Goal: Task Accomplishment & Management: Manage account settings

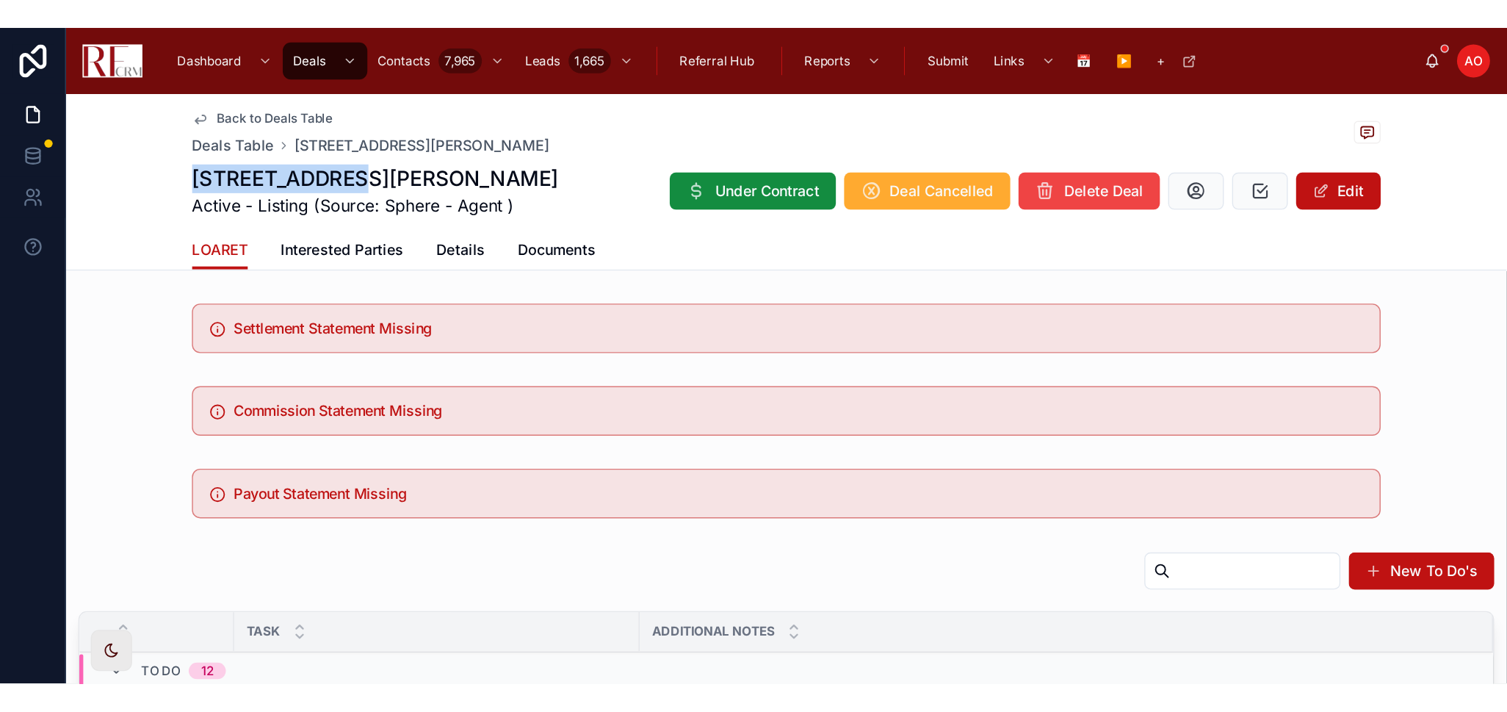
scroll to position [151, 0]
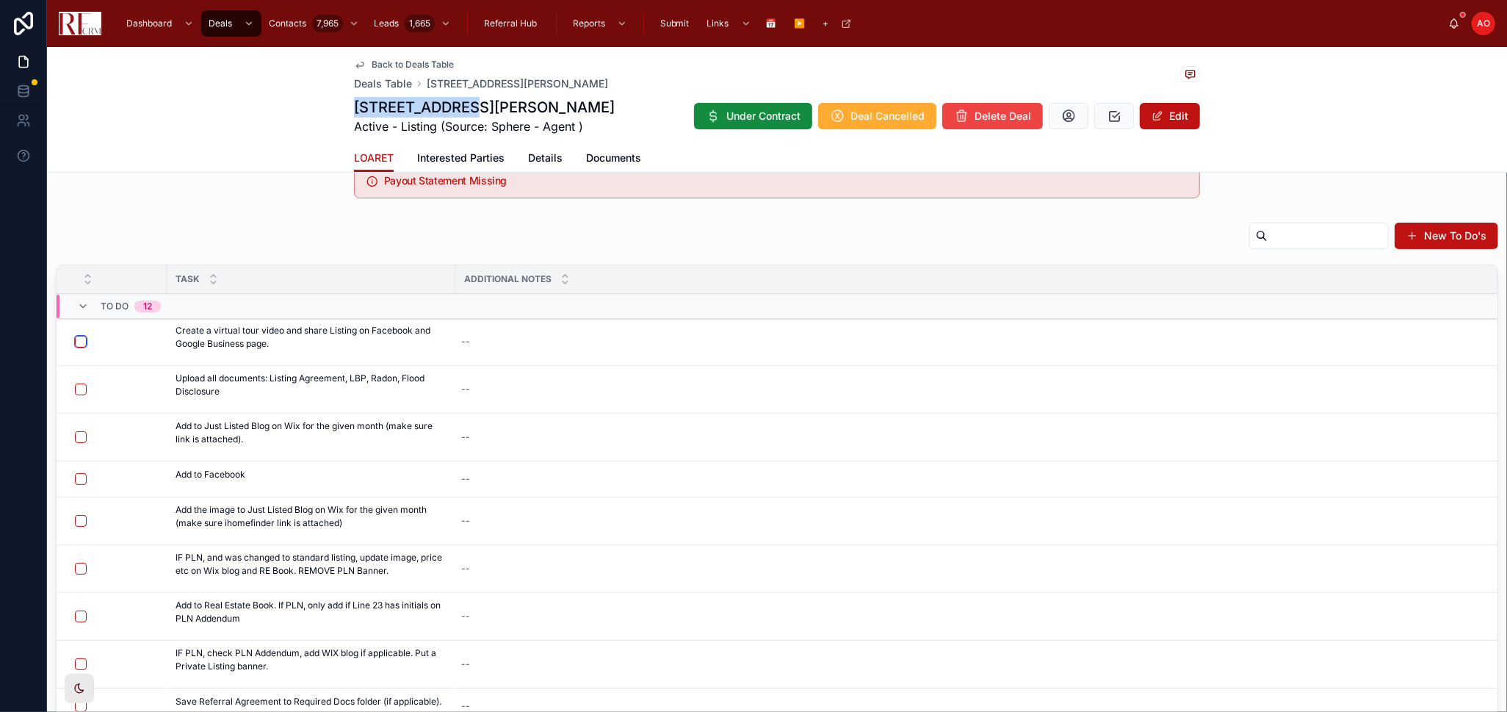
click at [77, 342] on button "button" at bounding box center [81, 342] width 12 height 12
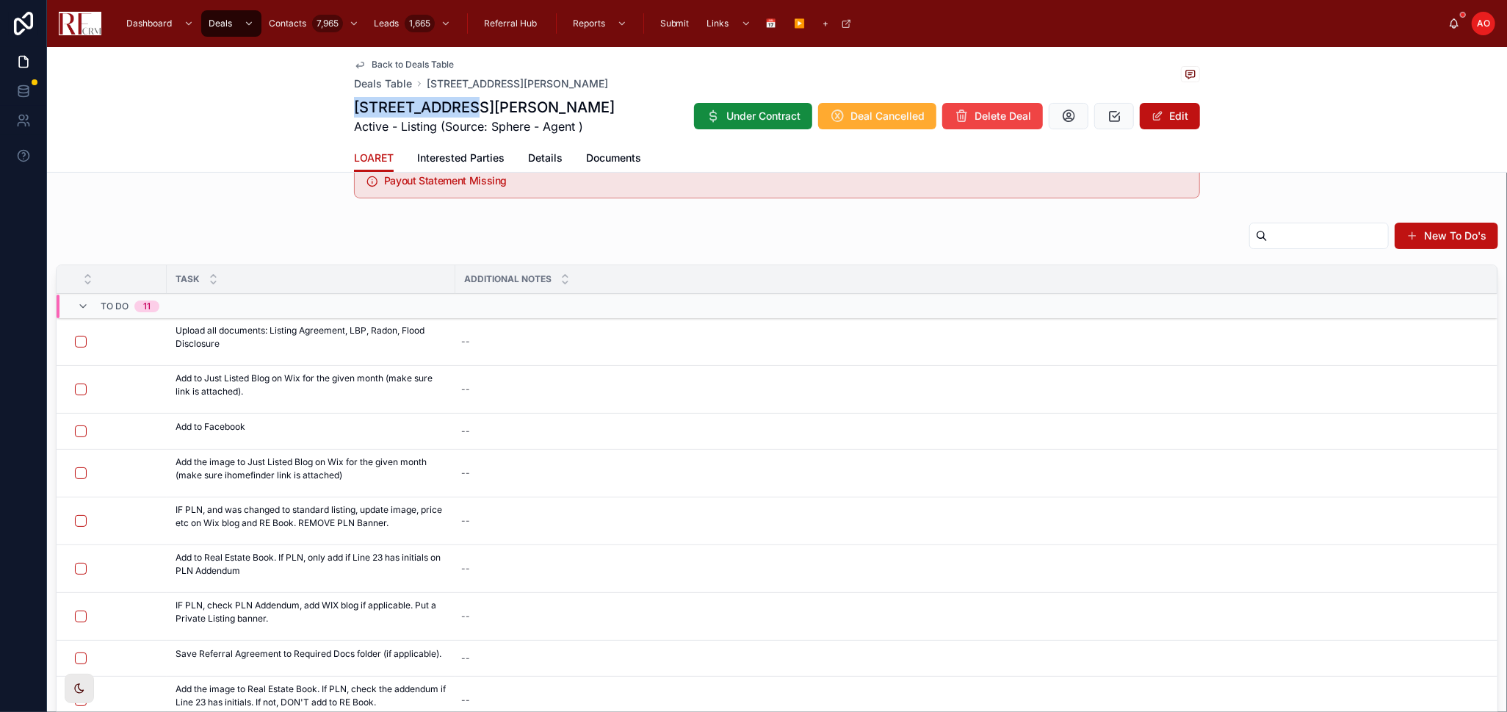
click at [0, 0] on button at bounding box center [0, 0] width 0 height 0
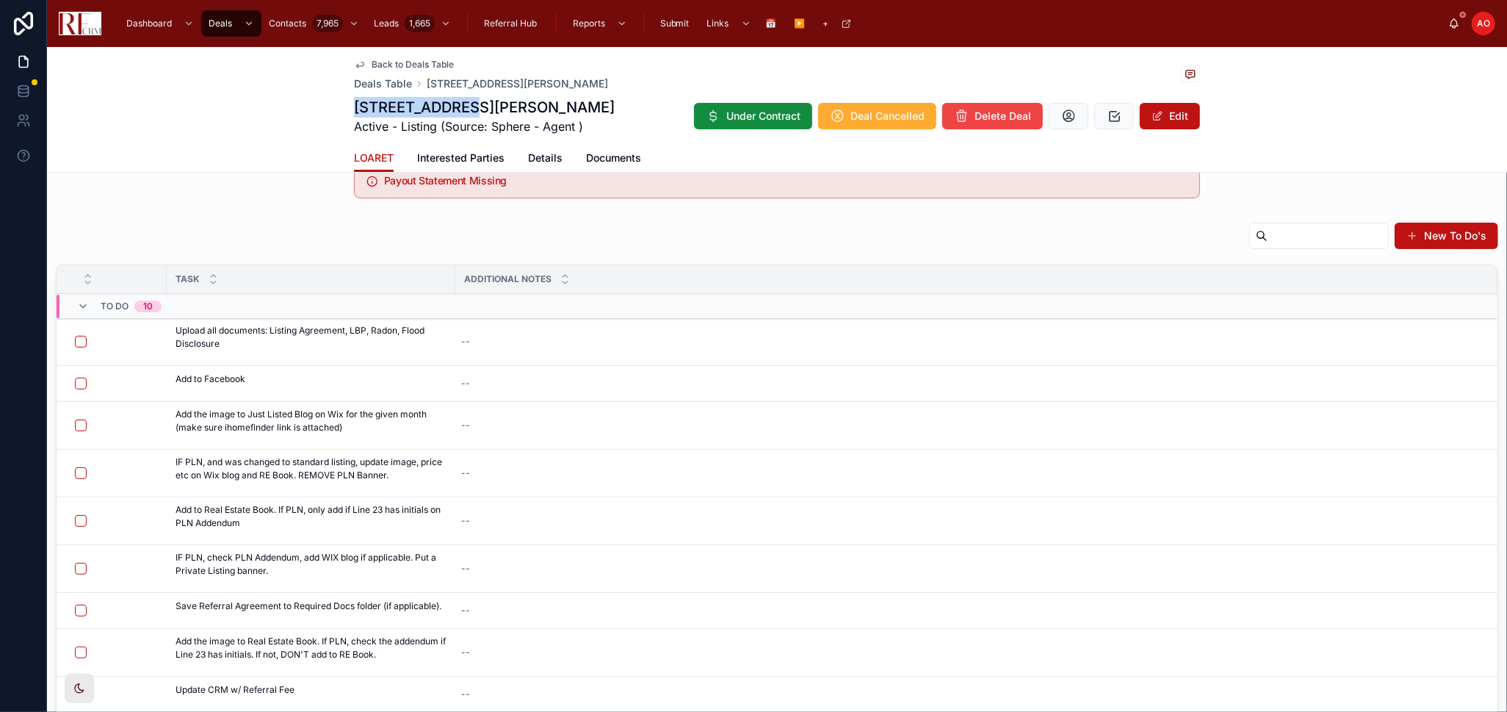
click at [0, 0] on button at bounding box center [0, 0] width 0 height 0
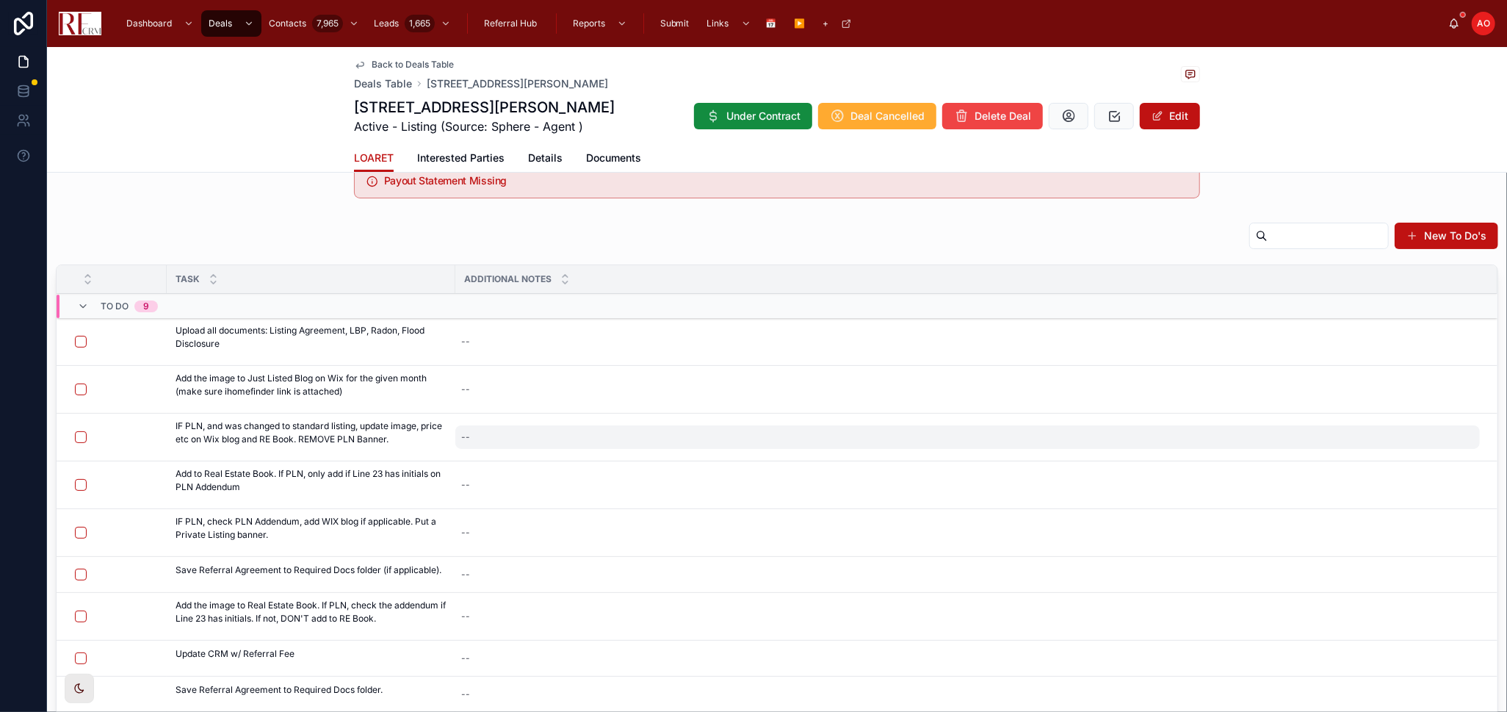
click at [515, 430] on div "--" at bounding box center [967, 437] width 1025 height 24
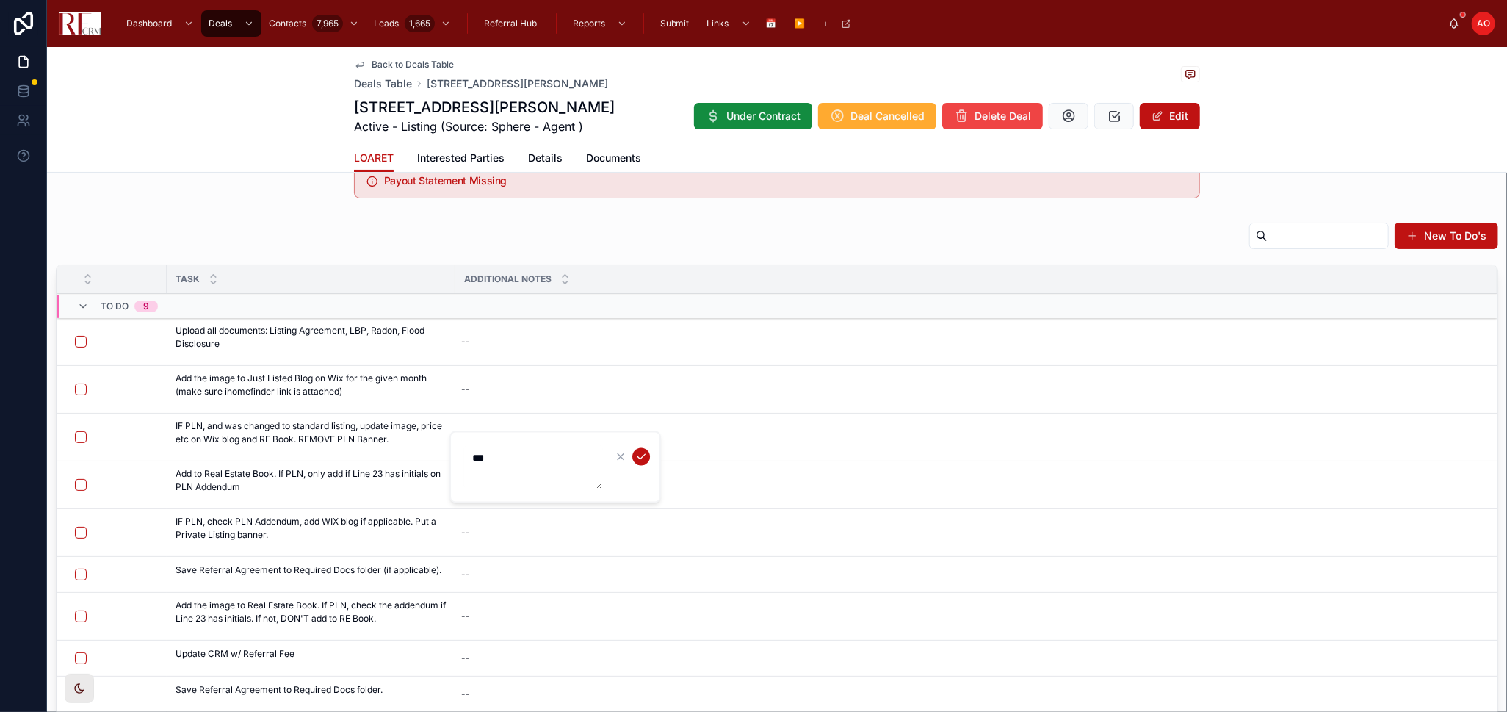
type textarea "***"
click at [644, 455] on icon "submit" at bounding box center [641, 457] width 12 height 12
click at [0, 0] on button at bounding box center [0, 0] width 0 height 0
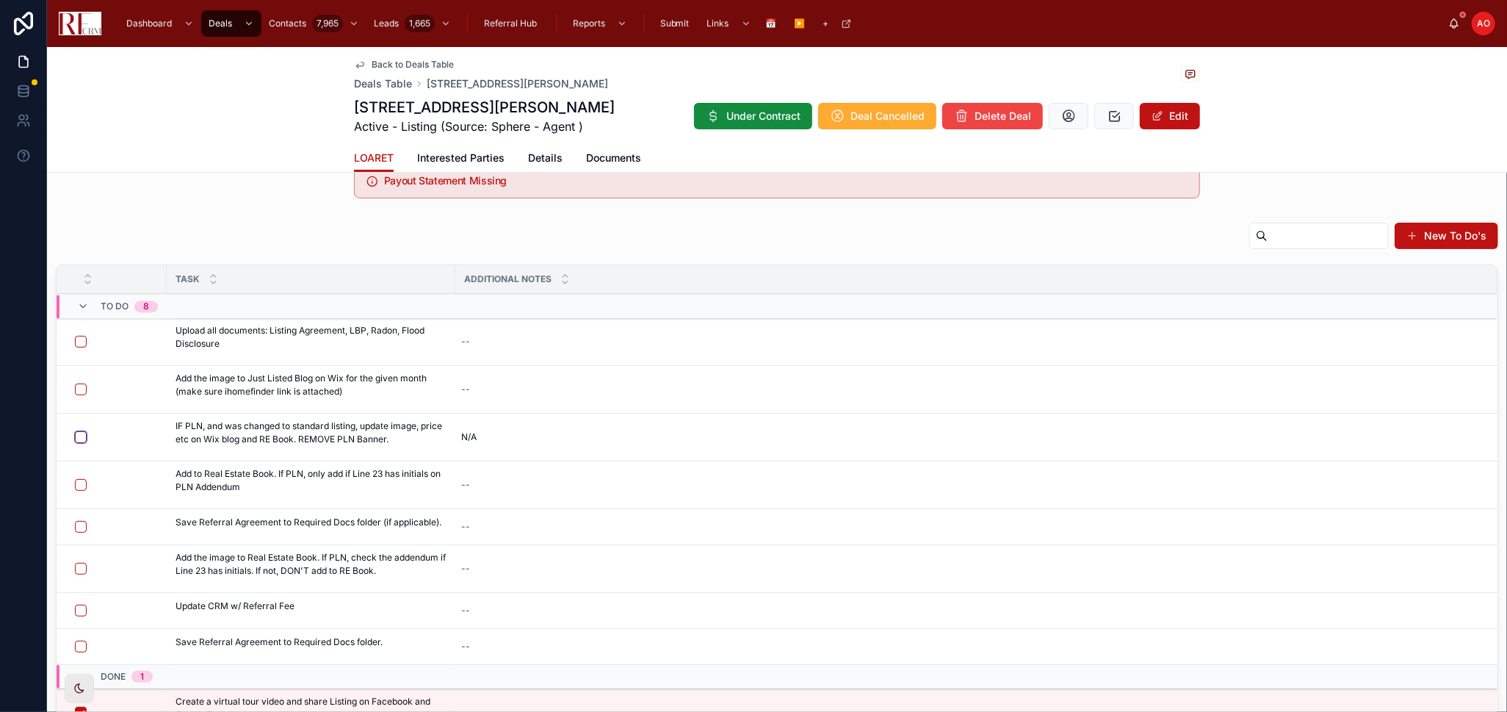
click at [83, 438] on button "button" at bounding box center [81, 437] width 12 height 12
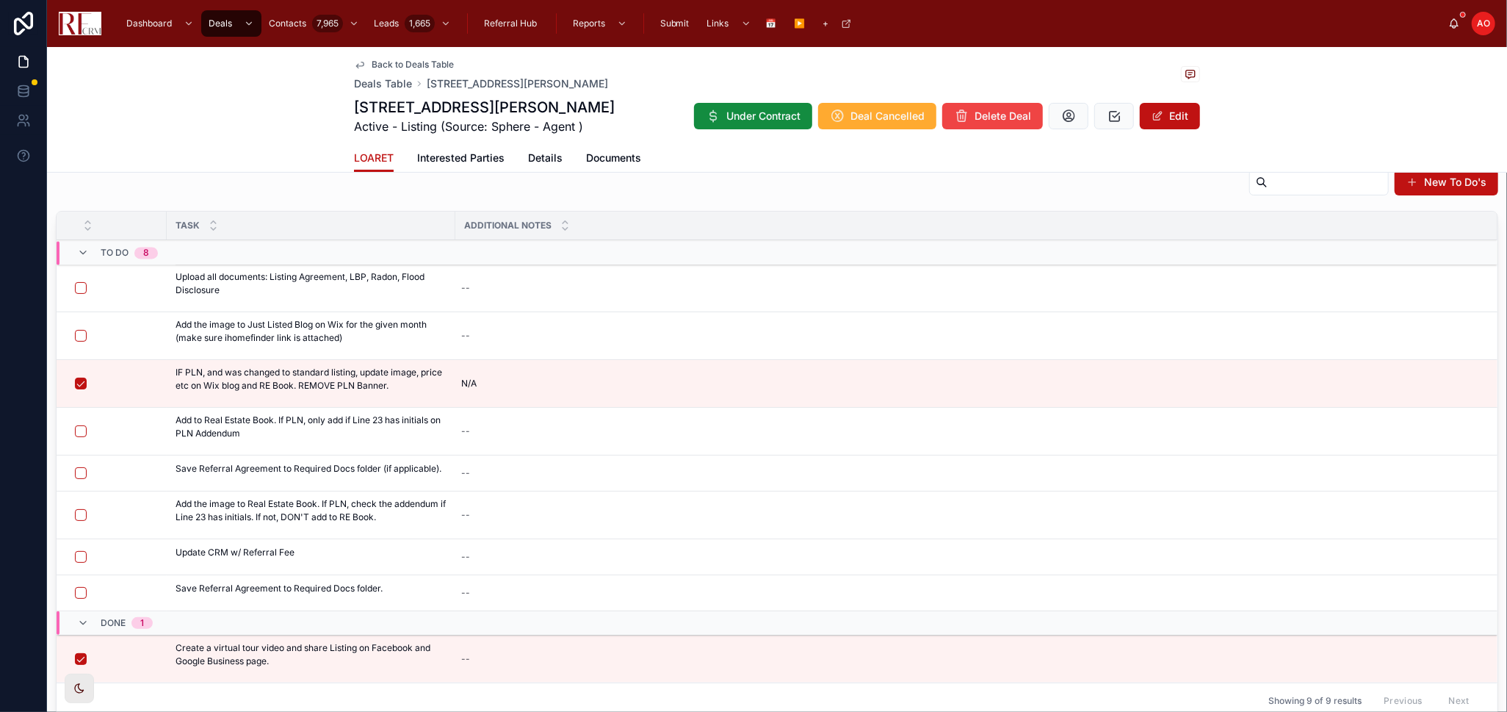
scroll to position [232, 0]
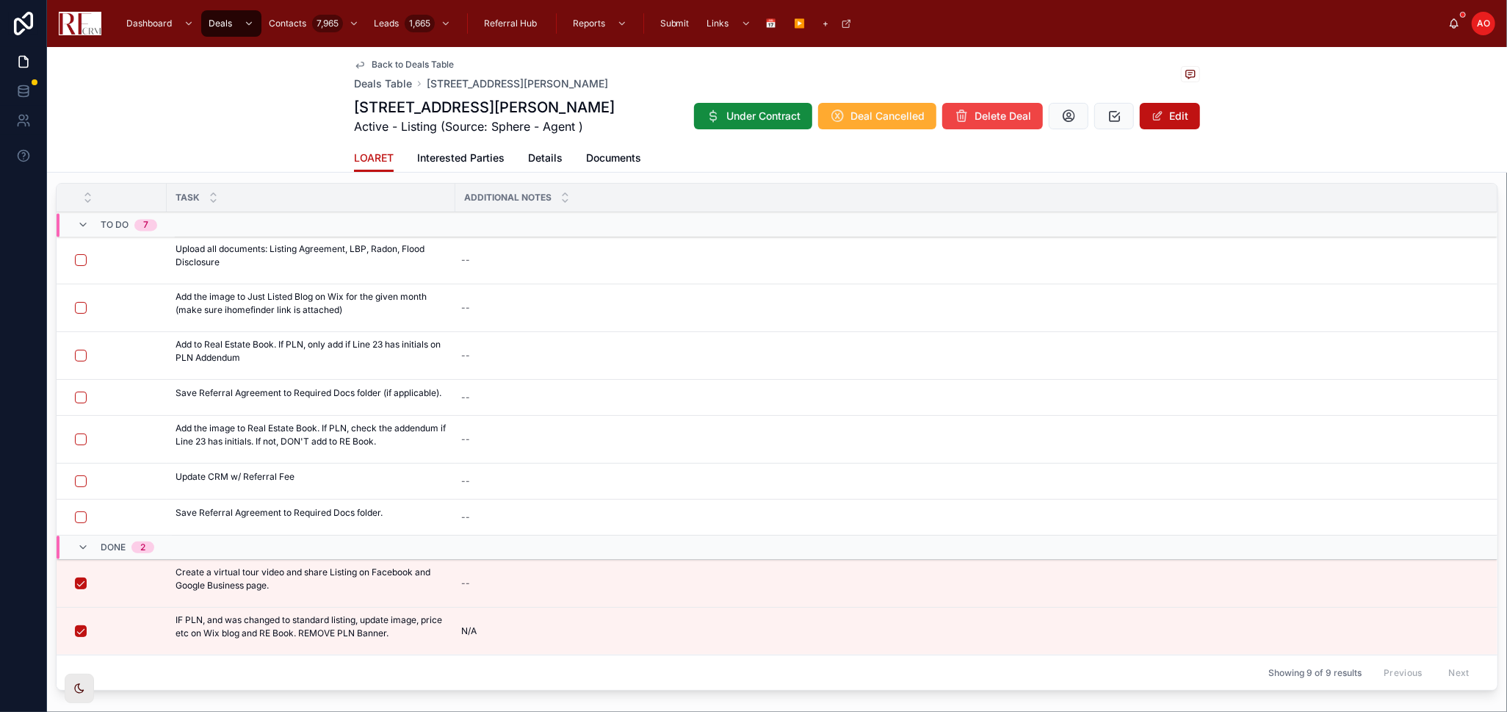
click at [0, 0] on icon at bounding box center [0, 0] width 0 height 0
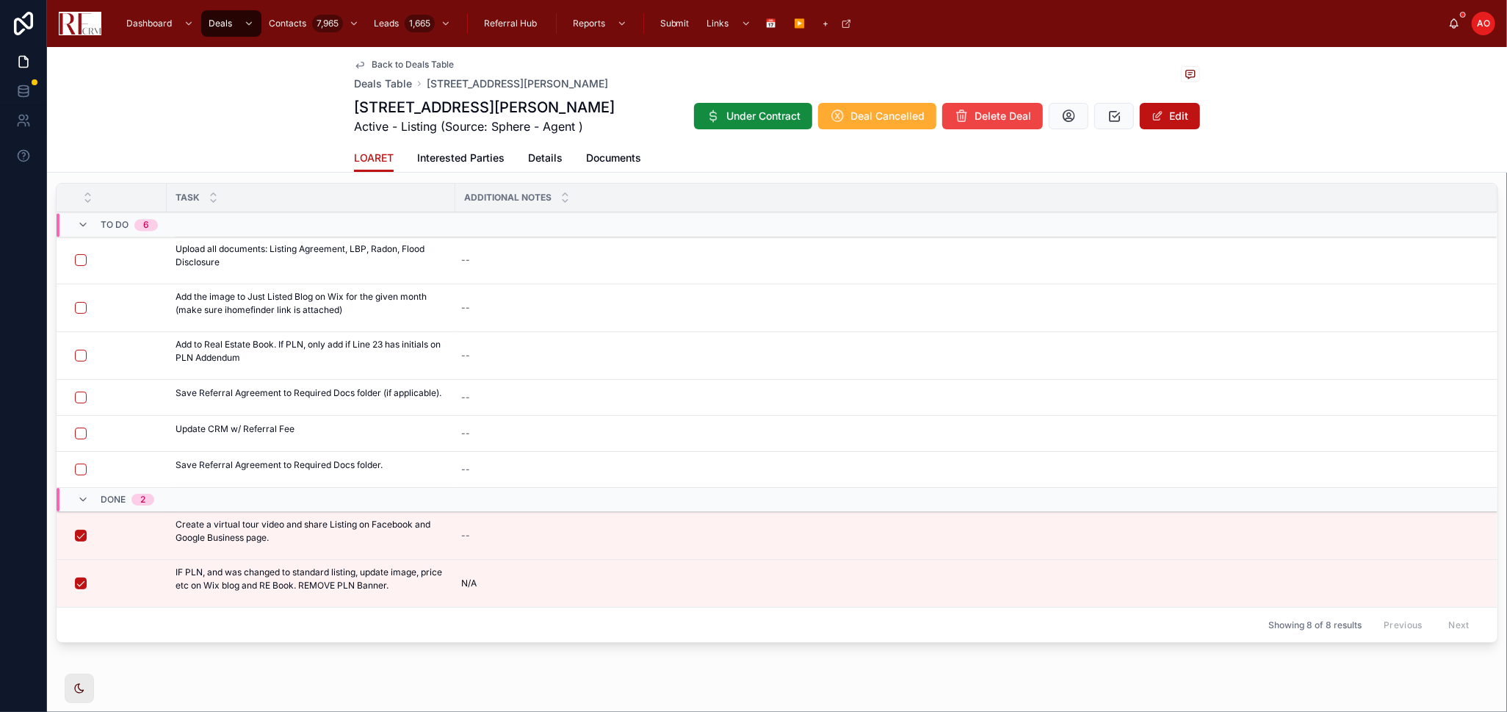
click at [557, 428] on div "--" at bounding box center [967, 434] width 1025 height 24
type textarea "***"
click at [635, 455] on icon "submit" at bounding box center [641, 453] width 12 height 12
click at [82, 430] on button "button" at bounding box center [81, 434] width 12 height 12
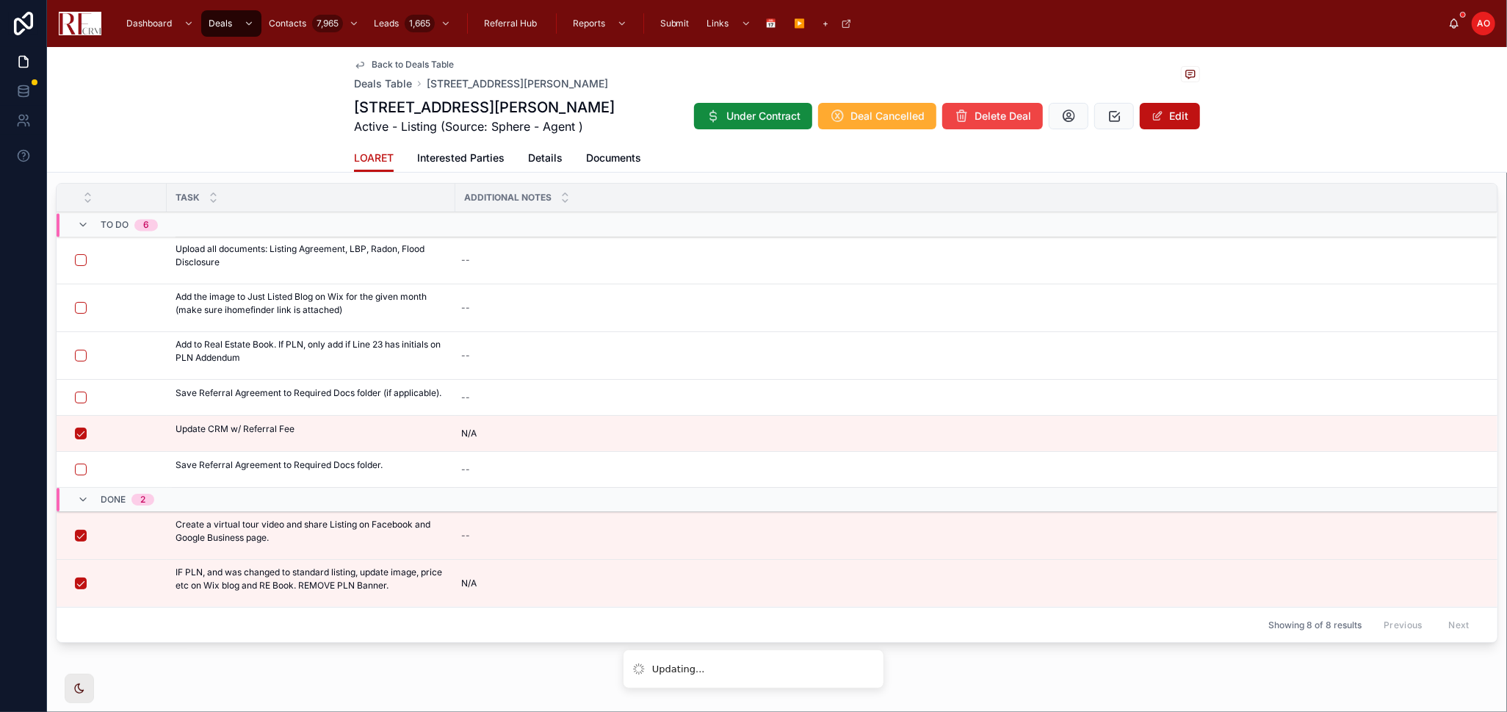
click at [82, 466] on button "button" at bounding box center [81, 470] width 12 height 12
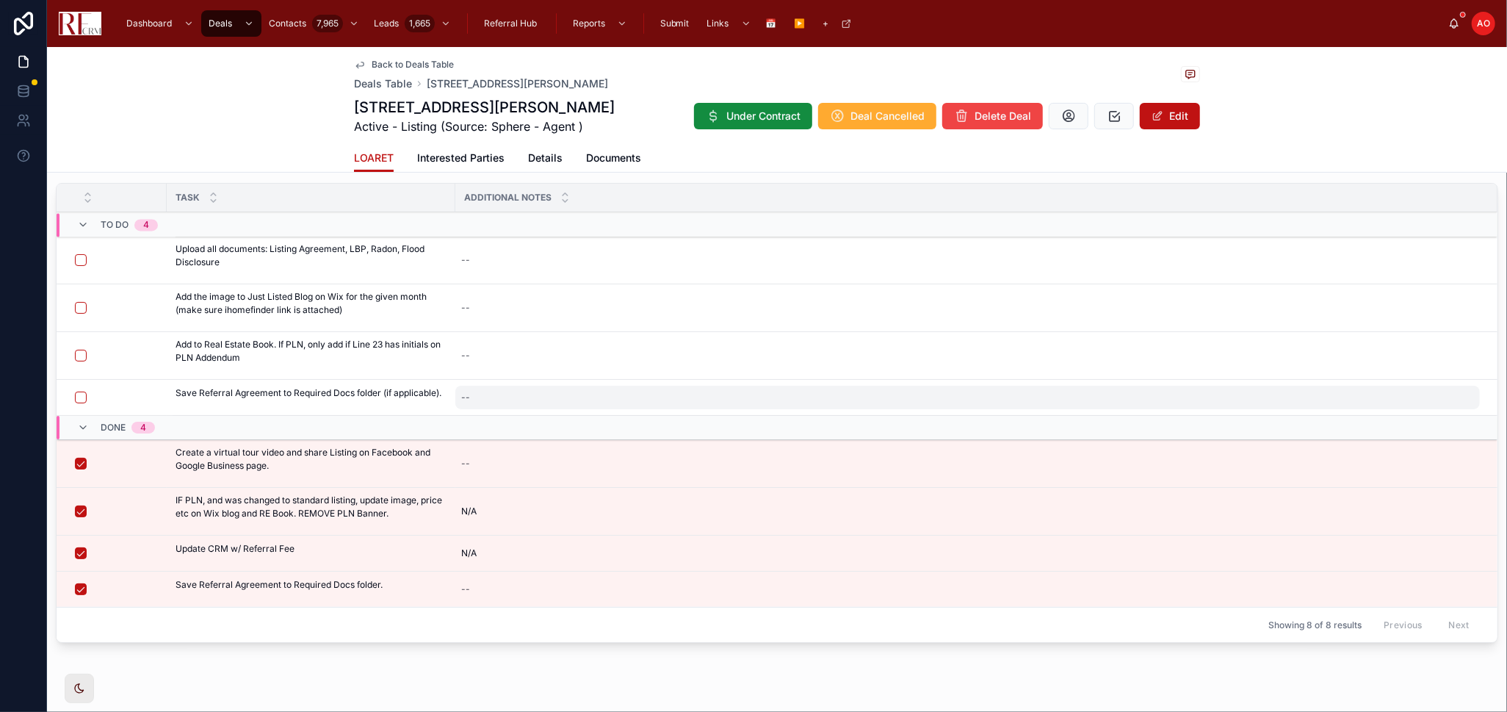
click at [505, 400] on div "--" at bounding box center [967, 398] width 1025 height 24
type textarea "***"
click at [572, 396] on div "--" at bounding box center [967, 398] width 1025 height 24
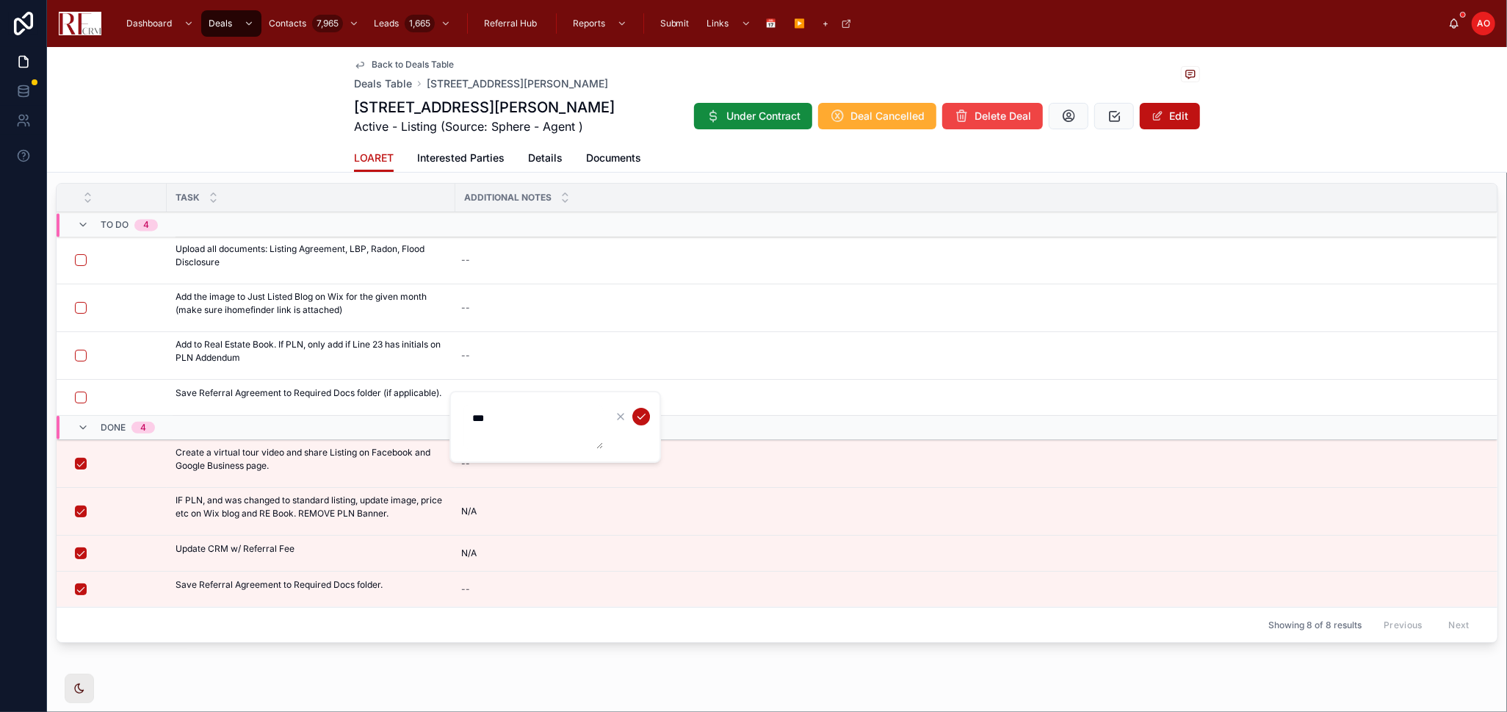
click at [646, 418] on icon "submit" at bounding box center [641, 417] width 12 height 12
click at [78, 396] on button "button" at bounding box center [81, 398] width 12 height 12
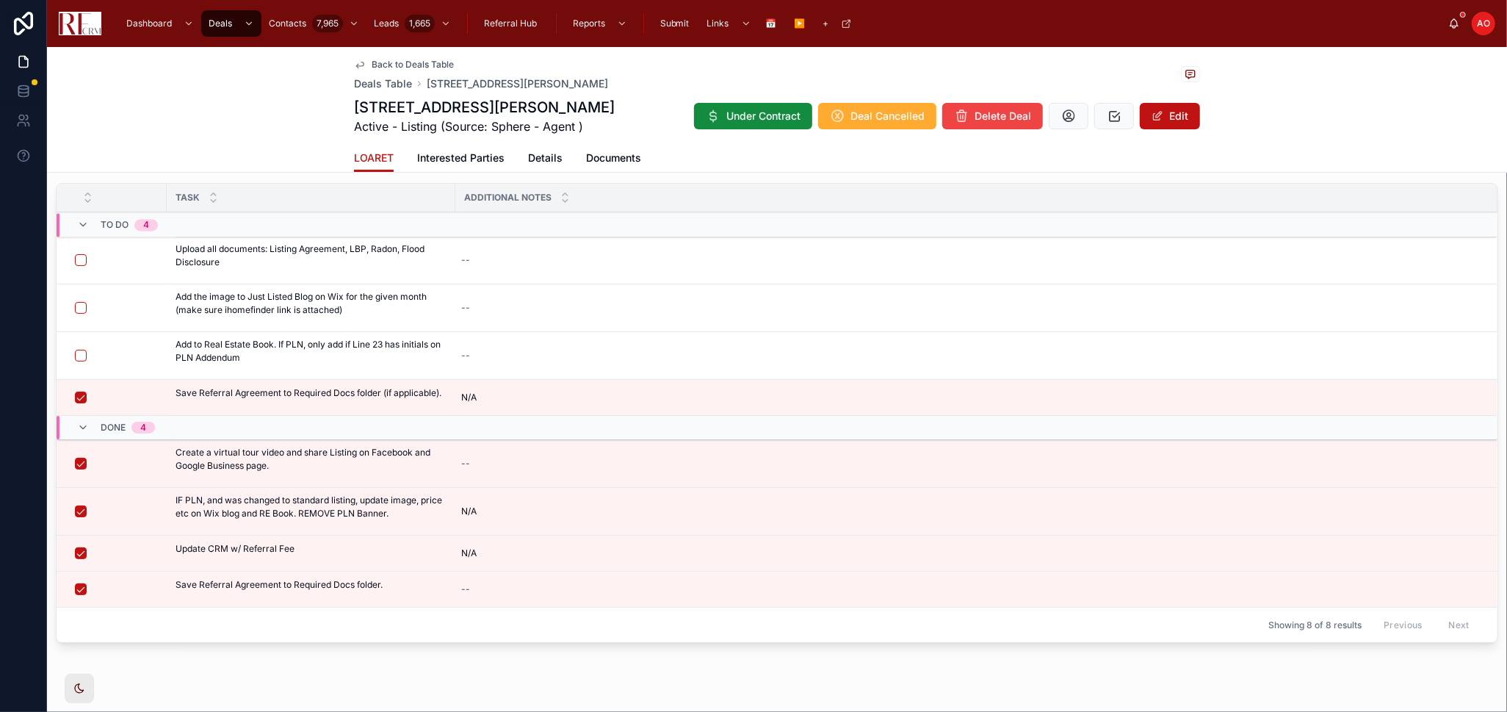
click at [0, 0] on icon at bounding box center [0, 0] width 0 height 0
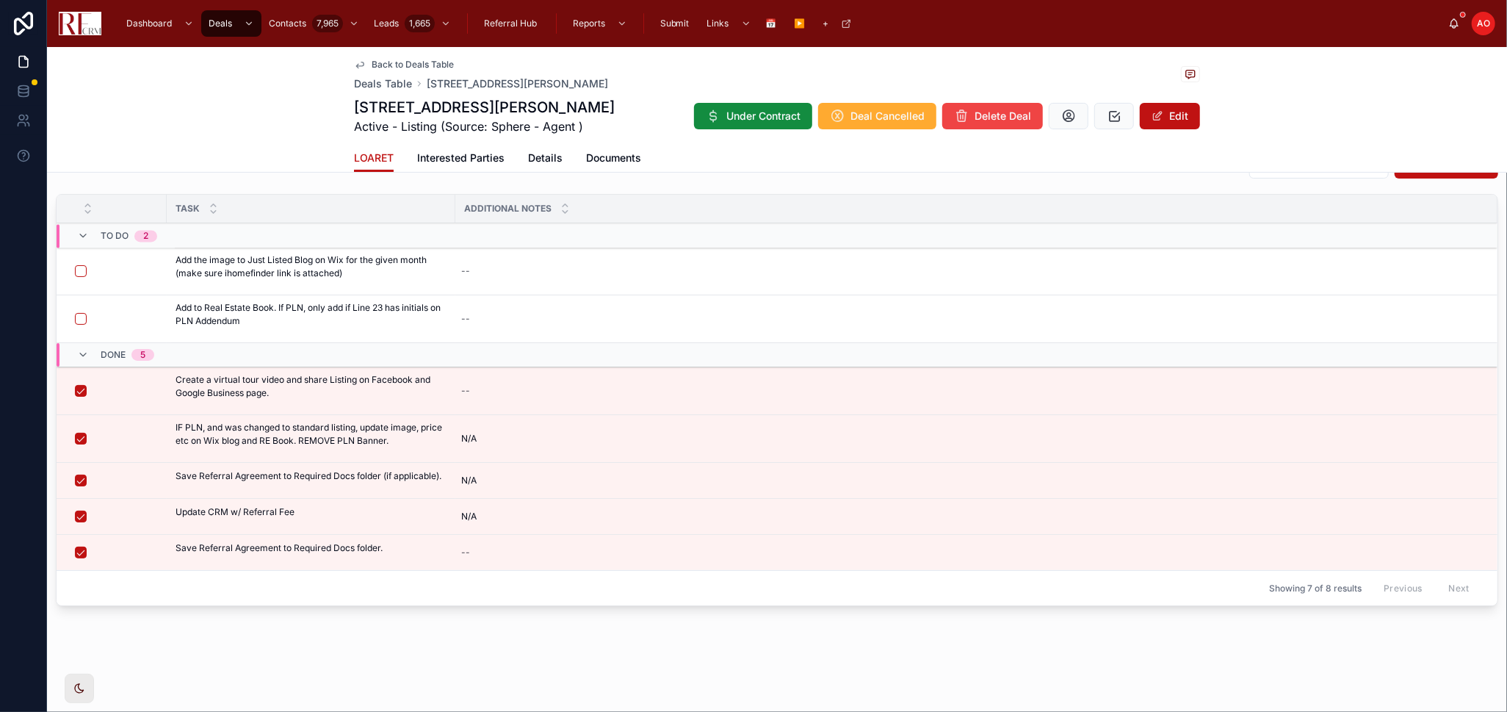
scroll to position [220, 0]
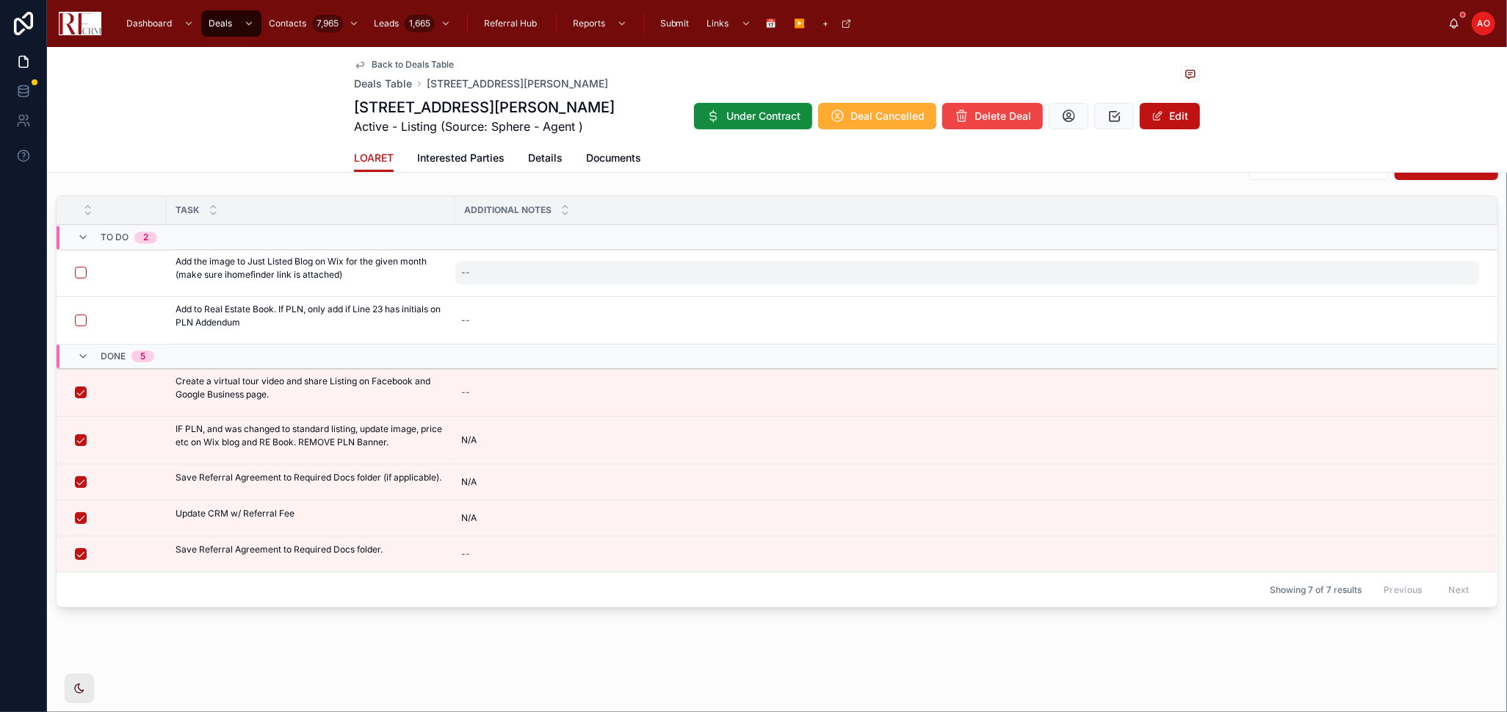
click at [511, 278] on div "--" at bounding box center [967, 273] width 1025 height 24
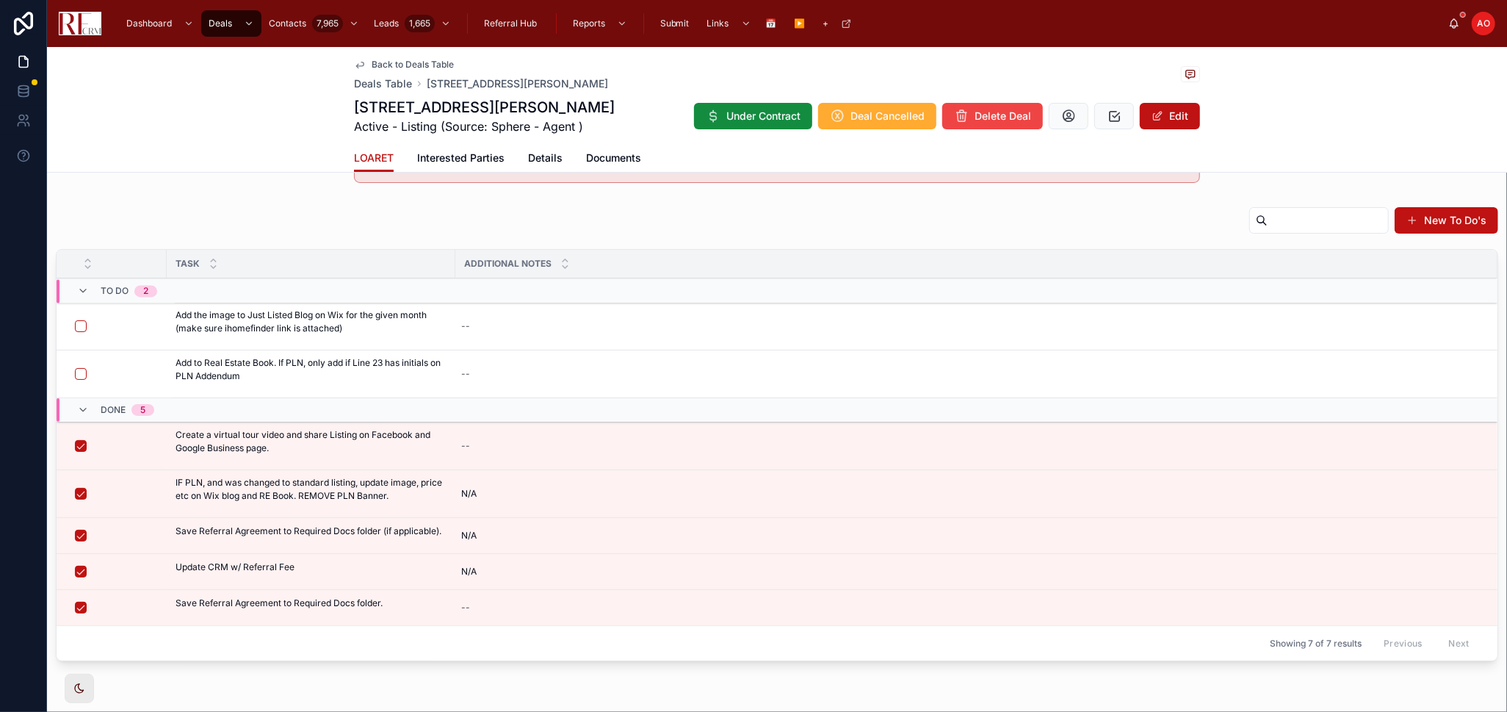
scroll to position [138, 0]
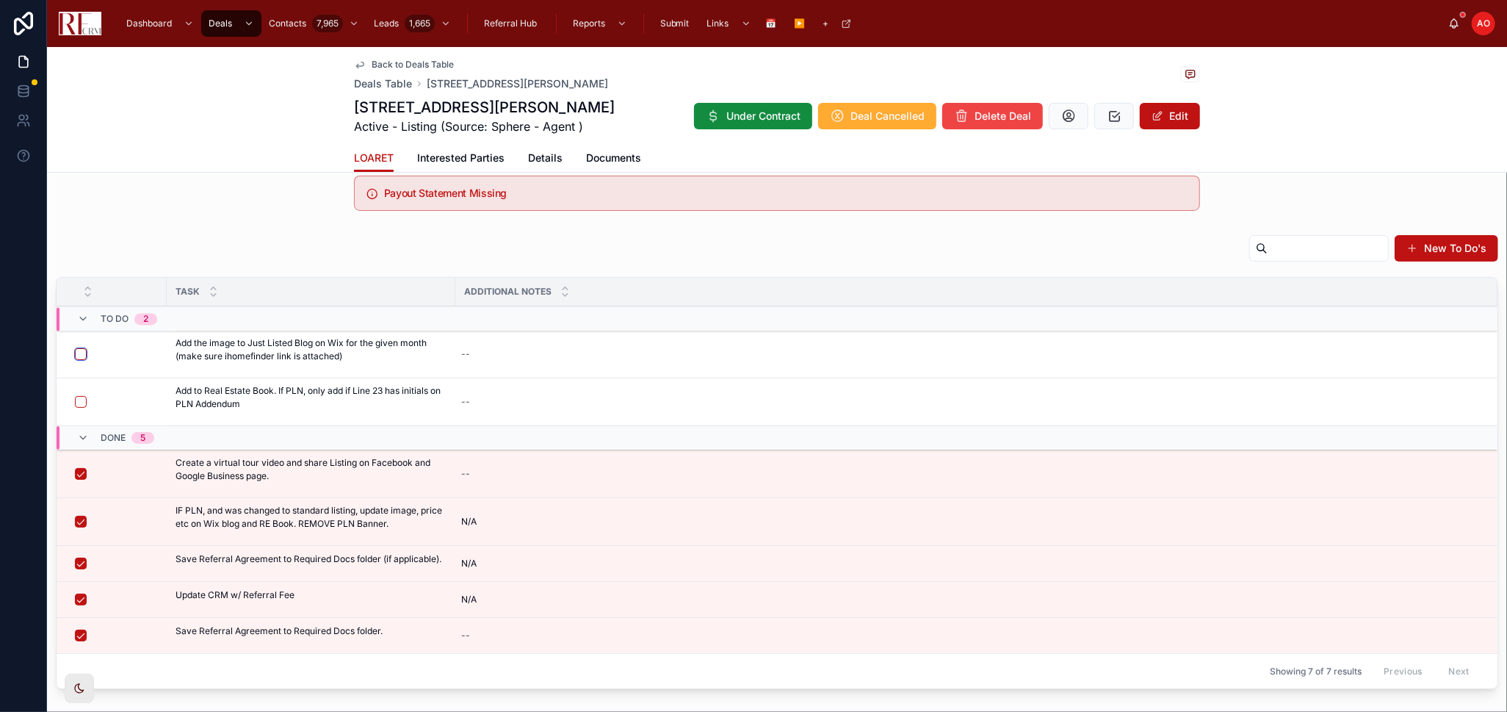
click at [79, 351] on button "button" at bounding box center [81, 354] width 12 height 12
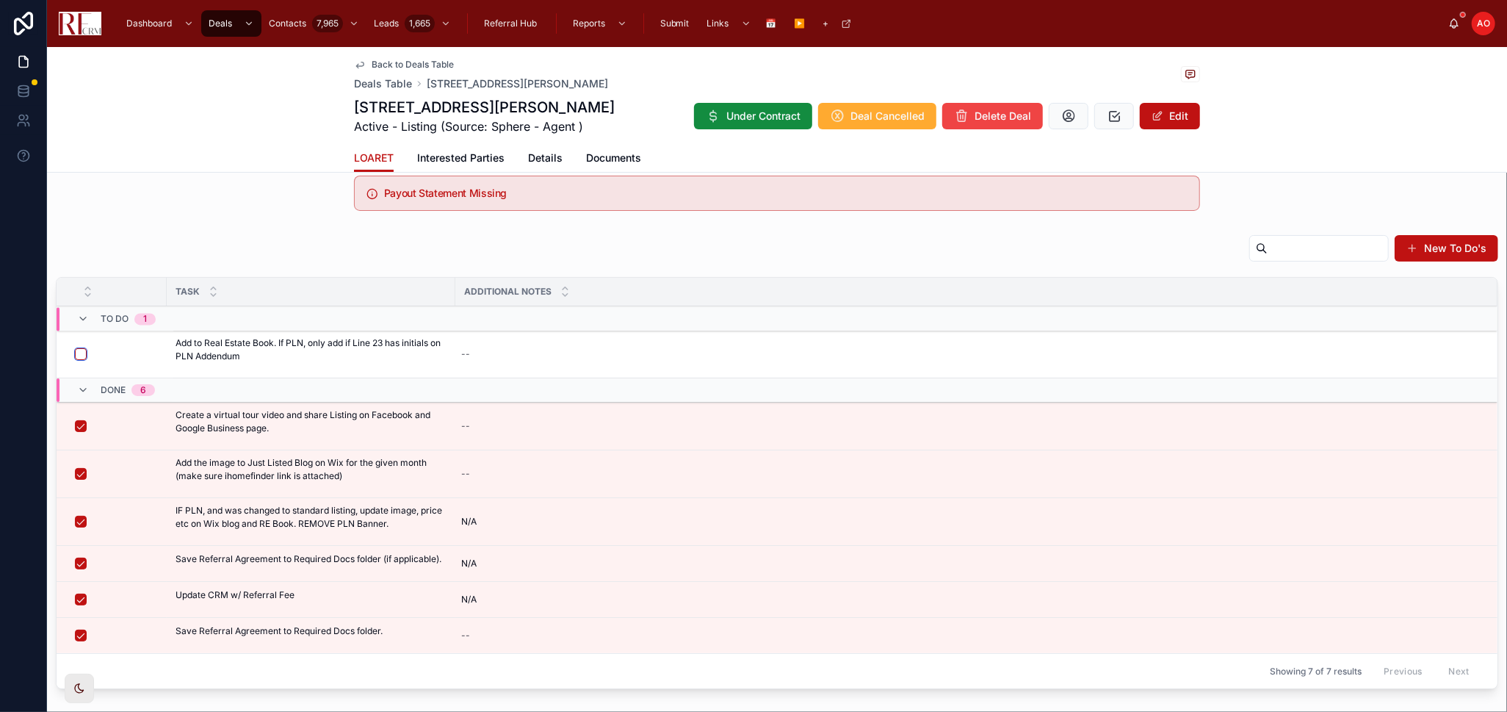
click at [79, 348] on button "button" at bounding box center [81, 354] width 12 height 12
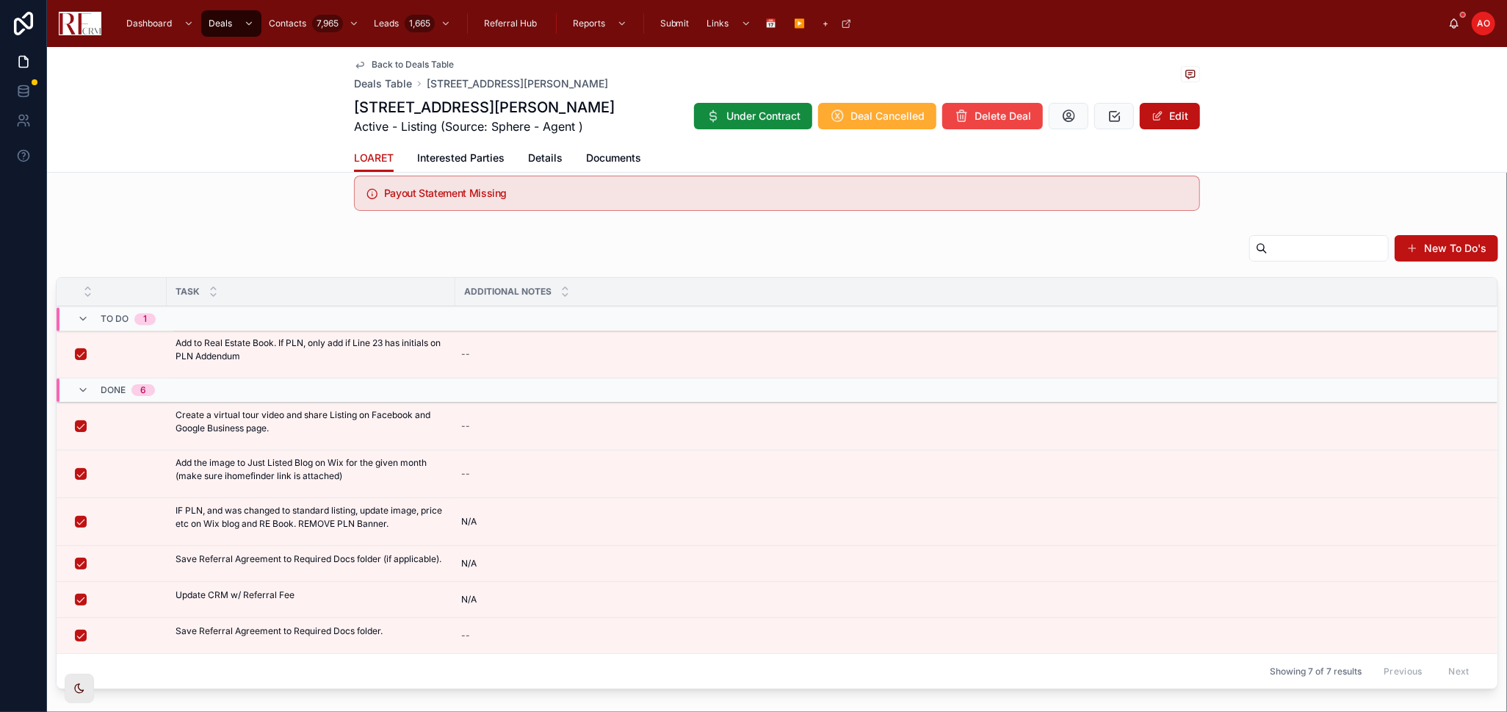
click at [358, 65] on icon at bounding box center [359, 65] width 7 height 6
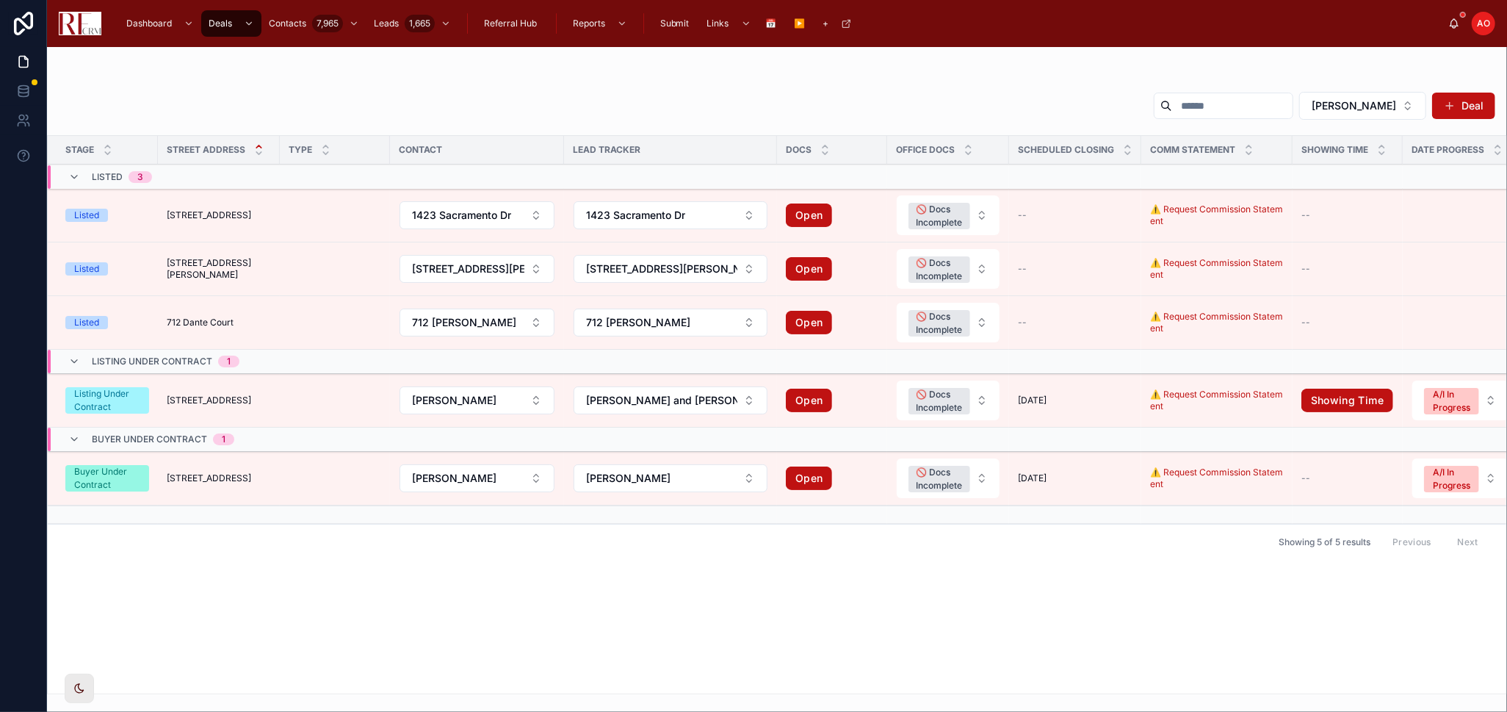
click at [237, 466] on span "[STREET_ADDRESS]" at bounding box center [209, 478] width 84 height 12
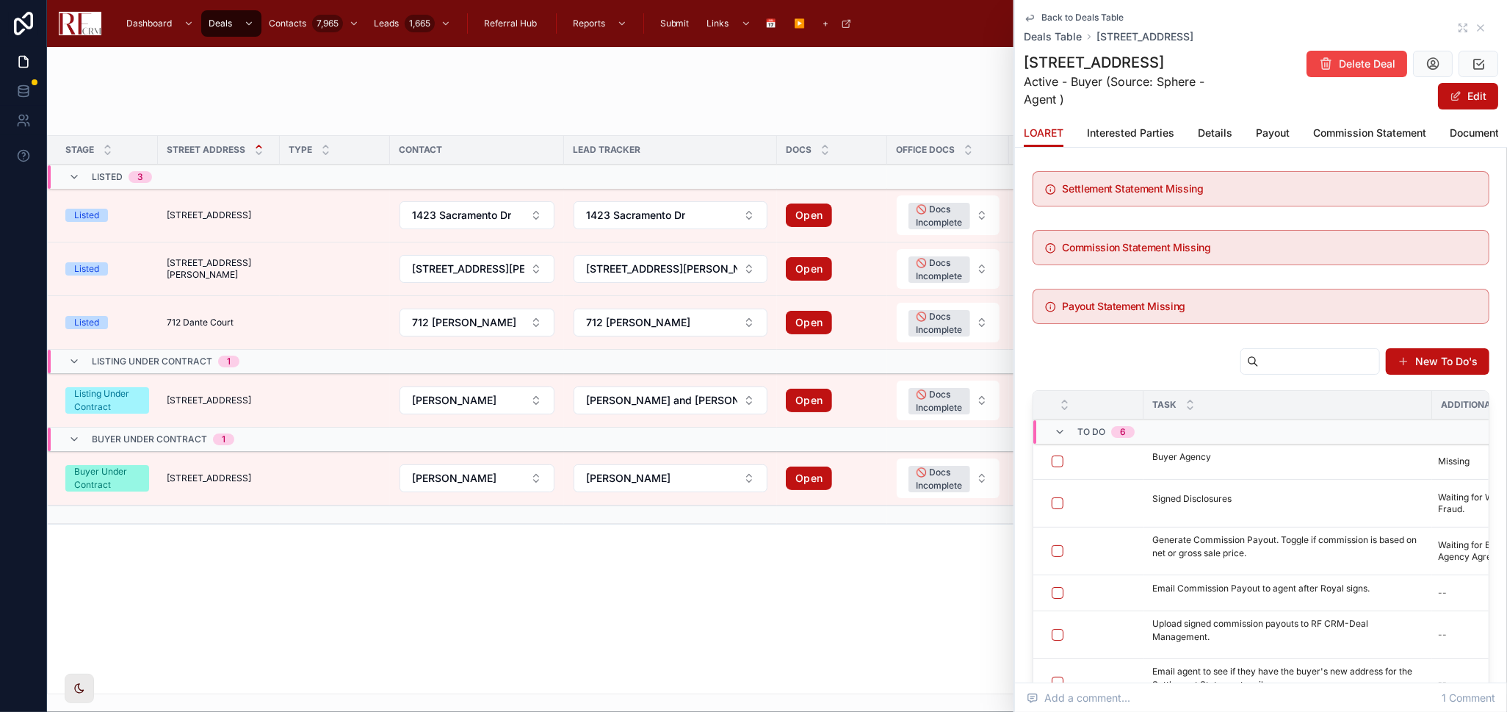
click at [1072, 129] on span "Documents" at bounding box center [1477, 133] width 55 height 15
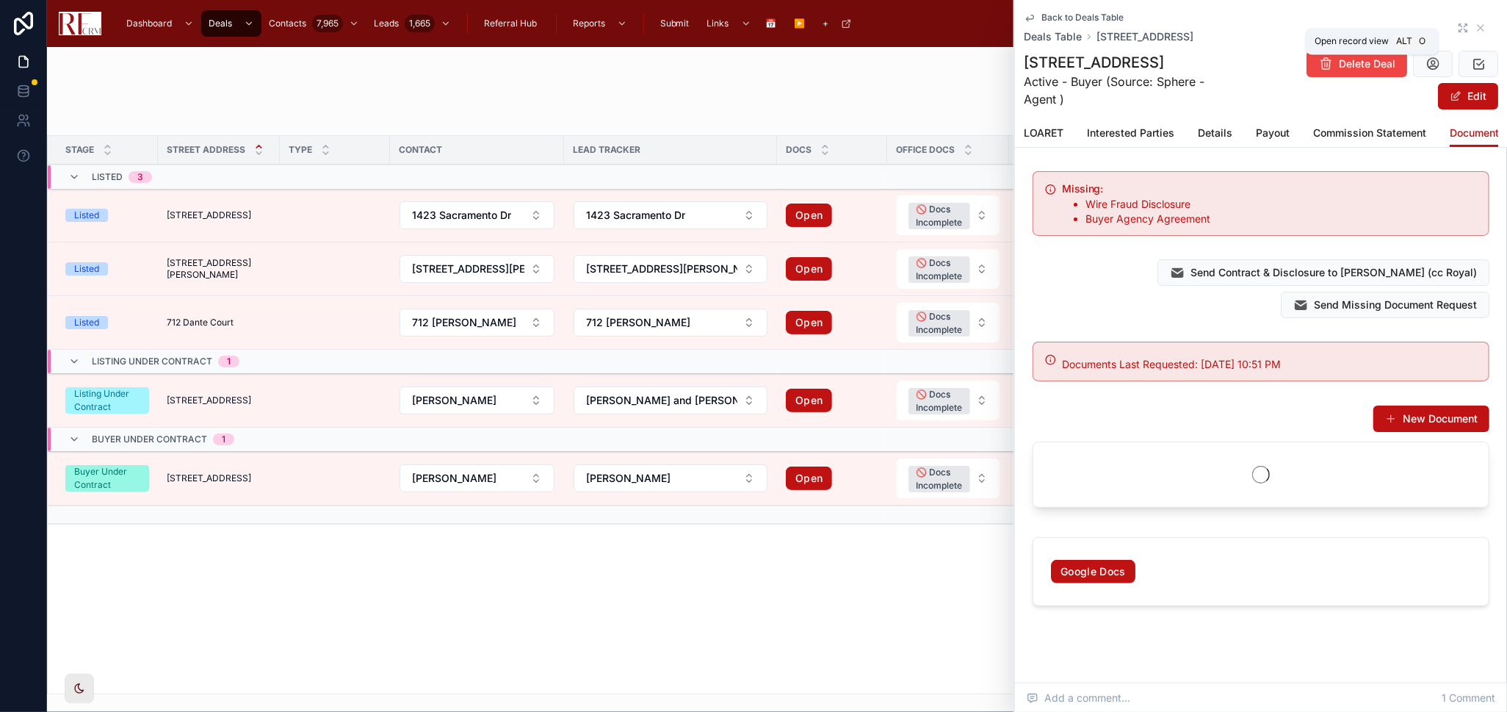
click at [1072, 25] on icon at bounding box center [1463, 28] width 12 height 12
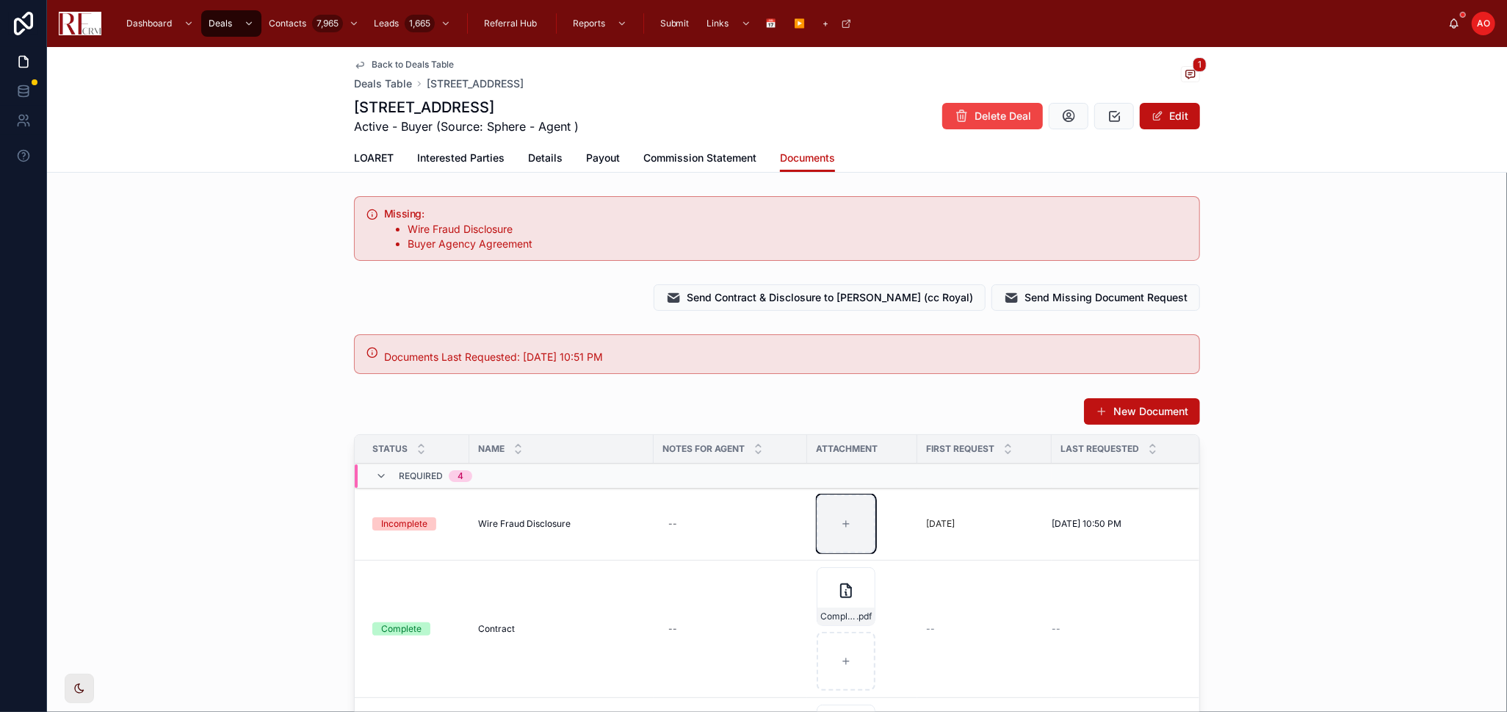
click at [850, 466] on div at bounding box center [846, 523] width 59 height 59
type input "**********"
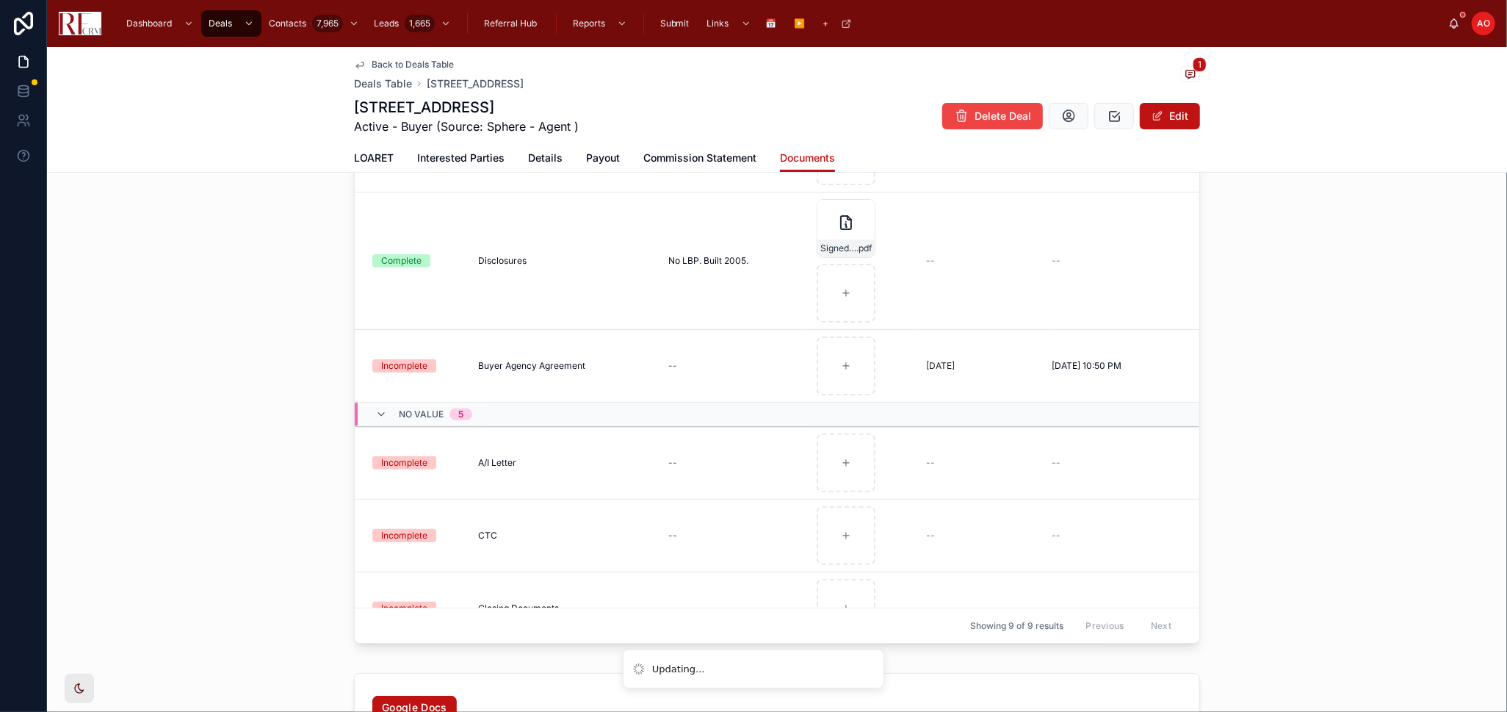
scroll to position [245, 0]
click at [846, 366] on div at bounding box center [846, 365] width 59 height 59
type input "**********"
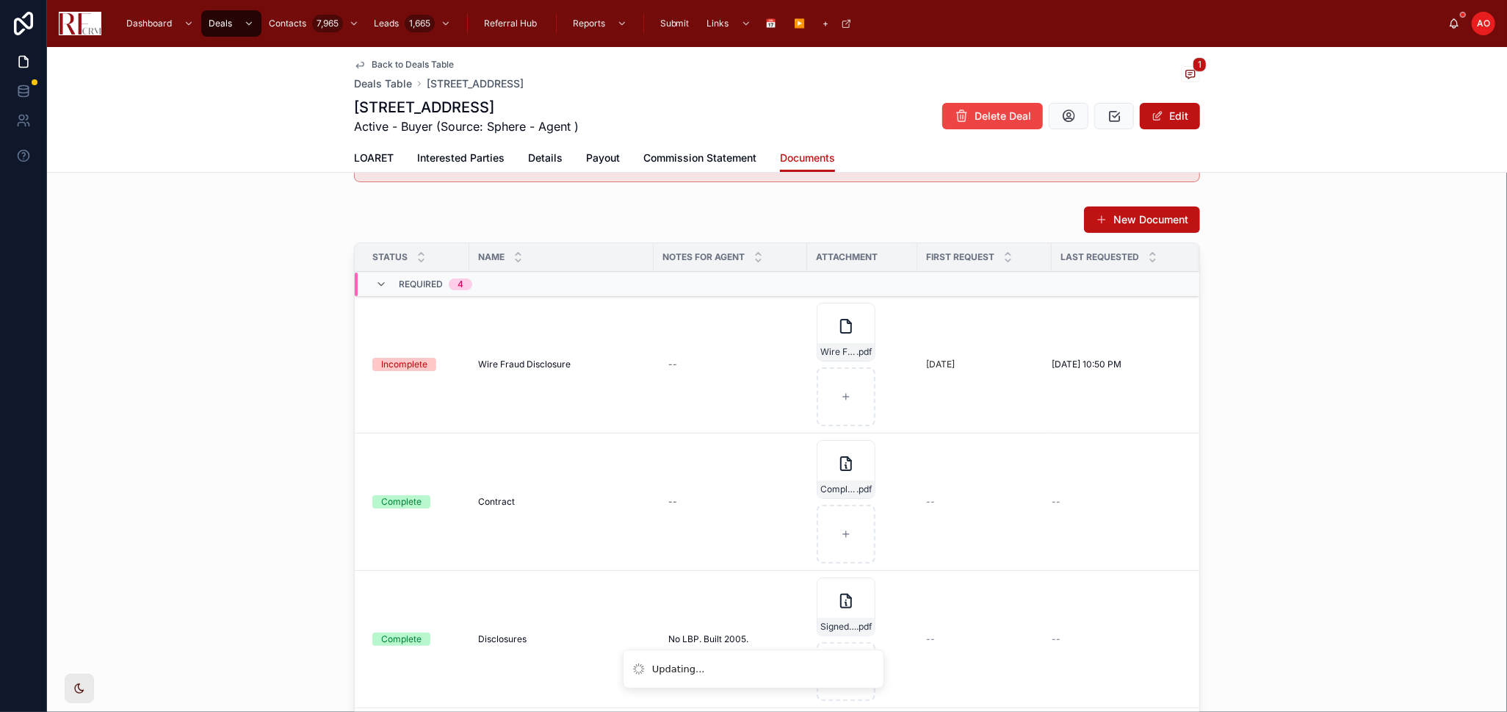
scroll to position [163, 0]
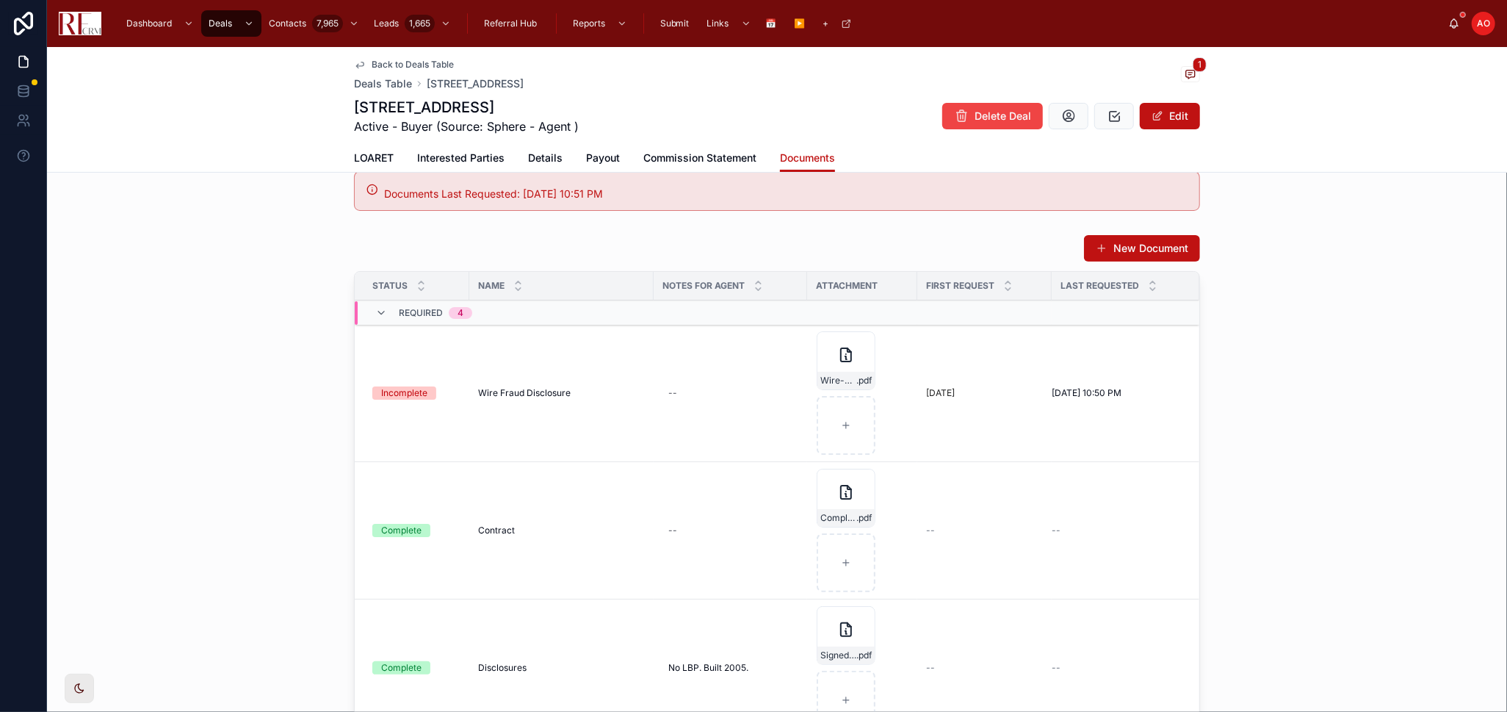
click at [0, 0] on icon at bounding box center [0, 0] width 0 height 0
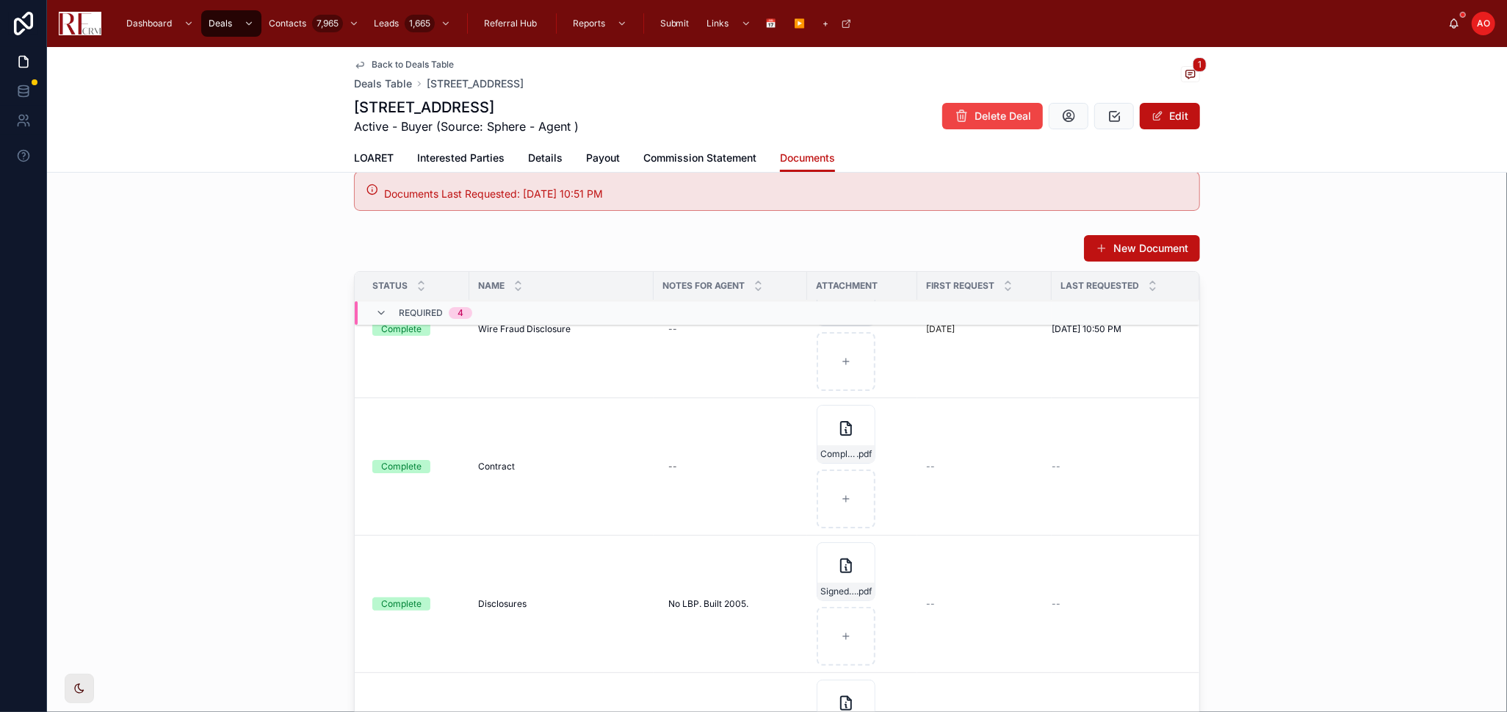
scroll to position [326, 0]
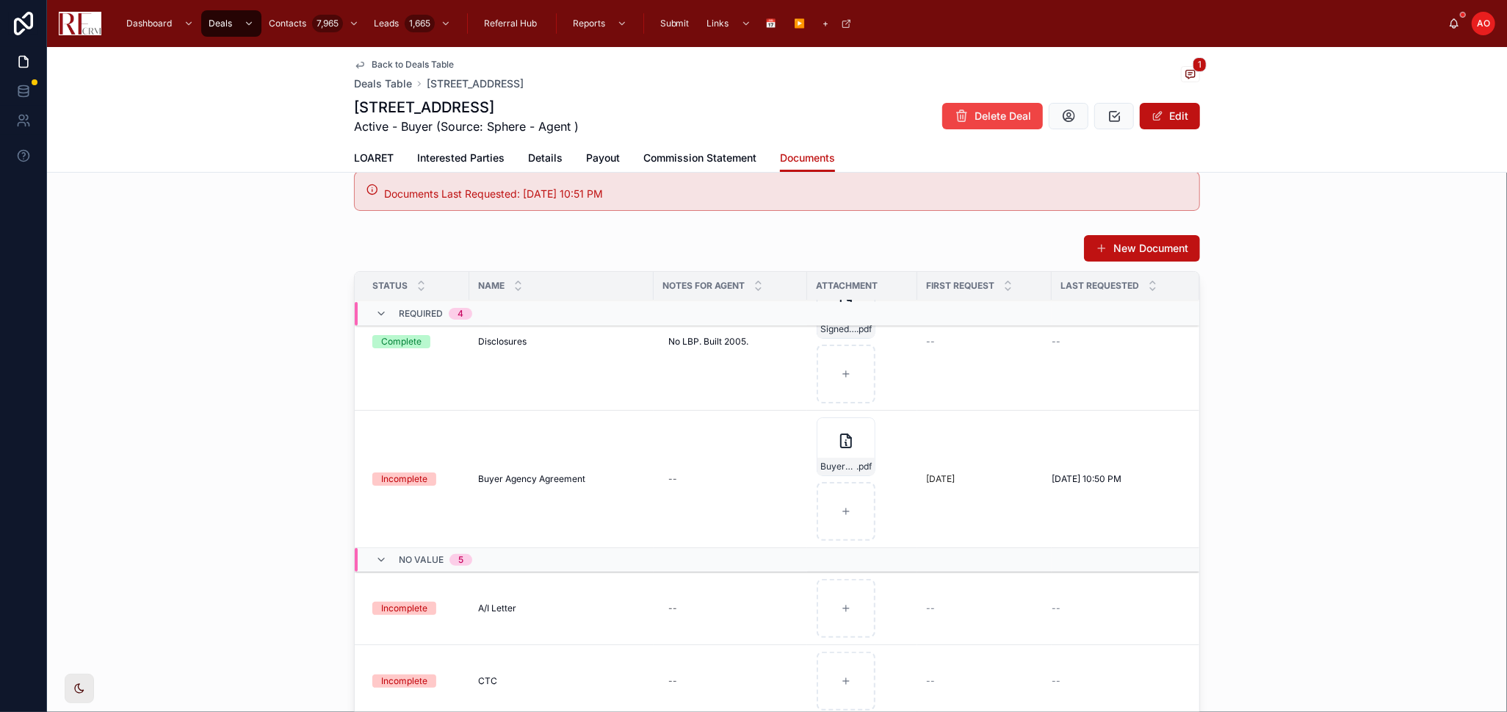
click at [1072, 406] on td "--" at bounding box center [1126, 341] width 148 height 137
click at [1072, 413] on tr "Incomplete Buyer Agency Agreement Buyer Agency Agreement -- Buyer-Agency-Agreem…" at bounding box center [777, 479] width 845 height 137
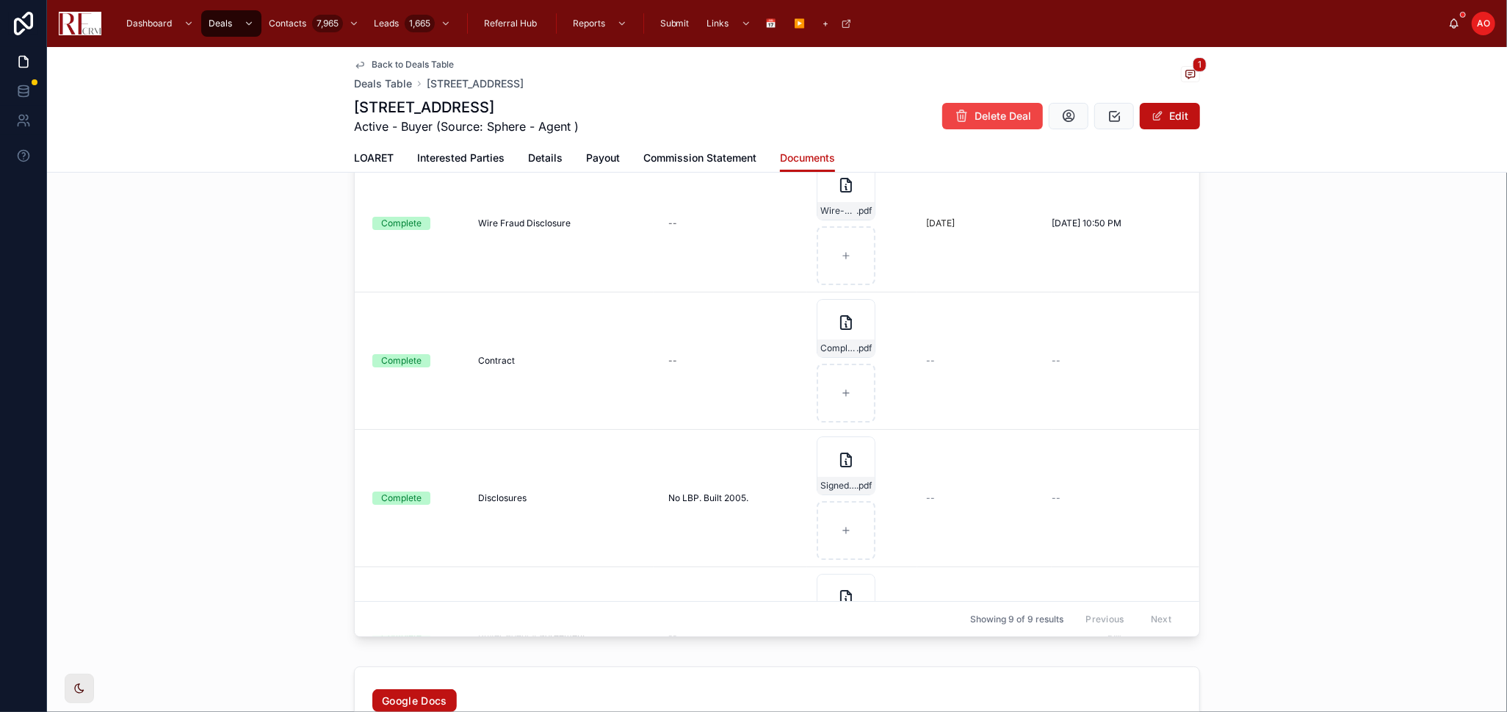
scroll to position [245, 0]
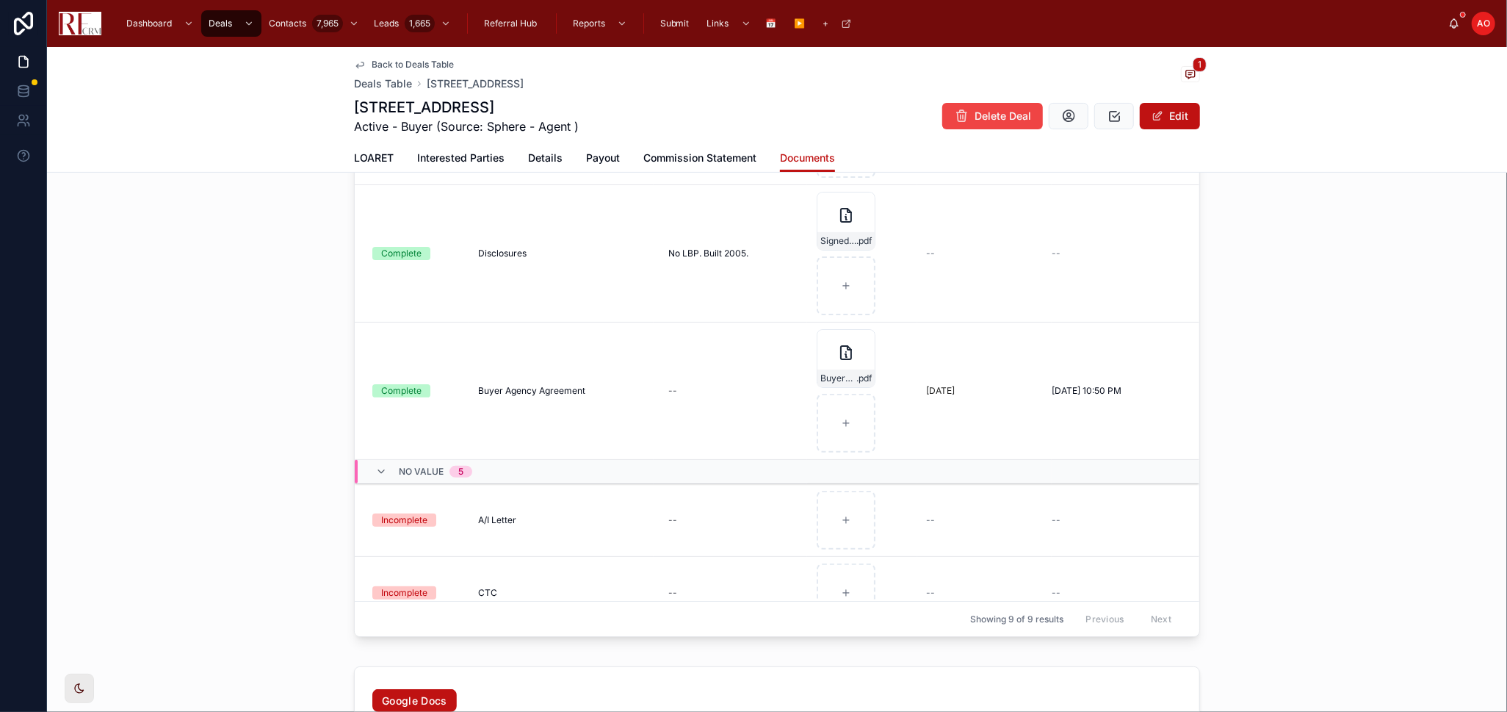
click at [1072, 431] on div "New Document Status Name Notes for Agent Attachment First Request Last Requeste…" at bounding box center [777, 354] width 1460 height 590
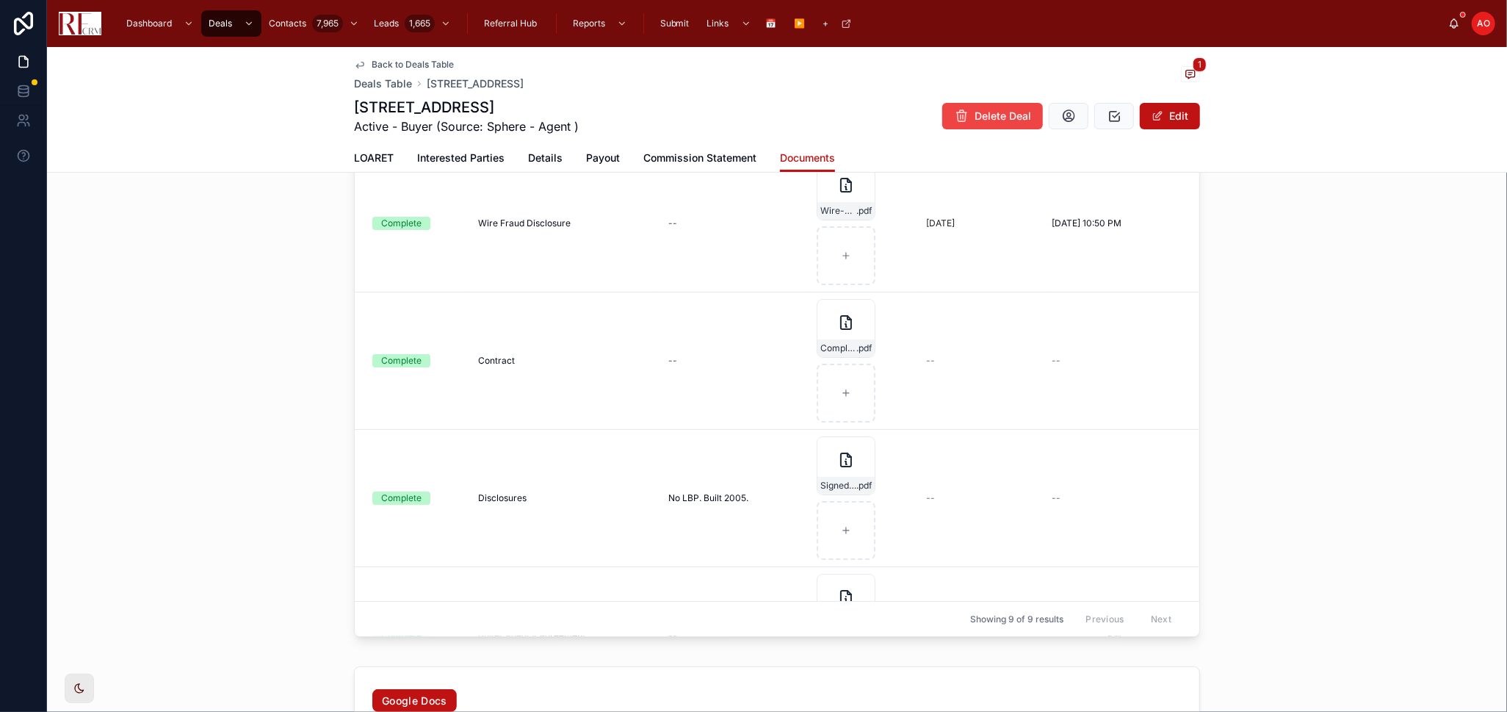
scroll to position [82, 0]
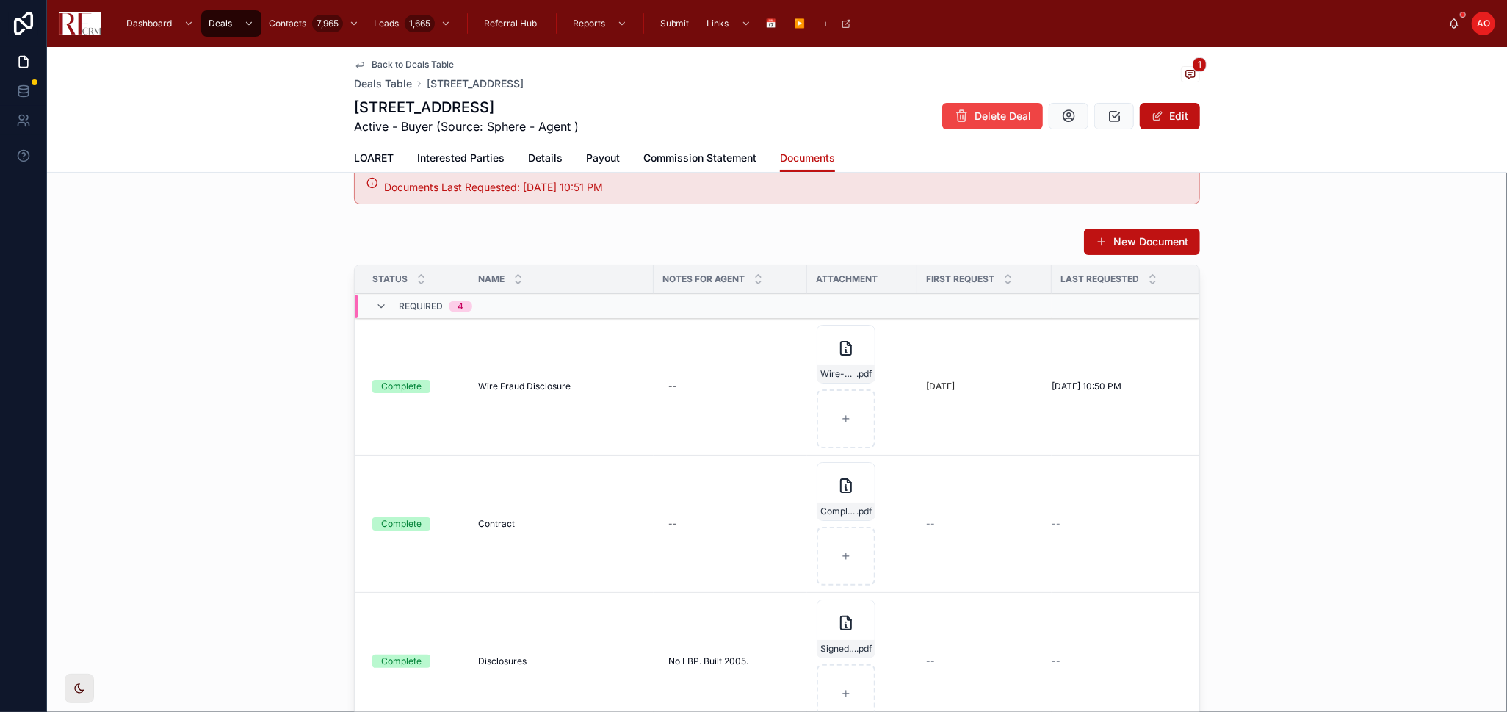
click at [362, 161] on span "LOARET" at bounding box center [374, 158] width 40 height 15
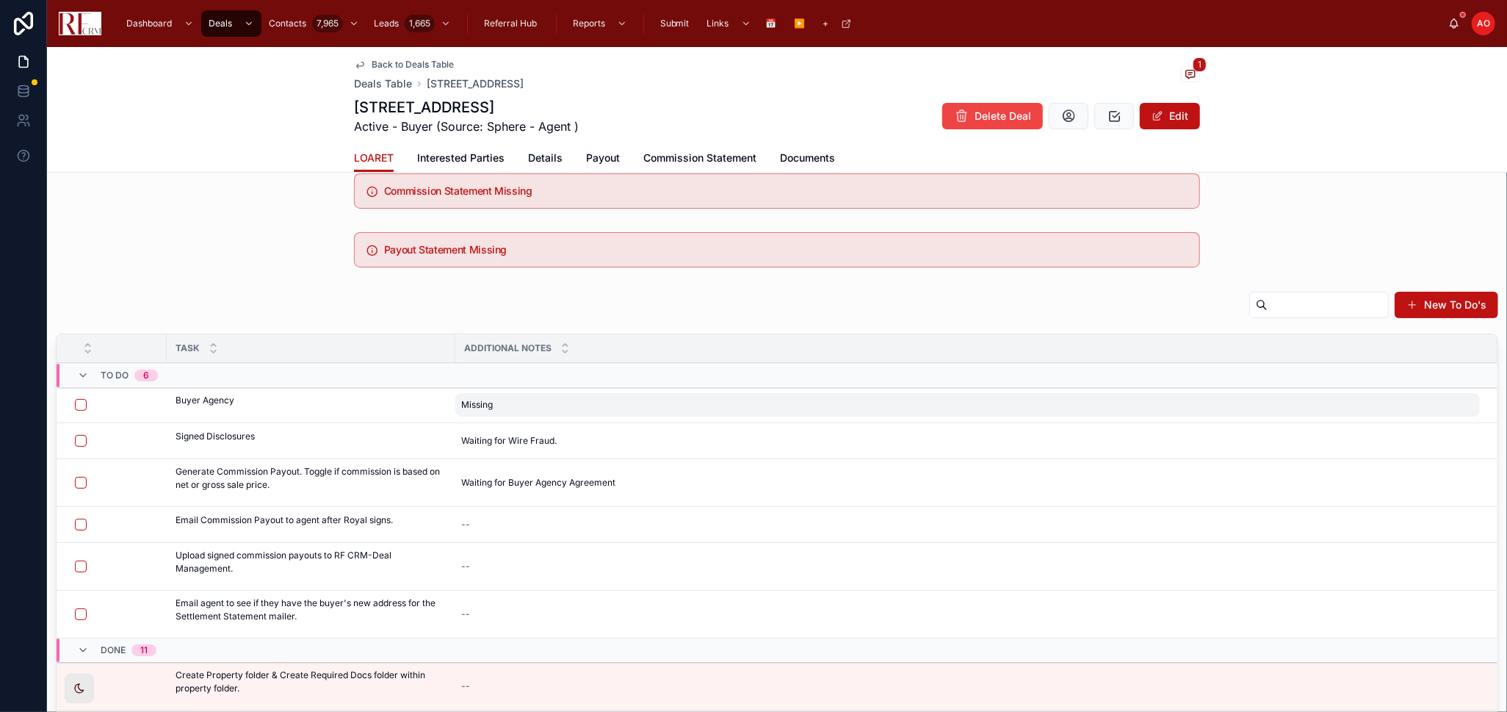
click at [491, 401] on span "Missing" at bounding box center [477, 405] width 32 height 12
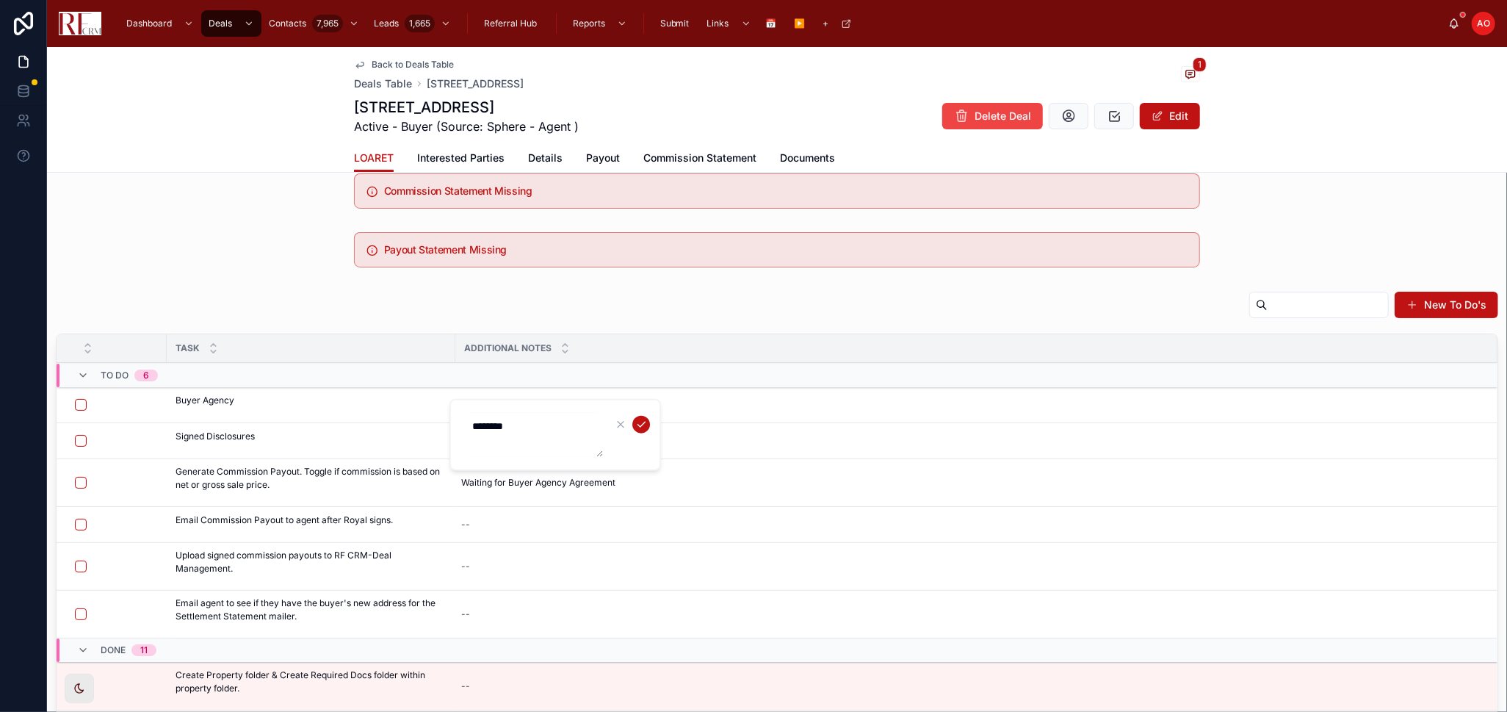
click at [489, 423] on textarea "*******" at bounding box center [534, 435] width 140 height 44
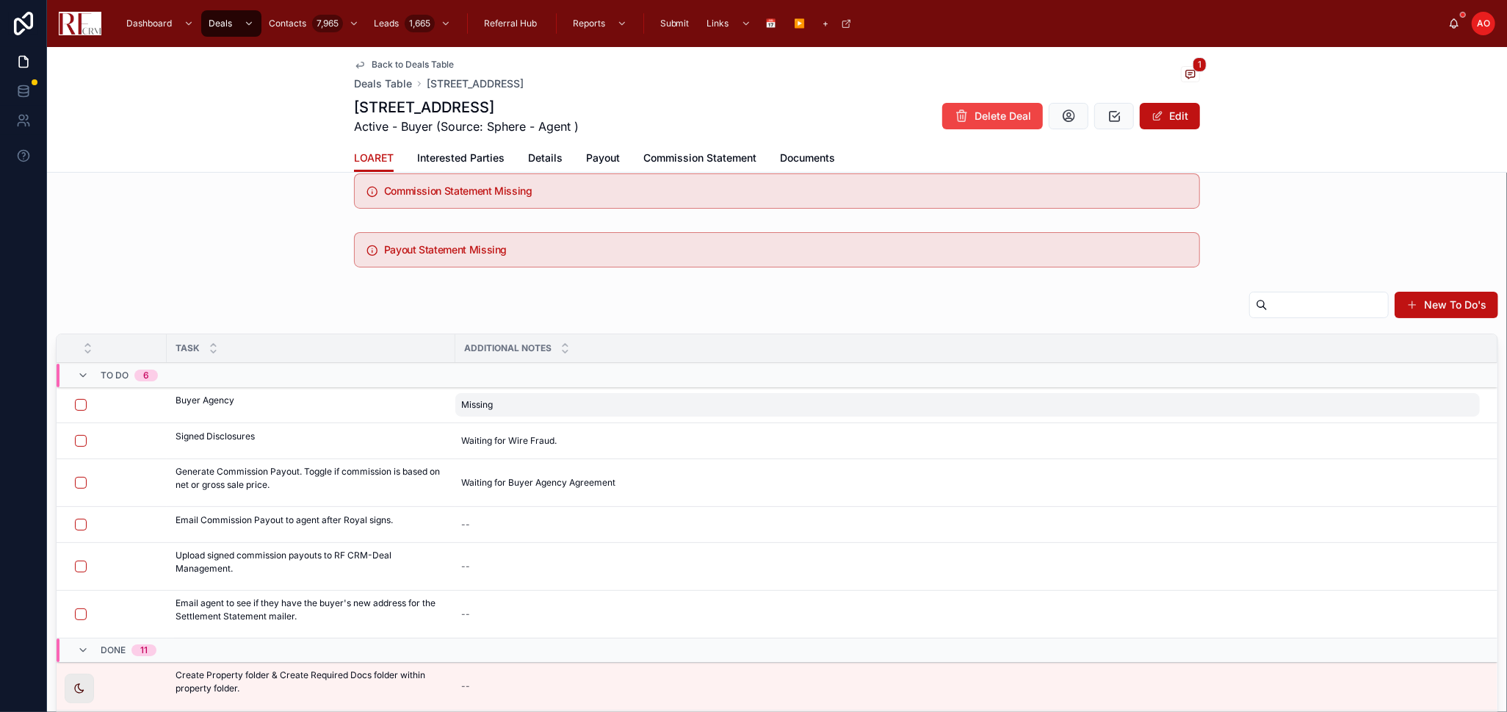
click at [466, 408] on span "Missing" at bounding box center [477, 405] width 32 height 12
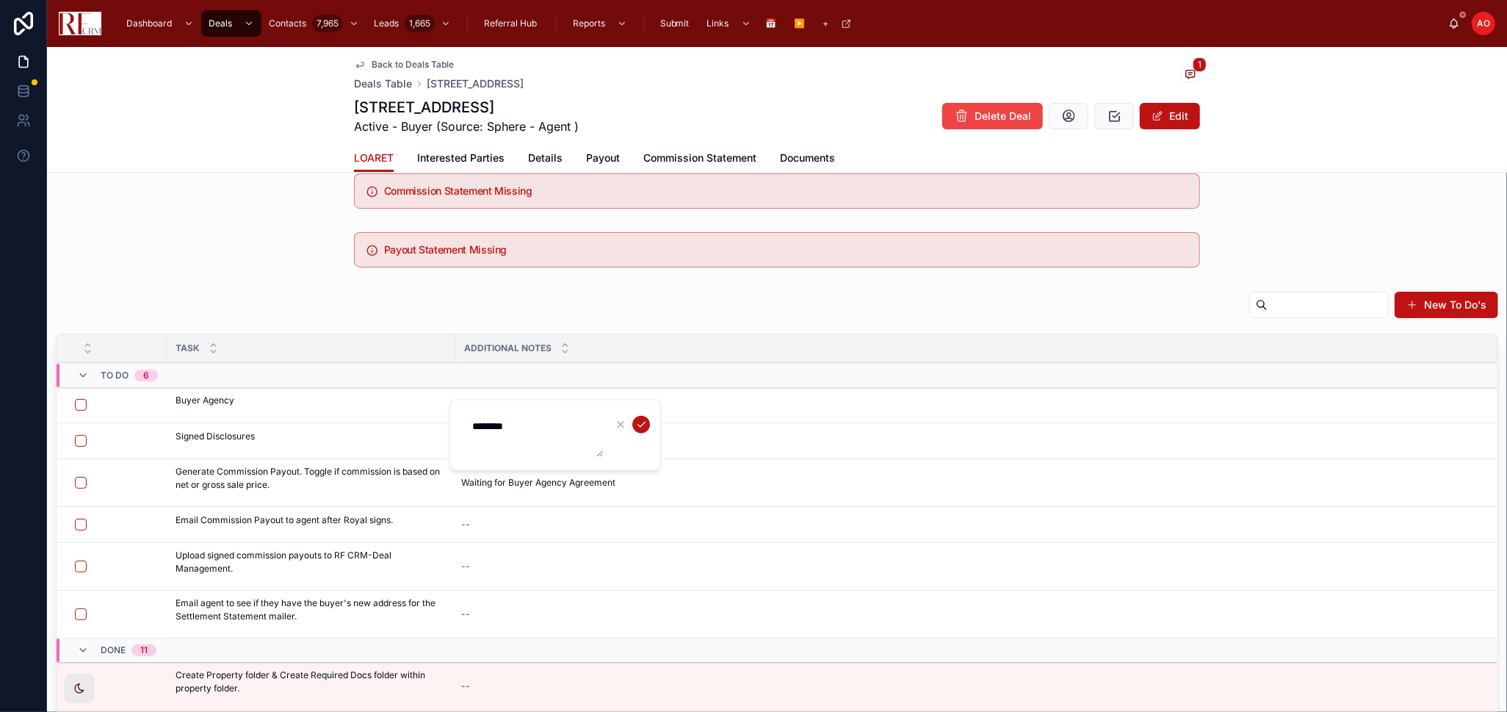
click at [494, 423] on textarea "*******" at bounding box center [534, 435] width 140 height 44
click at [640, 419] on icon "submit" at bounding box center [641, 425] width 12 height 12
click at [76, 406] on button "button" at bounding box center [81, 404] width 12 height 12
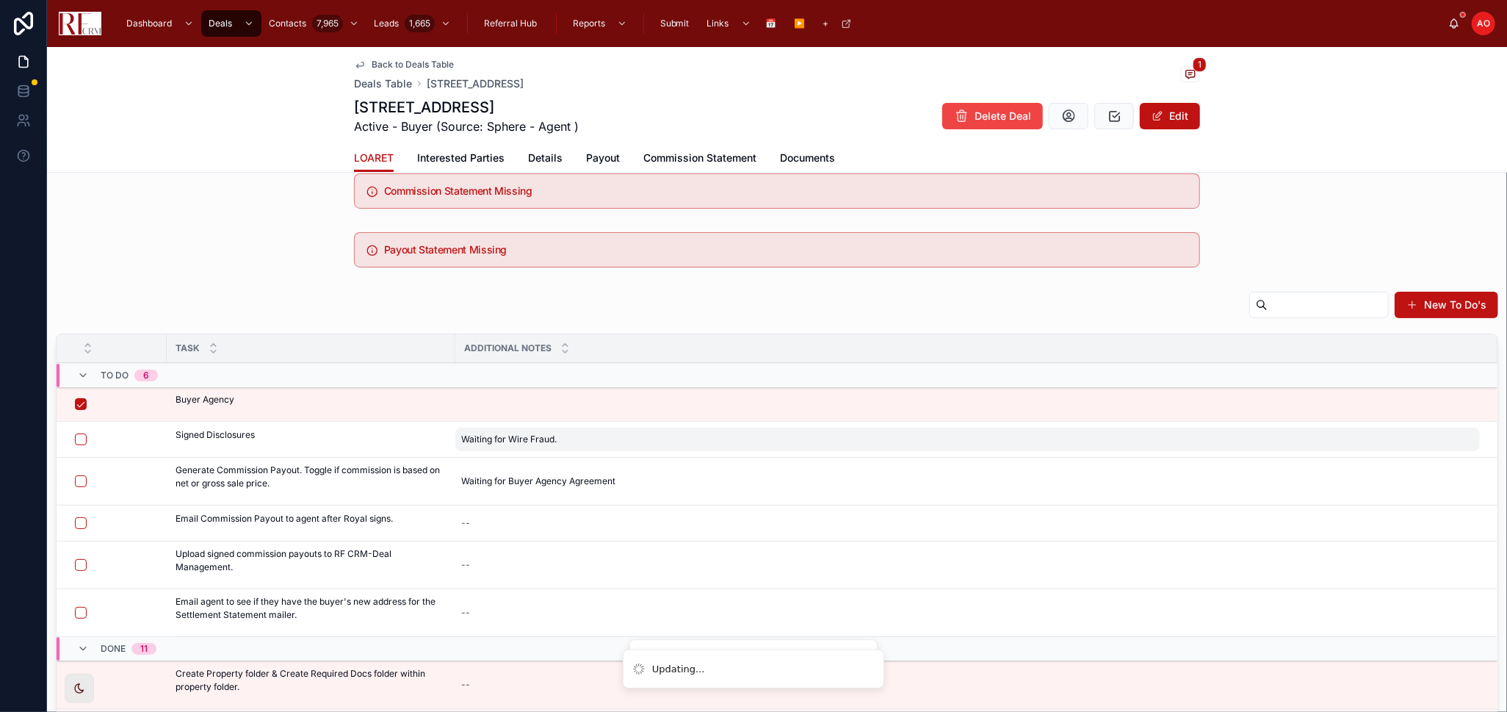
click at [503, 435] on span "Waiting for Wire Fraud." at bounding box center [509, 439] width 96 height 12
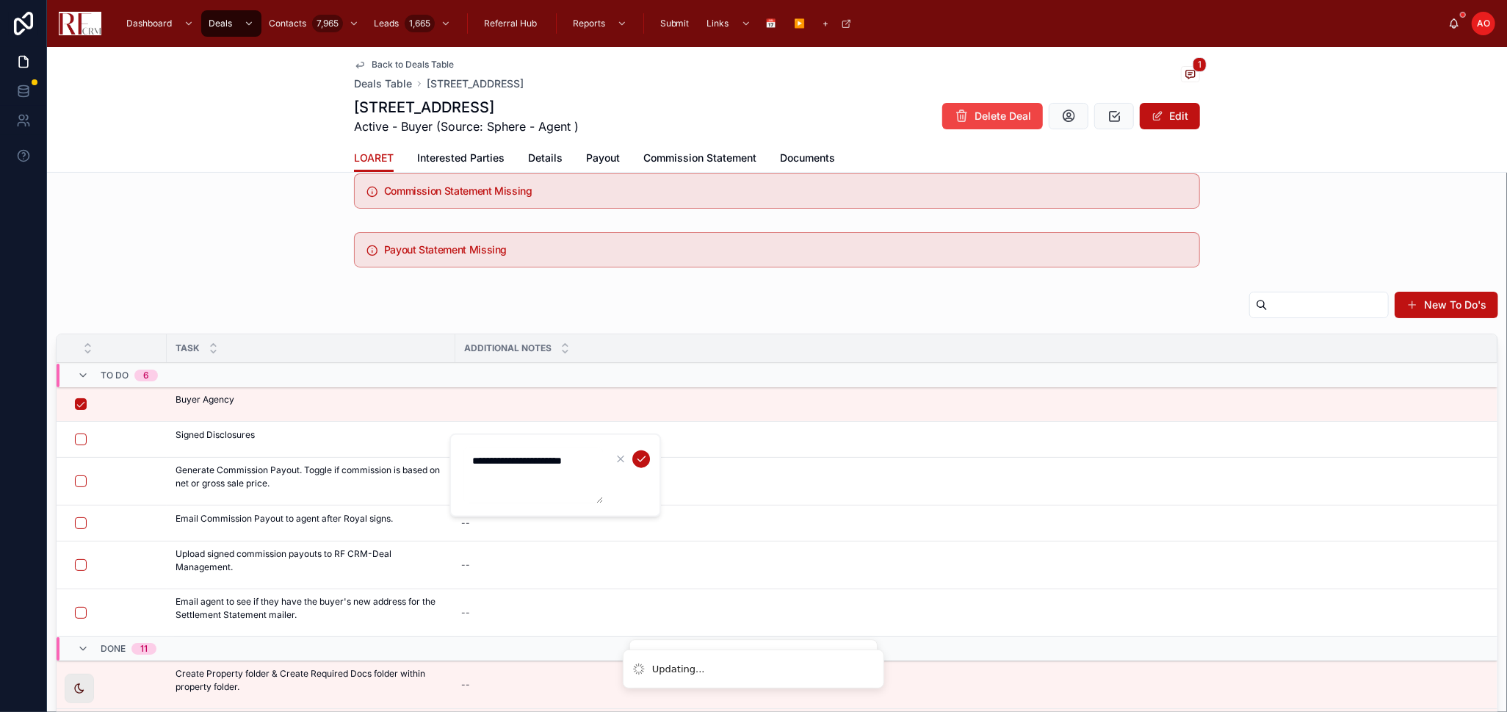
click at [524, 452] on textarea "**********" at bounding box center [534, 475] width 140 height 56
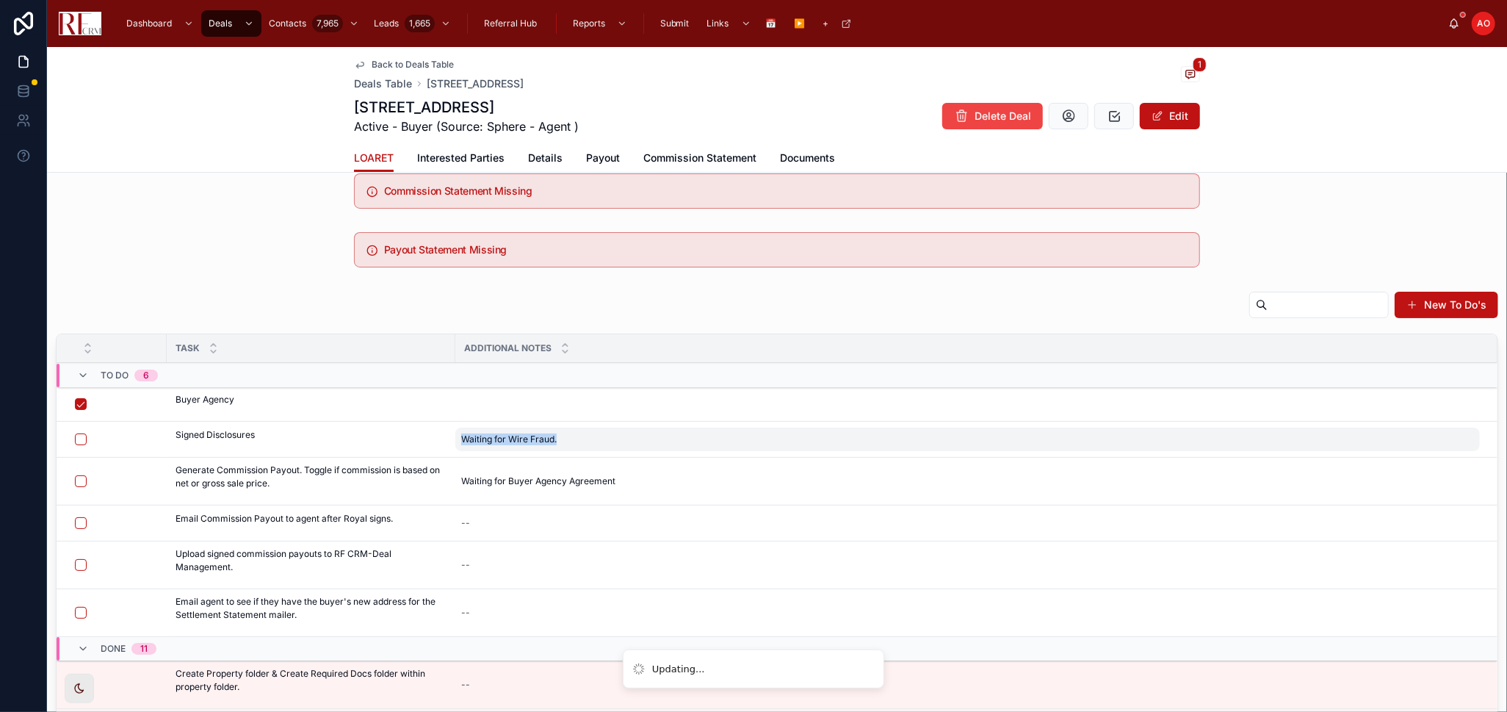
click at [526, 439] on span "Waiting for Wire Fraud." at bounding box center [509, 439] width 96 height 12
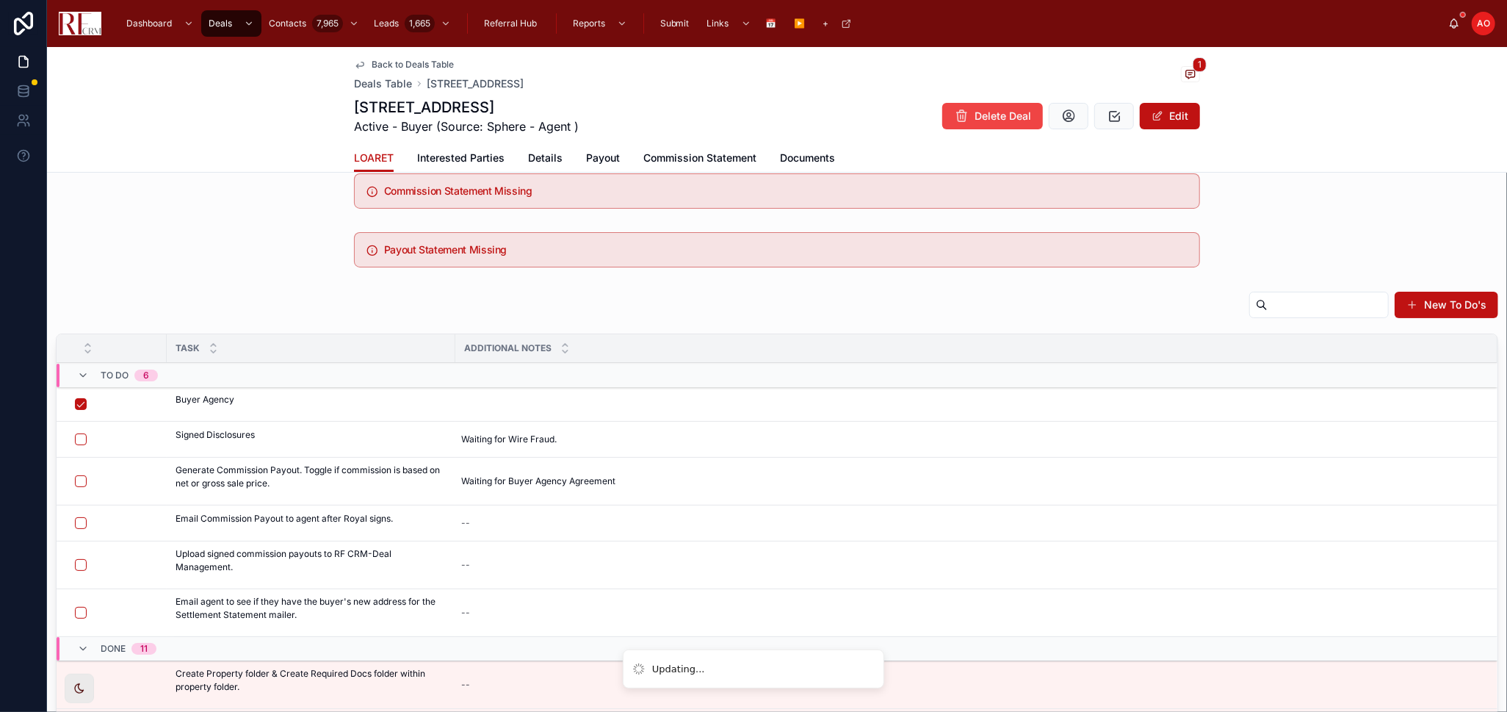
click at [528, 458] on td "Waiting for Buyer Agency Agreement Waiting for Buyer Agency Agreement" at bounding box center [976, 482] width 1042 height 48
click at [532, 441] on span "Waiting for Wire Fraud." at bounding box center [509, 439] width 96 height 12
click at [532, 441] on div "**********" at bounding box center [556, 475] width 212 height 84
click at [541, 458] on textarea "**********" at bounding box center [534, 475] width 140 height 56
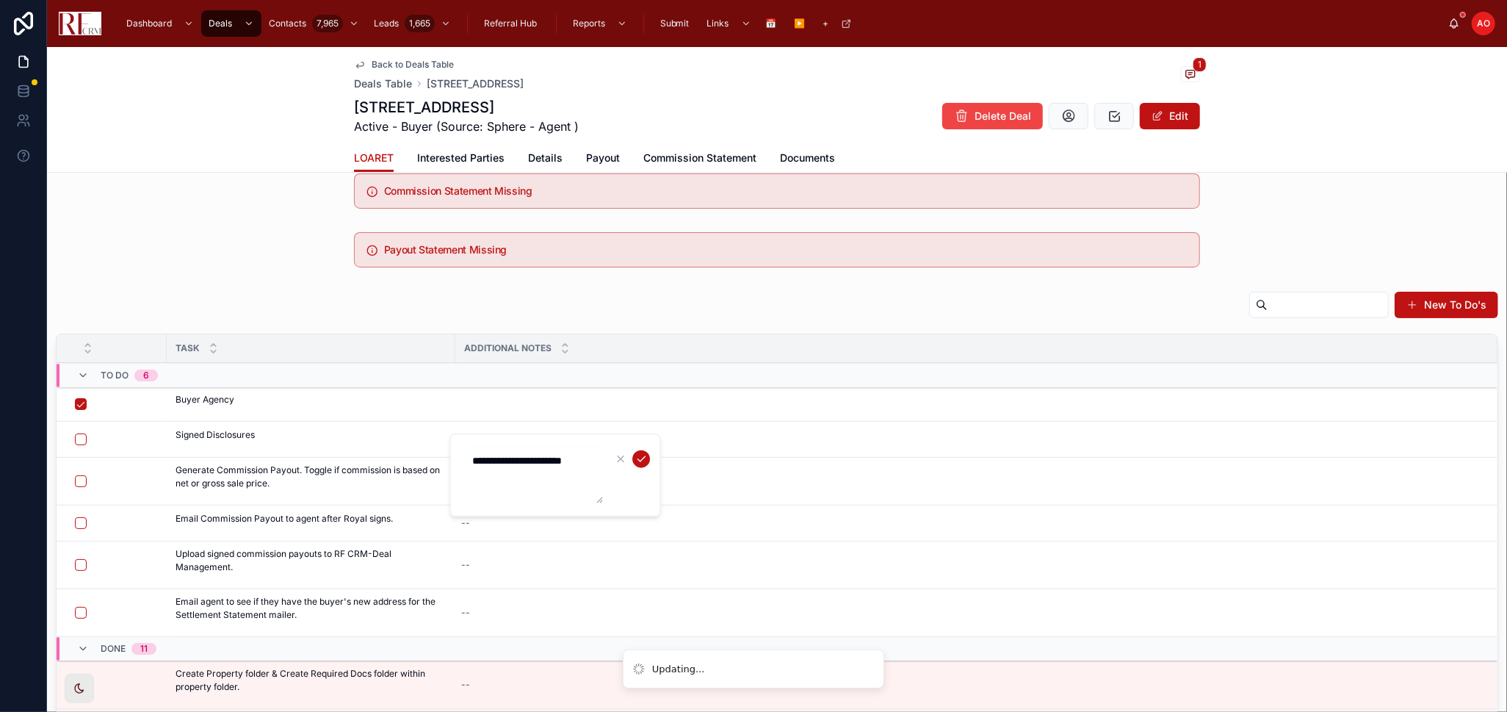
click at [541, 458] on textarea "**********" at bounding box center [534, 475] width 140 height 56
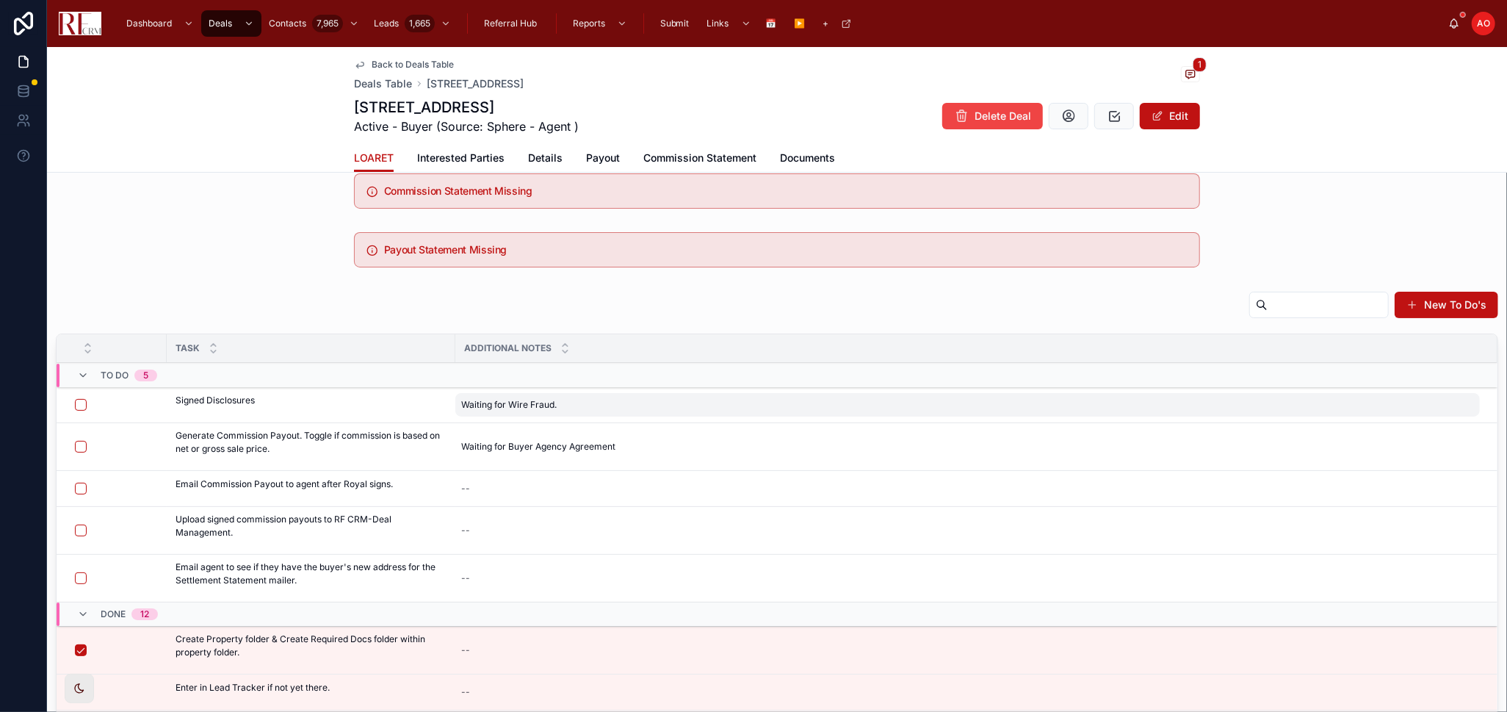
click at [532, 400] on span "Waiting for Wire Fraud." at bounding box center [509, 405] width 96 height 12
click at [532, 400] on div "**********" at bounding box center [556, 441] width 212 height 84
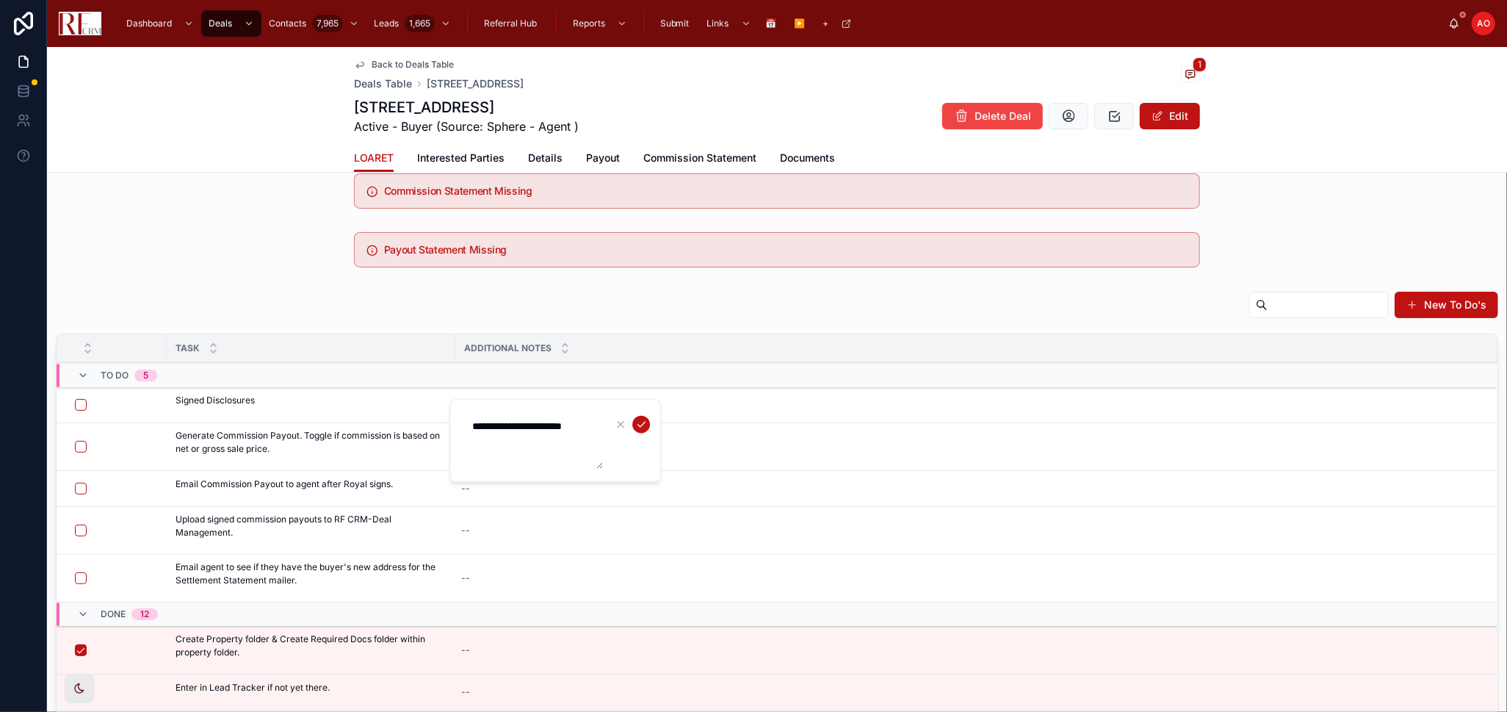
click at [554, 425] on textarea "**********" at bounding box center [534, 441] width 140 height 56
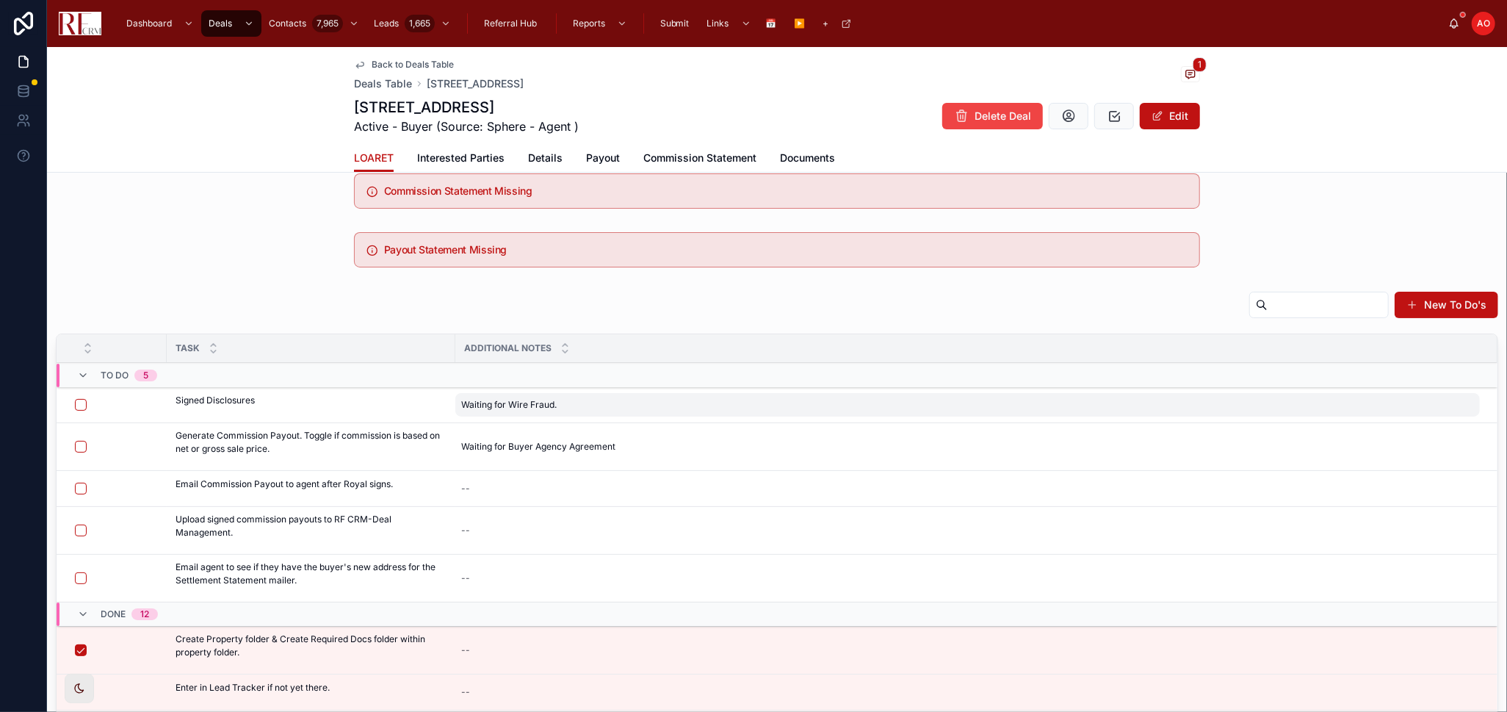
click at [554, 406] on span "Waiting for Wire Fraud." at bounding box center [509, 405] width 96 height 12
click at [554, 406] on div "**********" at bounding box center [556, 441] width 212 height 84
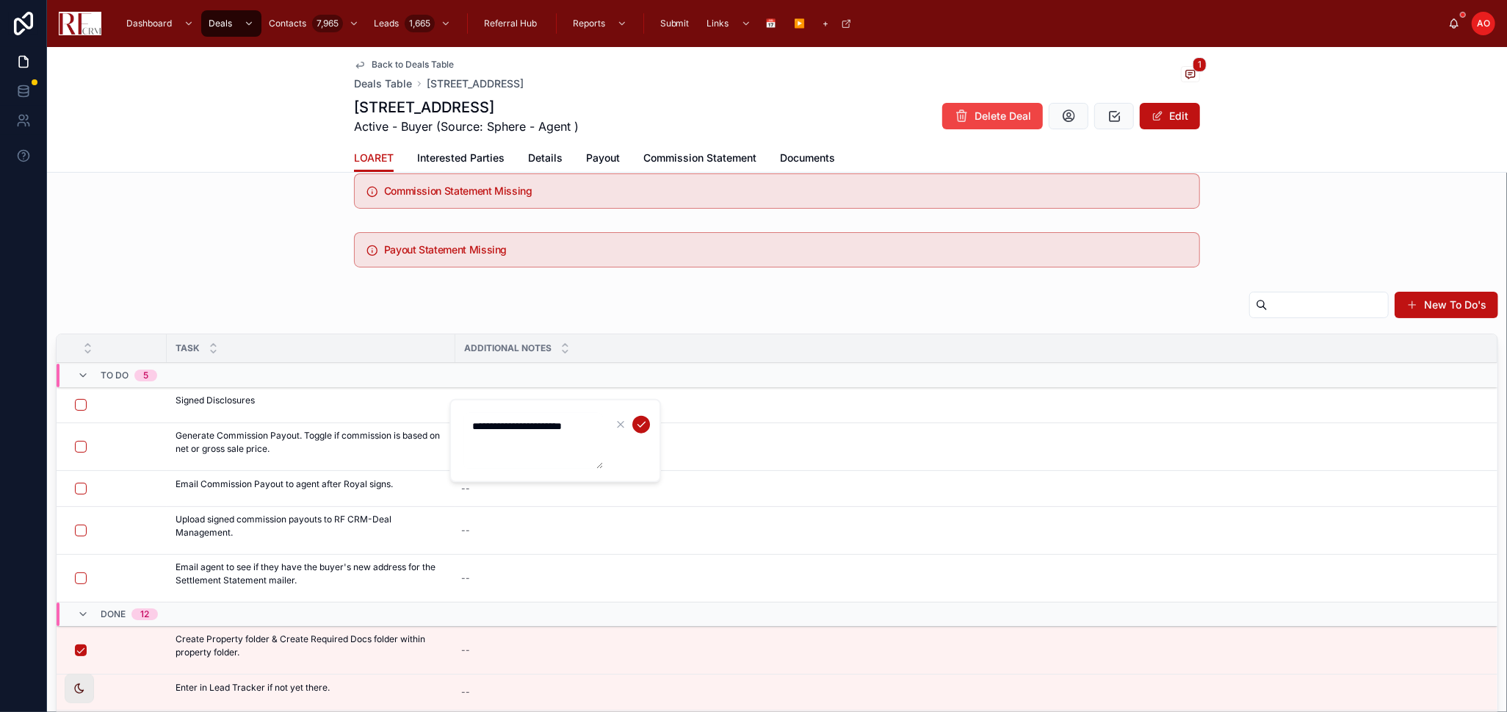
click at [558, 430] on textarea "**********" at bounding box center [534, 441] width 140 height 56
click at [636, 421] on icon "submit" at bounding box center [641, 425] width 12 height 12
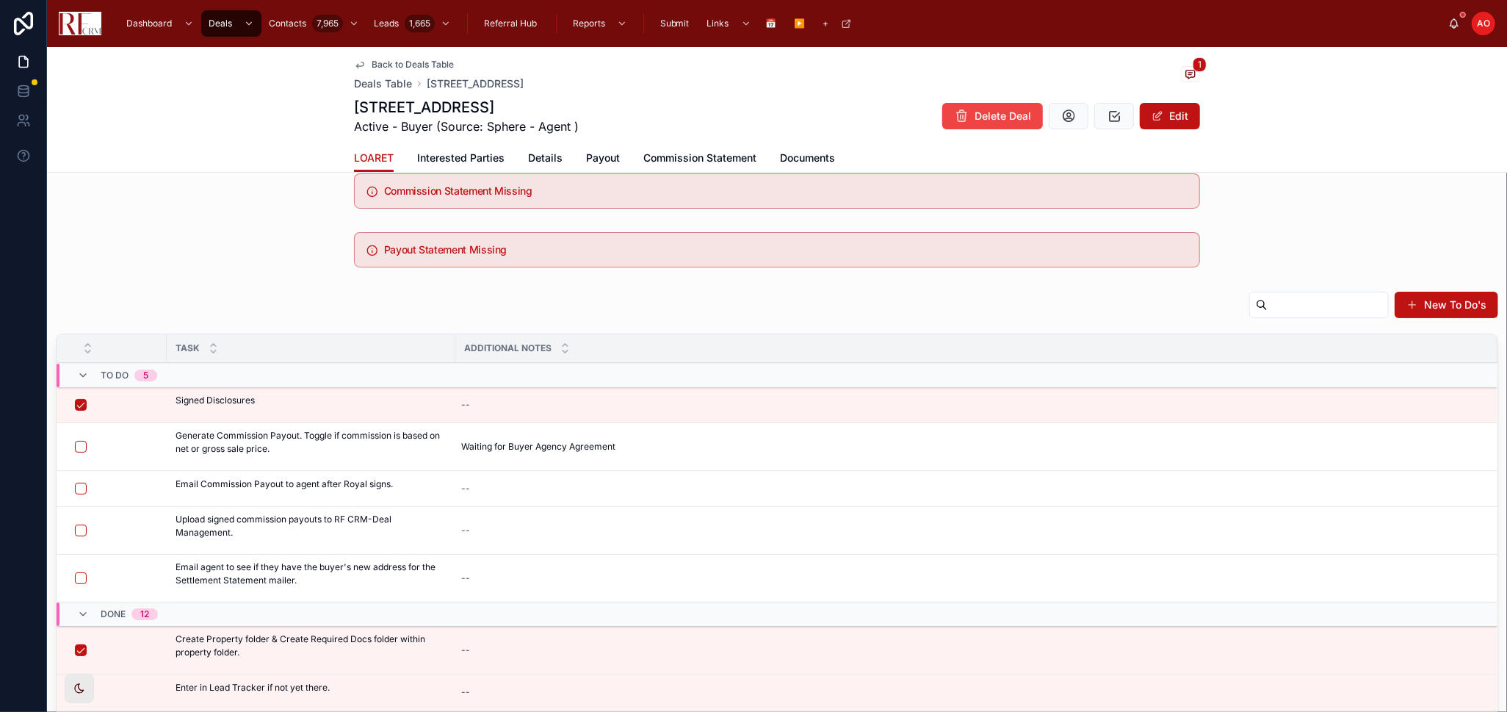
click at [533, 159] on span "Details" at bounding box center [545, 158] width 35 height 15
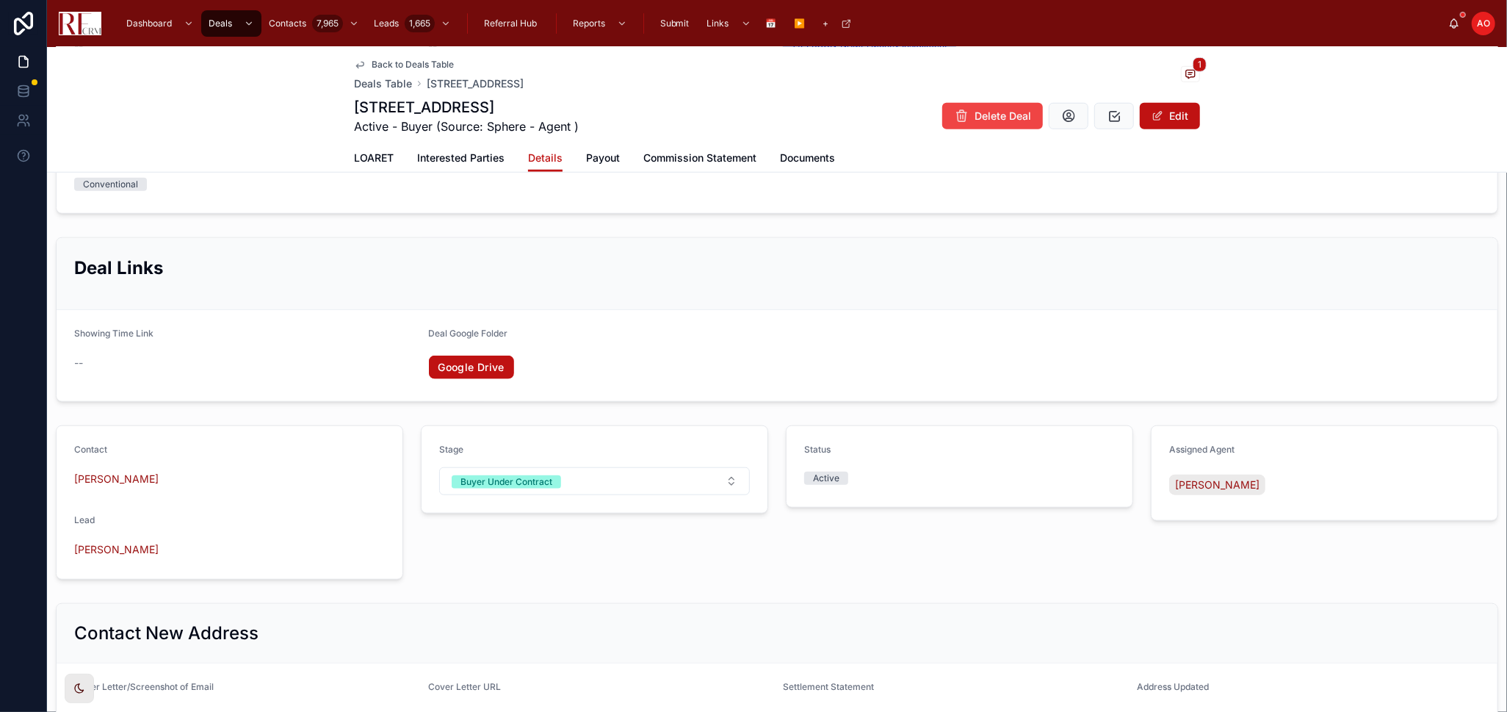
scroll to position [1061, 0]
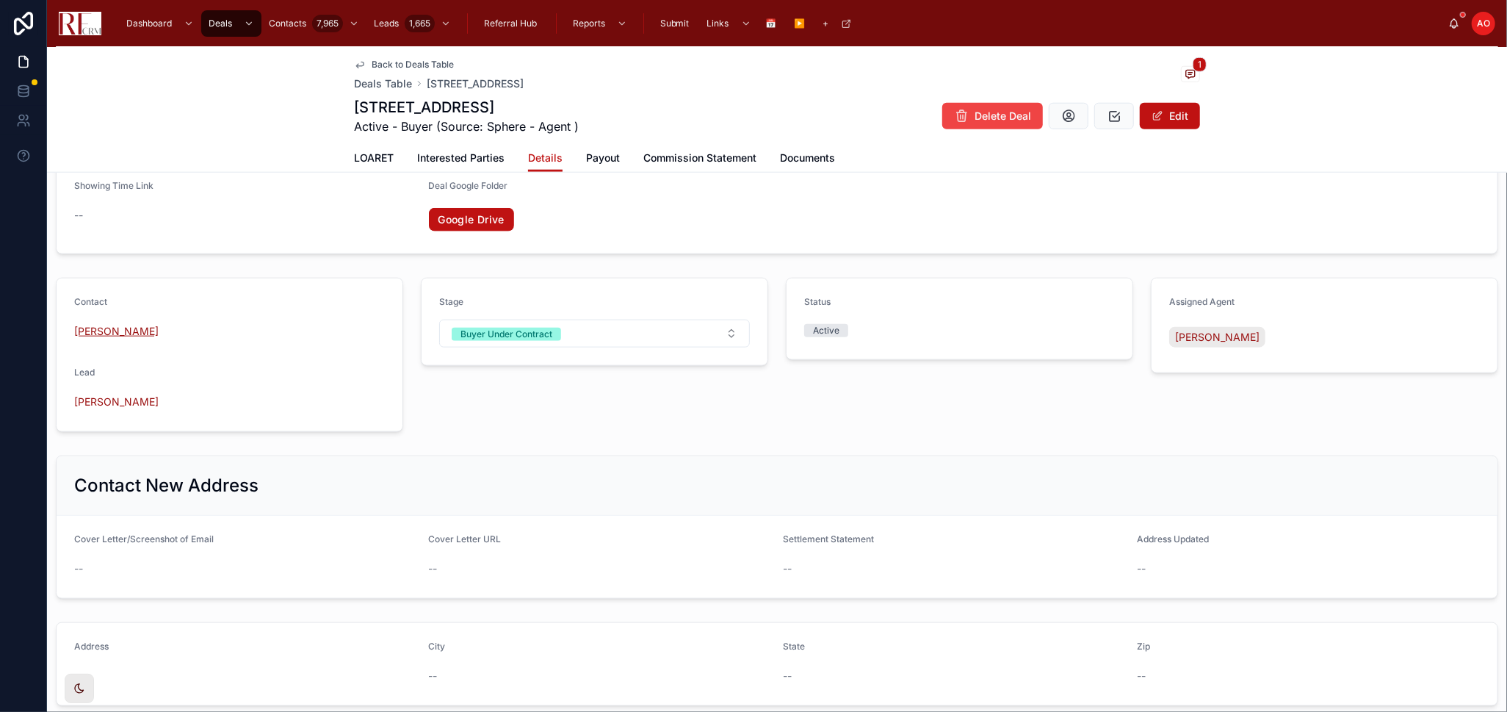
click at [141, 325] on span "Harkirat Sandhu" at bounding box center [116, 331] width 84 height 15
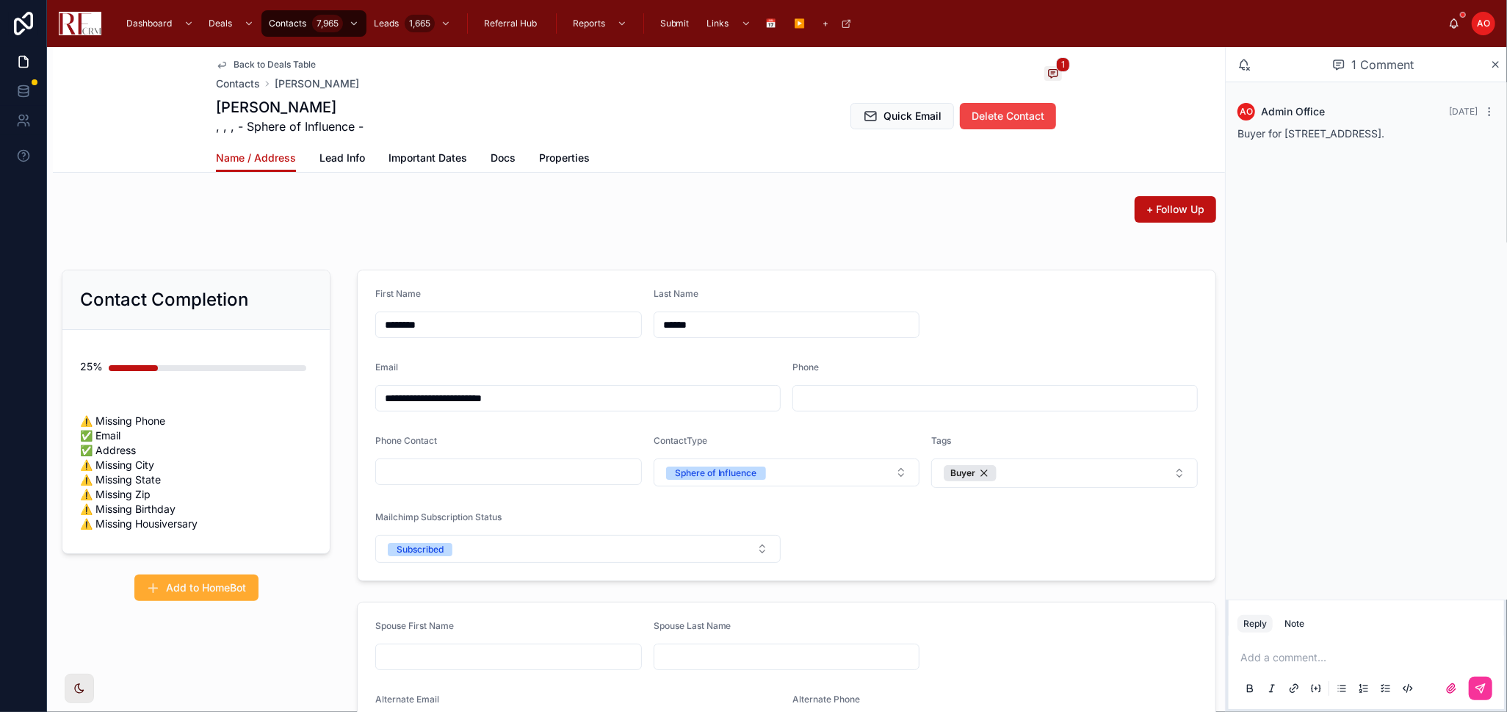
click at [497, 156] on span "Docs" at bounding box center [503, 158] width 25 height 15
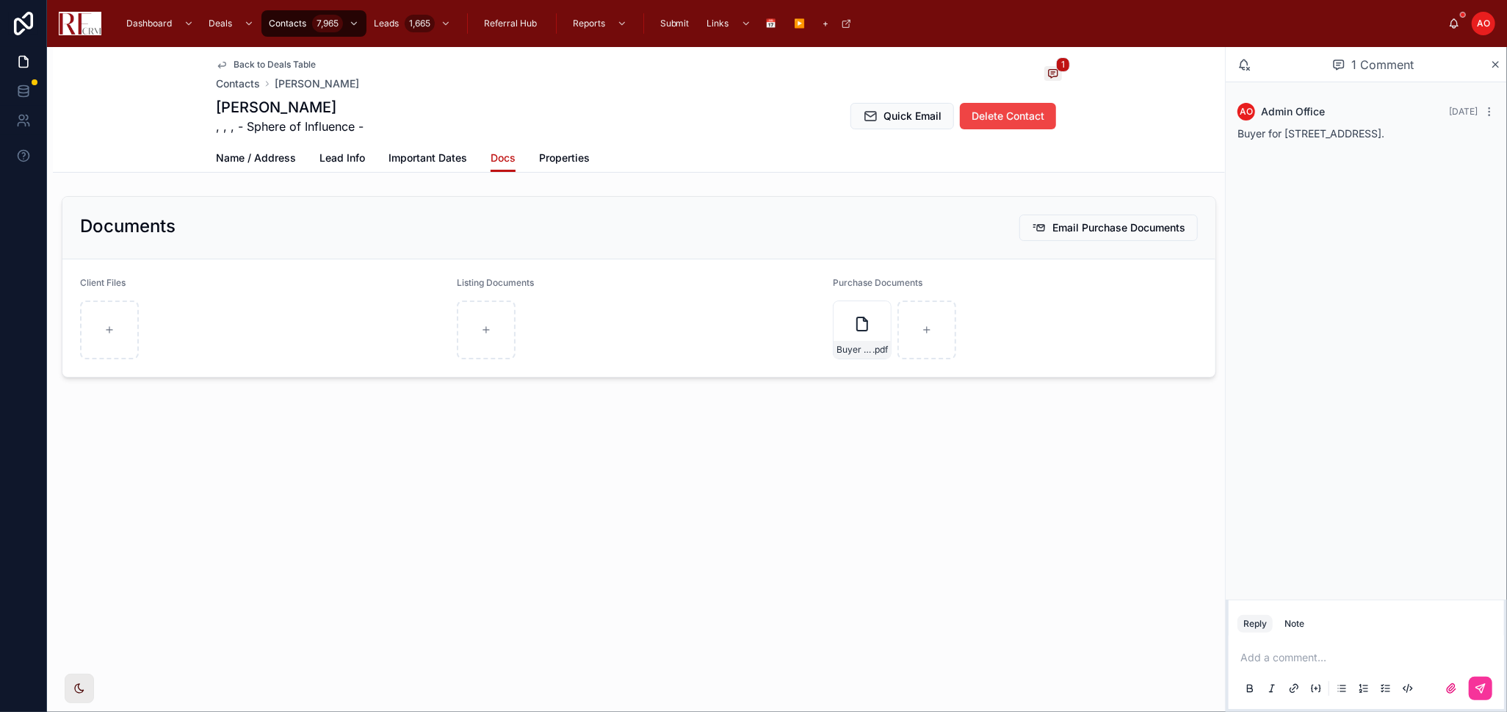
click at [256, 68] on span "Back to Deals Table" at bounding box center [275, 65] width 82 height 12
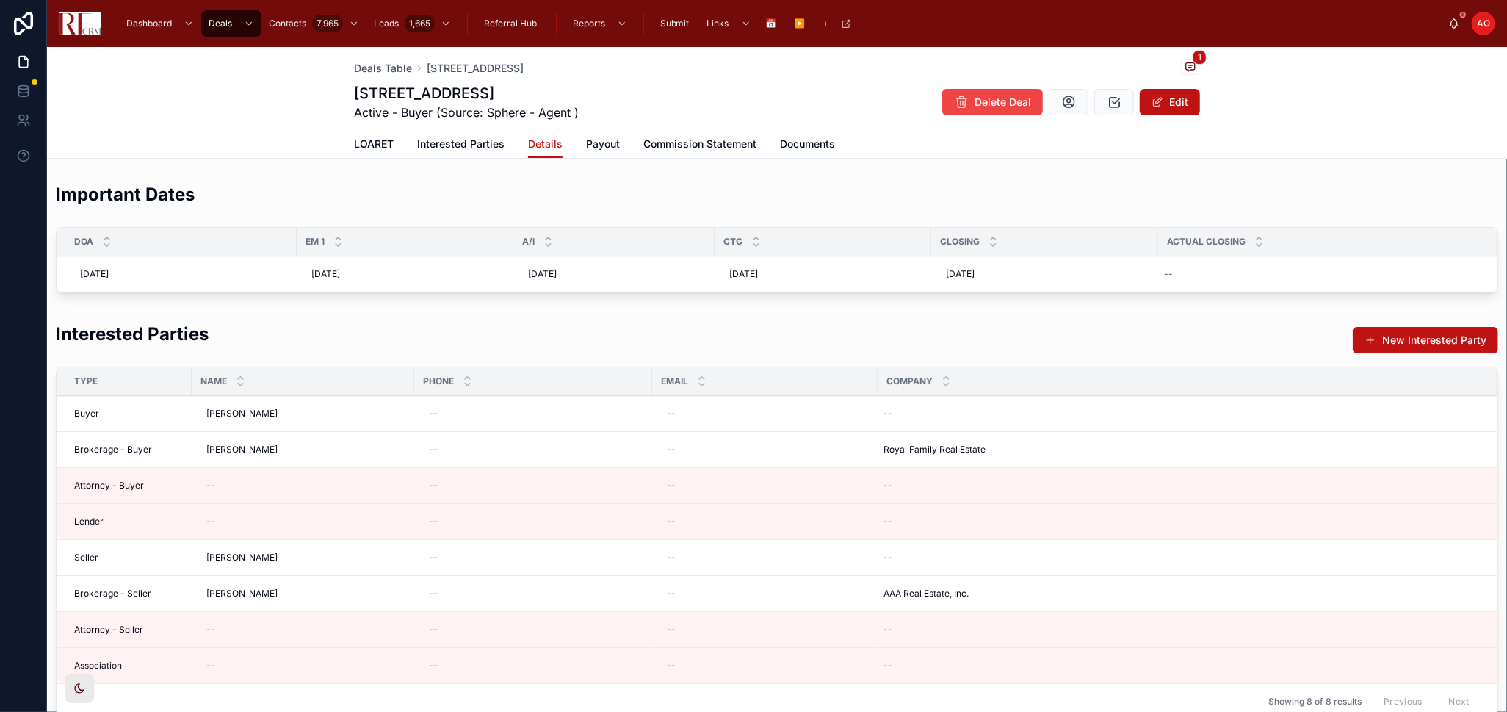
click at [793, 145] on span "Documents" at bounding box center [807, 144] width 55 height 15
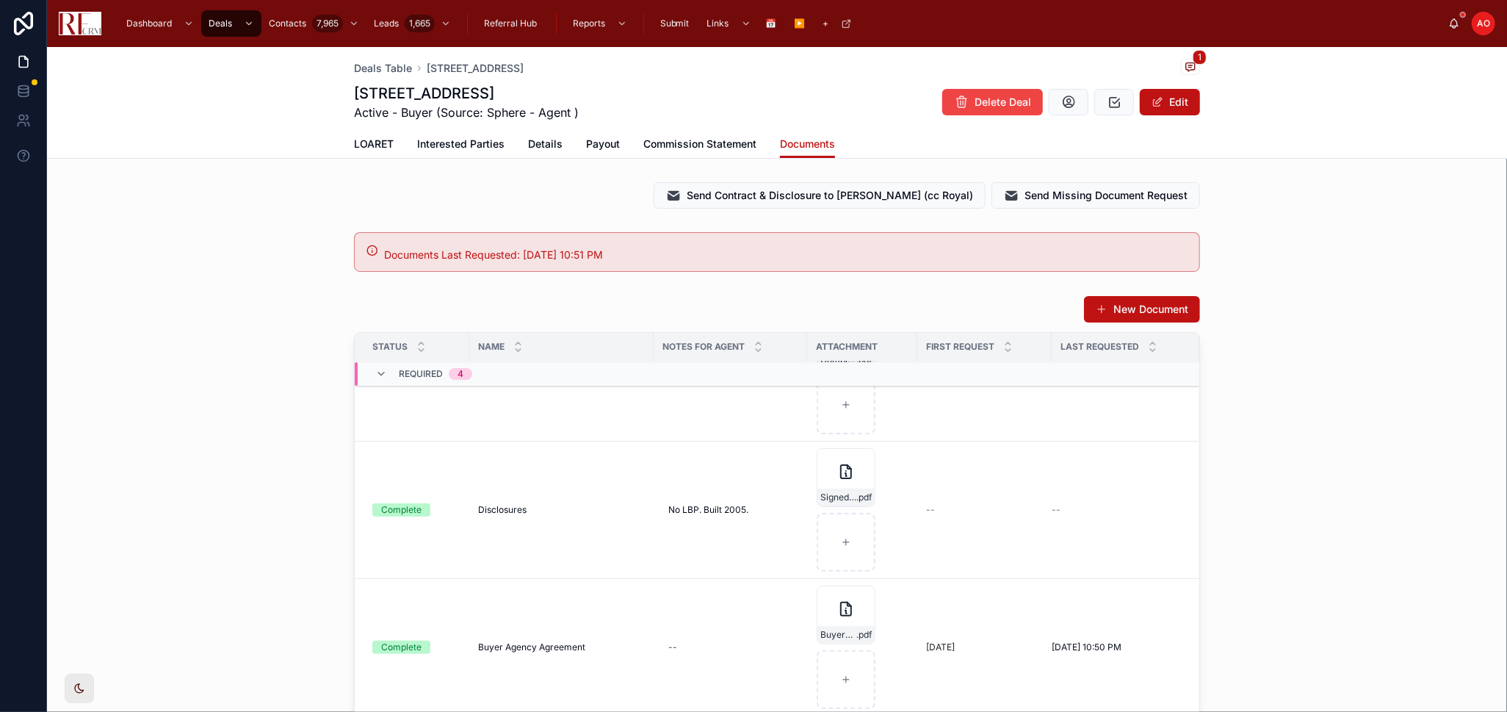
scroll to position [326, 0]
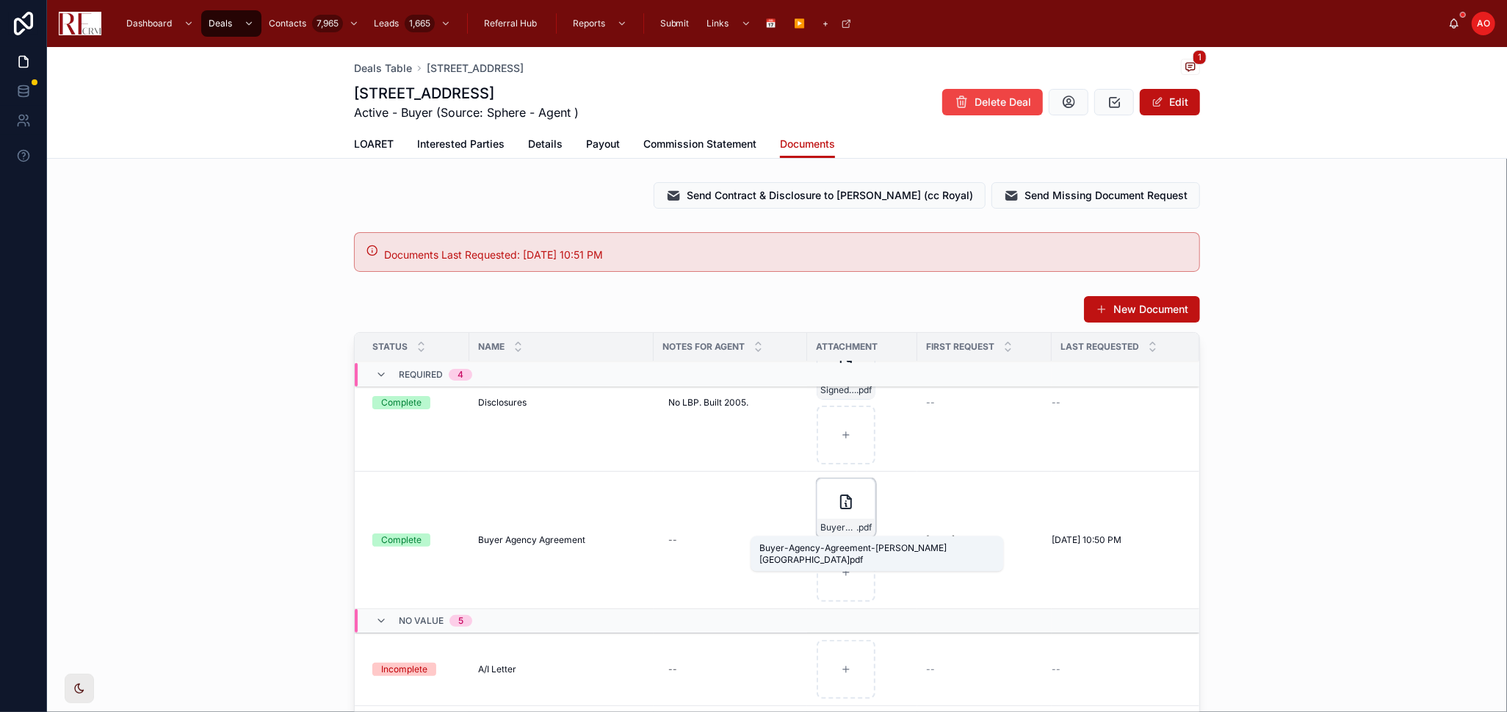
click at [842, 466] on span "Buyer-Agency-Agreement-Sandhu" at bounding box center [839, 528] width 36 height 12
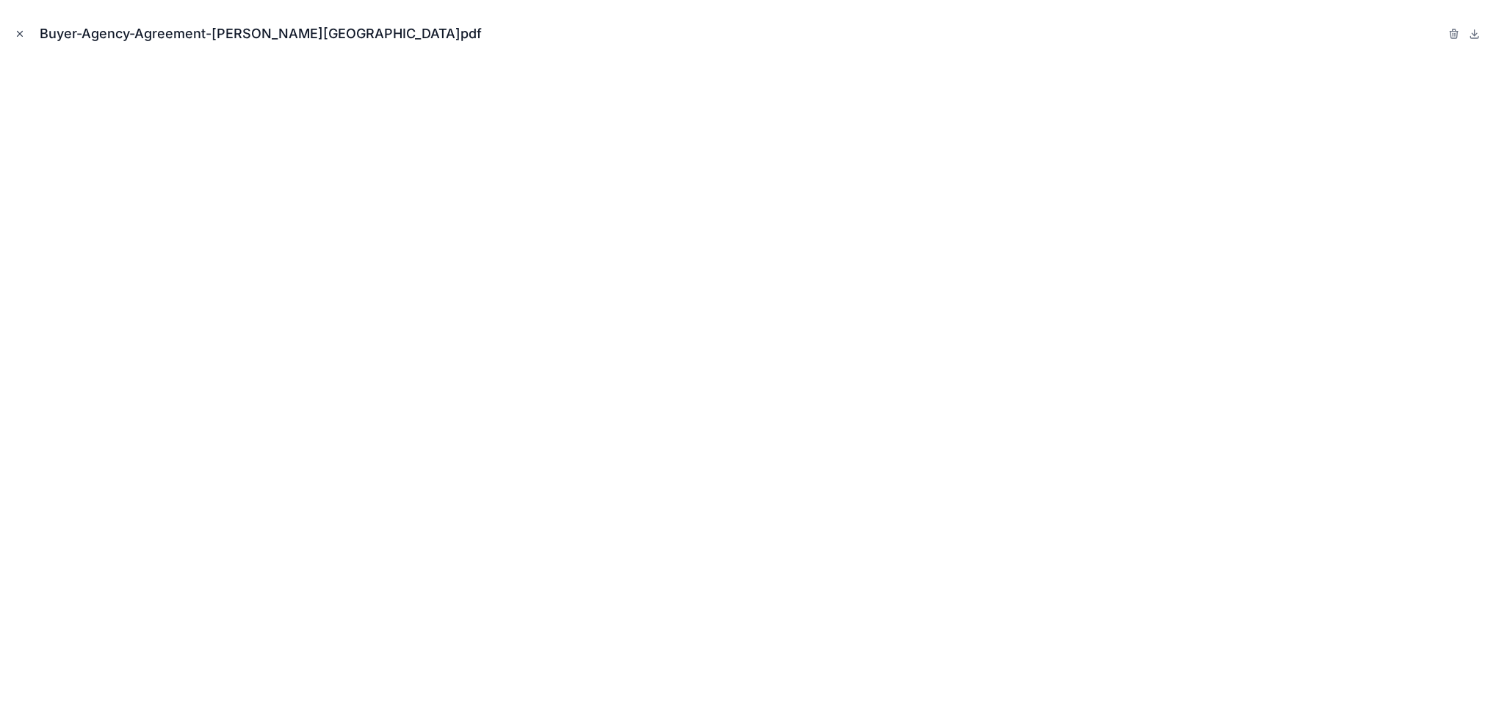
click at [15, 33] on icon "Close modal" at bounding box center [20, 34] width 10 height 10
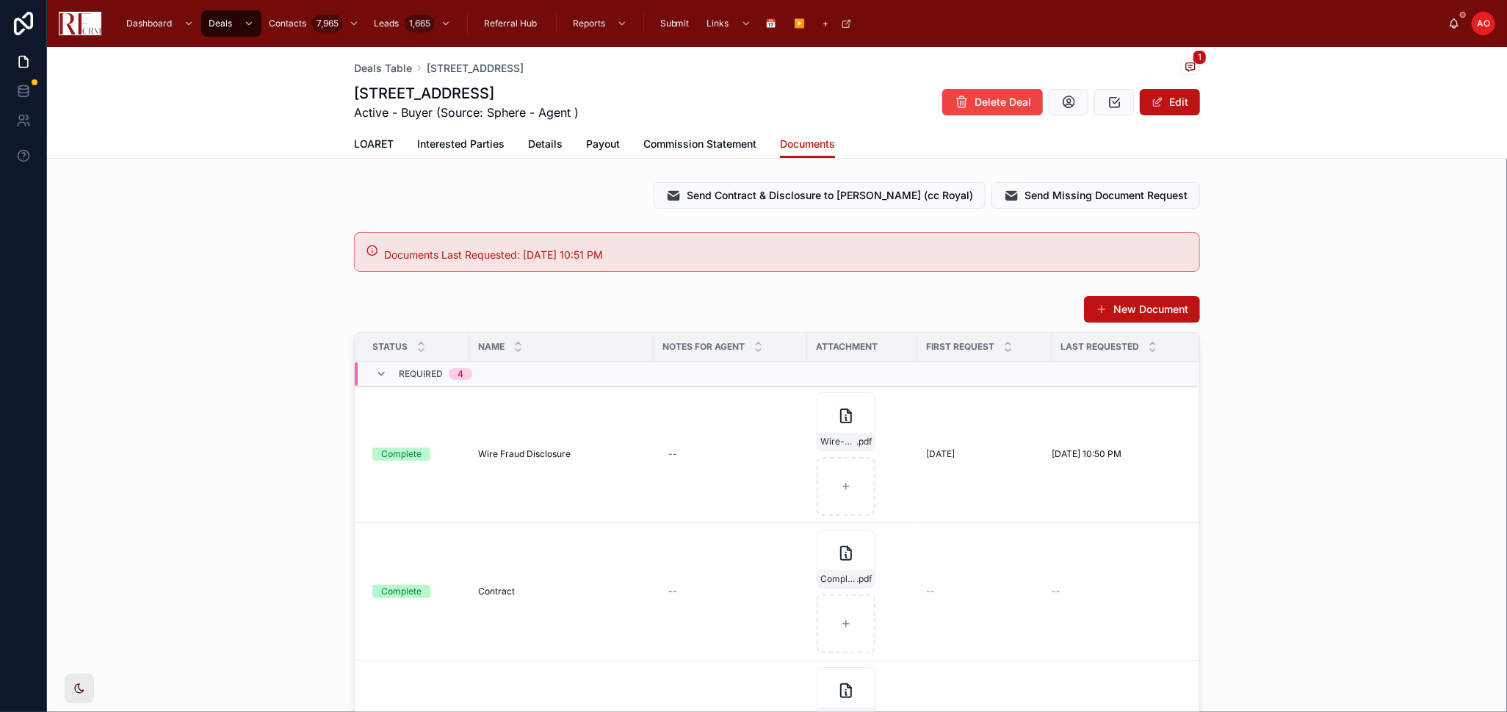
click at [600, 143] on span "Payout" at bounding box center [603, 144] width 34 height 15
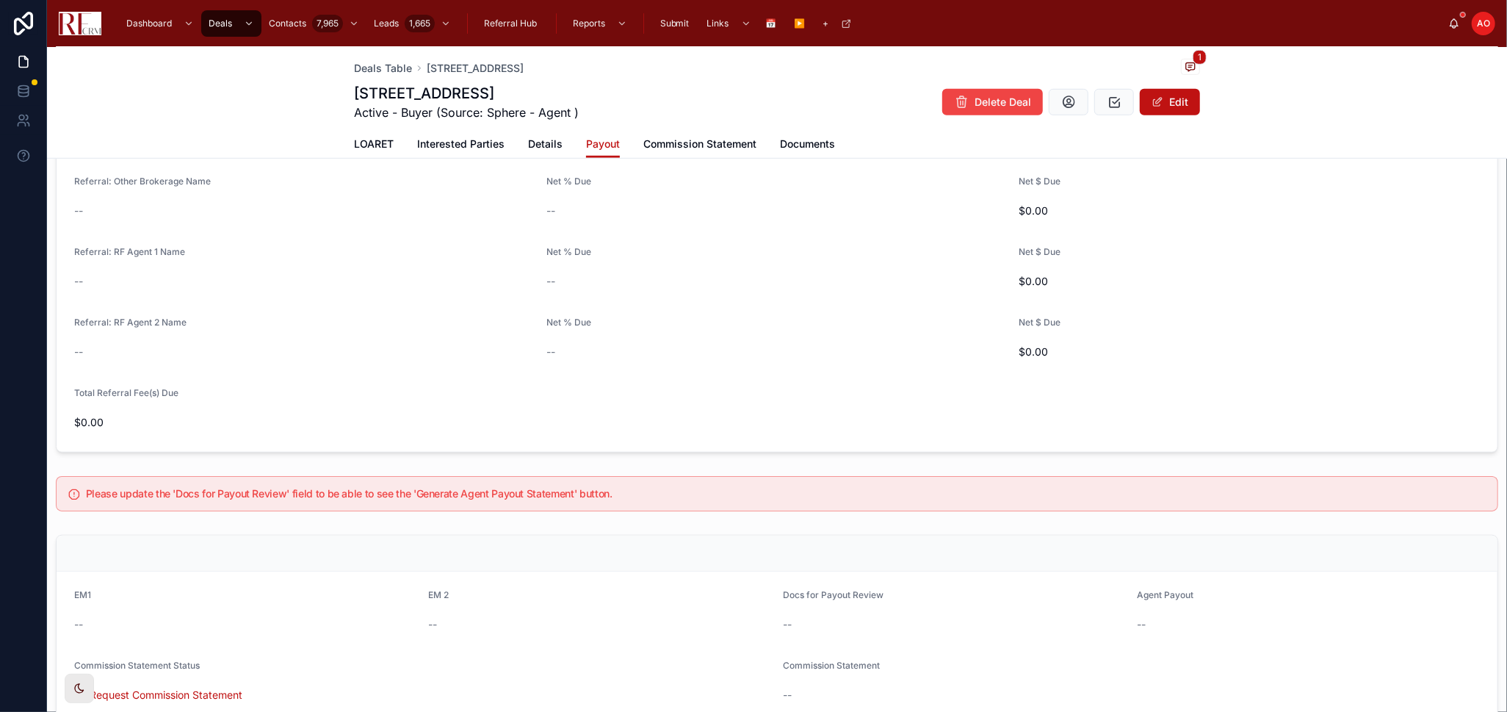
scroll to position [816, 0]
click at [1072, 100] on button "Edit" at bounding box center [1170, 102] width 60 height 26
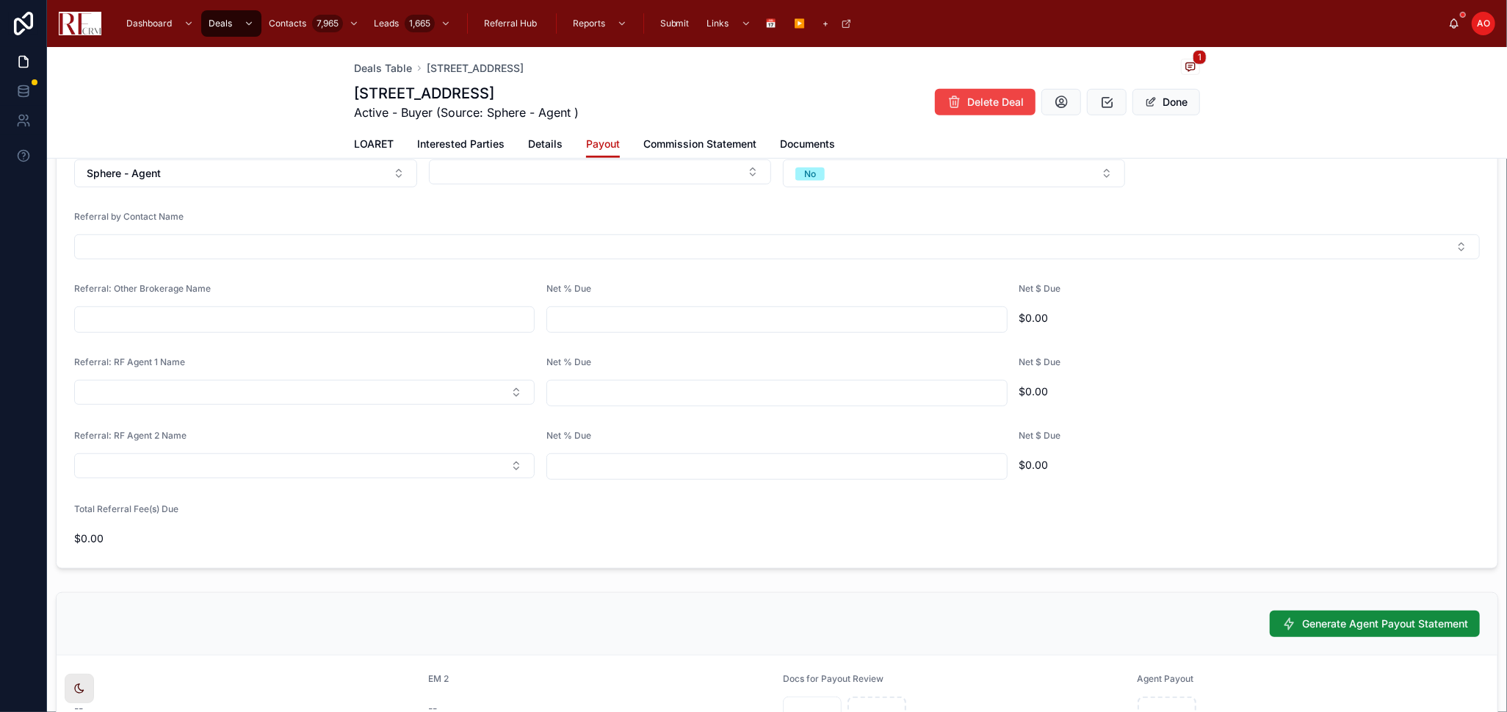
scroll to position [915, 0]
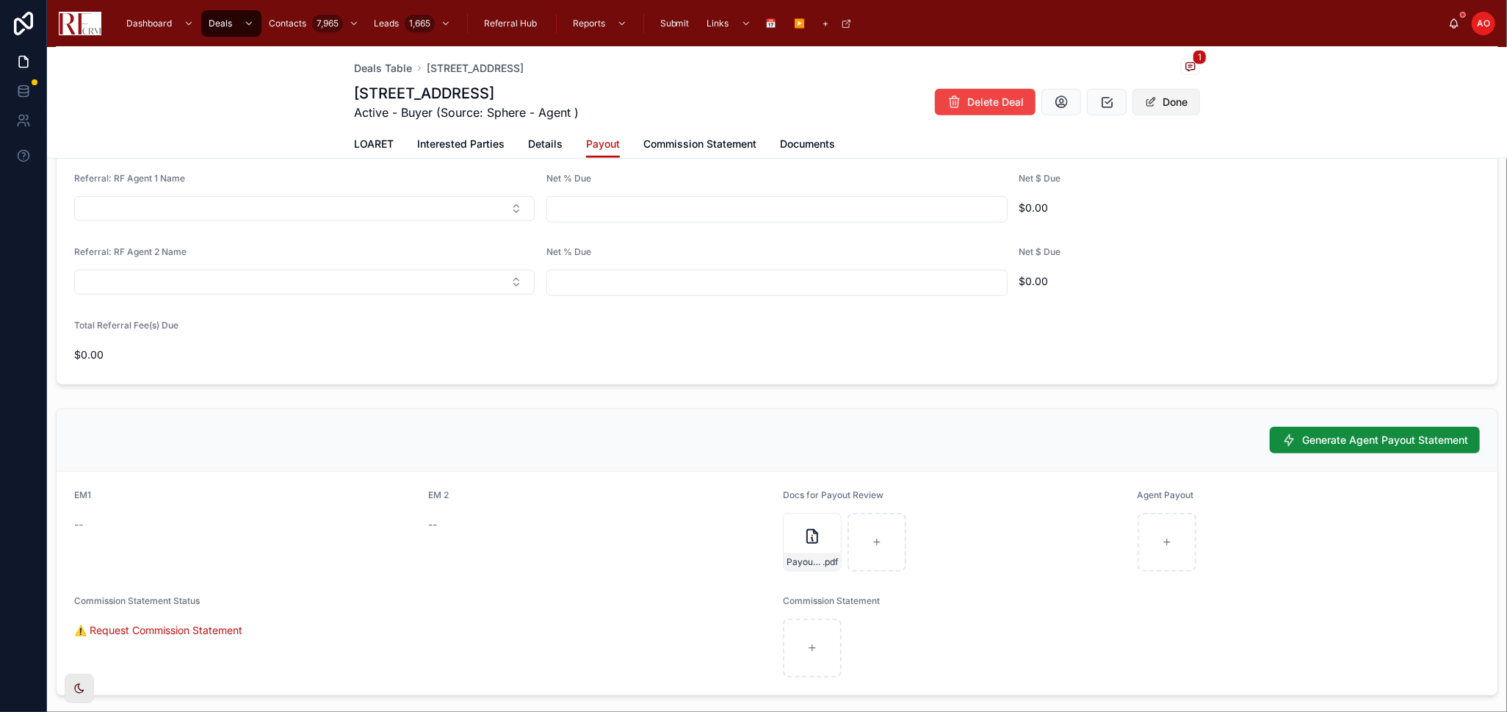
click at [1072, 97] on button "Done" at bounding box center [1167, 102] width 68 height 26
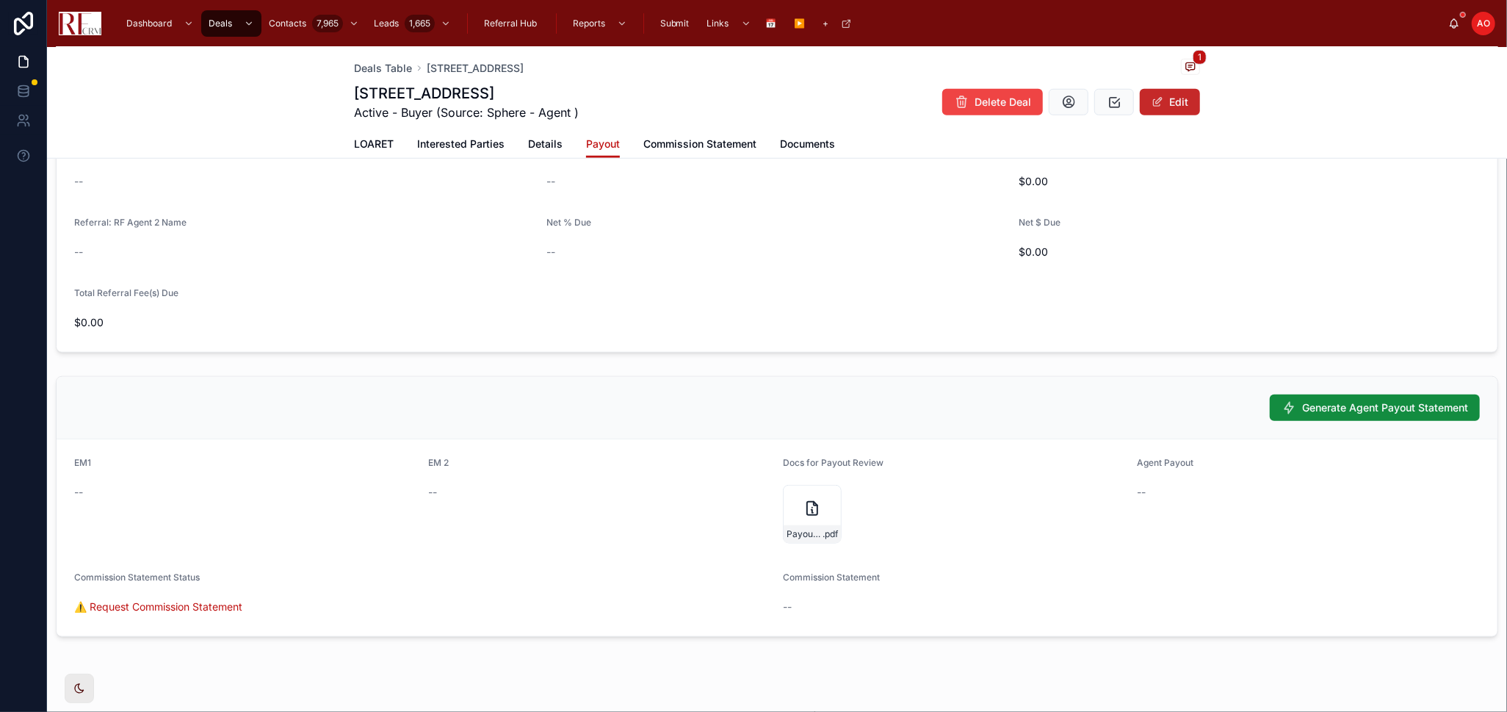
scroll to position [893, 0]
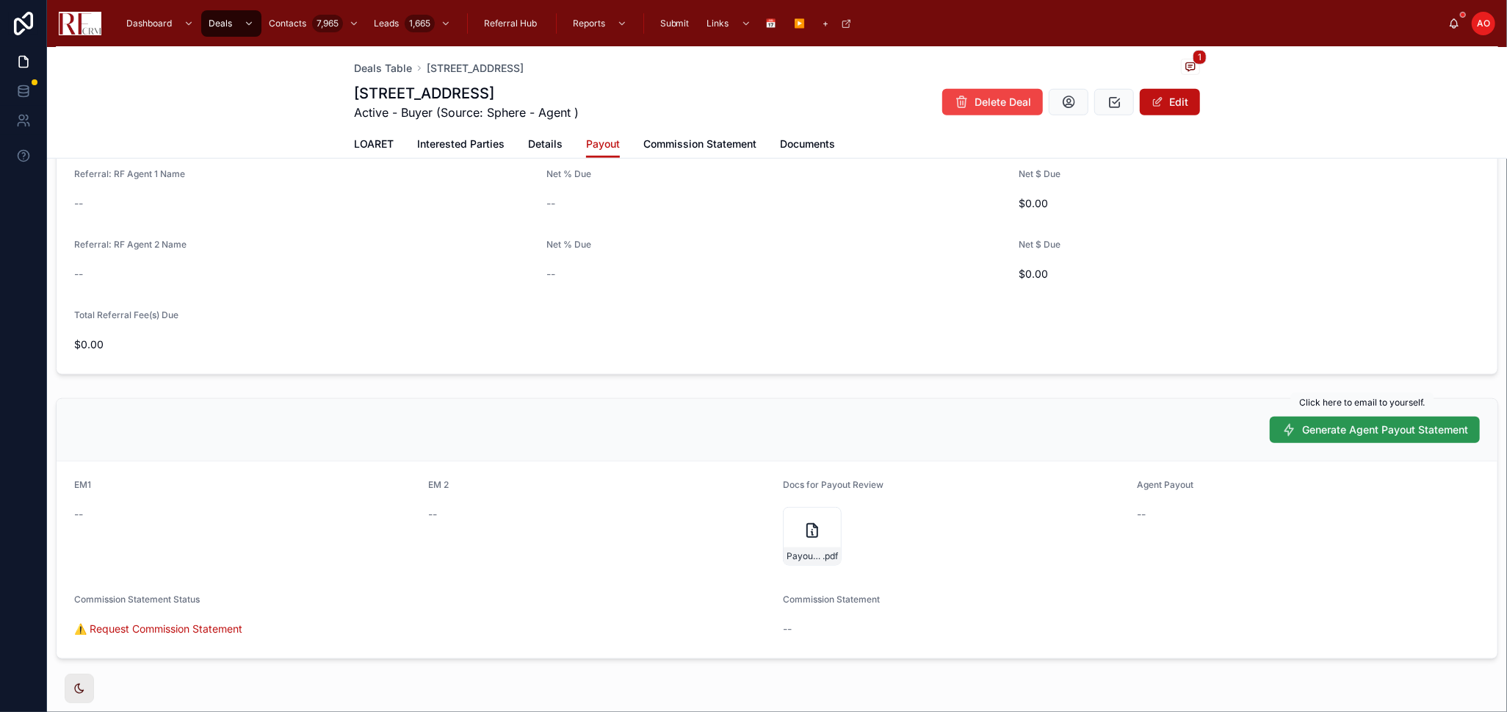
click at [1072, 423] on span "Generate Agent Payout Statement" at bounding box center [1385, 429] width 166 height 15
click at [382, 145] on span "LOARET" at bounding box center [374, 144] width 40 height 15
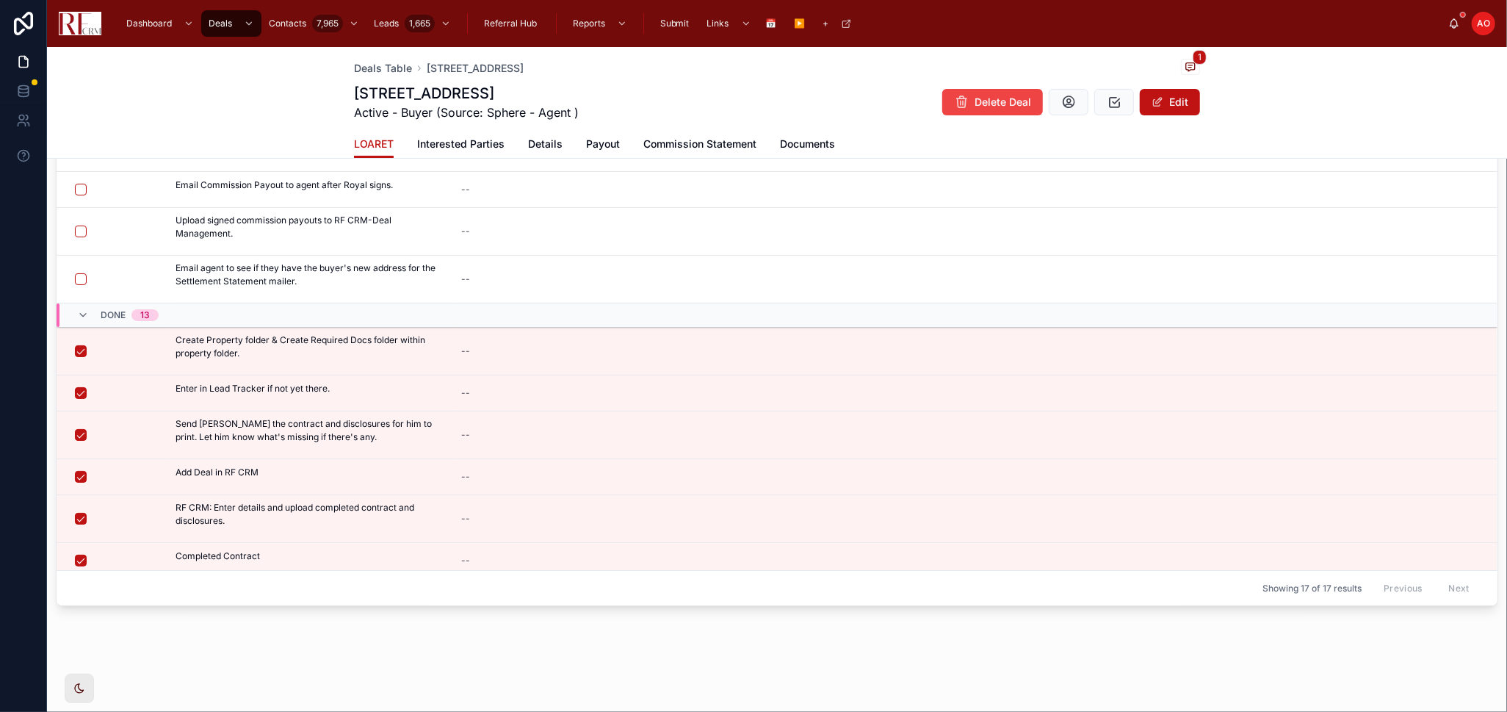
scroll to position [4, 0]
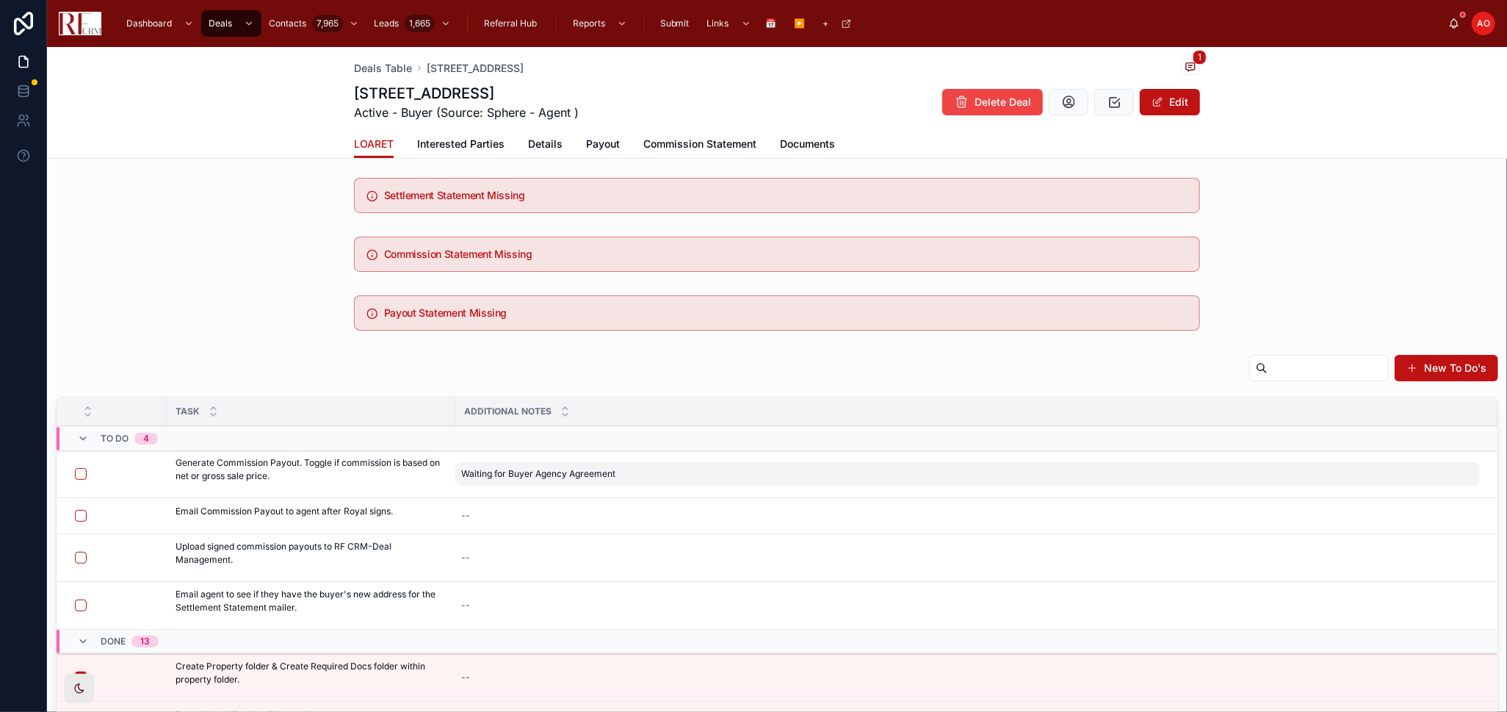
click at [527, 466] on div "Waiting for Buyer Agency Agreement Waiting for Buyer Agency Agreement" at bounding box center [967, 474] width 1025 height 24
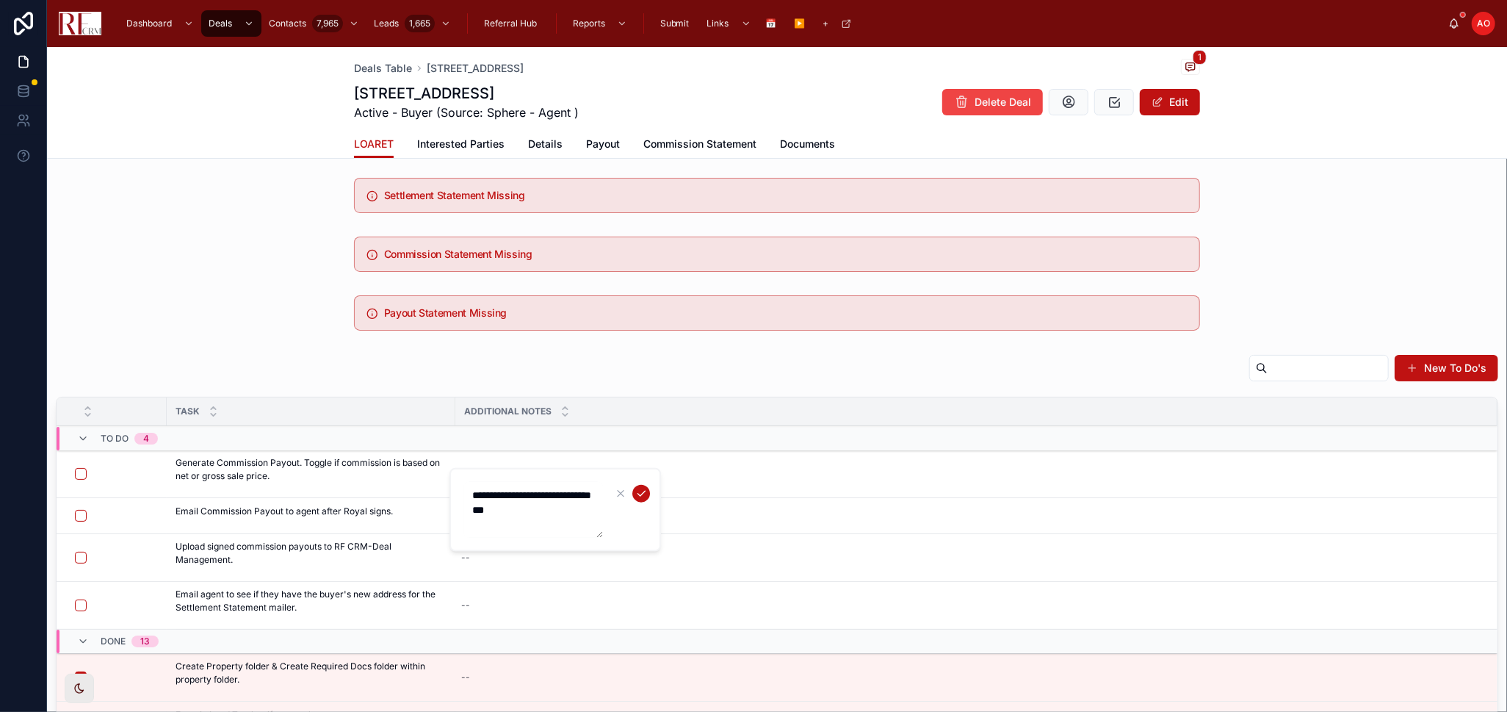
click at [519, 466] on textarea "**********" at bounding box center [534, 510] width 140 height 56
click at [641, 466] on icon "submit" at bounding box center [641, 494] width 12 height 12
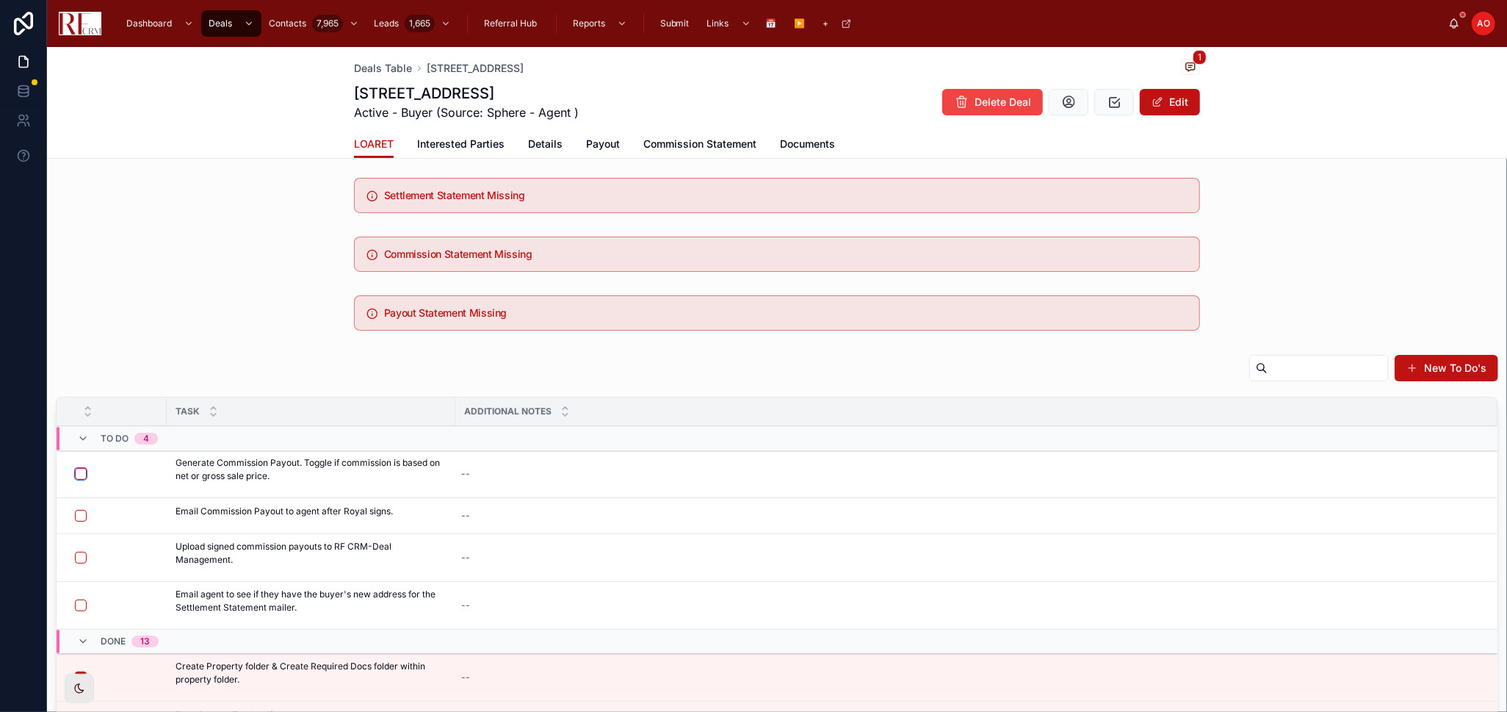
click at [77, 466] on button "button" at bounding box center [81, 474] width 12 height 12
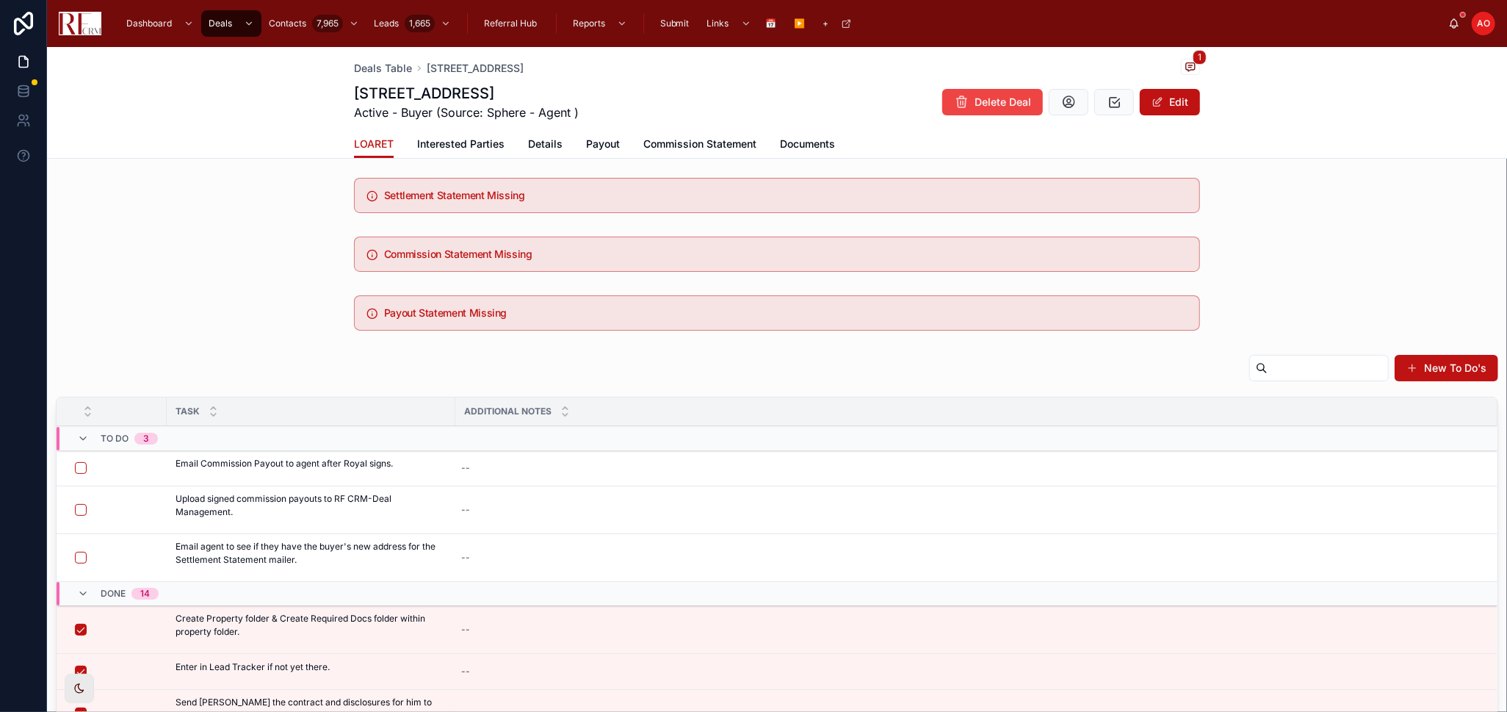
click at [604, 140] on span "Payout" at bounding box center [603, 144] width 34 height 15
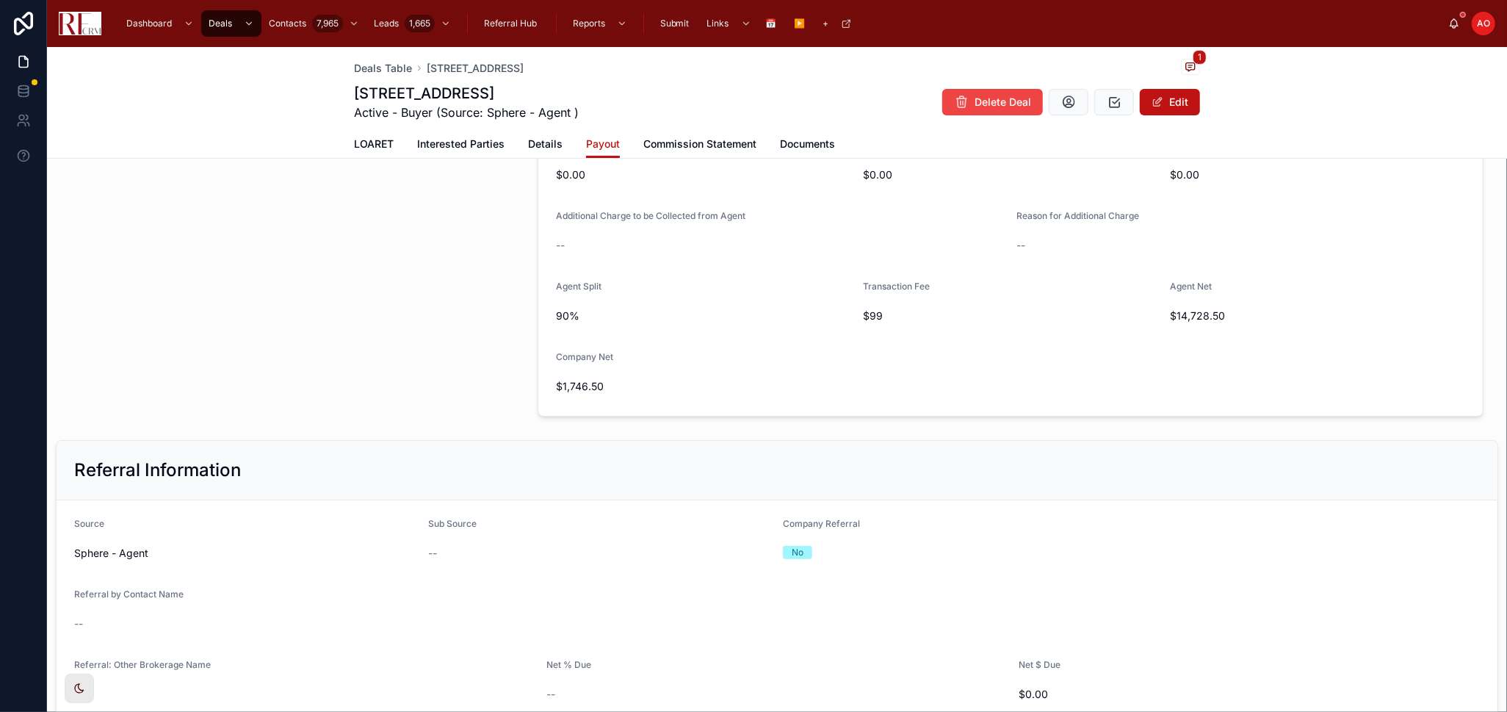
scroll to position [249, 0]
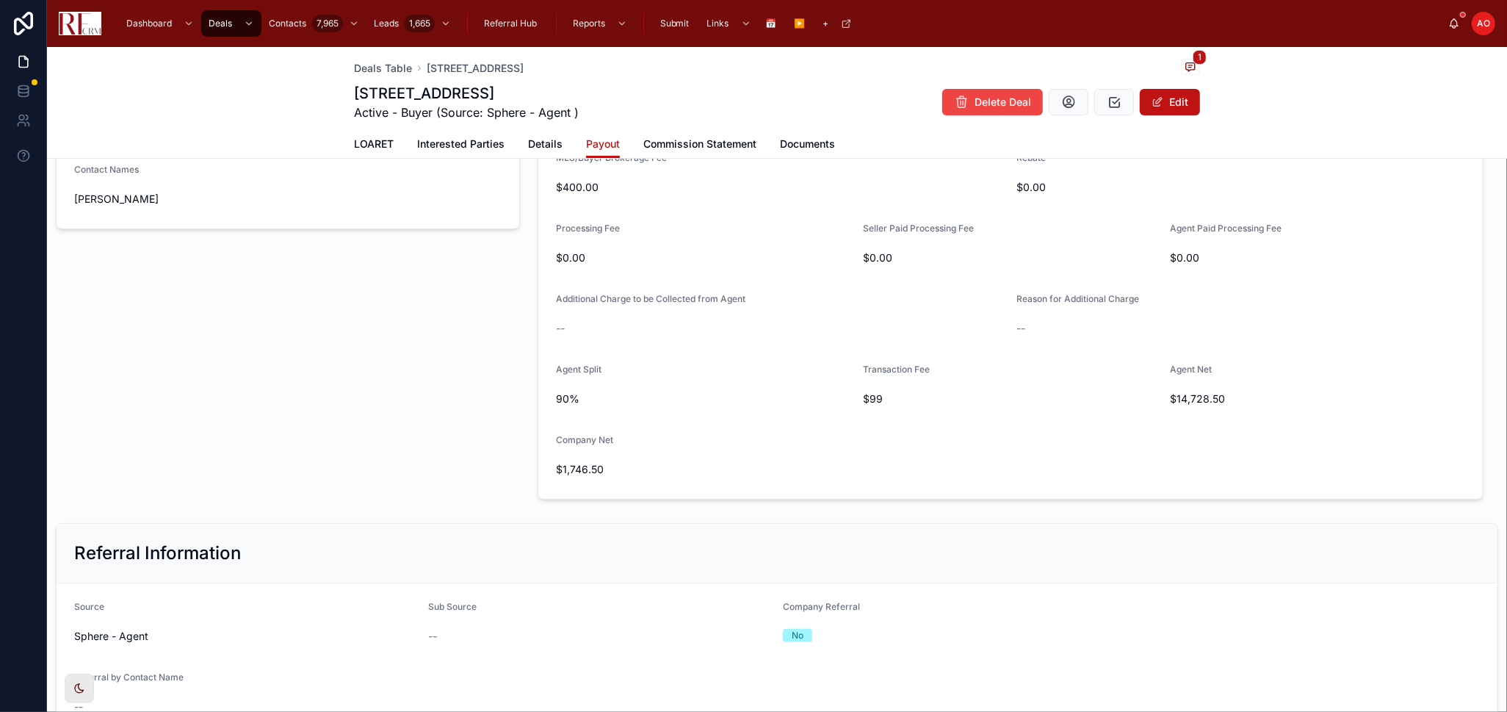
click at [285, 458] on div "Deal Details Deal Type Buyer Agent Pradeep Singh Agent Type New Plan Street Add…" at bounding box center [288, 216] width 482 height 578
click at [1072, 97] on span at bounding box center [1158, 102] width 12 height 12
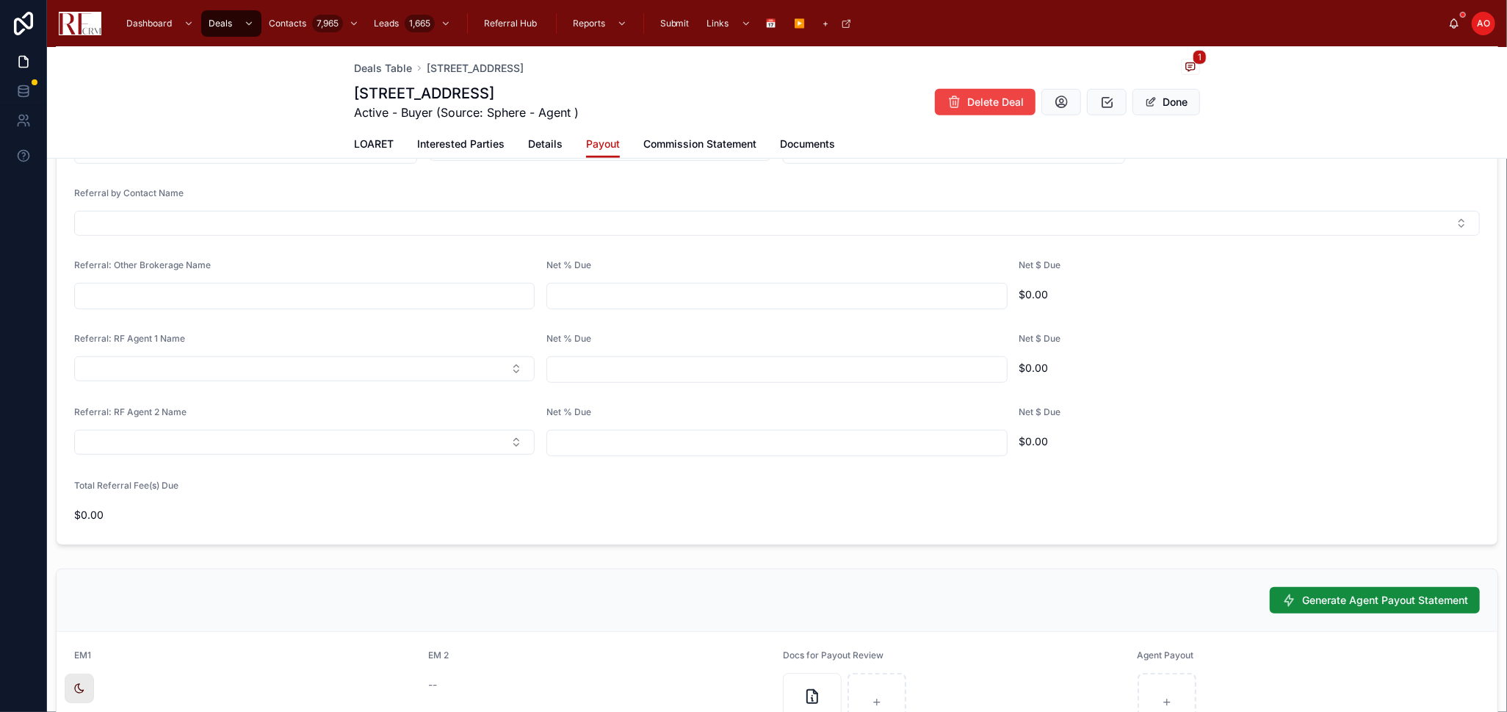
scroll to position [1065, 0]
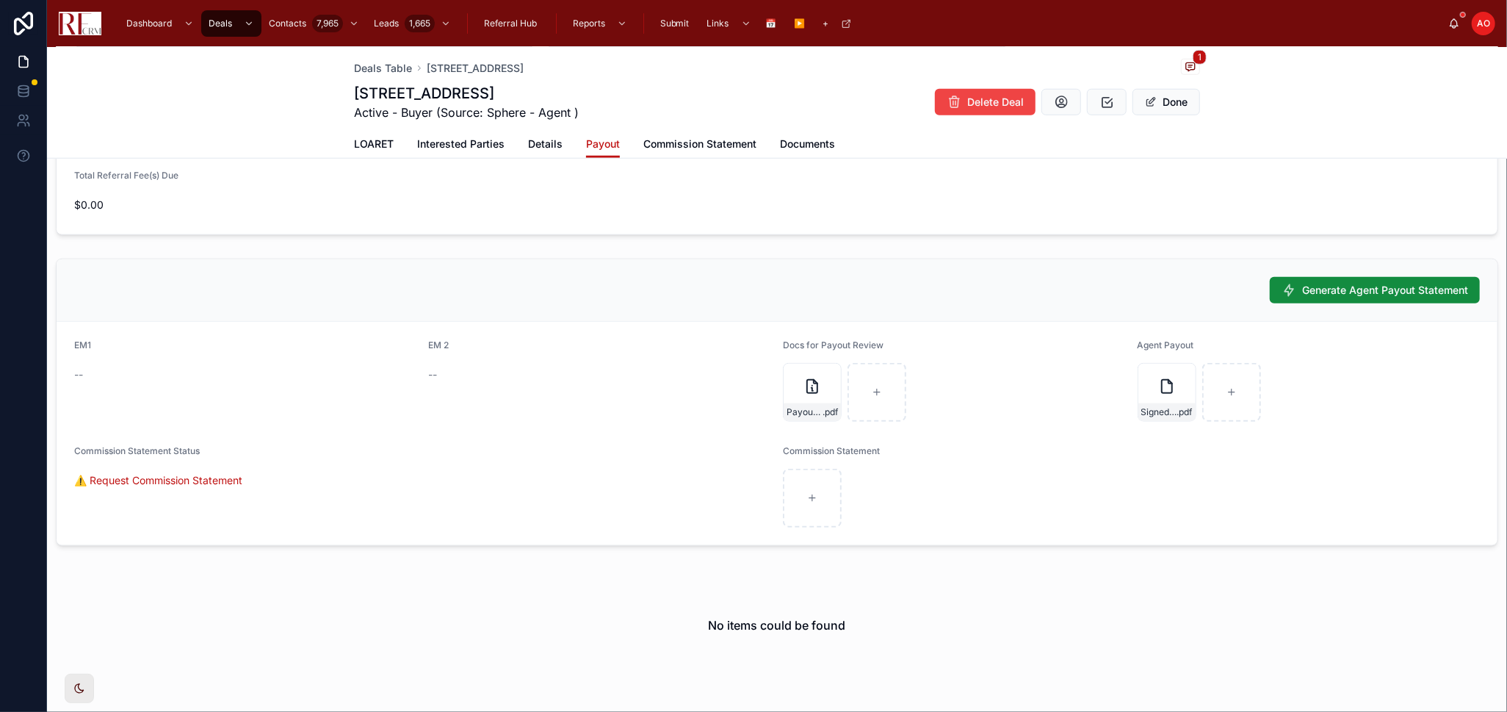
click at [1072, 466] on div "No items could be found" at bounding box center [777, 624] width 1460 height 123
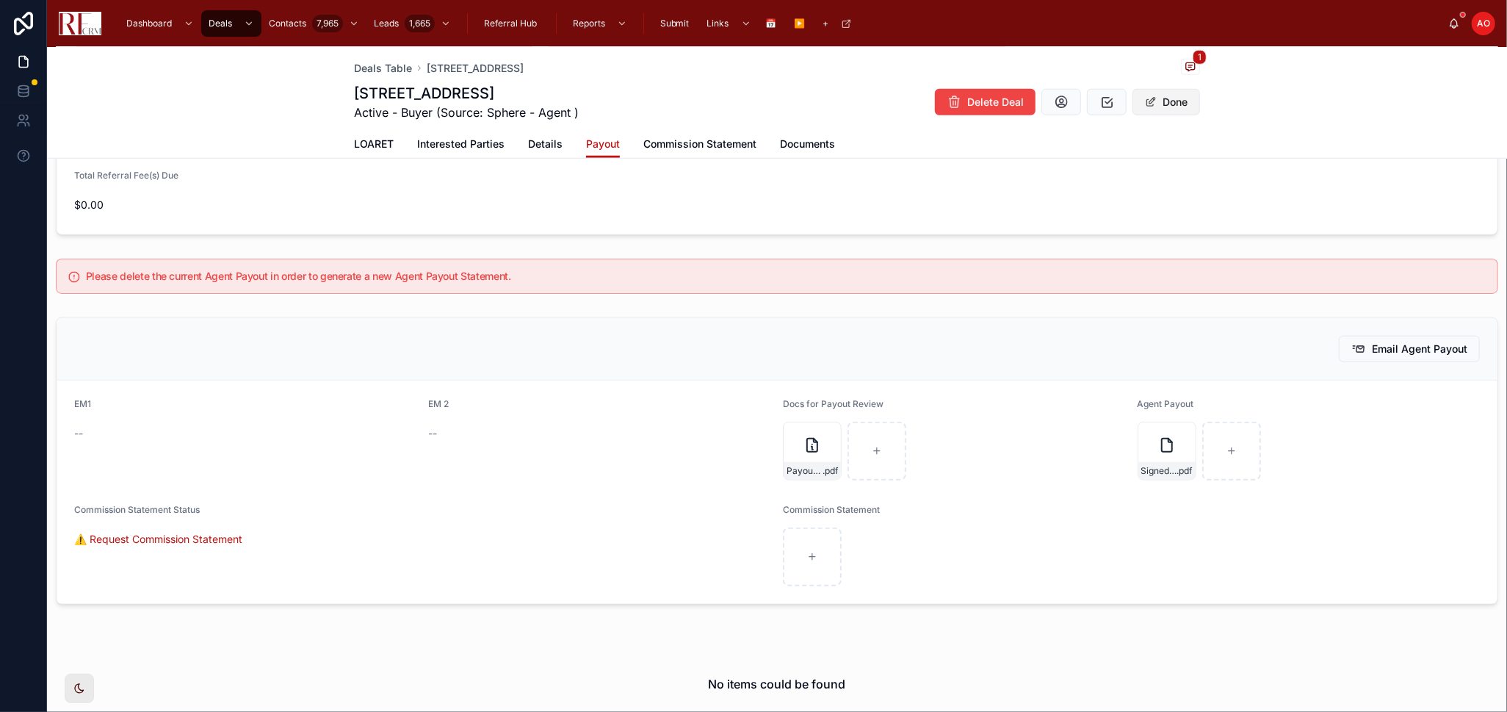
click at [1072, 110] on button "Done" at bounding box center [1167, 102] width 68 height 26
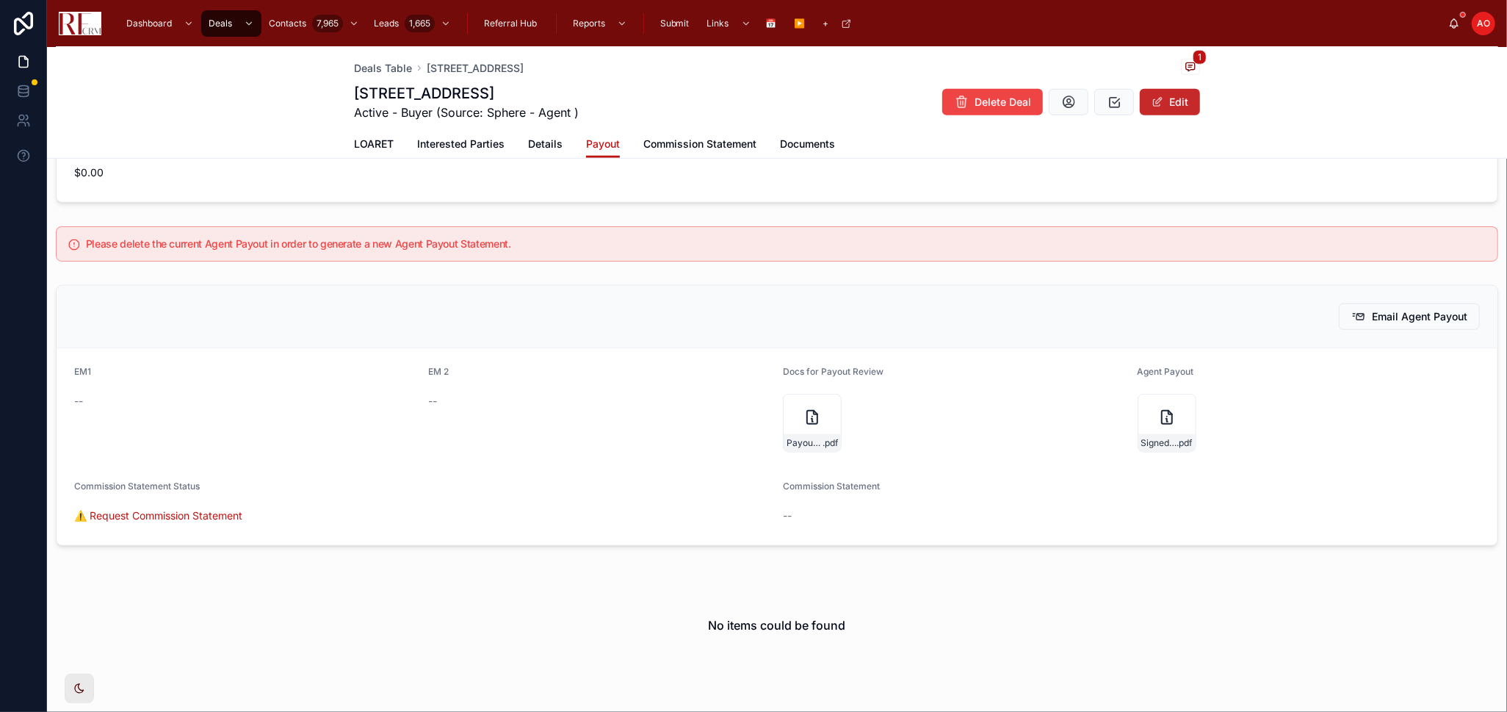
scroll to position [1039, 0]
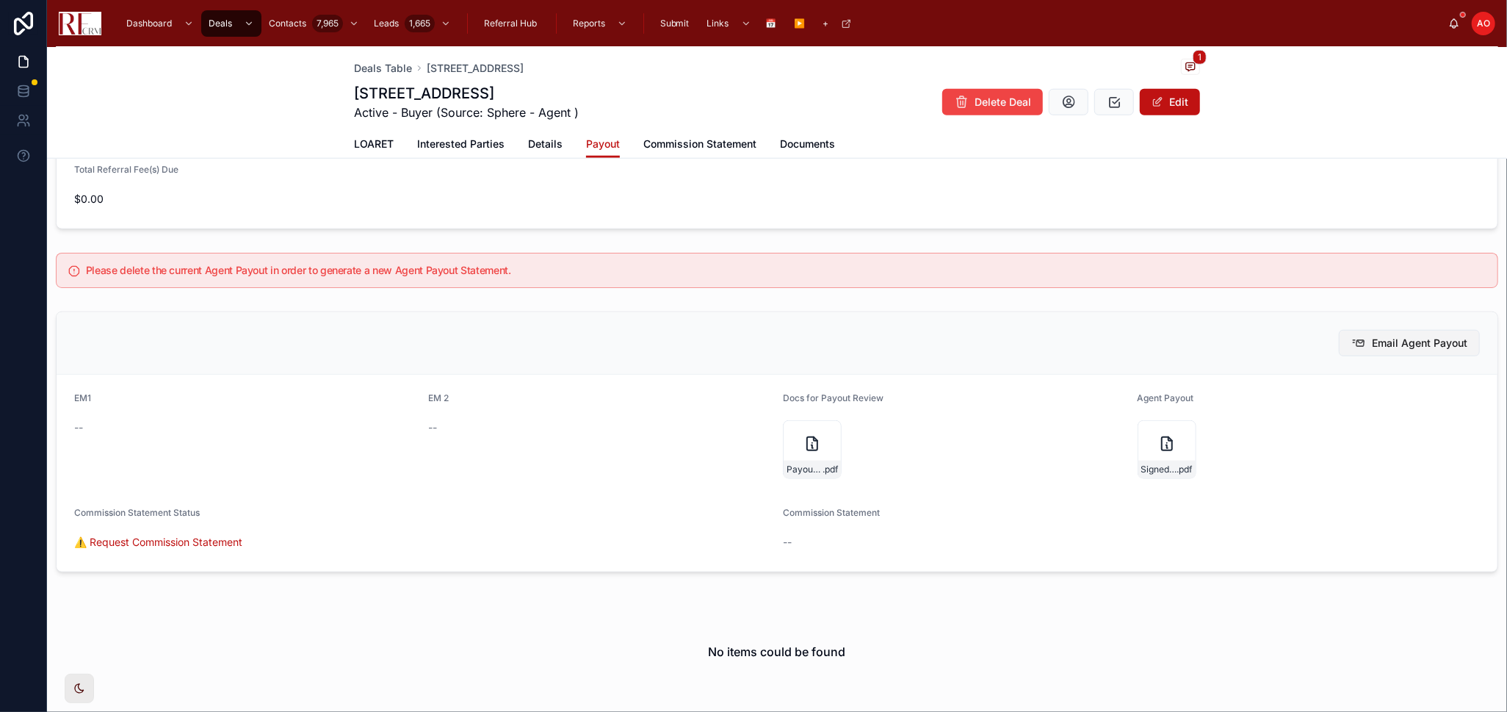
click at [1072, 351] on button "Email Agent Payout" at bounding box center [1409, 343] width 141 height 26
click at [369, 145] on span "LOARET" at bounding box center [374, 144] width 40 height 15
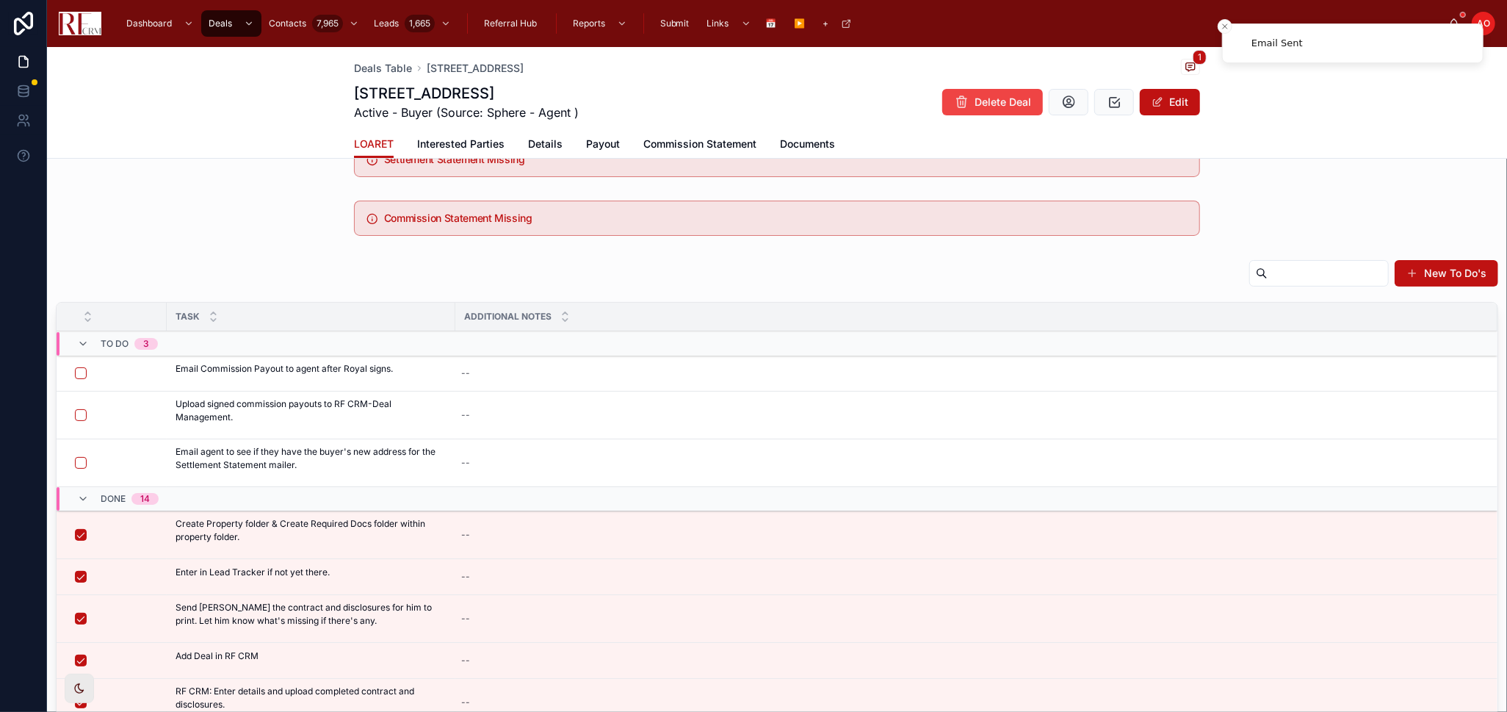
scroll to position [27, 0]
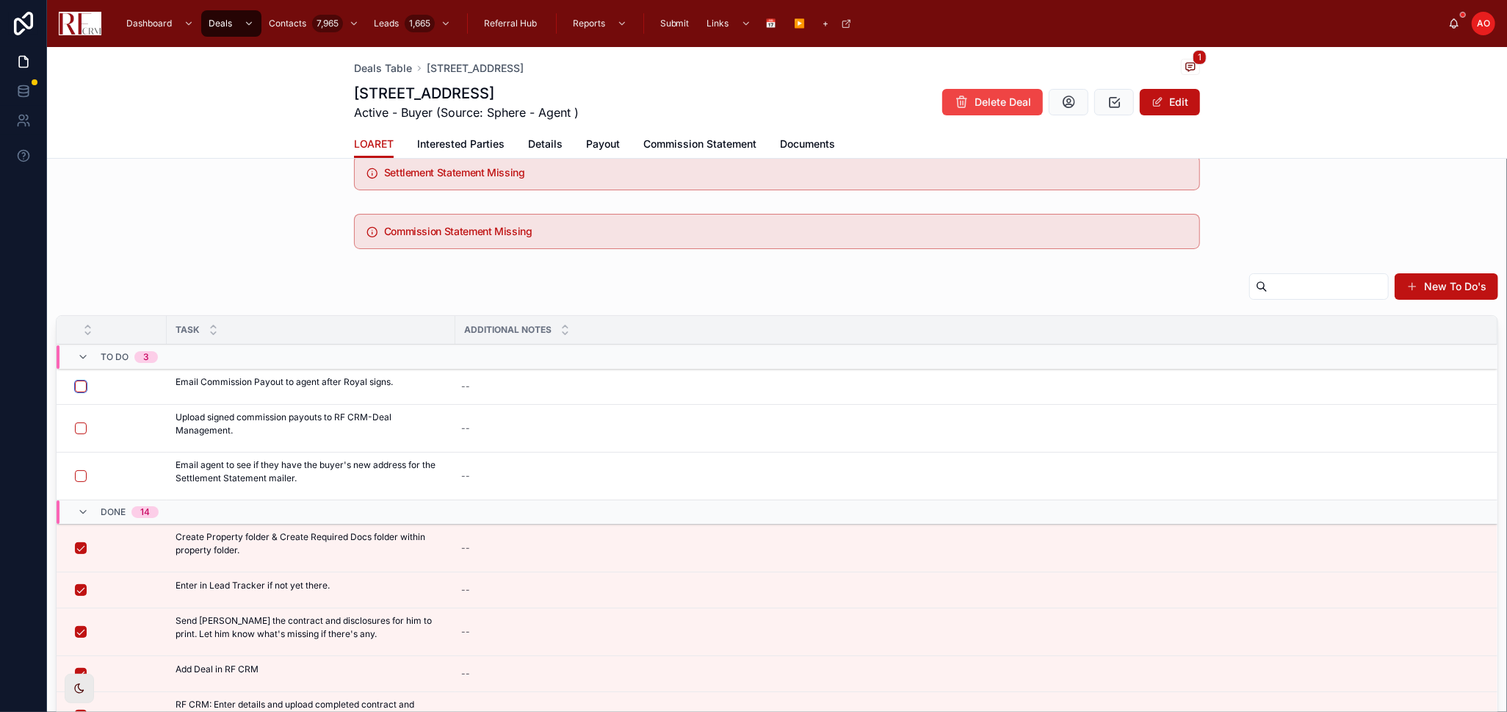
click at [79, 389] on button "button" at bounding box center [81, 387] width 12 height 12
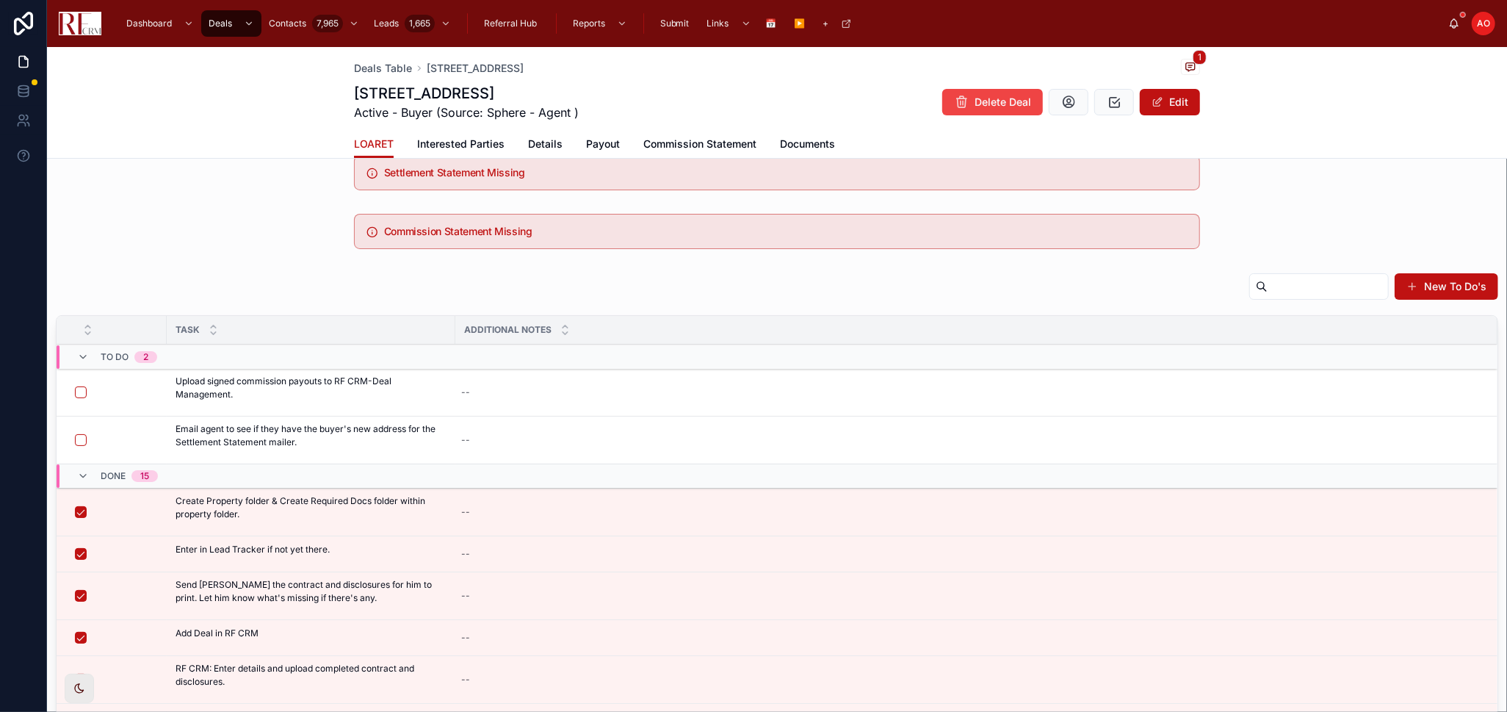
click at [74, 392] on form at bounding box center [116, 392] width 84 height 13
click at [81, 391] on button "button" at bounding box center [81, 392] width 12 height 12
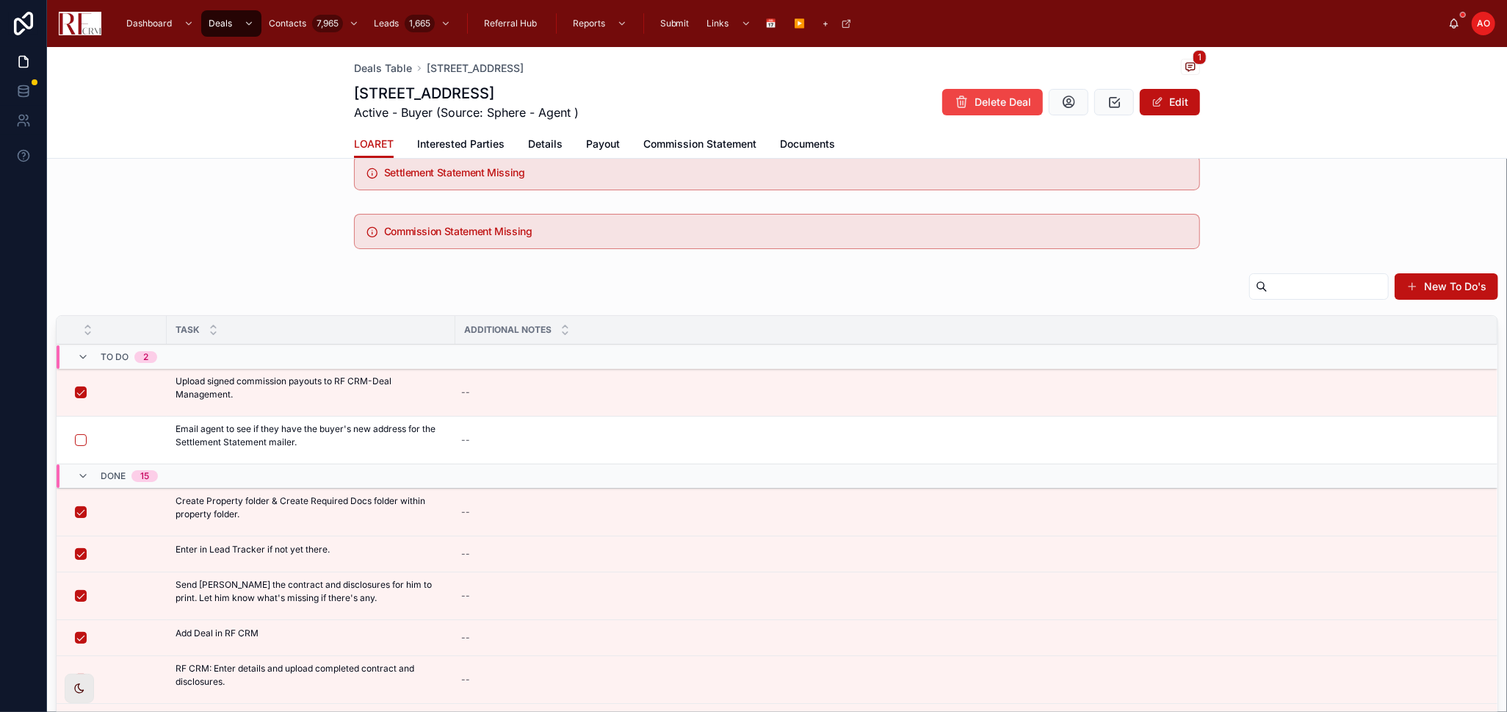
click at [0, 0] on span "Request New Buyer Address" at bounding box center [0, 0] width 0 height 0
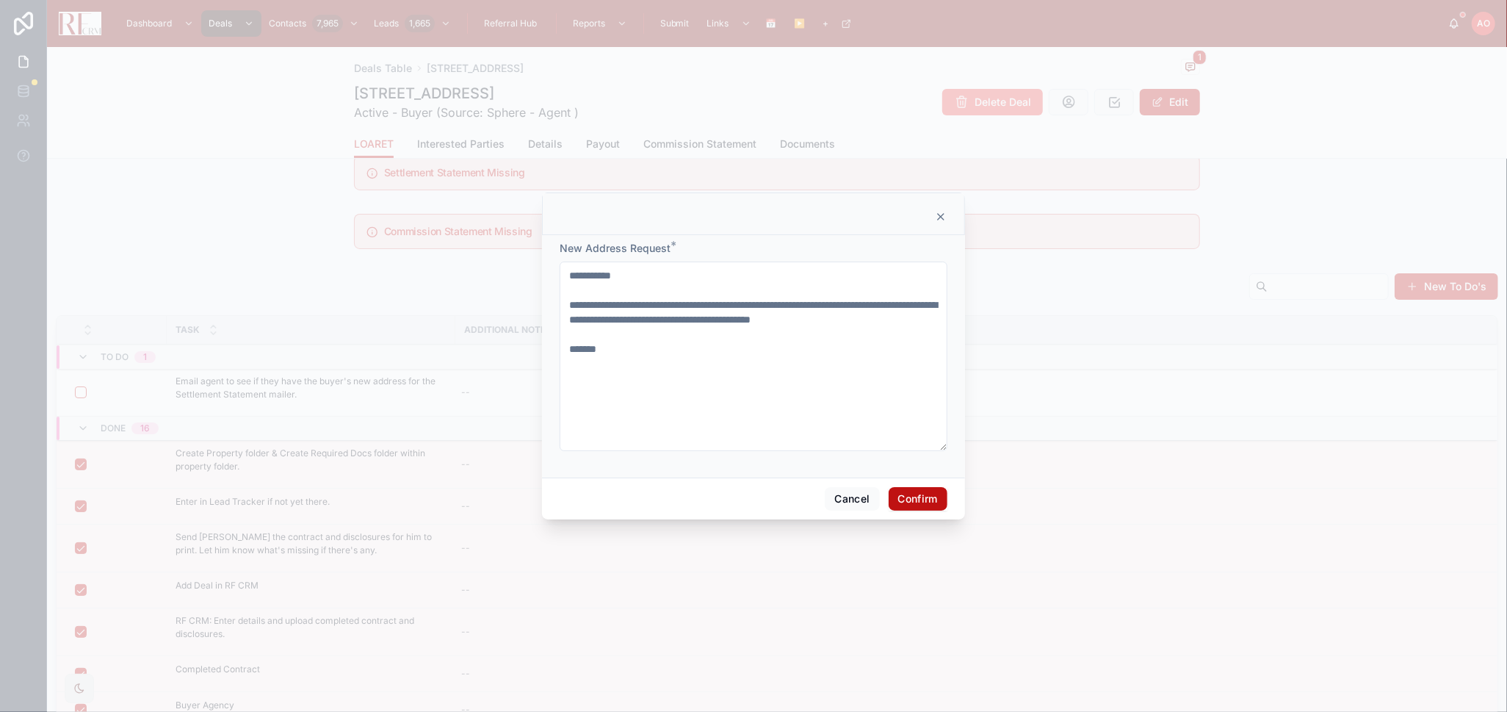
click at [916, 466] on button "Confirm" at bounding box center [918, 499] width 59 height 24
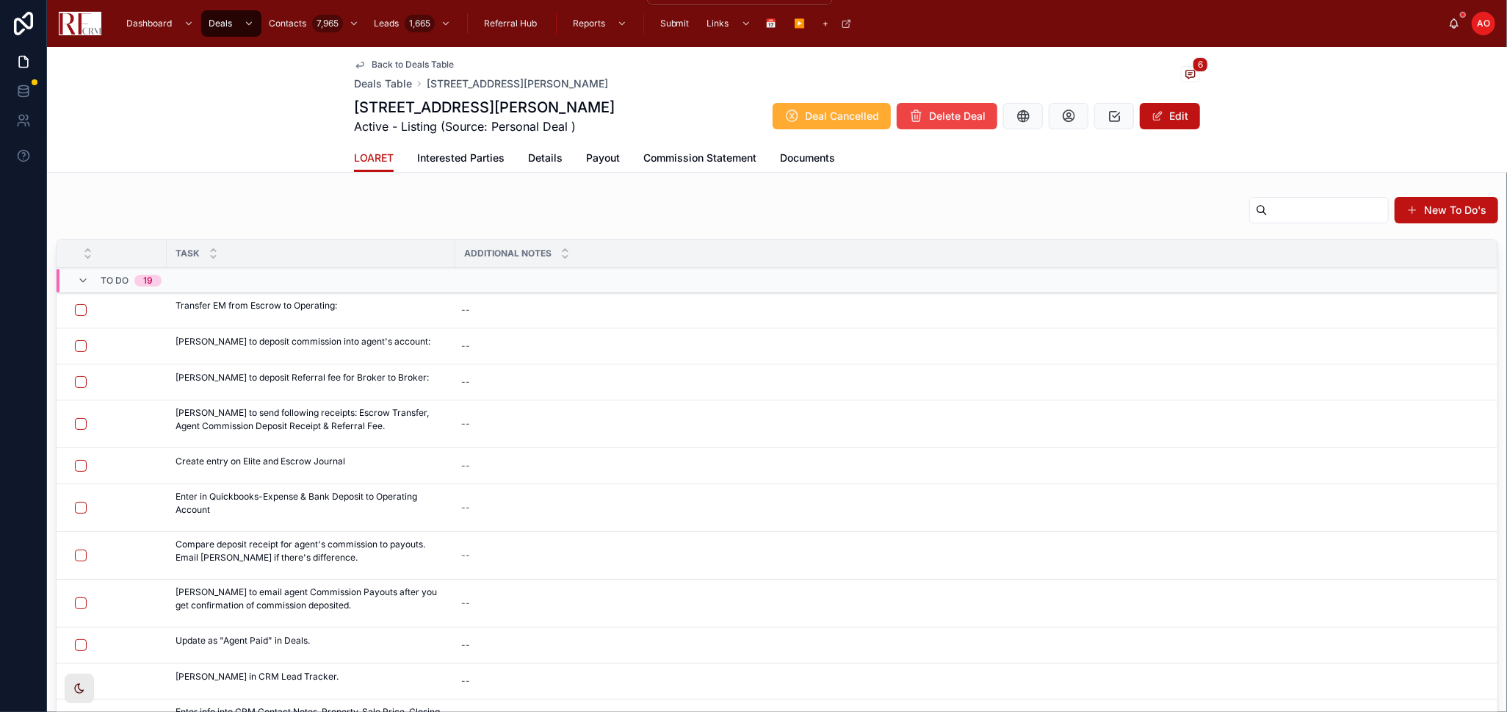
click at [617, 23] on icon "scrollable content" at bounding box center [622, 23] width 10 height 10
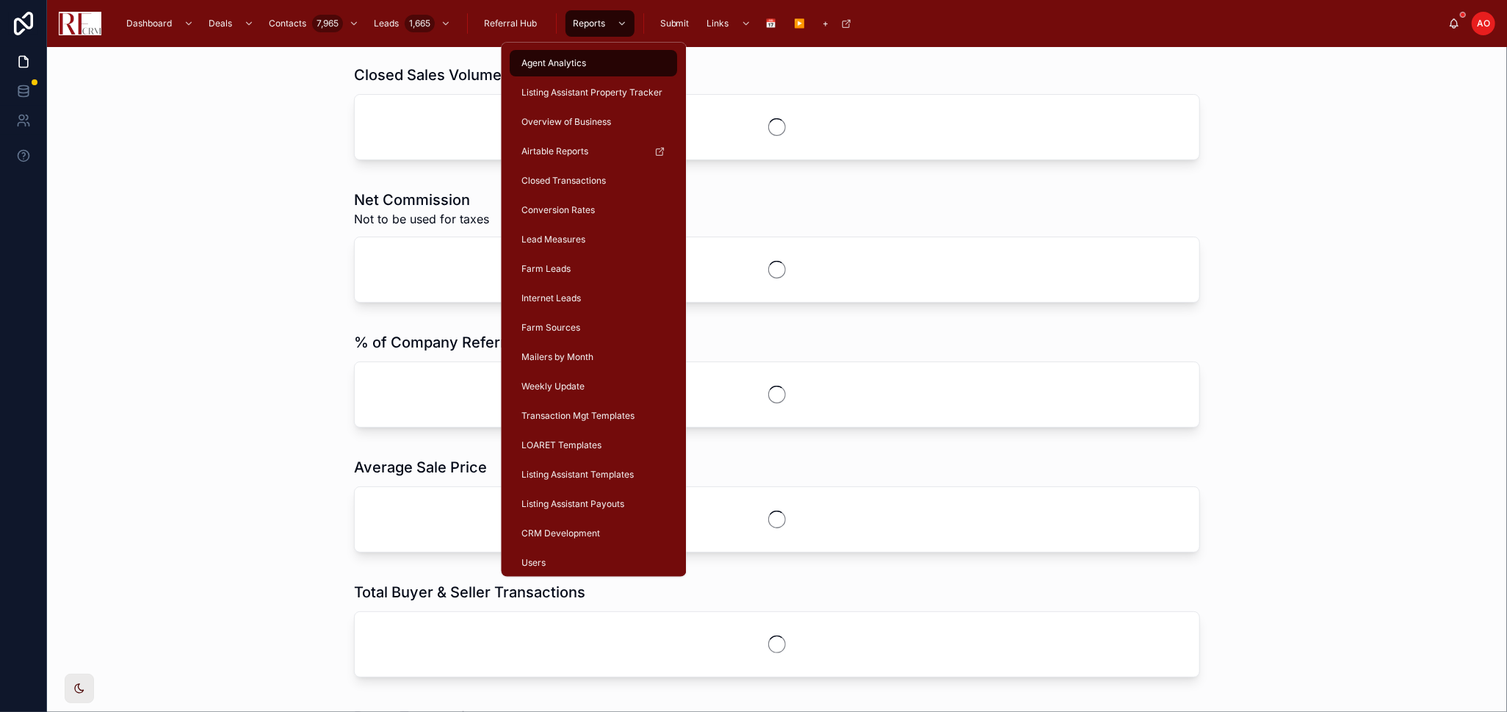
click at [567, 531] on span "CRM Development" at bounding box center [561, 533] width 79 height 12
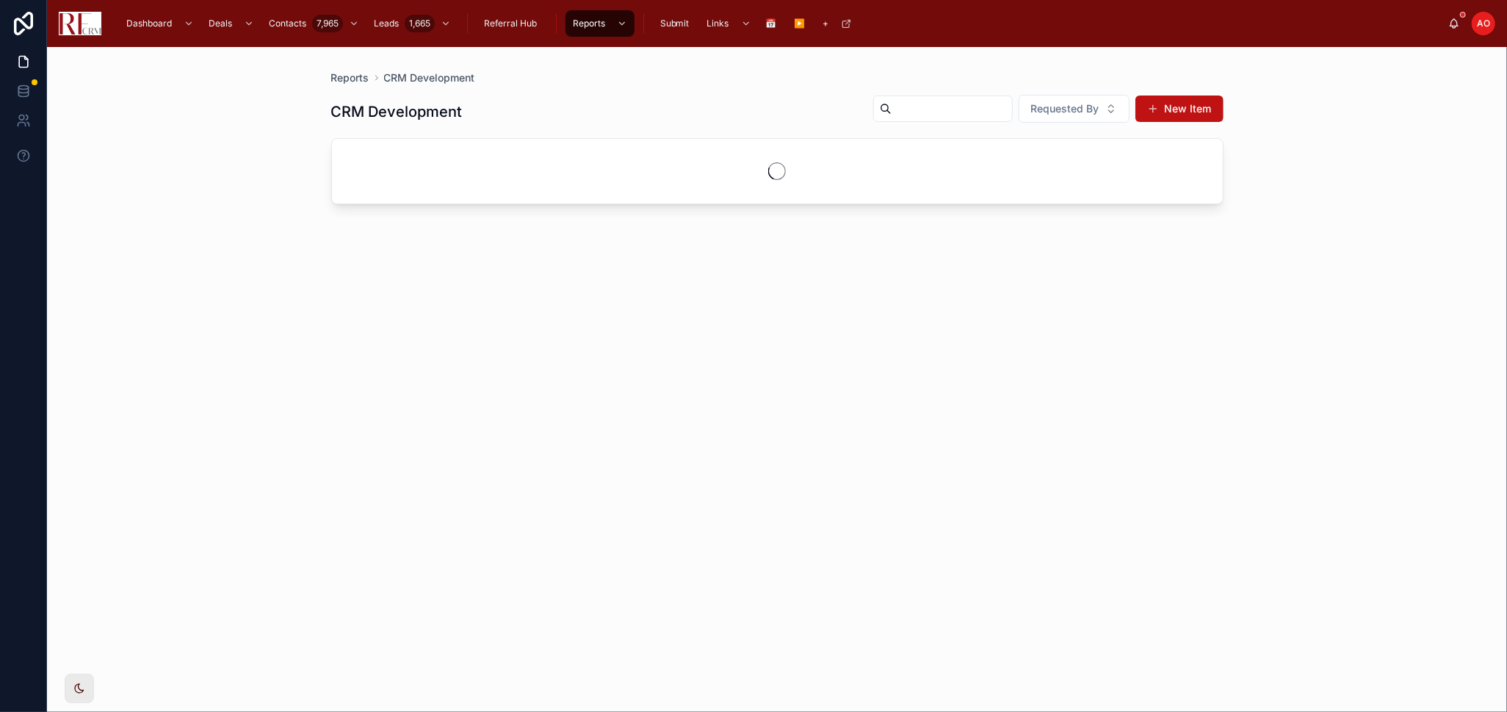
click at [892, 109] on input "text" at bounding box center [952, 108] width 120 height 21
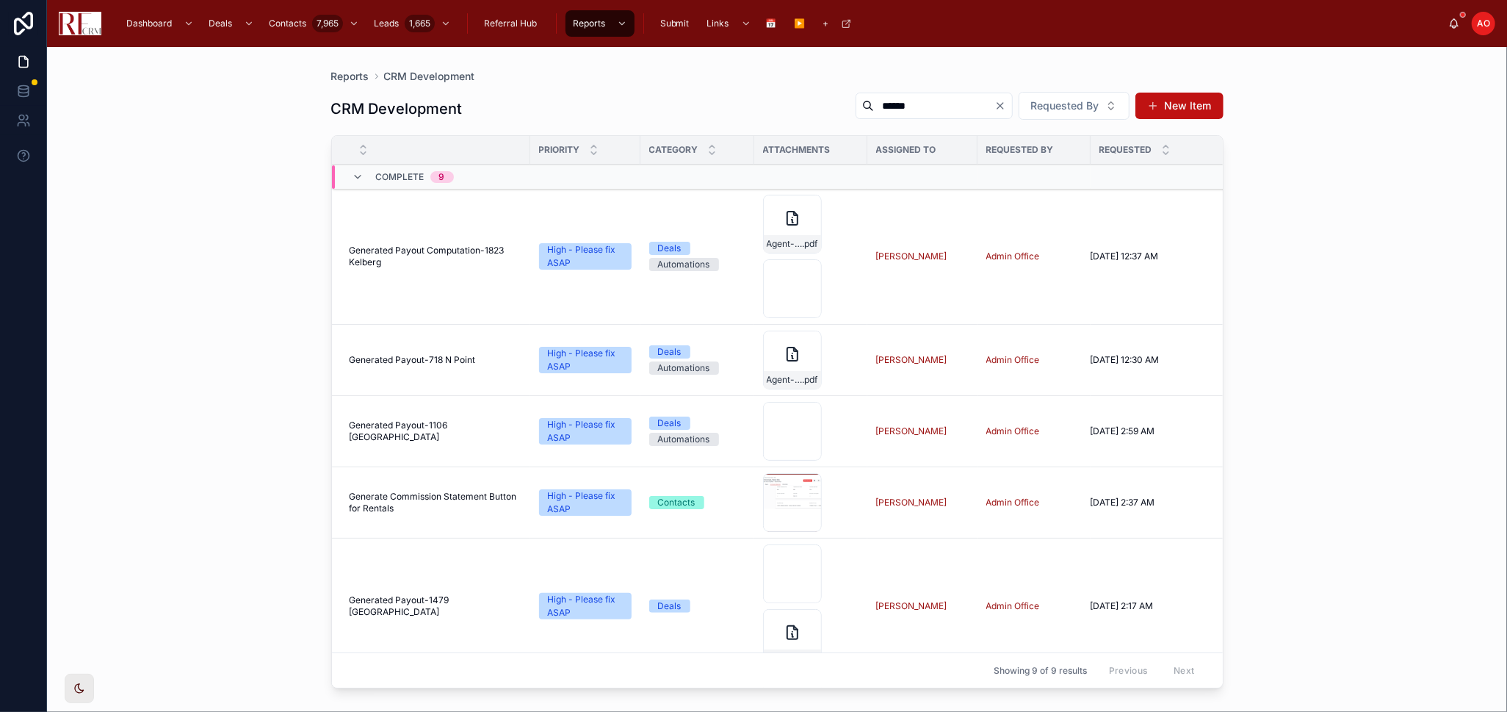
type input "*****"
click at [454, 355] on span "Generated Payout-718 N Point" at bounding box center [413, 360] width 126 height 12
click at [429, 427] on span "Generated Payout-1106 Canterbury" at bounding box center [436, 431] width 172 height 24
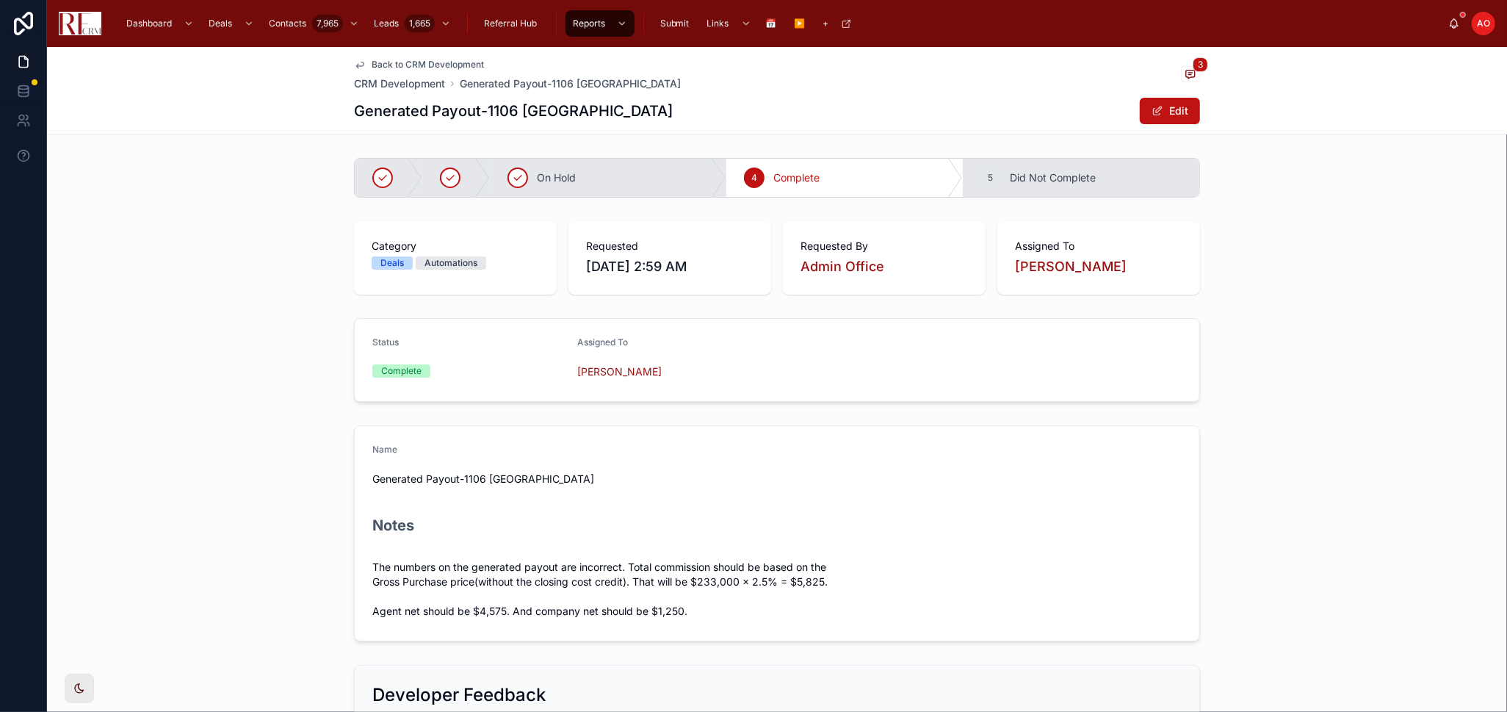
click at [541, 564] on span "The numbers on the generated payout are incorrect. Total commission should be b…" at bounding box center [777, 589] width 810 height 59
click at [443, 561] on span "The numbers on the generated payout are incorrect. Total commission should be b…" at bounding box center [777, 589] width 810 height 59
drag, startPoint x: 361, startPoint y: 559, endPoint x: 621, endPoint y: 561, distance: 260.1
click at [621, 561] on form "Name Generated Payout-1106 Canterbury Notes The numbers on the generated payout…" at bounding box center [777, 533] width 845 height 215
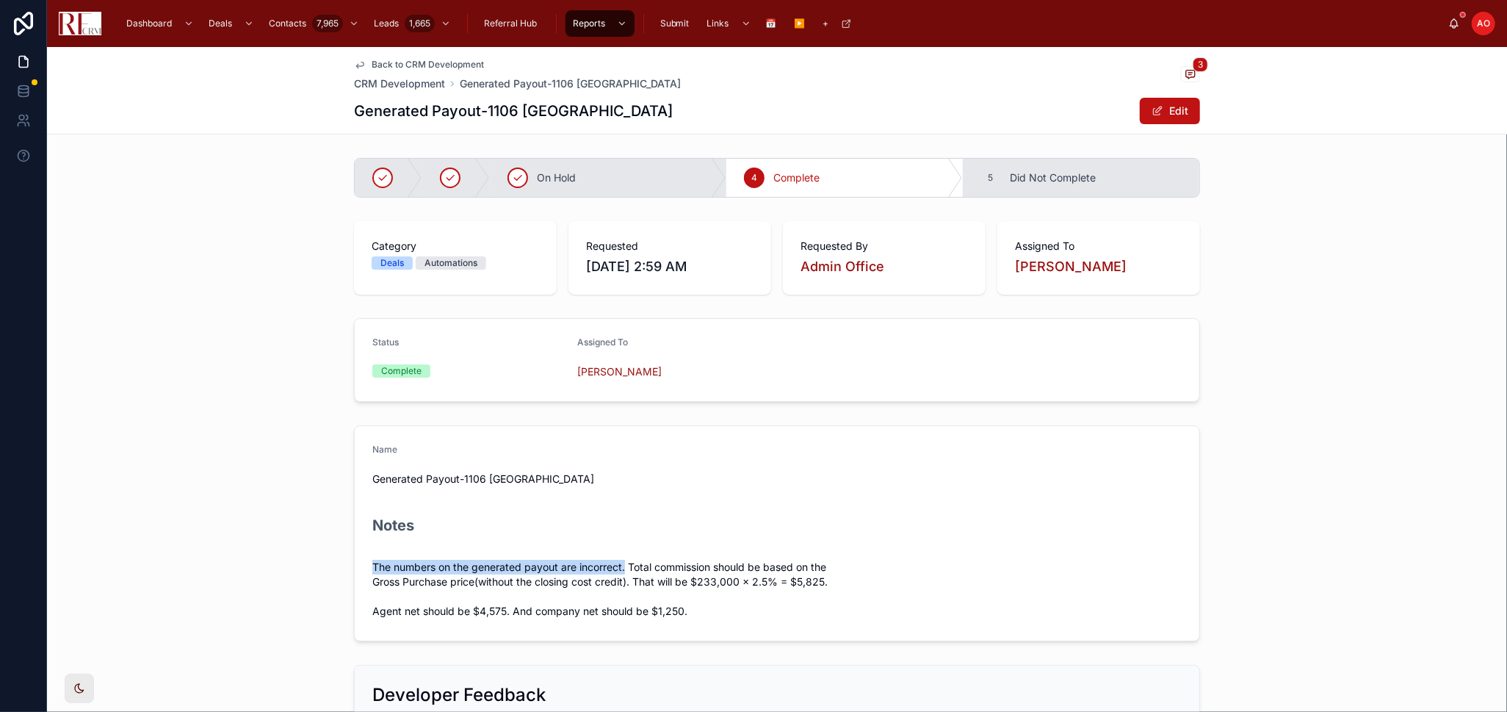
click at [416, 64] on span "Back to CRM Development" at bounding box center [428, 65] width 112 height 12
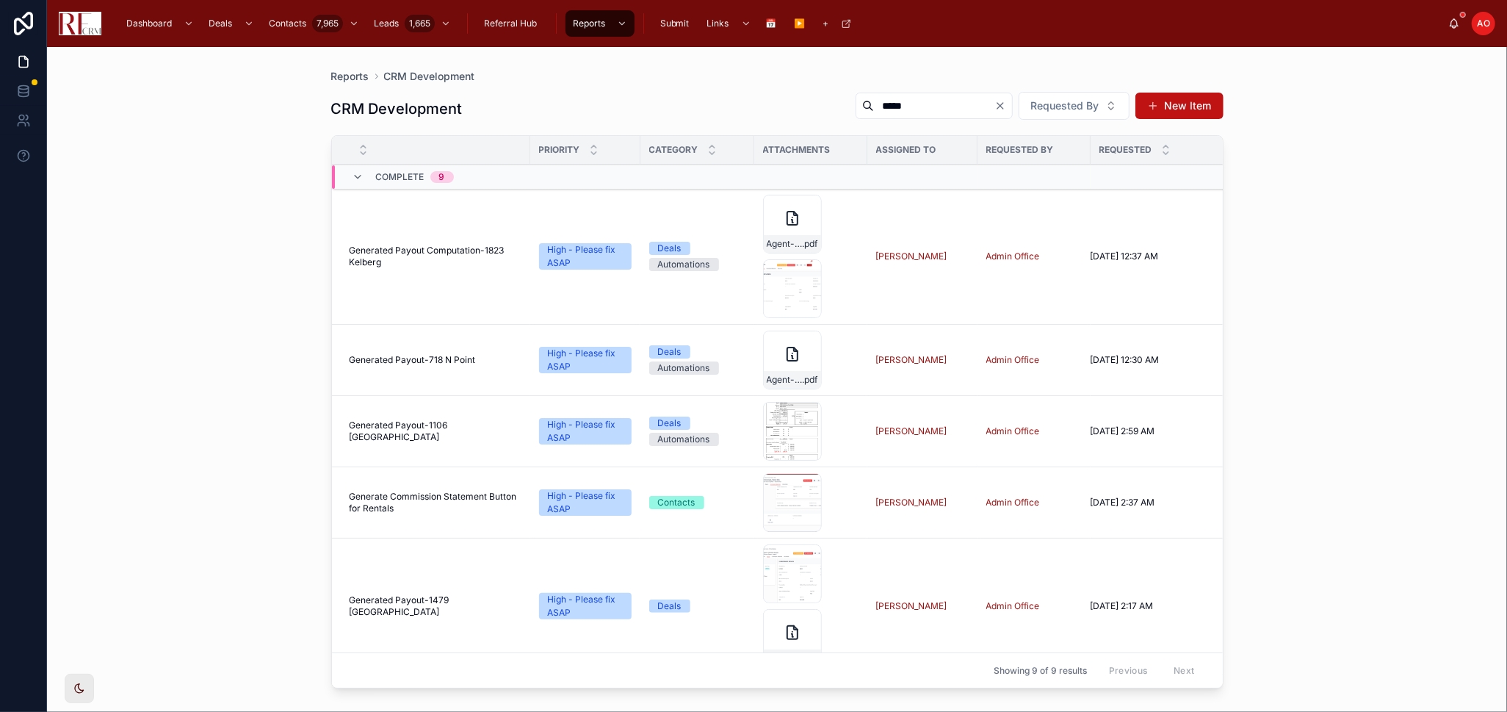
click at [1198, 100] on button "New Item" at bounding box center [1180, 106] width 88 height 26
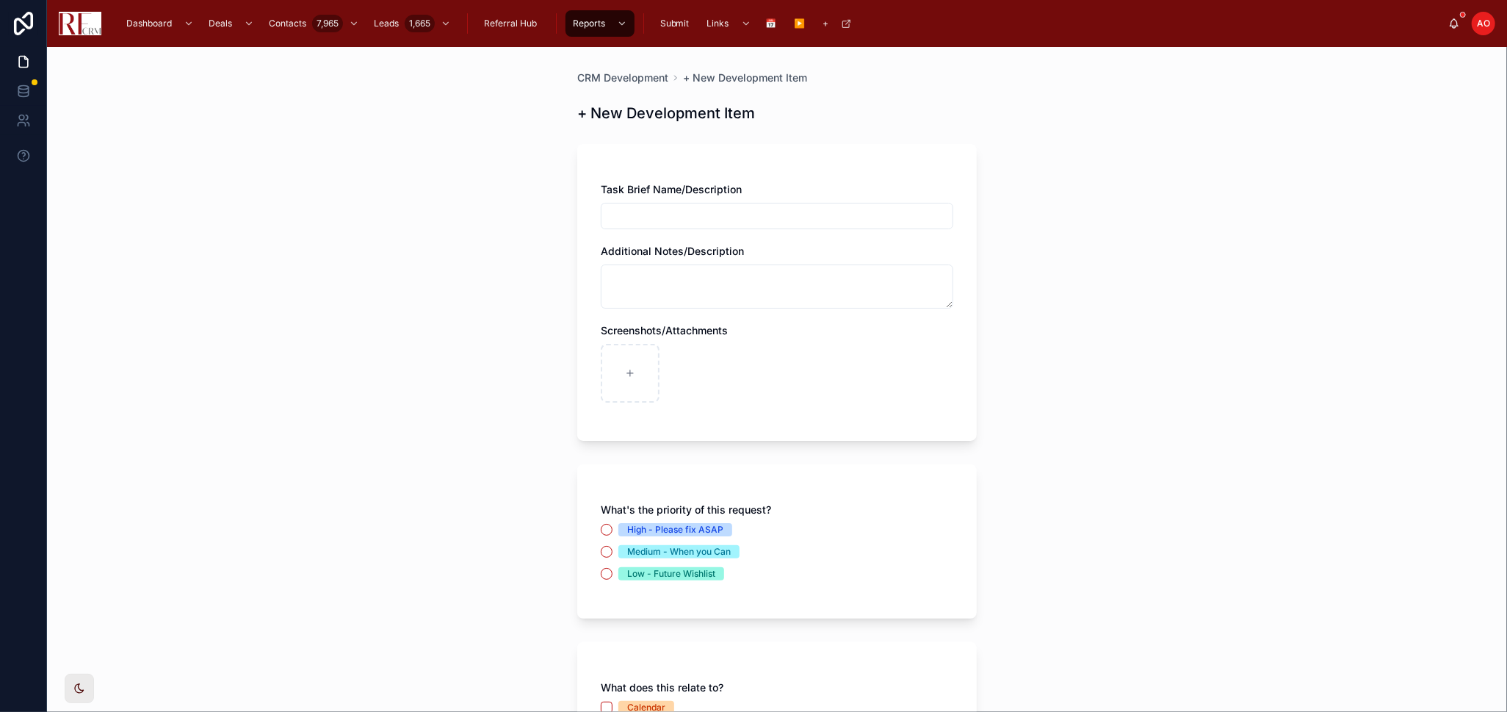
click at [788, 220] on input "text" at bounding box center [777, 216] width 351 height 21
type input "**********"
click at [765, 273] on textarea at bounding box center [777, 286] width 353 height 44
click at [738, 270] on textarea "***" at bounding box center [777, 286] width 353 height 44
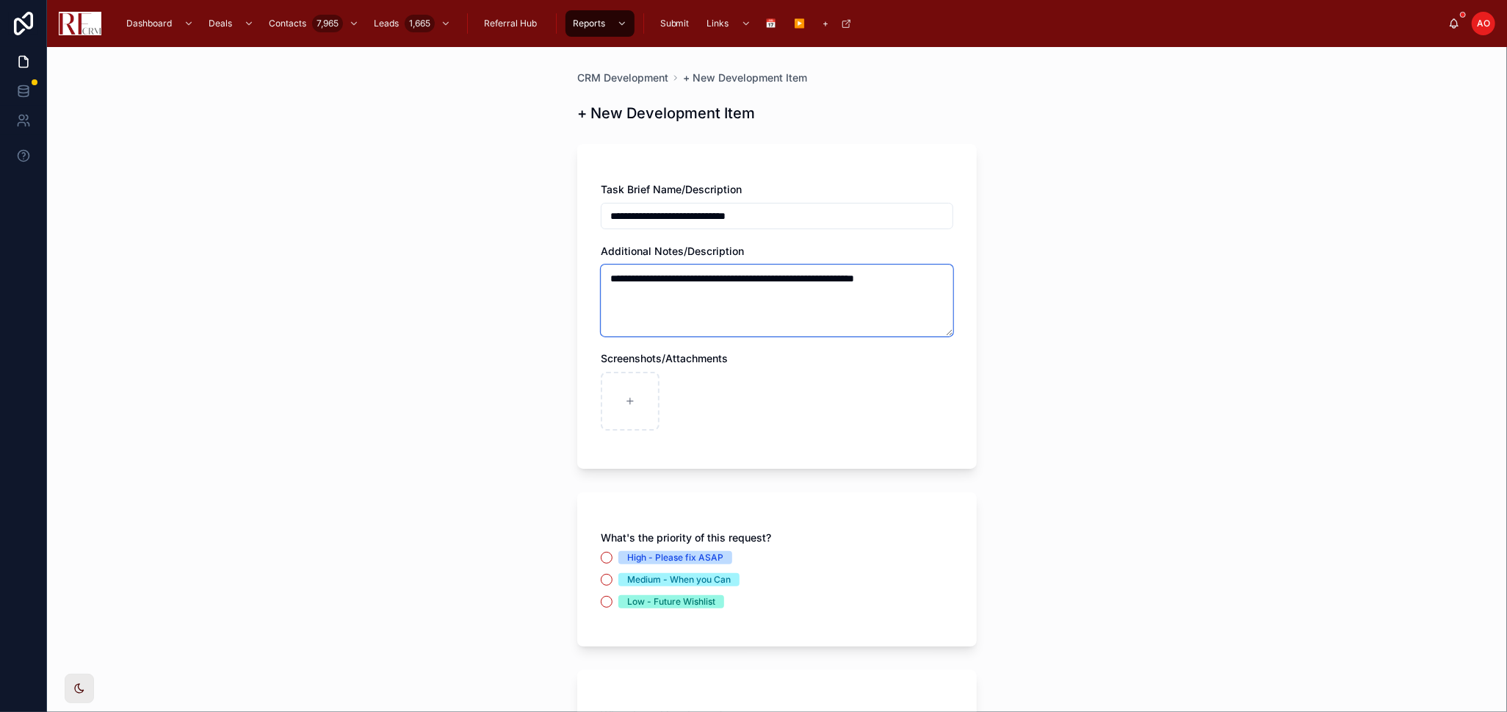
click at [816, 277] on textarea "**********" at bounding box center [777, 300] width 353 height 72
click at [701, 292] on textarea "**********" at bounding box center [777, 300] width 353 height 72
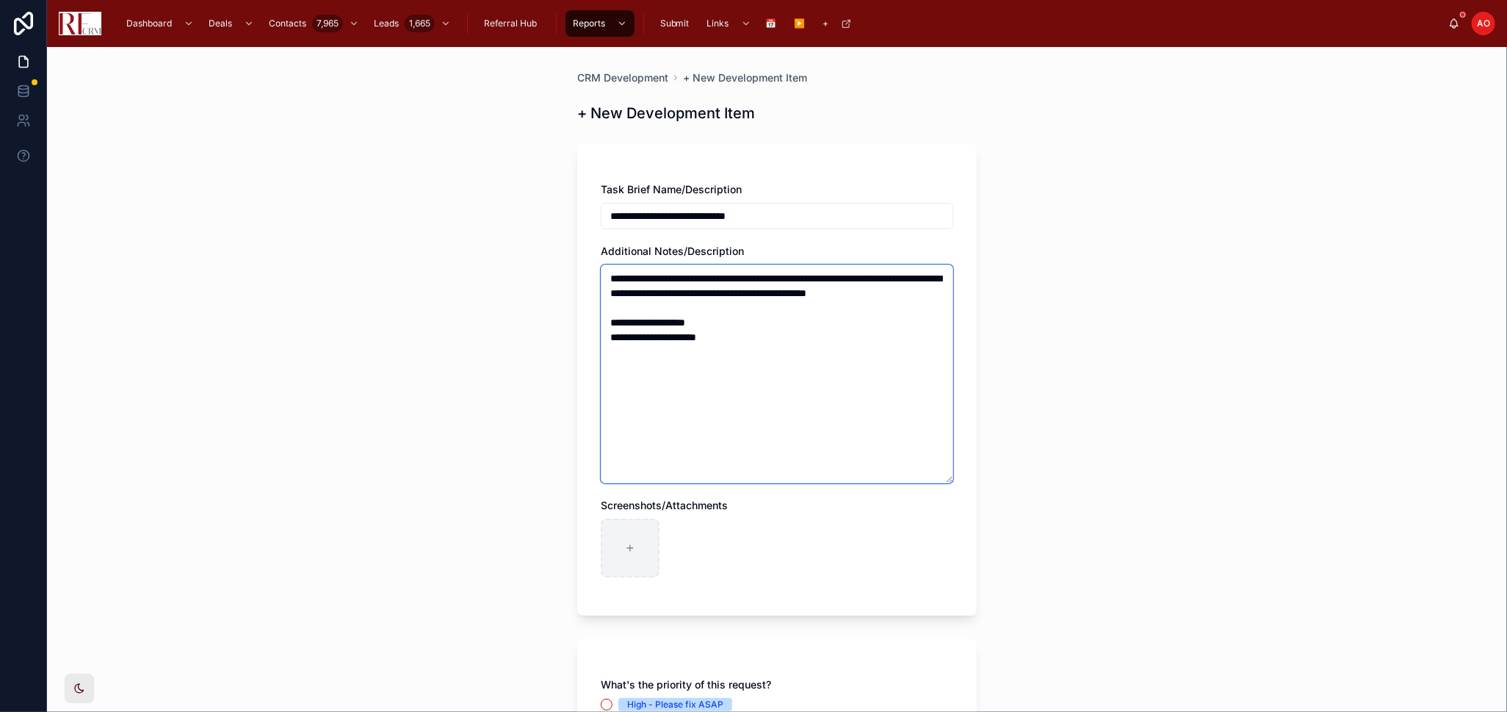
type textarea "**********"
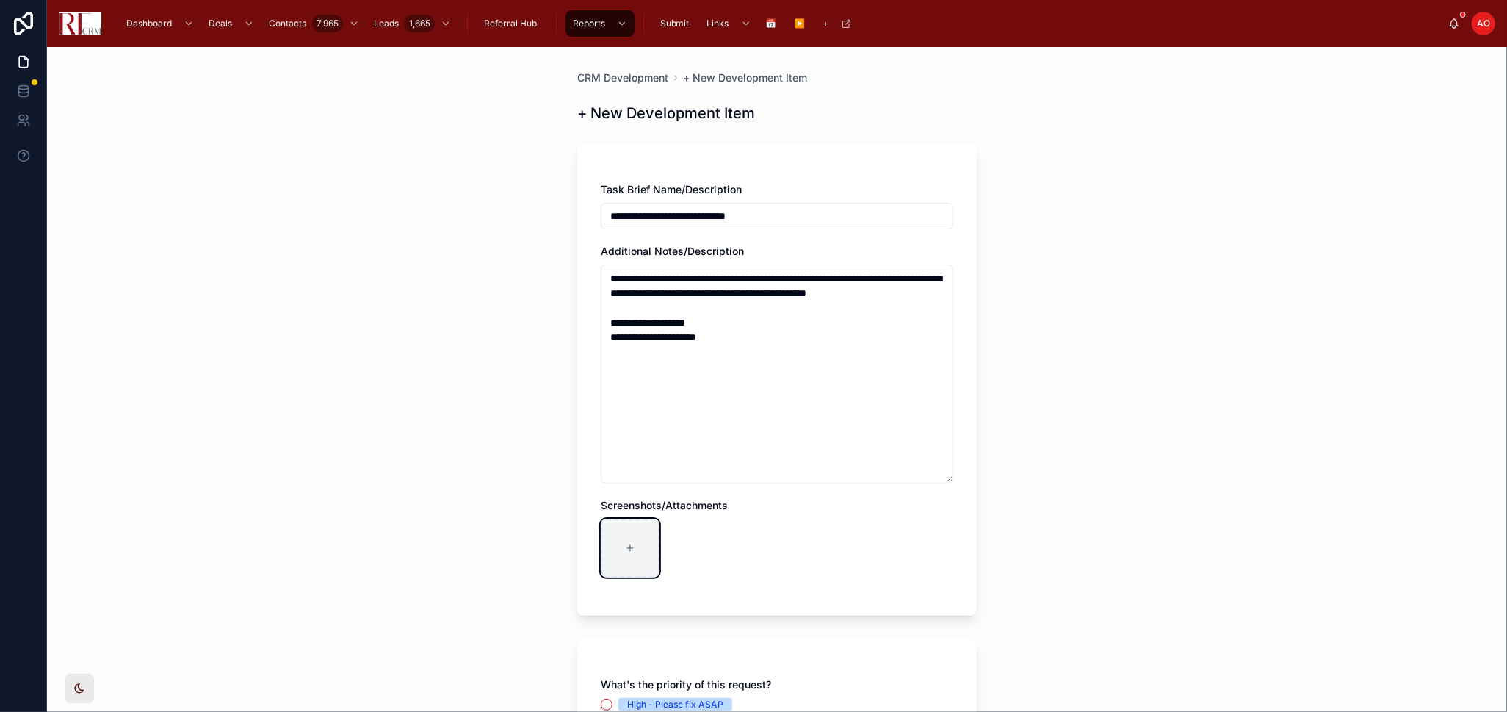
click at [638, 542] on div at bounding box center [630, 548] width 59 height 59
type input "**********"
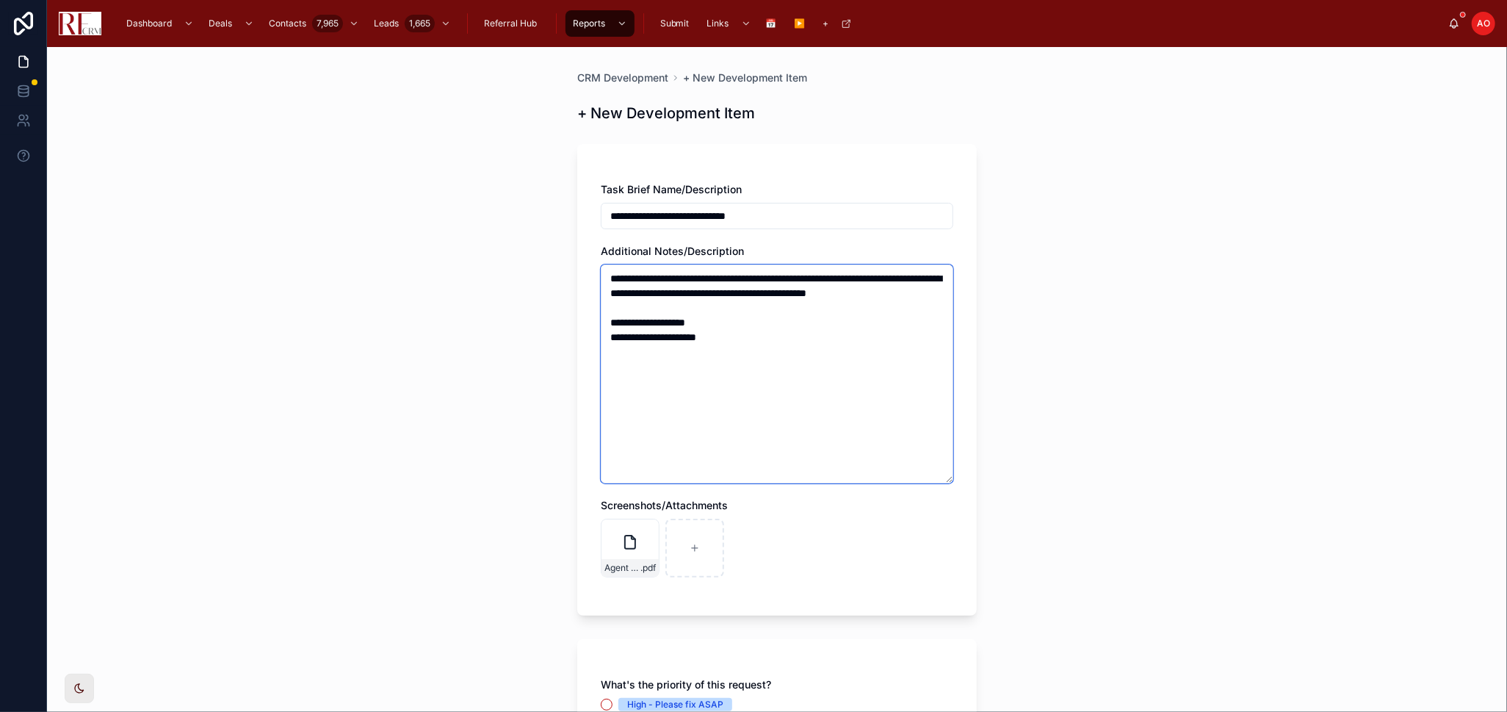
click at [772, 436] on textarea "**********" at bounding box center [777, 373] width 353 height 219
click at [707, 469] on textarea "**********" at bounding box center [777, 373] width 353 height 219
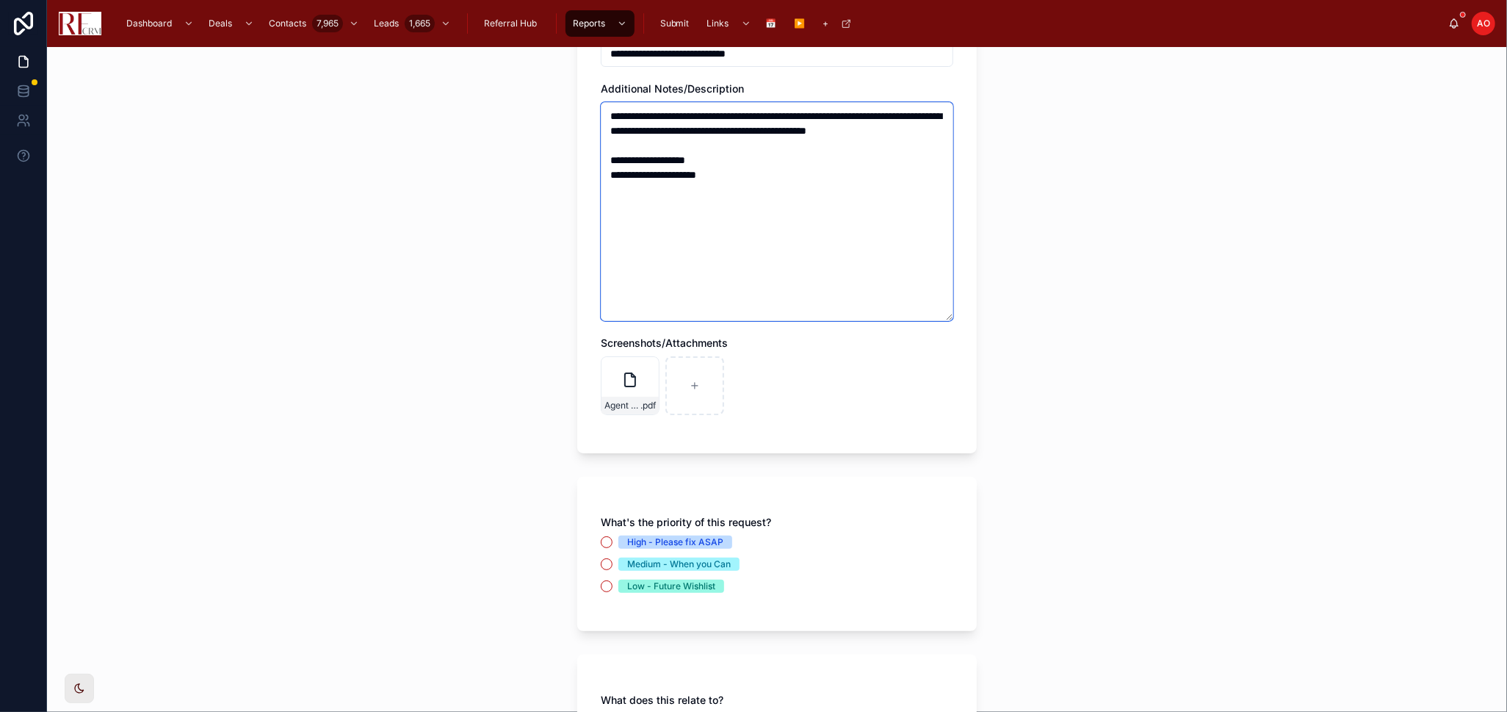
scroll to position [163, 0]
click at [619, 539] on span "High - Please fix ASAP" at bounding box center [676, 541] width 114 height 13
click at [613, 539] on button "High - Please fix ASAP" at bounding box center [607, 542] width 12 height 12
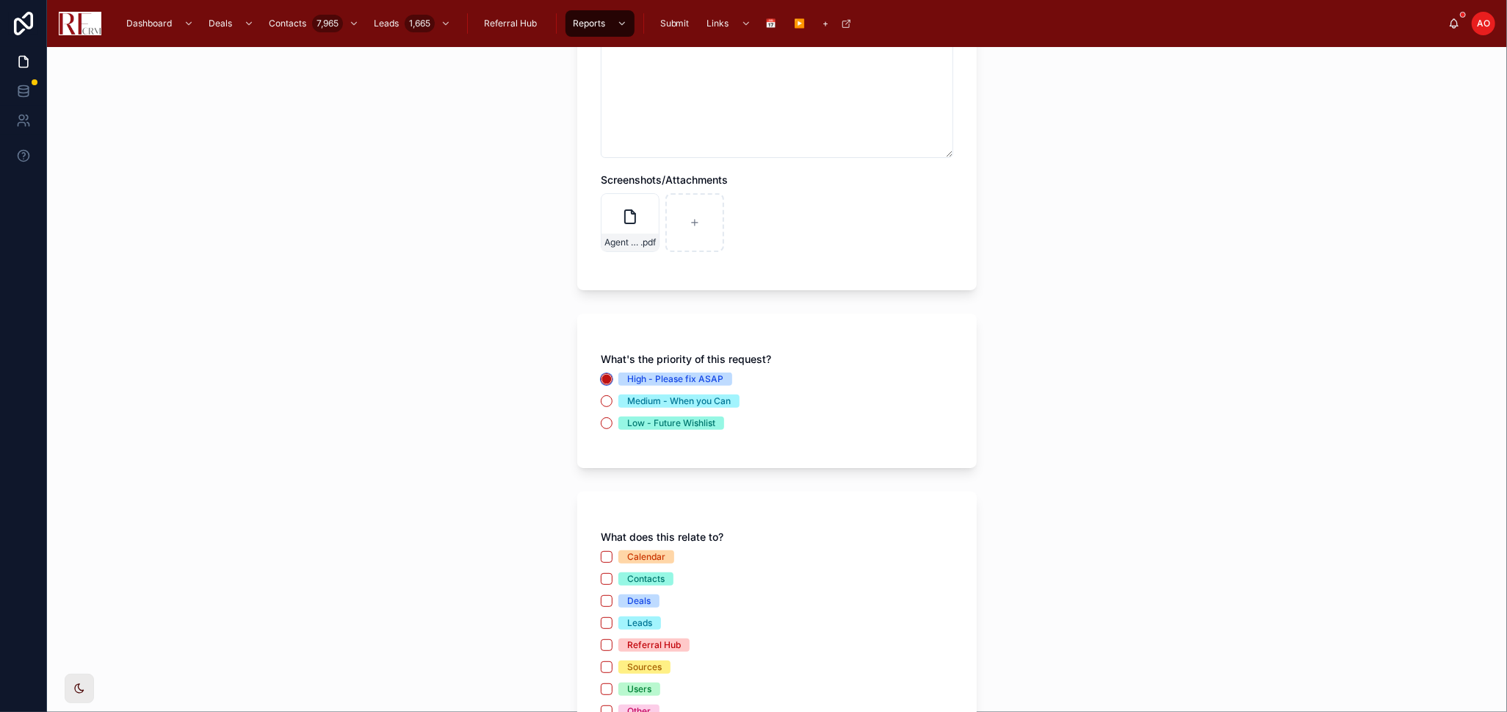
scroll to position [326, 0]
click at [629, 598] on div "Deals" at bounding box center [639, 600] width 24 height 13
click at [613, 598] on button "Deals" at bounding box center [607, 600] width 12 height 12
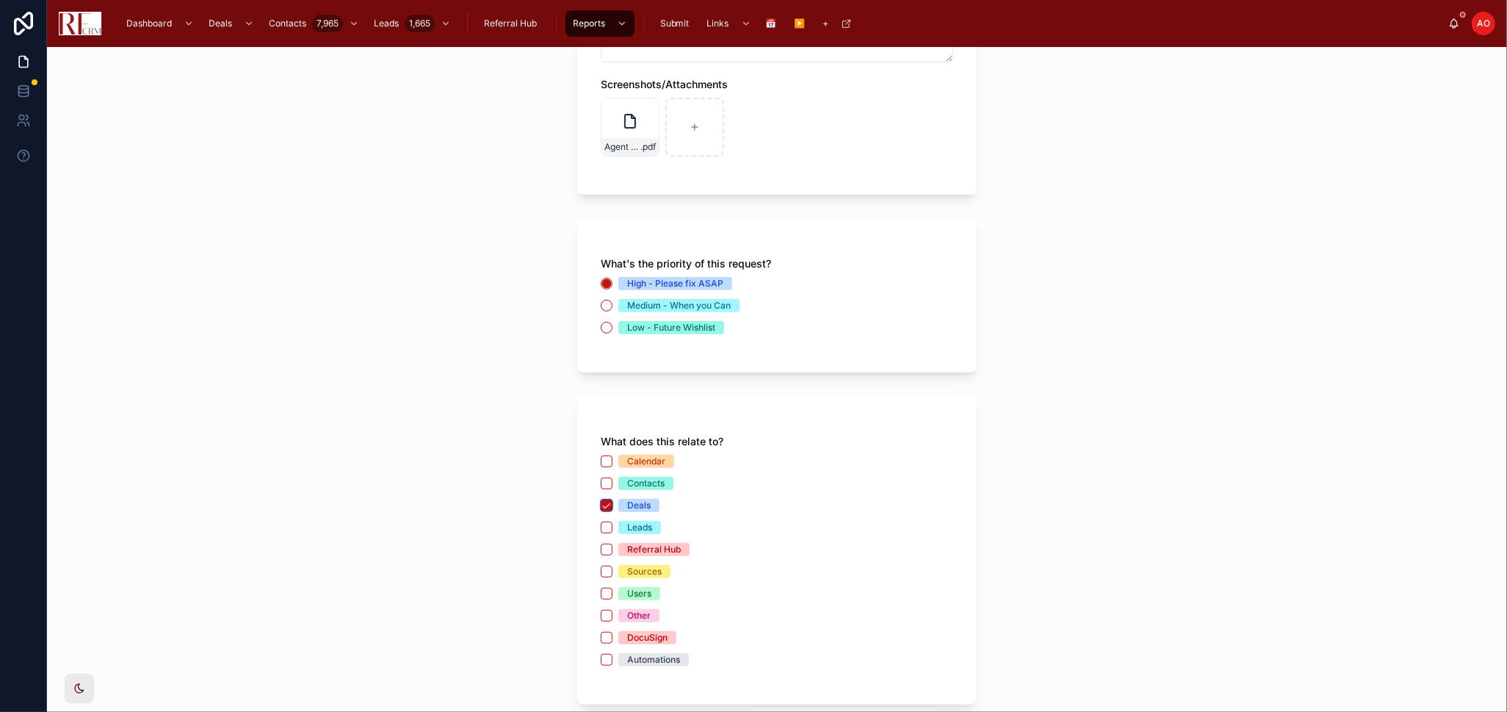
scroll to position [557, 0]
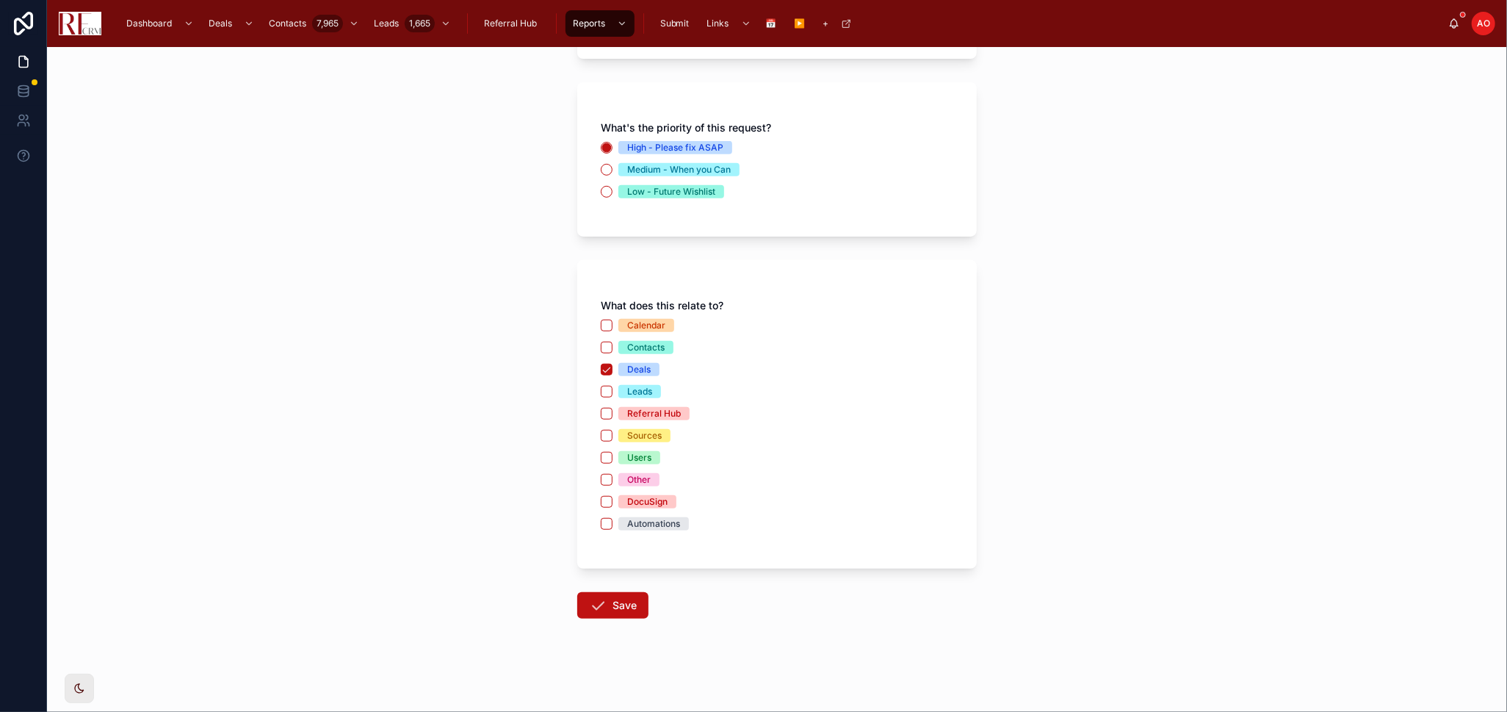
click at [645, 521] on div "Automations" at bounding box center [653, 523] width 53 height 13
click at [613, 521] on button "Automations" at bounding box center [607, 524] width 12 height 12
click at [625, 615] on button "Save" at bounding box center [612, 605] width 71 height 26
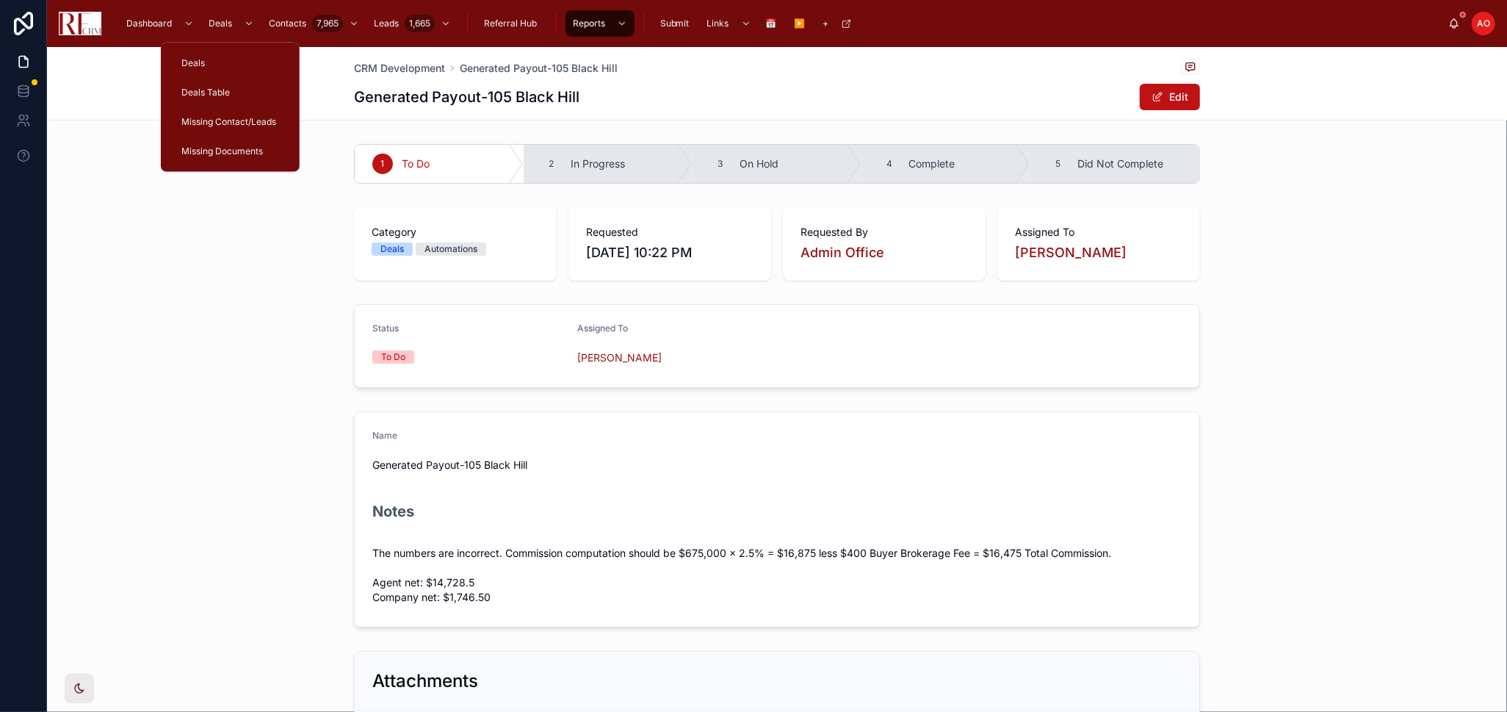
click at [222, 90] on span "Deals Table" at bounding box center [205, 93] width 48 height 12
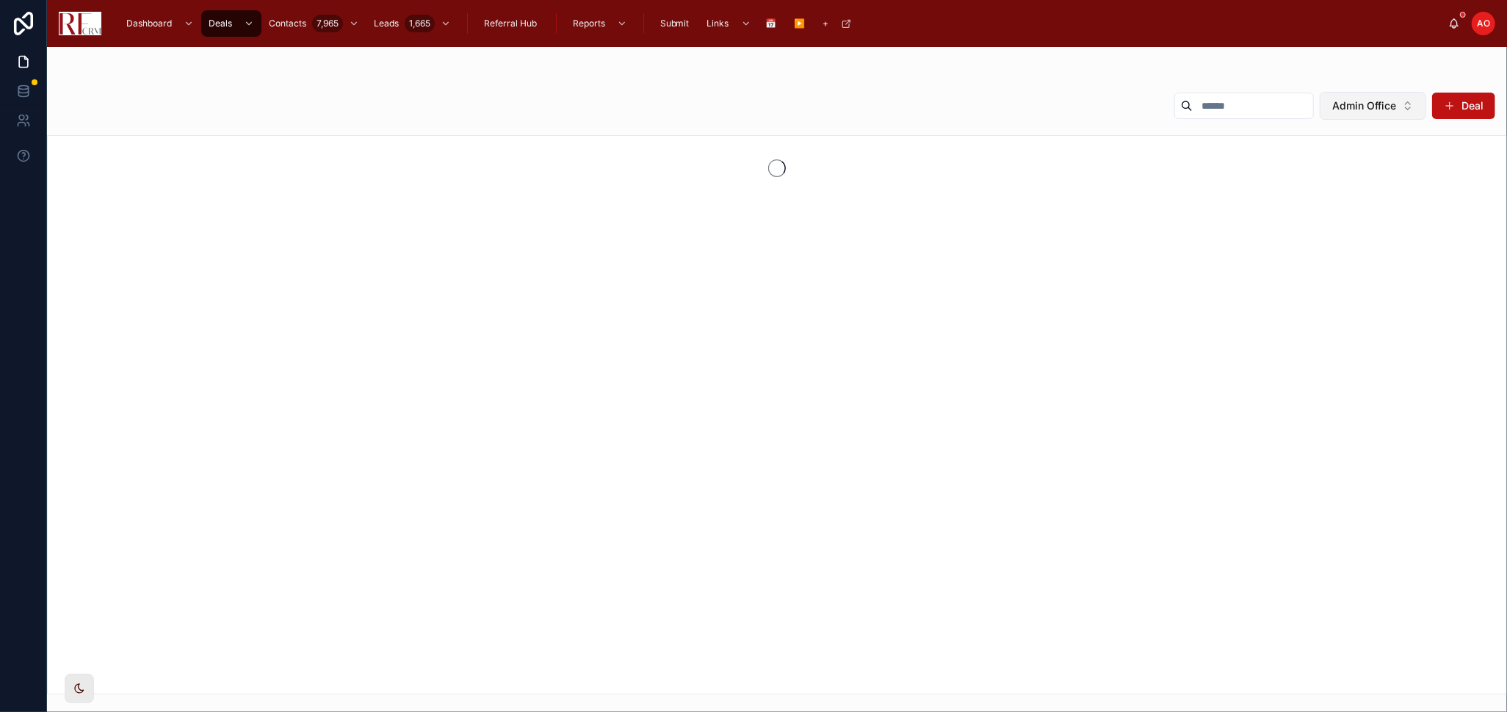
click at [1376, 110] on span "Admin Office" at bounding box center [1365, 105] width 64 height 15
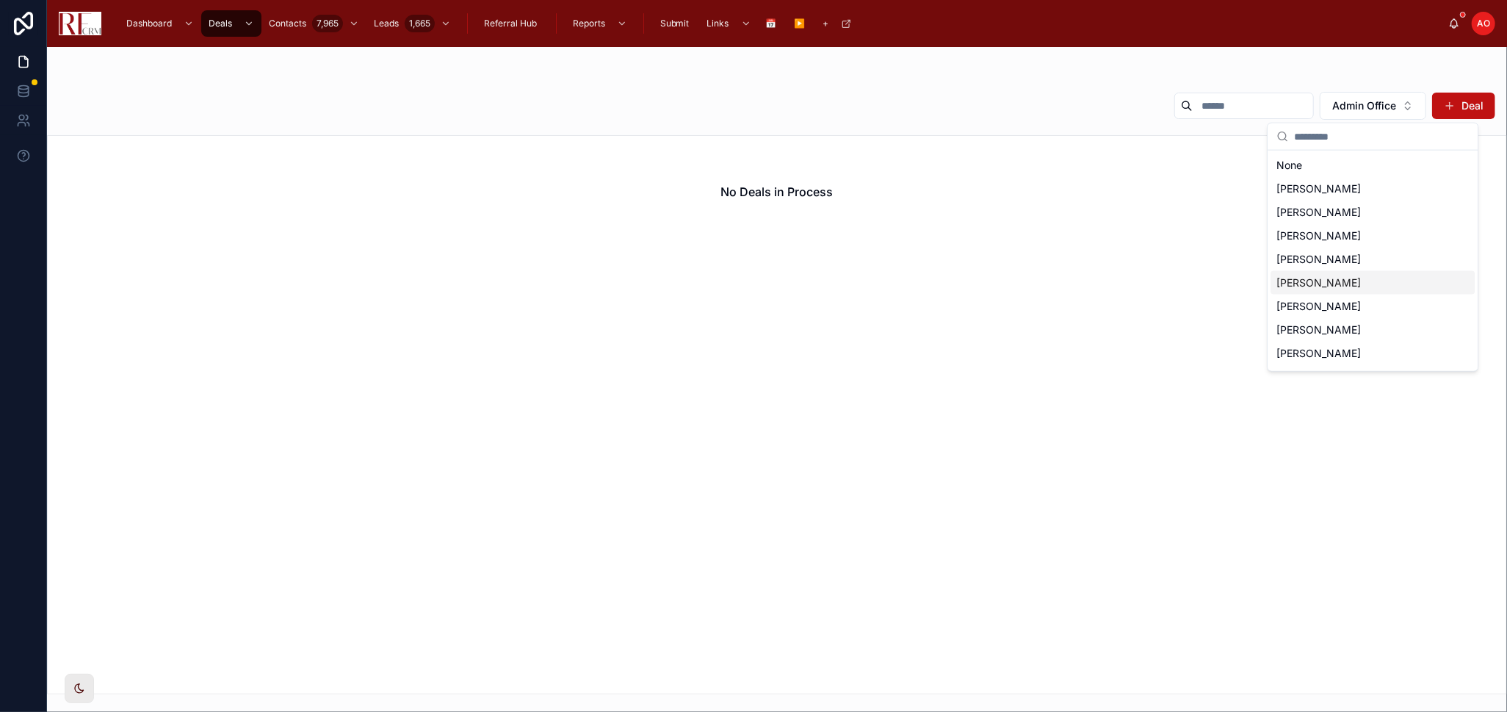
click at [1357, 282] on div "[PERSON_NAME]" at bounding box center [1373, 283] width 204 height 24
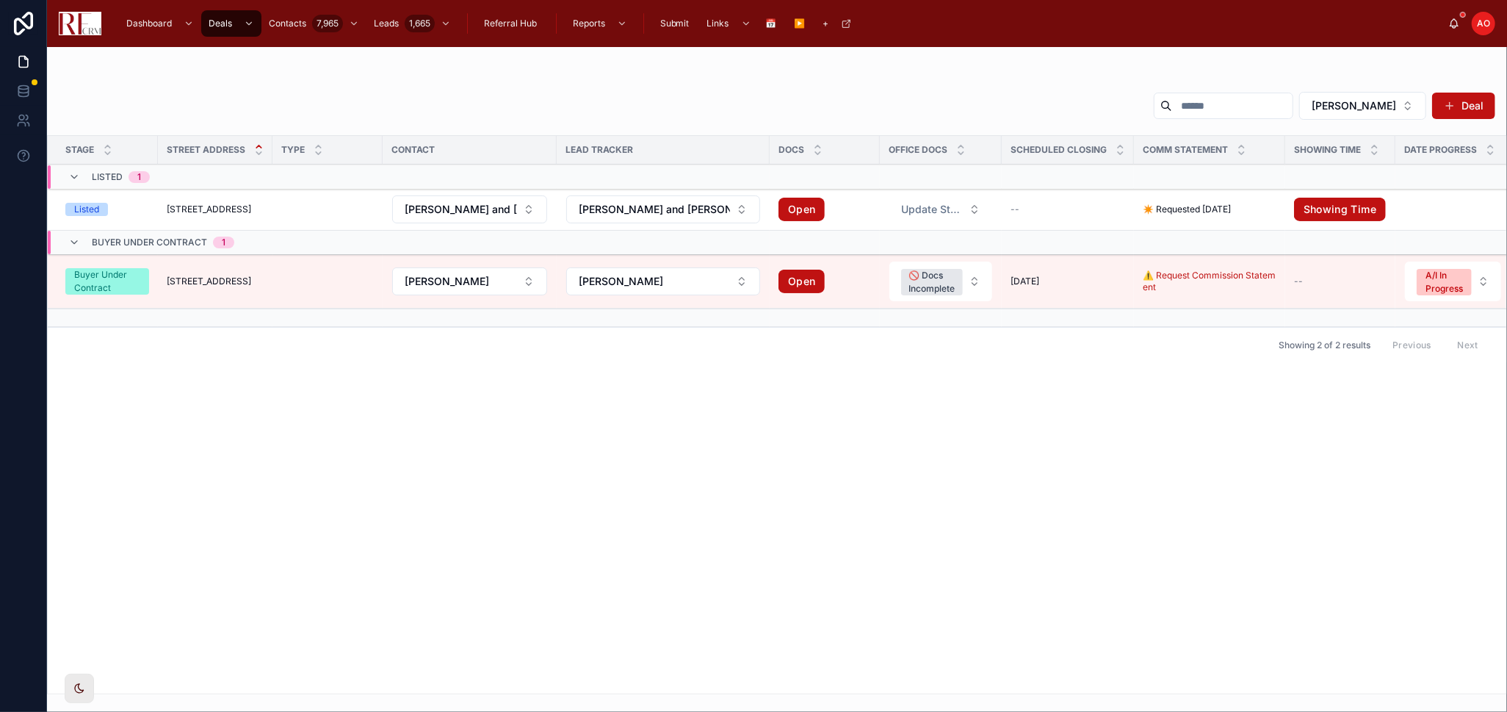
click at [180, 206] on span "[STREET_ADDRESS]" at bounding box center [209, 209] width 84 height 12
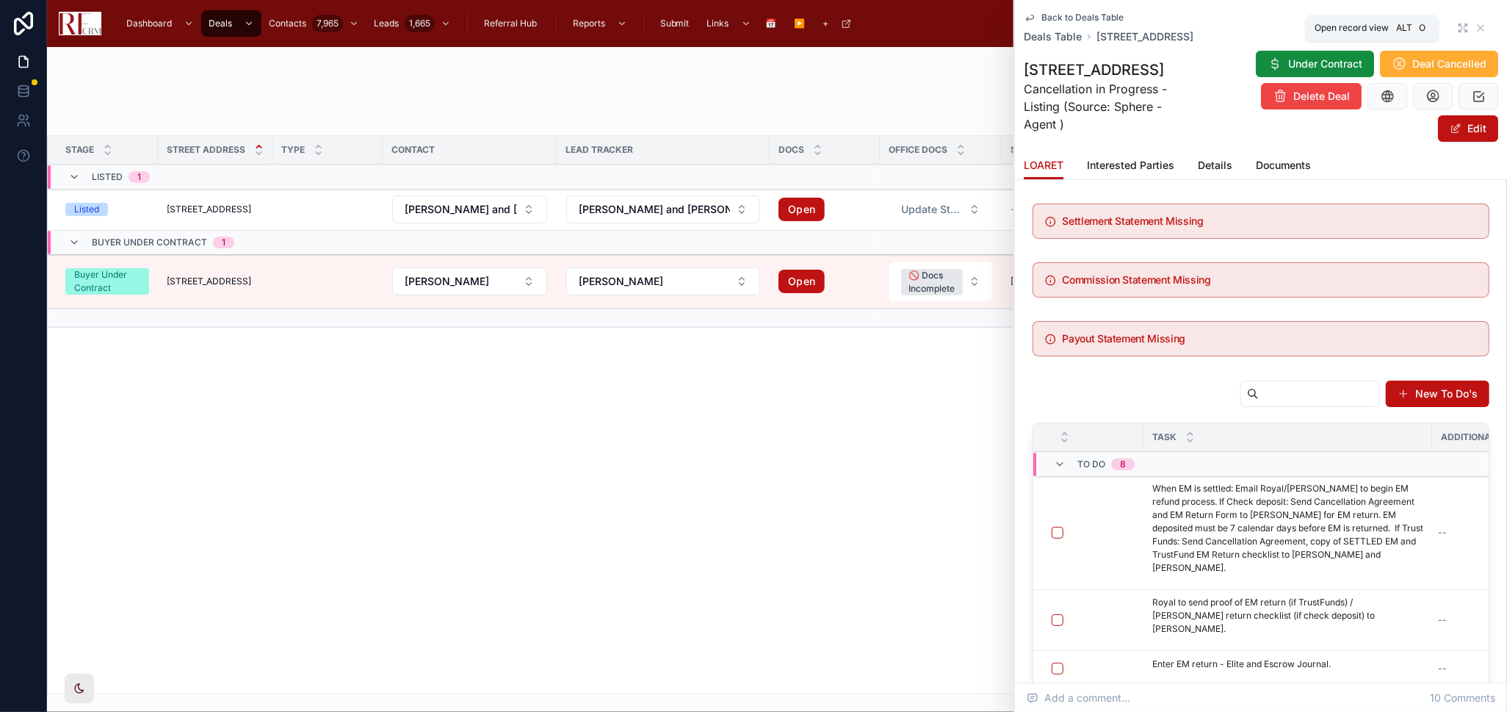
click at [1460, 24] on icon at bounding box center [1461, 25] width 3 height 3
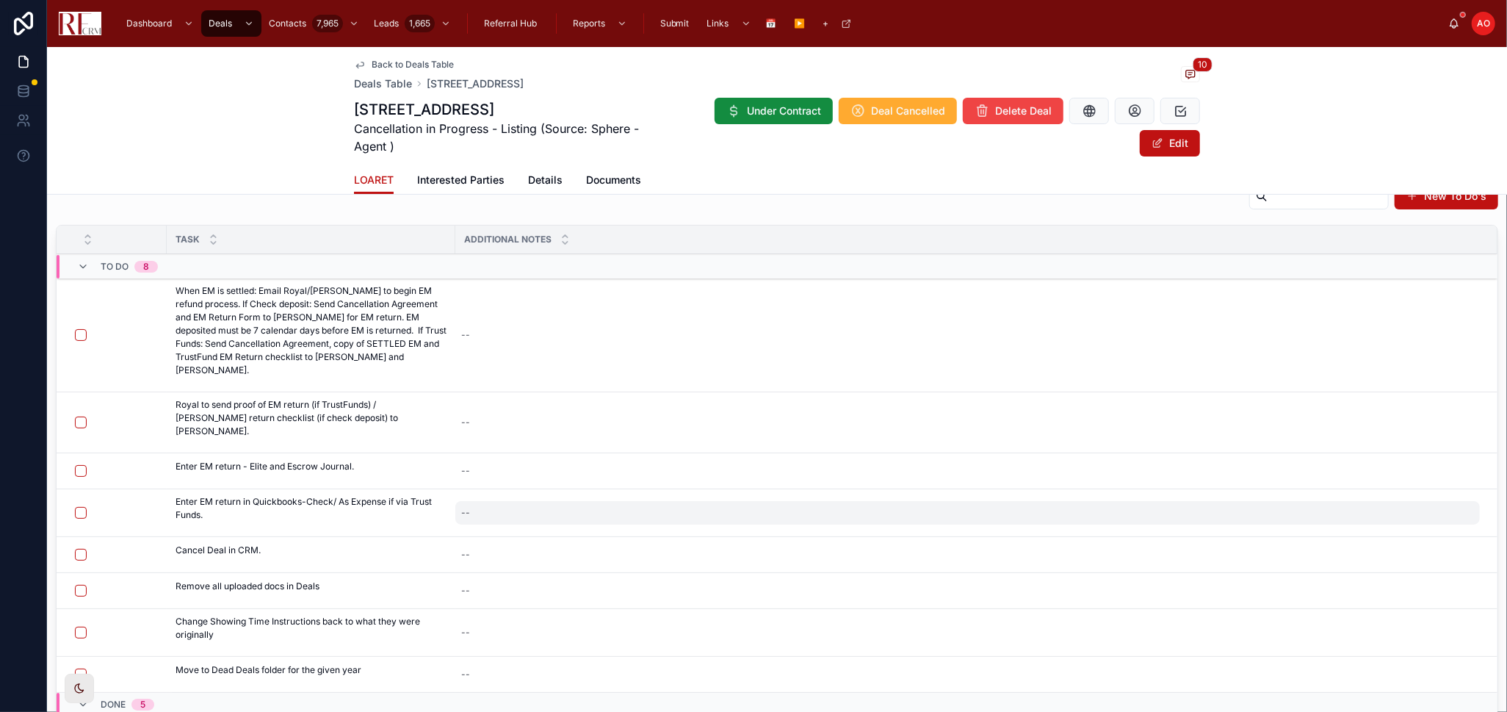
scroll to position [82, 0]
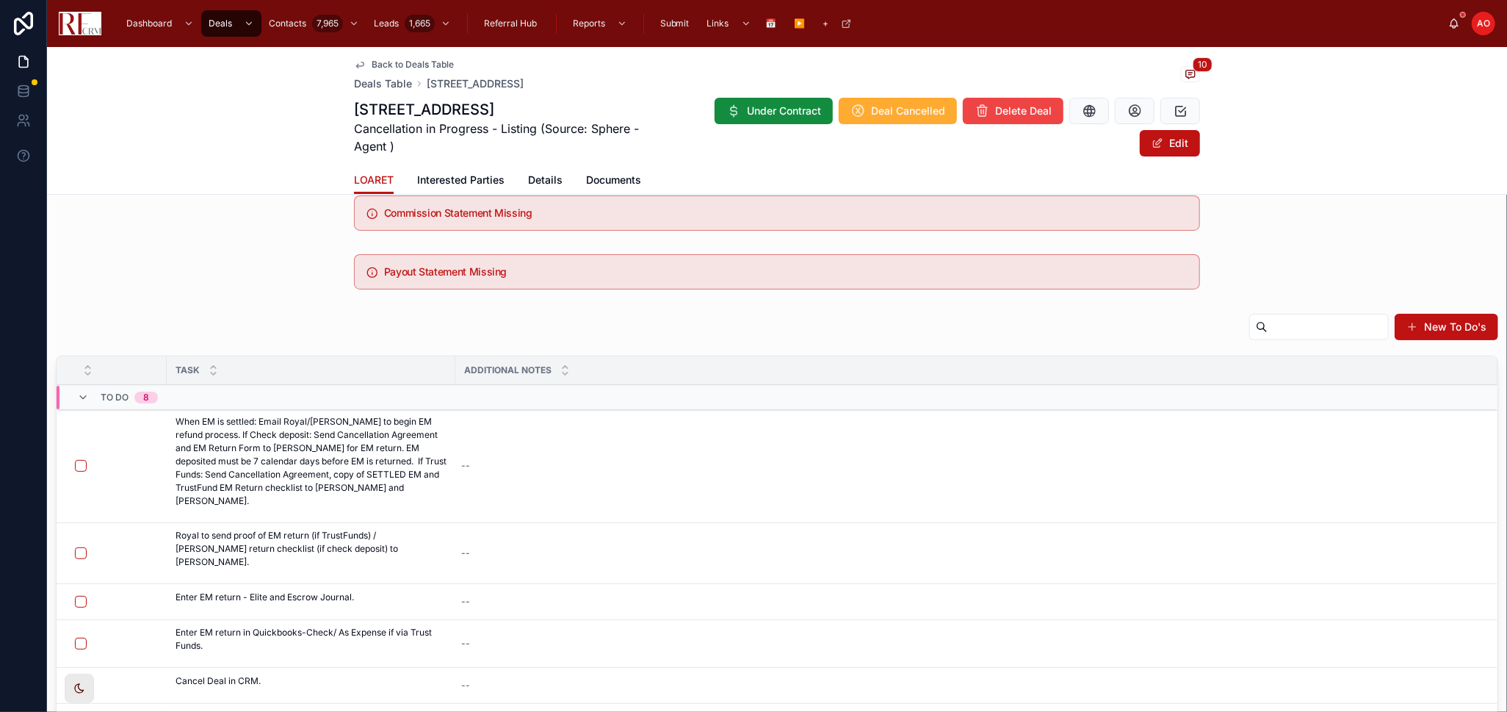
click at [528, 180] on span "Details" at bounding box center [545, 180] width 35 height 15
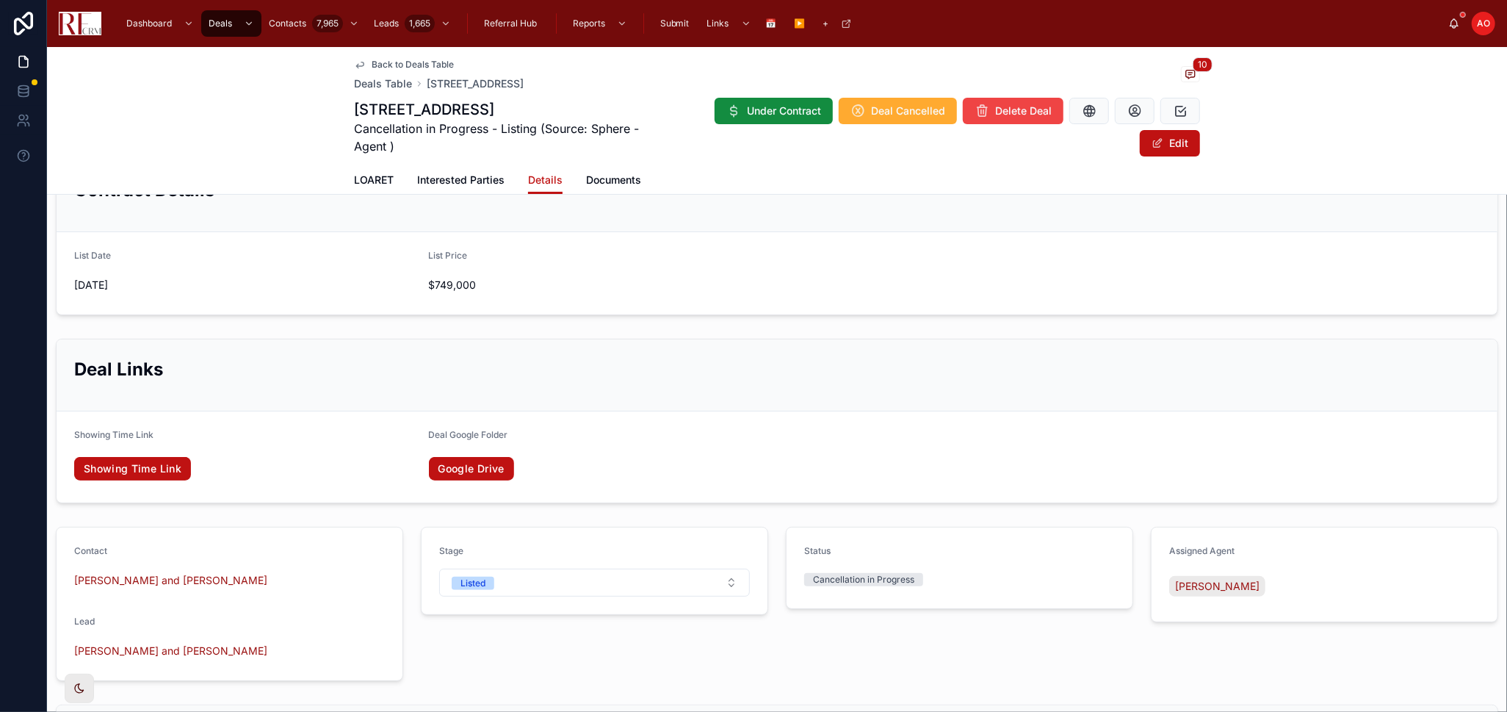
scroll to position [245, 0]
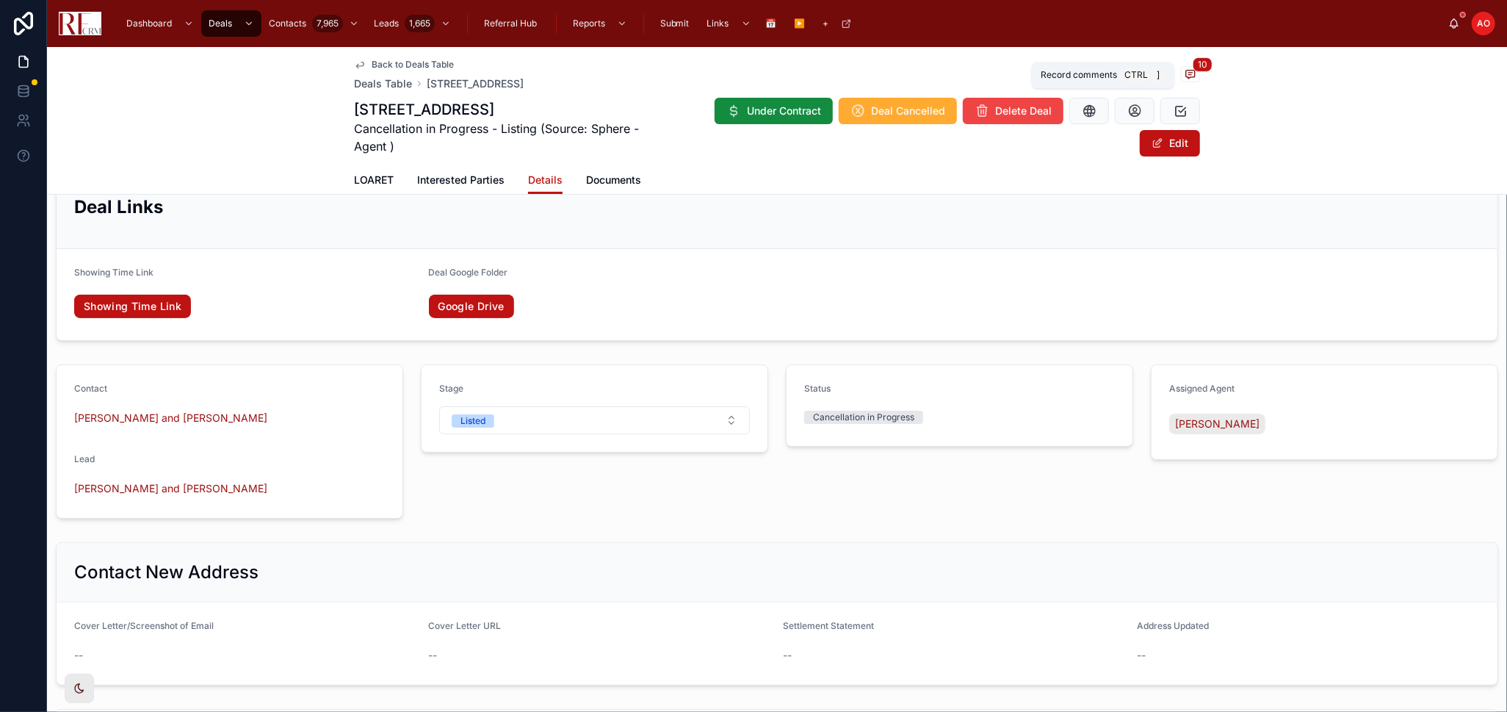
click at [1188, 71] on icon at bounding box center [1191, 74] width 12 height 12
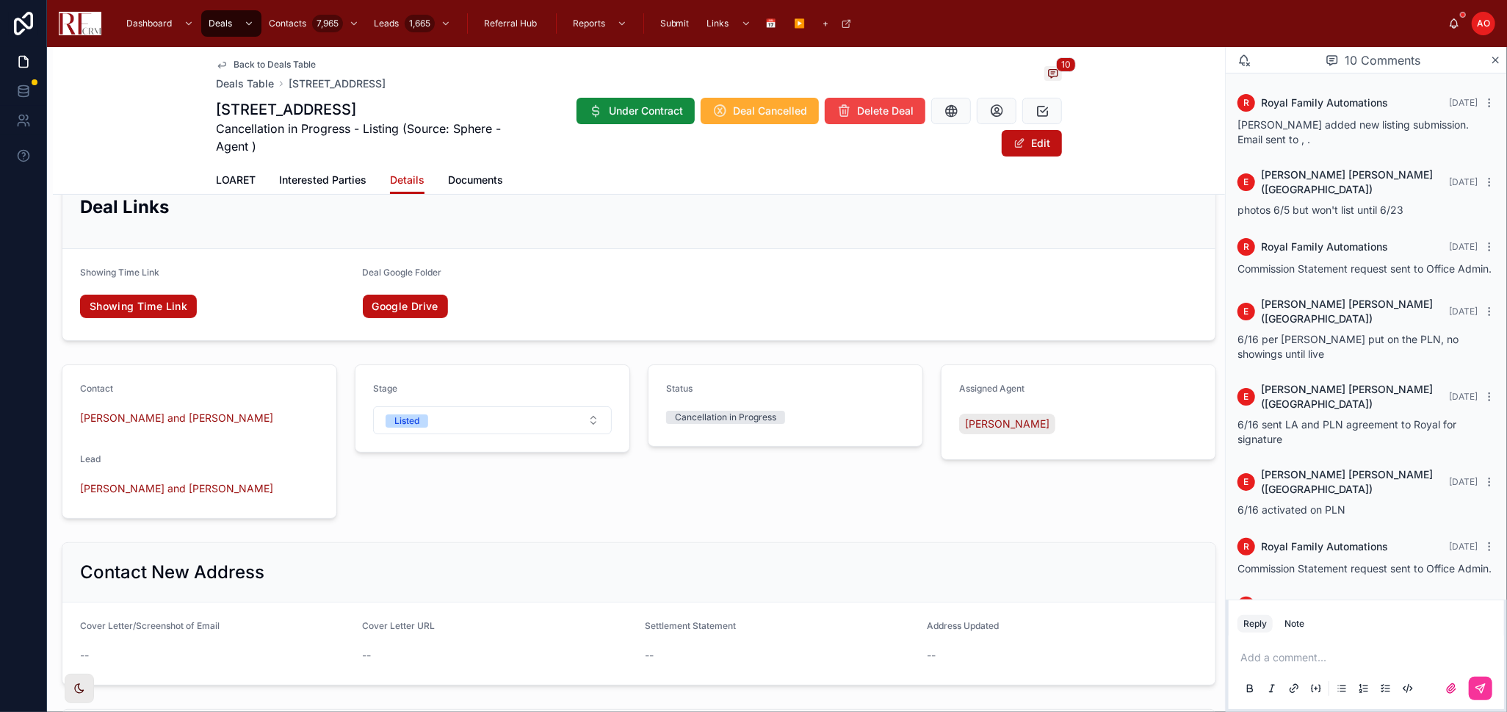
scroll to position [215, 0]
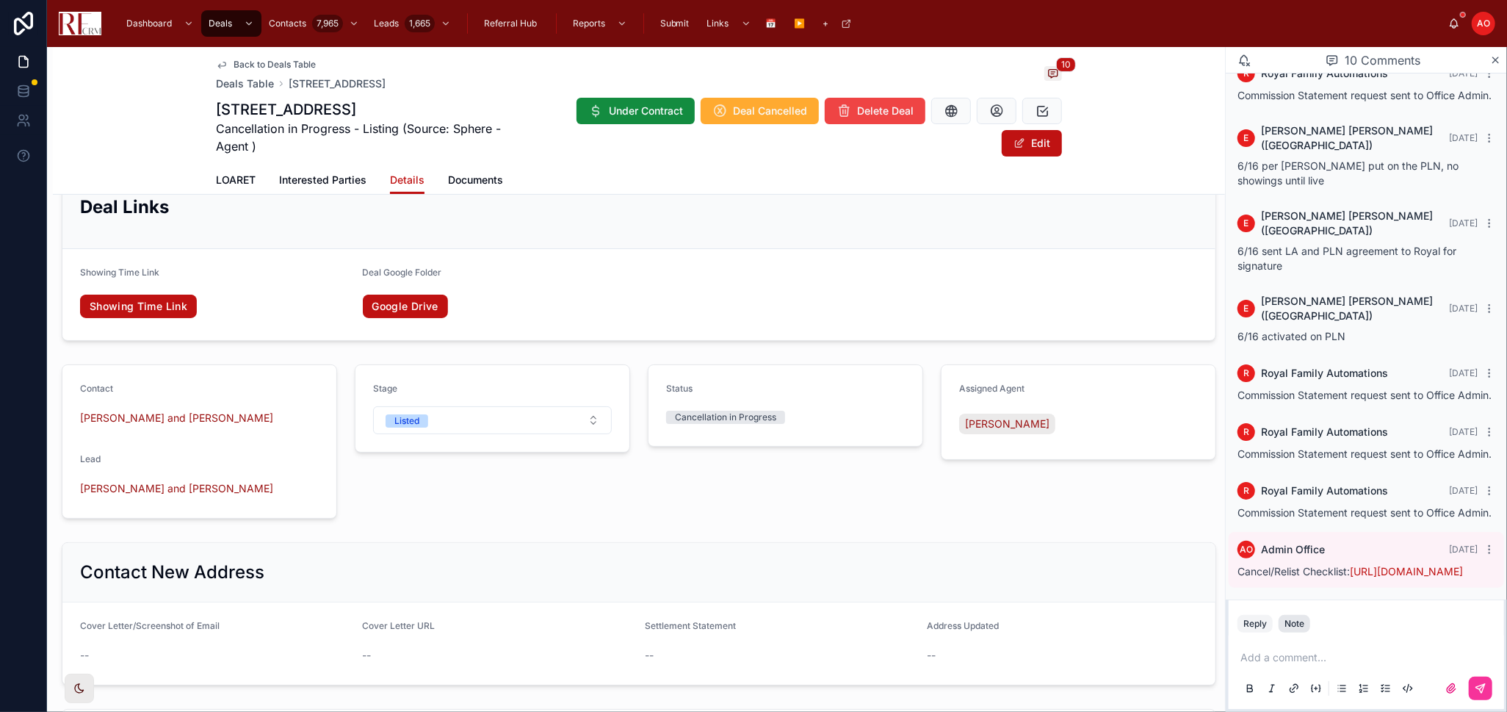
click at [1297, 625] on div "Note" at bounding box center [1295, 624] width 20 height 12
click at [1290, 656] on p at bounding box center [1370, 657] width 258 height 15
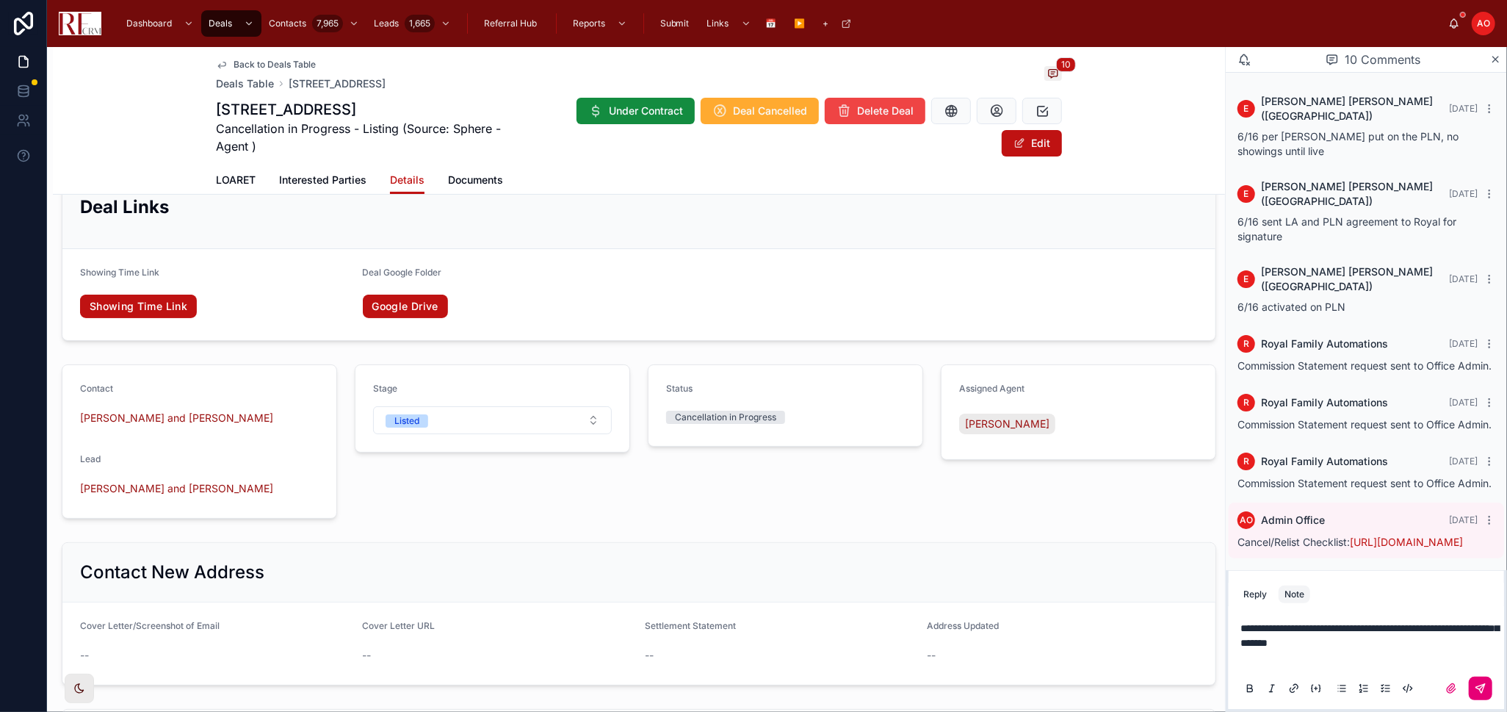
click at [1475, 687] on button at bounding box center [1481, 689] width 24 height 24
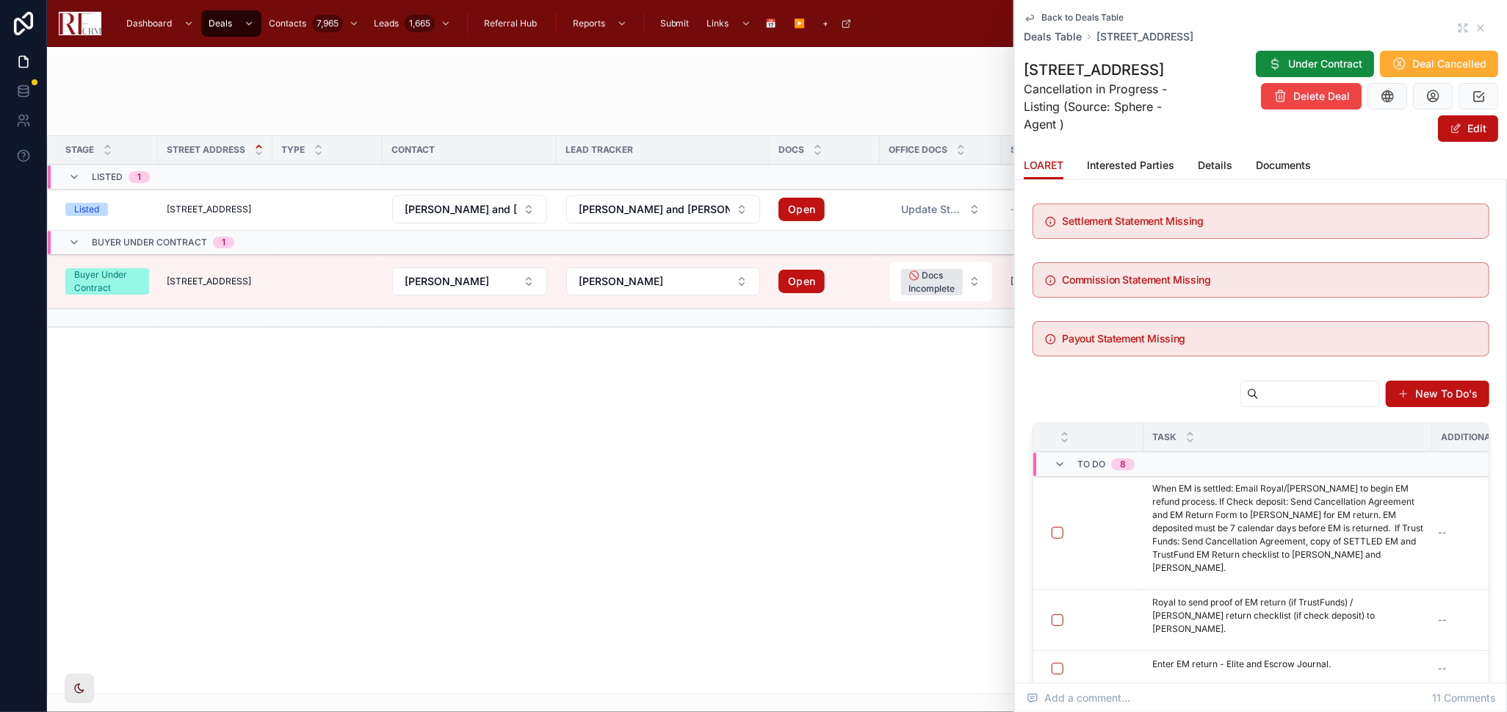
click at [604, 498] on div "Stage Street Address Type Contact Lead Tracker Docs Office Docs Scheduled closi…" at bounding box center [777, 415] width 1459 height 558
click at [1475, 26] on icon at bounding box center [1481, 28] width 12 height 12
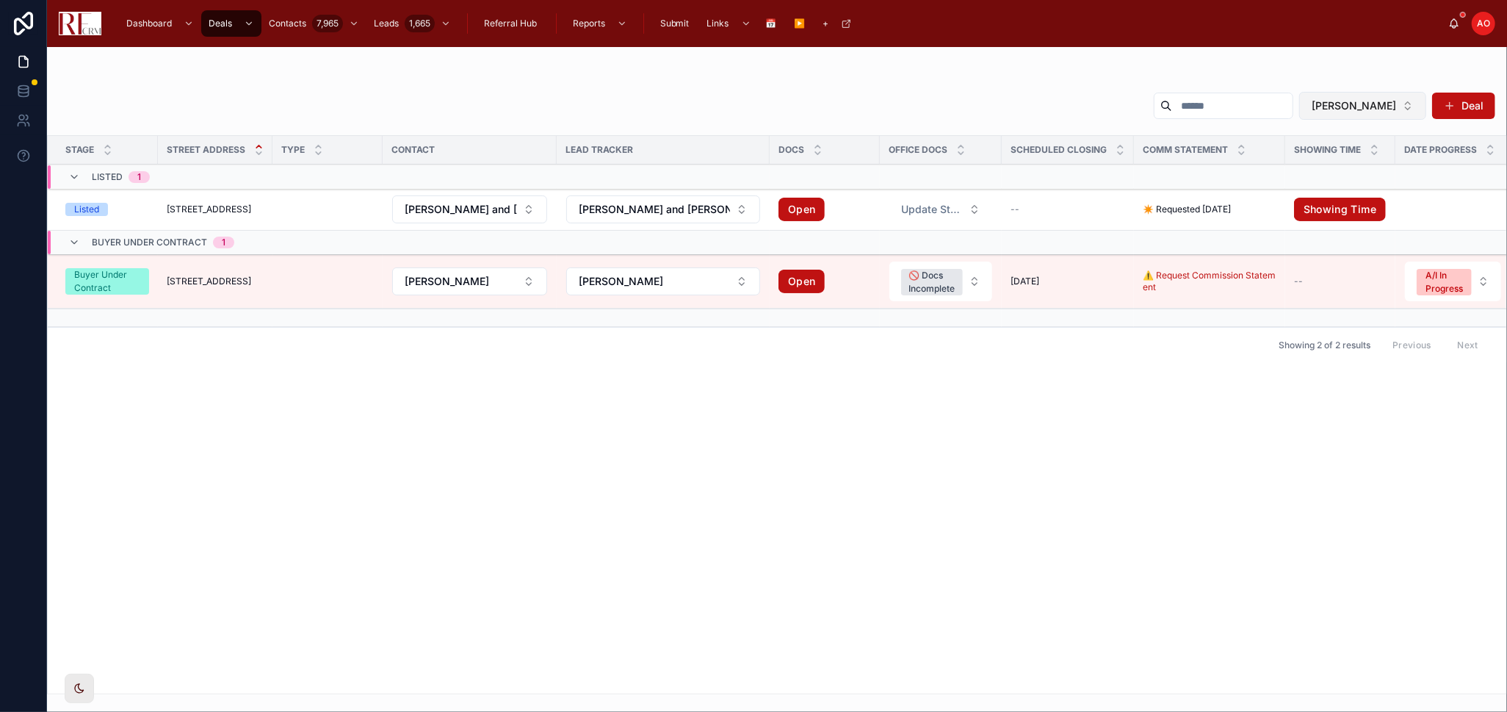
click at [1375, 112] on button "[PERSON_NAME]" at bounding box center [1363, 106] width 127 height 28
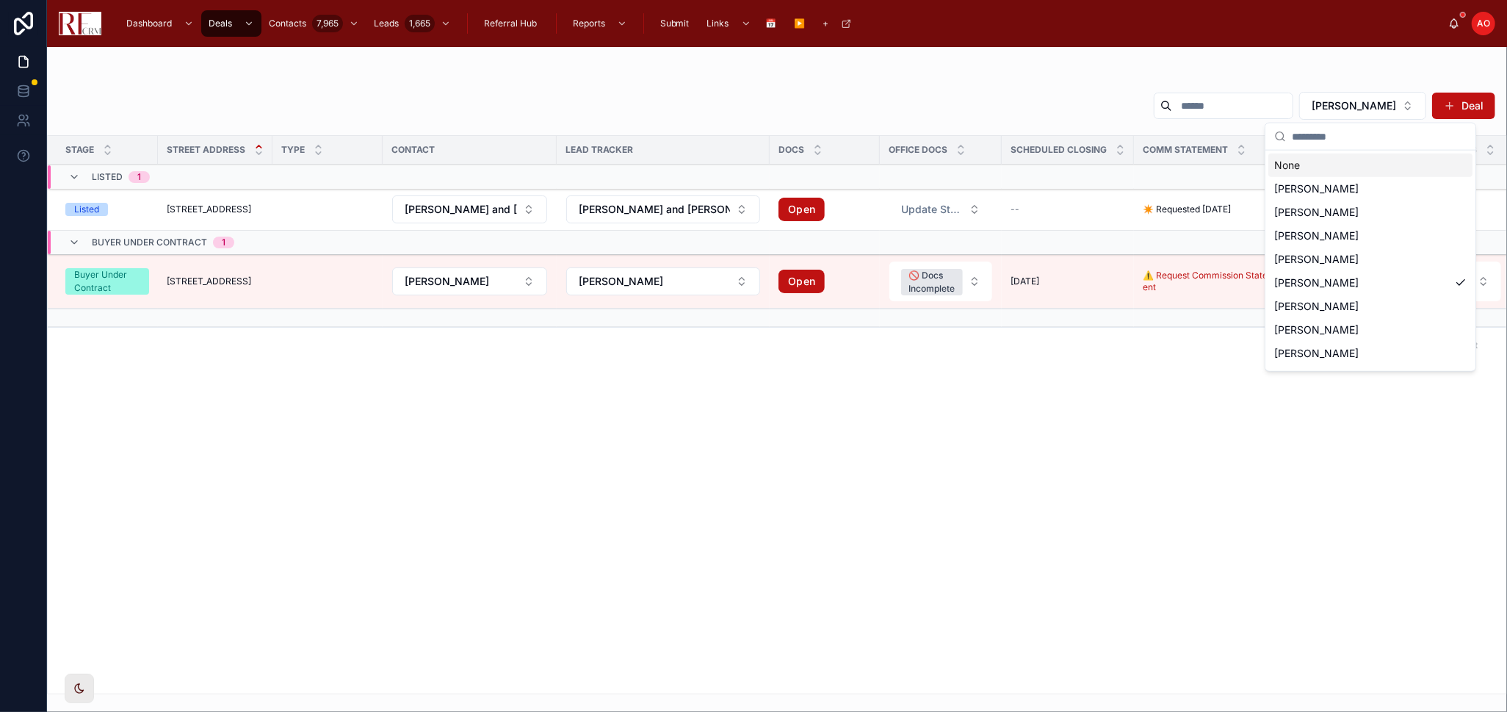
click at [1369, 158] on div "None" at bounding box center [1371, 166] width 204 height 24
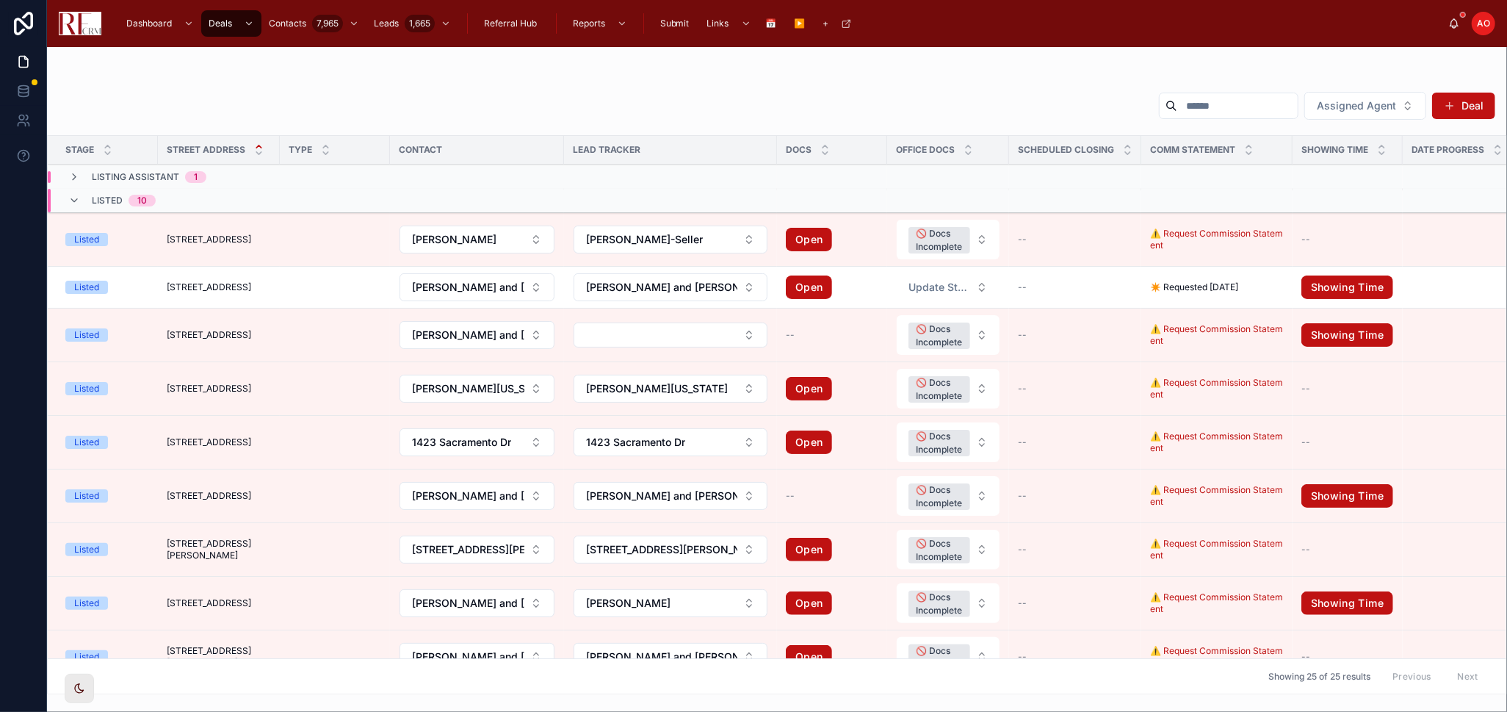
click at [228, 334] on span "1044 Inverness Lane" at bounding box center [209, 335] width 84 height 12
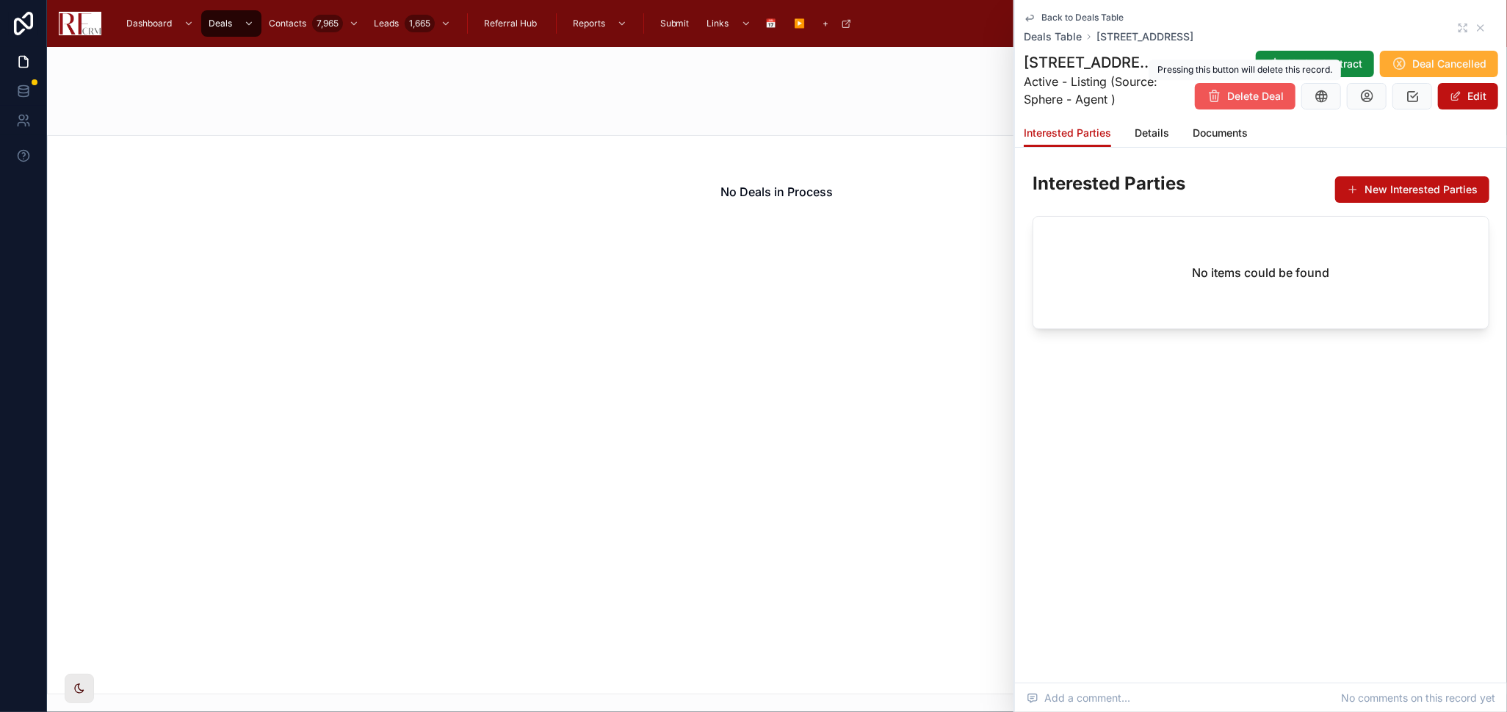
click at [1240, 95] on span "Delete Deal" at bounding box center [1256, 96] width 57 height 15
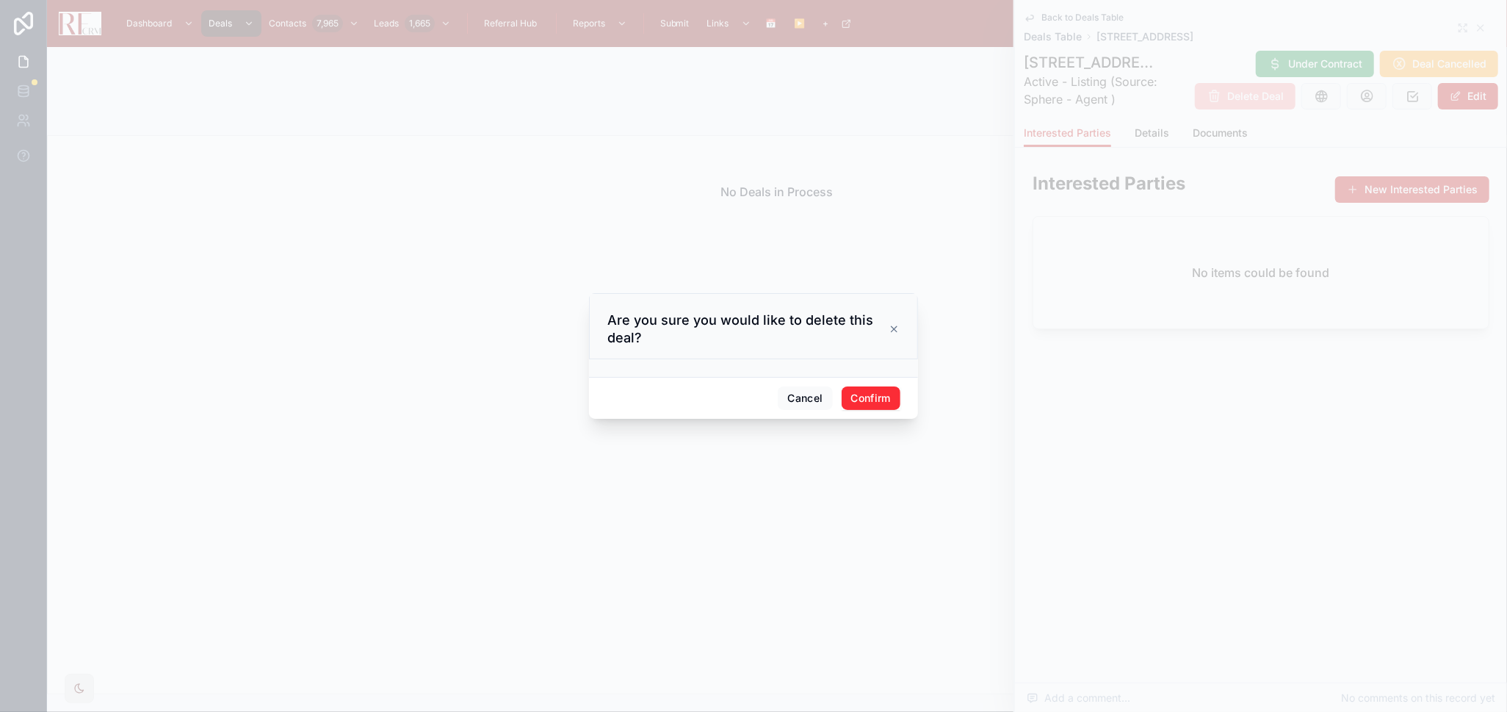
click at [882, 403] on button "Confirm" at bounding box center [871, 398] width 59 height 24
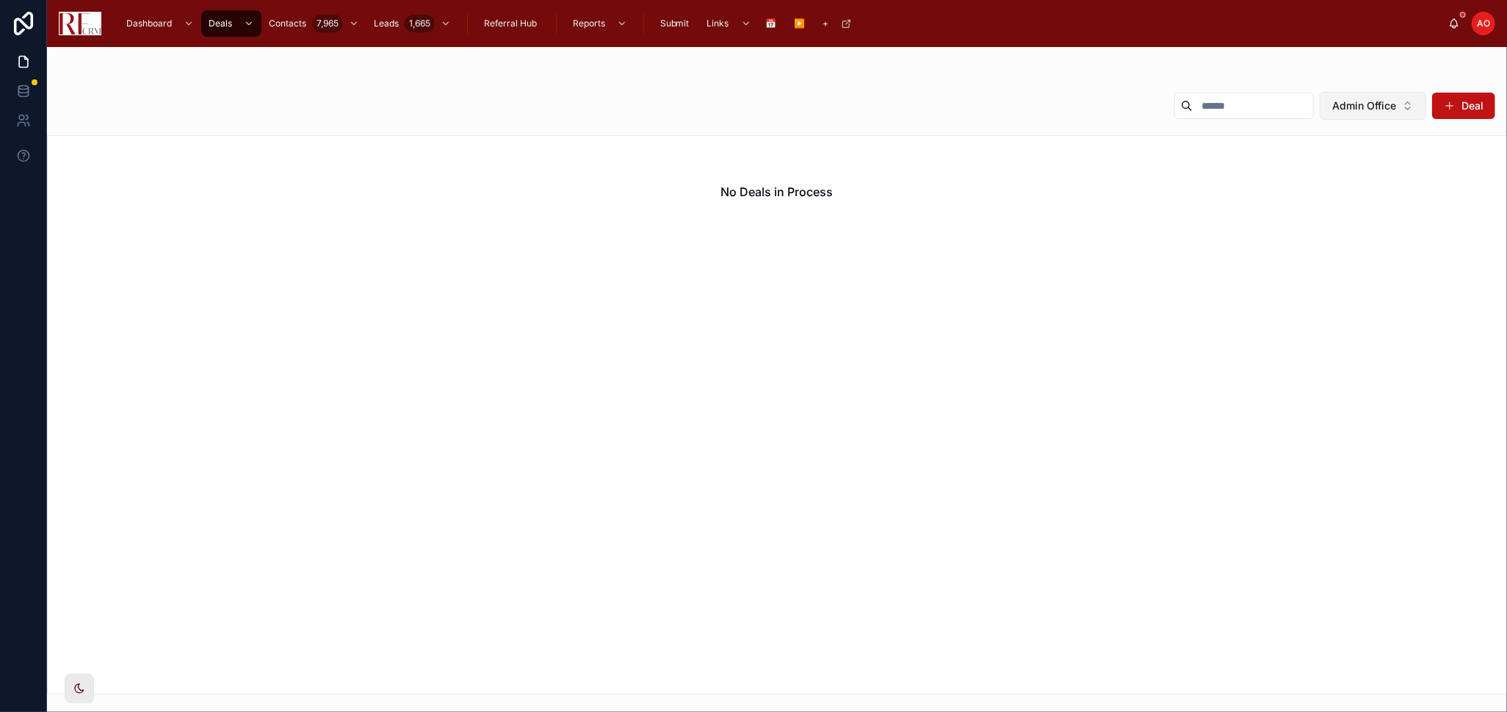
click at [1385, 102] on span "Admin Office" at bounding box center [1365, 105] width 64 height 15
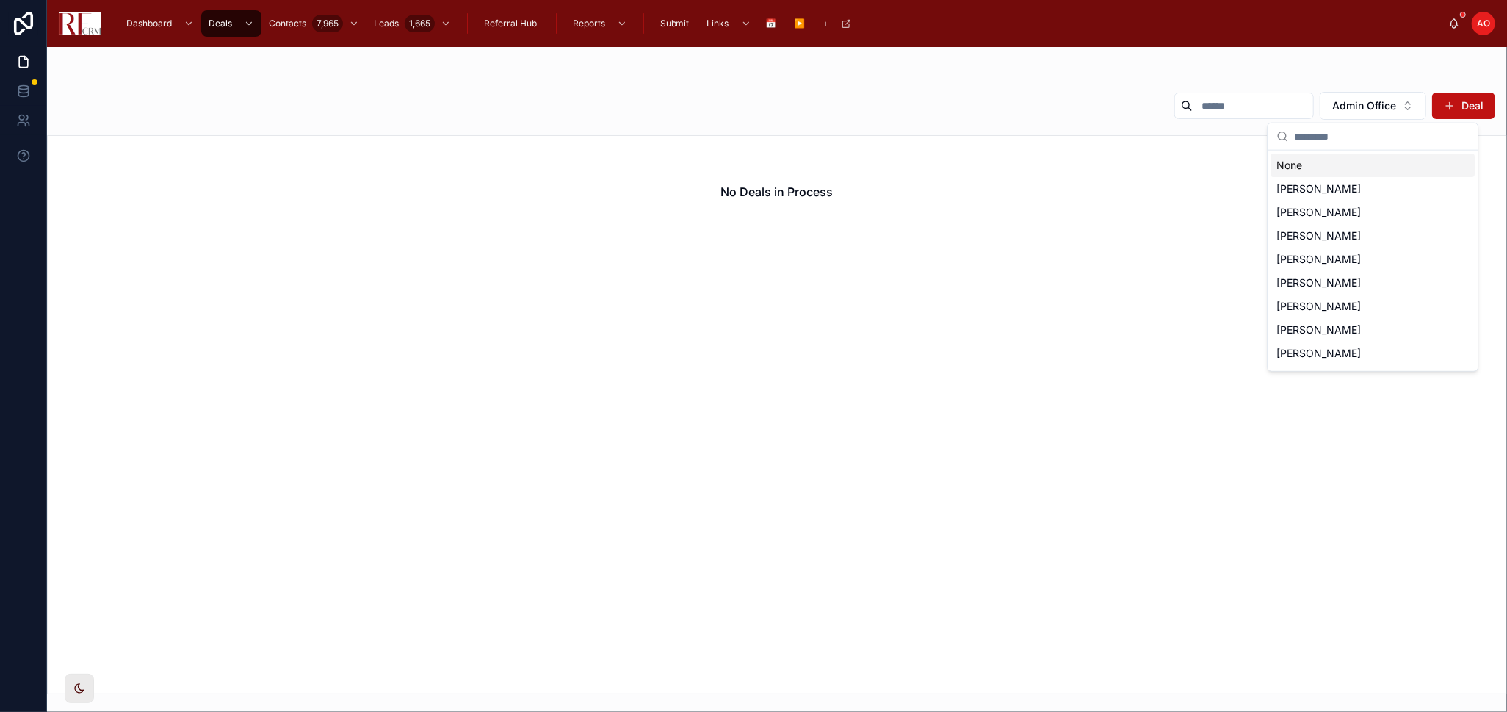
click at [1353, 169] on div "None" at bounding box center [1373, 166] width 204 height 24
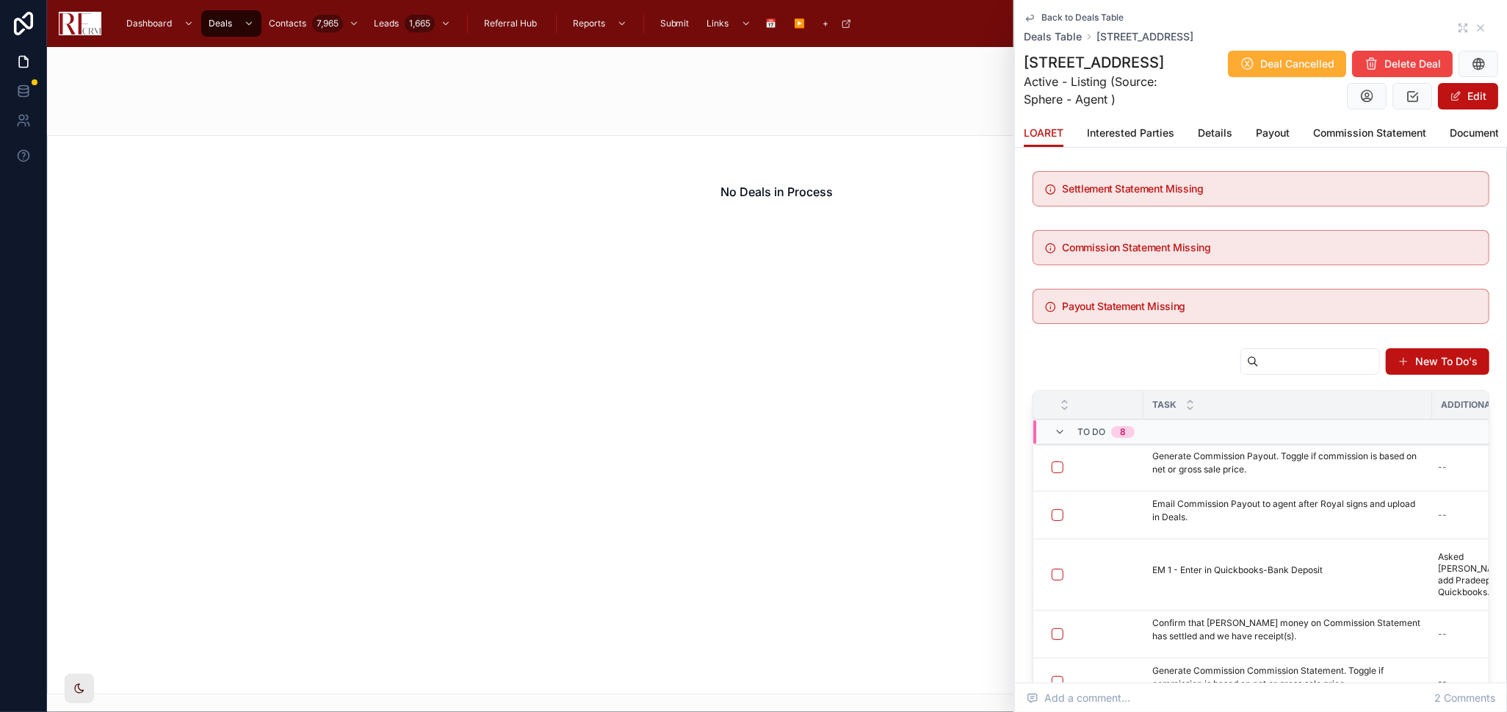
click at [1458, 29] on div "Back to Deals Table Deals Table [STREET_ADDRESS]" at bounding box center [1261, 28] width 475 height 32
click at [1457, 28] on icon at bounding box center [1463, 28] width 12 height 12
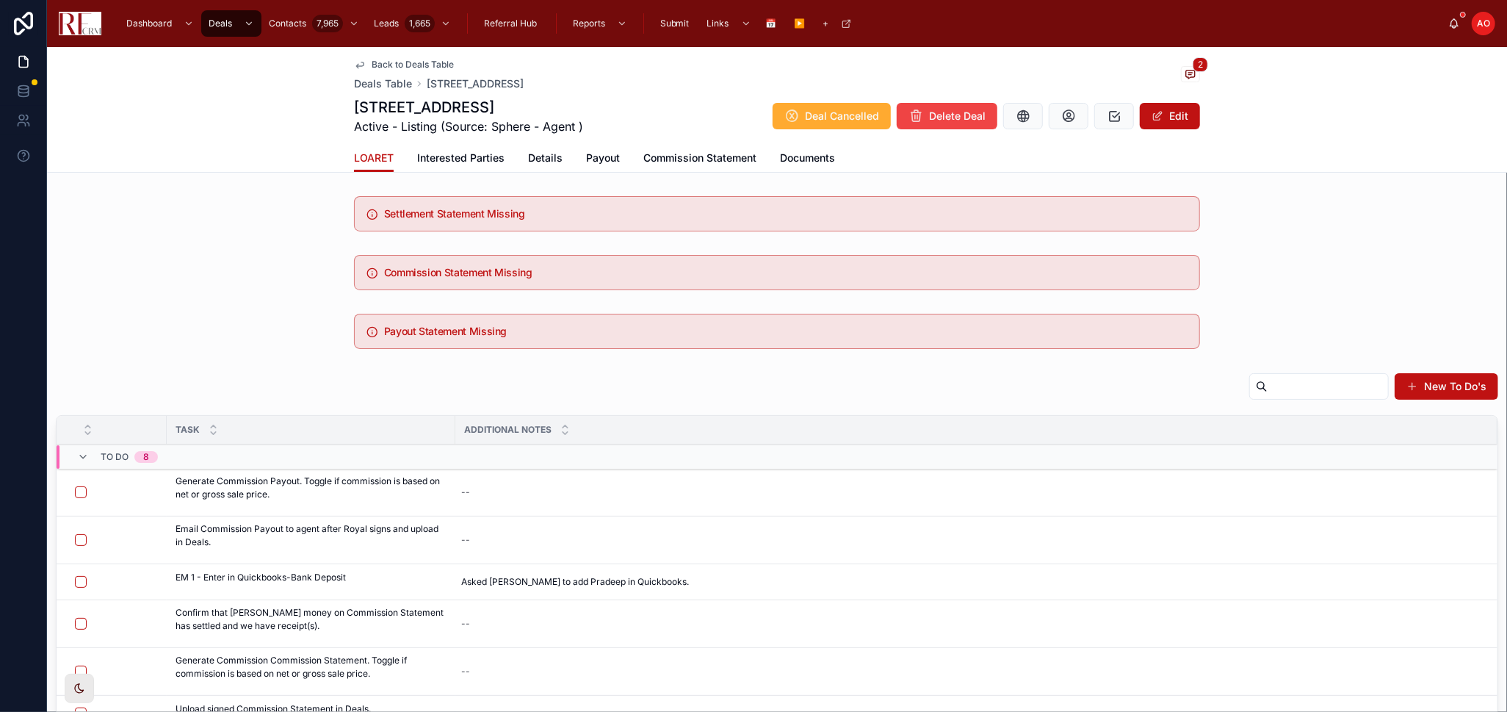
click at [674, 151] on span "Commission Statement" at bounding box center [700, 158] width 113 height 15
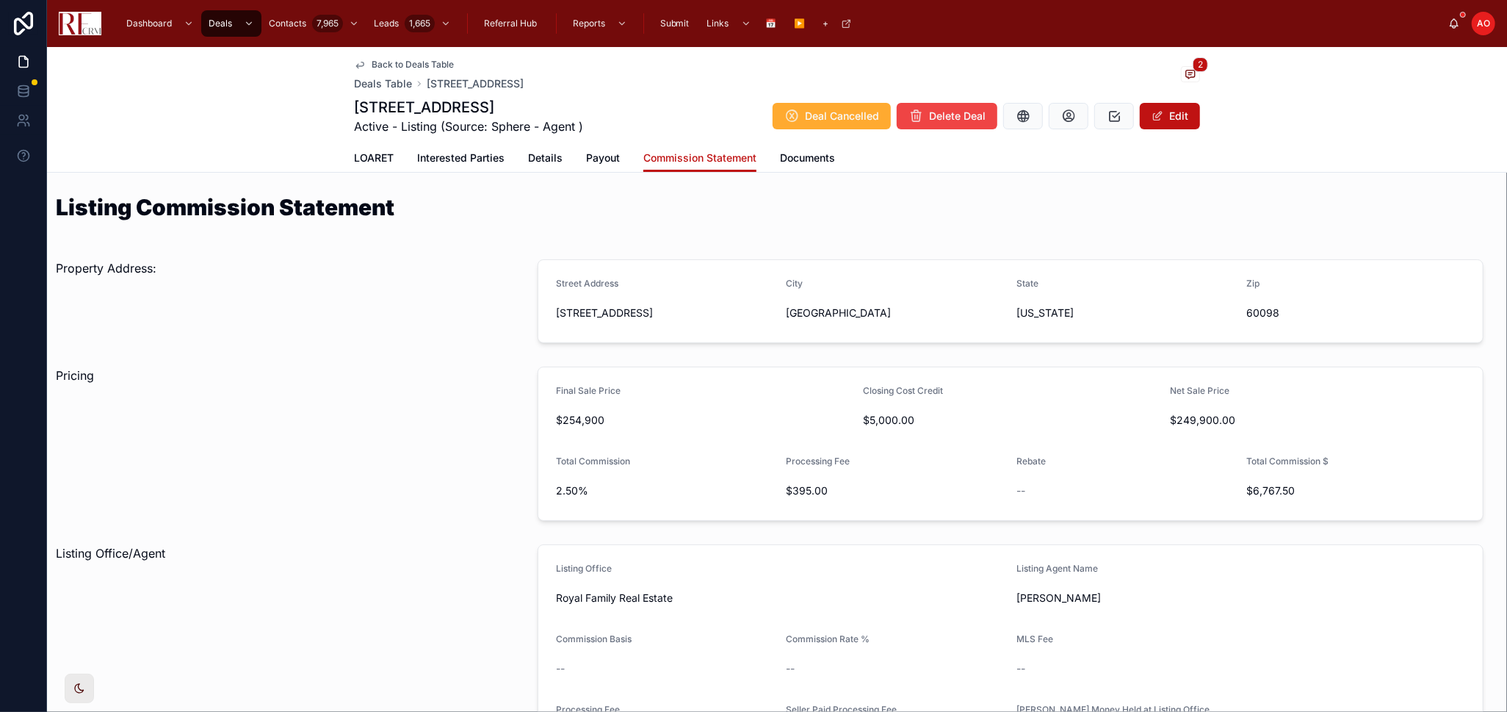
click at [790, 155] on span "Documents" at bounding box center [807, 158] width 55 height 15
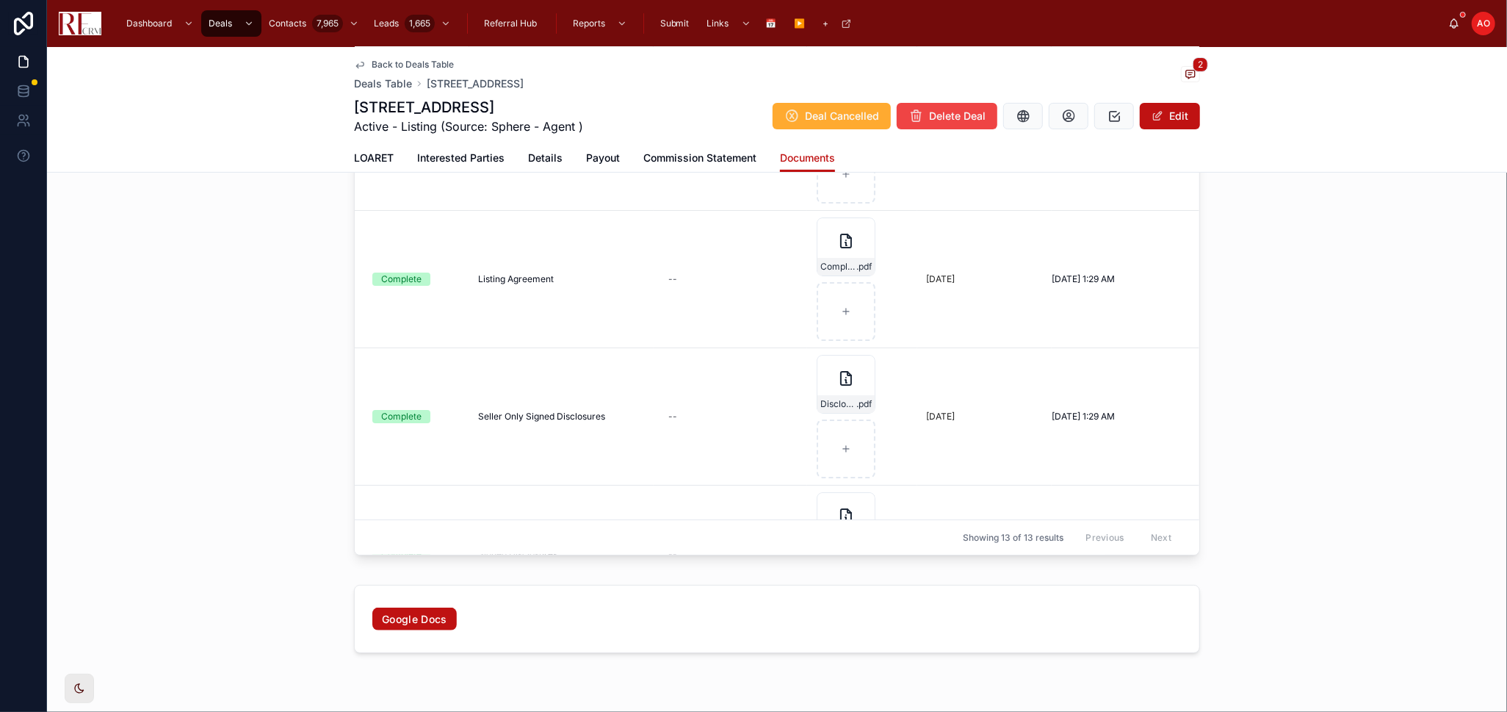
click at [364, 156] on span "LOARET" at bounding box center [374, 158] width 40 height 15
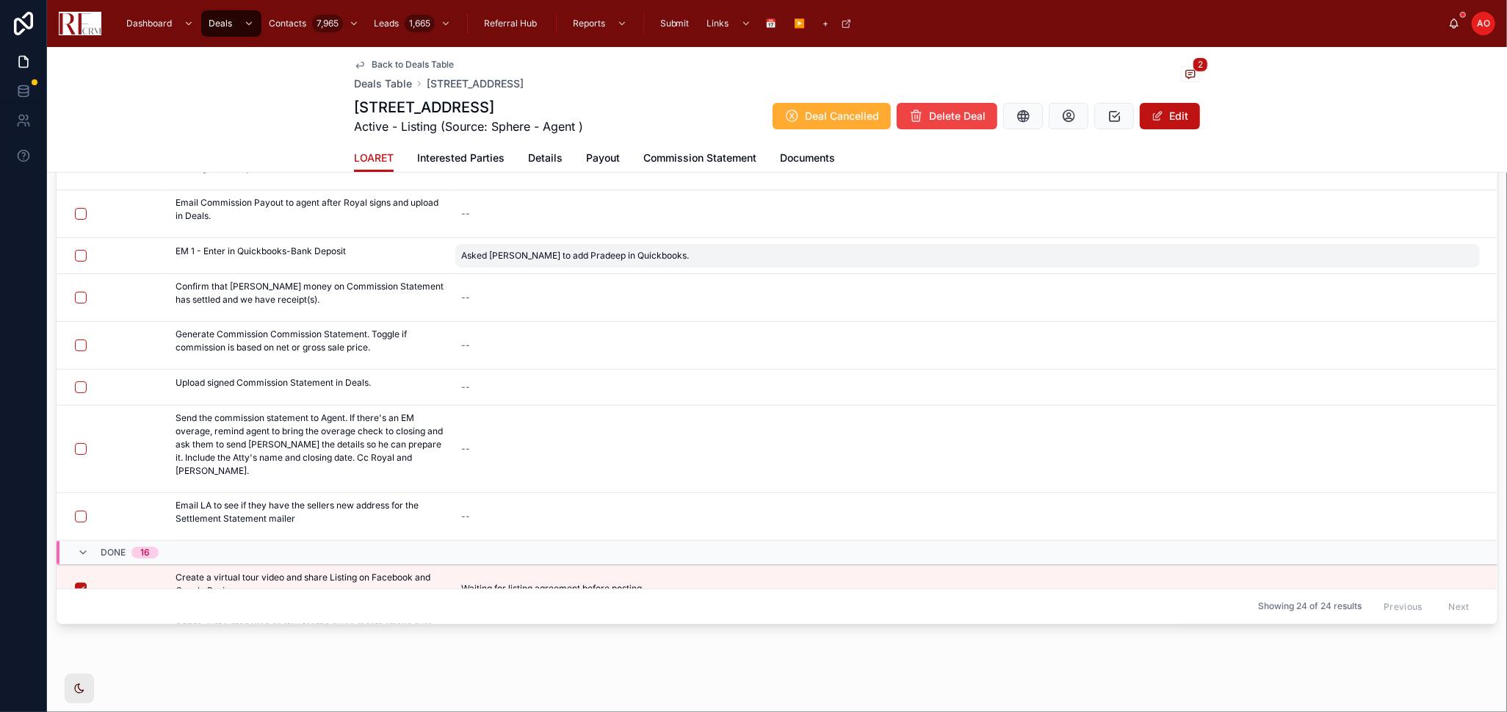
click at [494, 259] on span "Asked [PERSON_NAME] to add Pradeep in Quickbooks." at bounding box center [575, 256] width 228 height 12
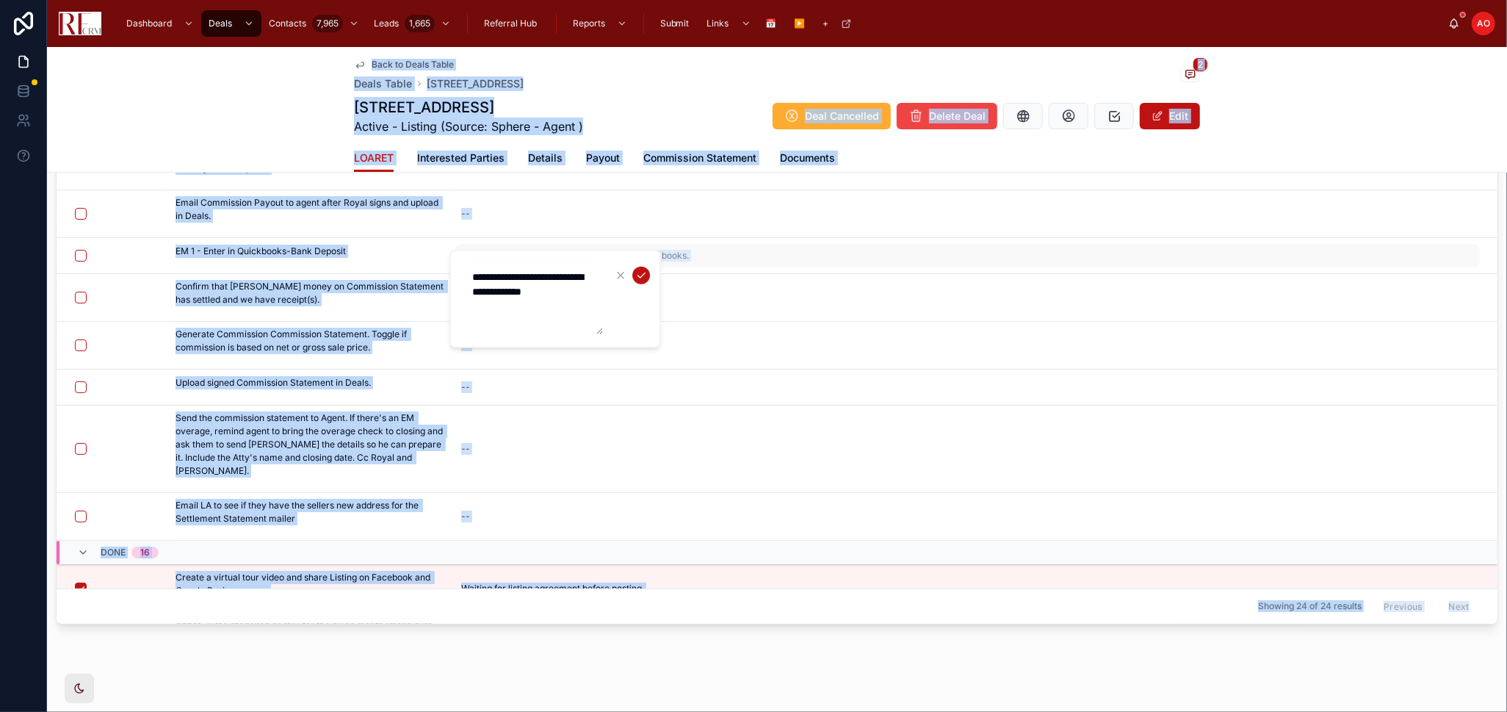
click at [494, 259] on div "**********" at bounding box center [556, 299] width 212 height 98
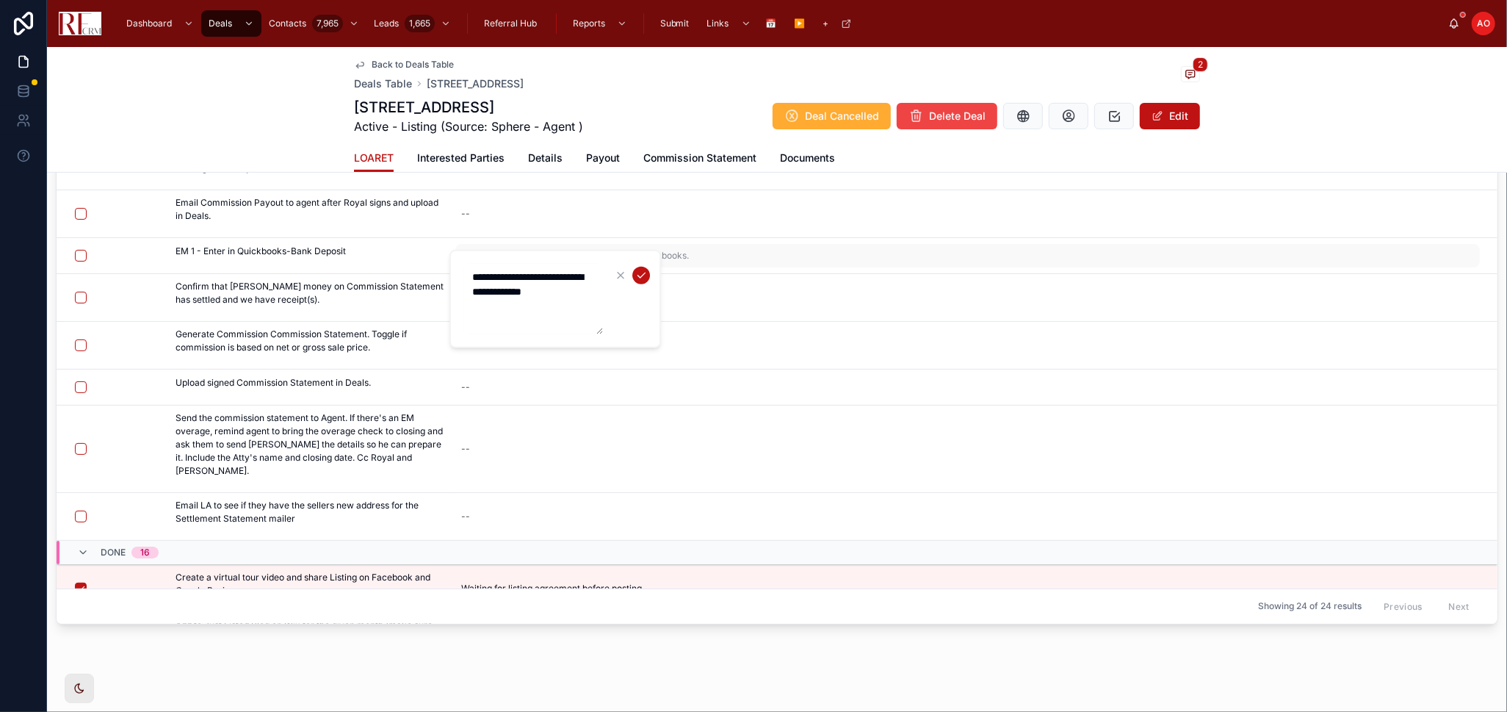
click at [494, 259] on div "**********" at bounding box center [556, 299] width 212 height 98
click at [502, 279] on textarea "**********" at bounding box center [534, 299] width 140 height 71
click at [508, 260] on span "Asked [PERSON_NAME] to add Pradeep in Quickbooks." at bounding box center [575, 256] width 228 height 12
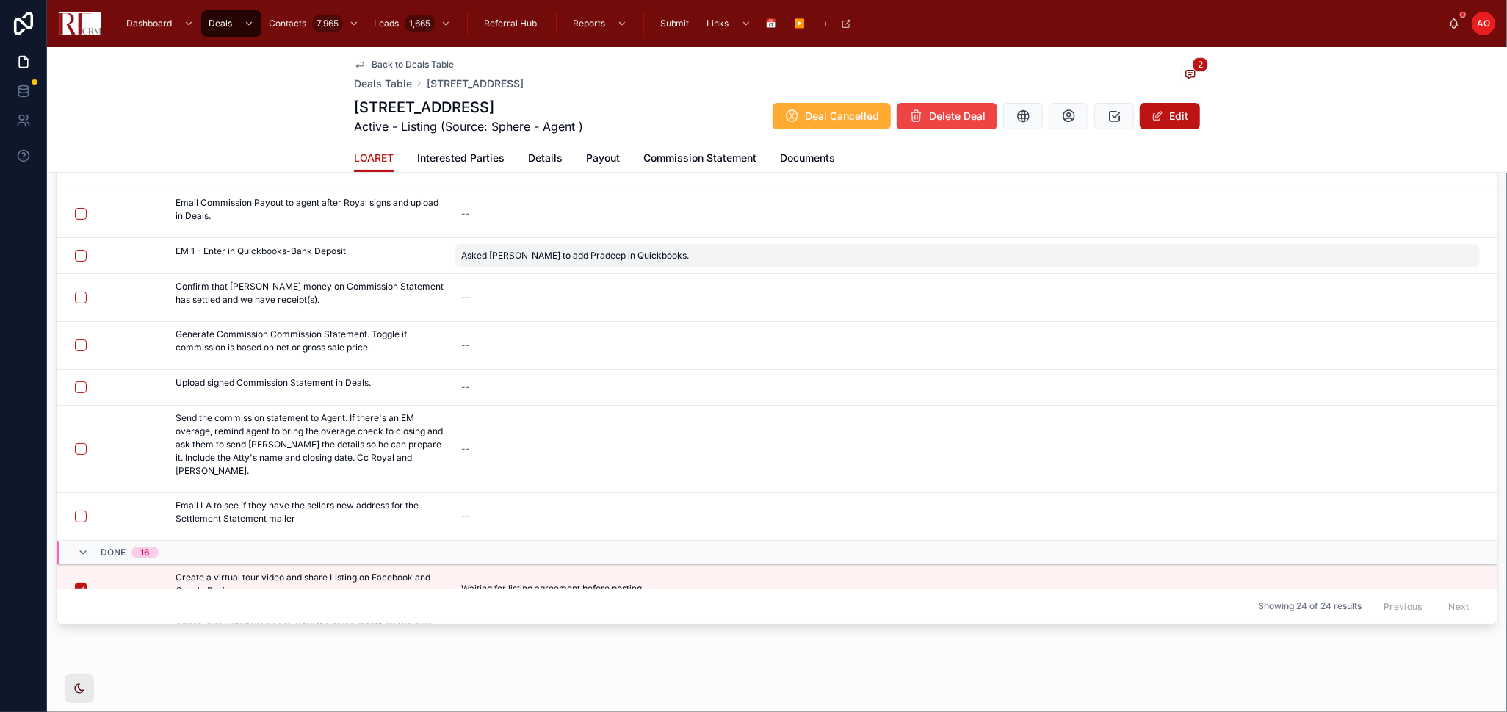
click at [523, 255] on span "Asked [PERSON_NAME] to add Pradeep in Quickbooks." at bounding box center [575, 256] width 228 height 12
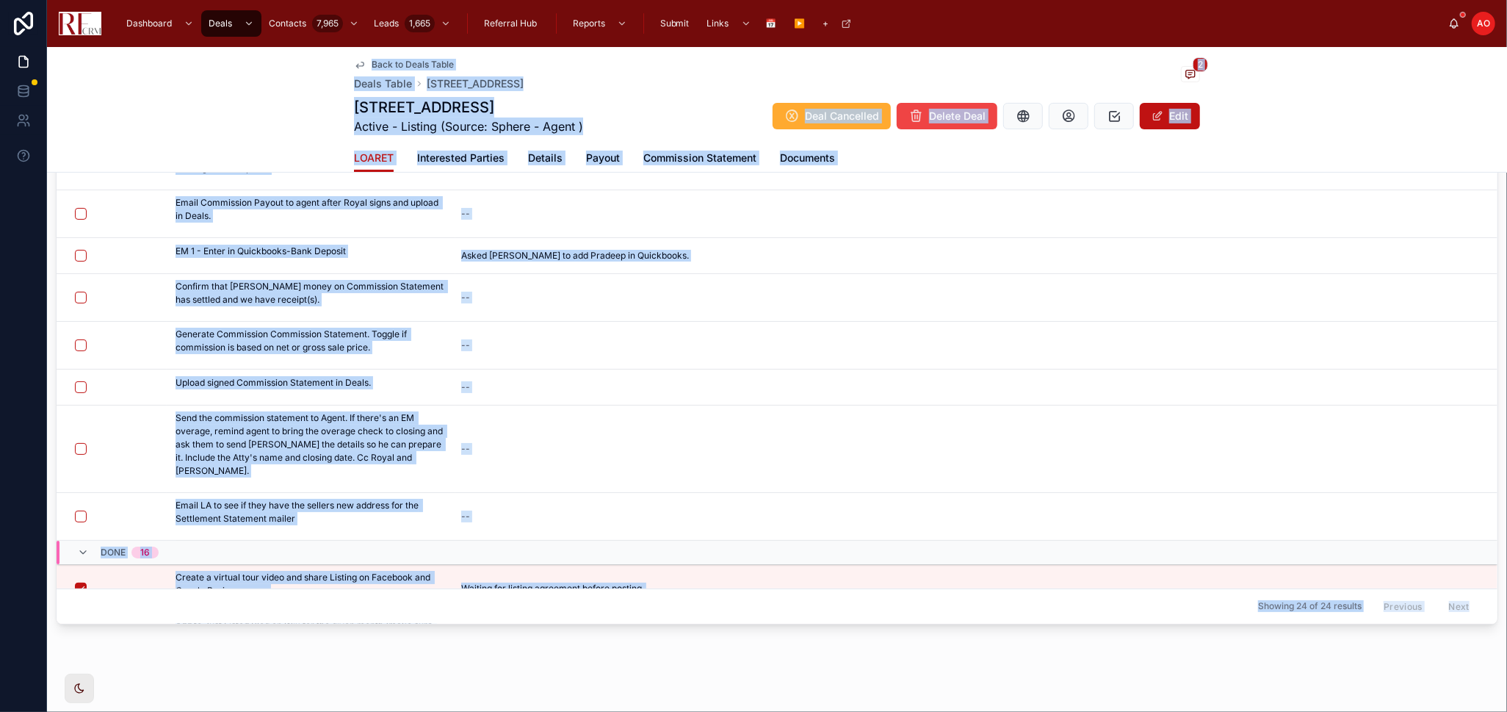
click at [523, 275] on td "--" at bounding box center [976, 298] width 1042 height 48
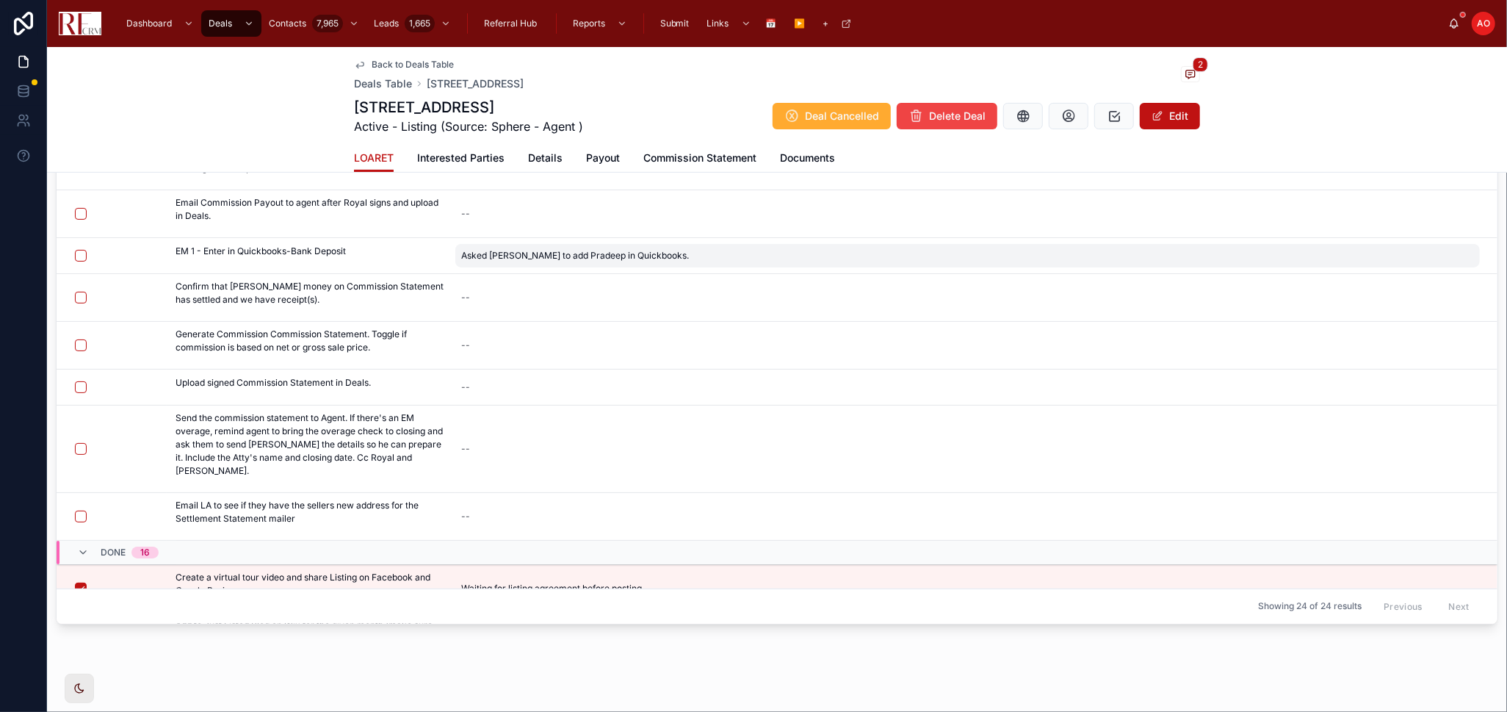
click at [520, 259] on span "Asked [PERSON_NAME] to add Pradeep in Quickbooks." at bounding box center [575, 256] width 228 height 12
click at [520, 259] on div "**********" at bounding box center [556, 299] width 212 height 98
click at [533, 277] on td "--" at bounding box center [976, 298] width 1042 height 48
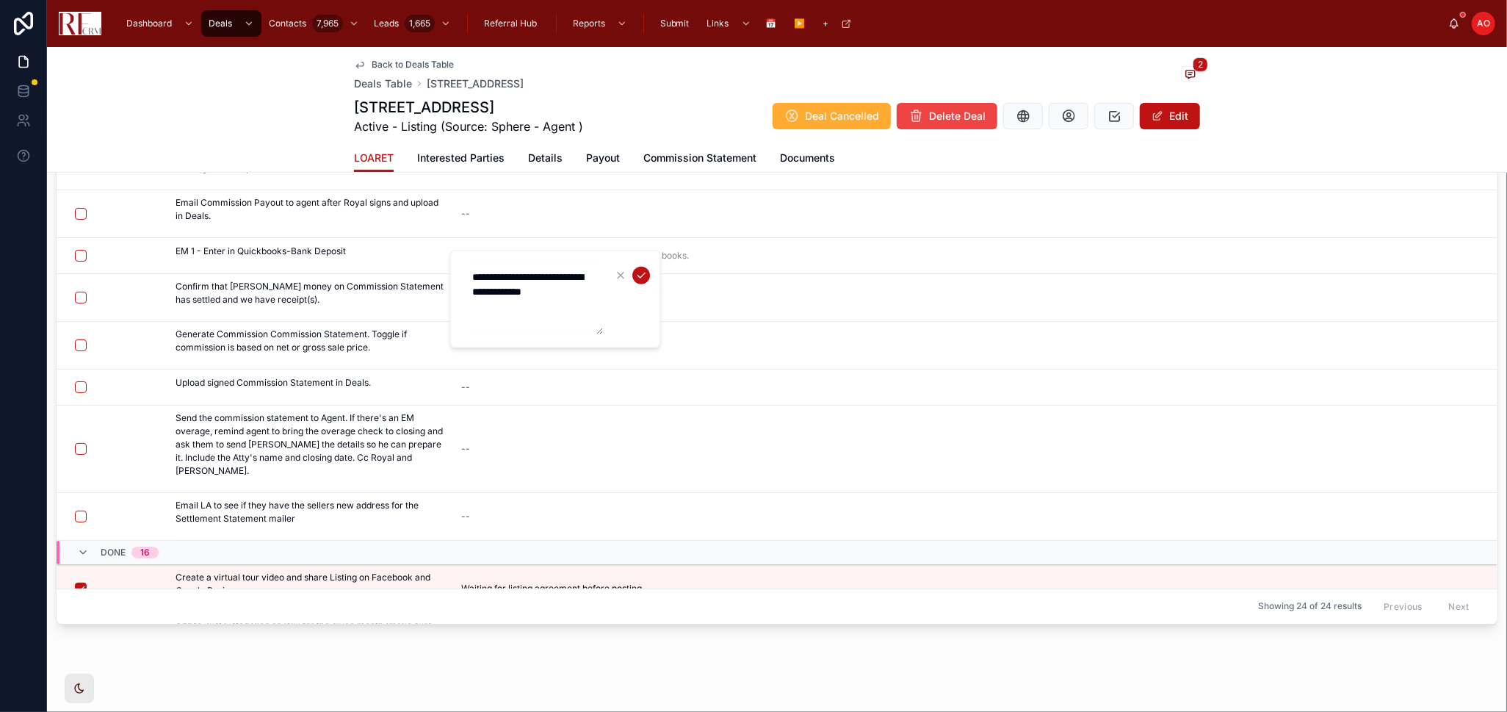
click at [549, 276] on textarea "**********" at bounding box center [534, 299] width 140 height 71
click at [643, 277] on icon "submit" at bounding box center [641, 276] width 12 height 12
click at [77, 253] on button "button" at bounding box center [81, 255] width 12 height 12
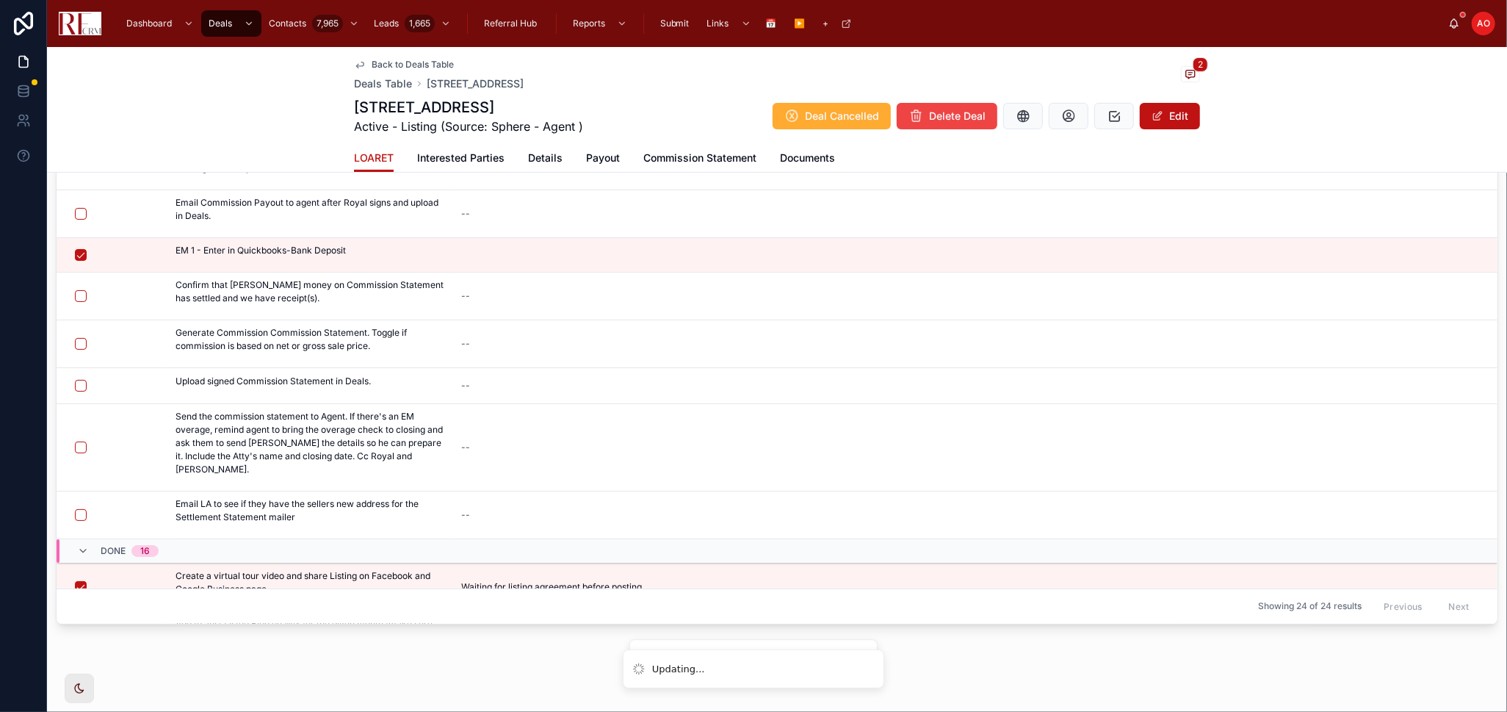
scroll to position [245, 0]
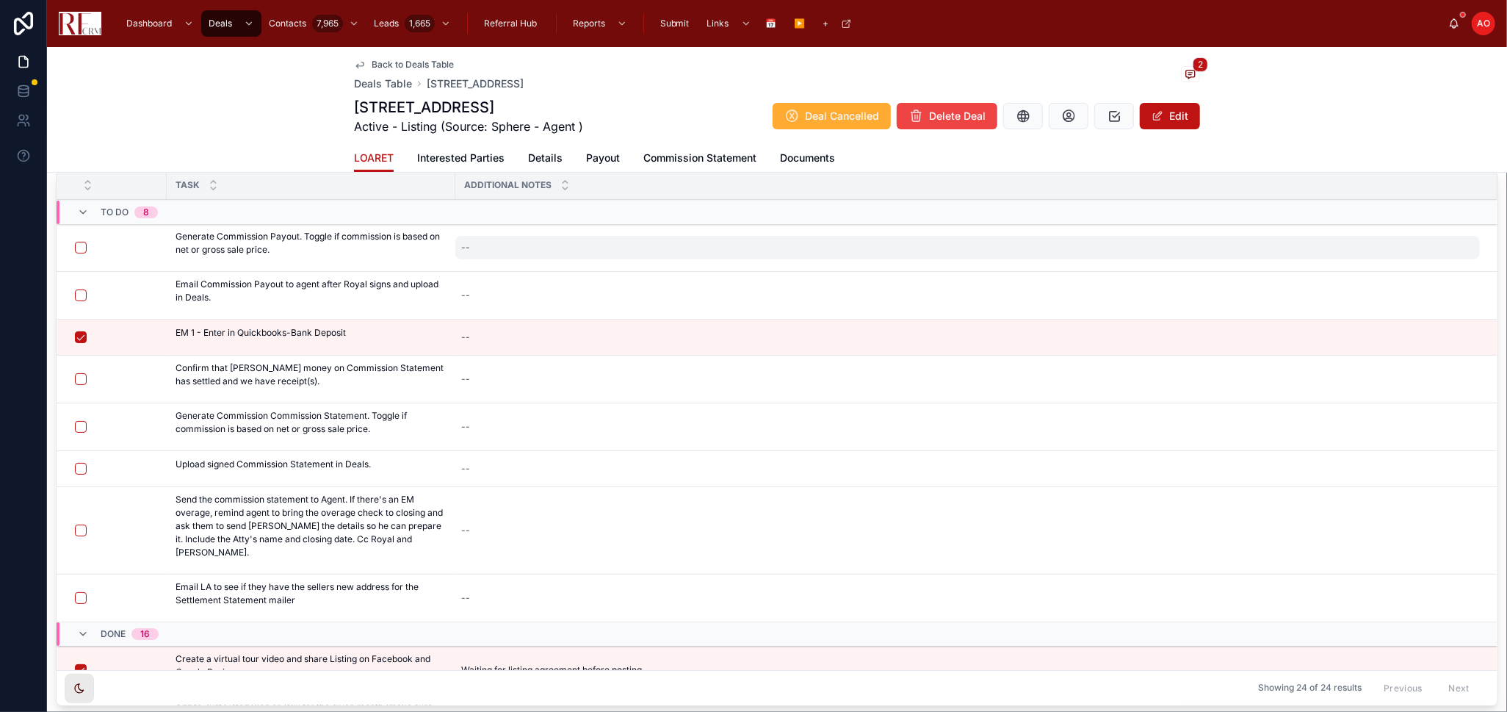
click at [545, 246] on div "--" at bounding box center [967, 248] width 1025 height 24
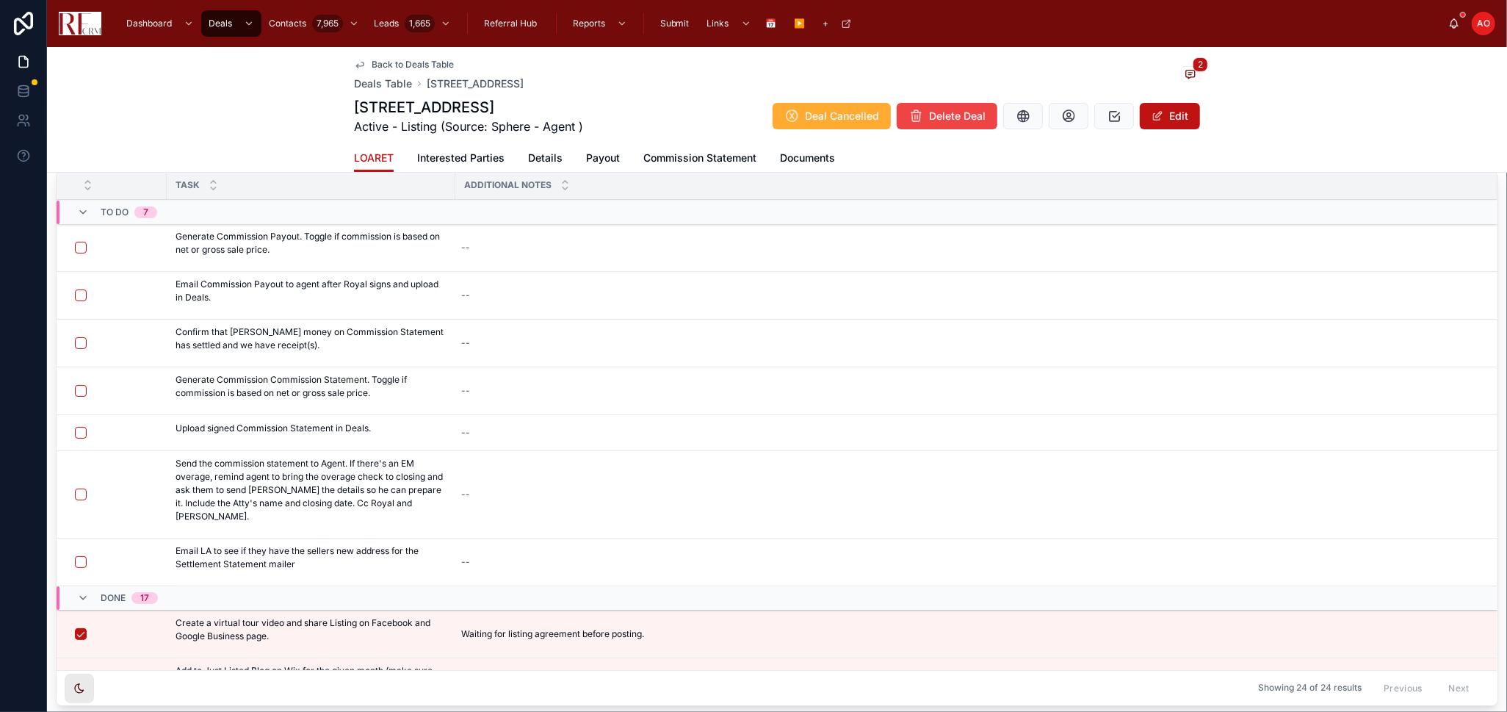
click at [545, 246] on div "--" at bounding box center [967, 248] width 1025 height 24
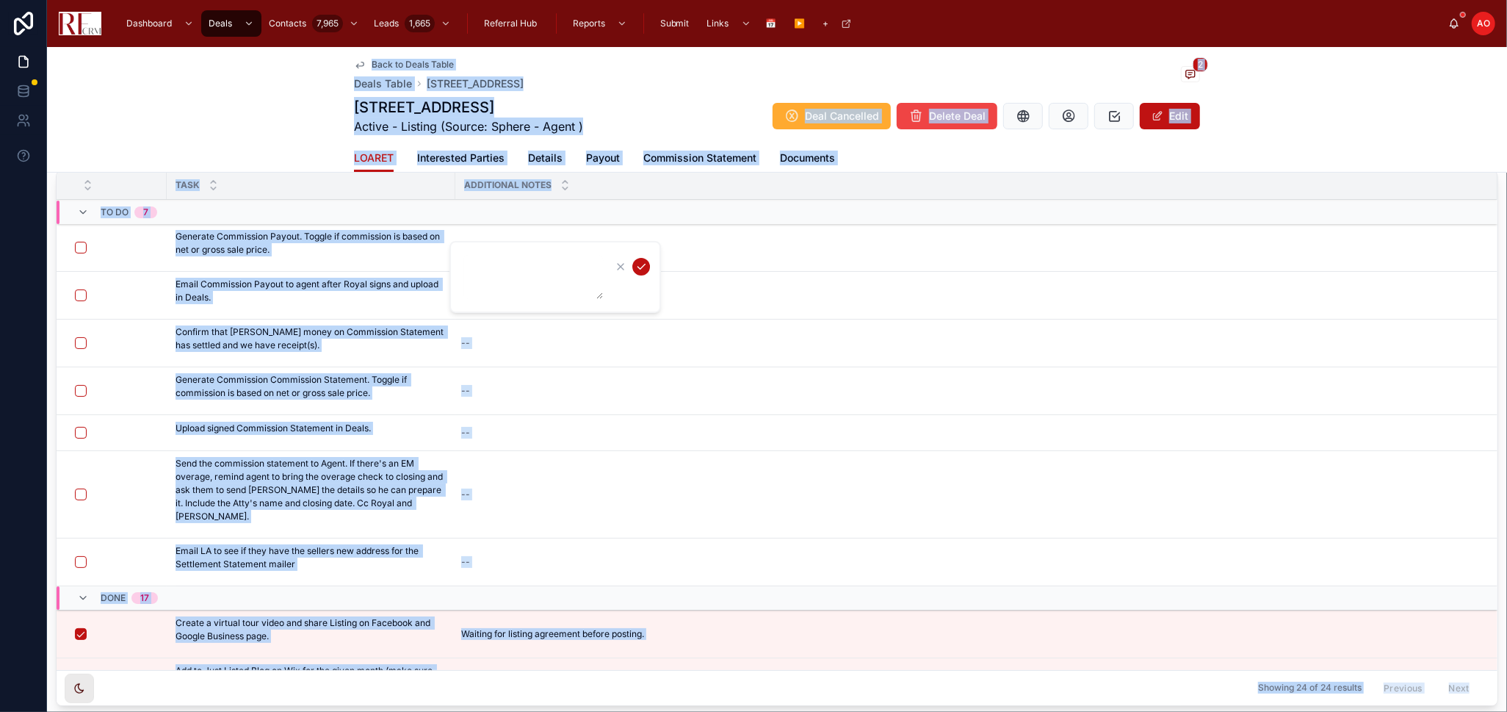
click at [545, 278] on textarea at bounding box center [534, 277] width 140 height 44
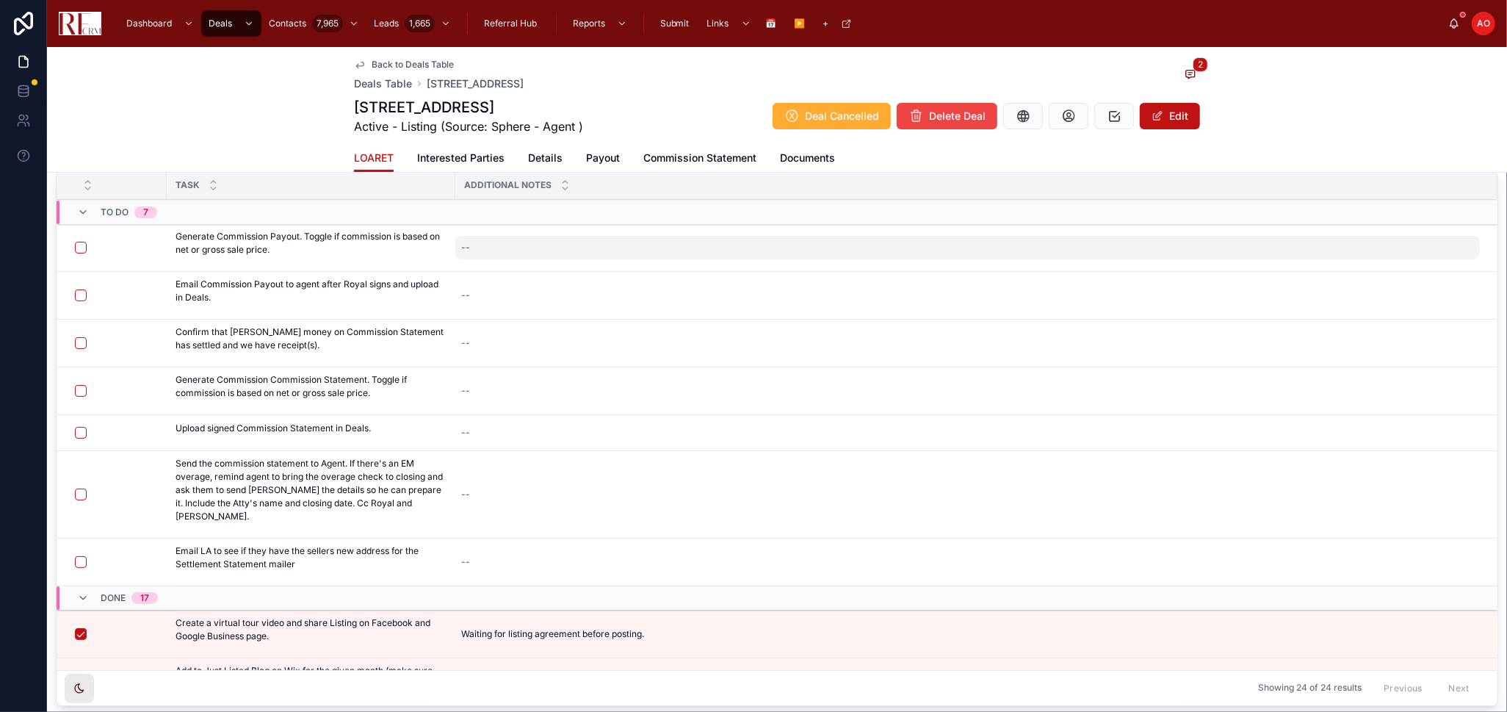
click at [528, 251] on div "--" at bounding box center [967, 248] width 1025 height 24
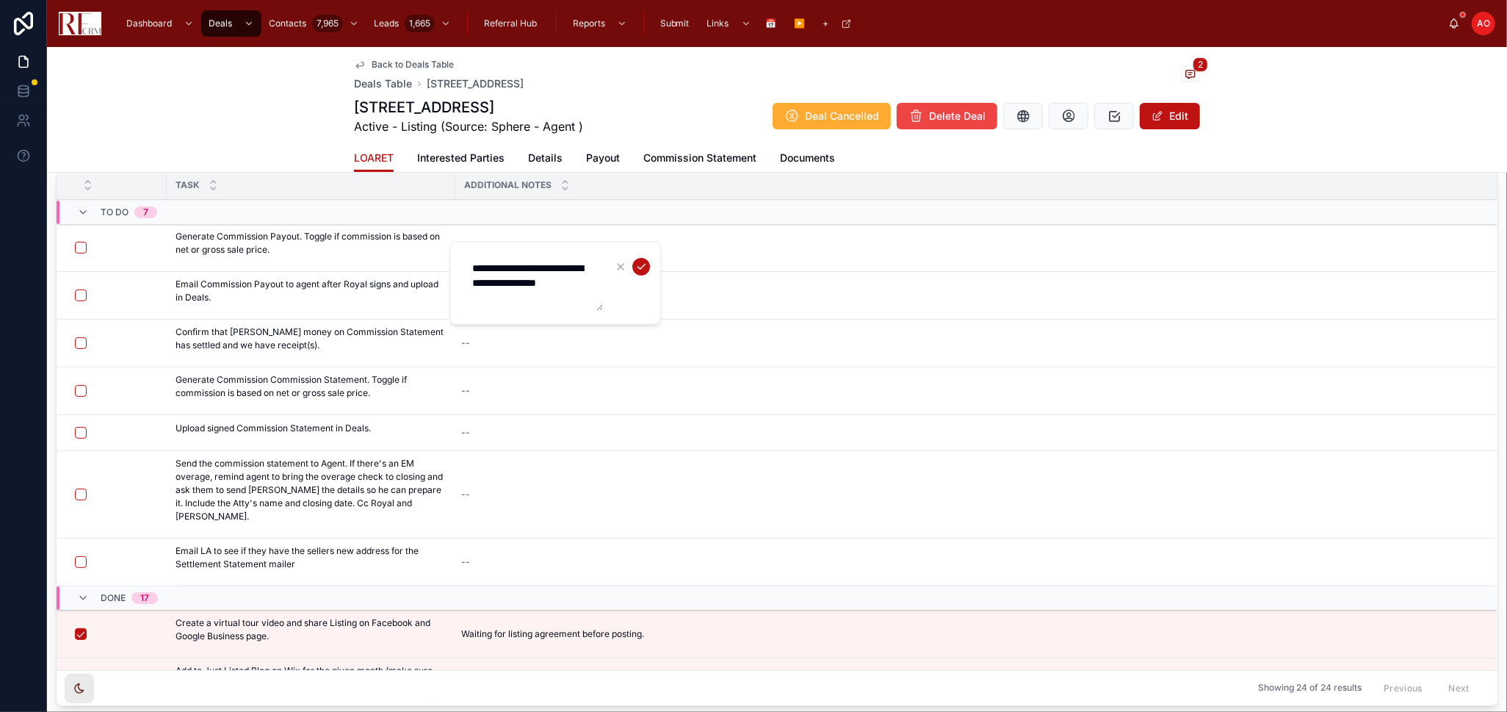
type textarea "**********"
click at [638, 265] on icon "submit" at bounding box center [641, 267] width 12 height 12
click at [267, 92] on div "Back to Deals Table Deals Table 1808 Powers Road, Woodstock 2 1808 Powers Road,…" at bounding box center [777, 110] width 1460 height 126
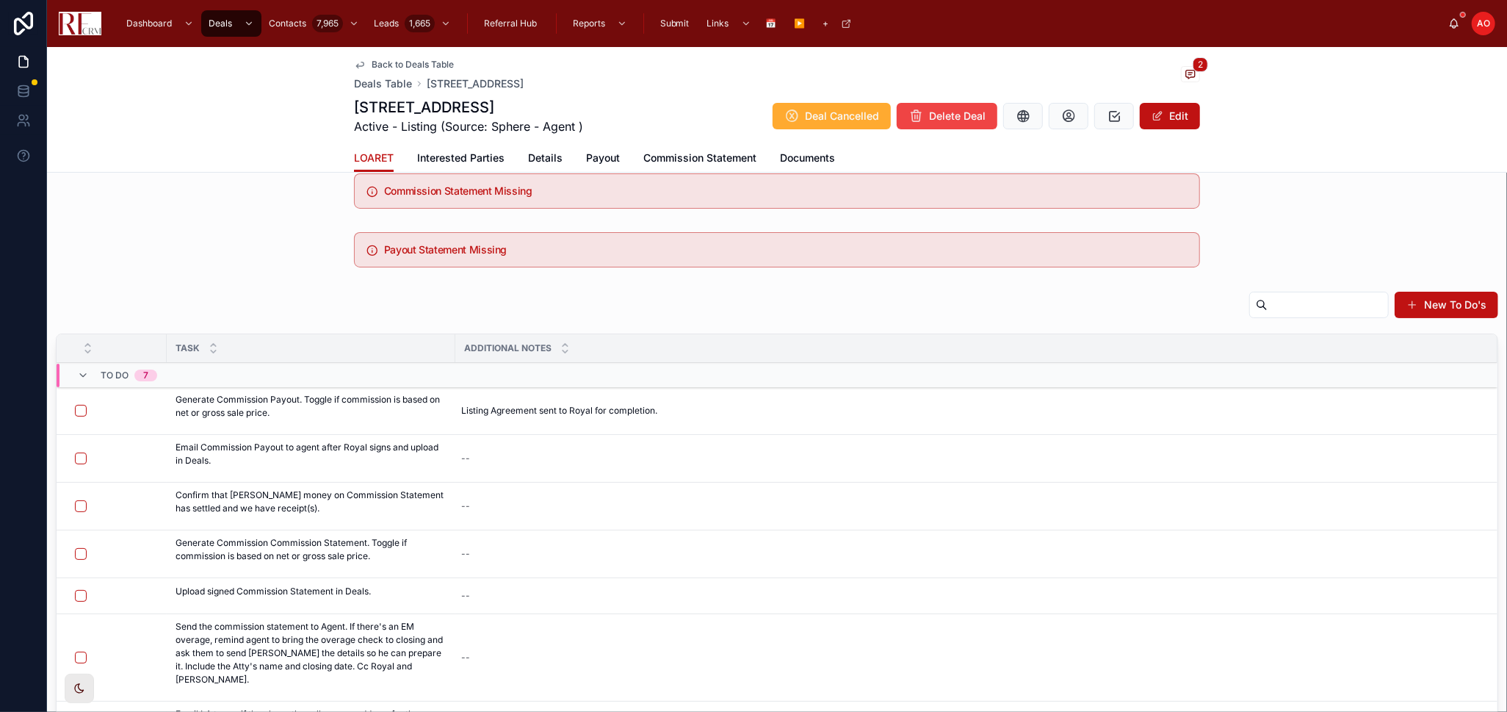
click at [383, 62] on span "Back to Deals Table" at bounding box center [413, 65] width 82 height 12
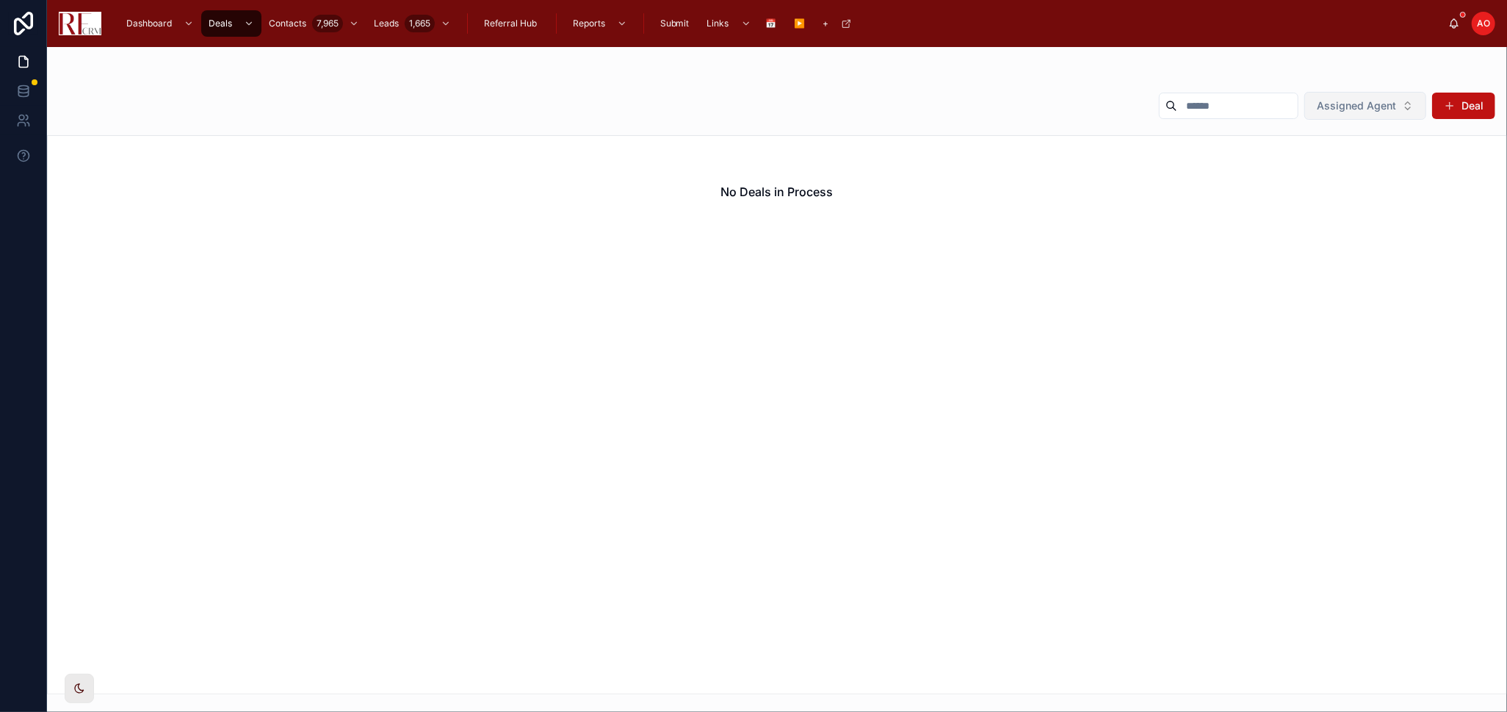
click at [1341, 105] on span "Assigned Agent" at bounding box center [1356, 105] width 79 height 15
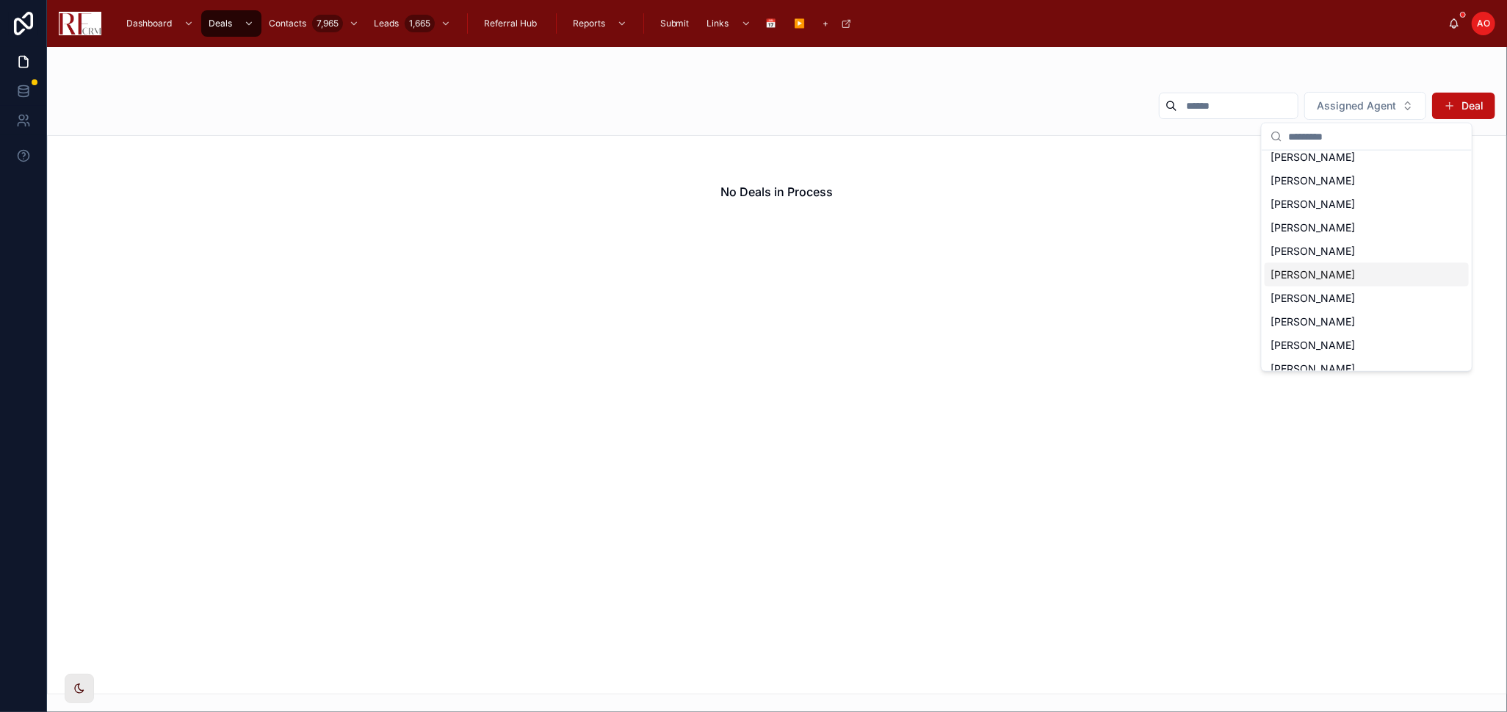
scroll to position [82, 0]
click at [1300, 295] on span "Pradeep Singh" at bounding box center [1313, 295] width 84 height 15
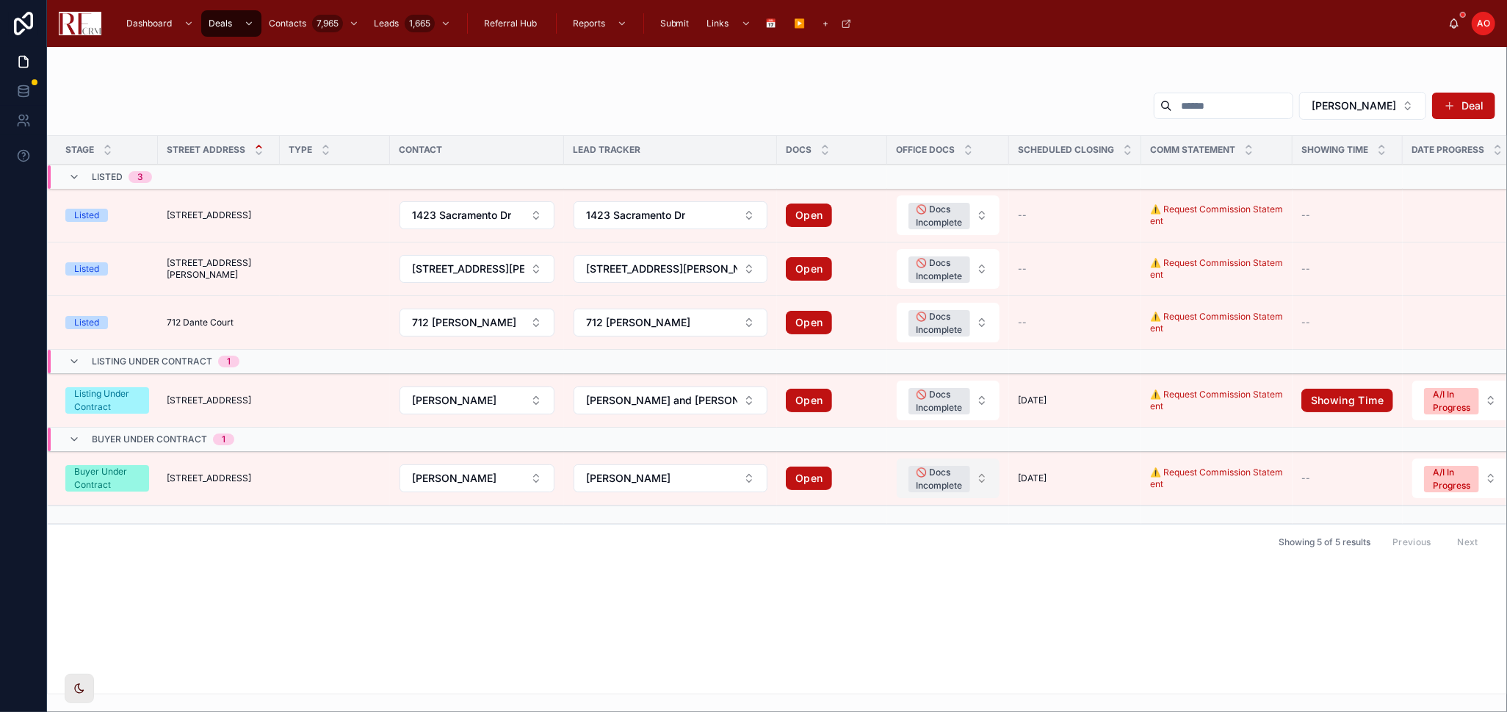
click at [945, 481] on span "🚫 Docs Incomplete" at bounding box center [940, 479] width 62 height 26
click at [933, 601] on div "✅ Complete" at bounding box center [930, 610] width 204 height 22
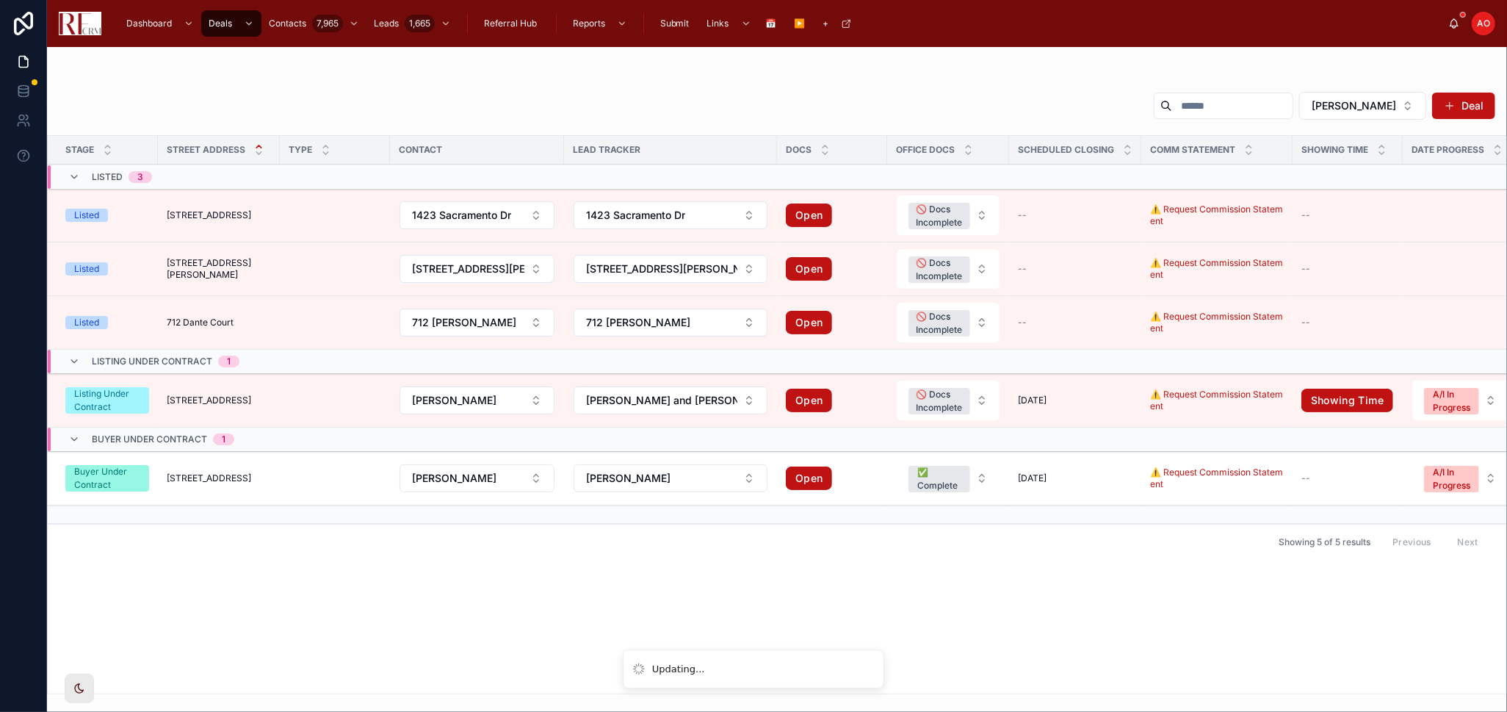
click at [223, 472] on span "105 Black Hill Drive" at bounding box center [209, 478] width 84 height 12
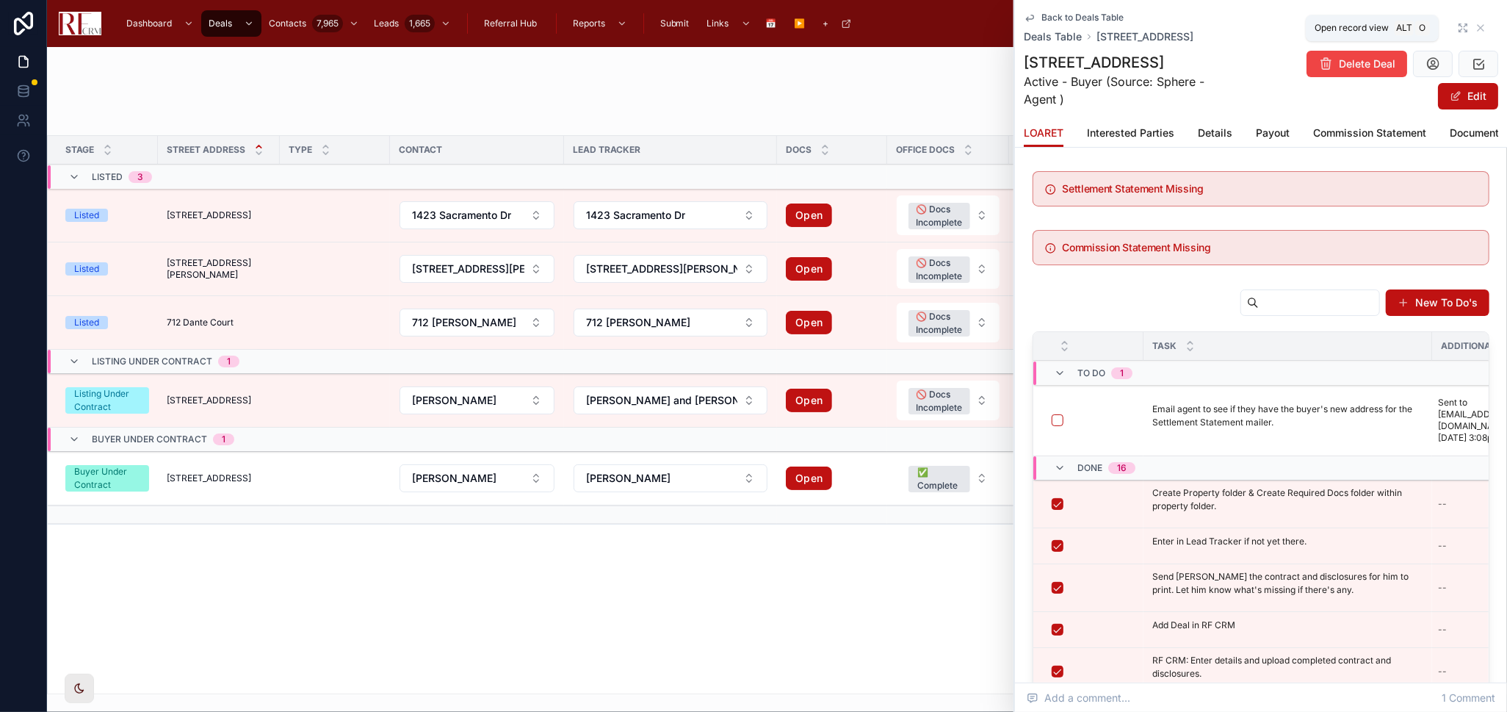
click at [1464, 24] on icon at bounding box center [1465, 25] width 3 height 3
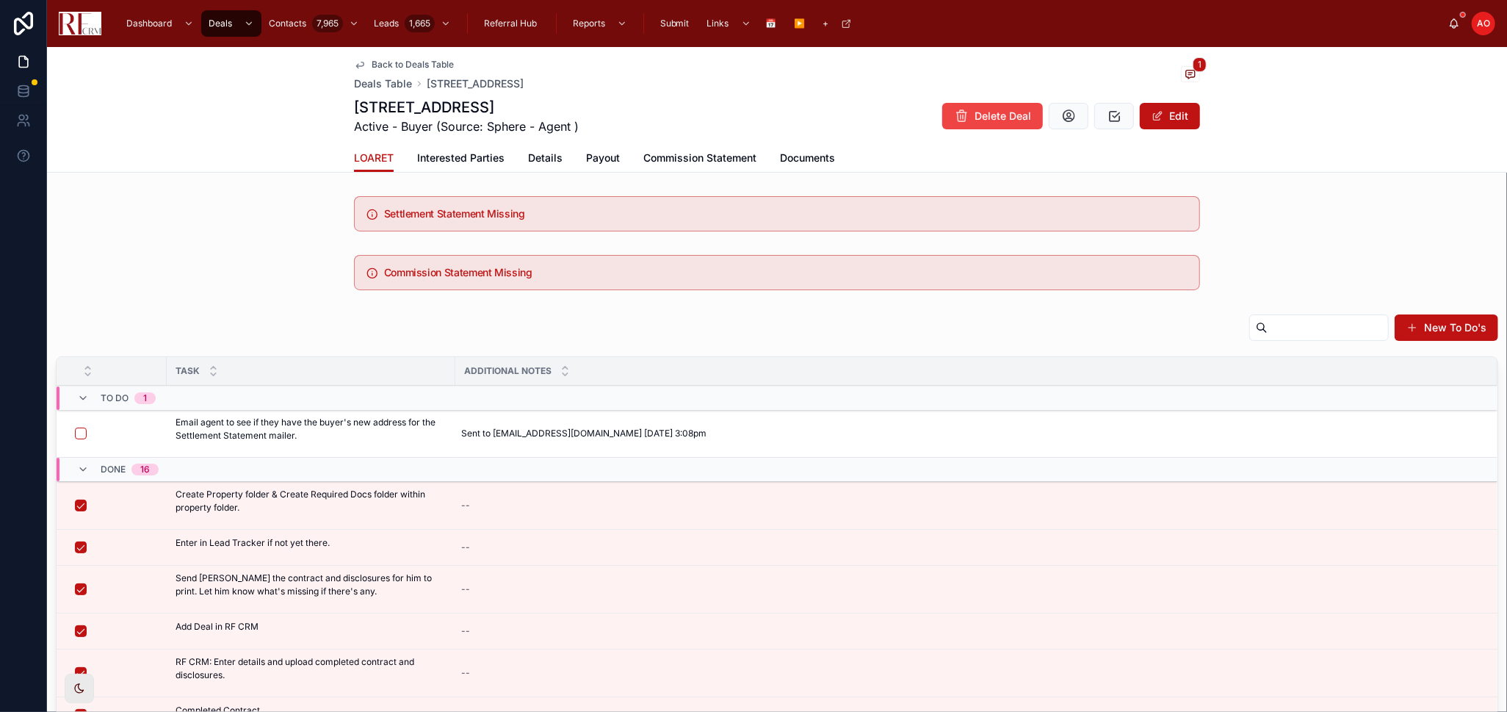
scroll to position [295, 0]
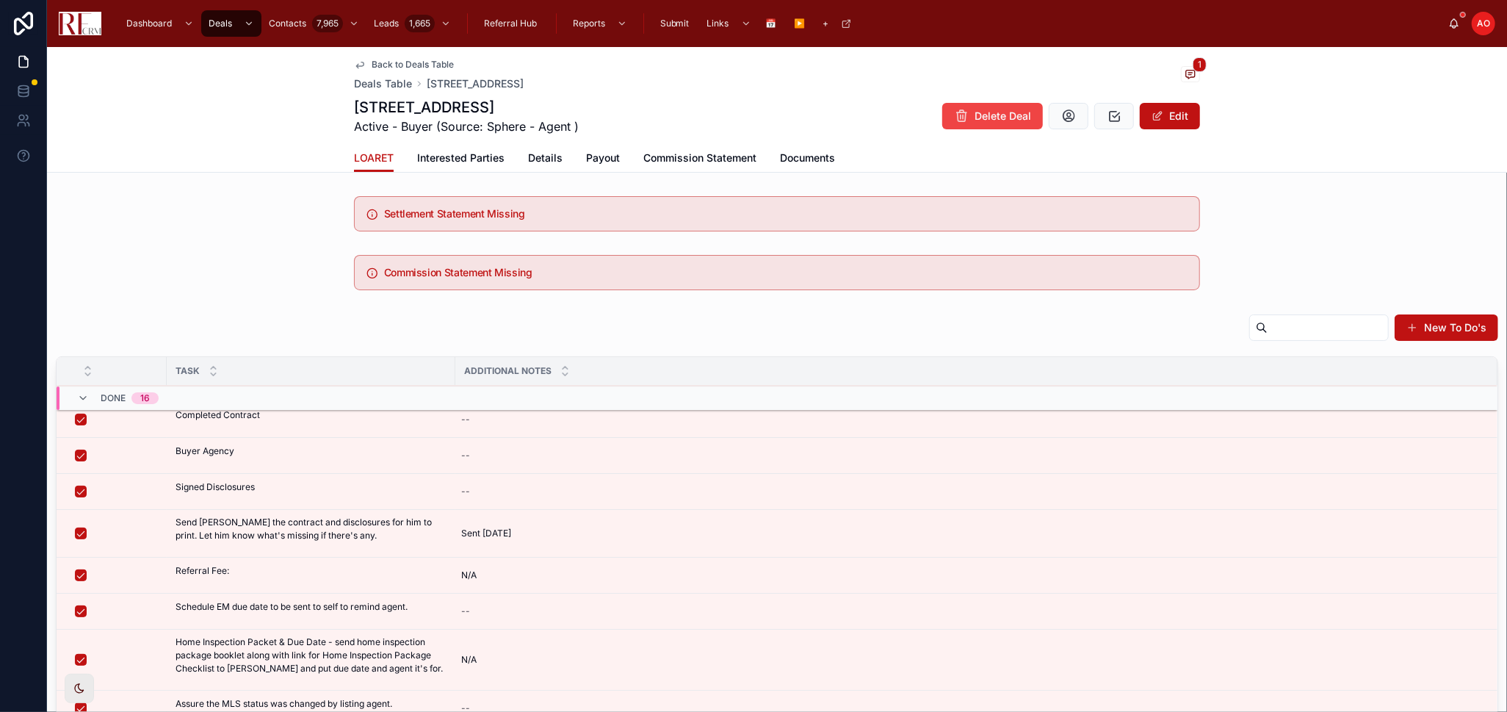
click at [530, 160] on span "Details" at bounding box center [545, 158] width 35 height 15
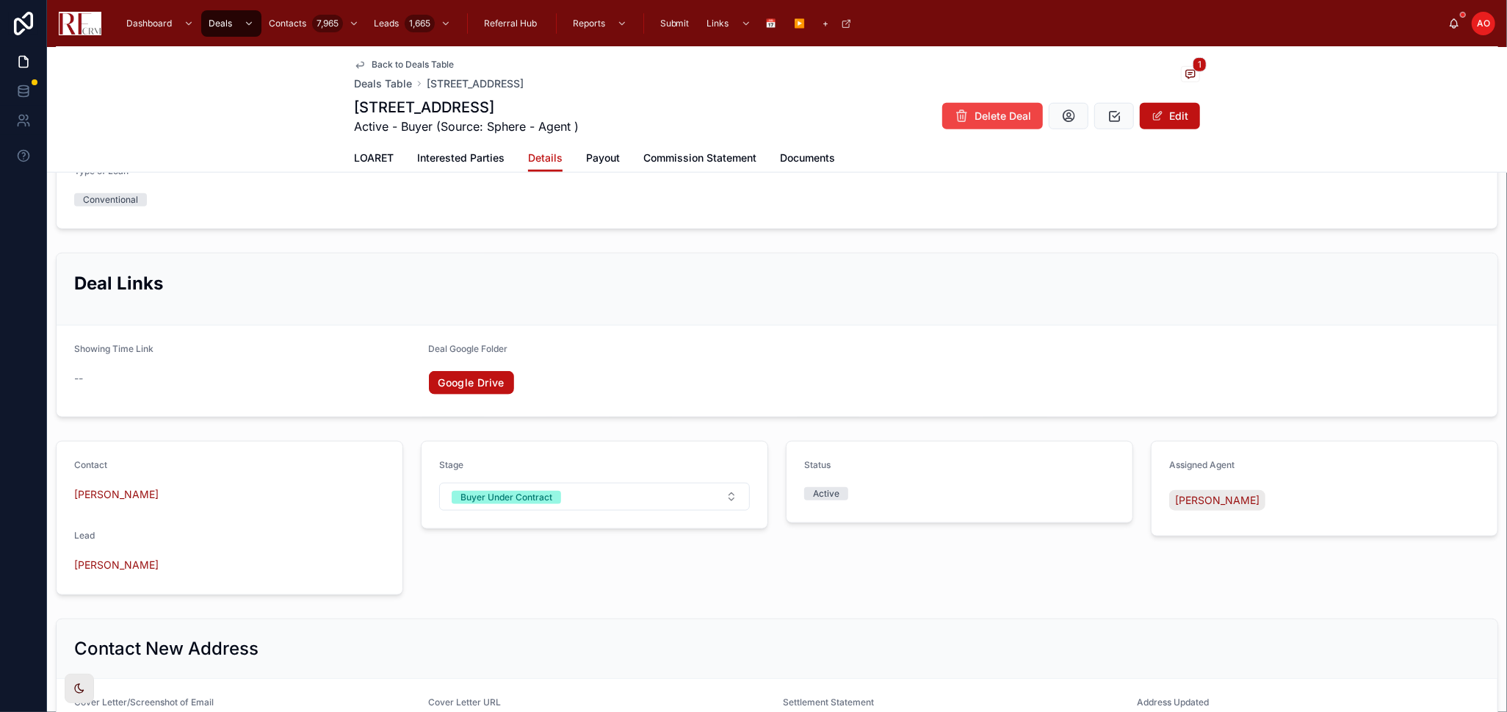
scroll to position [1153, 0]
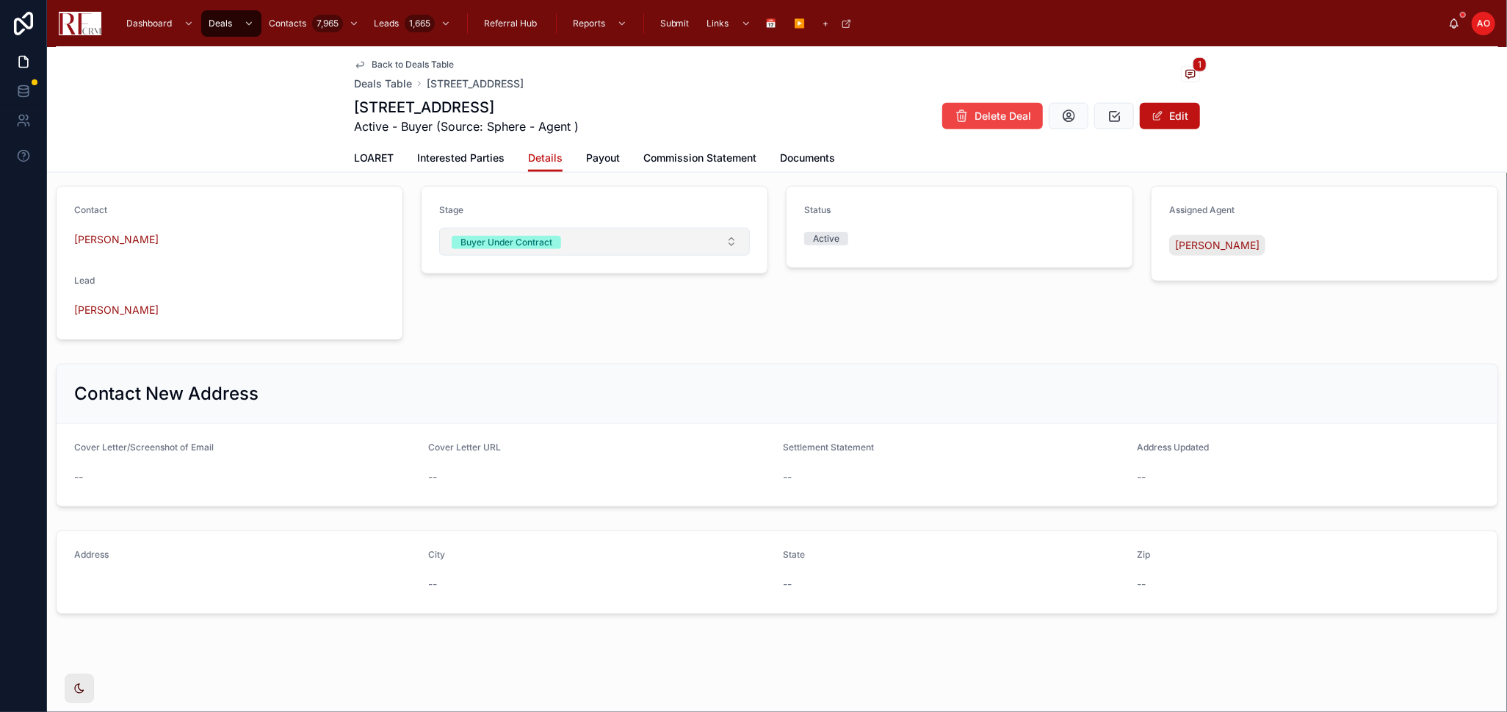
click at [710, 237] on button "Buyer Under Contract" at bounding box center [594, 242] width 311 height 28
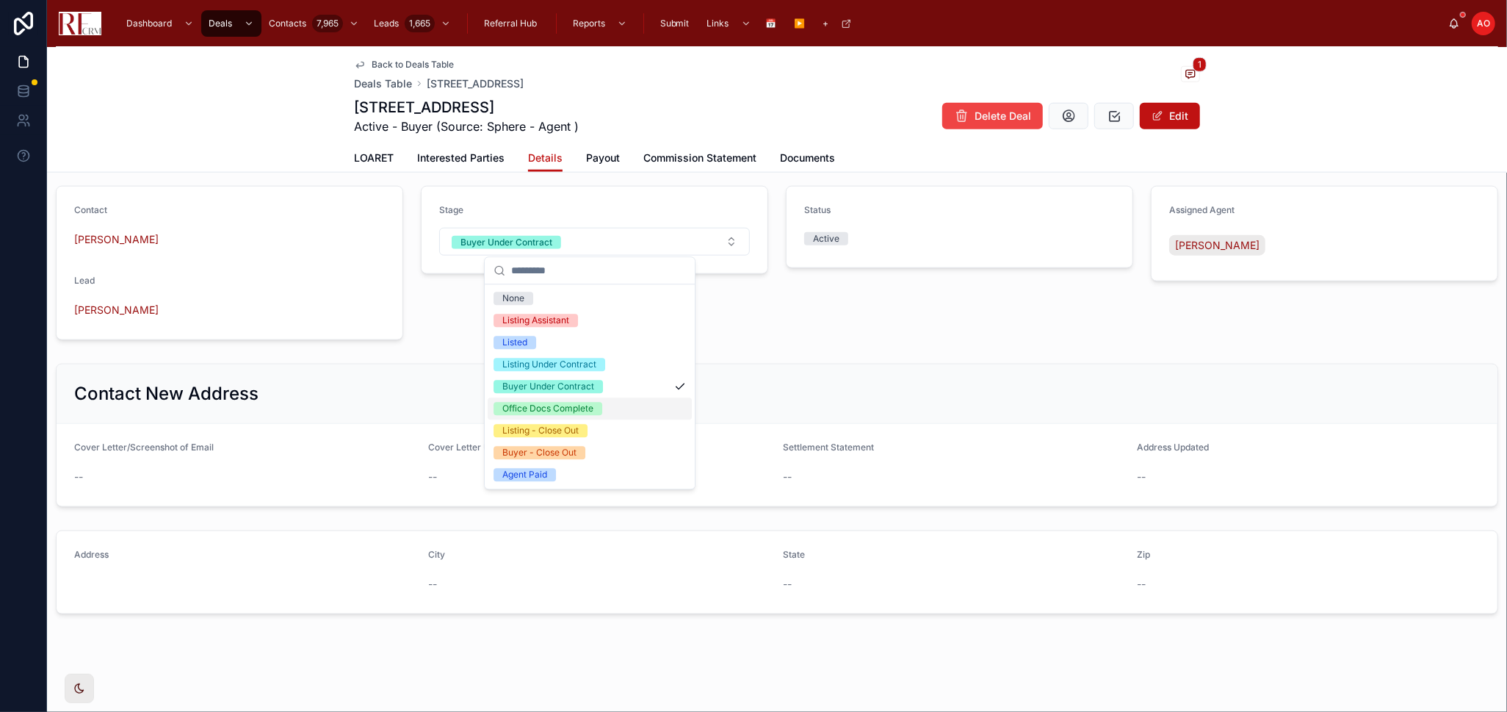
click at [640, 398] on div "Office Docs Complete" at bounding box center [590, 408] width 204 height 22
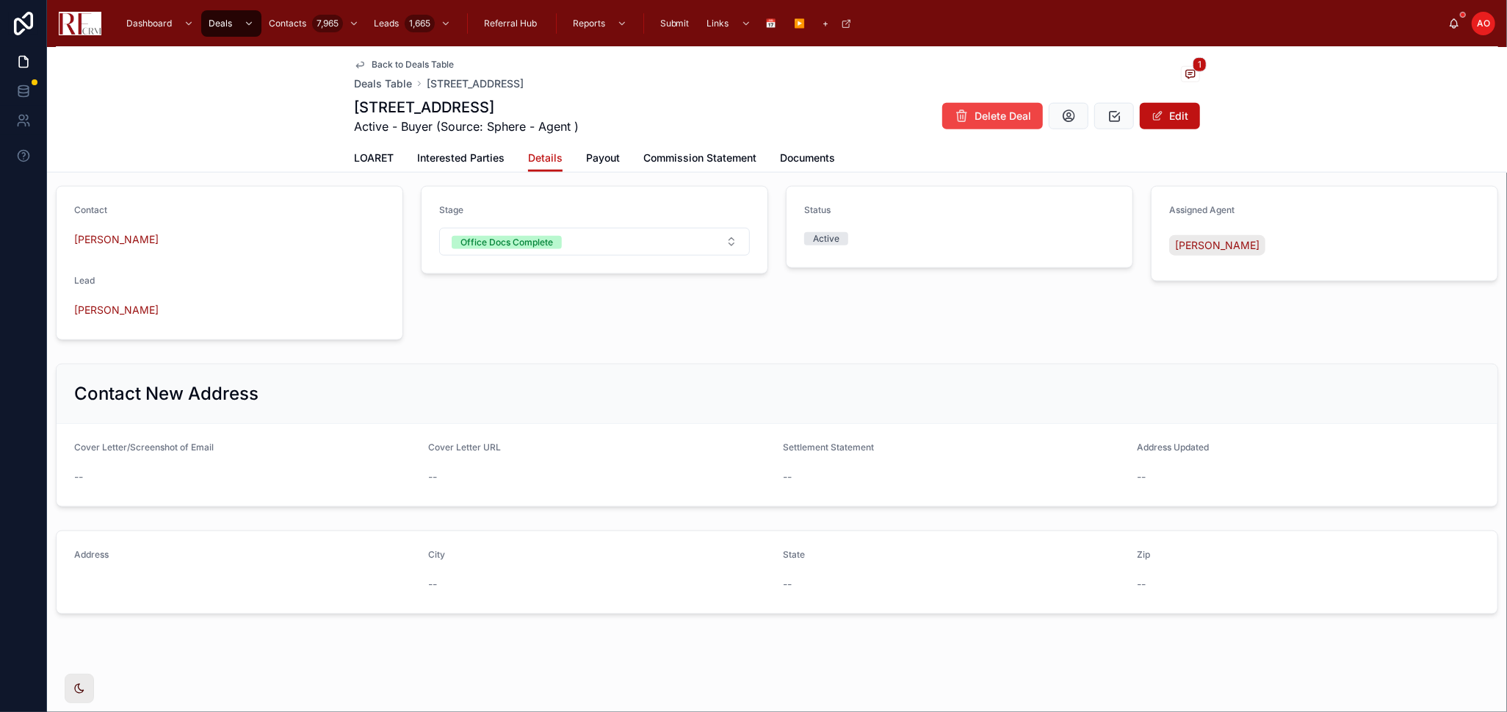
click at [381, 54] on div "Back to Deals Table Deals Table 105 Black Hill Drive, Streamwood 1 105 Black Hi…" at bounding box center [777, 95] width 846 height 97
click at [388, 64] on span "Back to Deals Table" at bounding box center [413, 65] width 82 height 12
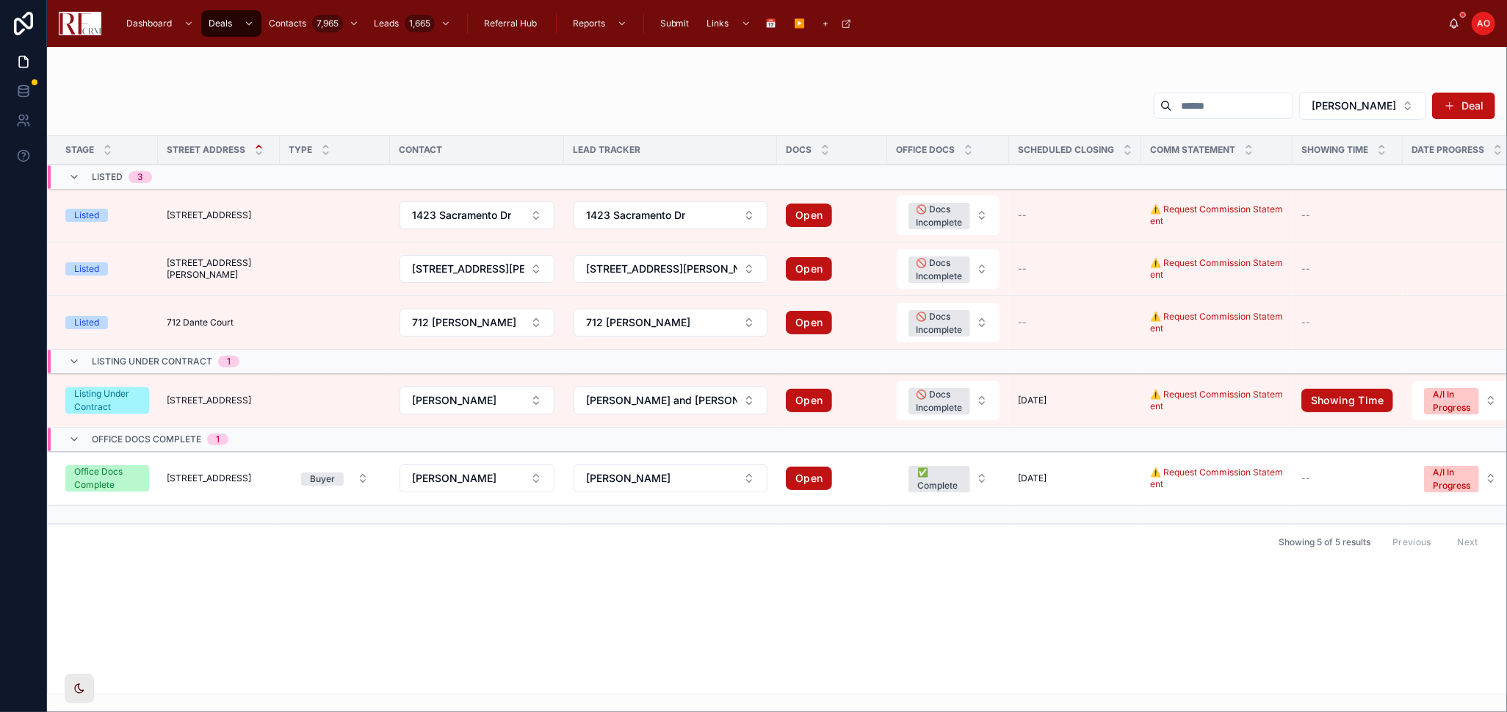
click at [201, 473] on span "[STREET_ADDRESS]" at bounding box center [209, 478] width 84 height 12
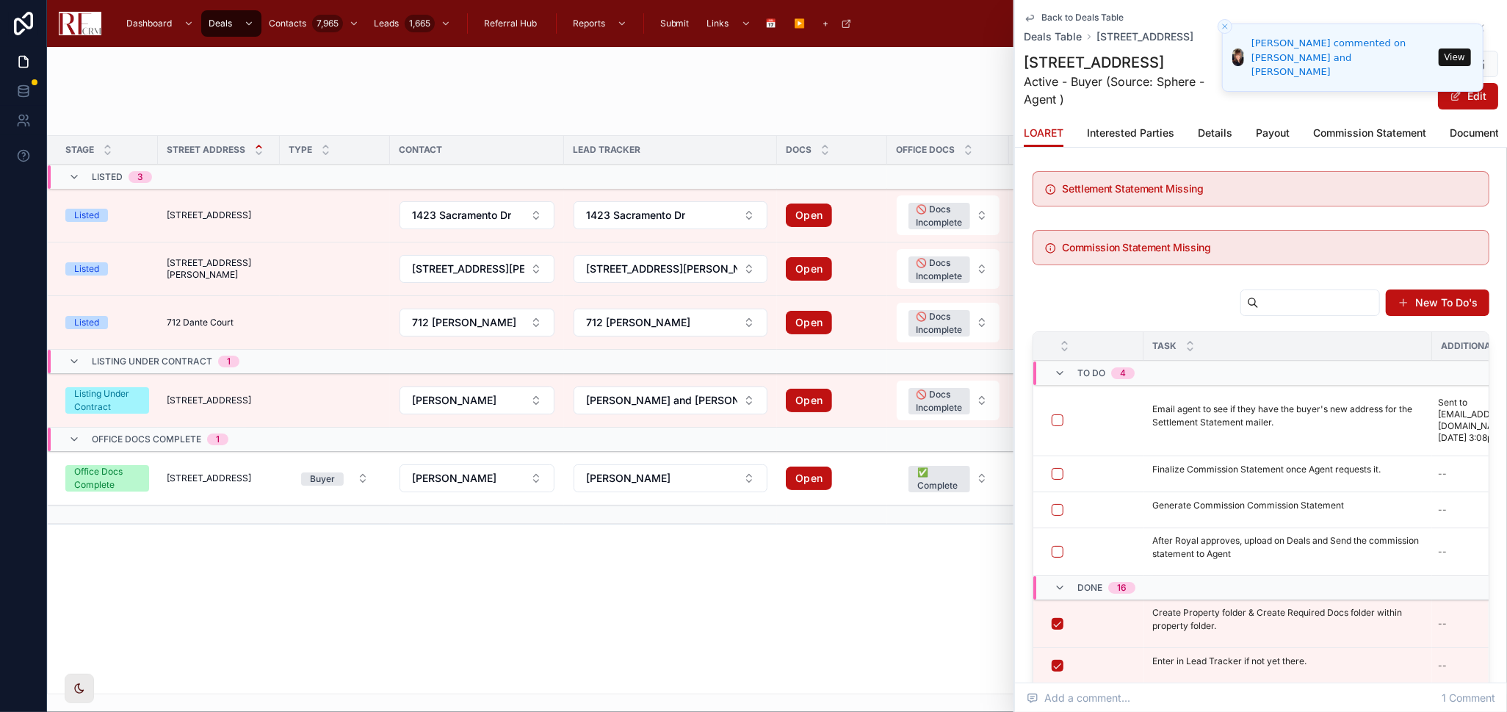
click at [1278, 106] on div "Delete Deal Edit" at bounding box center [1368, 80] width 259 height 60
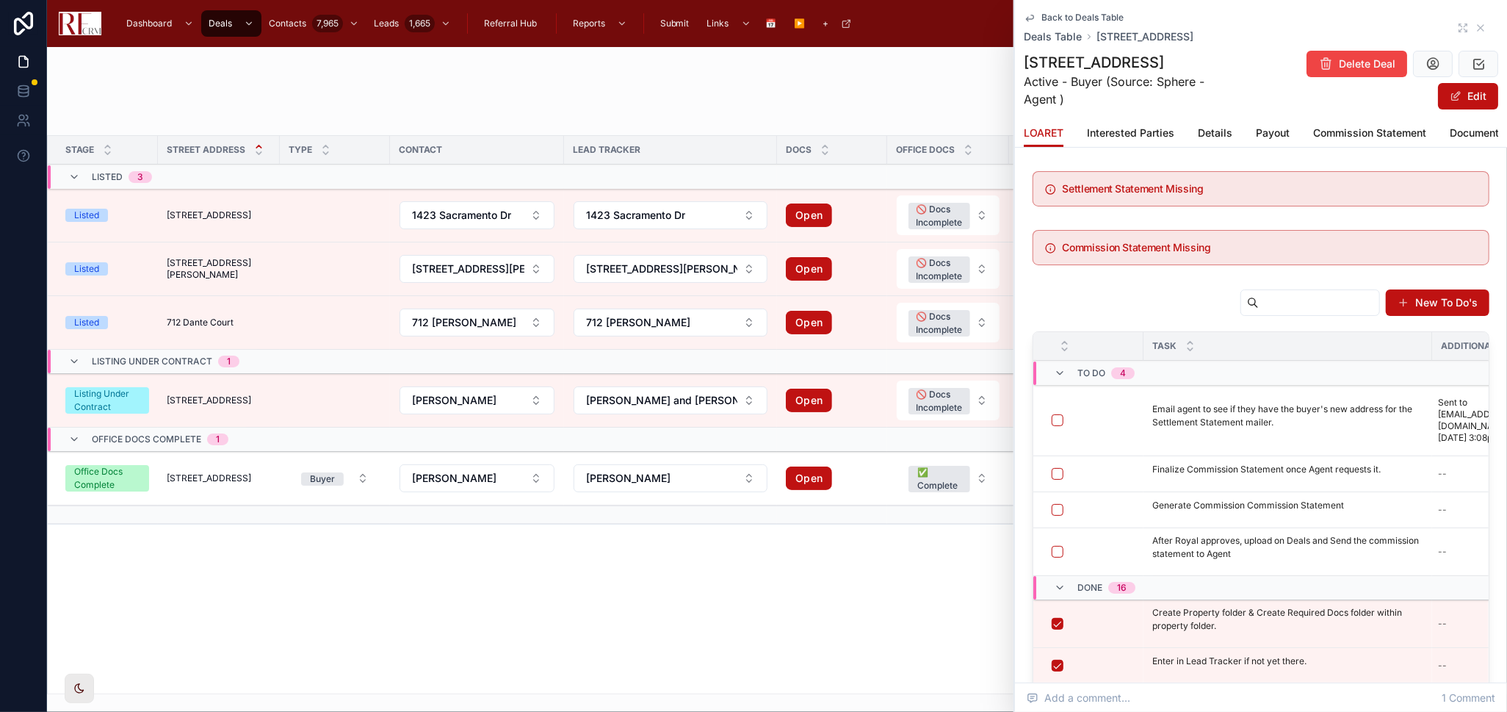
click at [1214, 134] on span "Details" at bounding box center [1215, 133] width 35 height 15
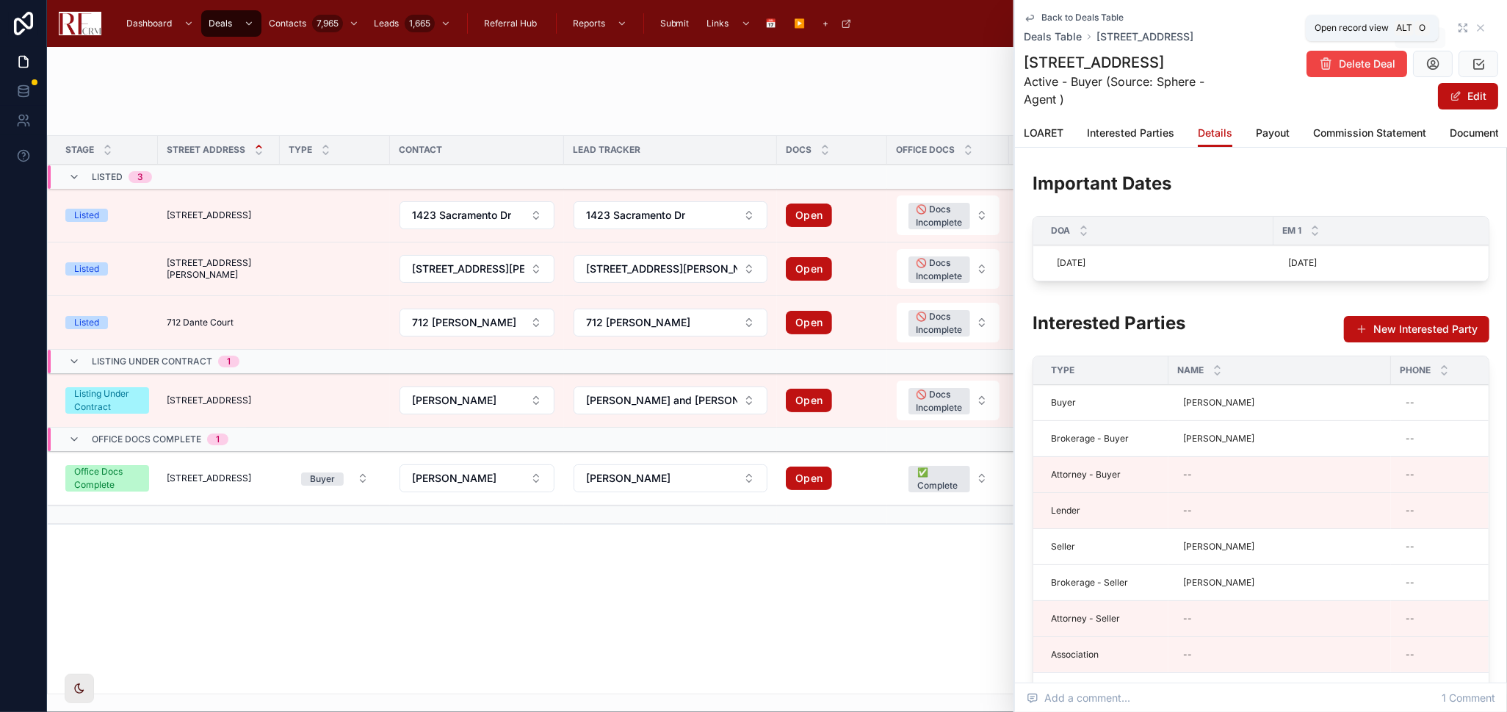
click at [1460, 30] on icon at bounding box center [1461, 31] width 2 height 2
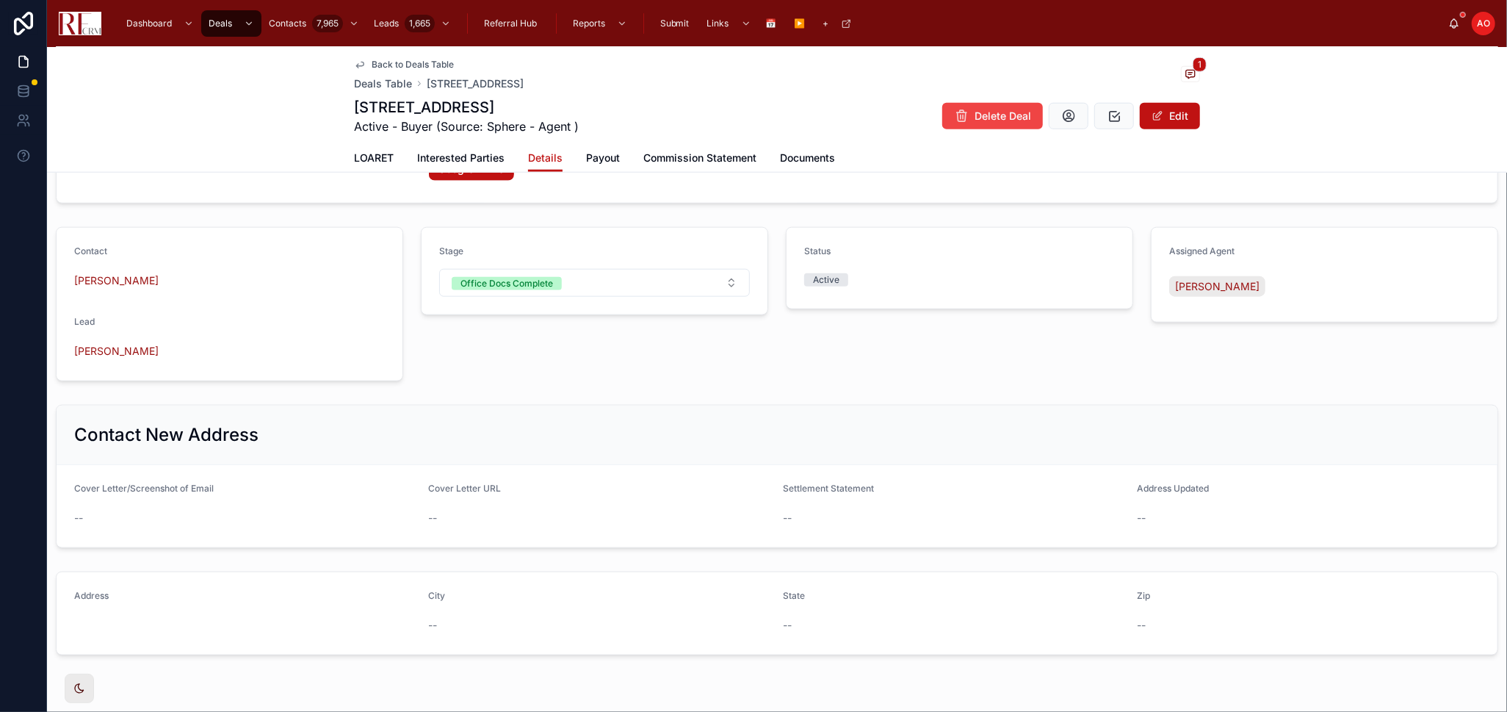
scroll to position [1153, 0]
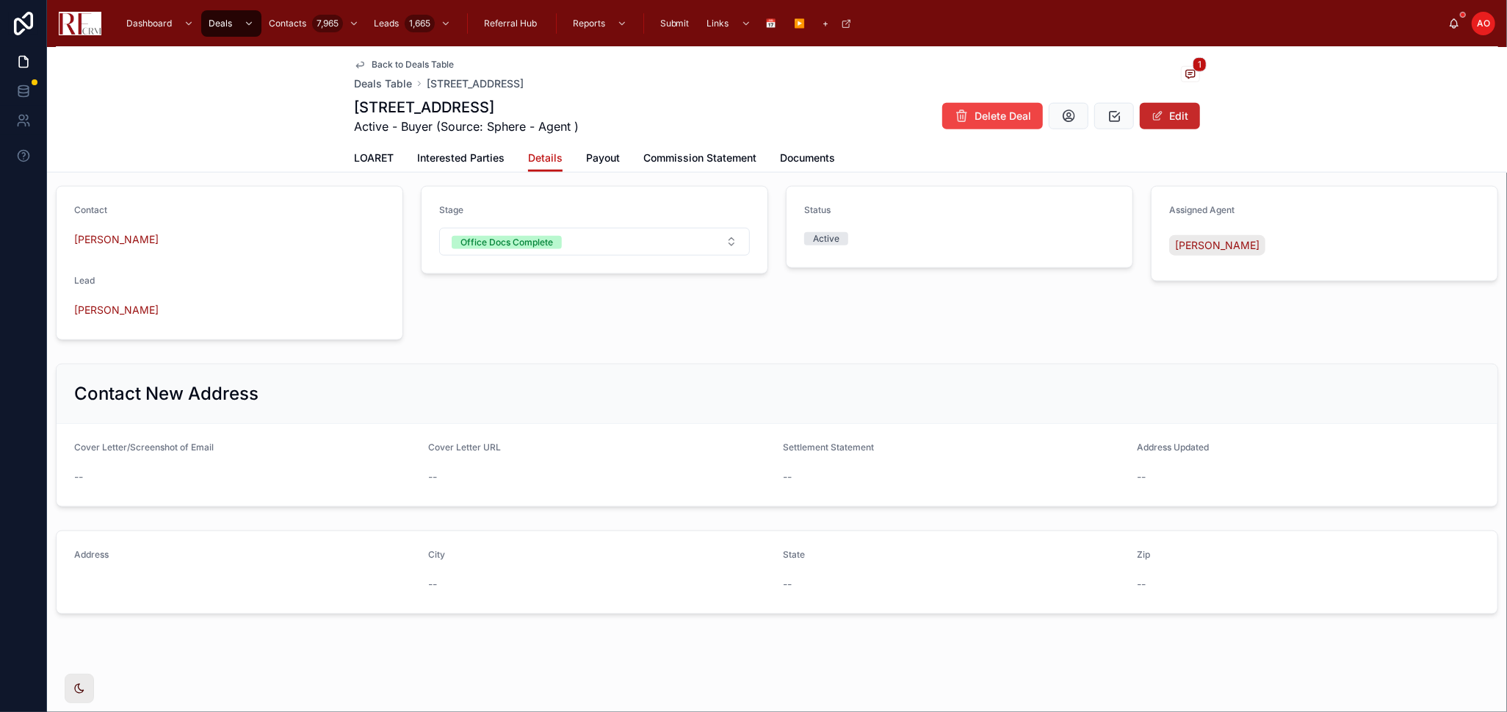
click at [1172, 118] on button "Edit" at bounding box center [1170, 116] width 60 height 26
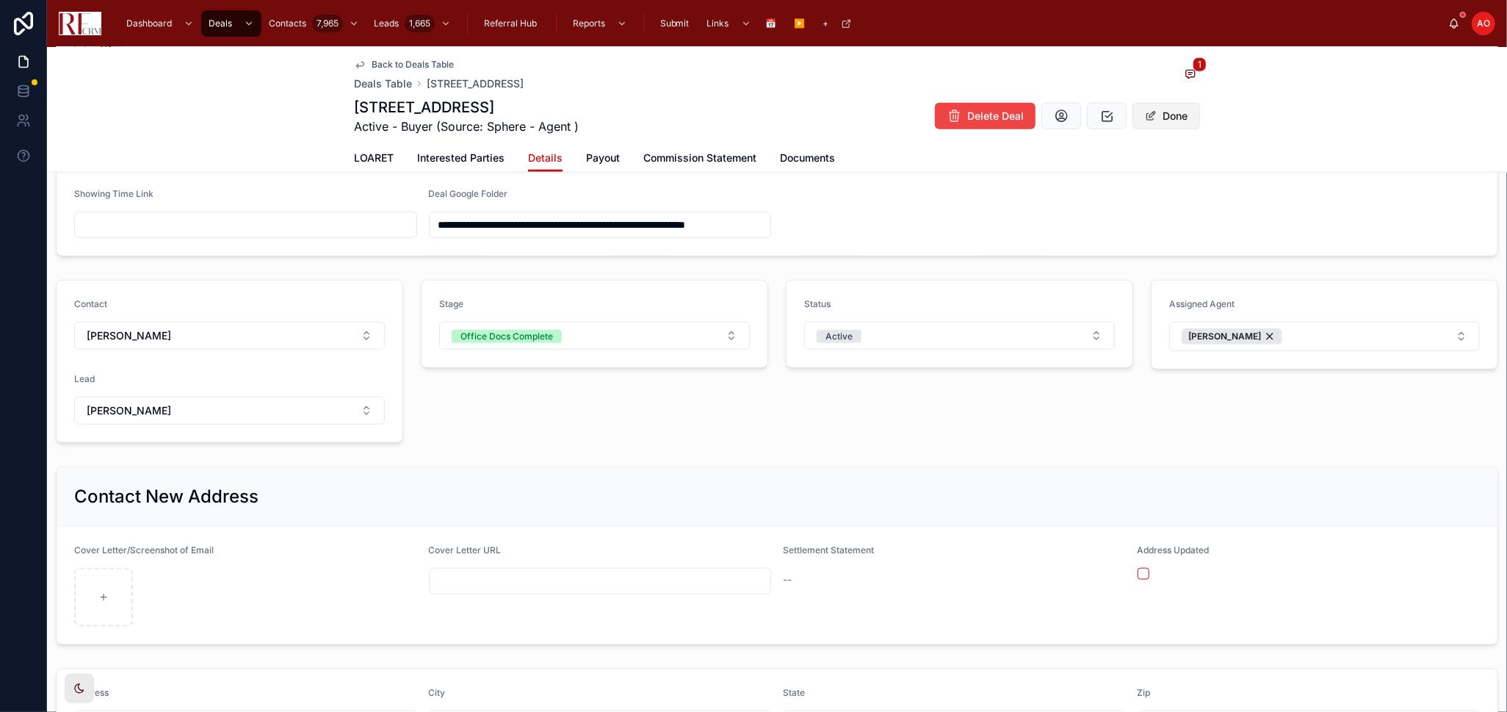
scroll to position [1253, 0]
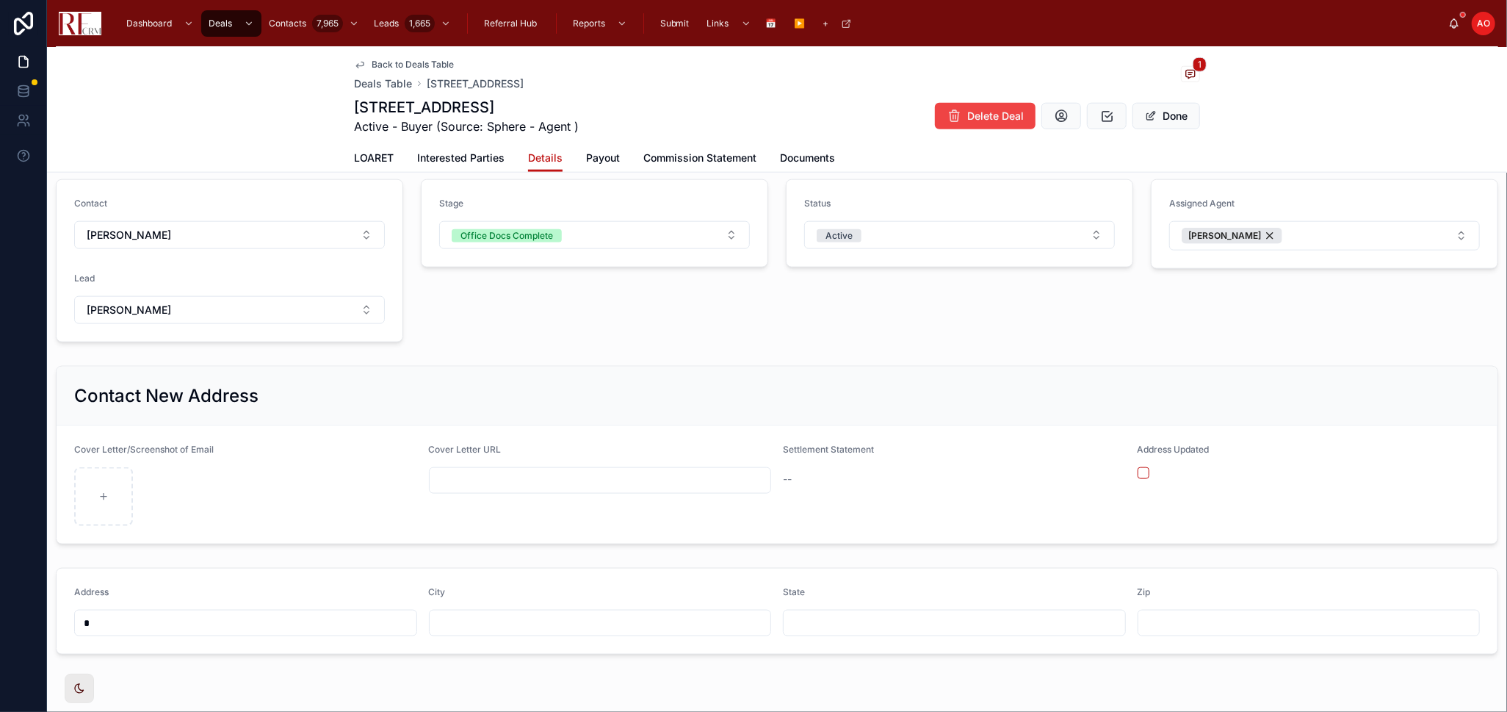
click at [709, 151] on span "Commission Statement" at bounding box center [700, 158] width 113 height 15
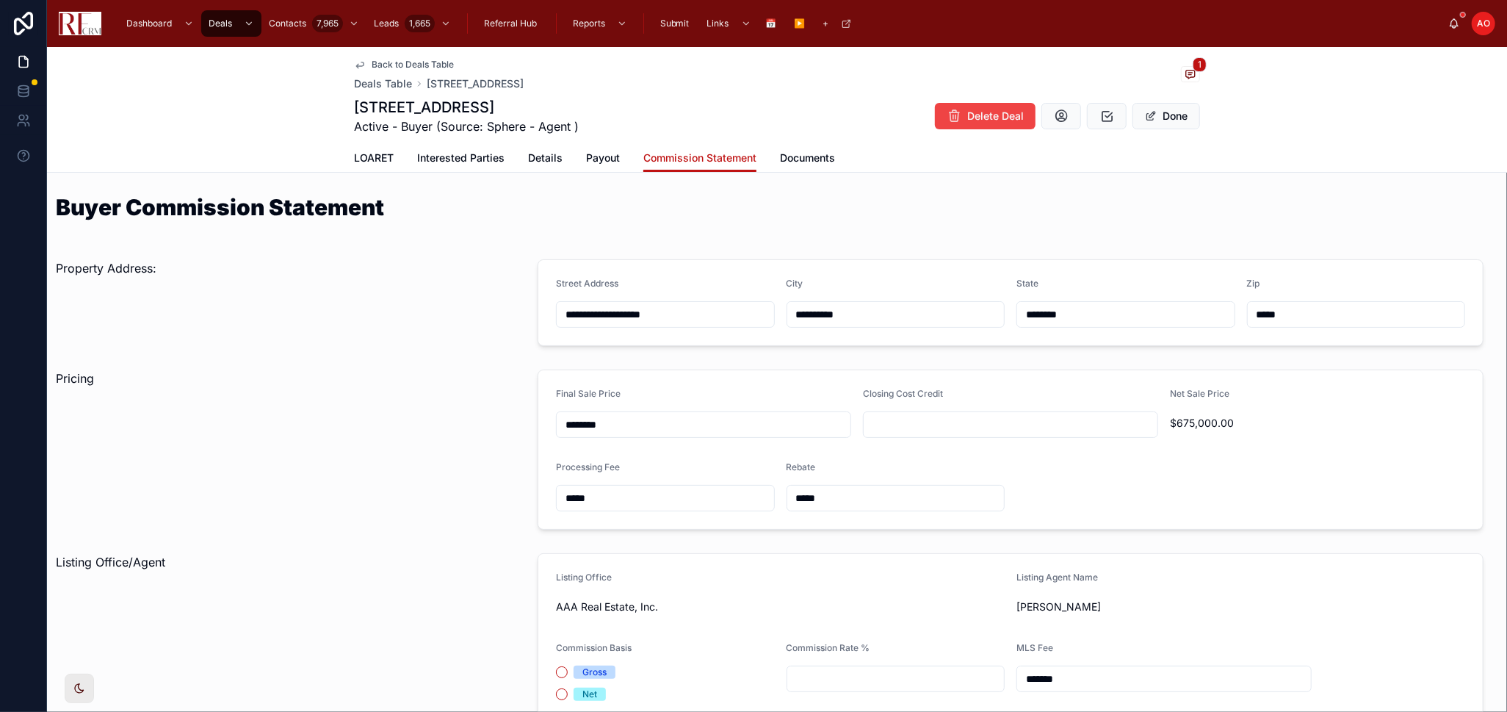
click at [1266, 314] on input "*****" at bounding box center [1356, 314] width 217 height 21
click at [547, 154] on span "Details" at bounding box center [545, 158] width 35 height 15
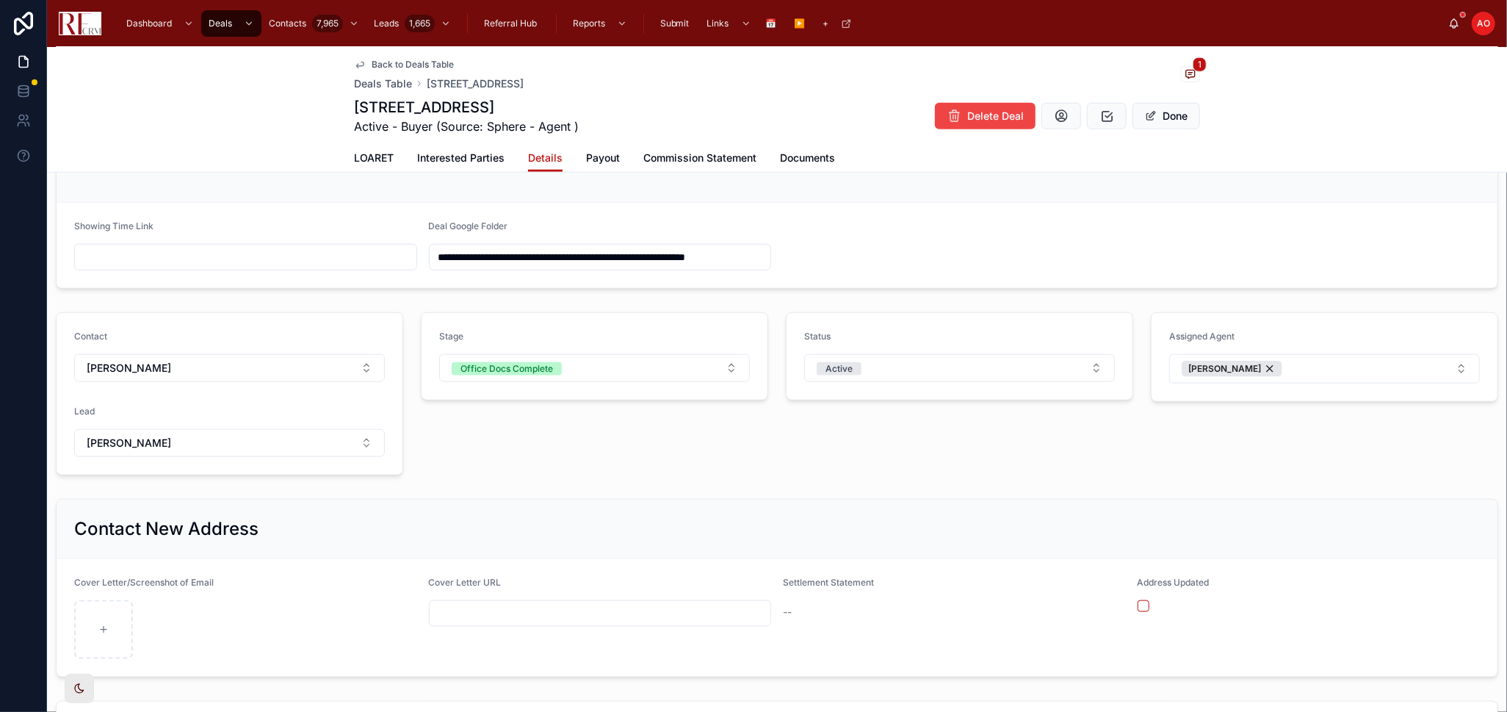
scroll to position [1294, 0]
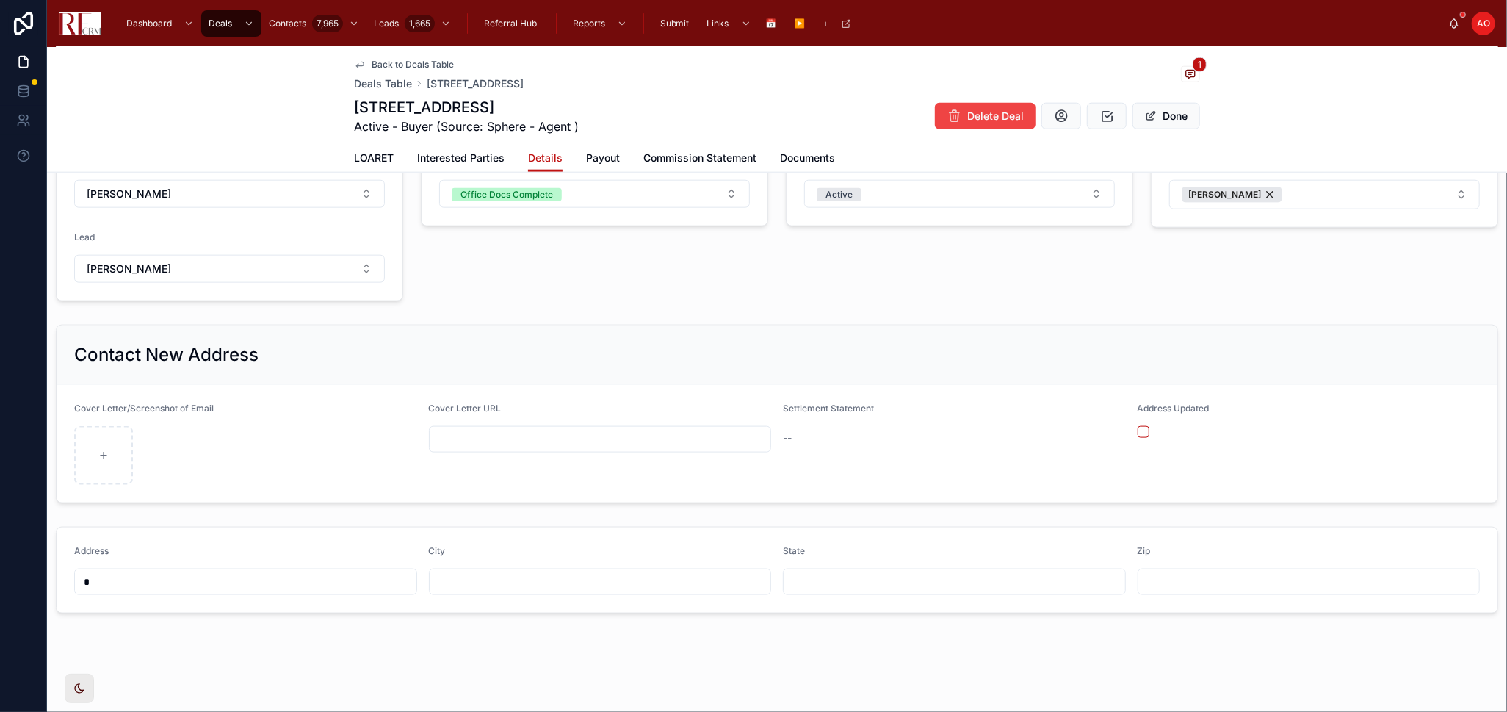
click at [1253, 585] on input "text" at bounding box center [1310, 582] width 342 height 21
paste input "*****"
type input "*****"
click at [830, 572] on input "text" at bounding box center [955, 582] width 342 height 21
type input "**"
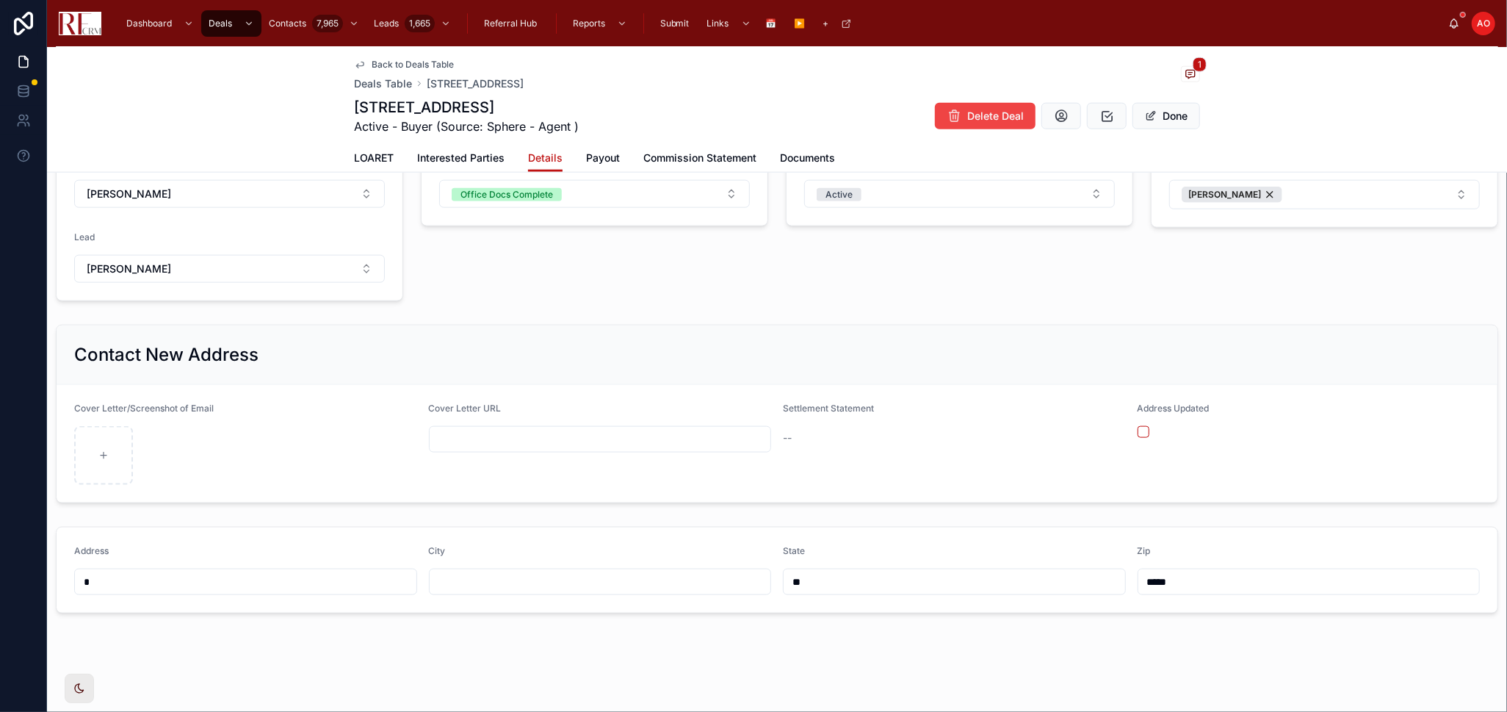
drag, startPoint x: 350, startPoint y: 104, endPoint x: 478, endPoint y: 111, distance: 128.0
click at [478, 111] on h1 "105 Black Hill Drive, Streamwood" at bounding box center [466, 107] width 225 height 21
copy h1 "105 Black Hill Drive"
click at [190, 584] on input "text" at bounding box center [246, 582] width 342 height 21
paste input "**********"
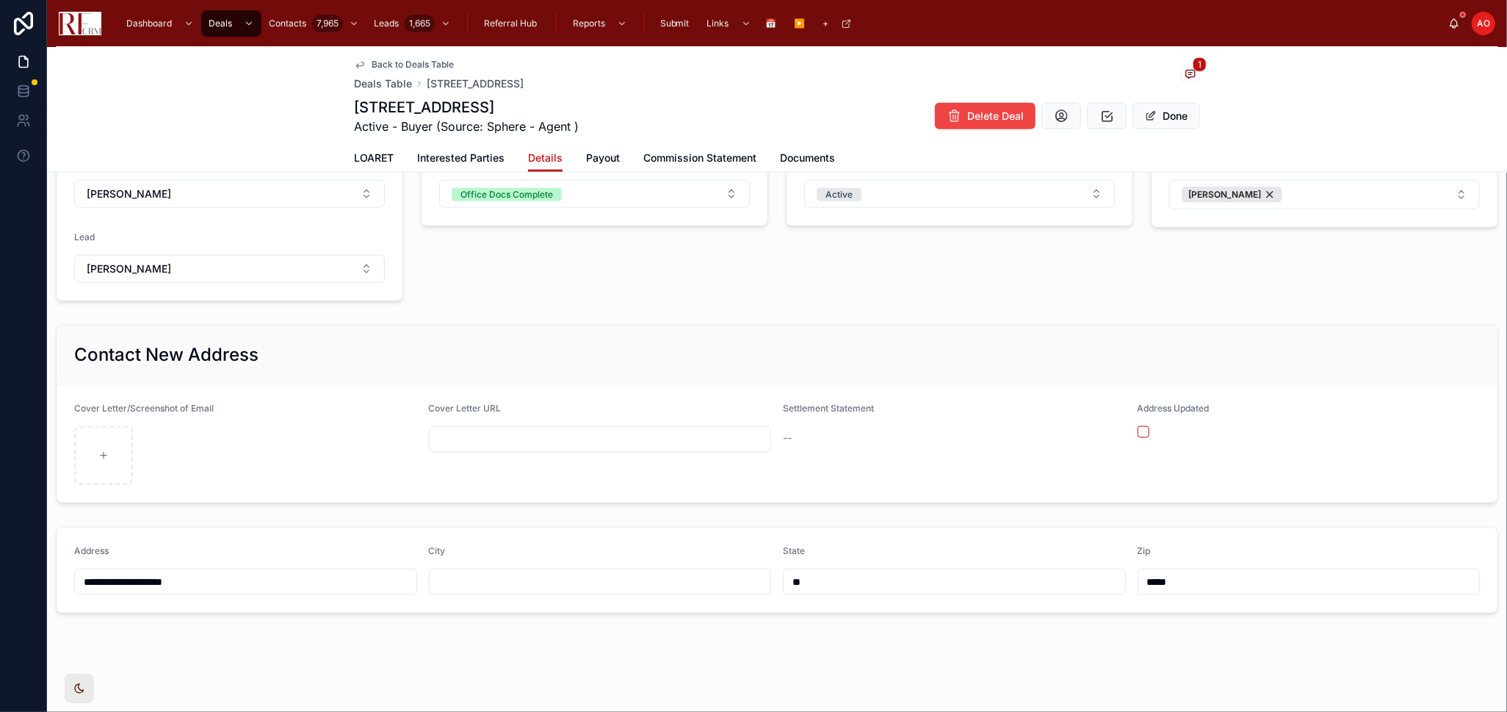
type input "**********"
click at [515, 573] on input "text" at bounding box center [601, 582] width 342 height 21
type input "**********"
click at [1138, 432] on button "button" at bounding box center [1144, 432] width 12 height 12
click at [1164, 107] on button "Done" at bounding box center [1167, 116] width 68 height 26
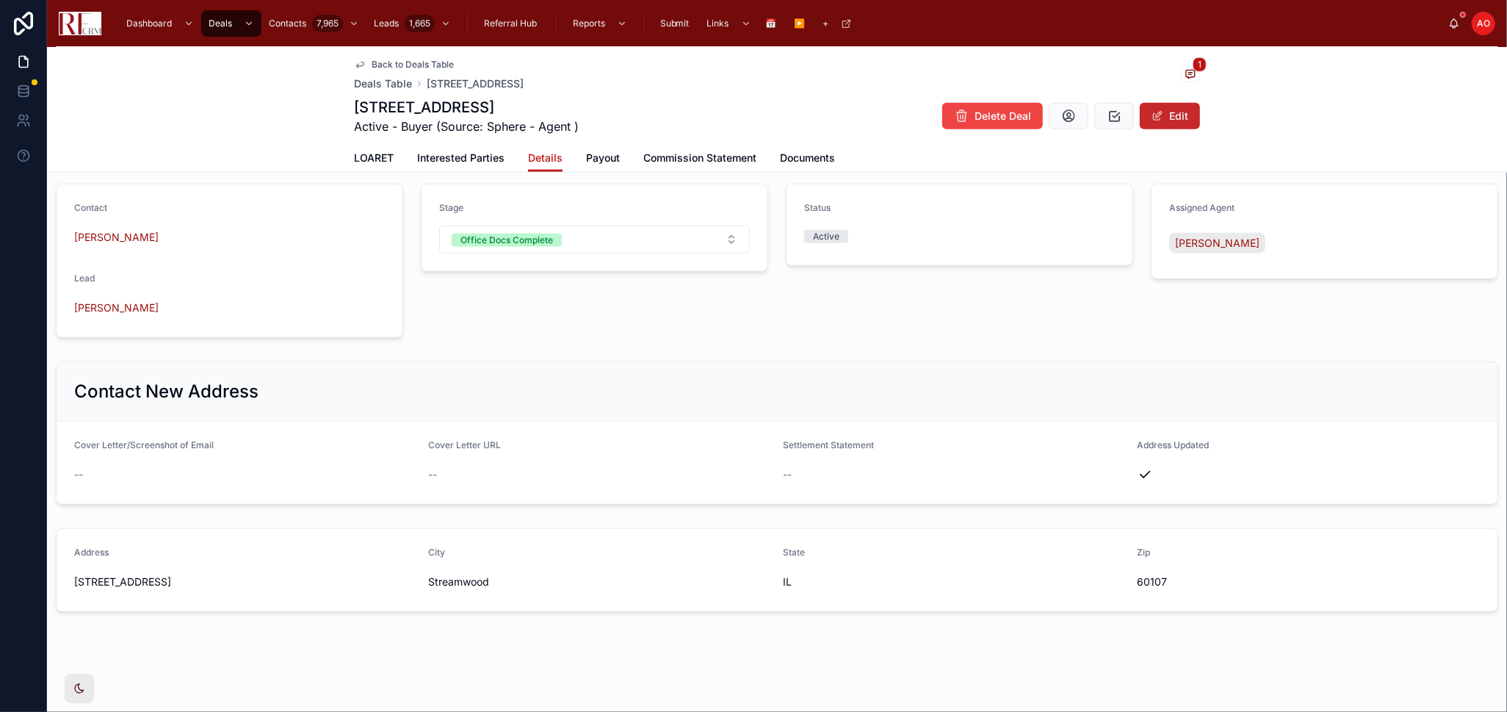
scroll to position [1153, 0]
click at [364, 155] on span "LOARET" at bounding box center [374, 158] width 40 height 15
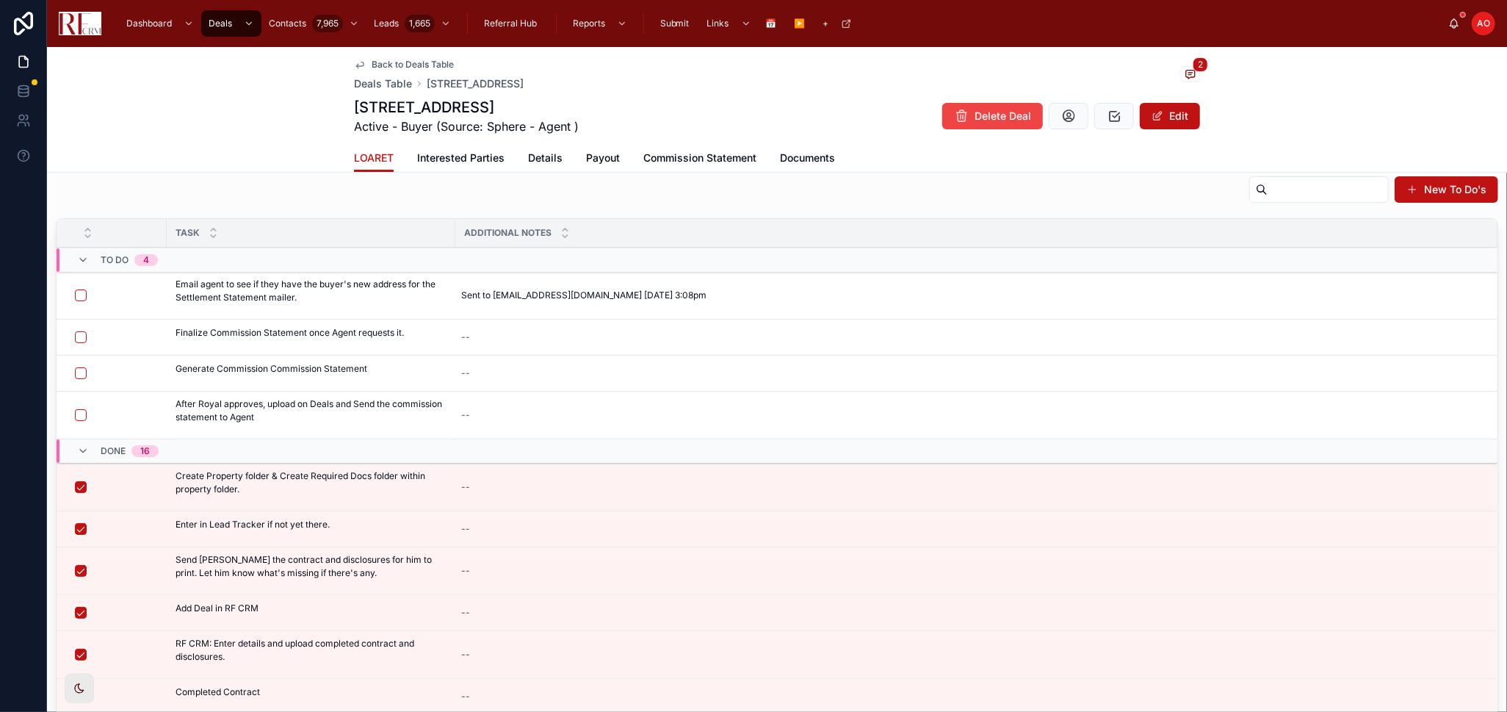
scroll to position [40, 0]
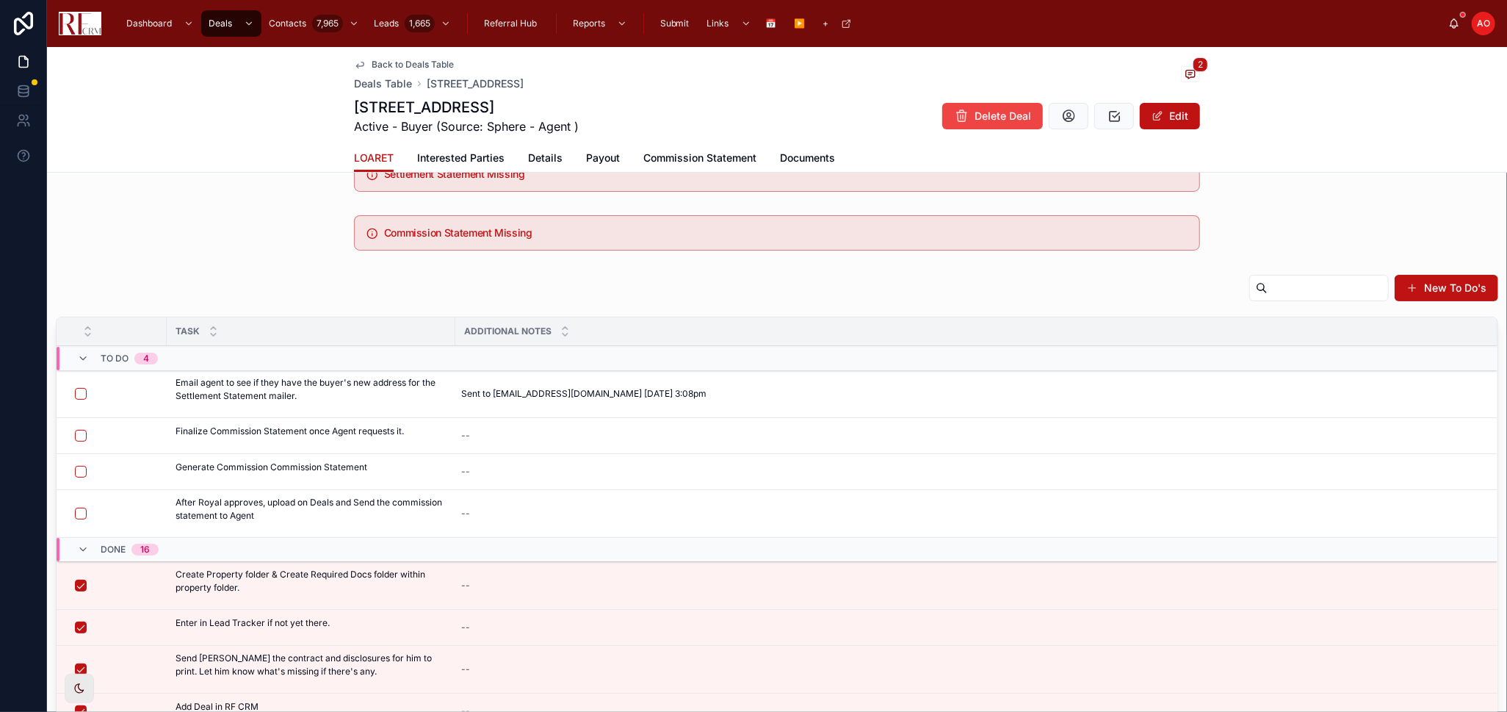
click at [74, 398] on form at bounding box center [116, 393] width 84 height 13
click at [82, 389] on button "button" at bounding box center [81, 394] width 12 height 12
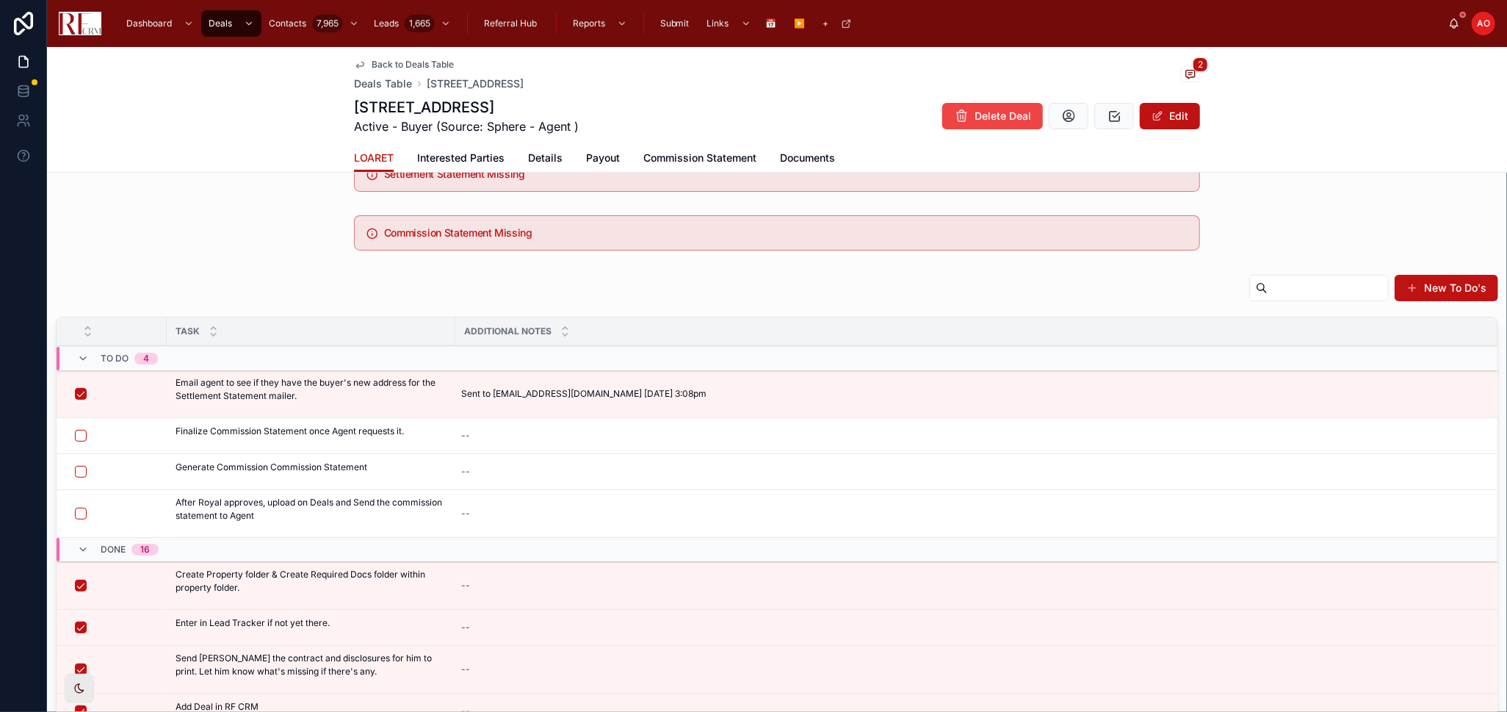
click at [547, 157] on span "Details" at bounding box center [545, 158] width 35 height 15
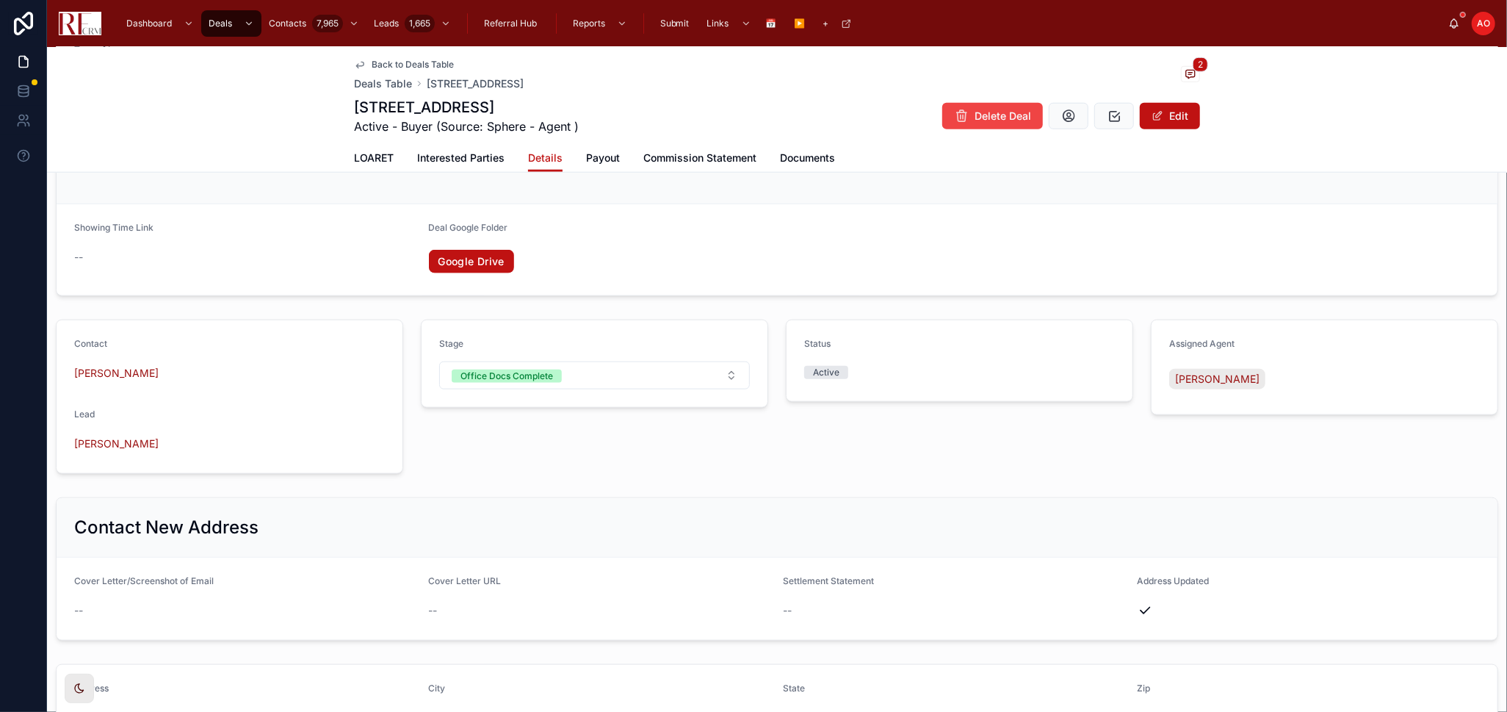
scroll to position [1153, 0]
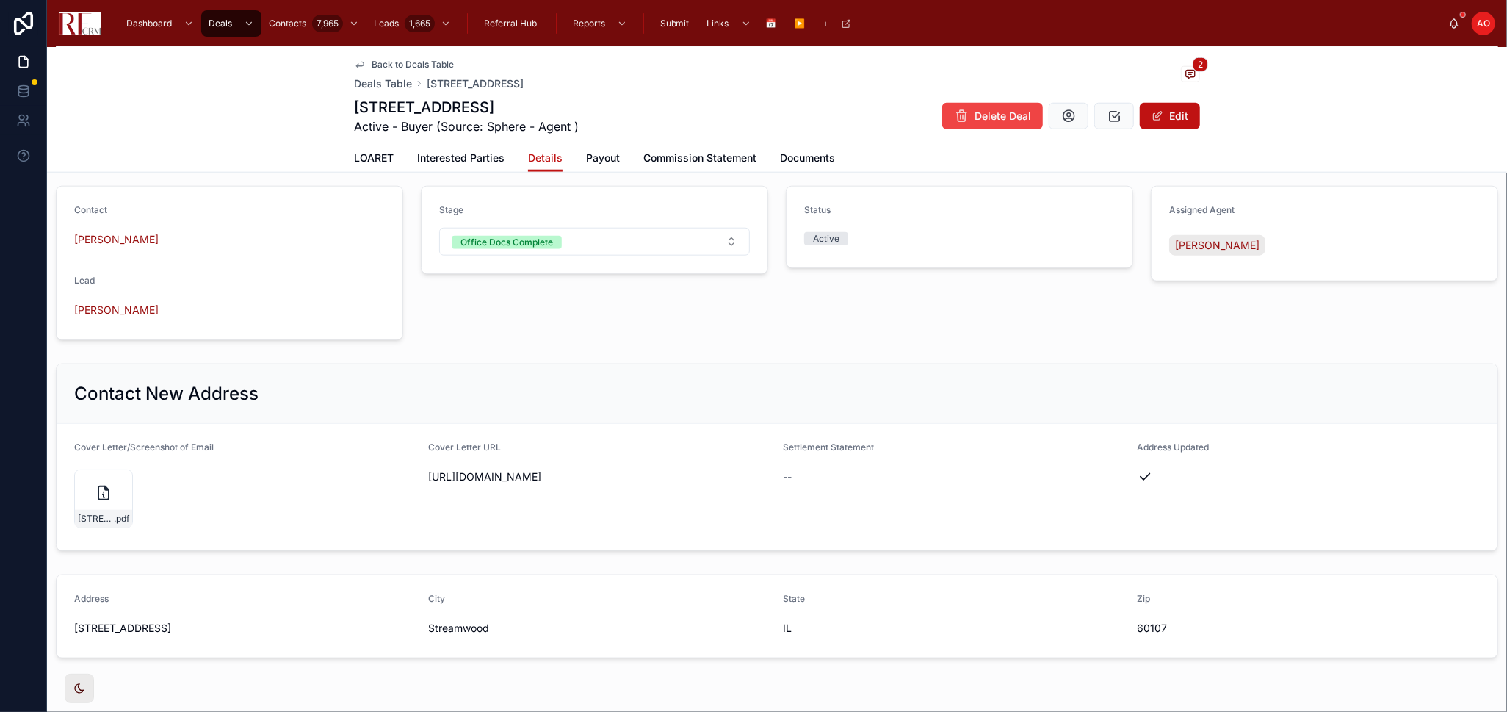
click at [382, 154] on span "LOARET" at bounding box center [374, 158] width 40 height 15
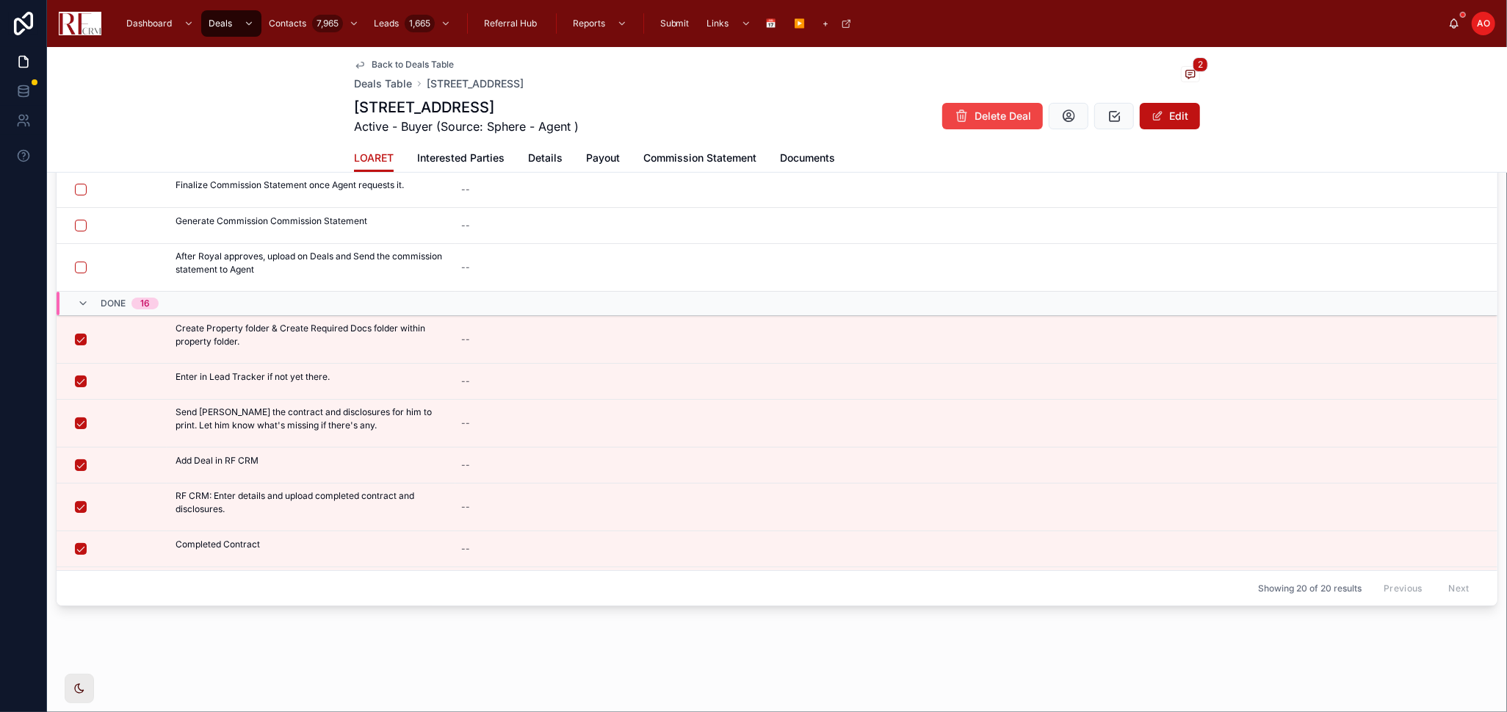
scroll to position [284, 0]
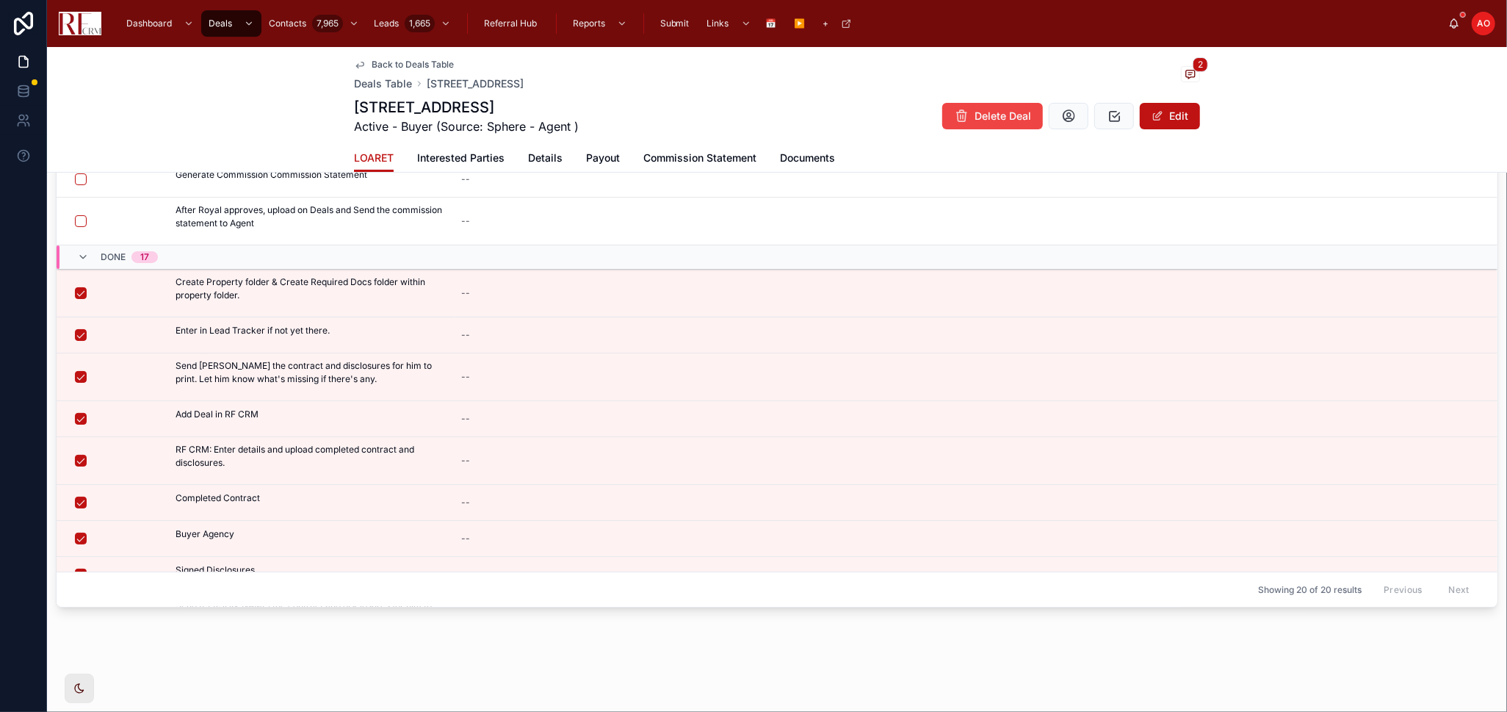
click at [532, 152] on span "Details" at bounding box center [545, 158] width 35 height 15
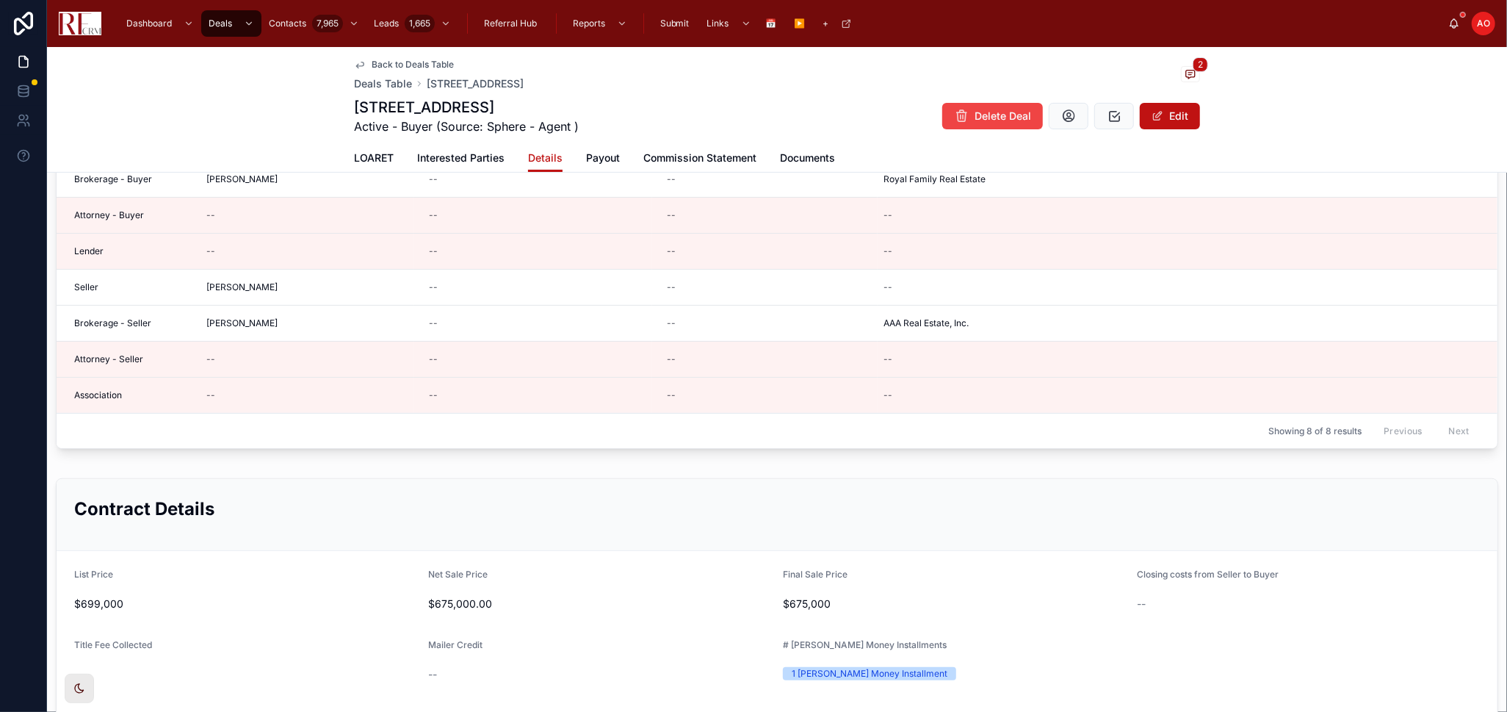
click at [387, 65] on span "Back to Deals Table" at bounding box center [413, 65] width 82 height 12
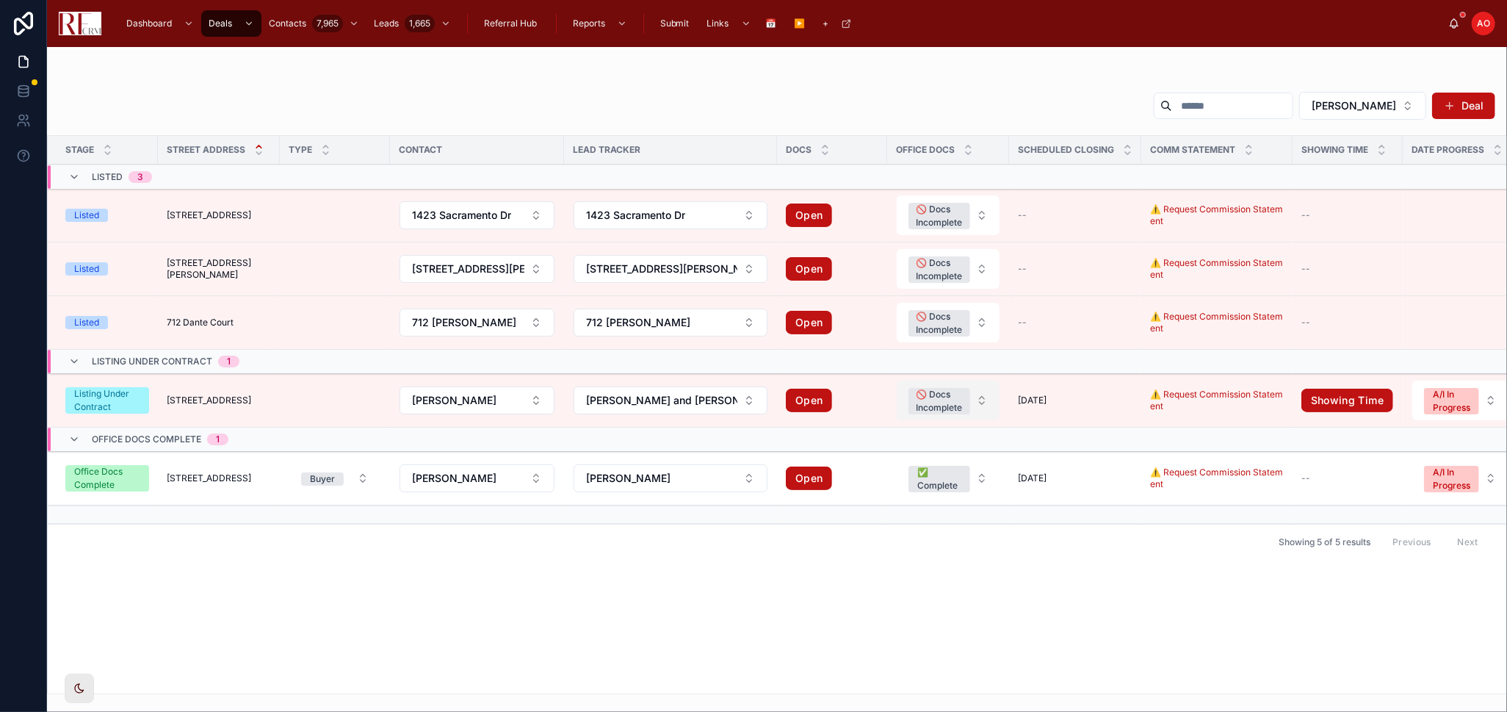
click at [970, 402] on button "🚫 Docs Incomplete" at bounding box center [948, 401] width 103 height 40
click at [917, 531] on div "✅ Complete" at bounding box center [930, 532] width 204 height 22
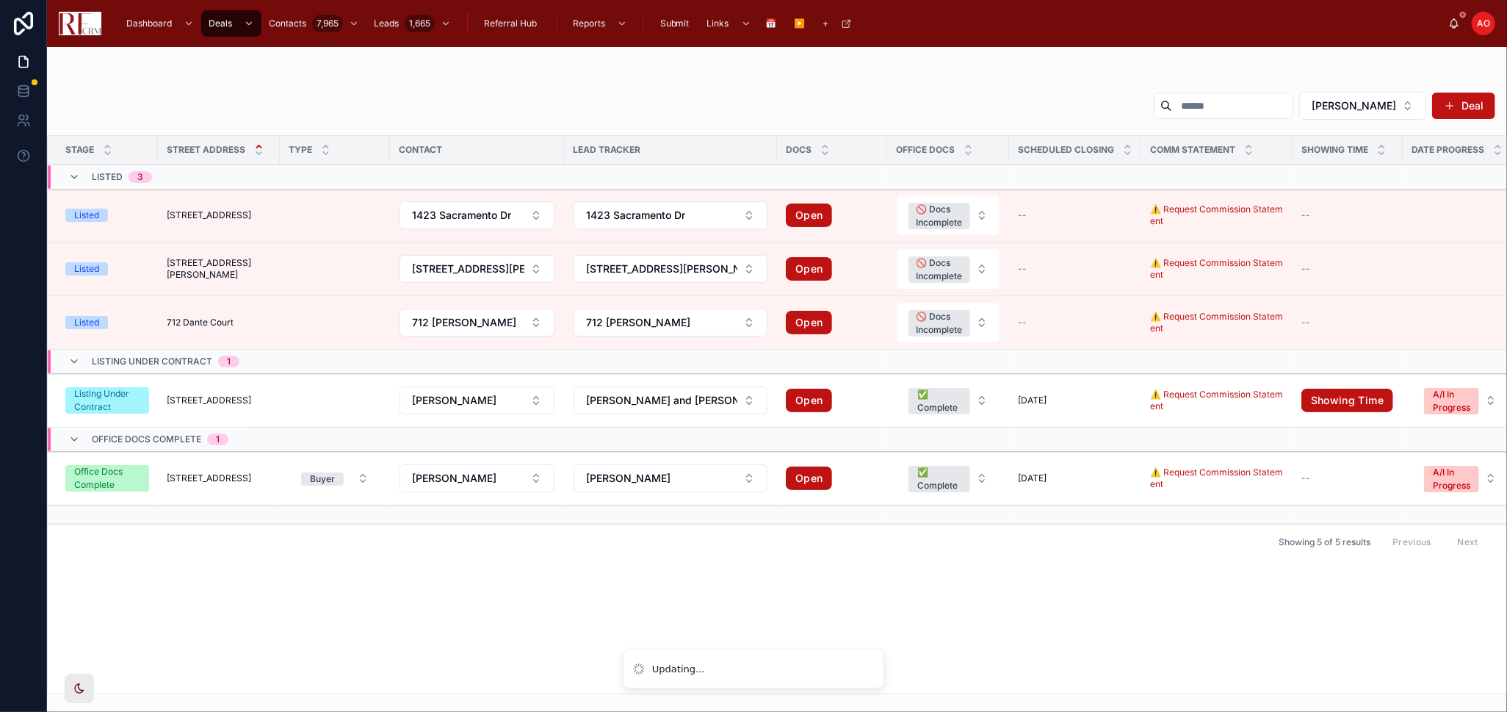
click at [212, 398] on span "1808 Powers Road" at bounding box center [209, 400] width 84 height 12
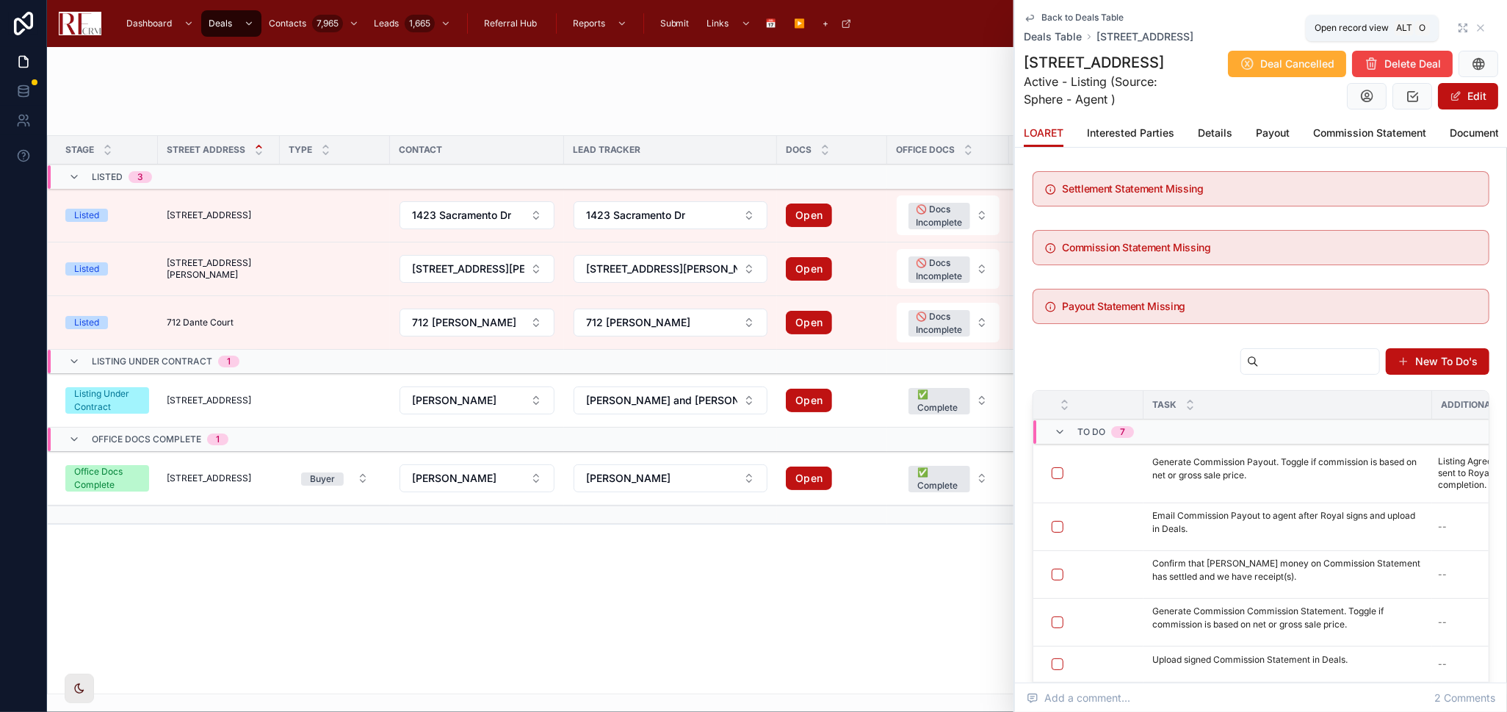
click at [1457, 28] on icon at bounding box center [1463, 28] width 12 height 12
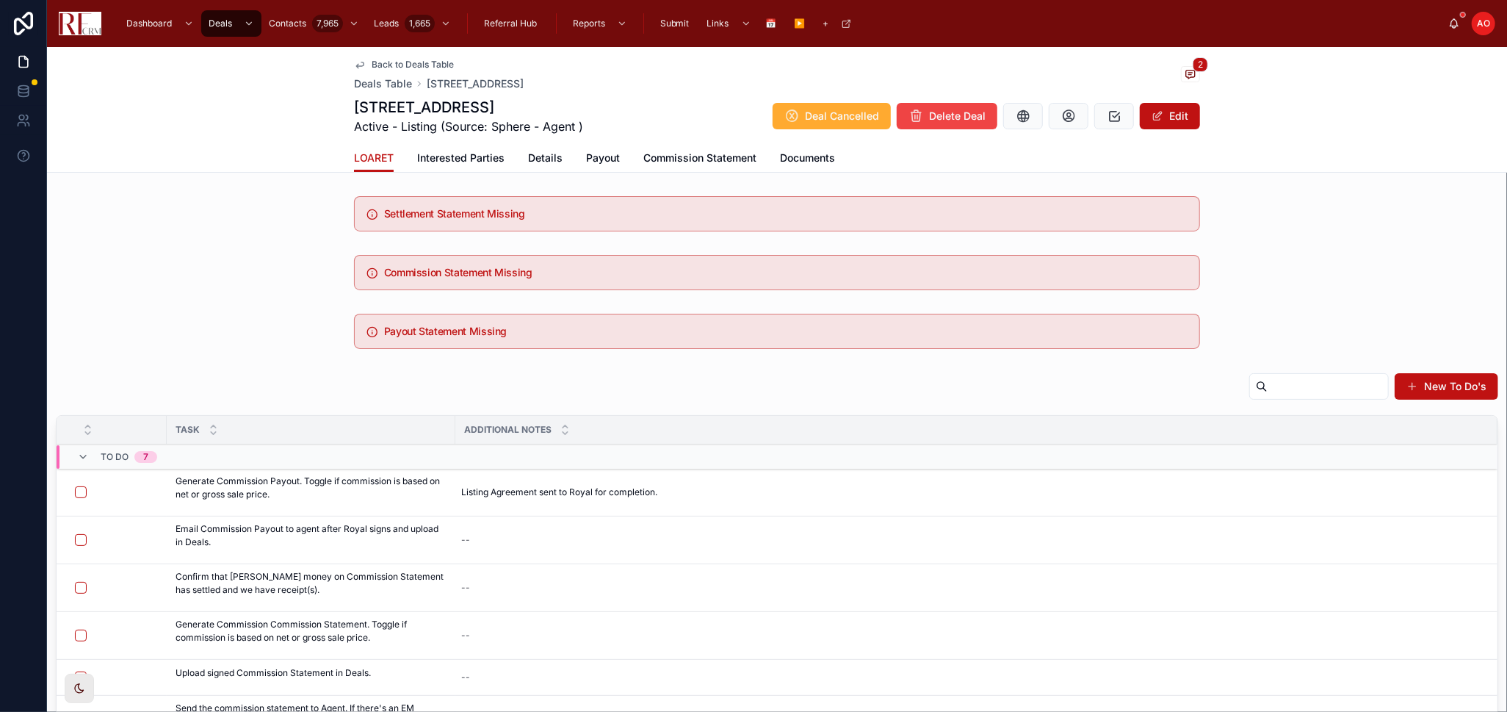
click at [546, 155] on span "Details" at bounding box center [545, 158] width 35 height 15
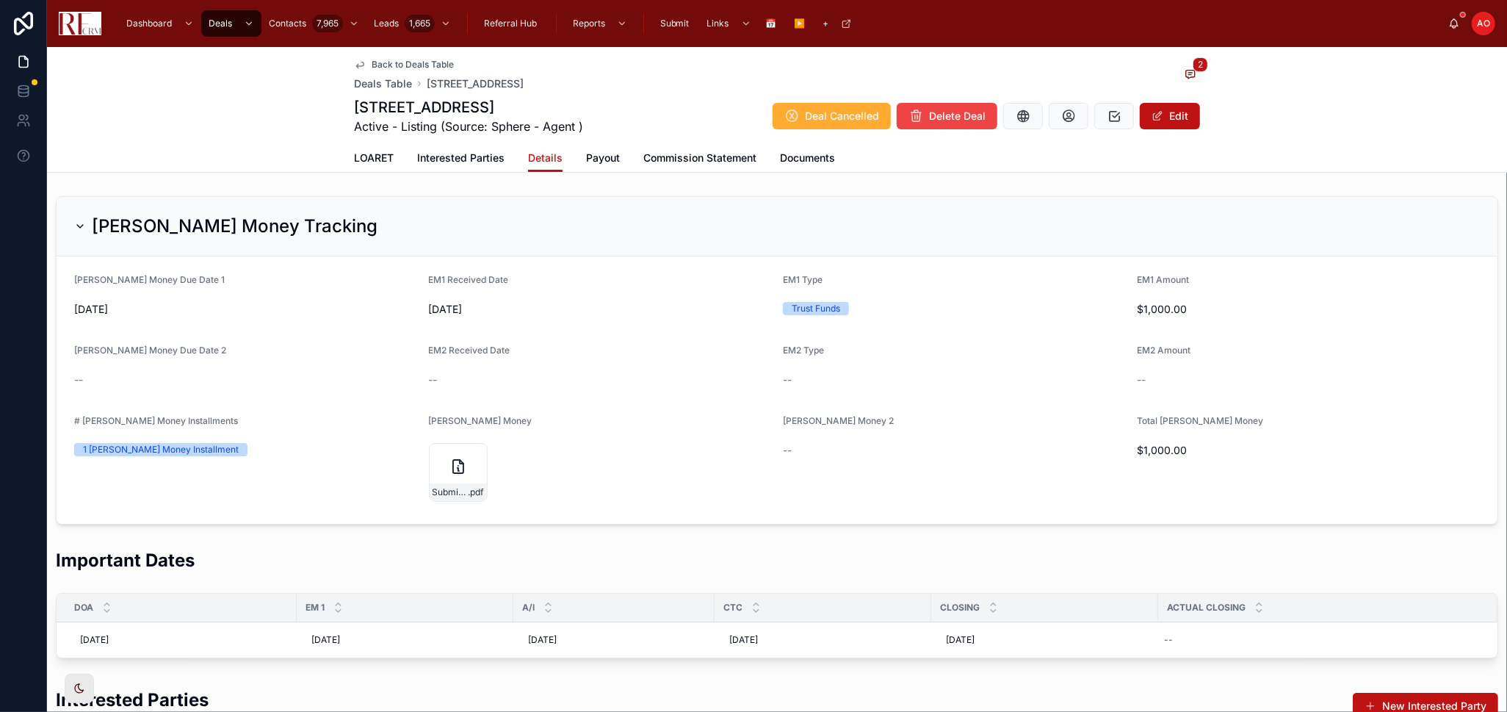
click at [814, 152] on span "Documents" at bounding box center [807, 158] width 55 height 15
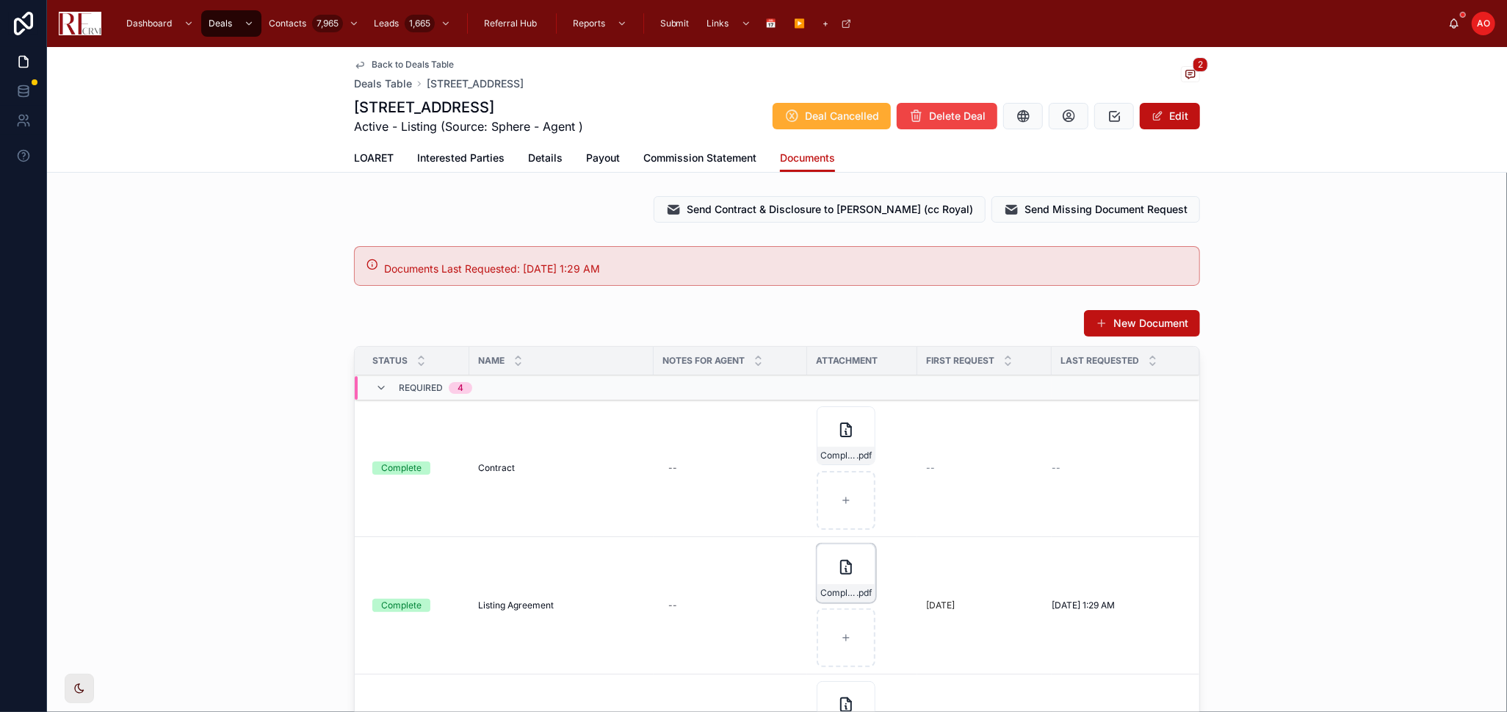
click at [841, 596] on span "Complete_with_Docusign_Listing_Agreement-(1)" at bounding box center [839, 593] width 36 height 12
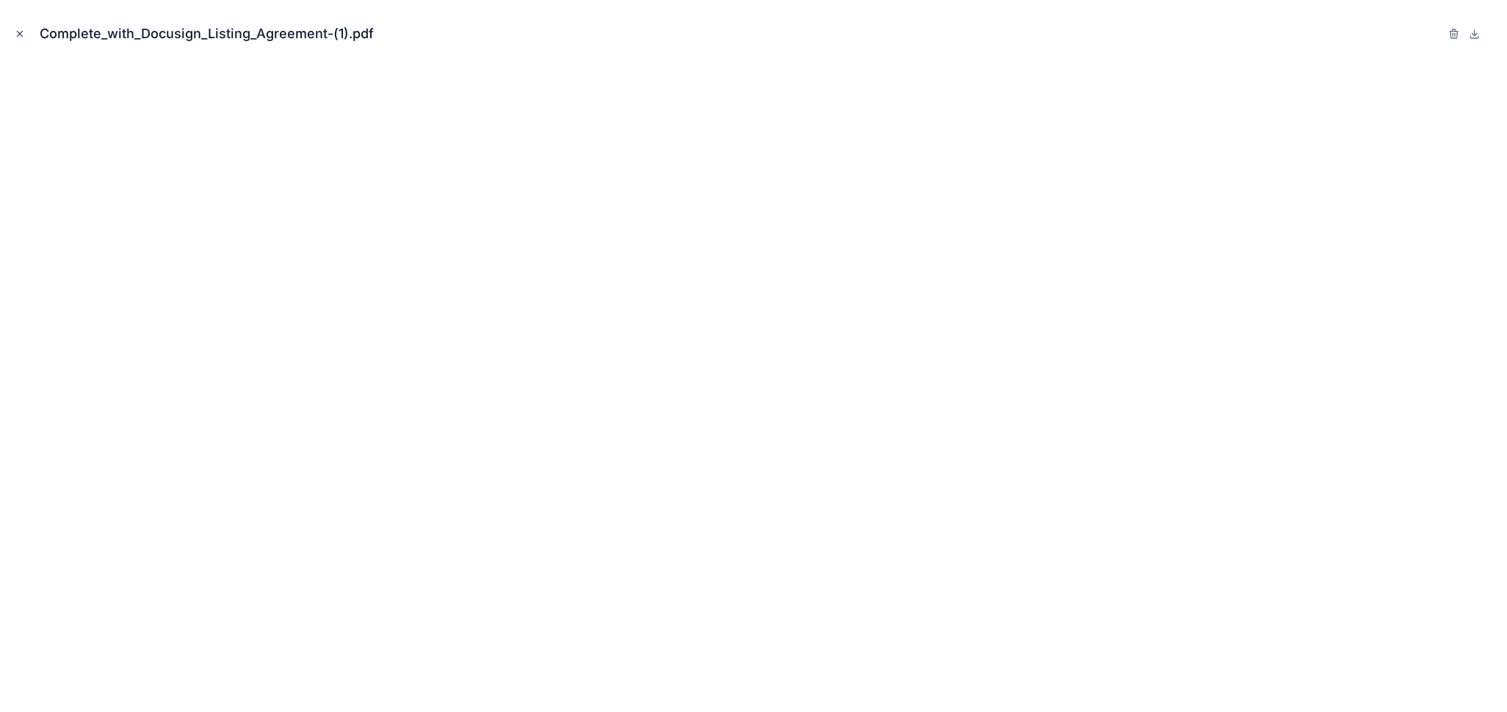
click at [22, 33] on icon "Close modal" at bounding box center [20, 34] width 10 height 10
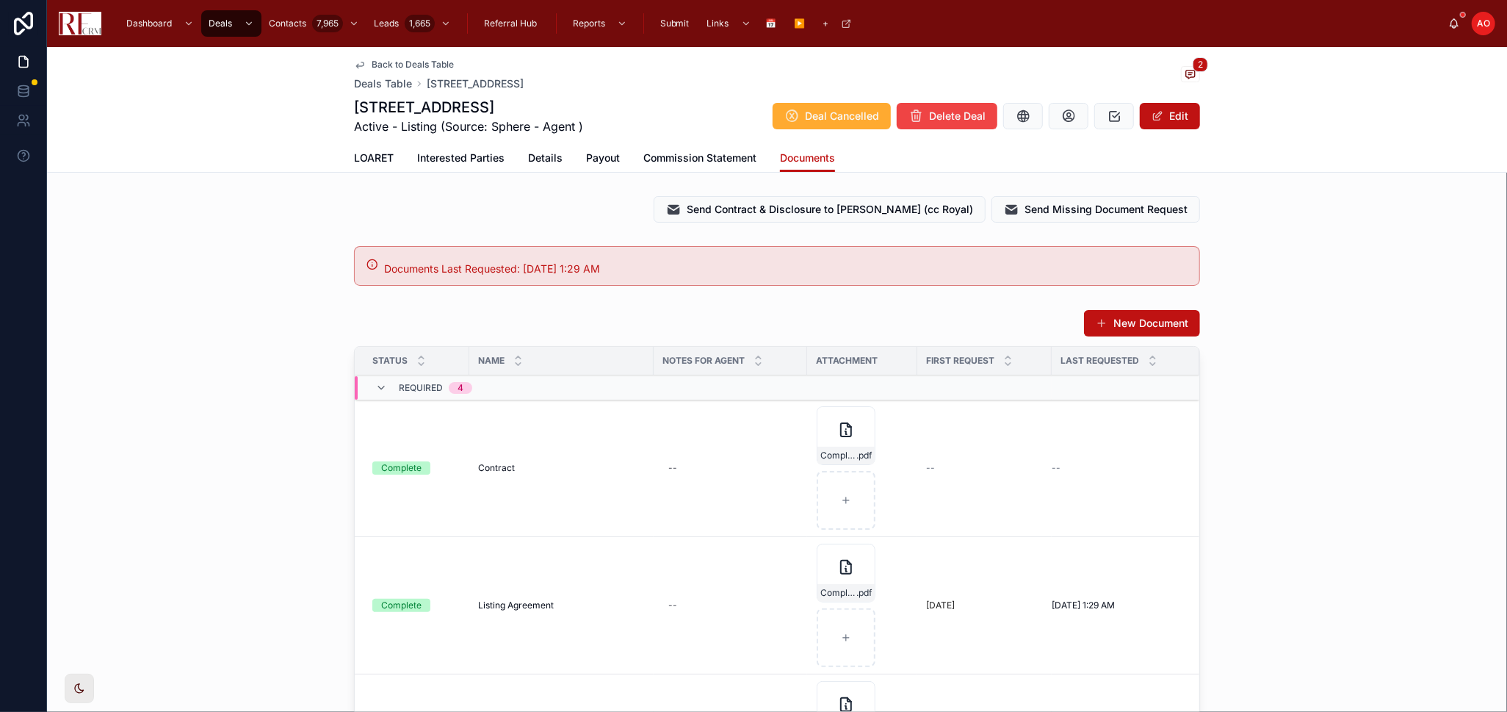
click at [383, 65] on span "Back to Deals Table" at bounding box center [413, 65] width 82 height 12
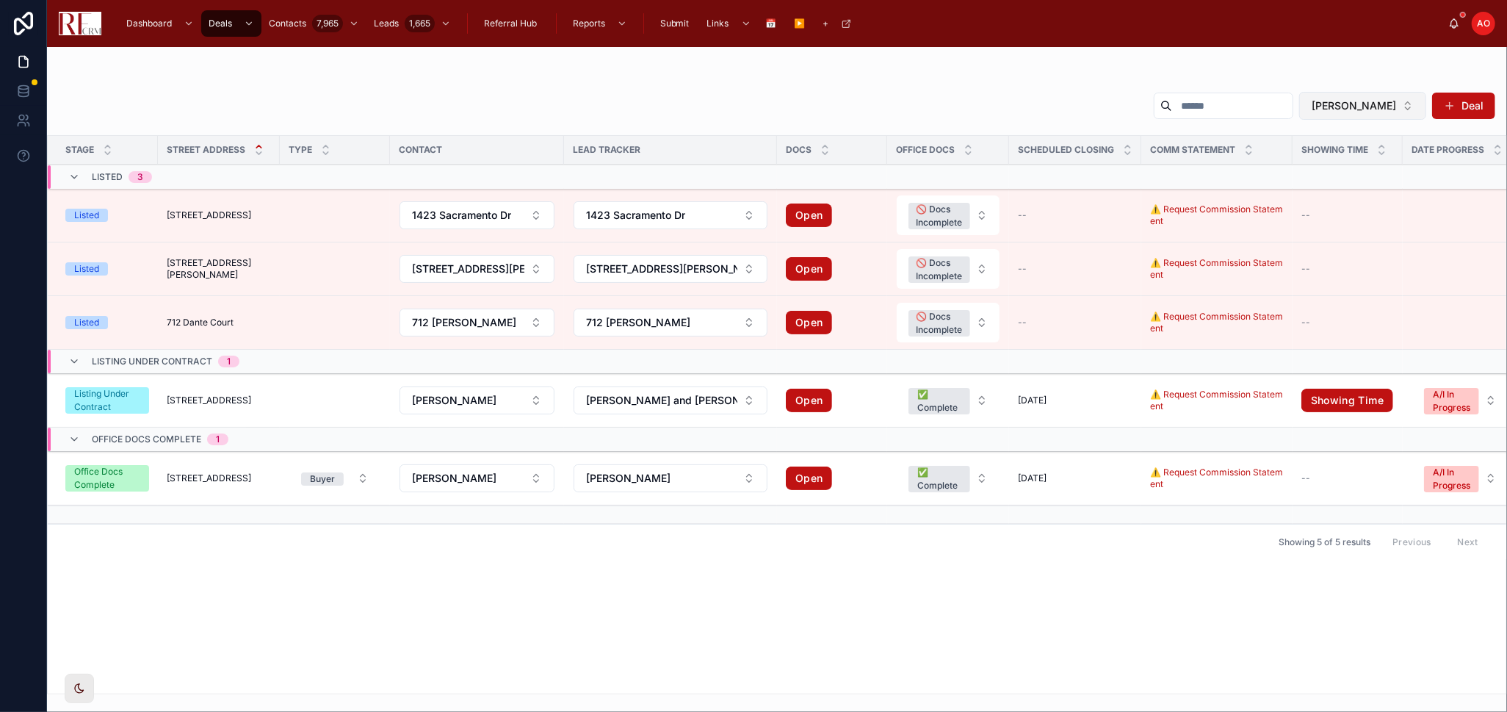
click at [1382, 110] on span "Pradeep Singh" at bounding box center [1354, 105] width 84 height 15
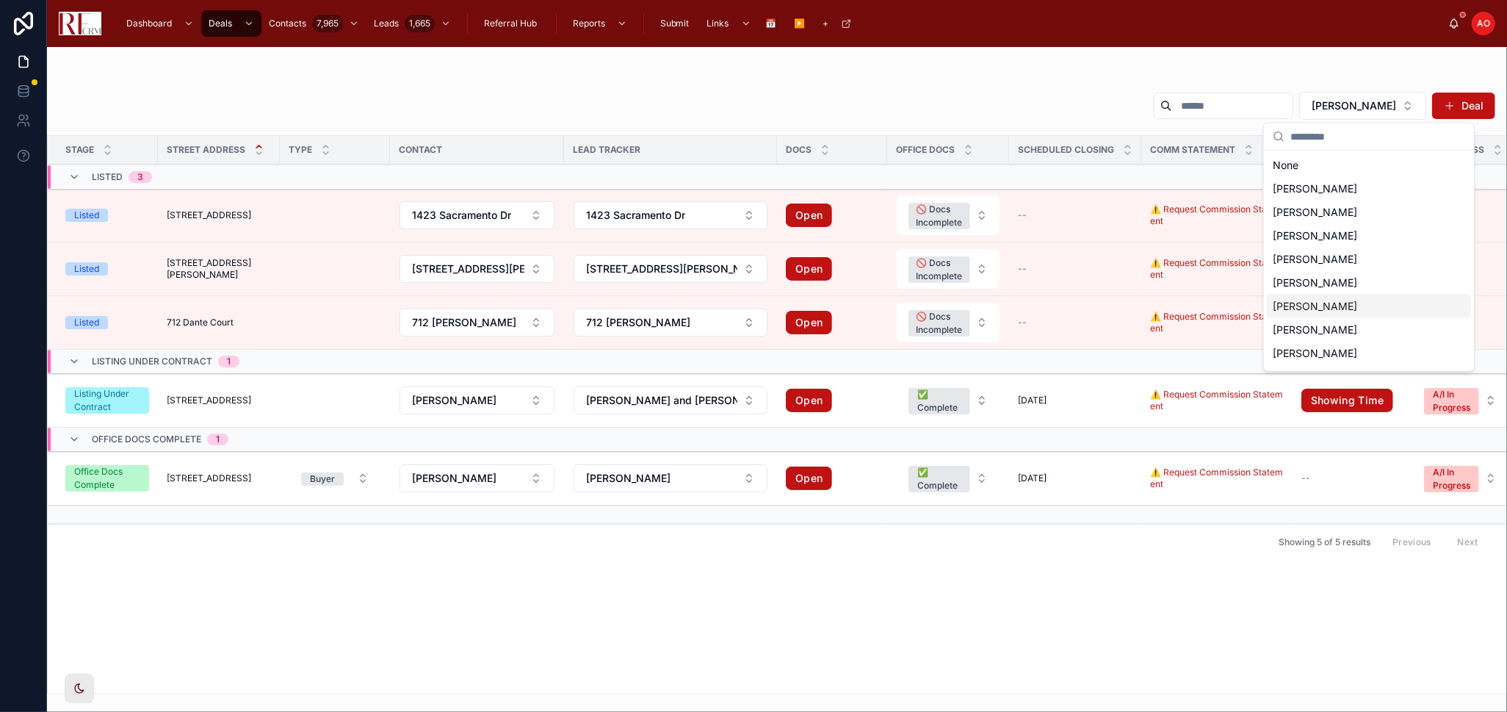
click at [1344, 303] on span "Kymberli Saragaglia" at bounding box center [1315, 306] width 84 height 15
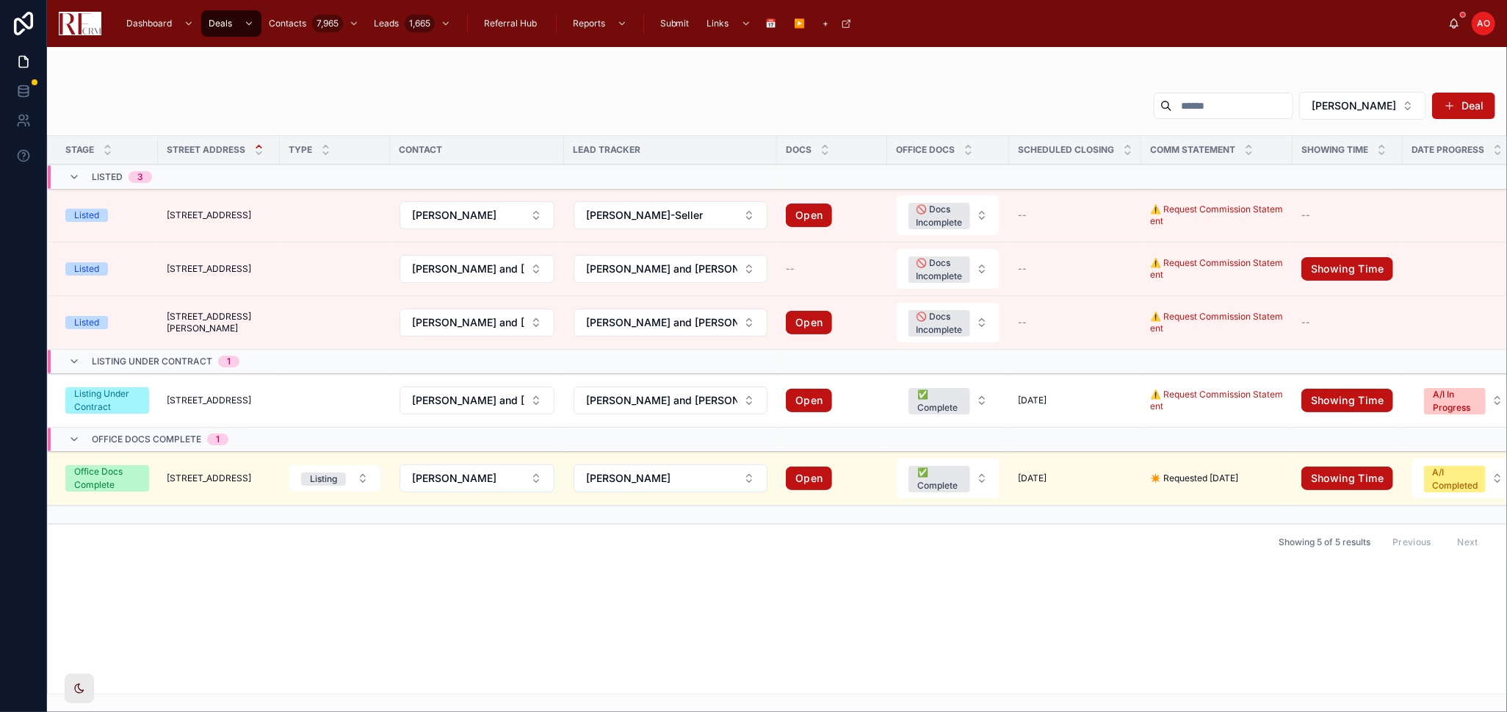
click at [188, 476] on span "3206 Turnberry Drive" at bounding box center [209, 478] width 84 height 12
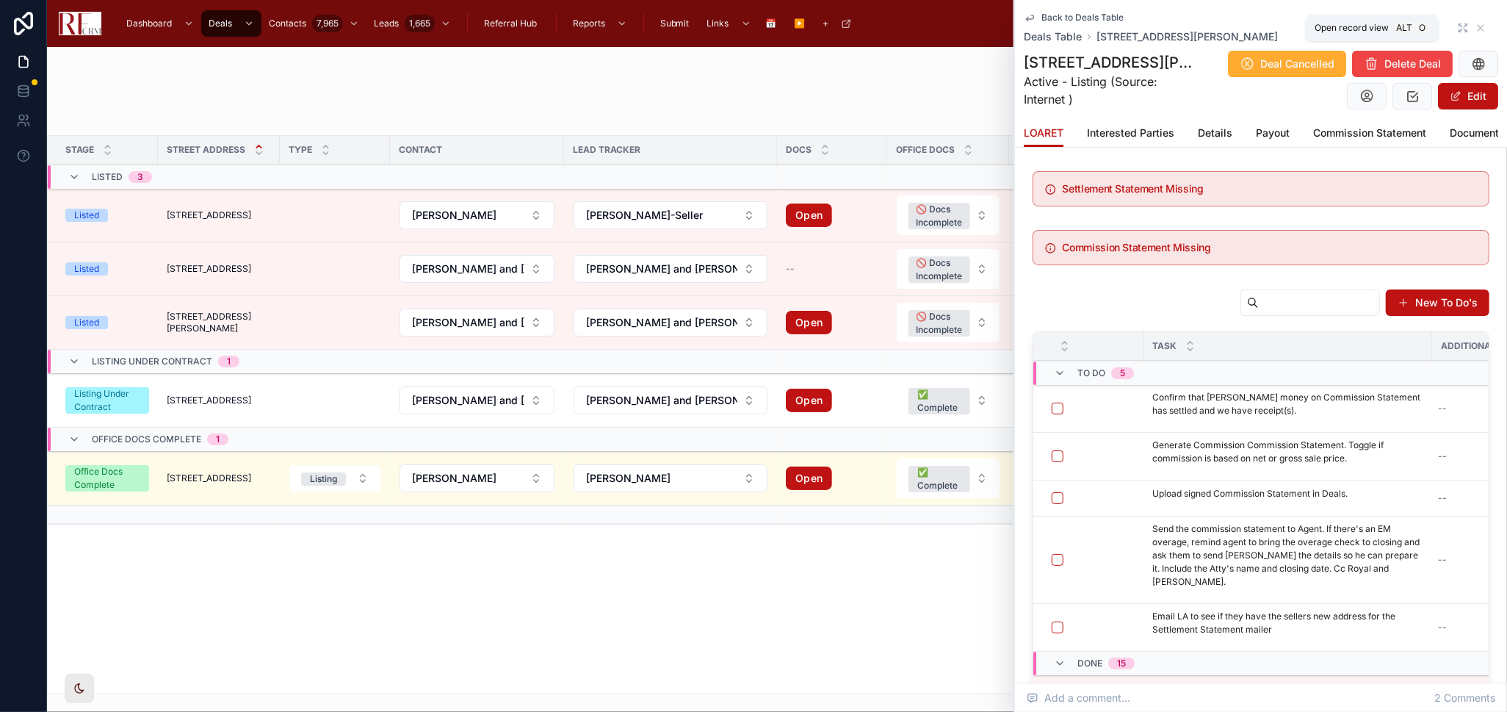
click at [1460, 24] on icon at bounding box center [1461, 25] width 2 height 2
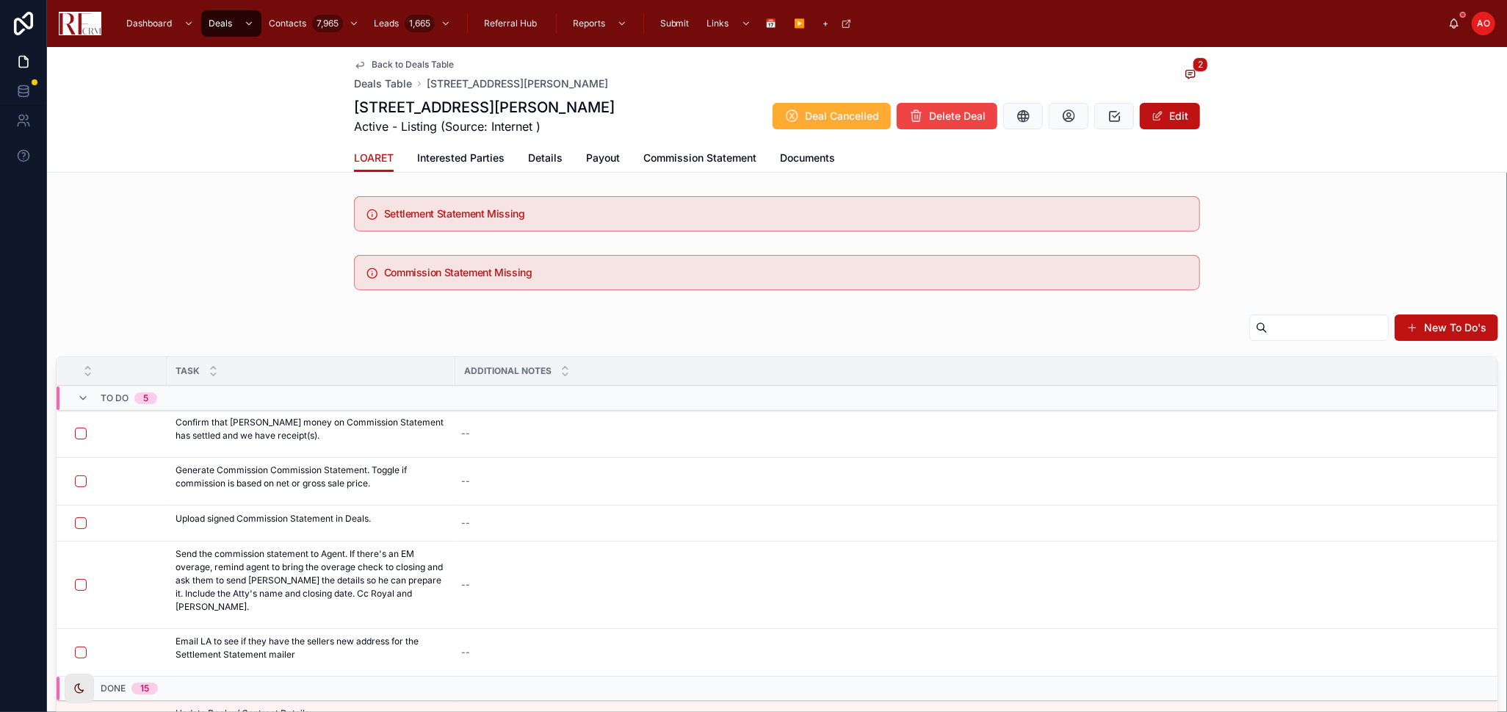
click at [605, 160] on span "Payout" at bounding box center [603, 158] width 34 height 15
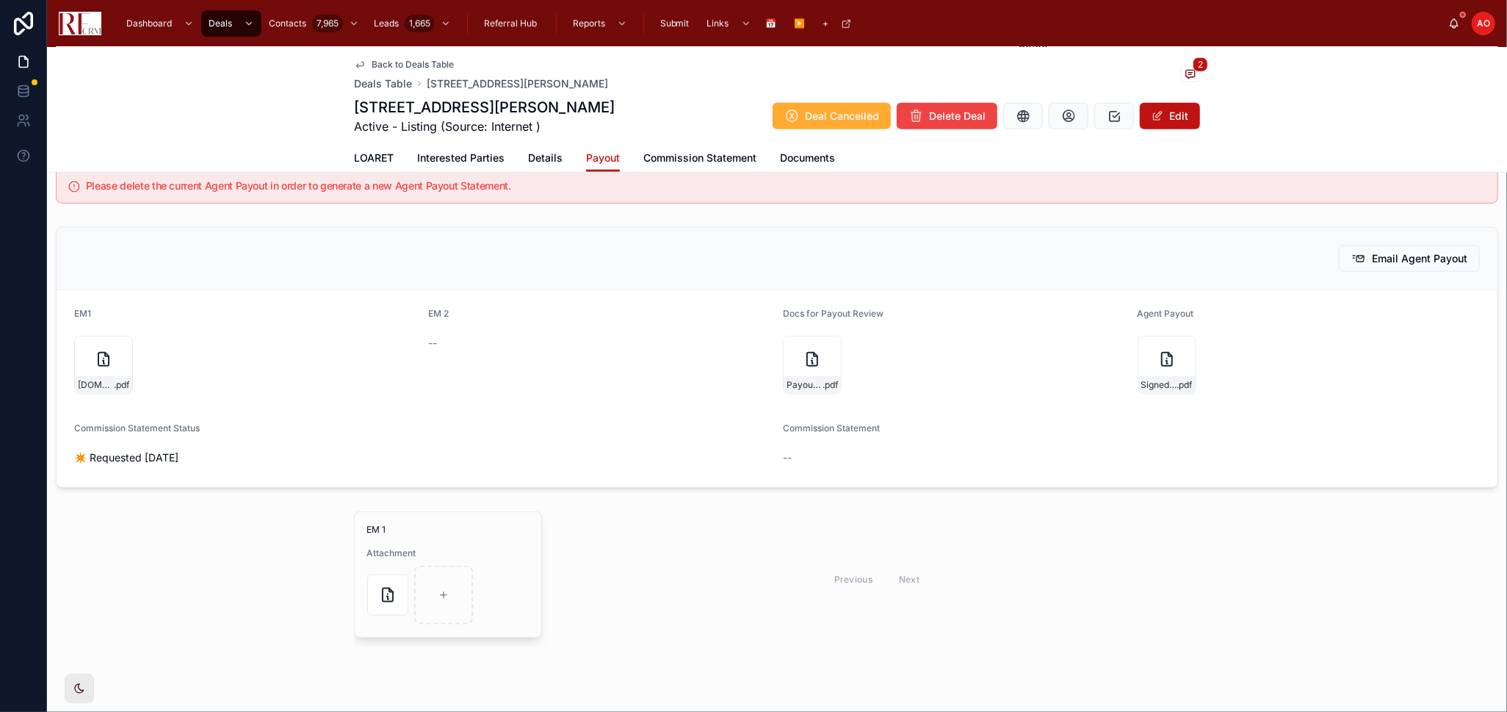
scroll to position [1171, 0]
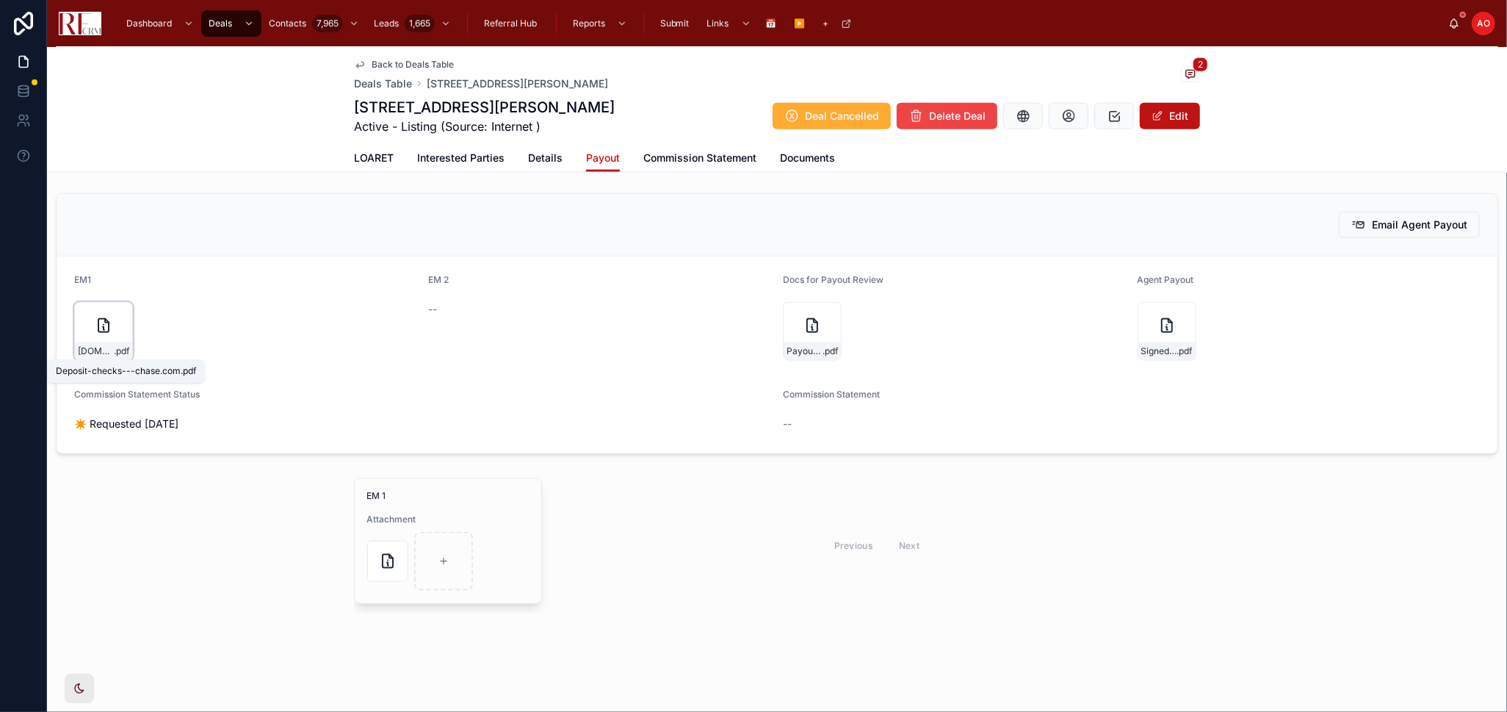
click at [79, 351] on span "Deposit-checks---chase.com" at bounding box center [96, 351] width 36 height 12
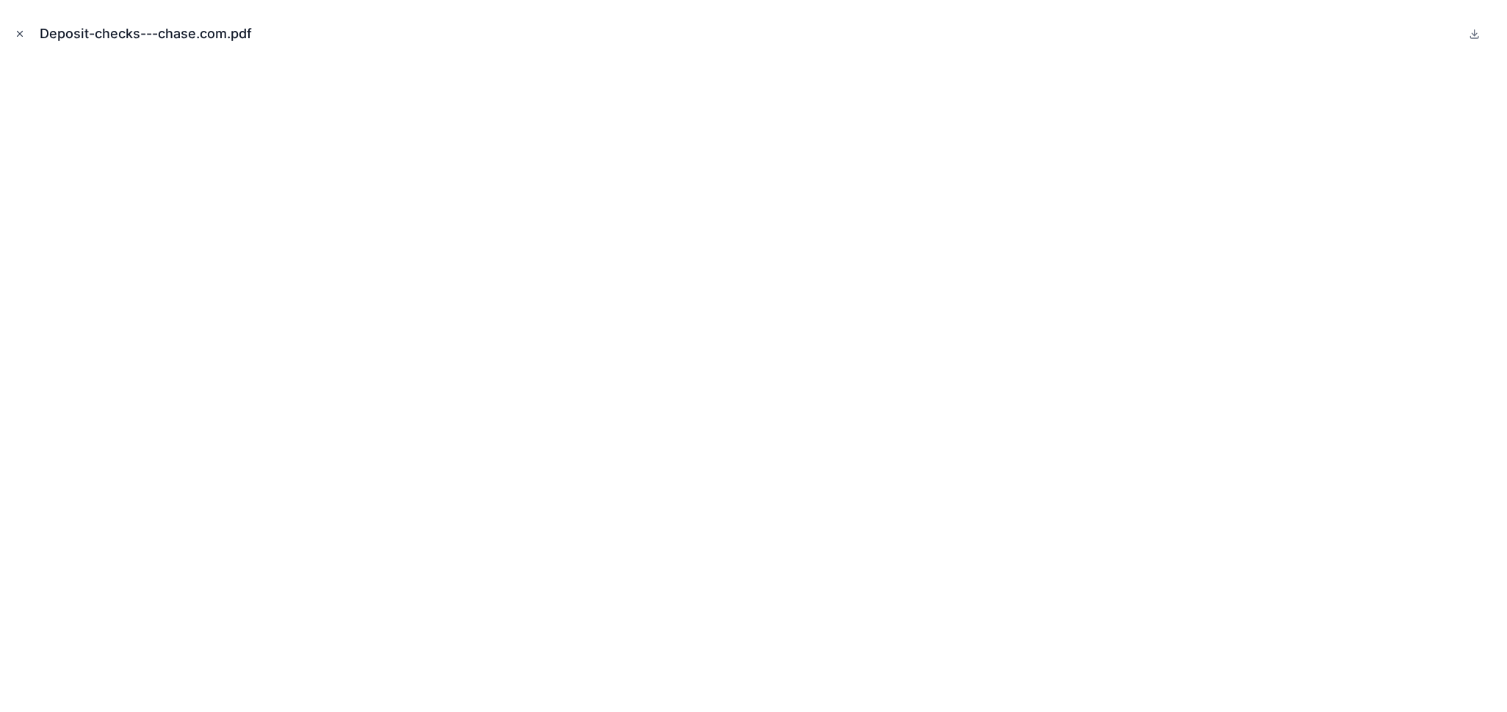
click at [20, 29] on icon "Close modal" at bounding box center [20, 34] width 10 height 10
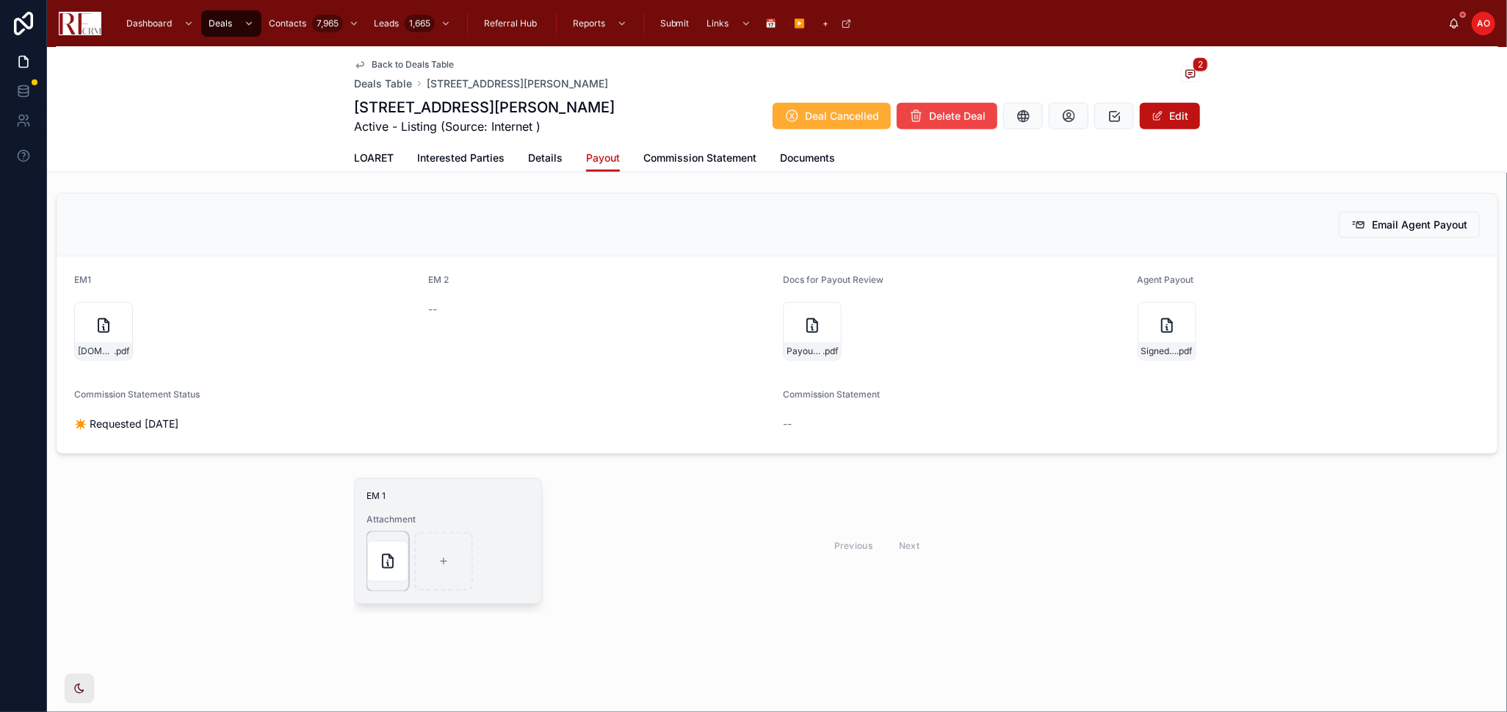
click at [367, 574] on div at bounding box center [387, 561] width 41 height 41
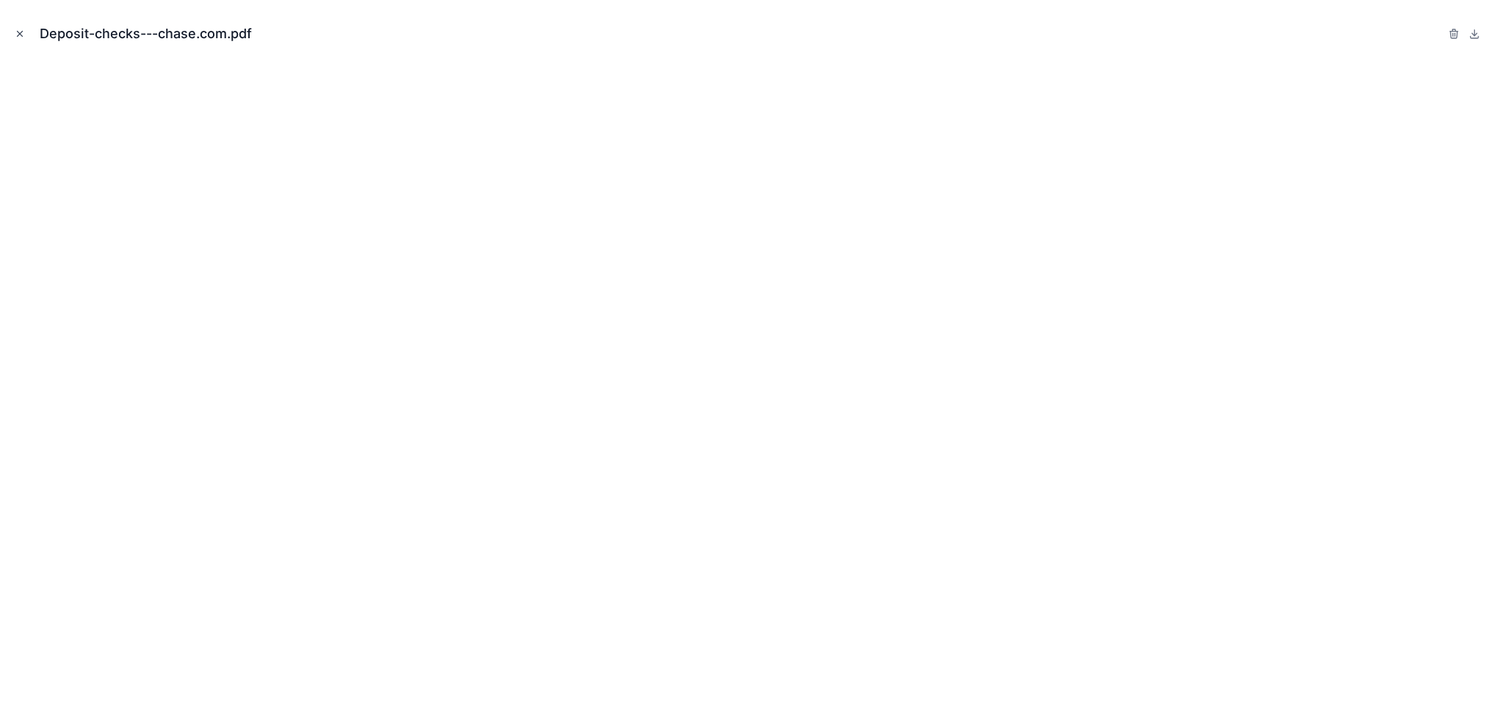
click at [20, 36] on icon "Close modal" at bounding box center [20, 34] width 10 height 10
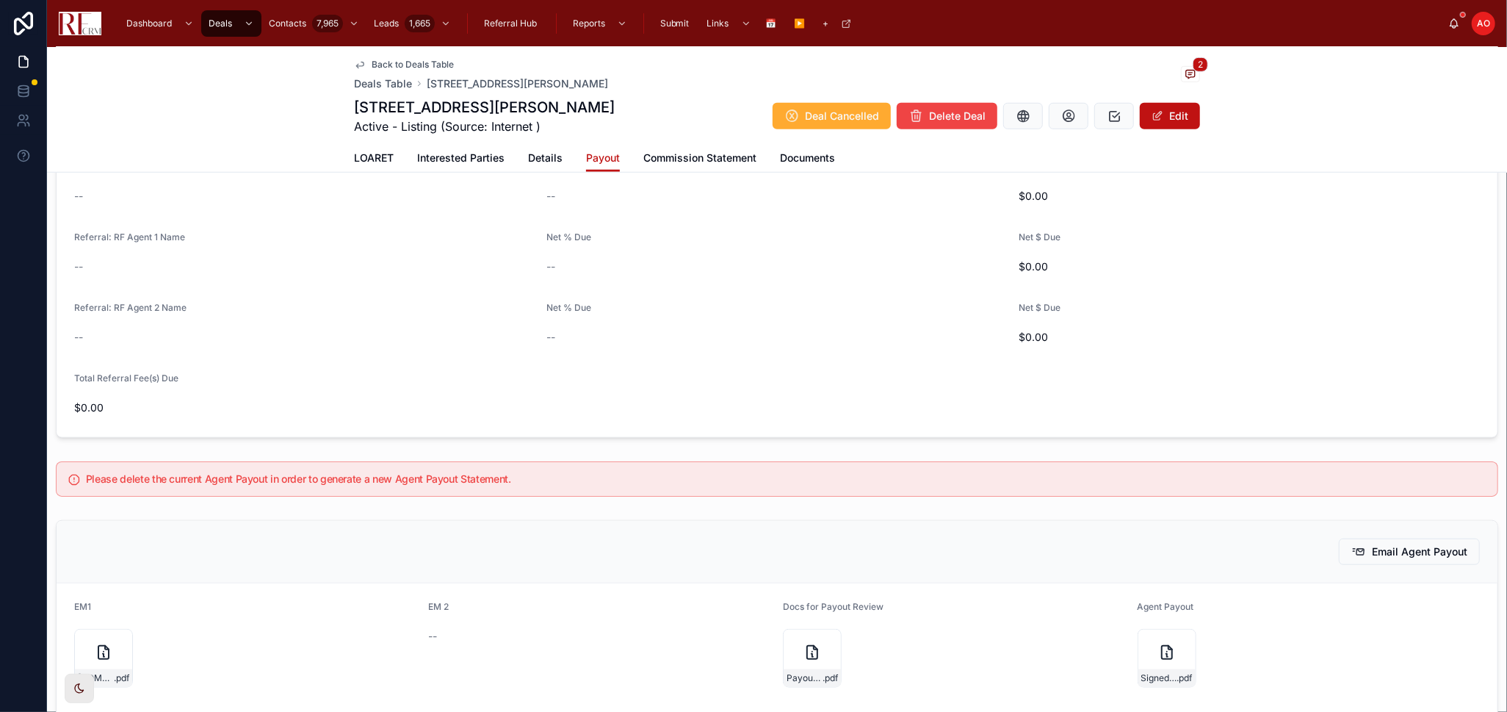
scroll to position [681, 0]
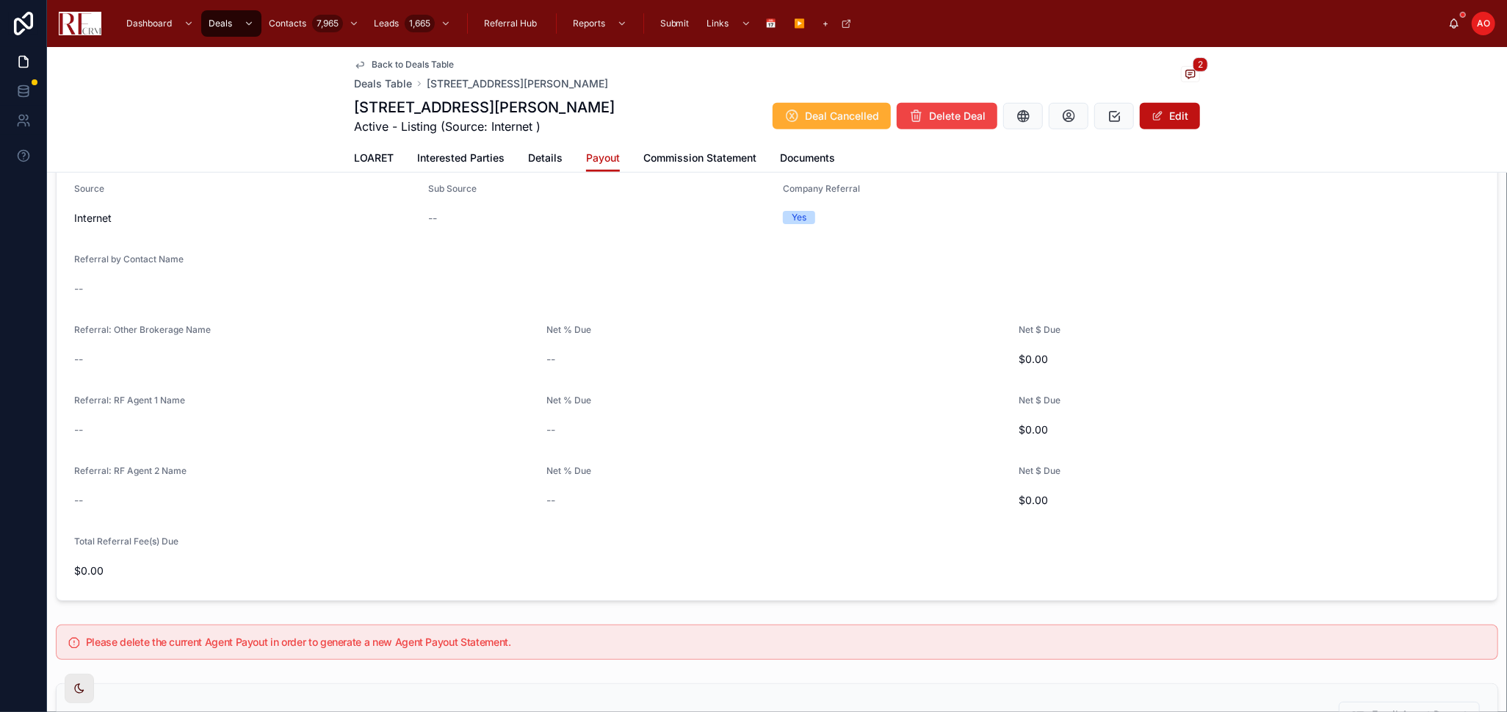
click at [691, 158] on span "Commission Statement" at bounding box center [700, 158] width 113 height 15
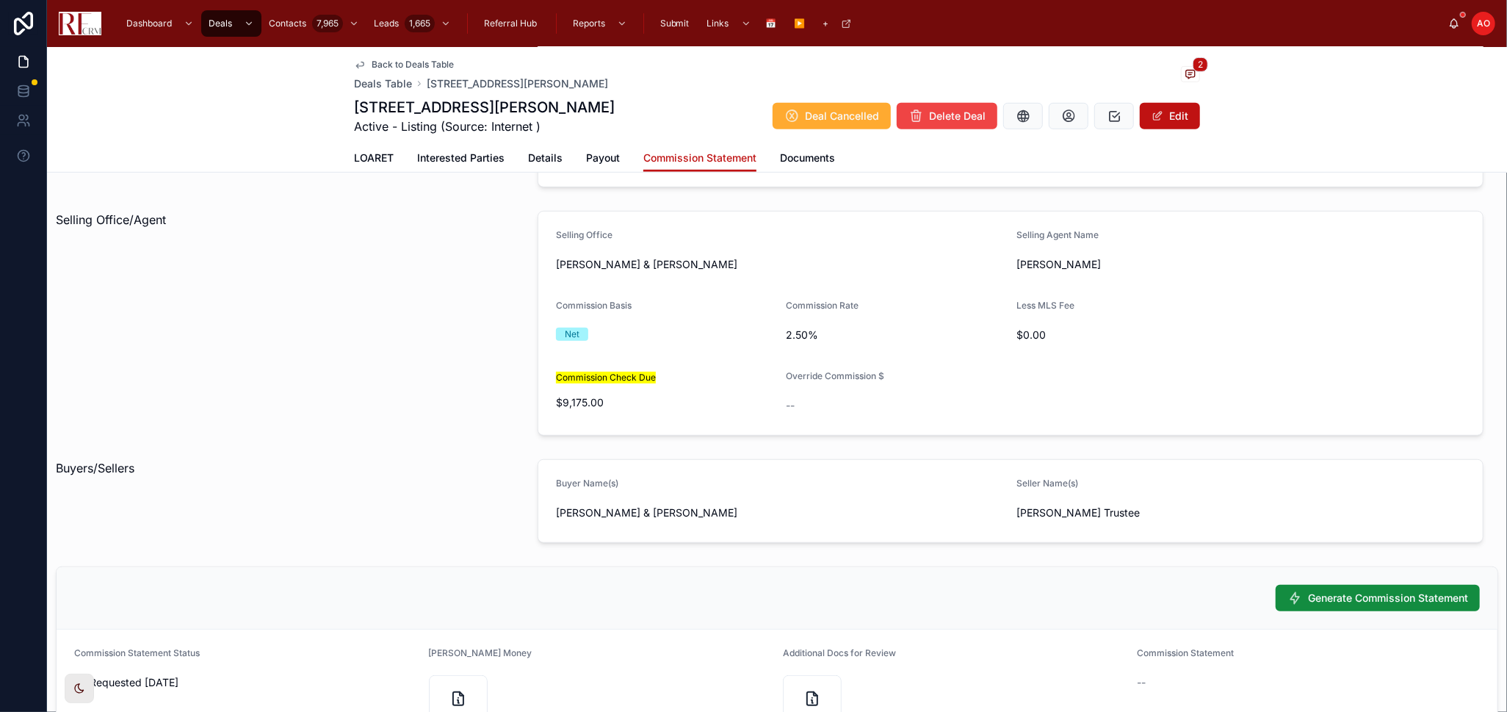
scroll to position [796, 0]
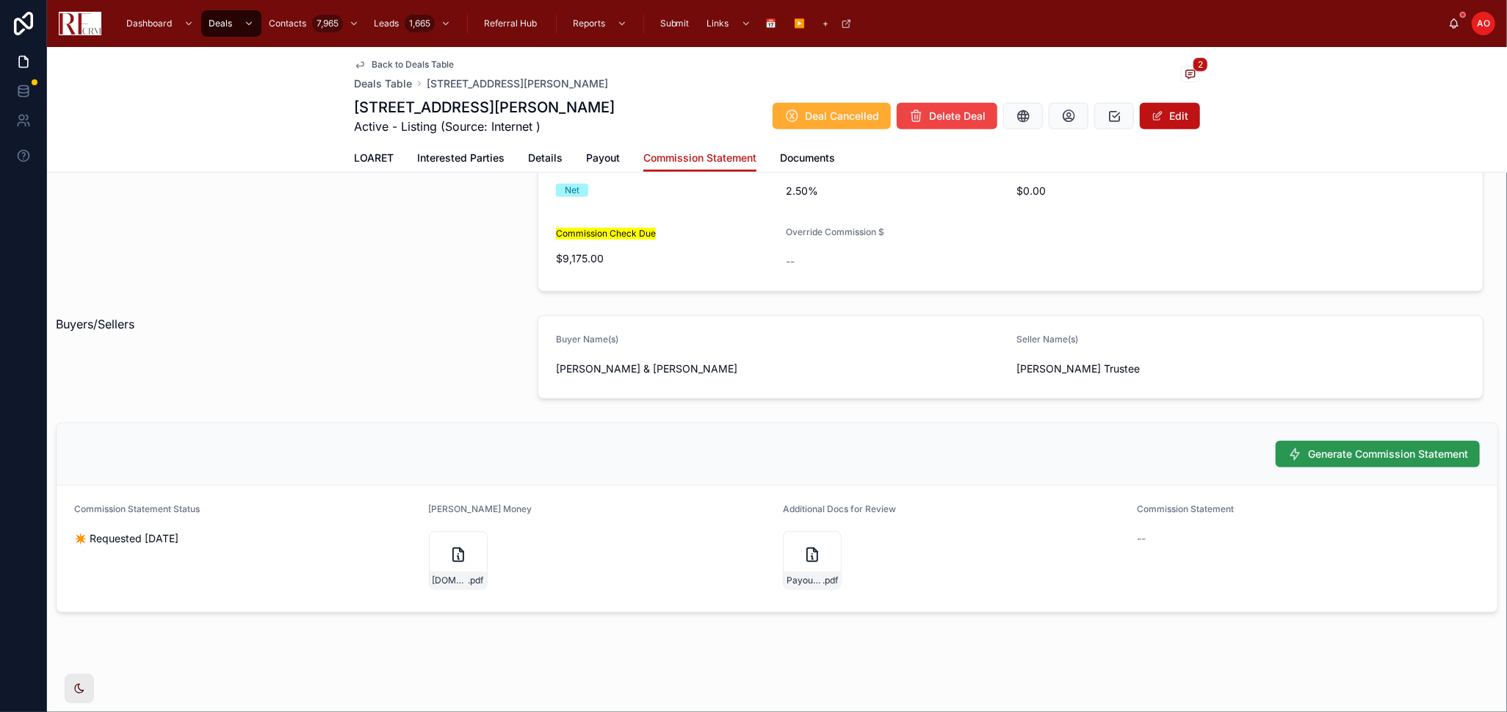
click at [1288, 453] on icon at bounding box center [1295, 454] width 15 height 15
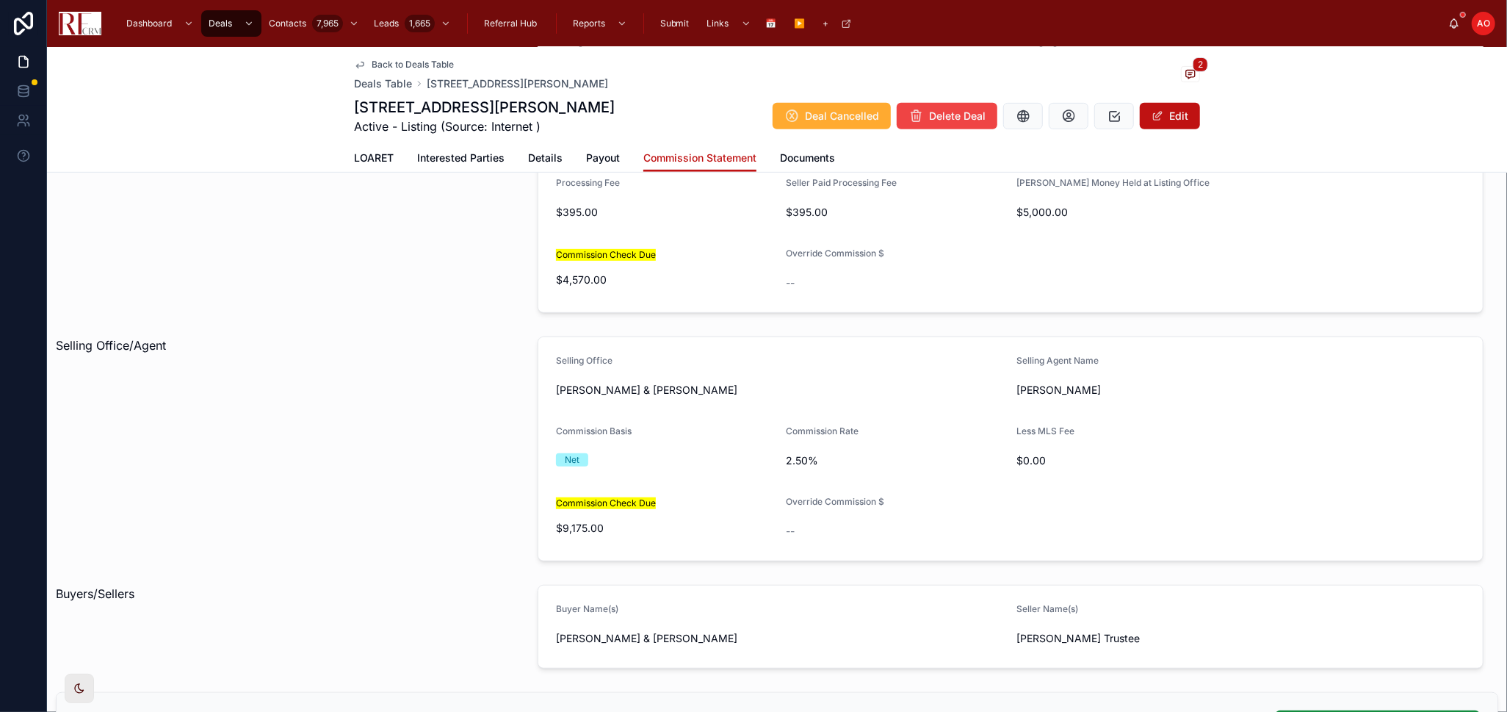
scroll to position [469, 0]
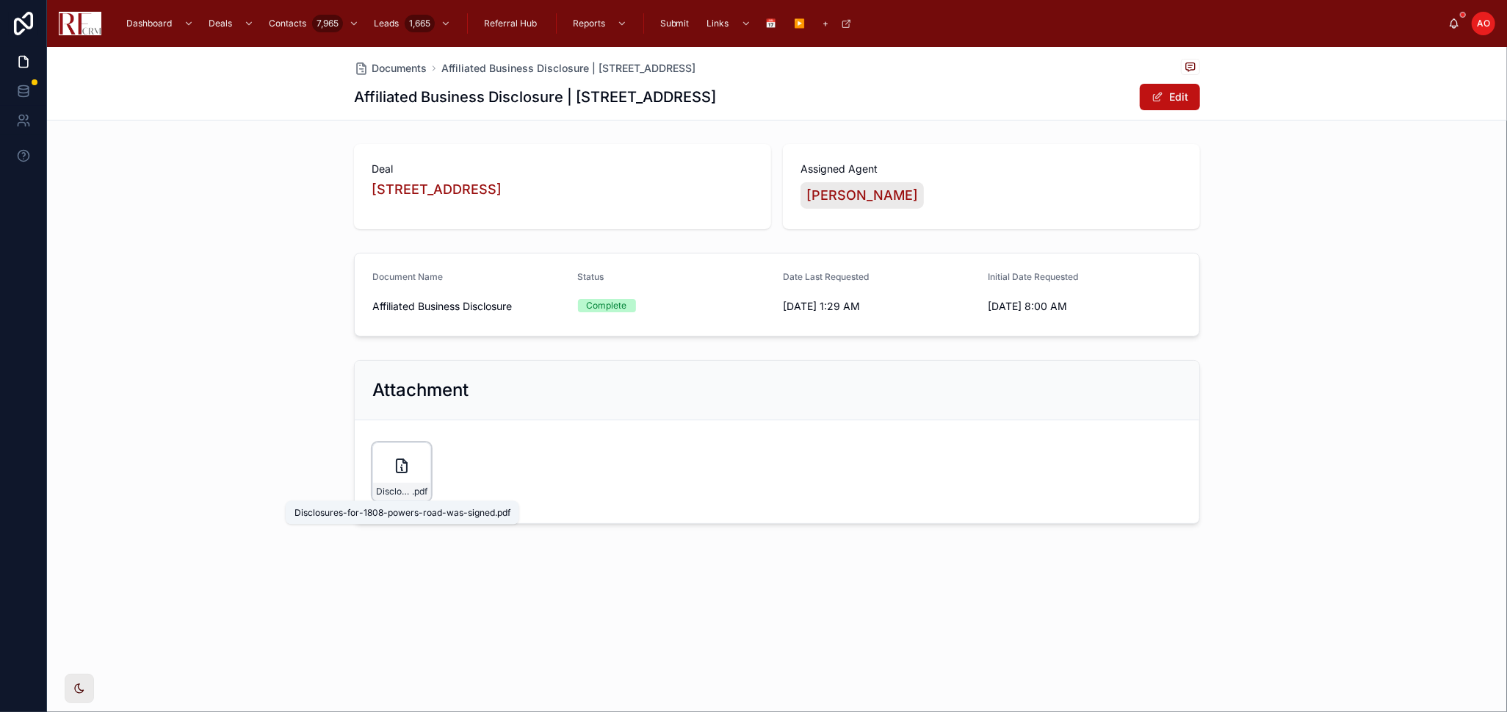
click at [414, 494] on span ".pdf" at bounding box center [419, 492] width 15 height 12
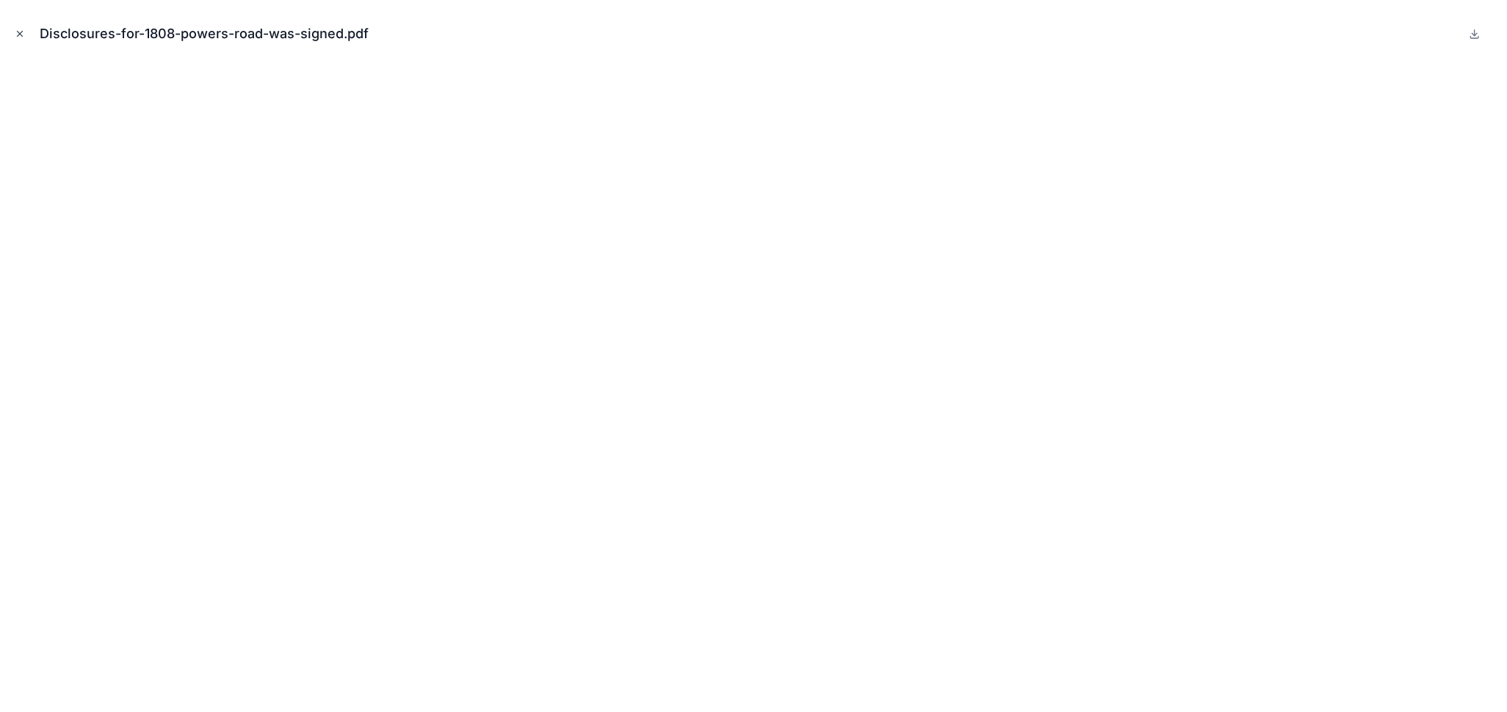
click at [15, 30] on icon "Close modal" at bounding box center [20, 34] width 10 height 10
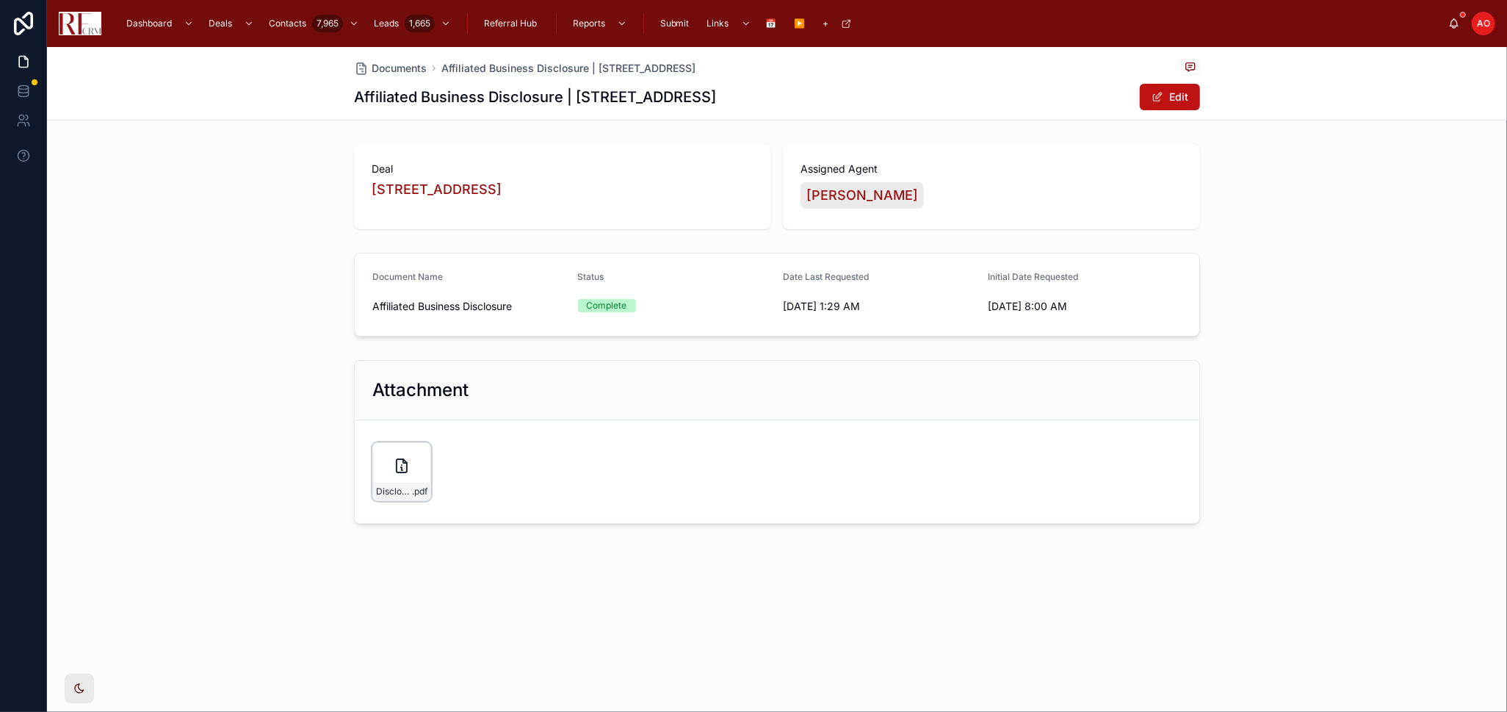
click at [406, 464] on icon at bounding box center [402, 465] width 10 height 13
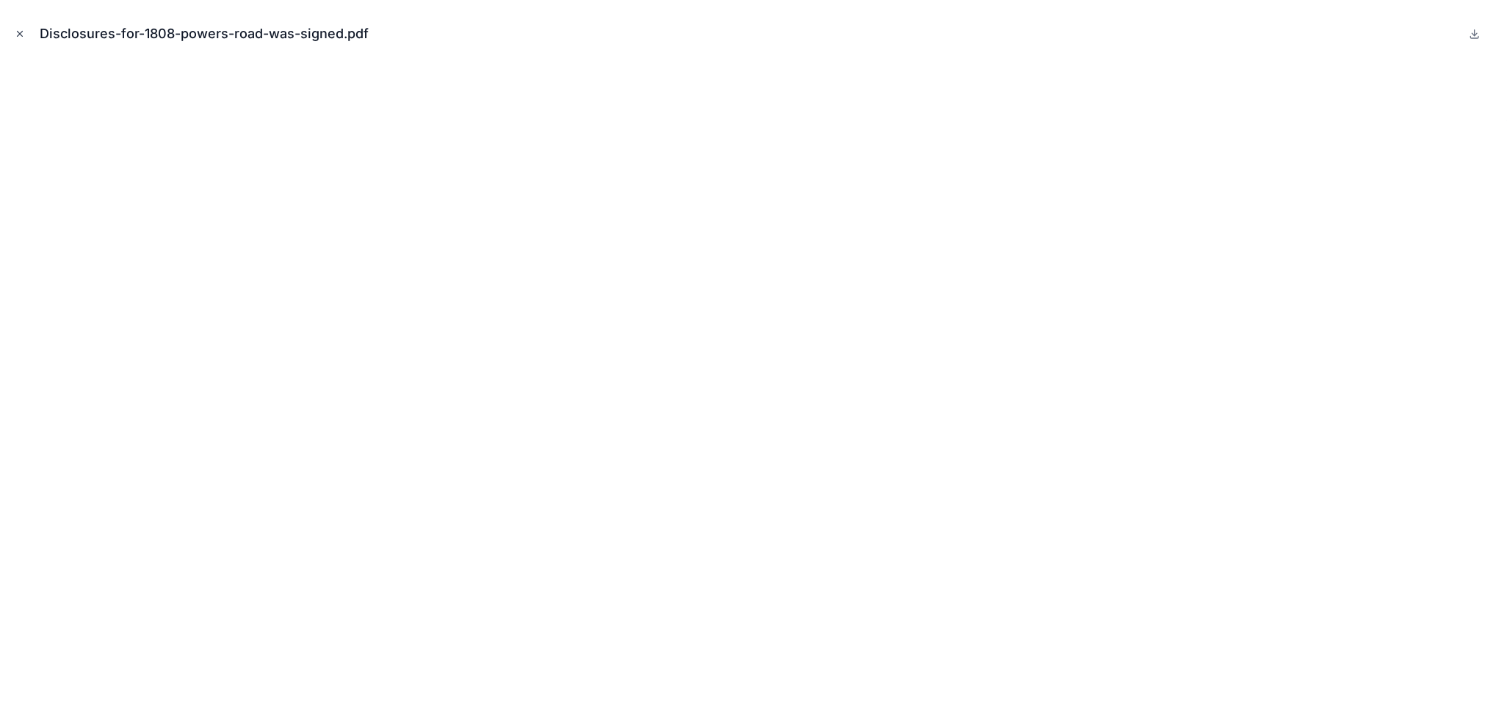
click at [21, 37] on icon "Close modal" at bounding box center [20, 34] width 10 height 10
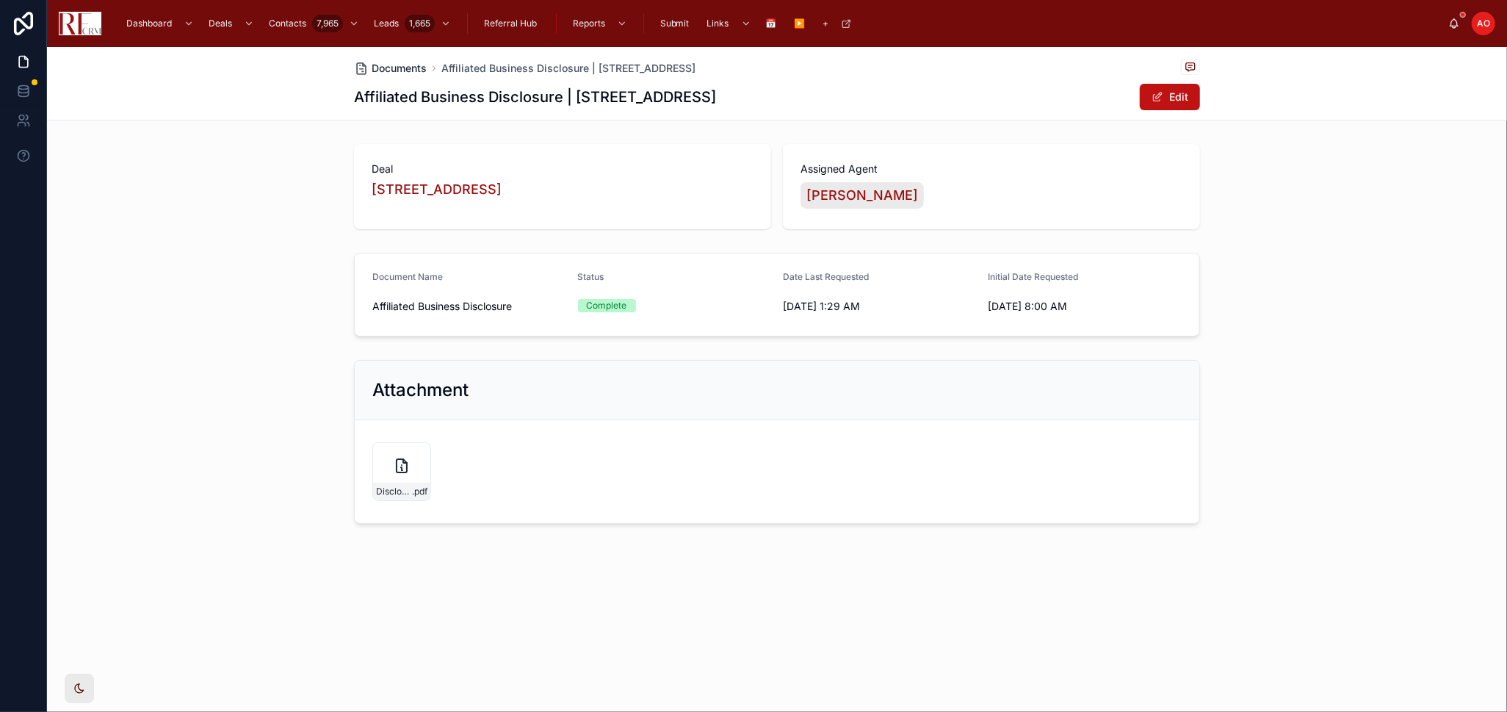
click at [409, 70] on span "Documents" at bounding box center [399, 68] width 55 height 15
click at [647, 62] on span "Affiliated Business Disclosure | 1808 Powers Road, Woodstock" at bounding box center [569, 68] width 254 height 15
click at [397, 66] on span "Documents" at bounding box center [399, 68] width 55 height 15
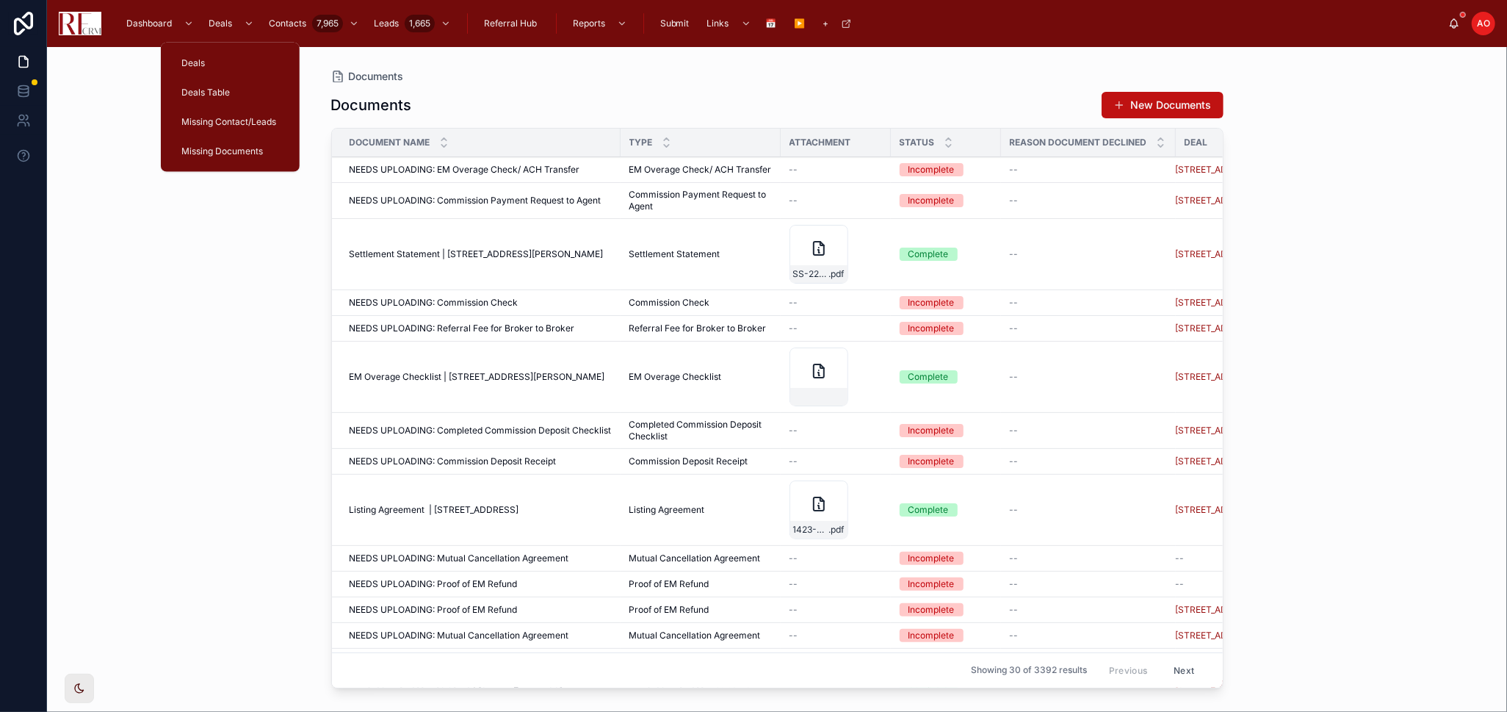
click at [220, 90] on span "Deals Table" at bounding box center [205, 93] width 48 height 12
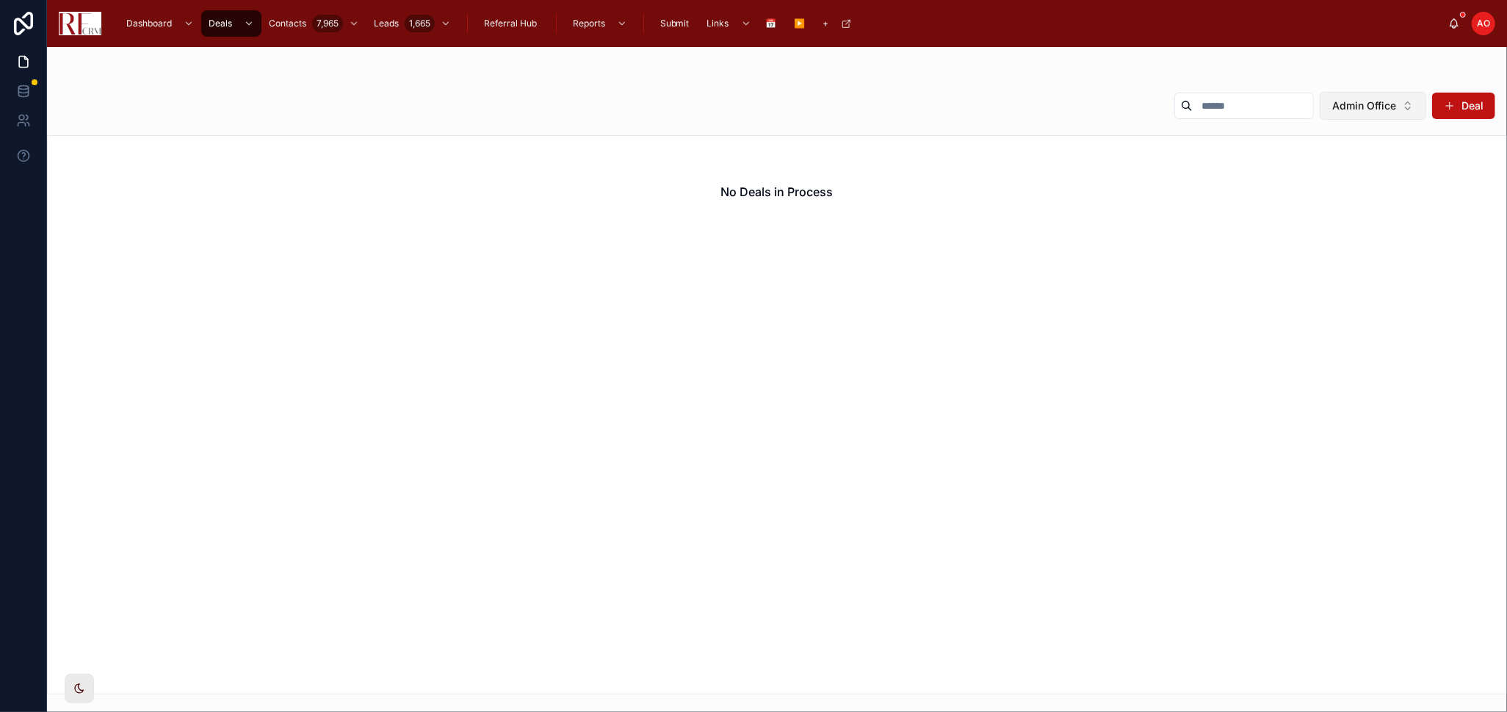
click at [1389, 104] on span "Admin Office" at bounding box center [1365, 105] width 64 height 15
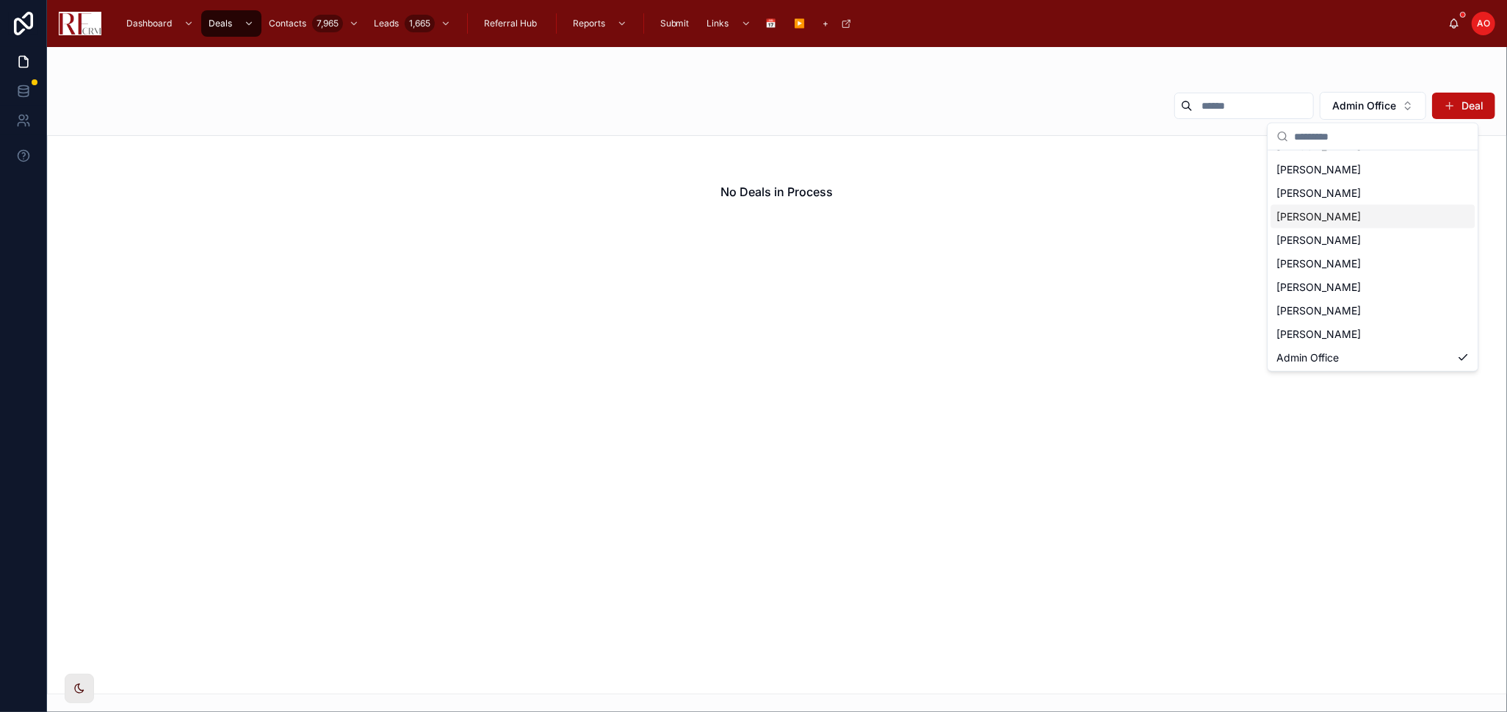
scroll to position [90, 0]
click at [1348, 283] on div "[PERSON_NAME]" at bounding box center [1373, 287] width 204 height 24
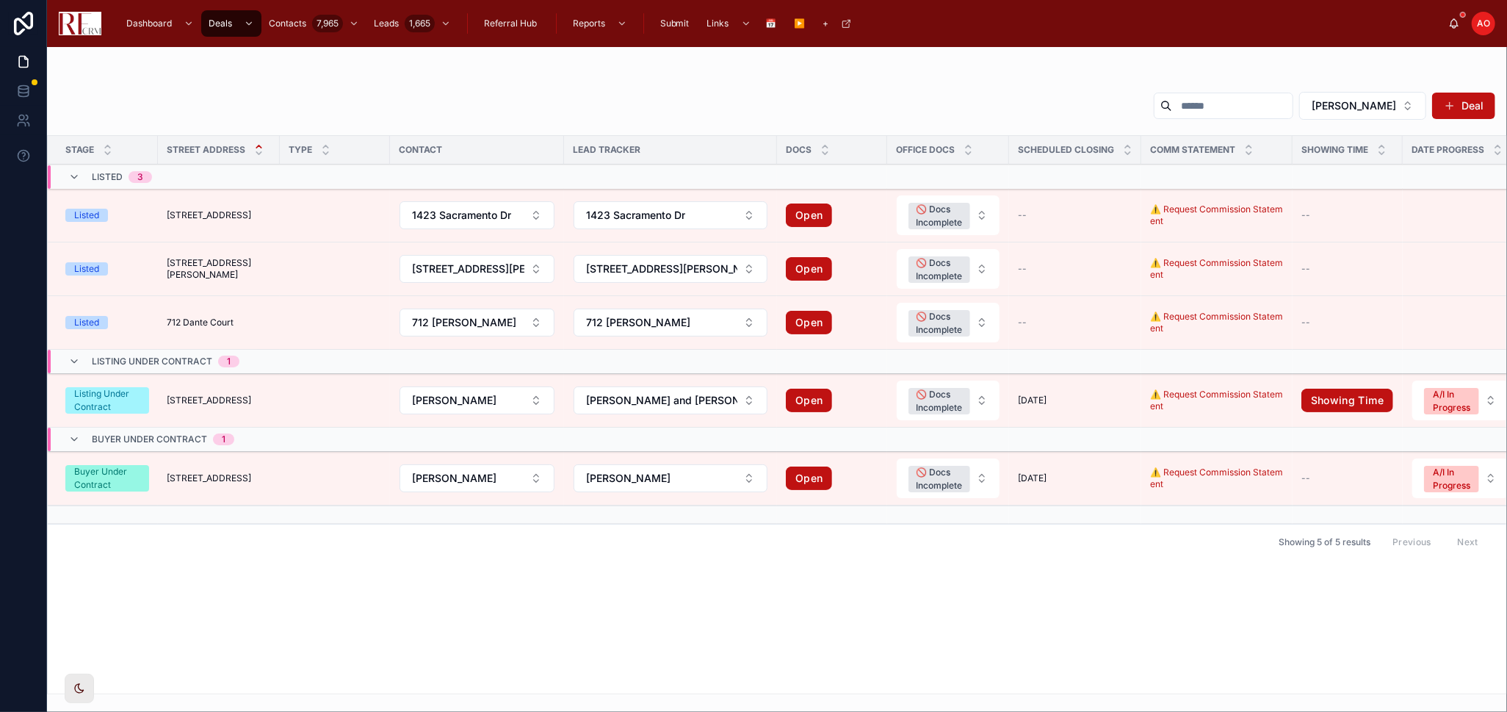
click at [475, 607] on div "Stage Street Address Type Contact Lead Tracker Docs Office Docs Scheduled closi…" at bounding box center [777, 415] width 1459 height 558
click at [214, 402] on span "[STREET_ADDRESS]" at bounding box center [209, 400] width 84 height 12
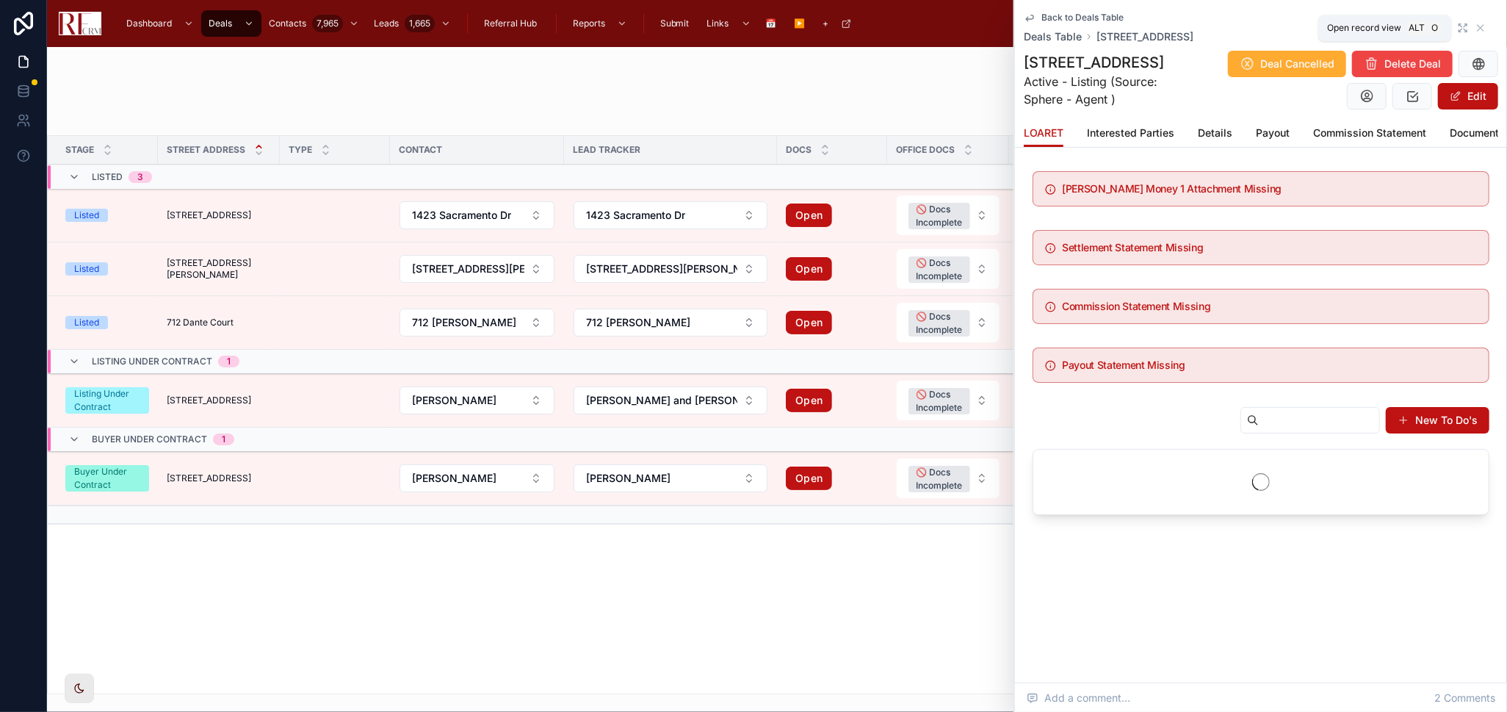
click at [1465, 27] on icon at bounding box center [1463, 28] width 12 height 12
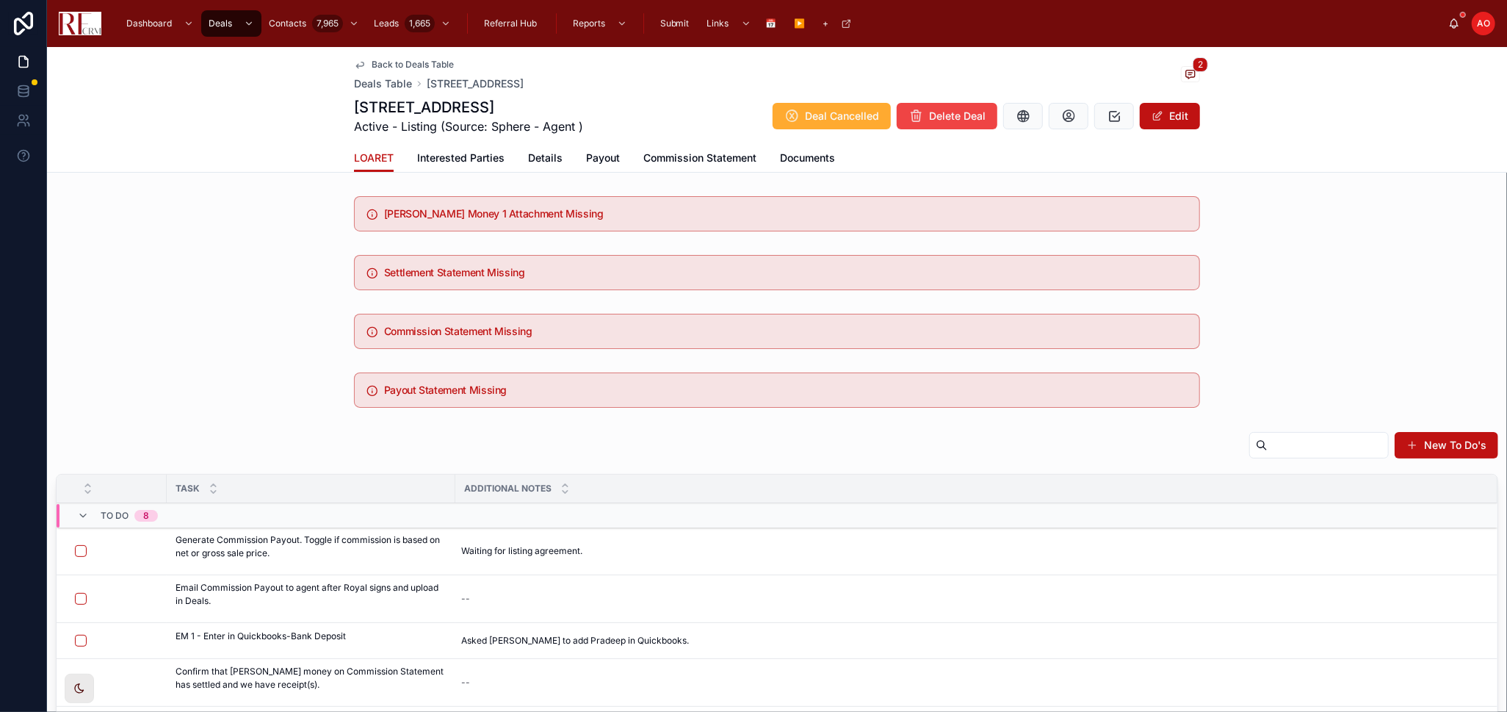
click at [816, 153] on span "Documents" at bounding box center [807, 158] width 55 height 15
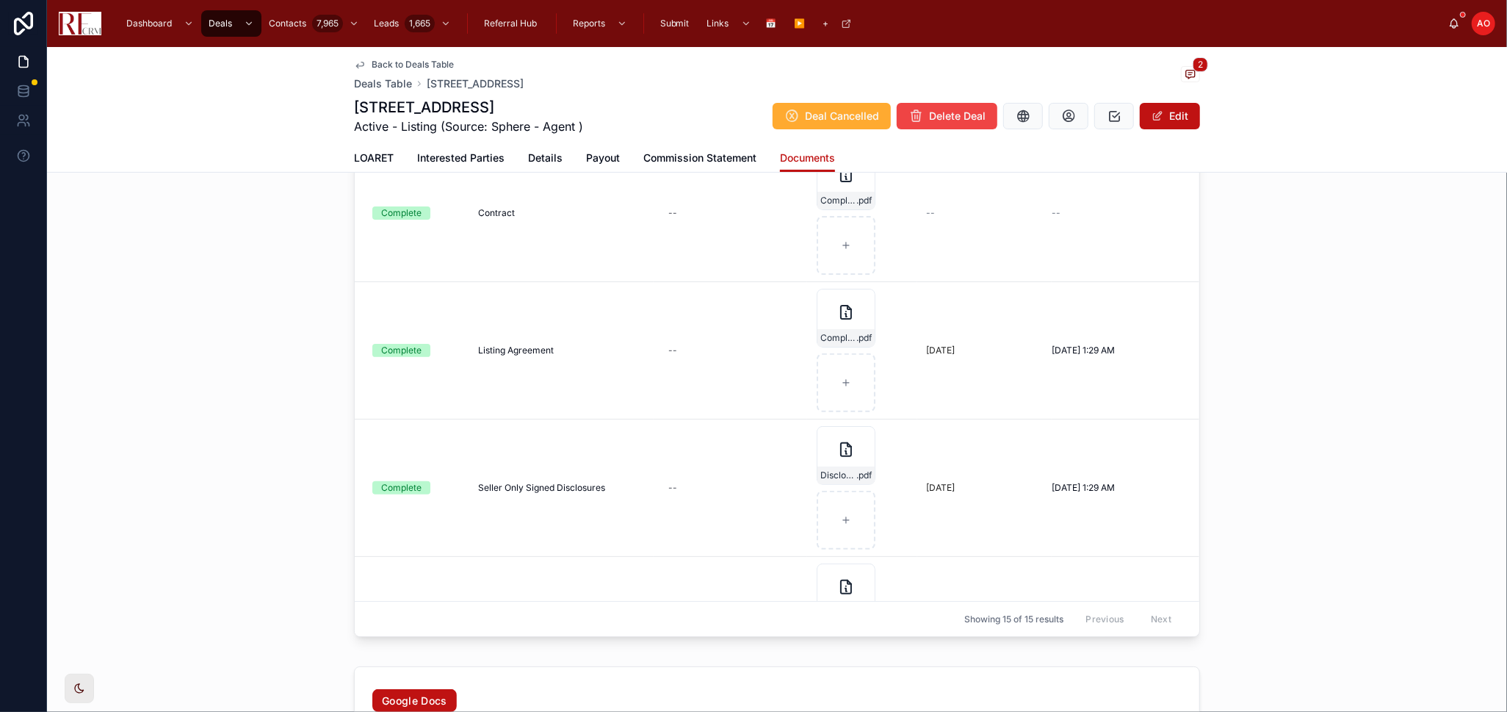
scroll to position [326, 0]
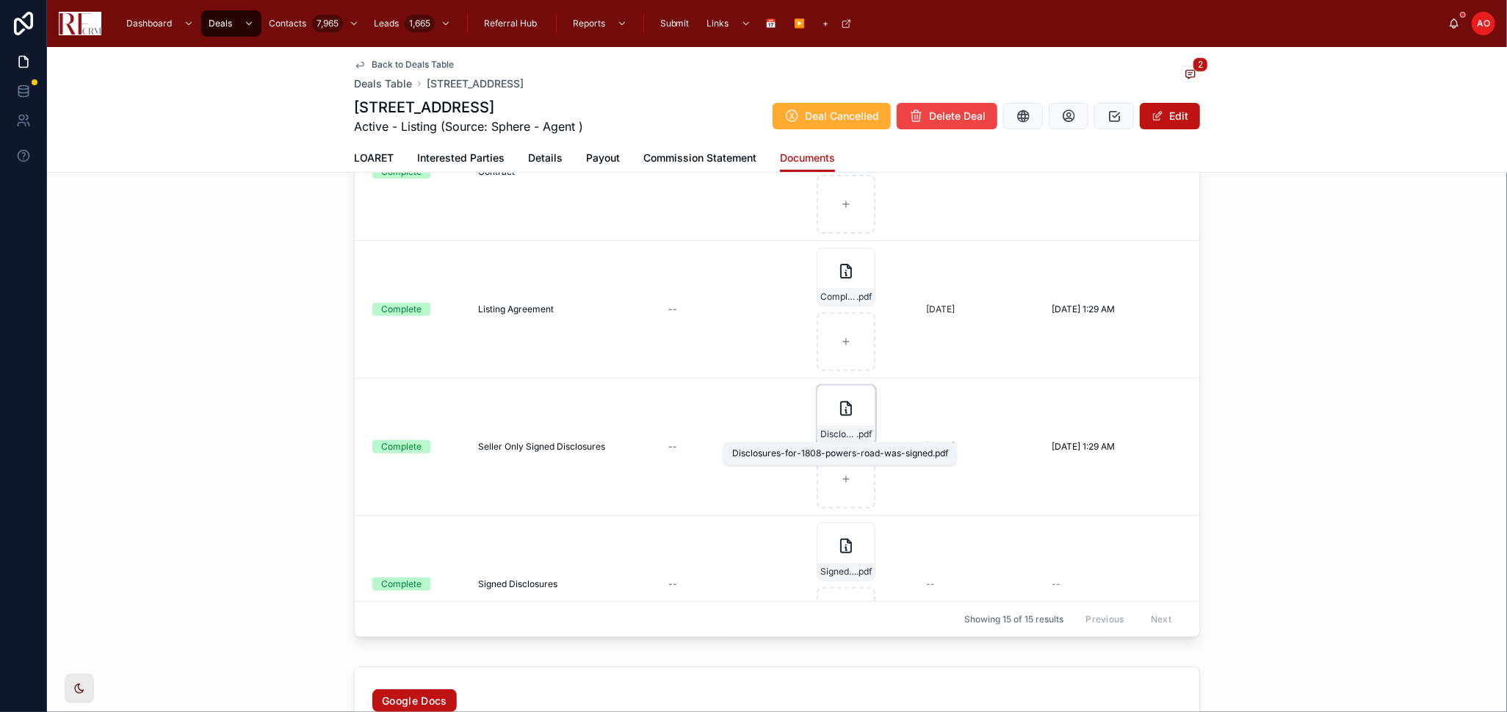
click at [834, 430] on span "Disclosures-for-1808-powers-road-was-signed" at bounding box center [839, 434] width 36 height 12
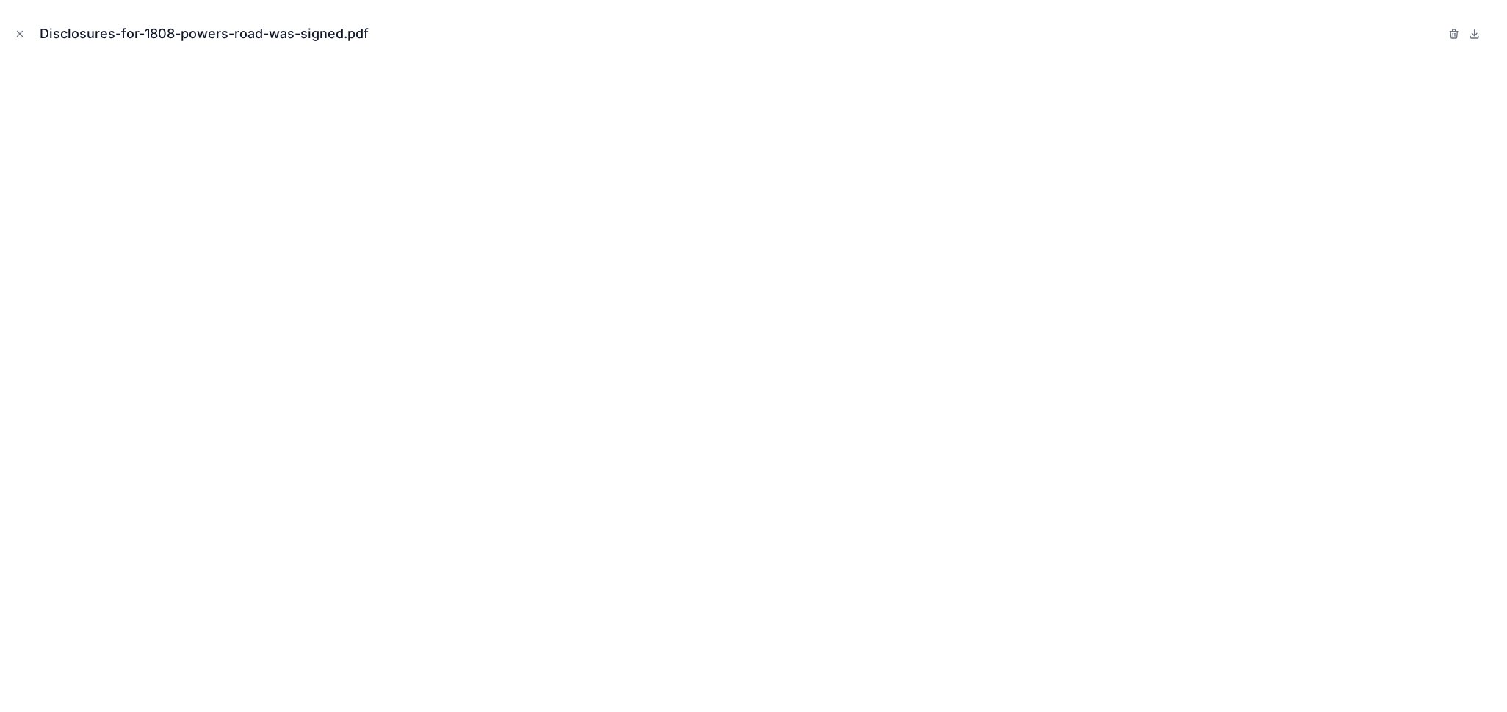
click at [18, 30] on icon "Close modal" at bounding box center [20, 34] width 10 height 10
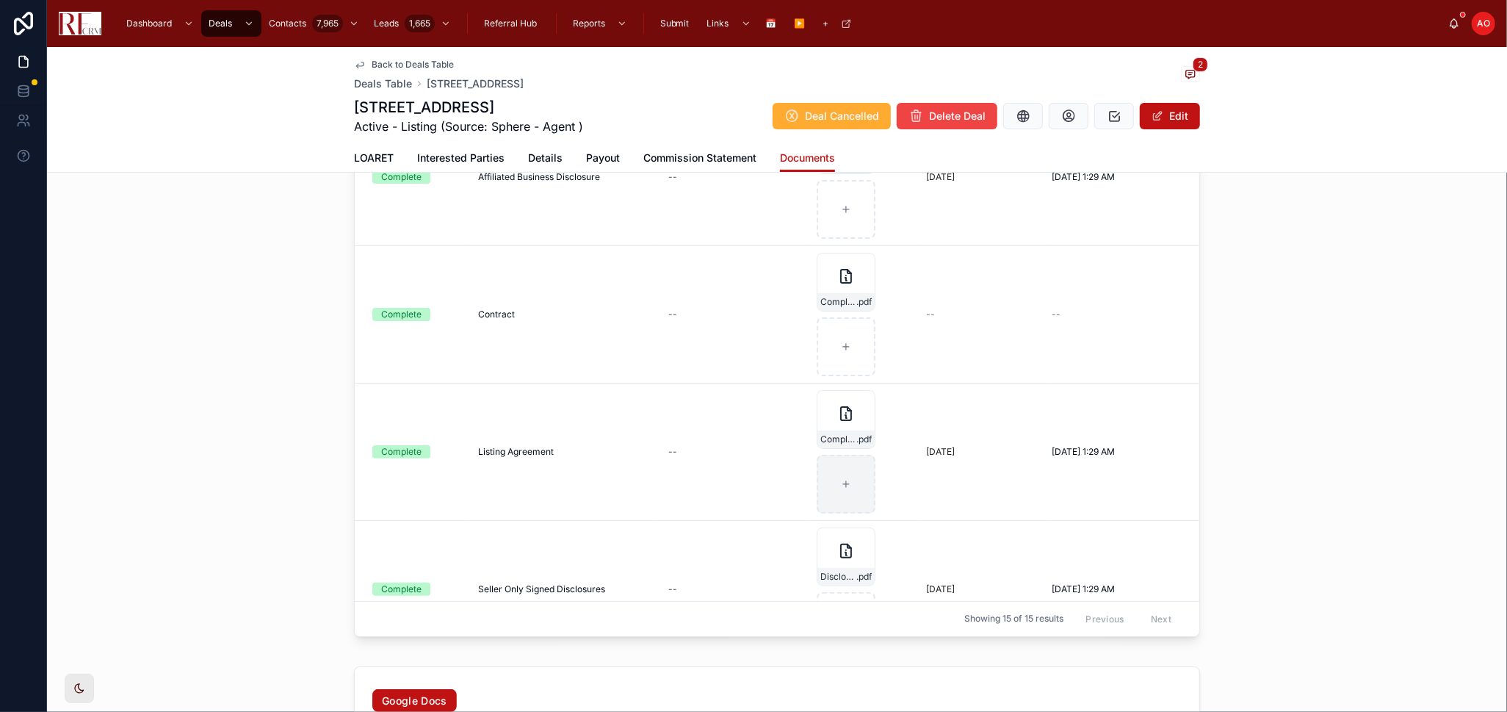
scroll to position [82, 0]
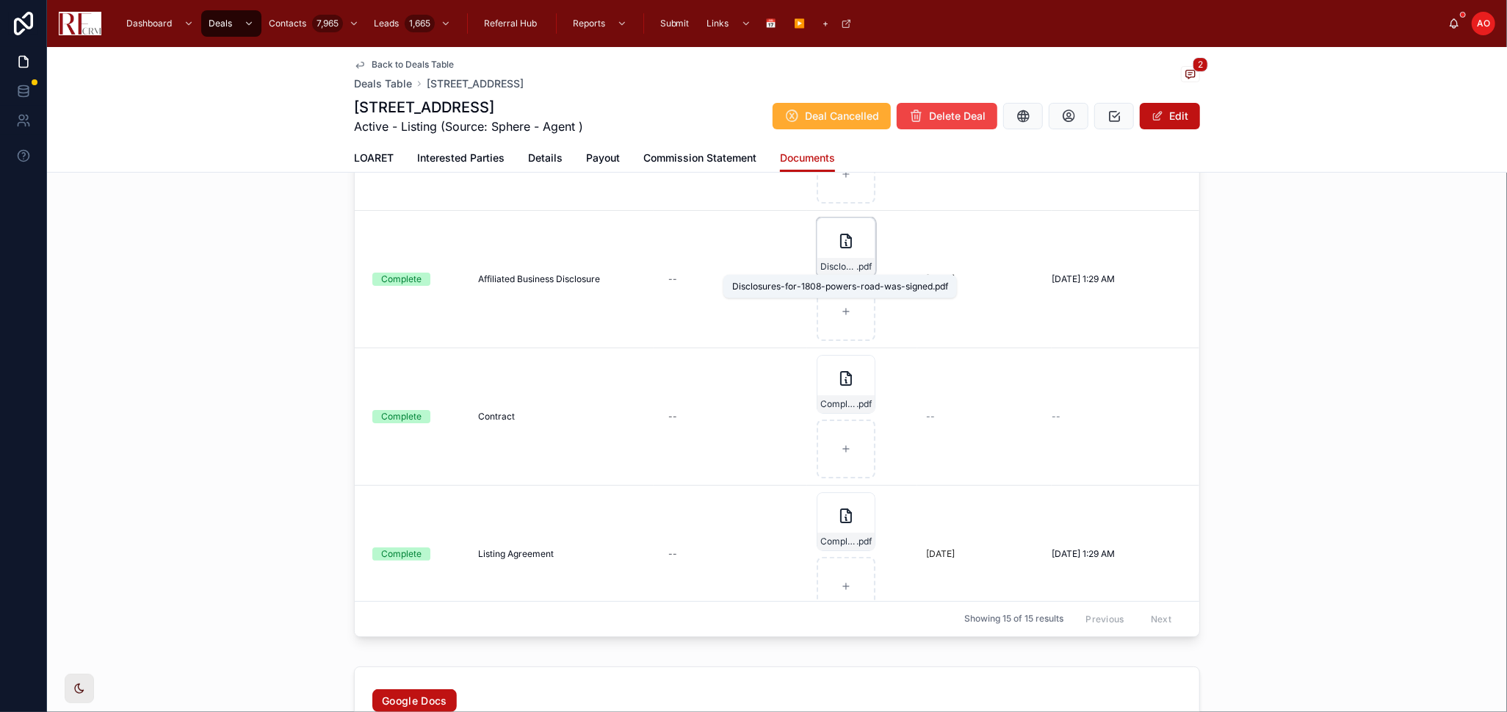
click at [840, 262] on span "Disclosures-for-1808-powers-road-was-signed" at bounding box center [839, 267] width 36 height 12
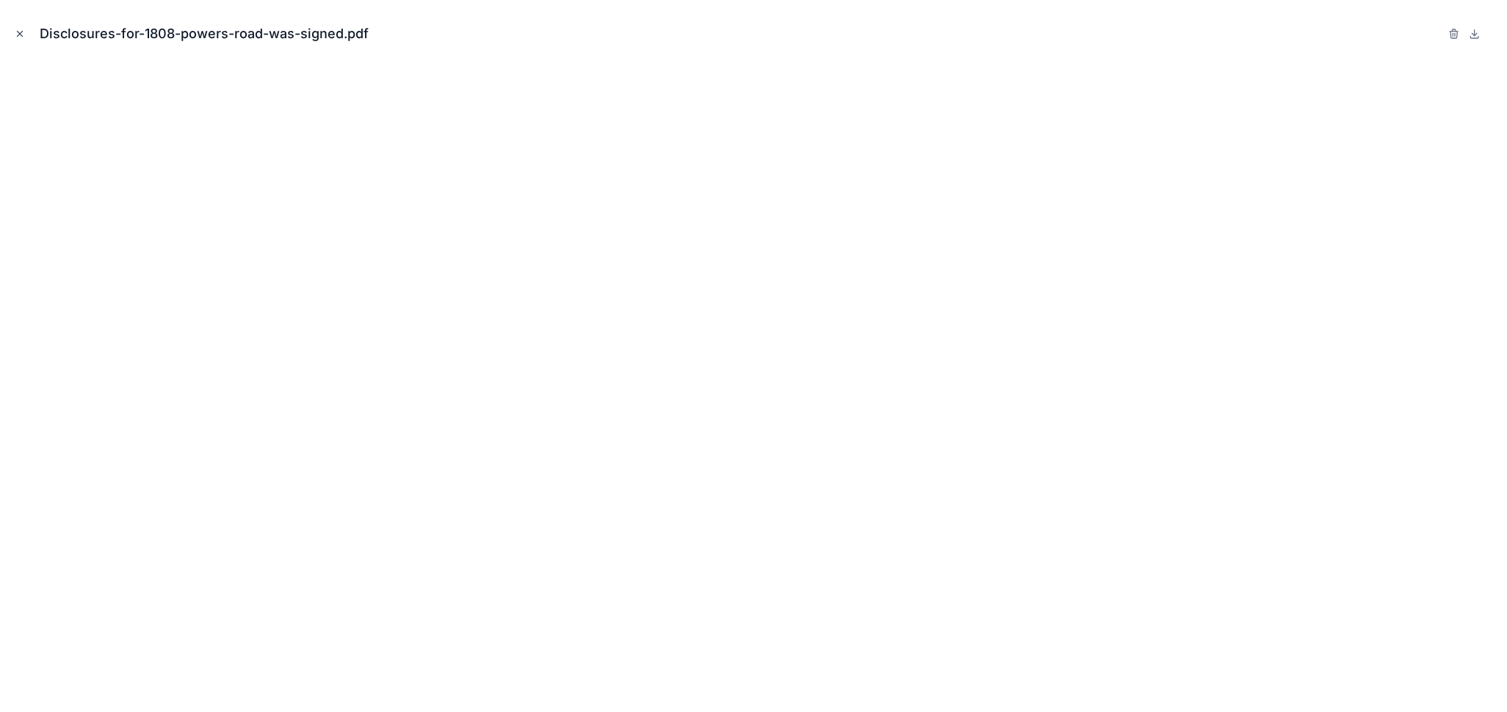
click at [18, 33] on icon "Close modal" at bounding box center [20, 34] width 10 height 10
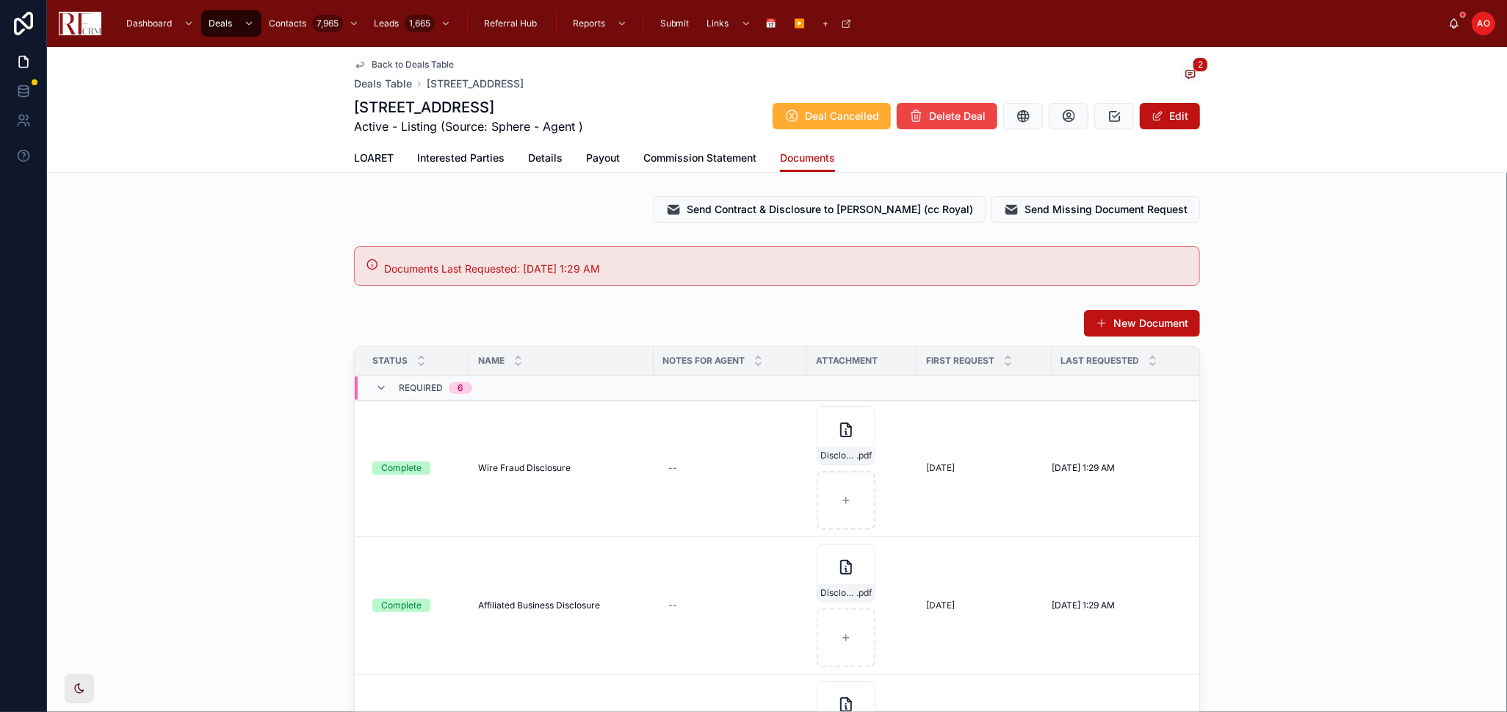
click at [0, 0] on button at bounding box center [0, 0] width 0 height 0
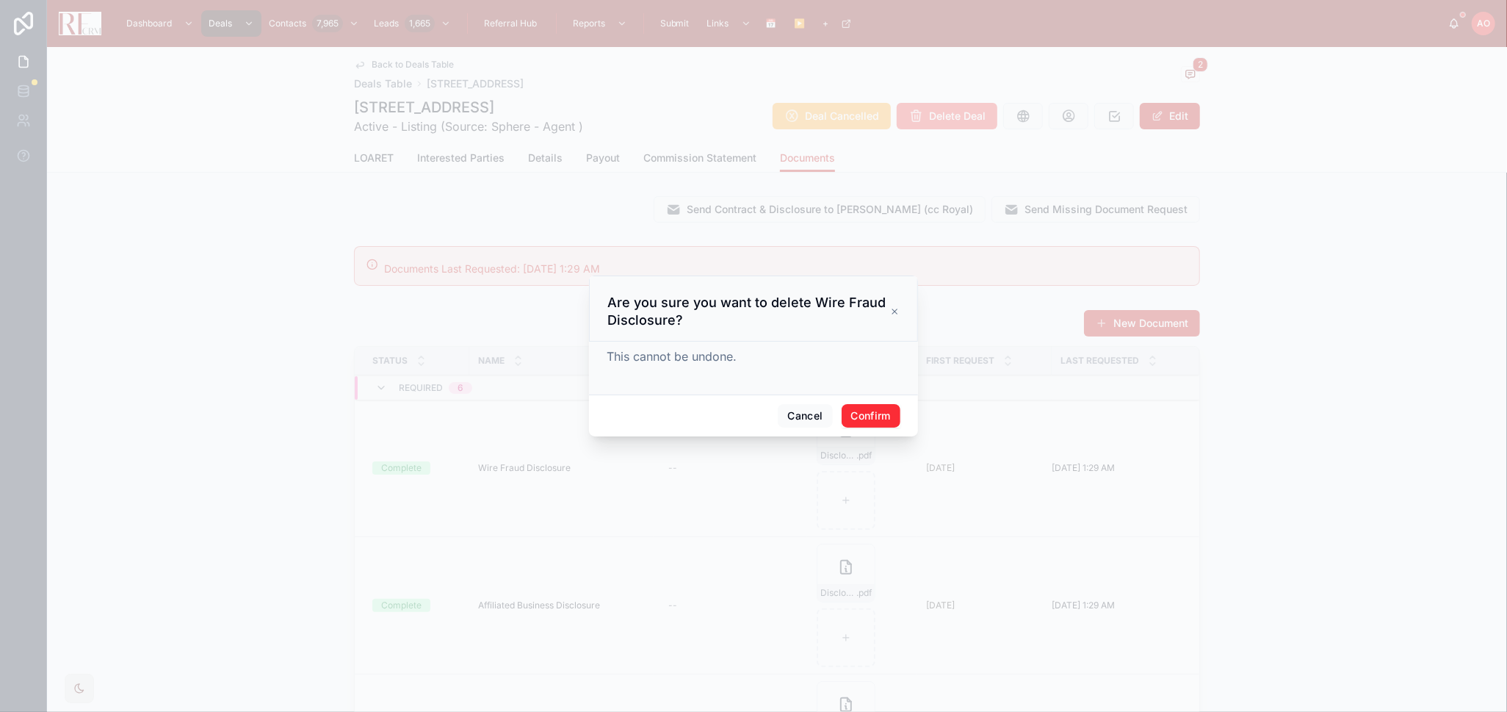
click at [867, 408] on button "Confirm" at bounding box center [871, 416] width 59 height 24
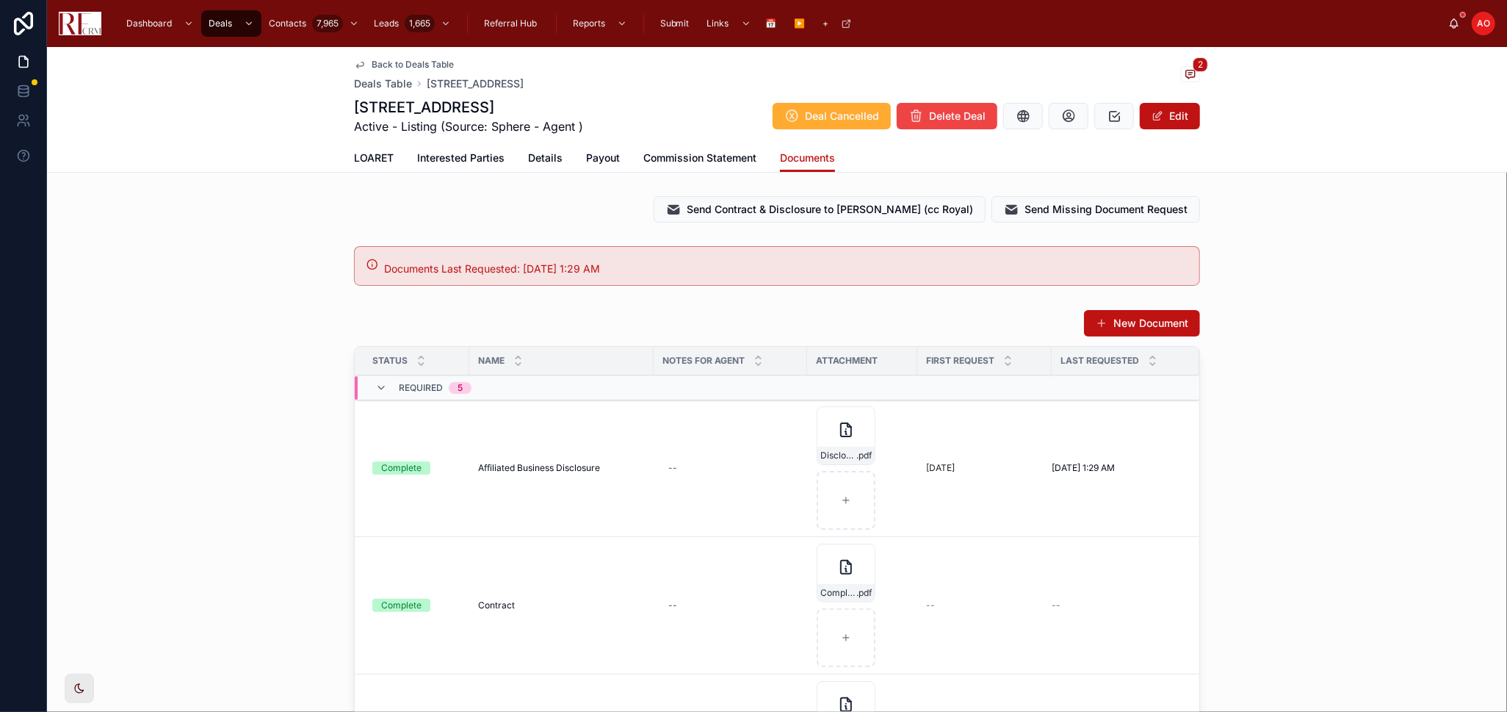
click at [0, 0] on icon at bounding box center [0, 0] width 0 height 0
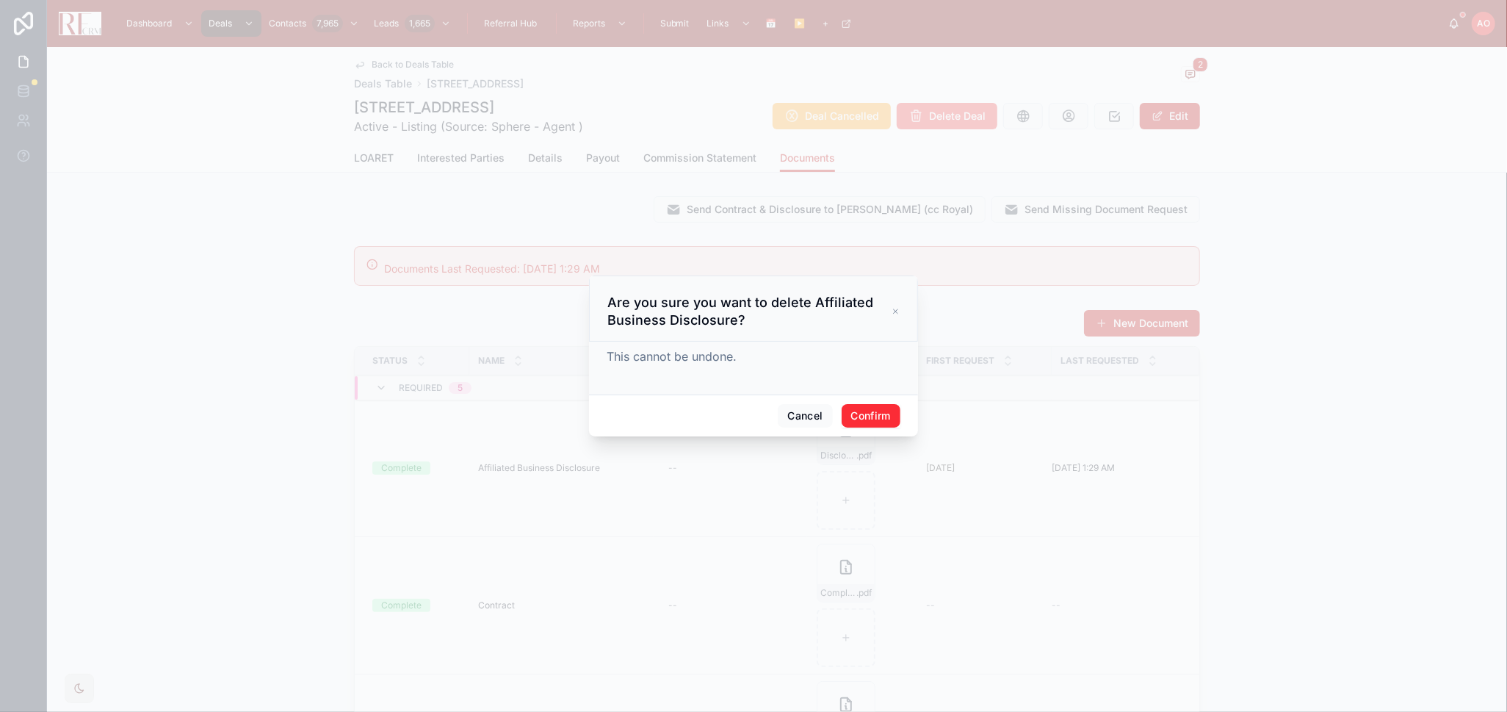
click at [883, 419] on button "Confirm" at bounding box center [871, 416] width 59 height 24
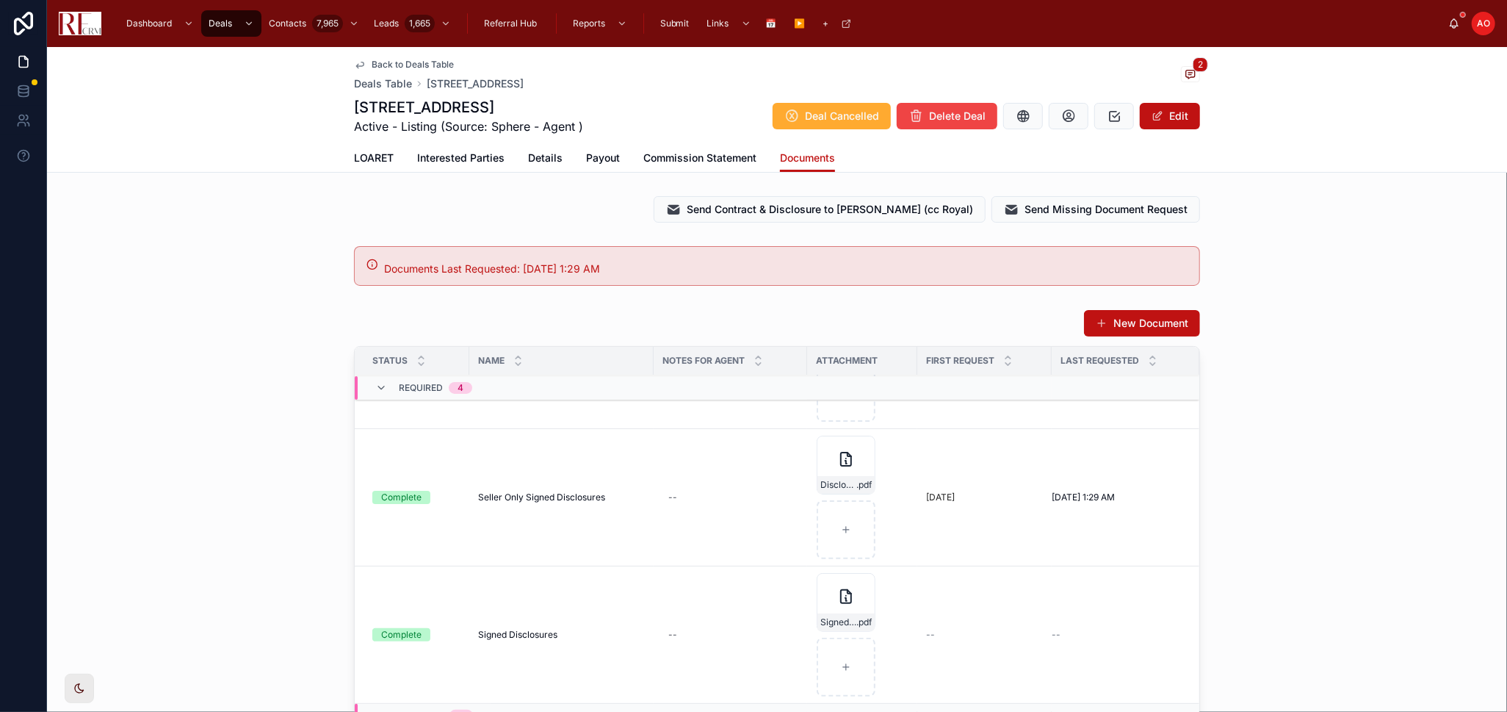
scroll to position [326, 0]
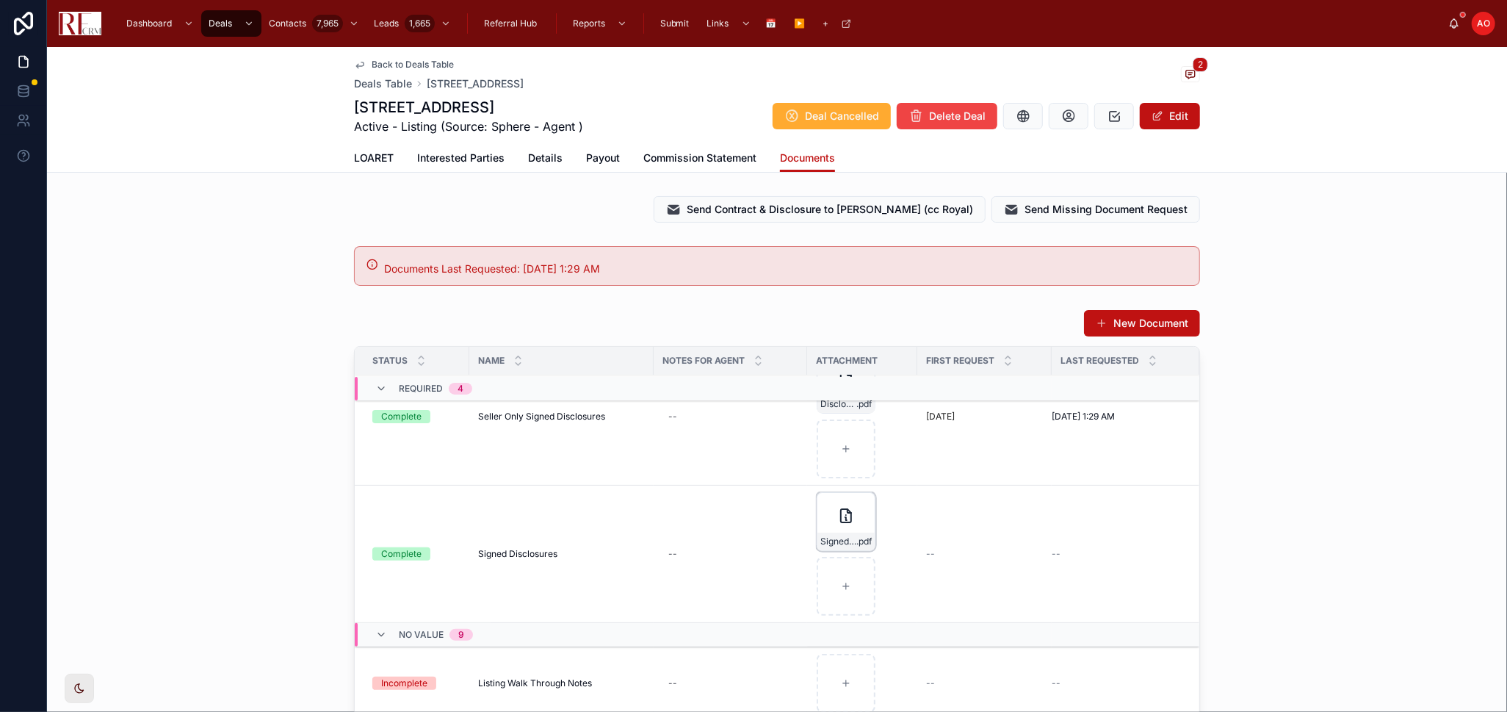
click at [0, 0] on icon "button" at bounding box center [0, 0] width 0 height 0
click at [876, 478] on icon "button" at bounding box center [873, 478] width 7 height 7
click at [835, 538] on span "Signed Disclosures 1808 Powers Road, Woodstock 10.8.2025 12 19 pm recmd7rkpLo94…" at bounding box center [839, 542] width 36 height 12
click at [1297, 480] on div "New Document Status Name Notes for Agent Attachment First Request Last Requeste…" at bounding box center [777, 598] width 1460 height 590
click at [822, 533] on div "Signed-Disclosures---1808-Powers-Road,-Woodstock-10.8.2025-12-19-pm-recmd7rkpLo…" at bounding box center [846, 542] width 57 height 18
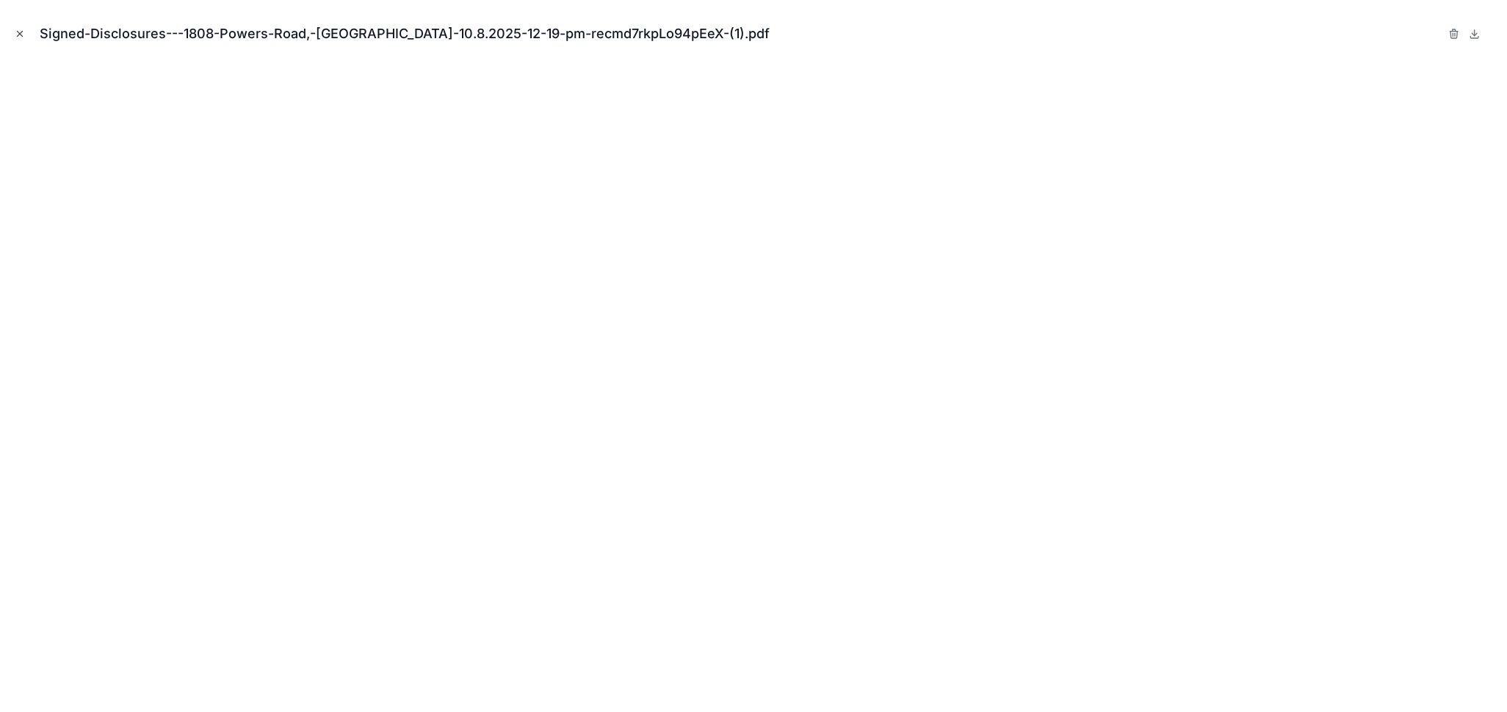
click at [24, 27] on button "Close modal" at bounding box center [20, 34] width 16 height 16
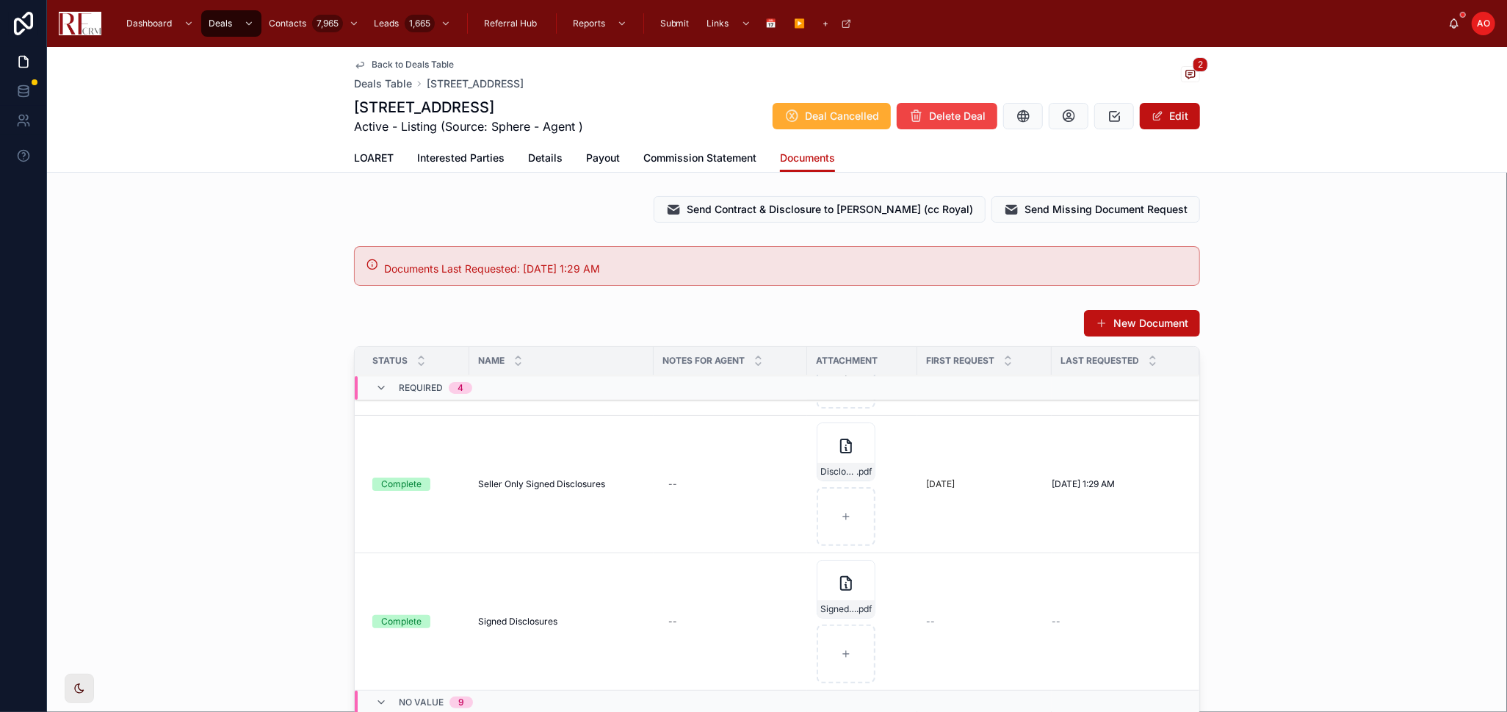
scroll to position [571, 0]
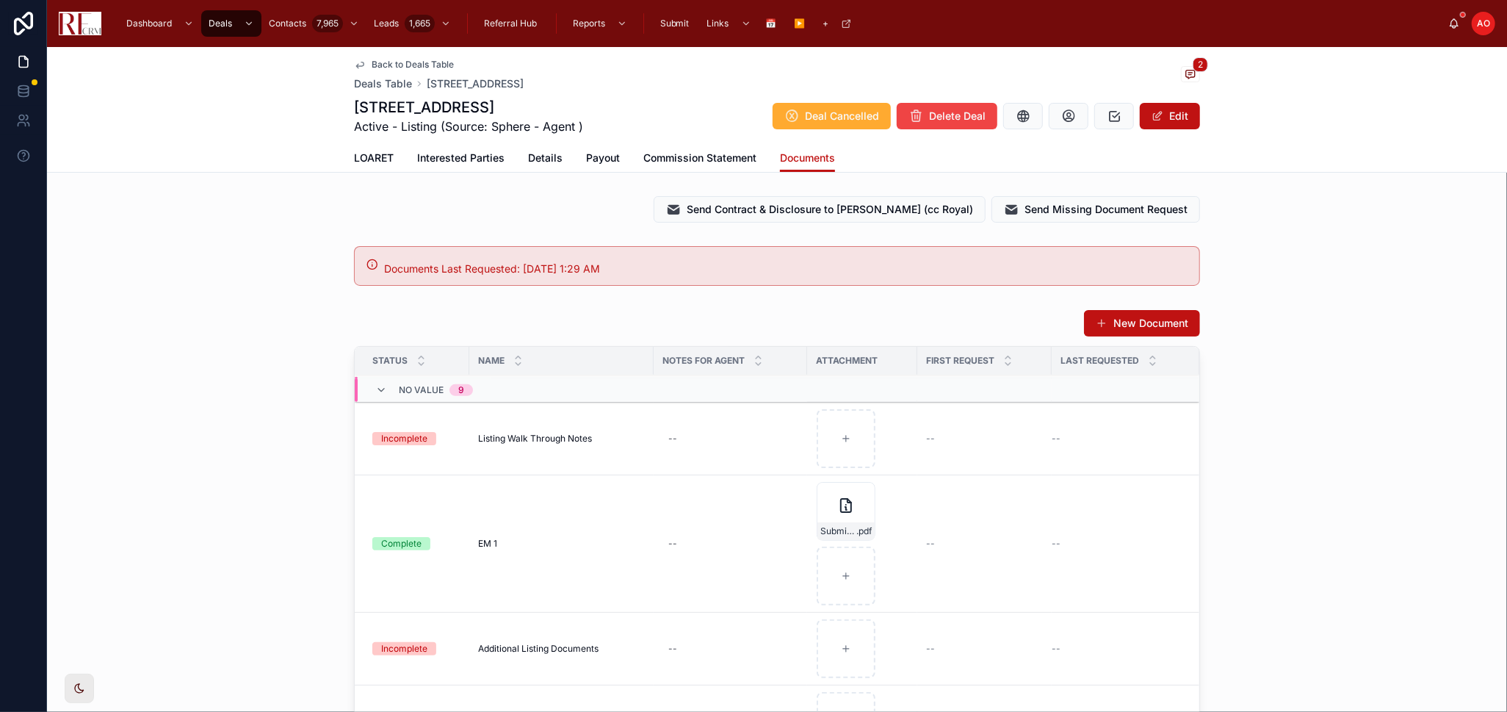
click at [379, 159] on span "LOARET" at bounding box center [374, 158] width 40 height 15
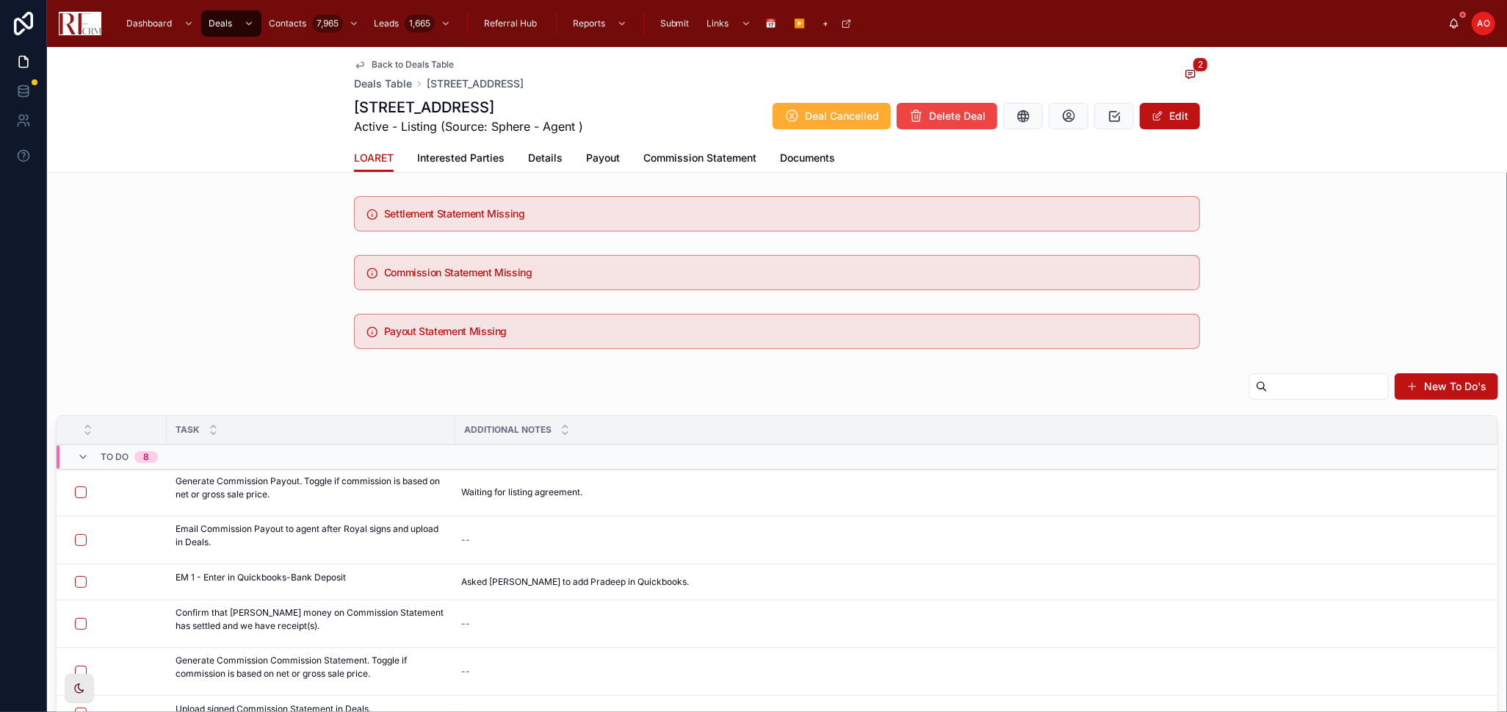
click at [807, 166] on link "Documents" at bounding box center [807, 159] width 55 height 29
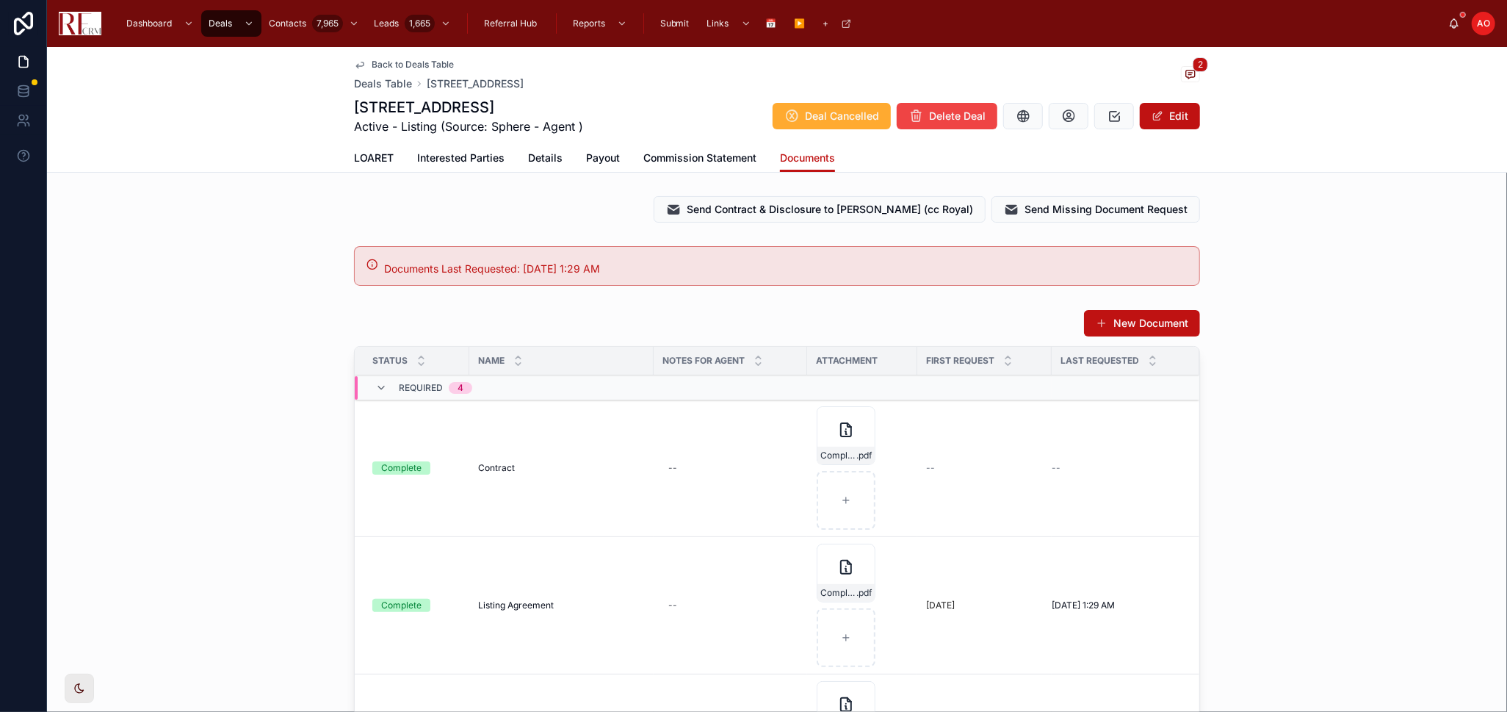
click at [451, 211] on div "Send Contract & Disclosure to Isaac (cc Royal) Send Missing Document Request" at bounding box center [777, 209] width 846 height 26
click at [363, 157] on span "LOARET" at bounding box center [374, 158] width 40 height 15
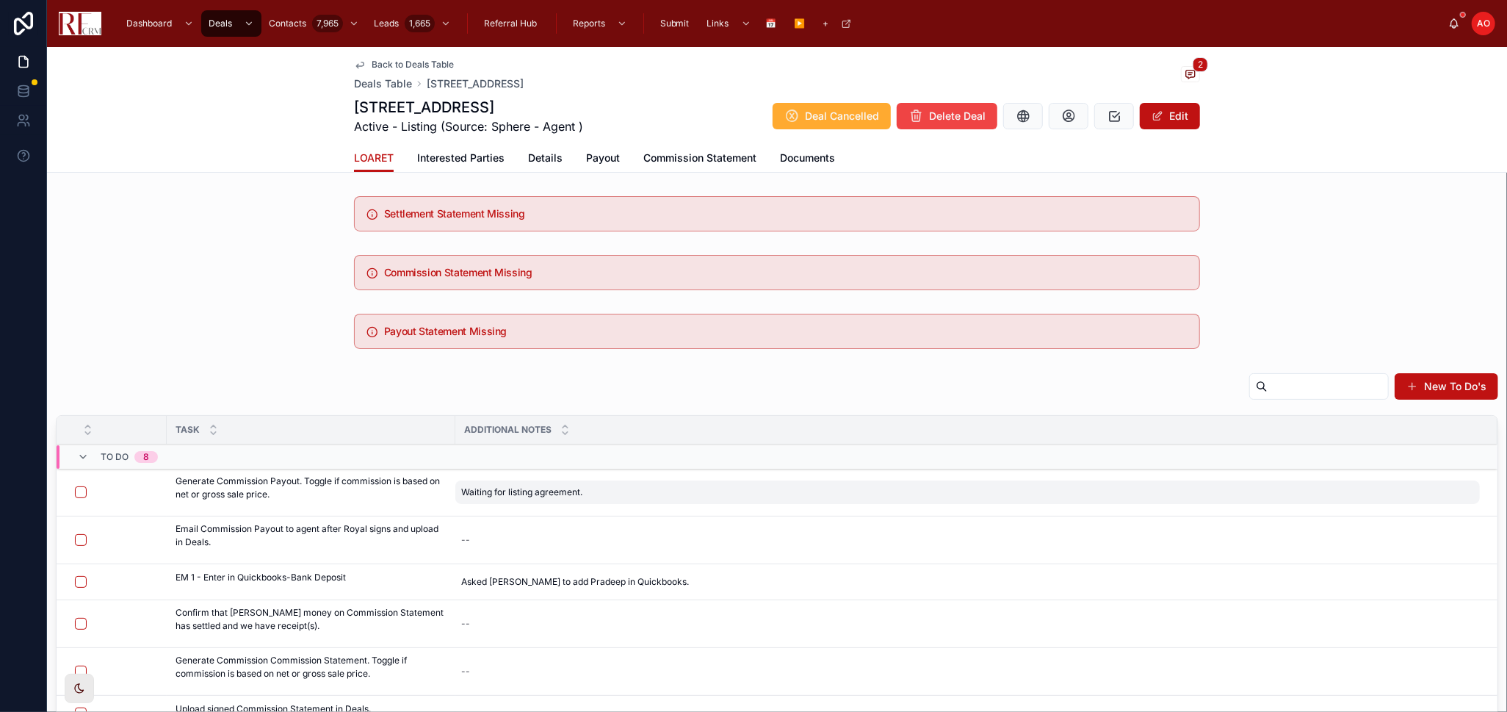
click at [529, 489] on span "Waiting for listing agreement." at bounding box center [521, 492] width 121 height 12
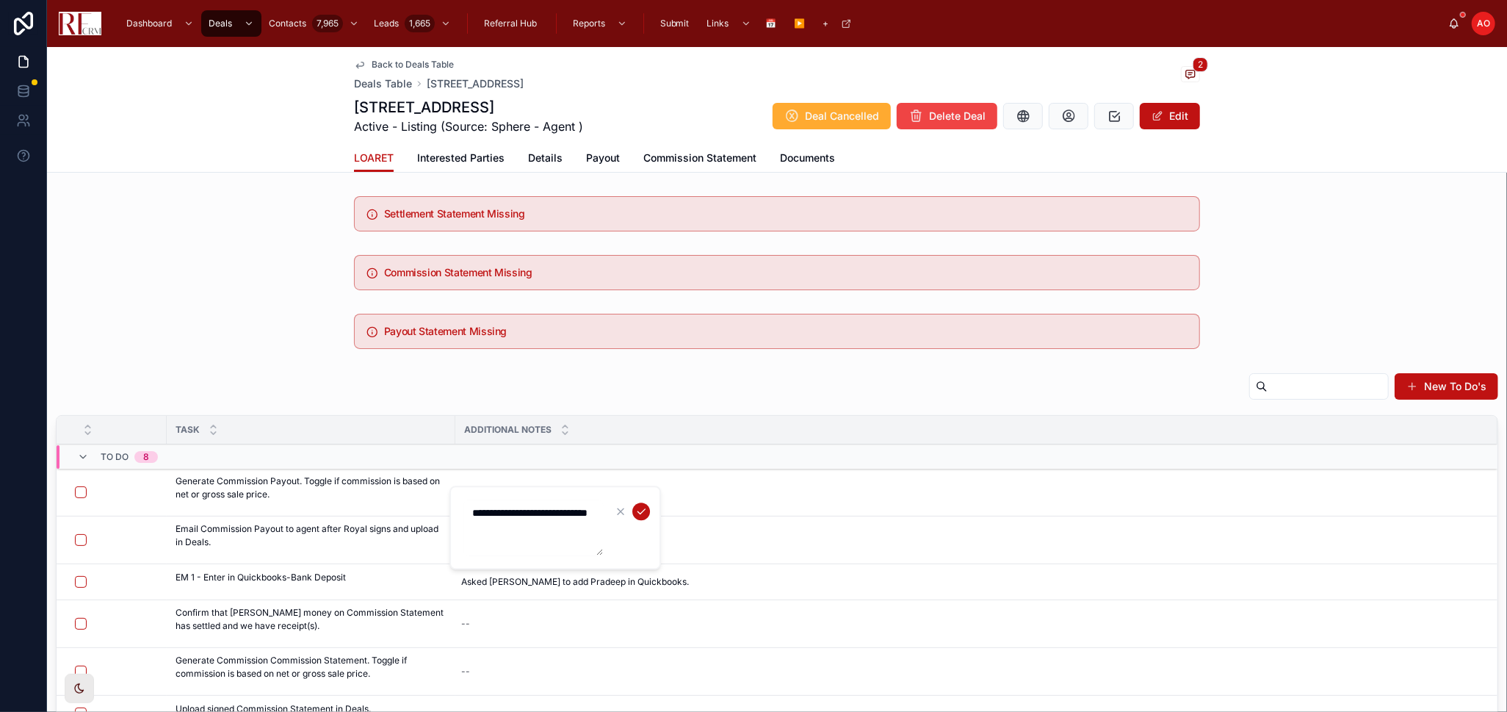
click at [519, 516] on textarea "**********" at bounding box center [534, 528] width 140 height 56
click at [638, 513] on icon "submit" at bounding box center [641, 511] width 12 height 12
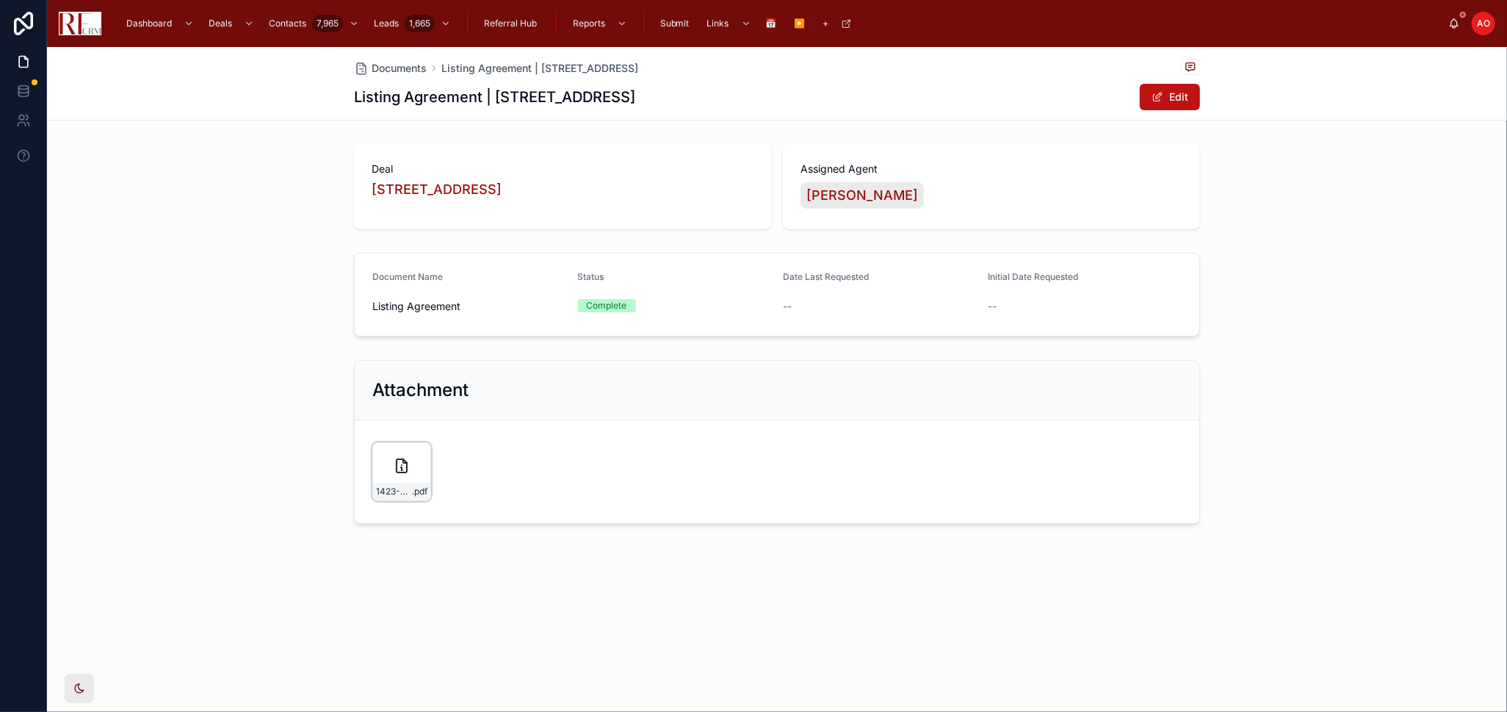
click at [397, 455] on div "1423-Scarmento-(Sale-Listing) .pdf" at bounding box center [401, 471] width 59 height 59
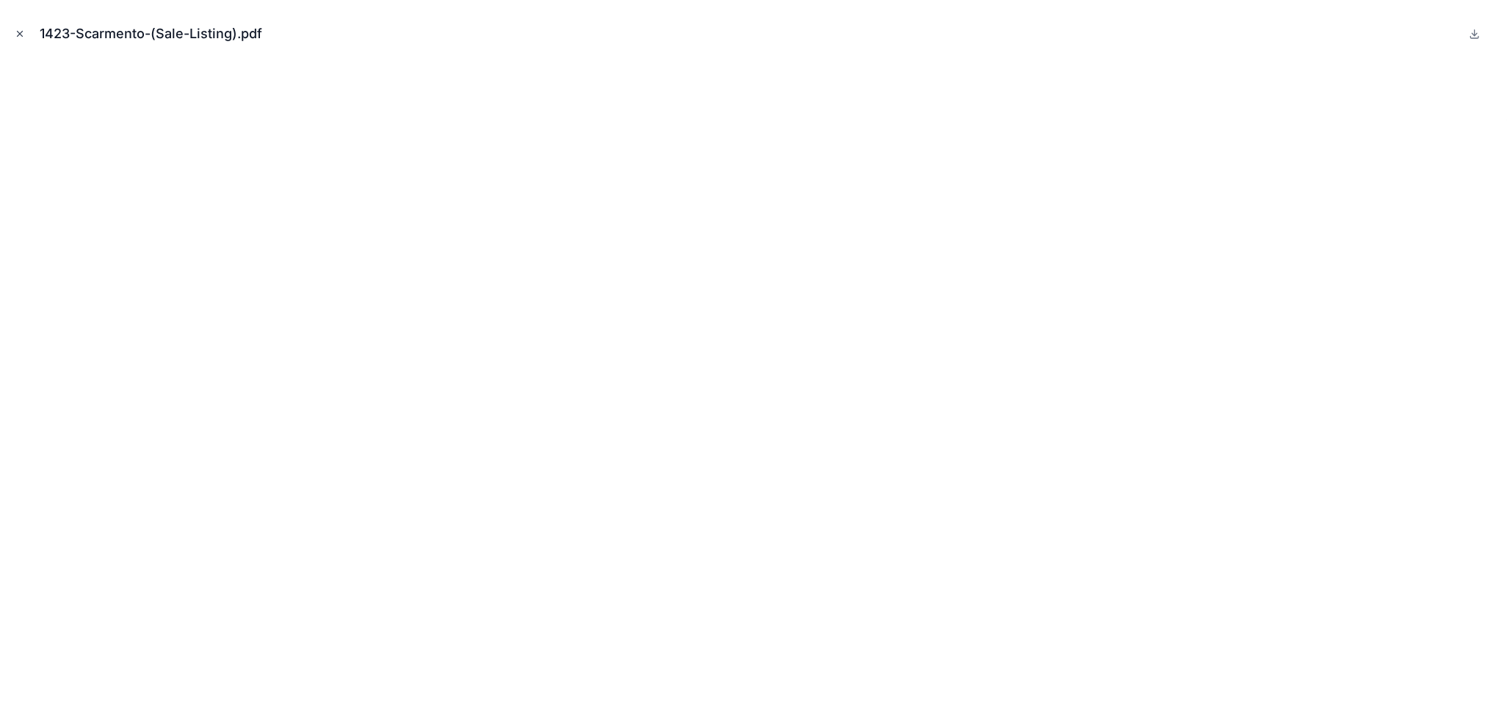
click at [21, 29] on icon "Close modal" at bounding box center [20, 34] width 10 height 10
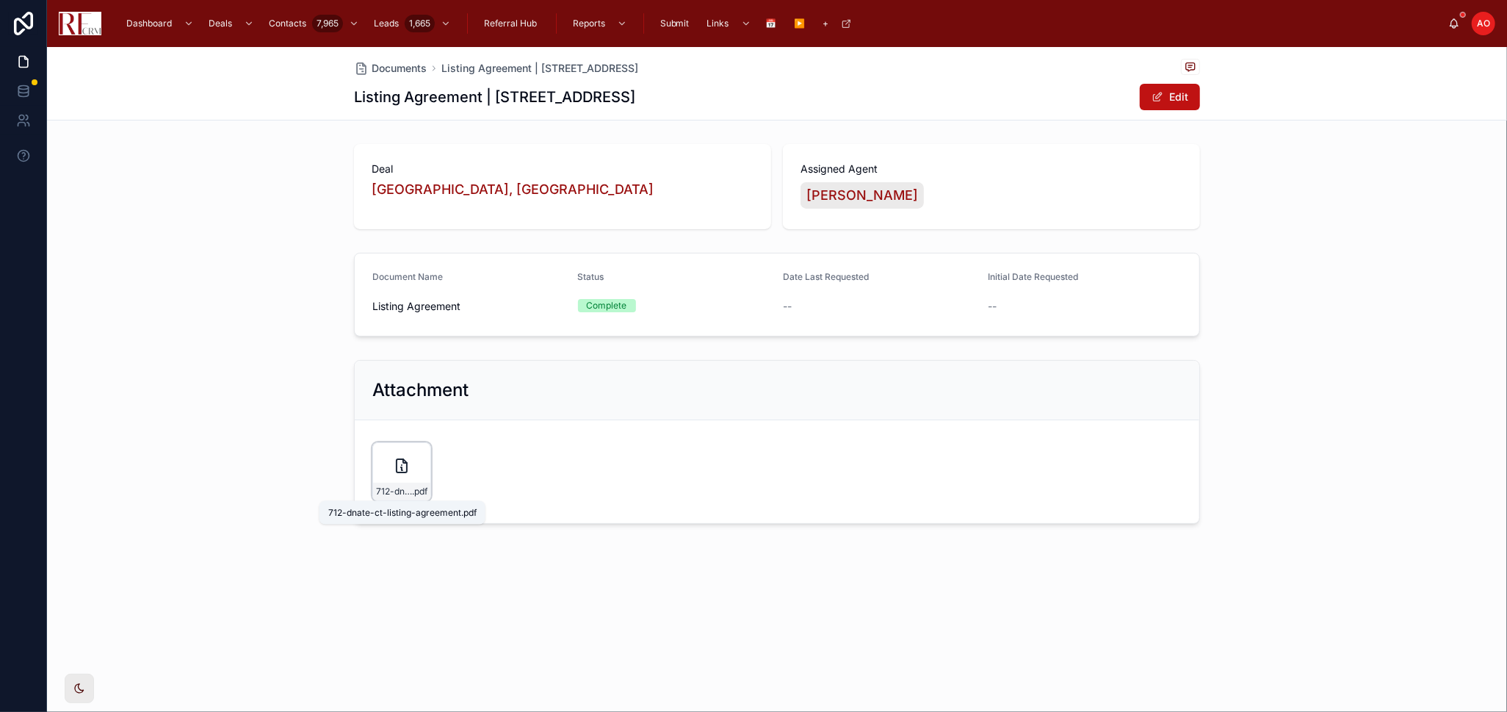
click at [406, 496] on span "712-dnate-ct-listing-agreement" at bounding box center [394, 492] width 36 height 12
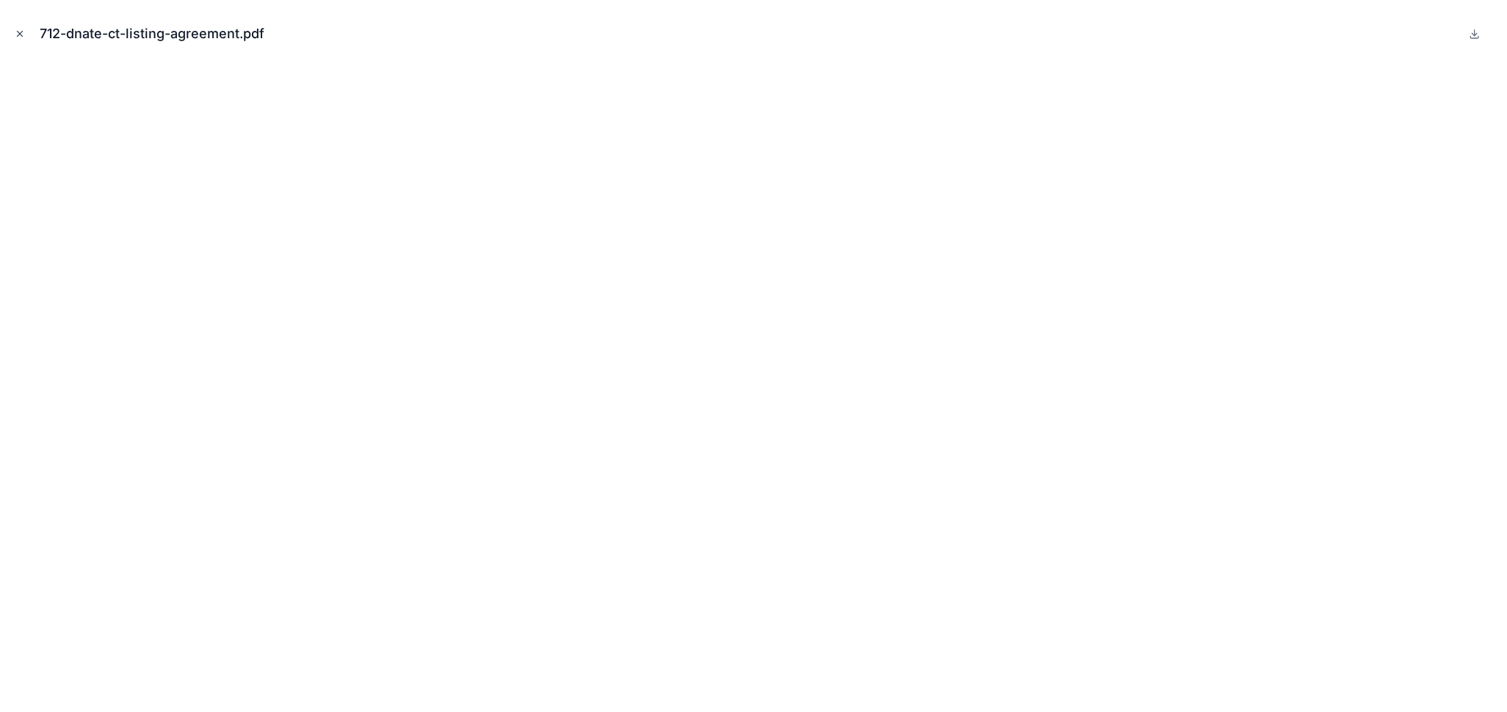
click at [22, 30] on icon "Close modal" at bounding box center [20, 34] width 10 height 10
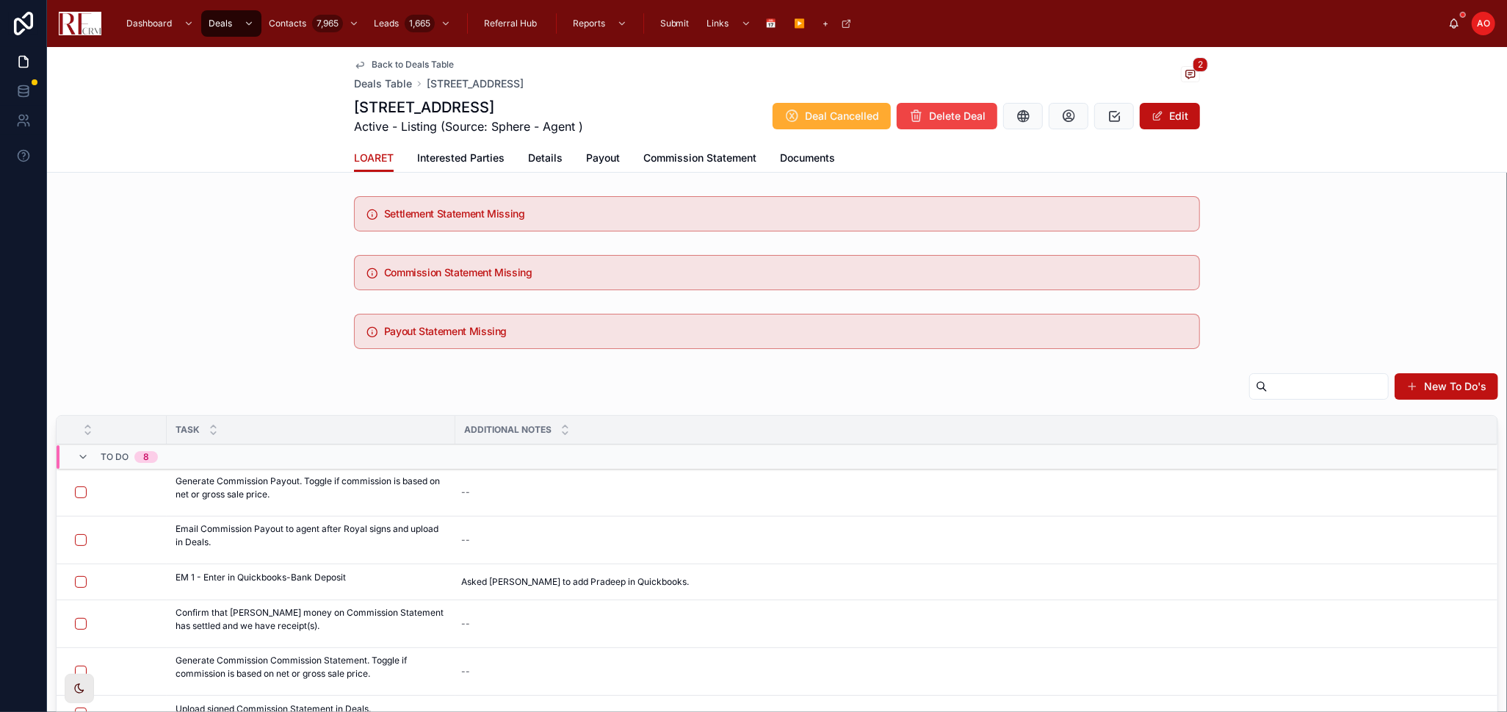
click at [426, 65] on span "Back to Deals Table" at bounding box center [413, 65] width 82 height 12
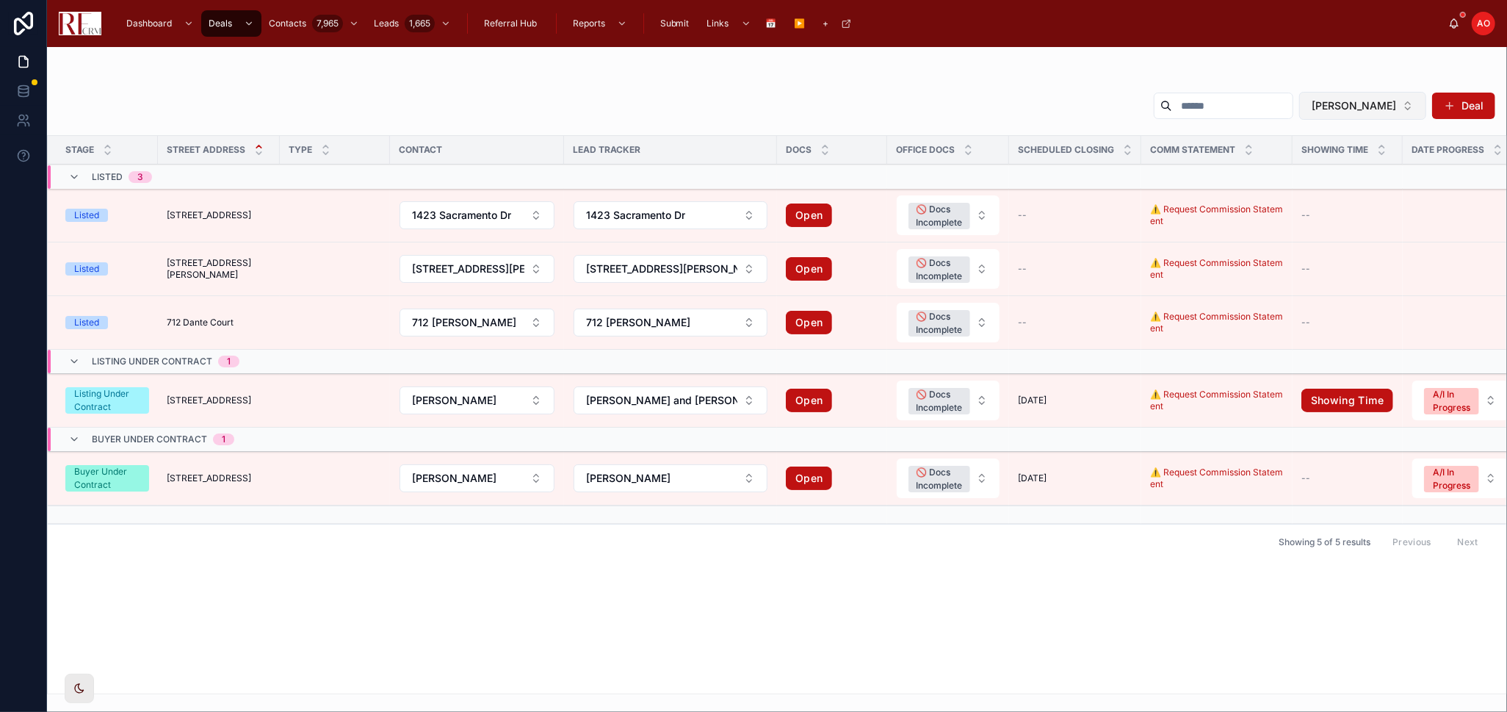
click at [1372, 96] on button "[PERSON_NAME]" at bounding box center [1363, 106] width 127 height 28
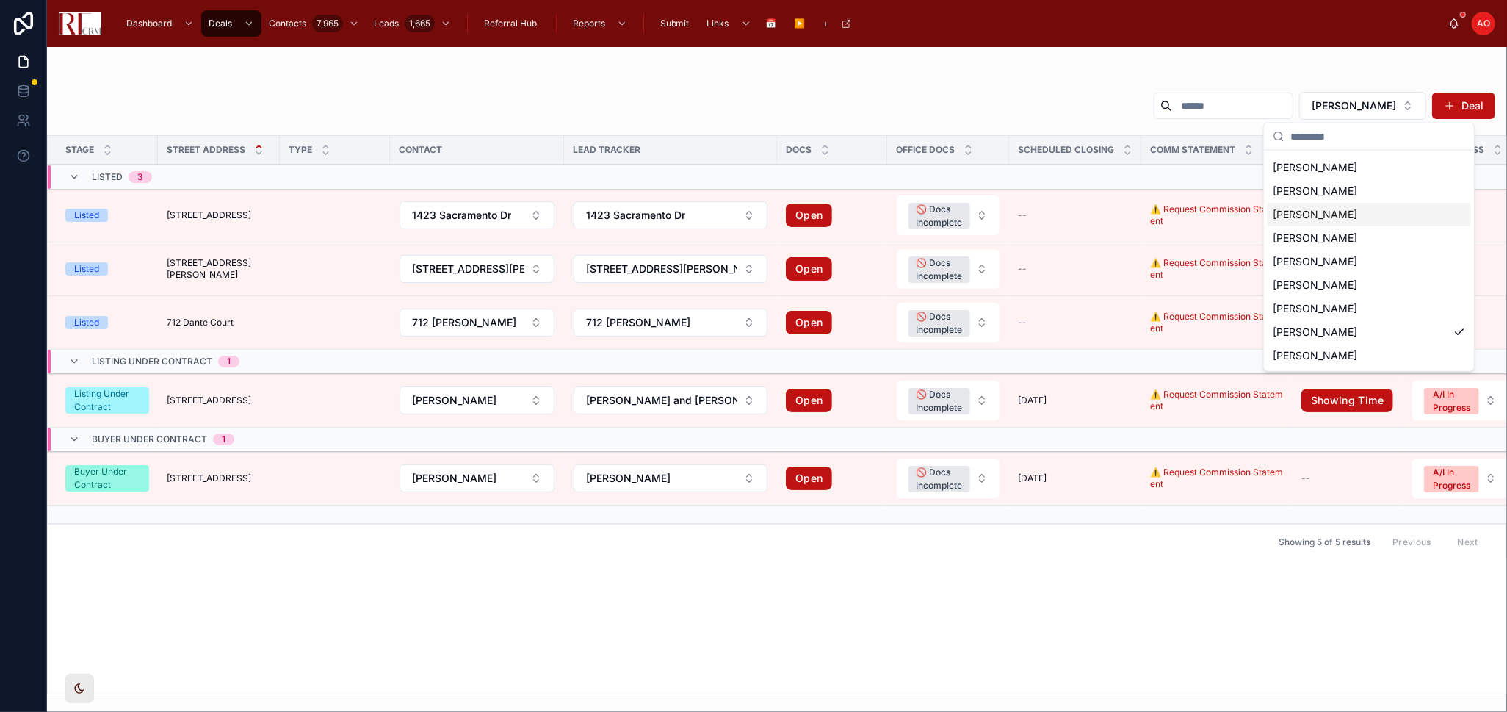
scroll to position [67, 0]
click at [1327, 330] on span "[PERSON_NAME]" at bounding box center [1315, 333] width 84 height 15
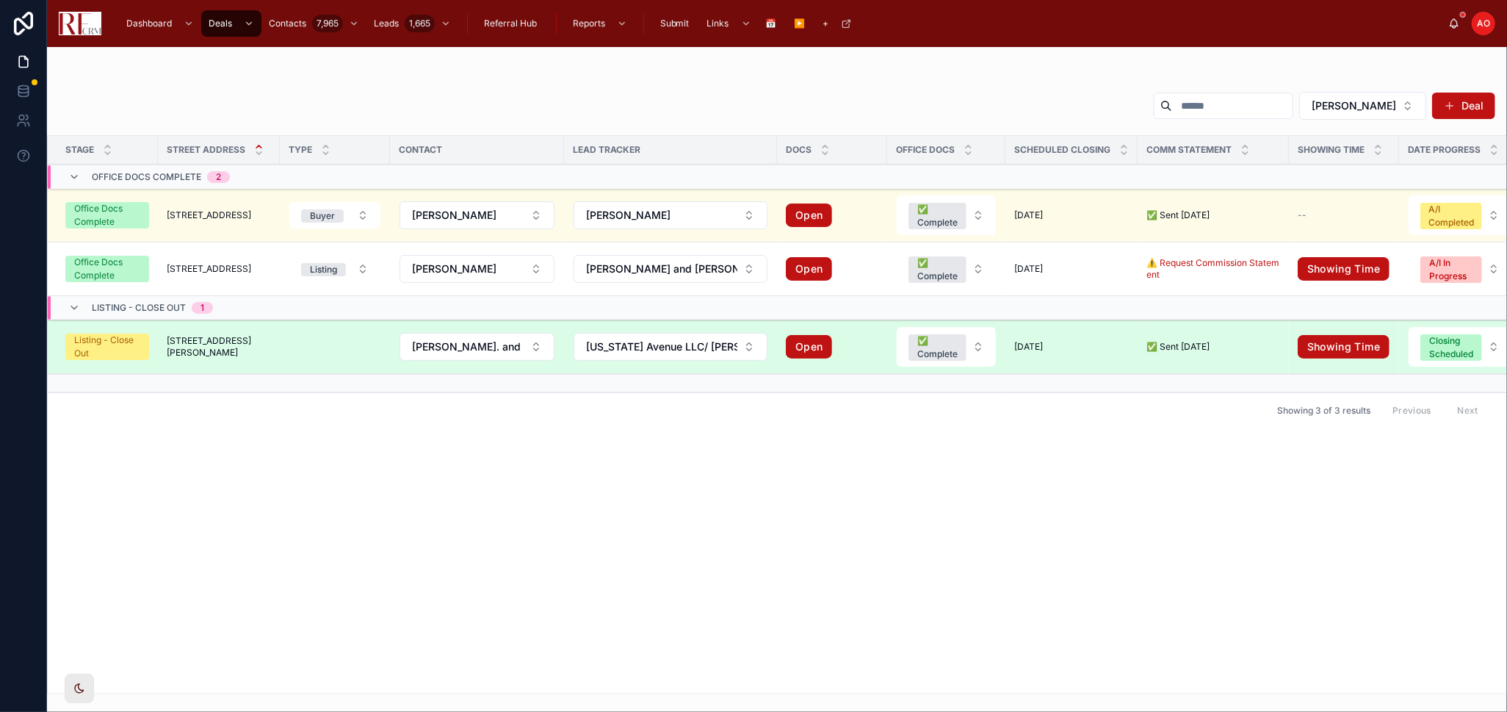
click at [187, 346] on span "[STREET_ADDRESS][PERSON_NAME]" at bounding box center [219, 347] width 104 height 24
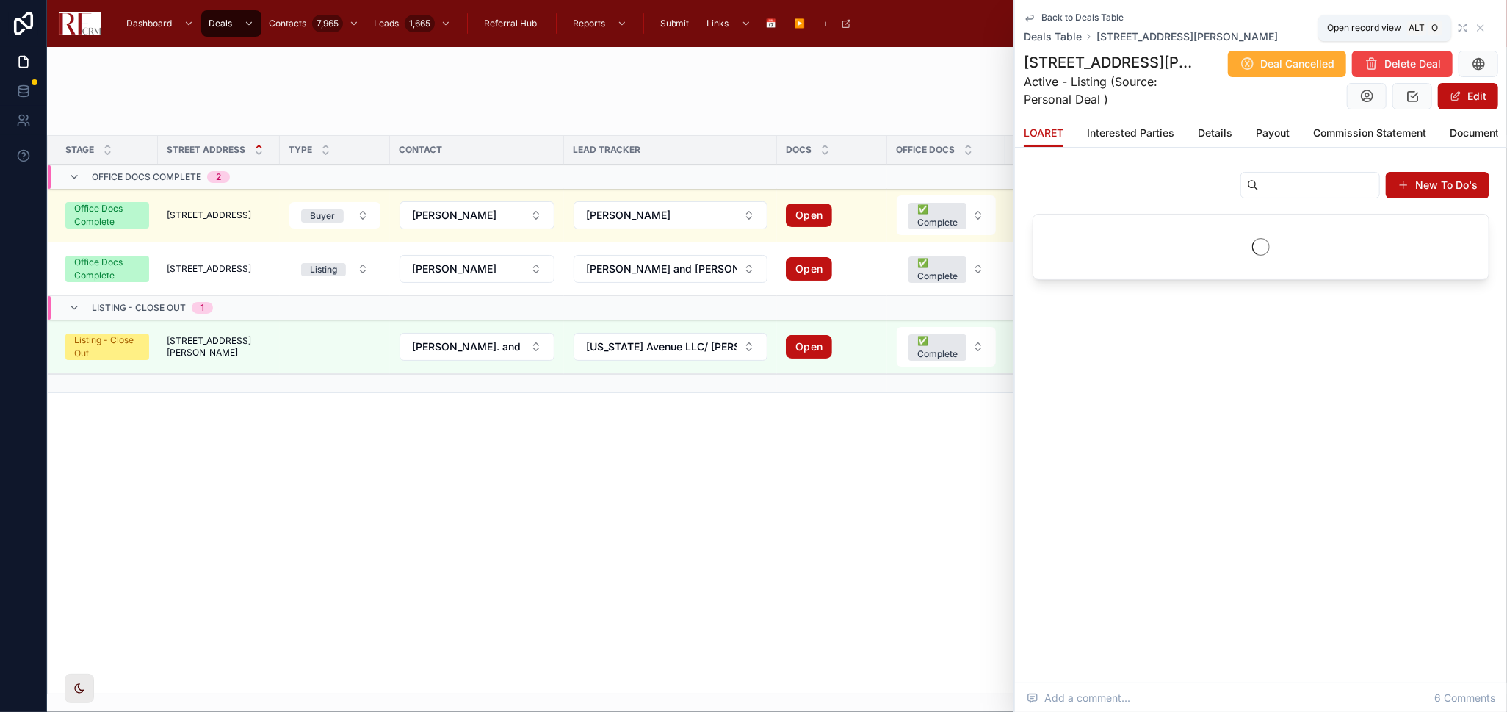
click at [1458, 26] on icon at bounding box center [1463, 28] width 12 height 12
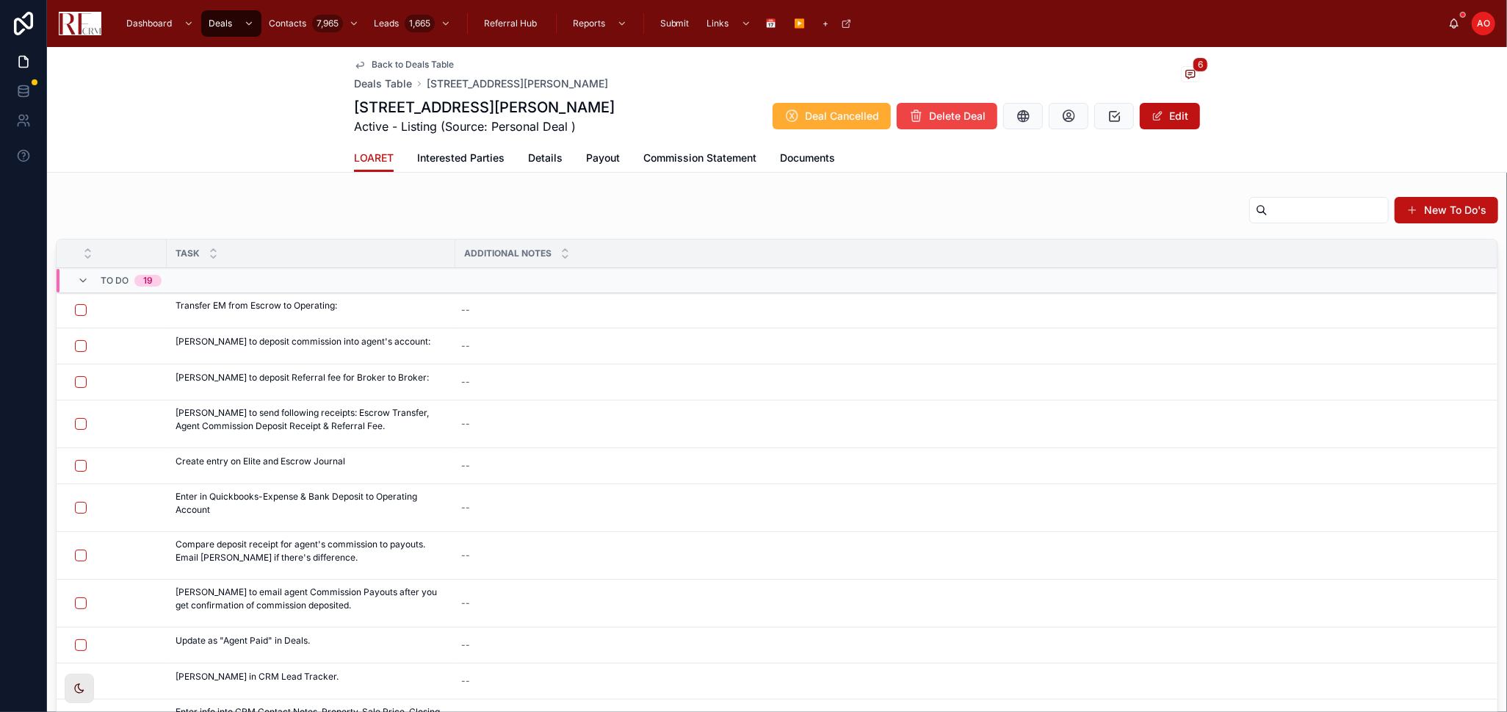
click at [282, 306] on p "Transfer EM from Escrow to Operating:" at bounding box center [257, 305] width 162 height 13
click at [81, 311] on button "button" at bounding box center [81, 310] width 12 height 12
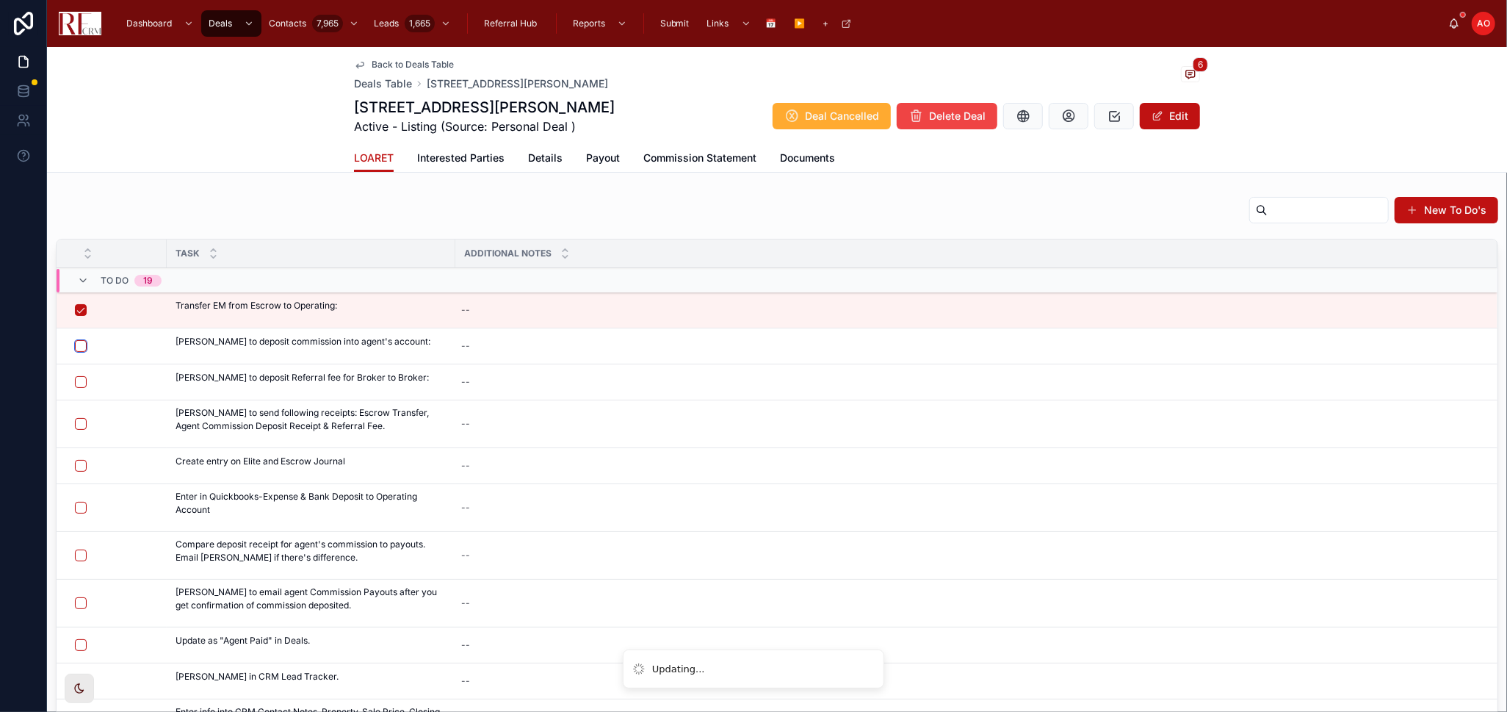
click at [82, 345] on button "button" at bounding box center [81, 346] width 12 height 12
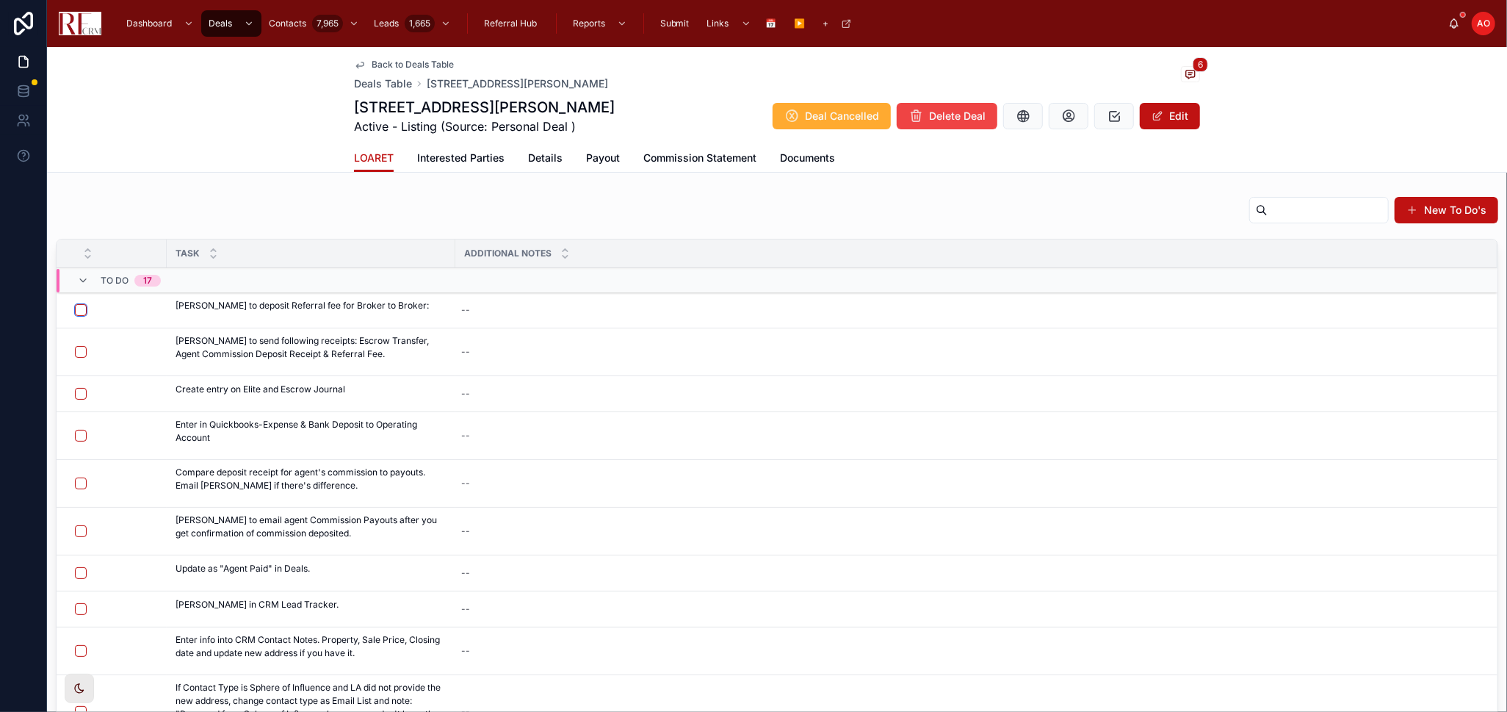
click at [82, 309] on button "button" at bounding box center [81, 310] width 12 height 12
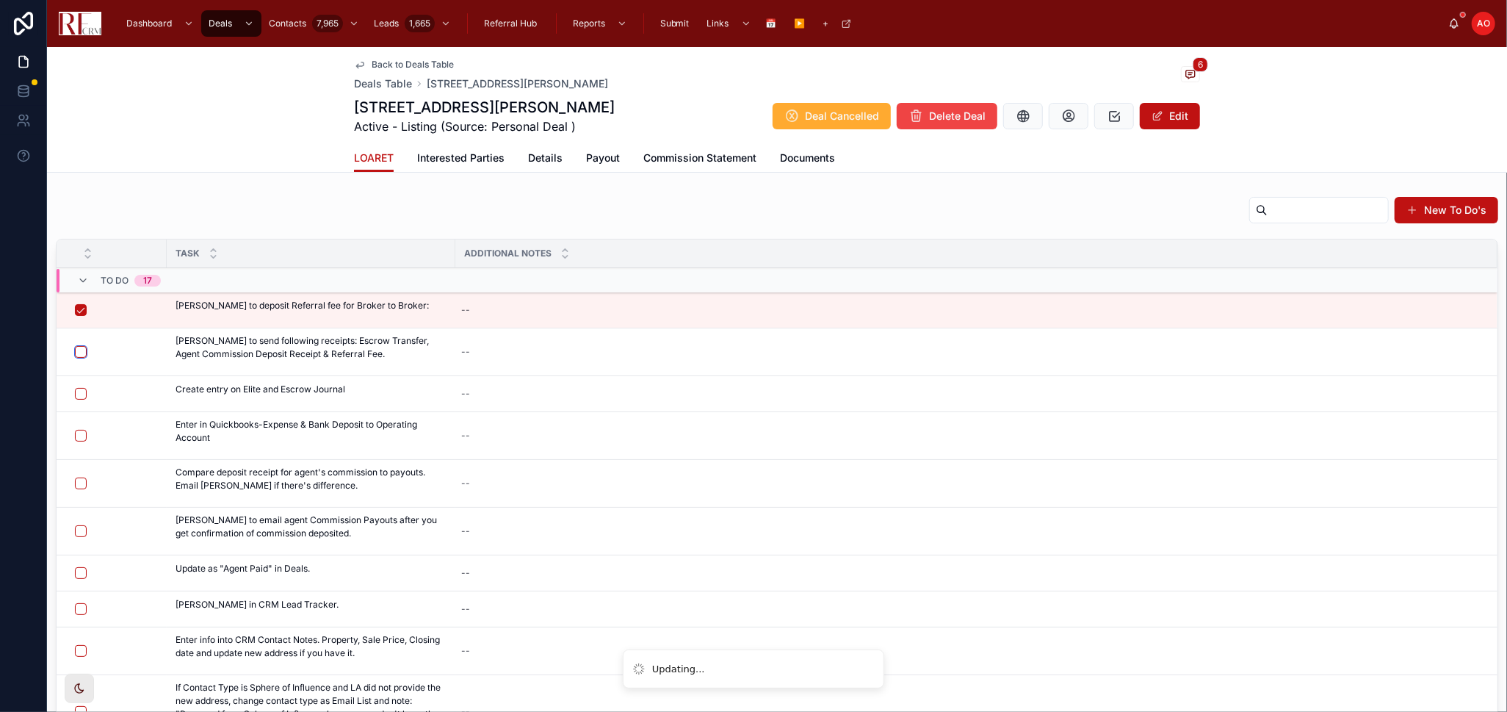
click at [77, 348] on button "button" at bounding box center [81, 352] width 12 height 12
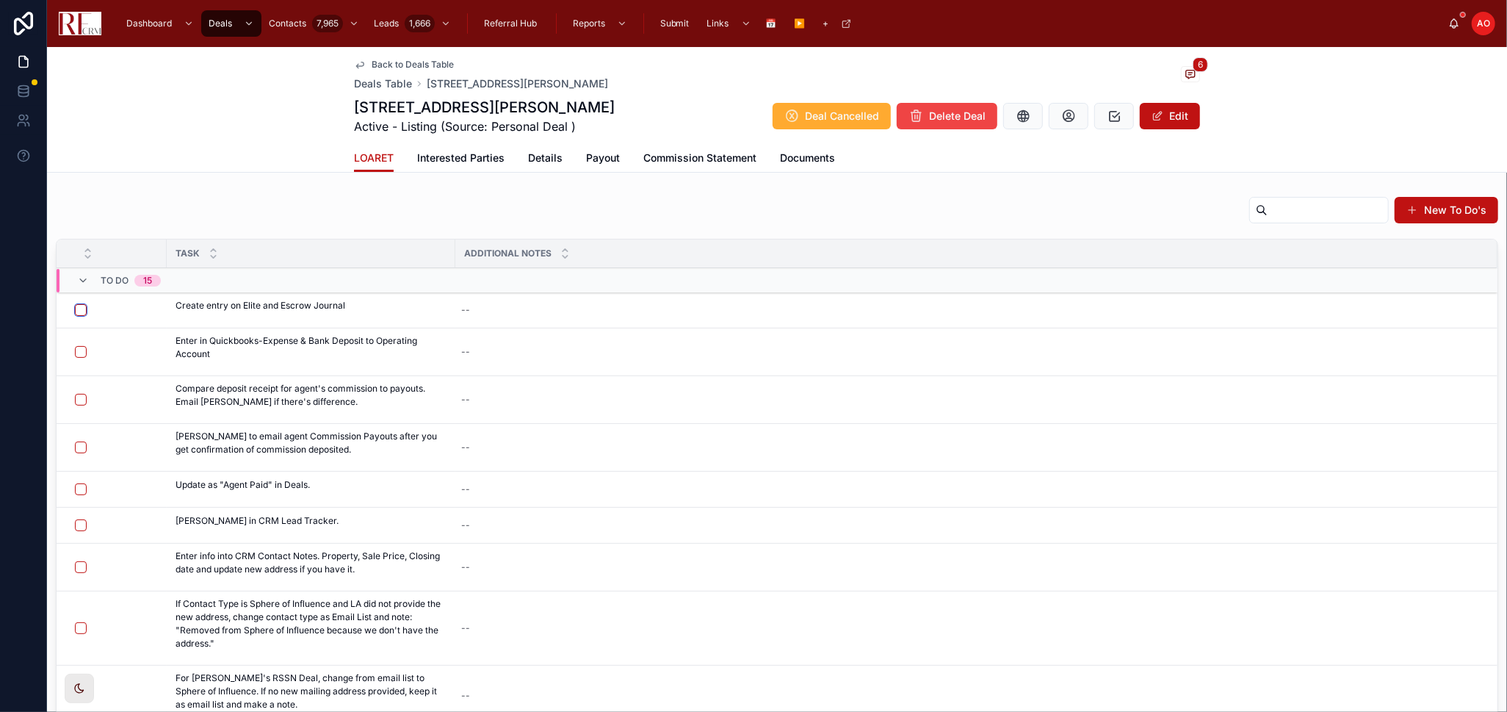
click at [82, 305] on button "button" at bounding box center [81, 310] width 12 height 12
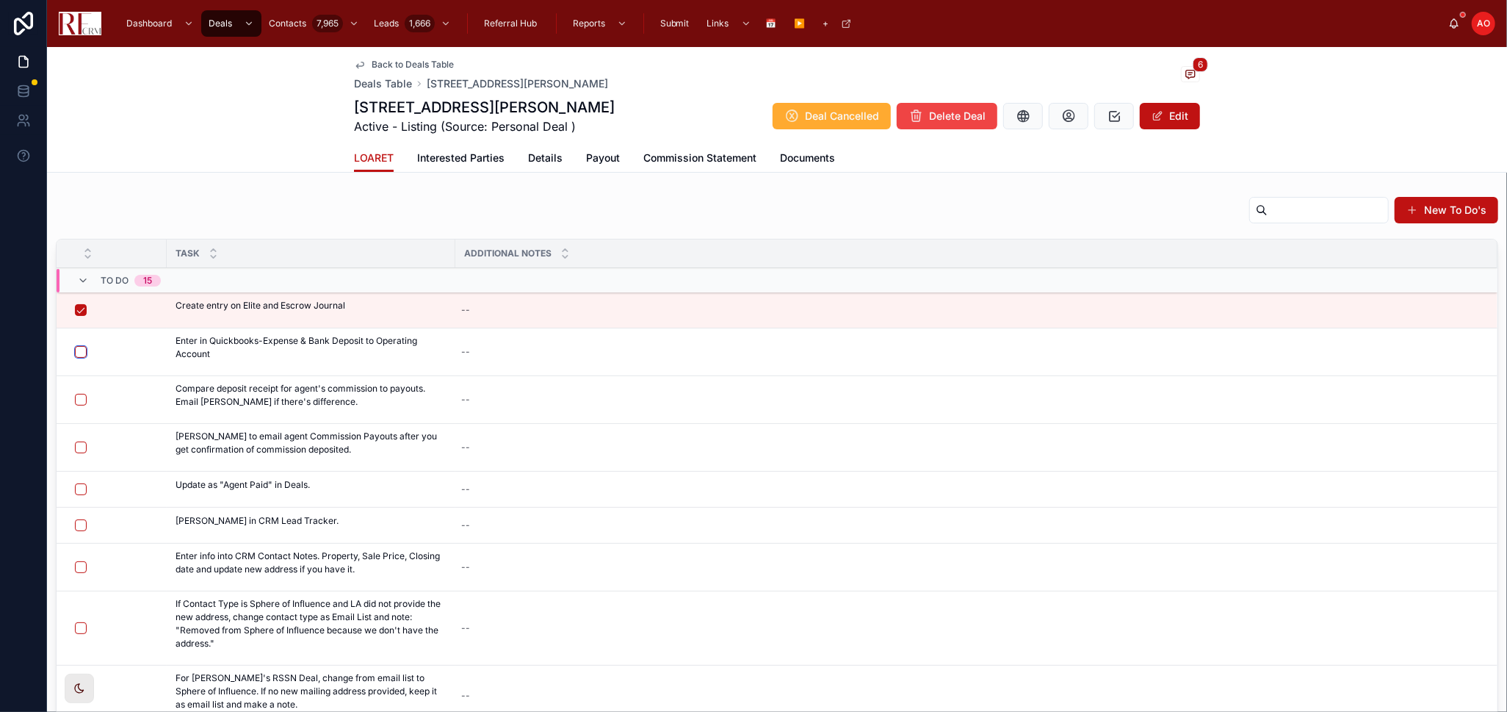
click at [81, 350] on button "button" at bounding box center [81, 352] width 12 height 12
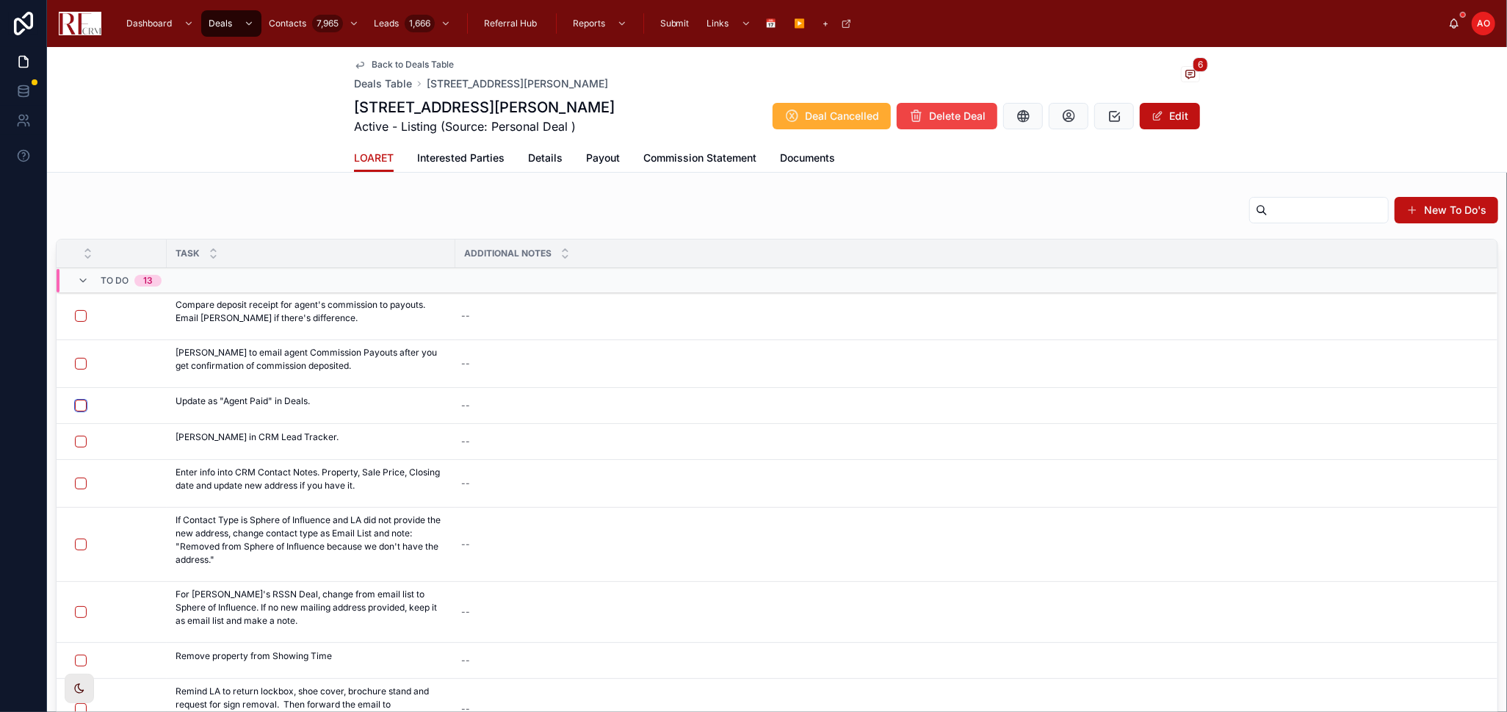
click at [77, 402] on button "button" at bounding box center [81, 406] width 12 height 12
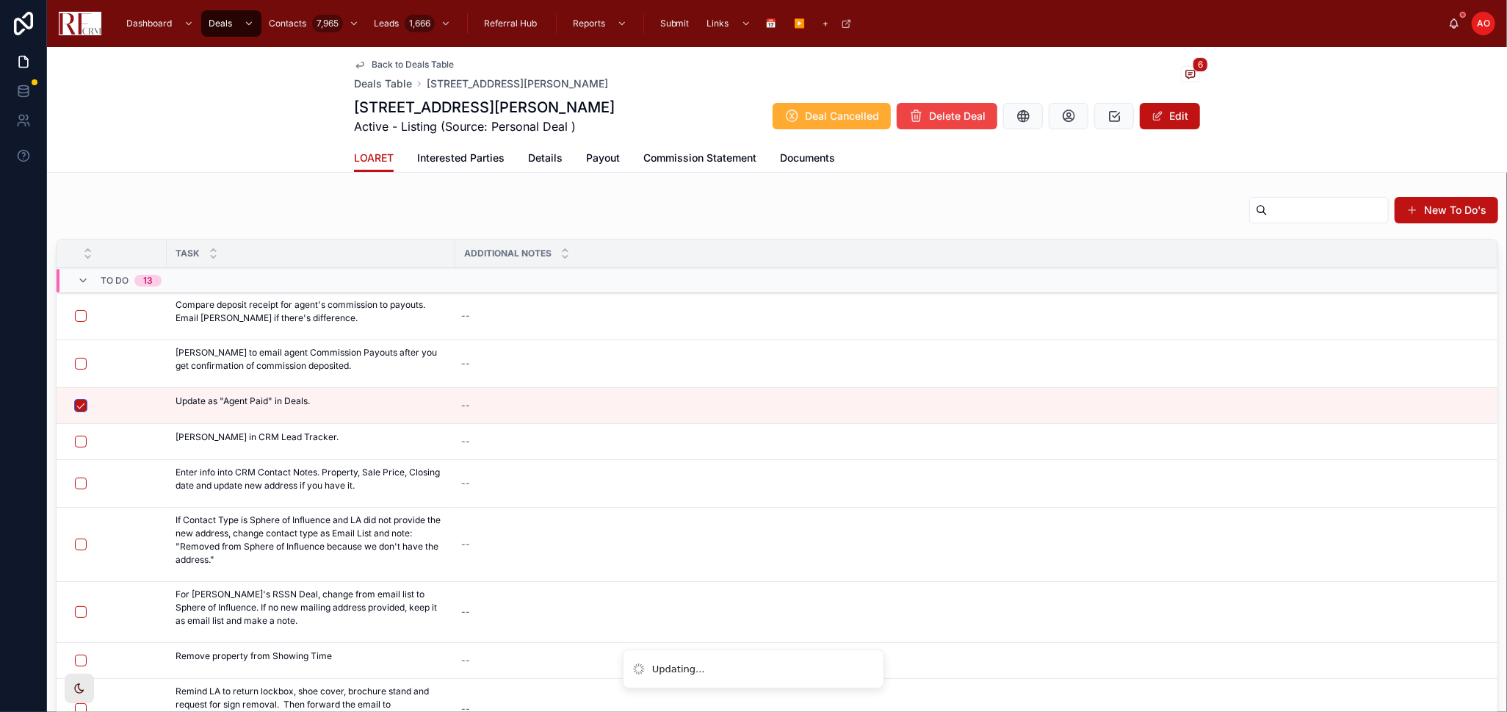
click at [77, 402] on button "button" at bounding box center [81, 406] width 12 height 12
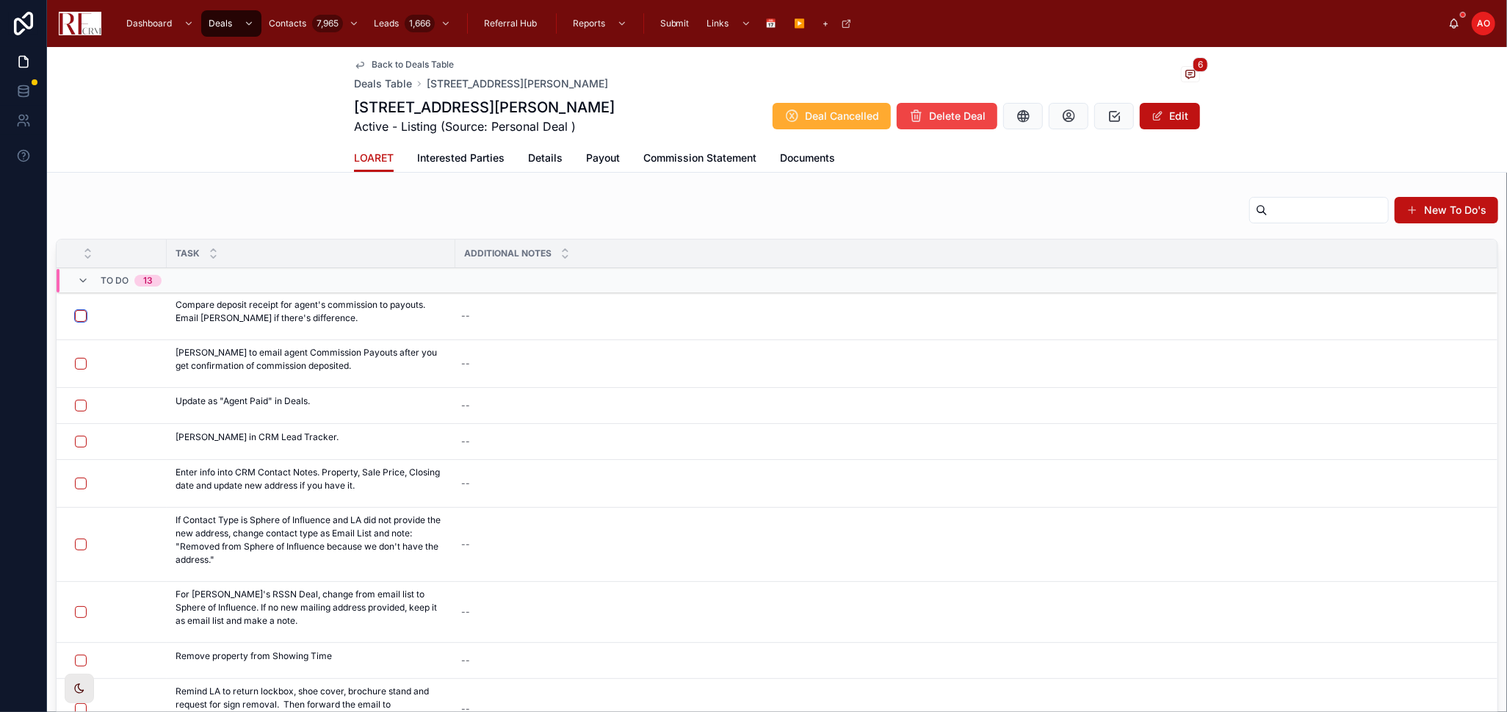
click at [79, 314] on button "button" at bounding box center [81, 316] width 12 height 12
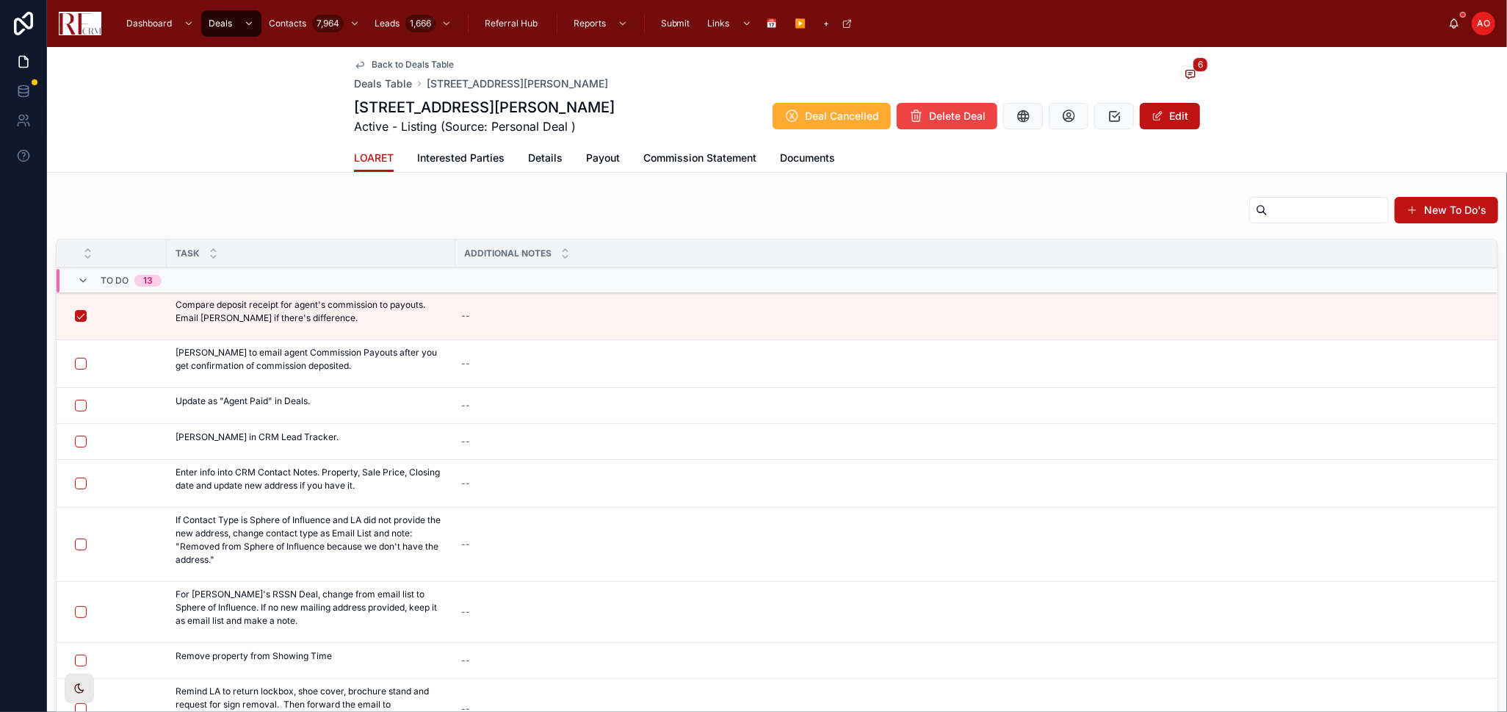
click at [0, 0] on button "Send to Agent" at bounding box center [0, 0] width 0 height 0
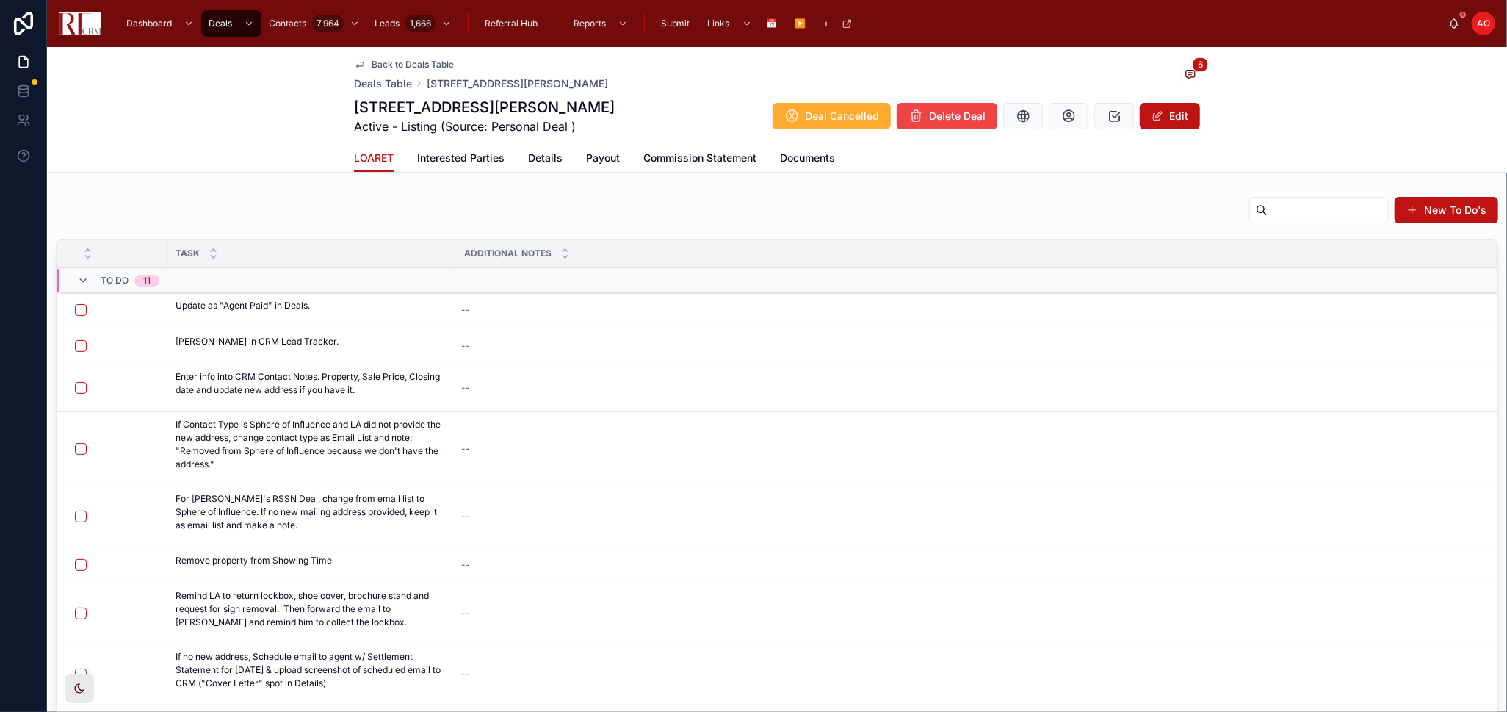
click at [540, 159] on span "Details" at bounding box center [545, 158] width 35 height 15
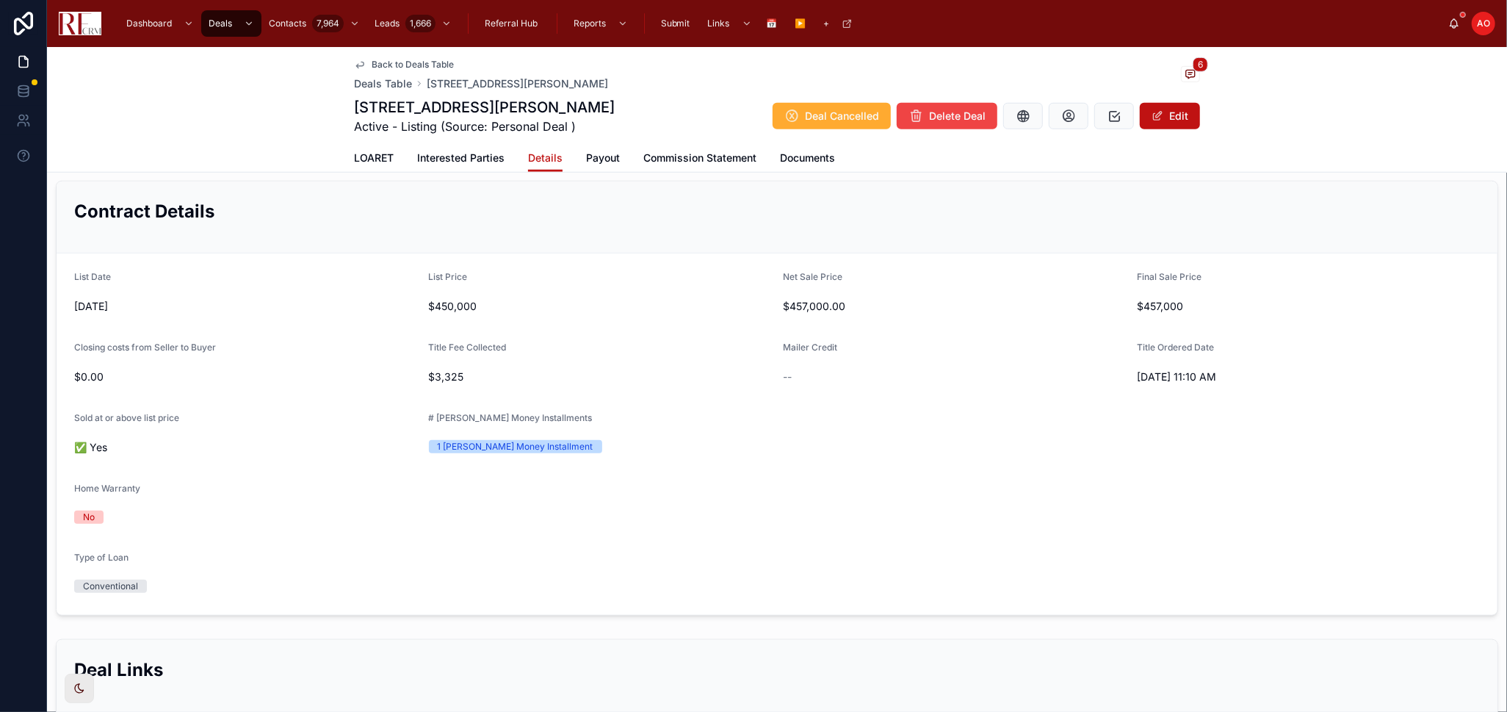
scroll to position [1224, 0]
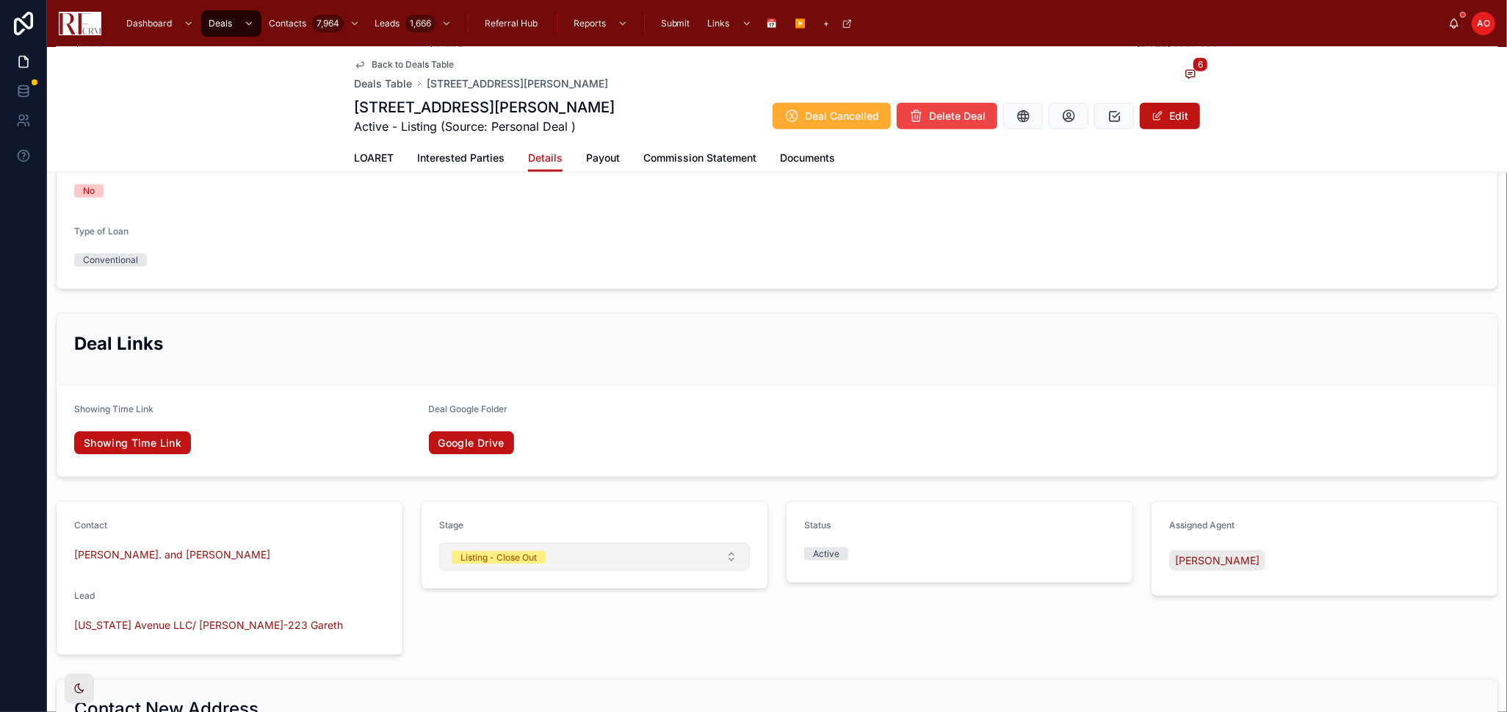
click at [533, 556] on div "Listing - Close Out" at bounding box center [499, 557] width 76 height 13
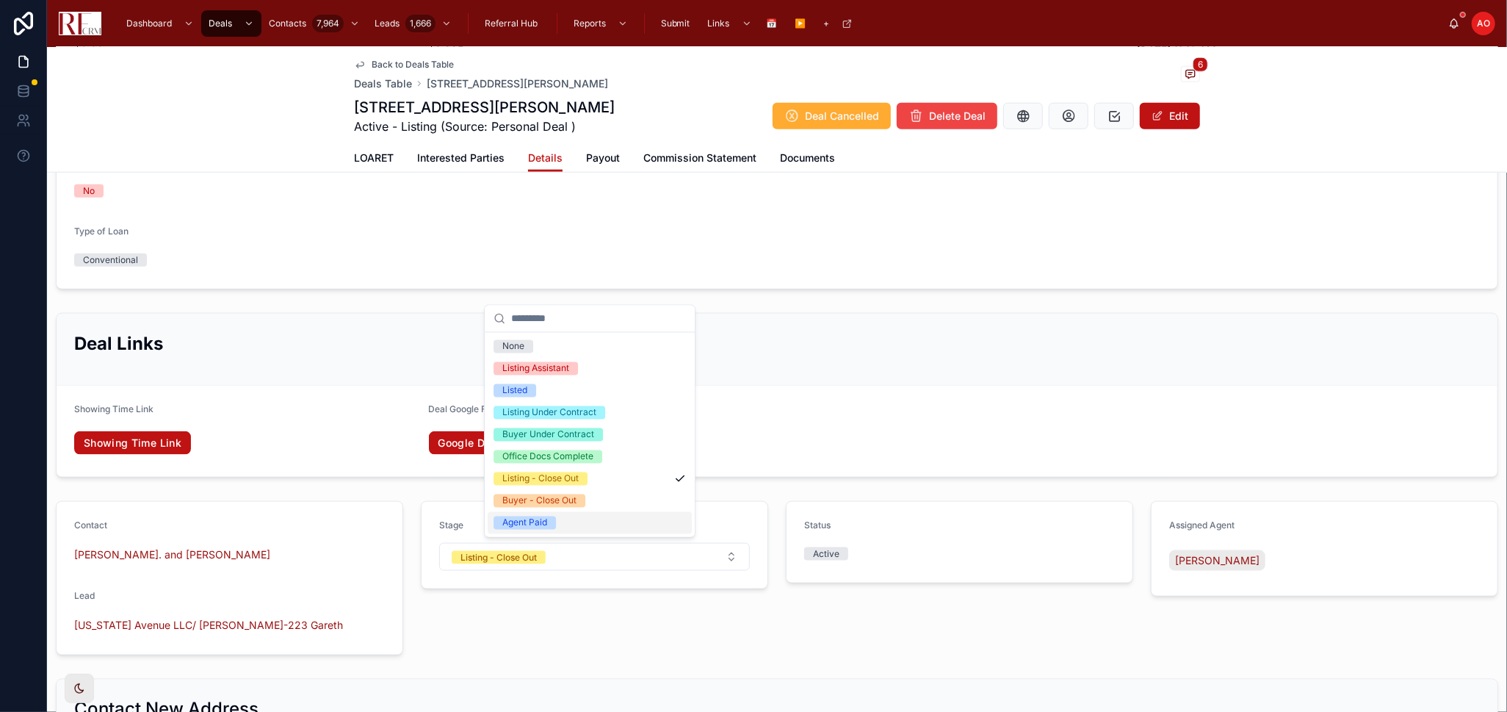
click at [545, 517] on div "Agent Paid" at bounding box center [524, 522] width 45 height 13
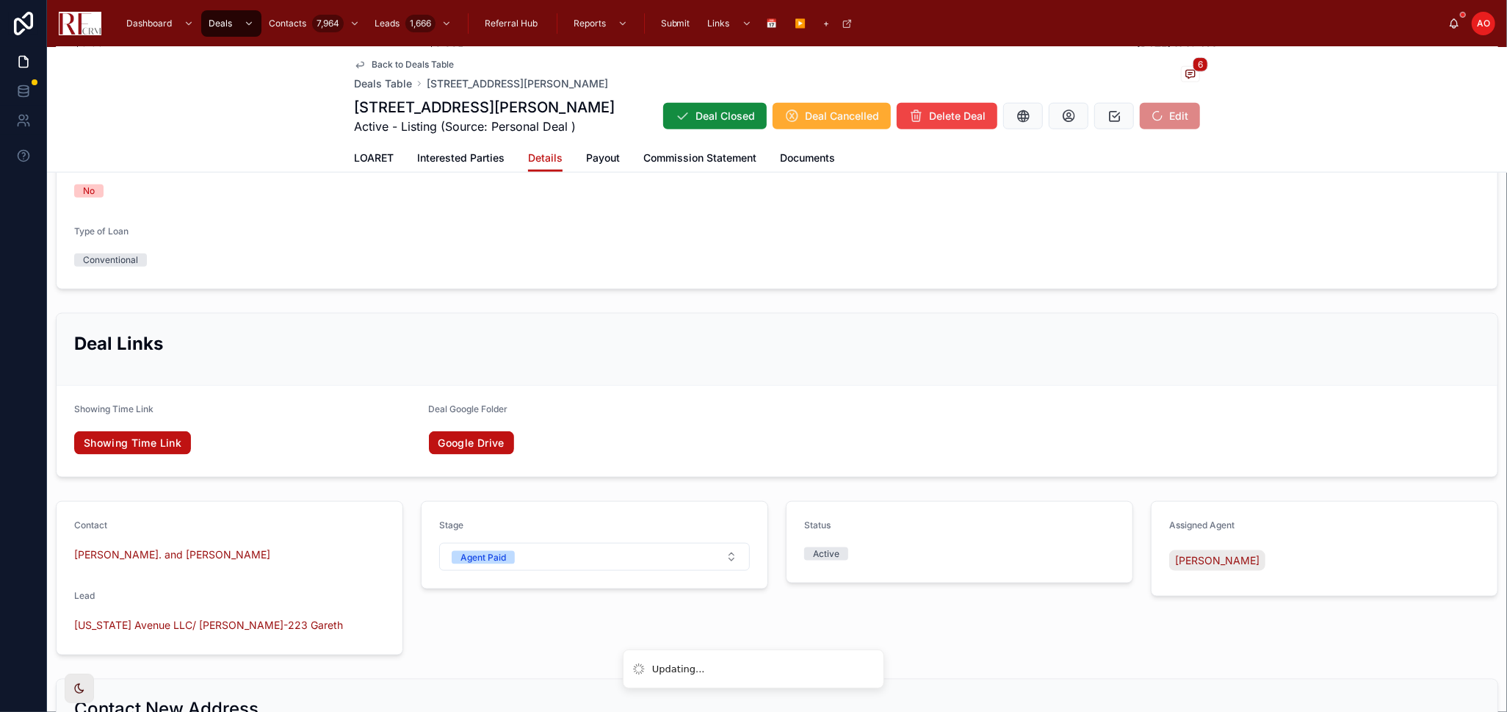
click at [362, 151] on span "LOARET" at bounding box center [374, 158] width 40 height 15
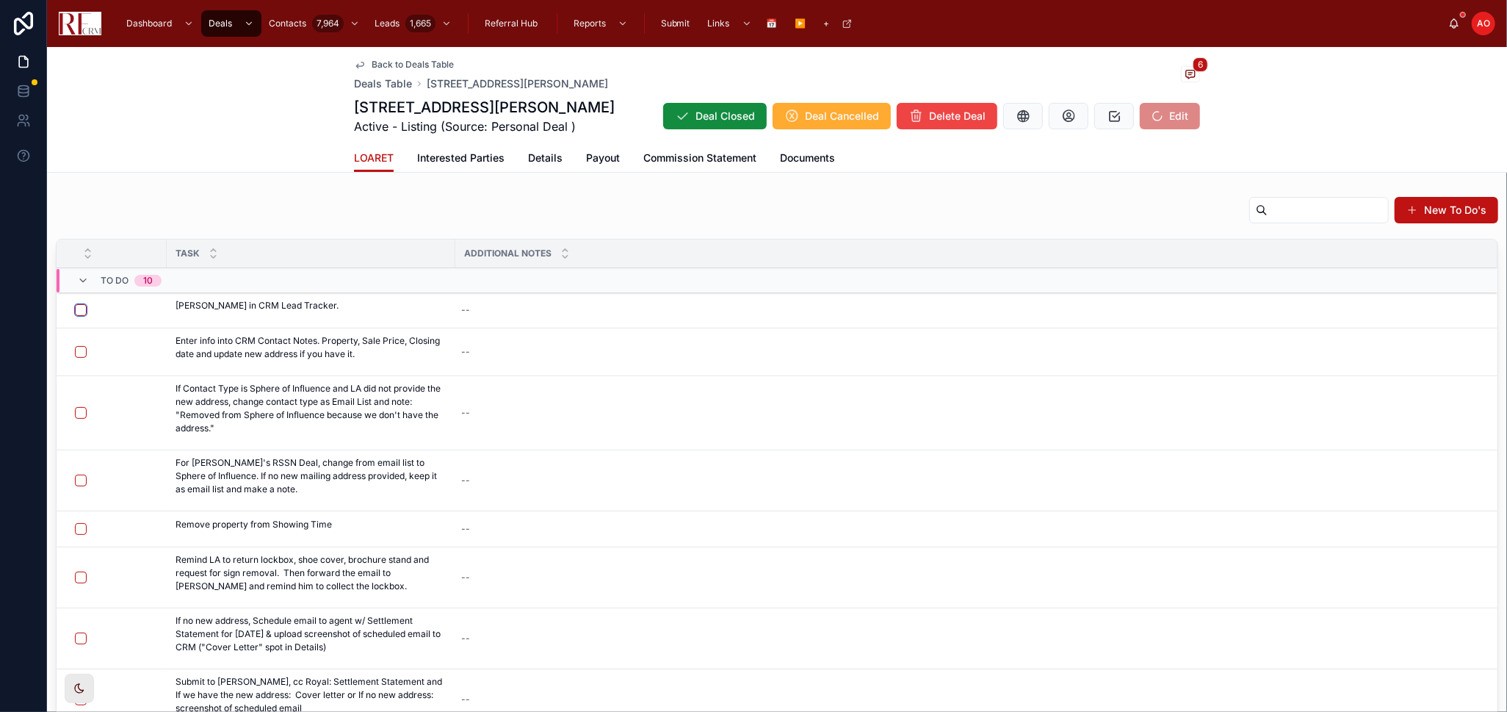
click at [79, 310] on button "button" at bounding box center [81, 310] width 12 height 12
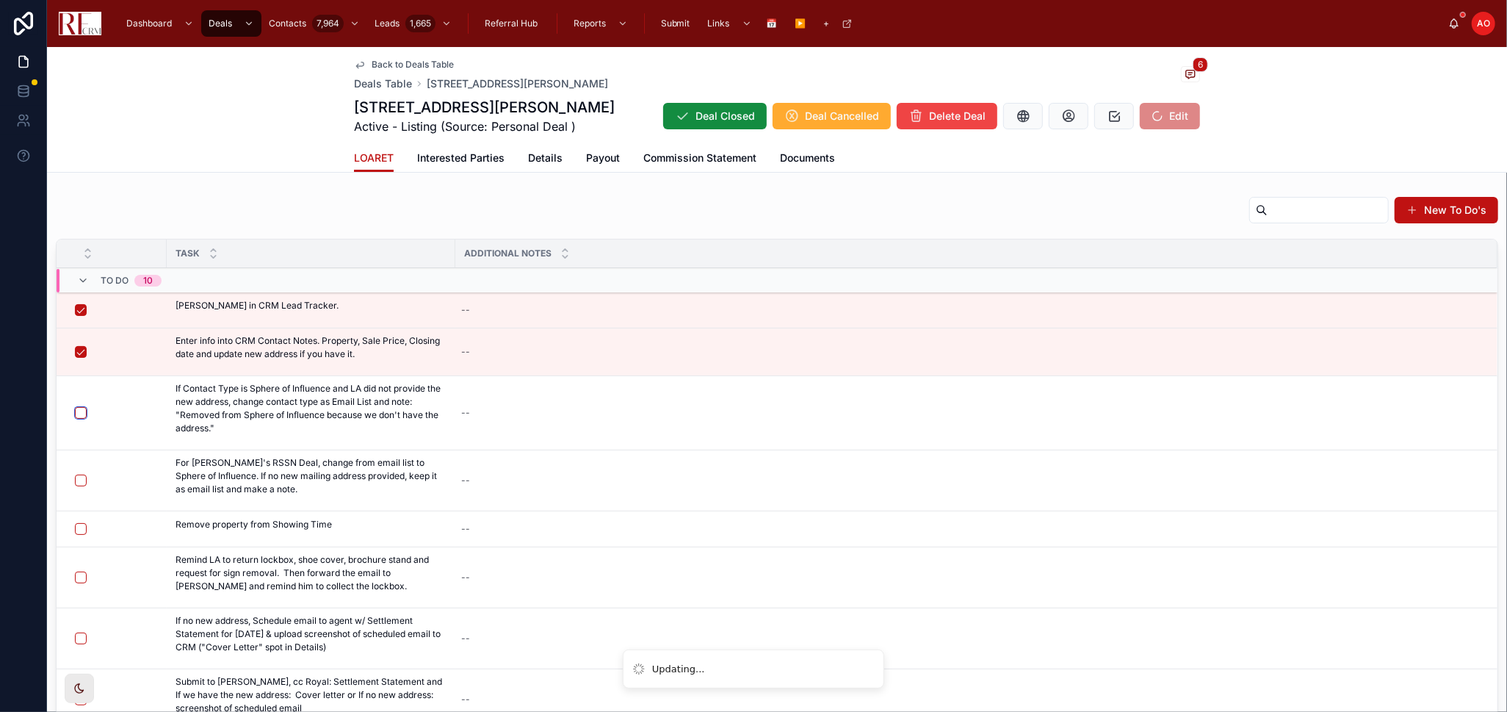
click at [79, 412] on button "button" at bounding box center [81, 413] width 12 height 12
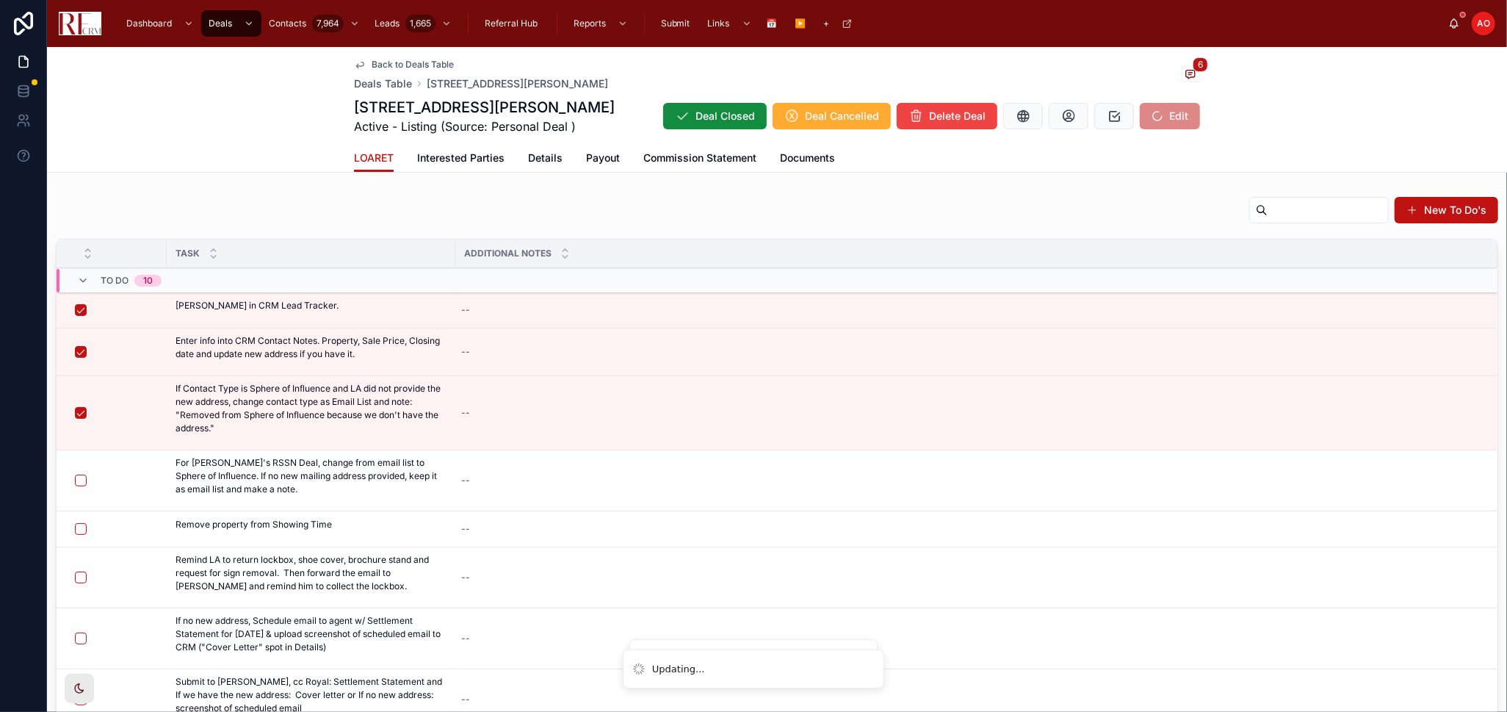
click at [81, 478] on button "button" at bounding box center [81, 481] width 12 height 12
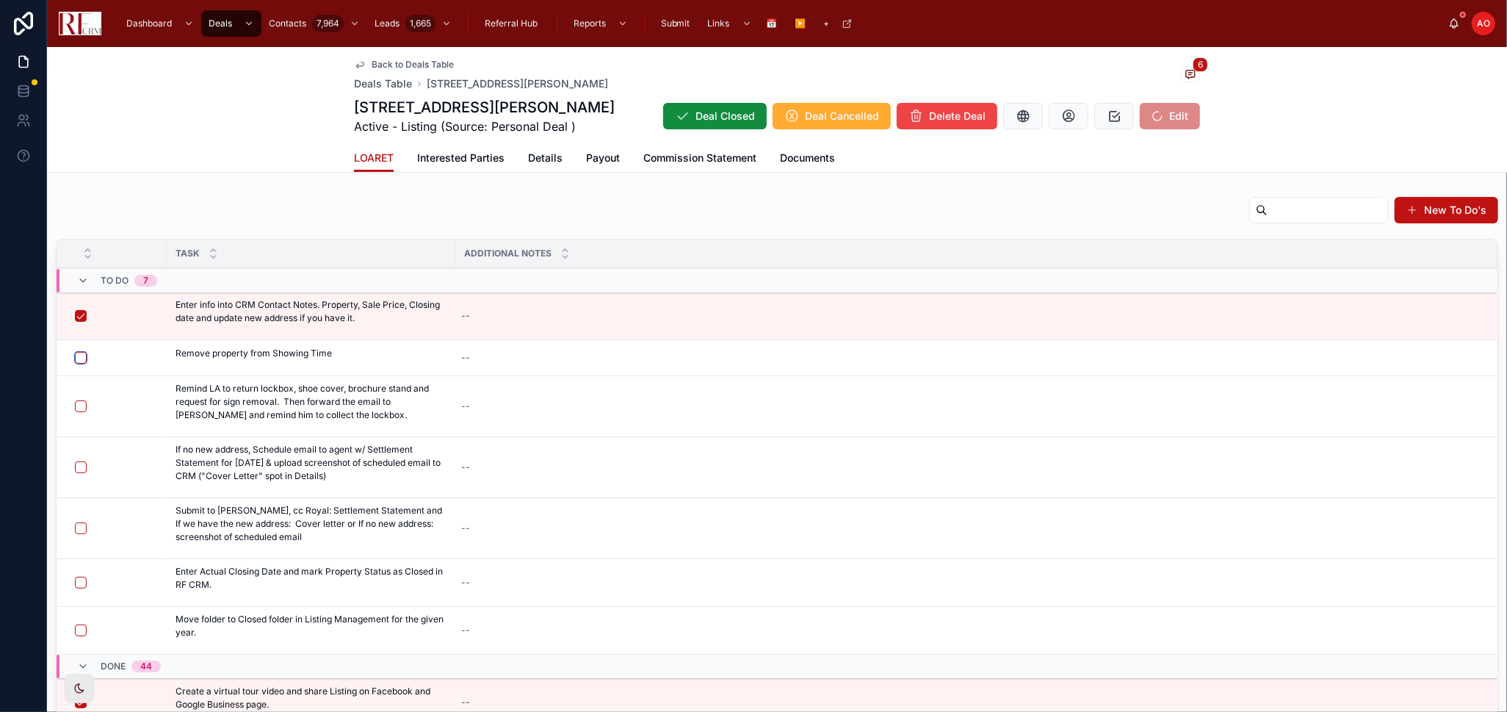
click at [82, 358] on button "button" at bounding box center [81, 358] width 12 height 12
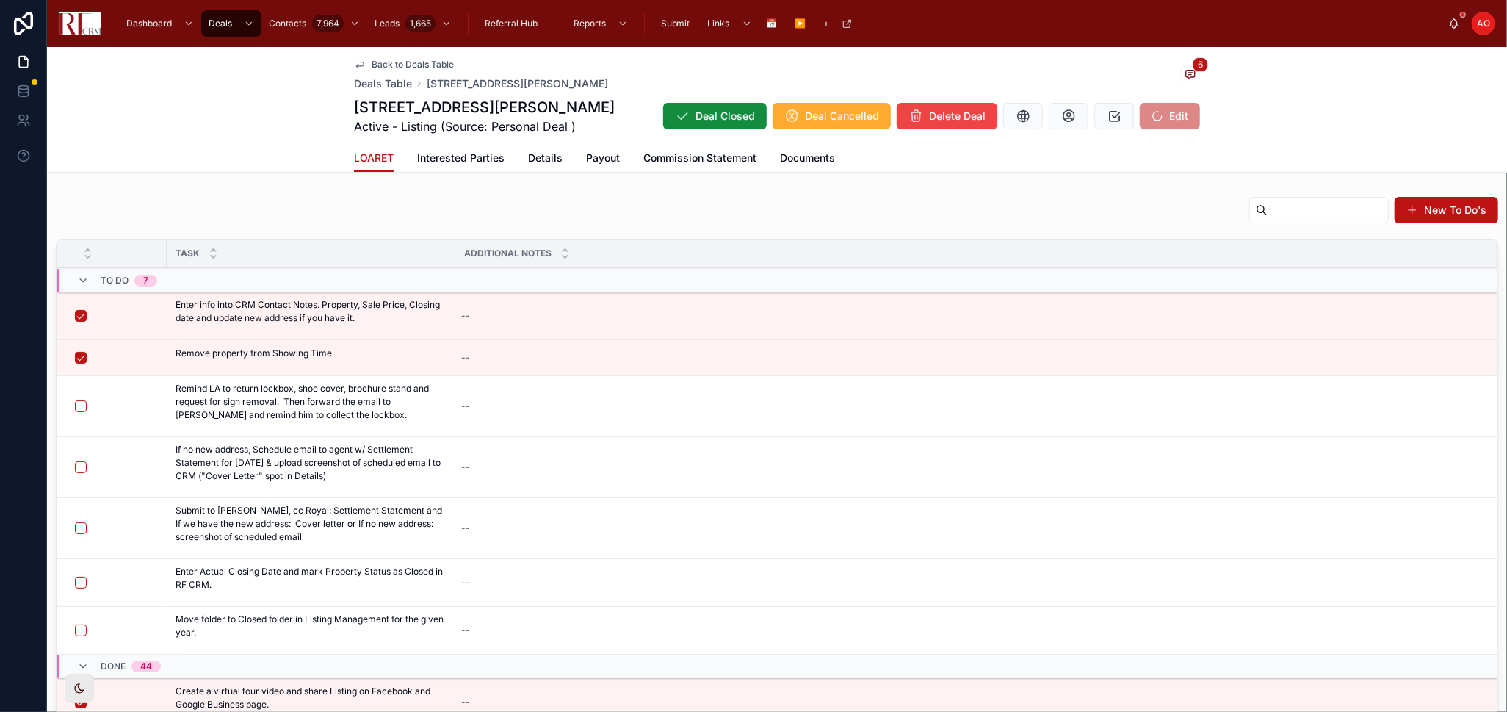
click at [0, 0] on span "Send Email to Agent" at bounding box center [0, 0] width 0 height 0
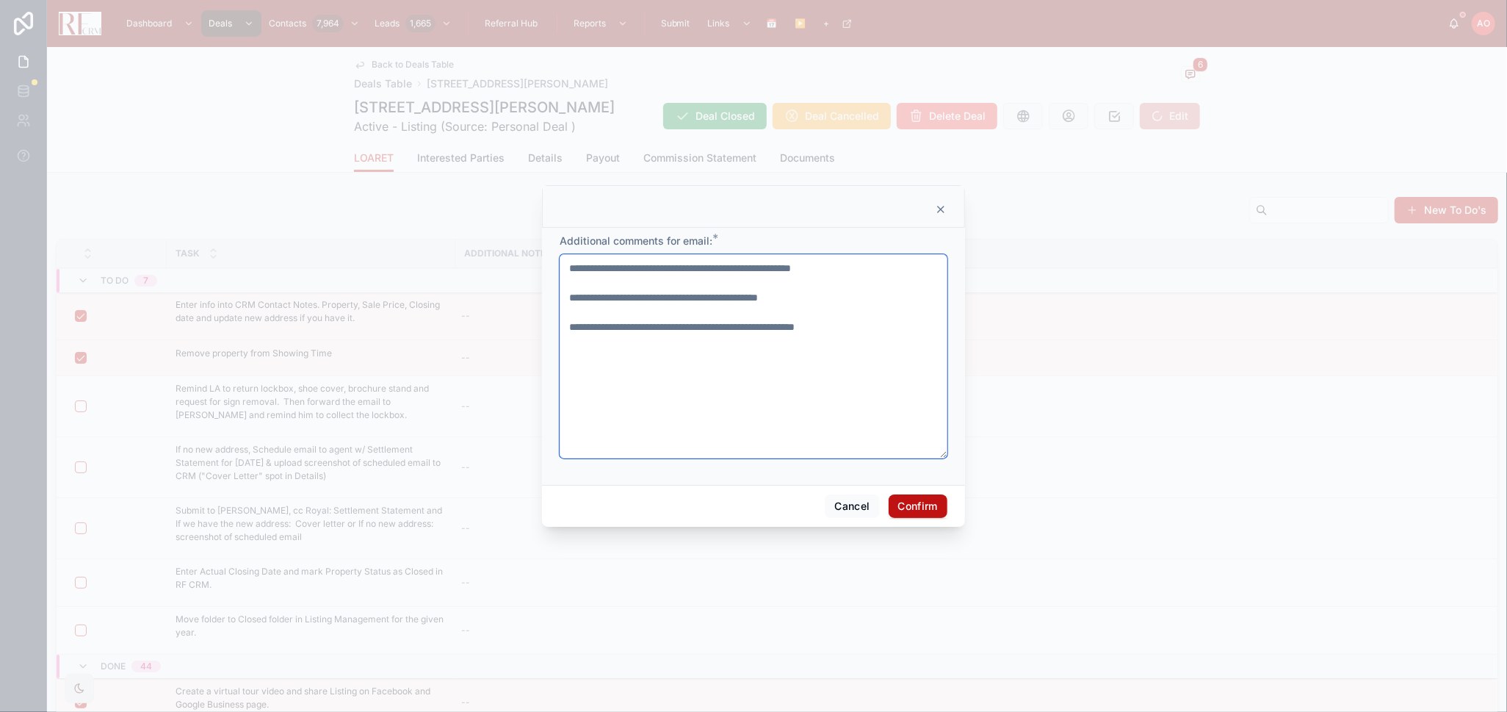
click at [666, 326] on textarea "**********" at bounding box center [754, 356] width 388 height 204
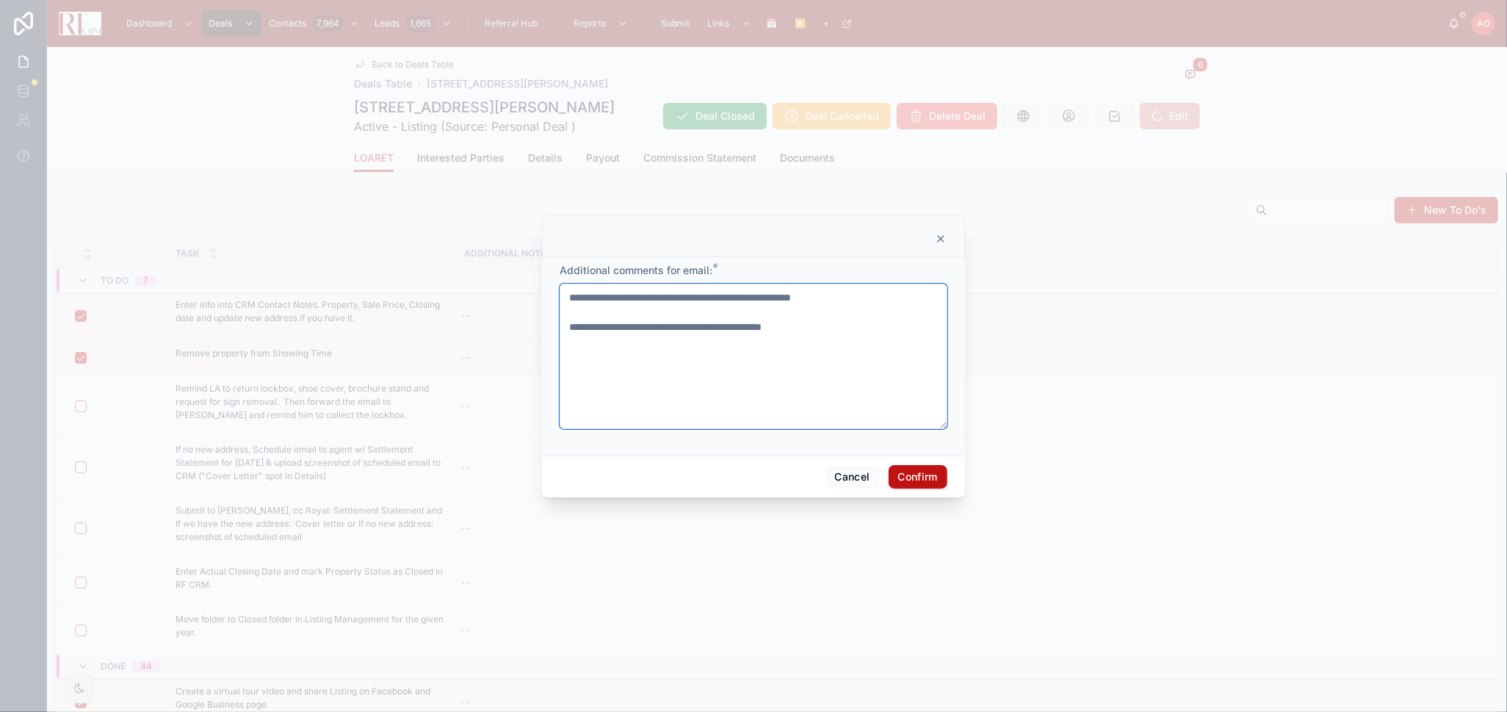
type textarea "**********"
click at [905, 480] on button "Confirm" at bounding box center [918, 477] width 59 height 24
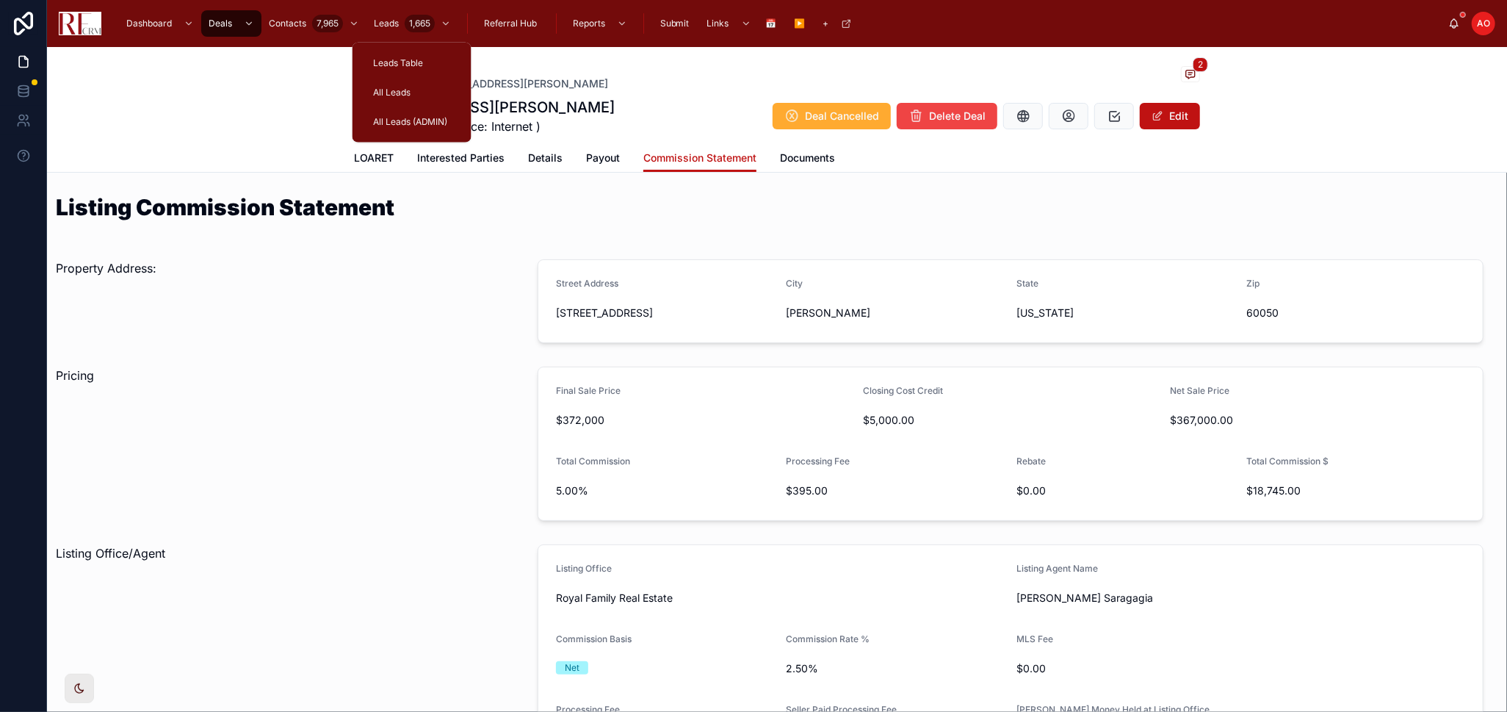
scroll to position [469, 0]
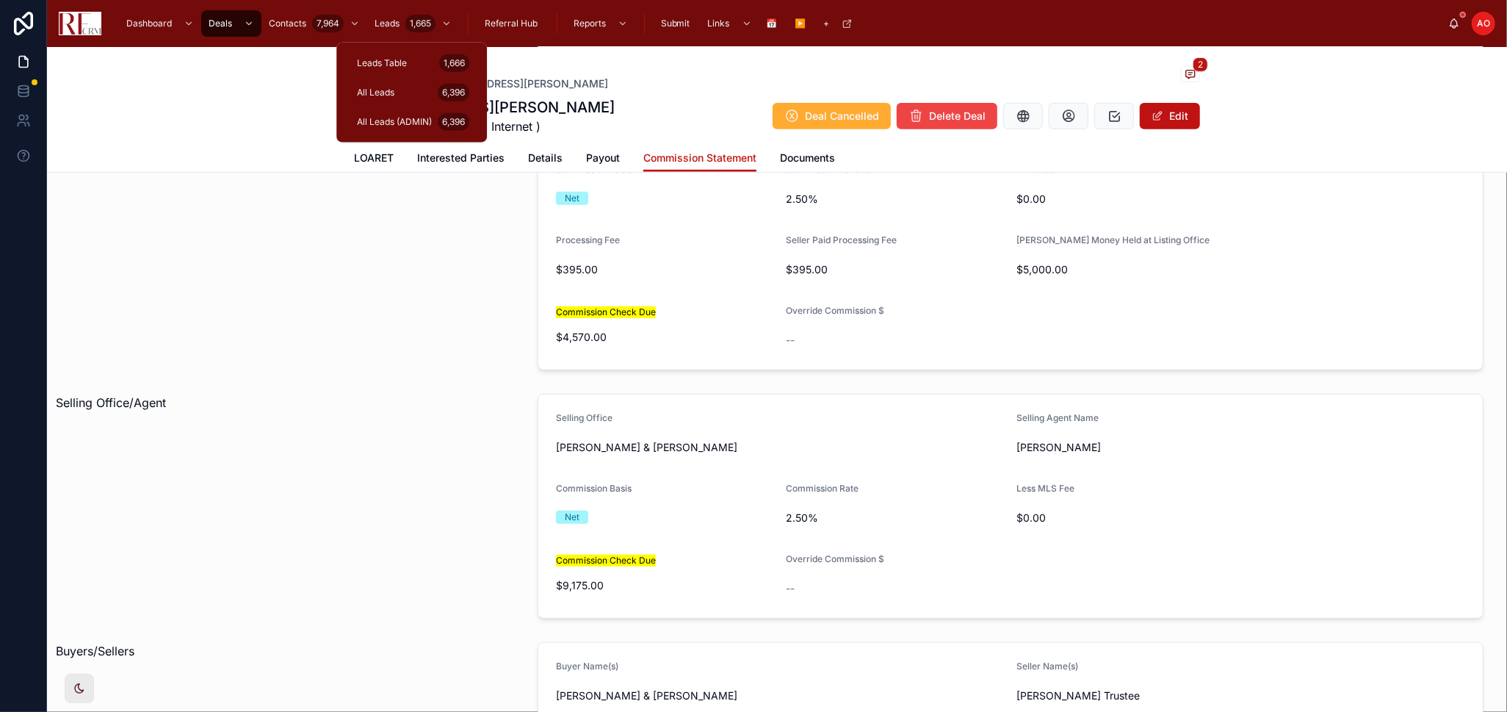
click at [392, 120] on span "All Leads (ADMIN)" at bounding box center [394, 122] width 75 height 12
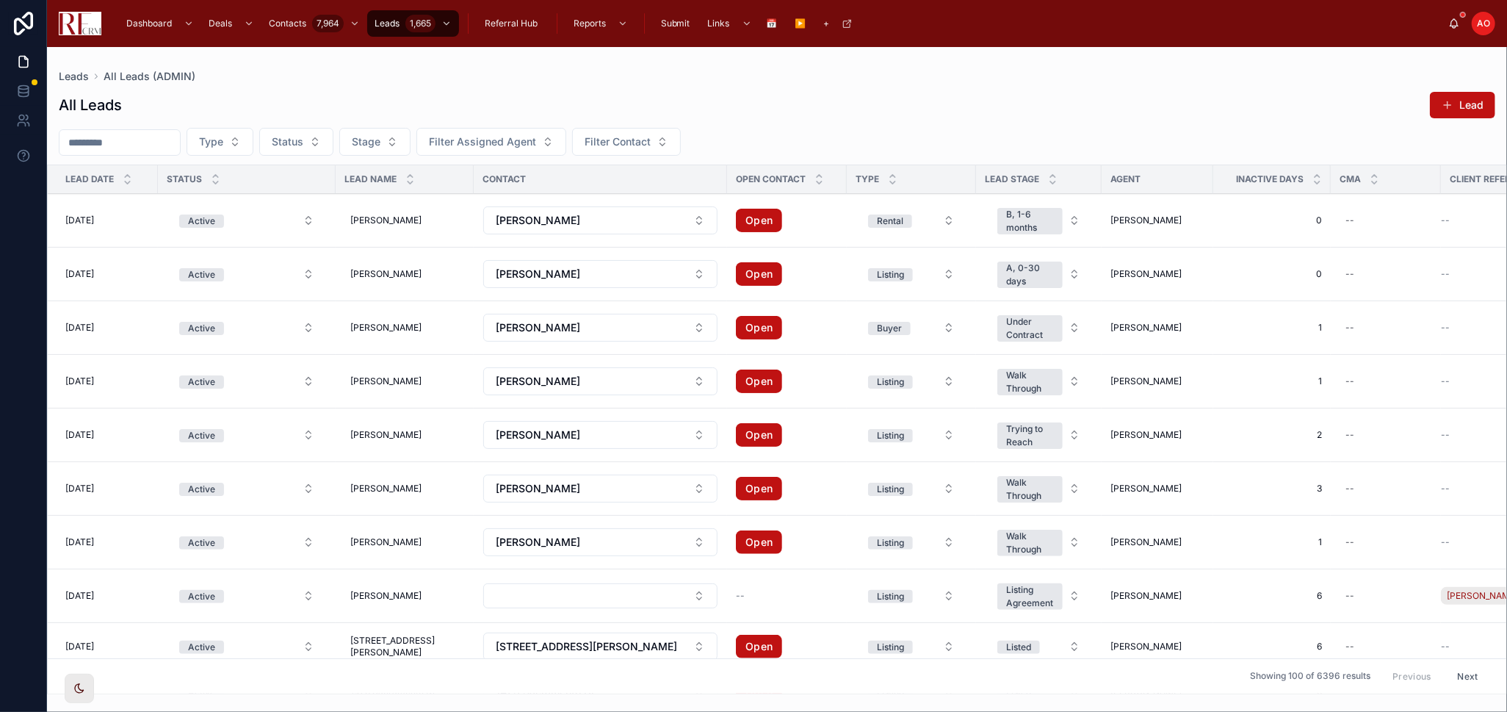
click at [123, 133] on input "text" at bounding box center [120, 142] width 120 height 21
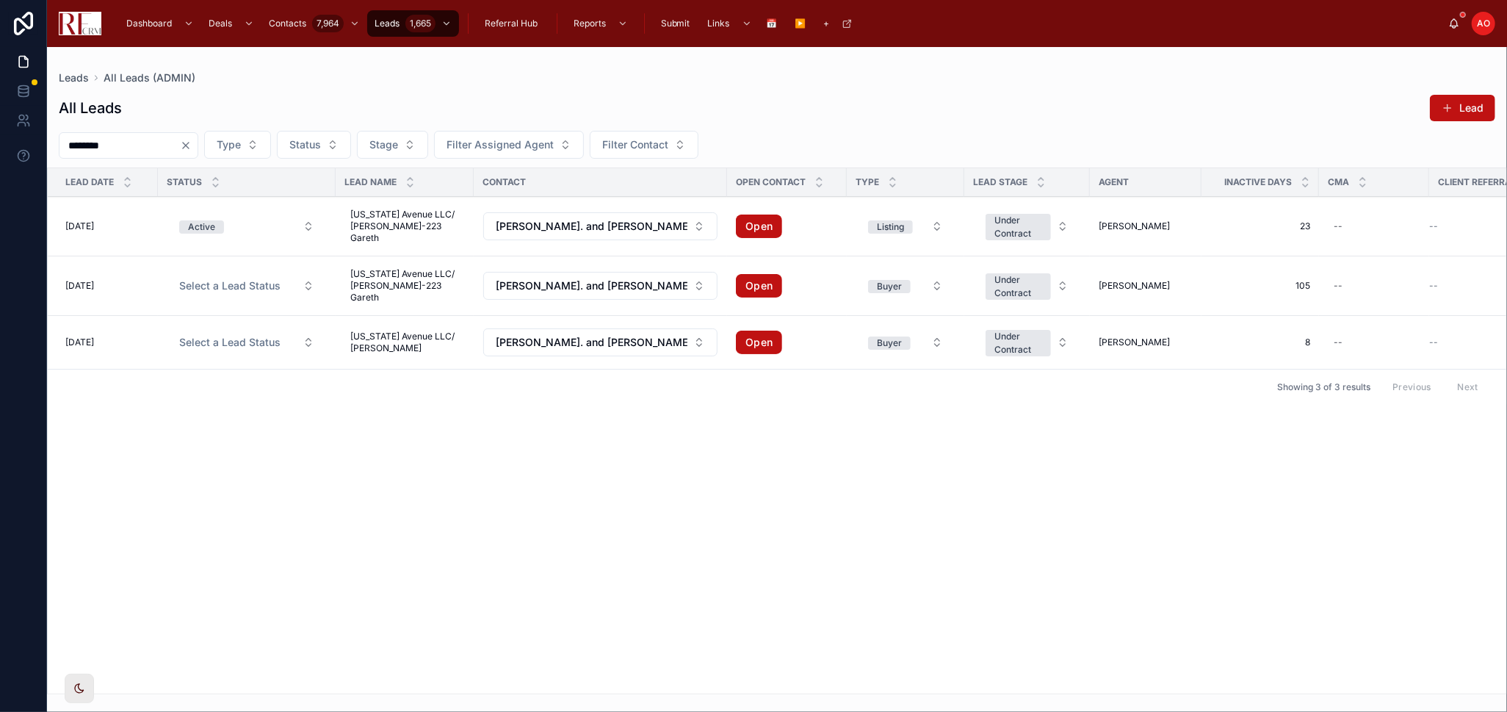
type input "********"
click at [0, 0] on span "[PERSON_NAME]" at bounding box center [0, 0] width 0 height 0
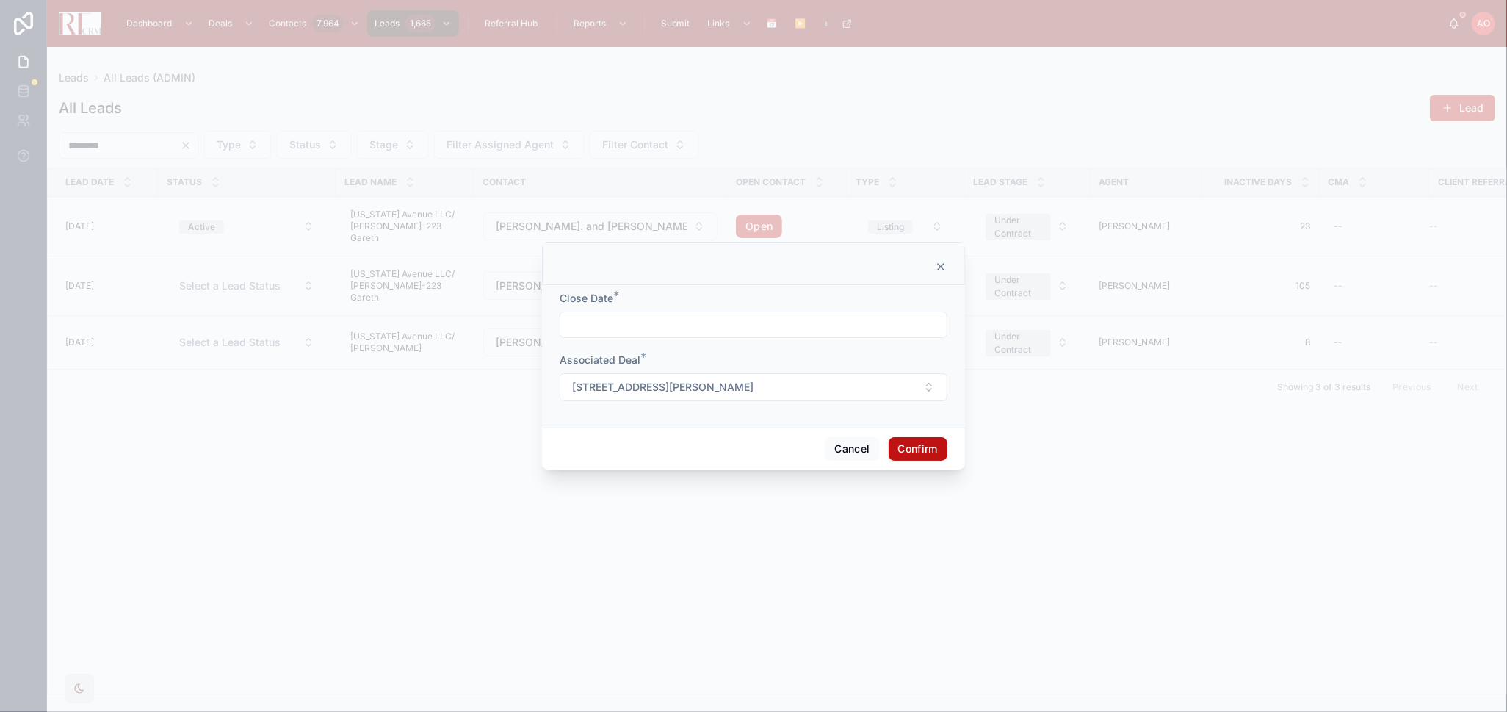
click at [801, 316] on input "text" at bounding box center [754, 324] width 386 height 21
click at [757, 477] on button "8" at bounding box center [753, 478] width 26 height 26
type input "*********"
click at [943, 443] on button "Confirm" at bounding box center [918, 449] width 59 height 24
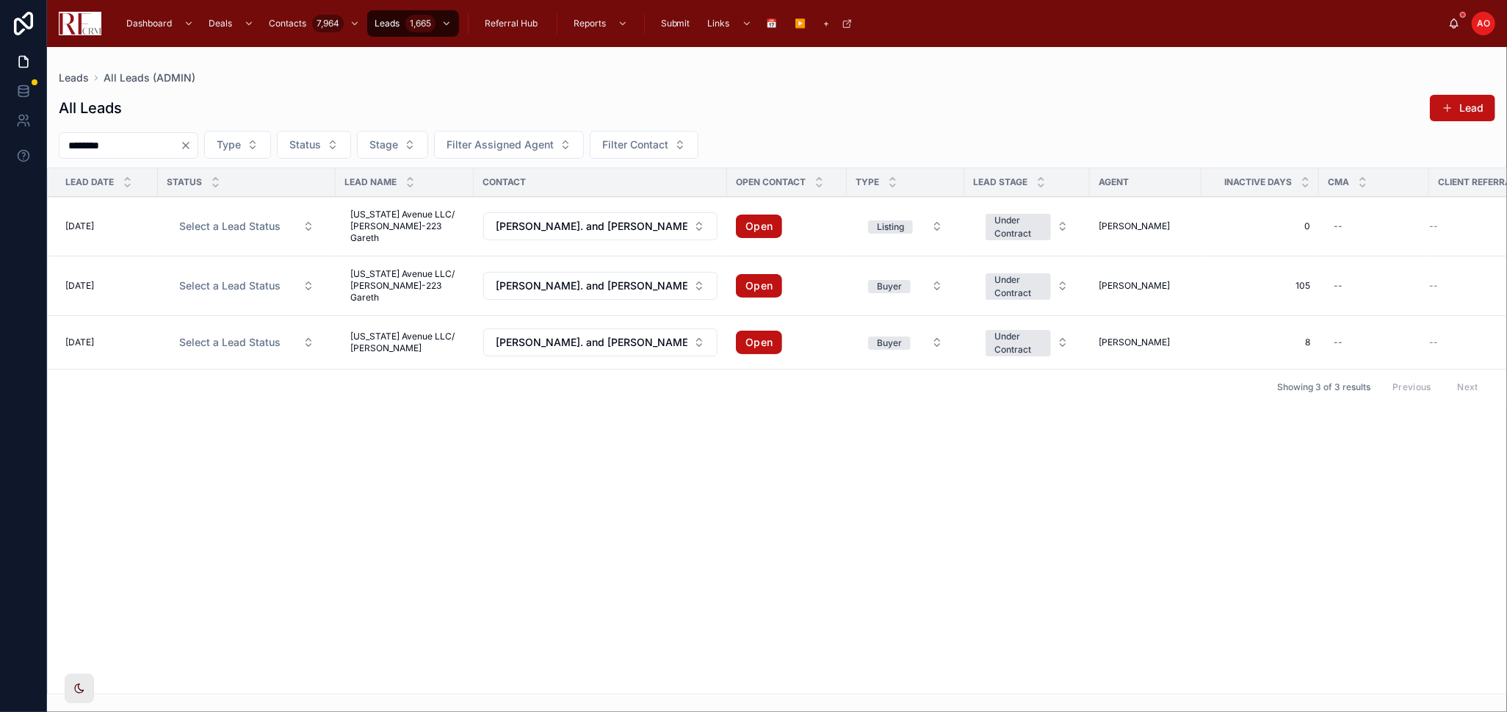
click at [752, 215] on link "Open" at bounding box center [759, 227] width 46 height 24
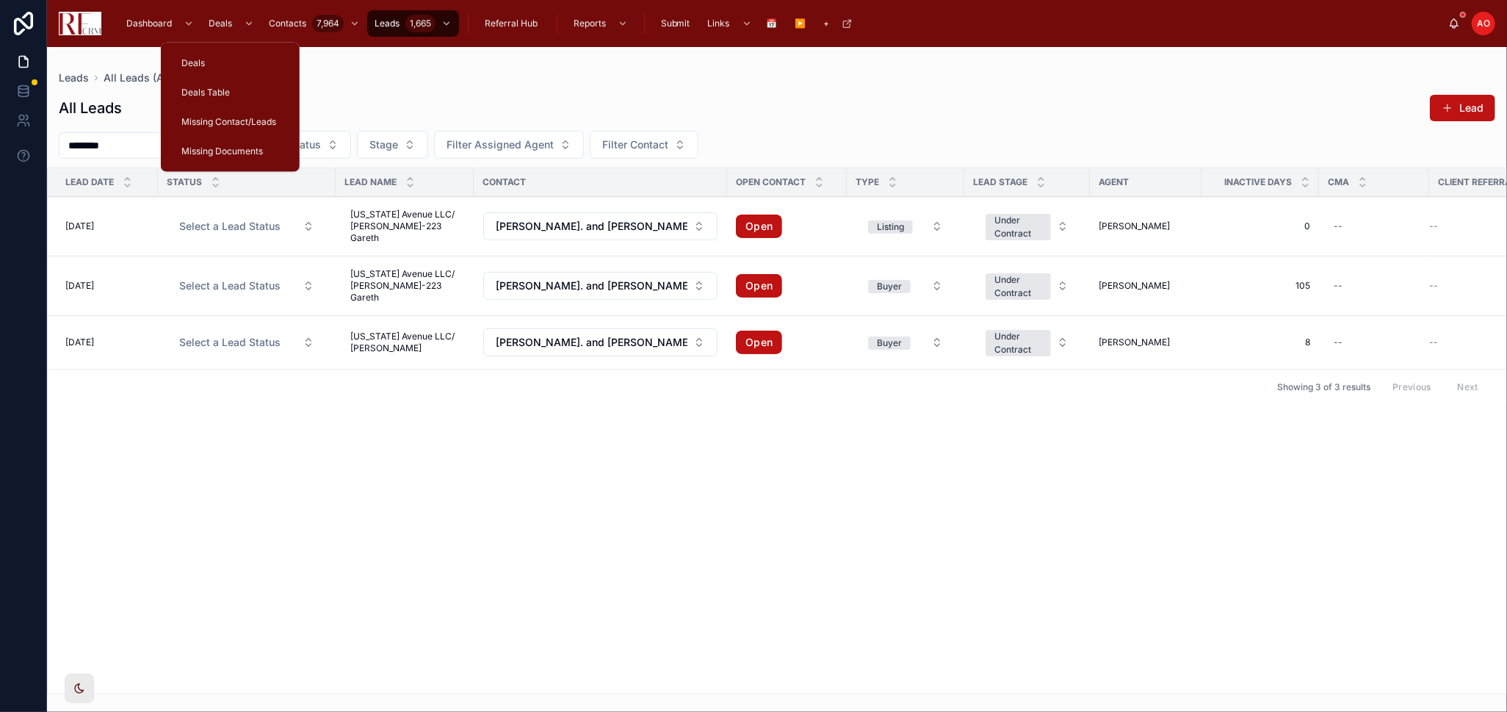
click at [223, 91] on span "Deals Table" at bounding box center [205, 93] width 48 height 12
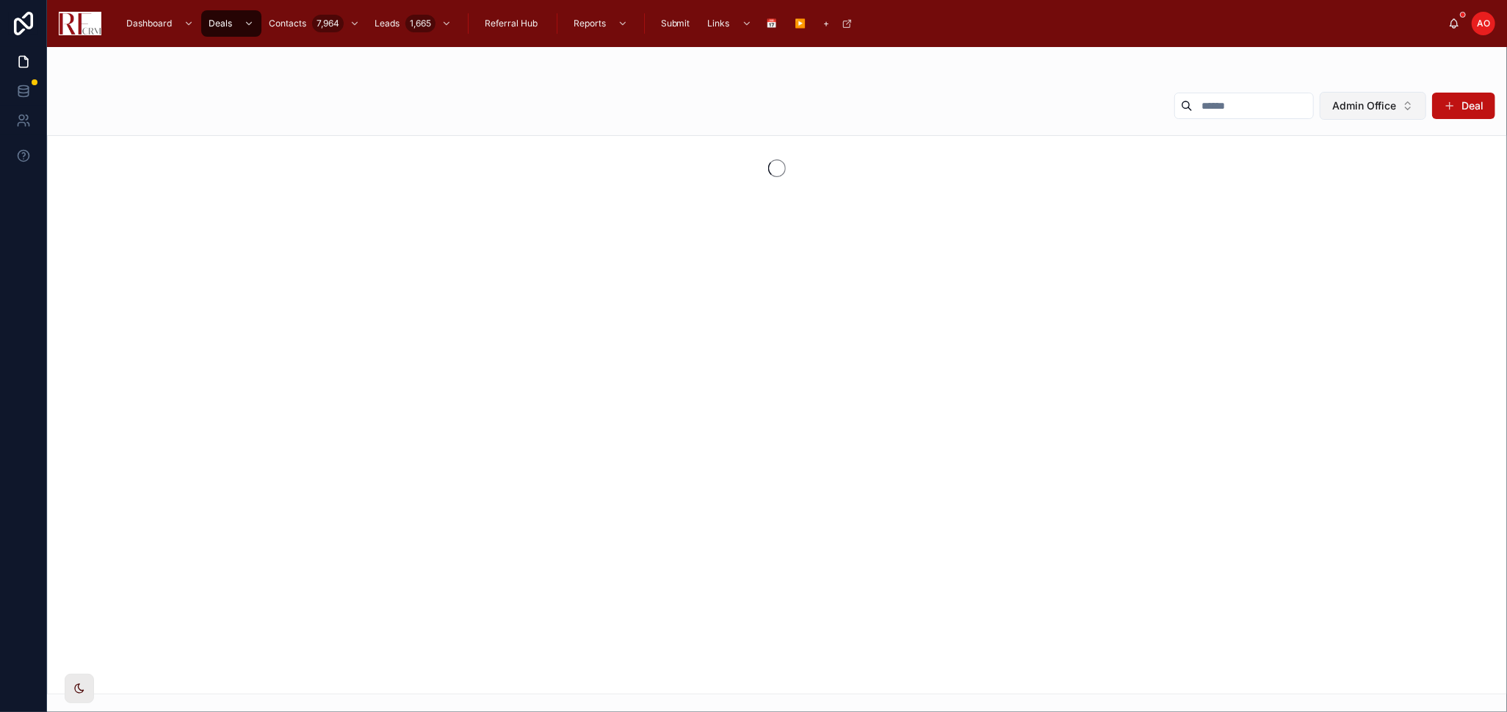
click at [1399, 100] on button "Admin Office" at bounding box center [1373, 106] width 107 height 28
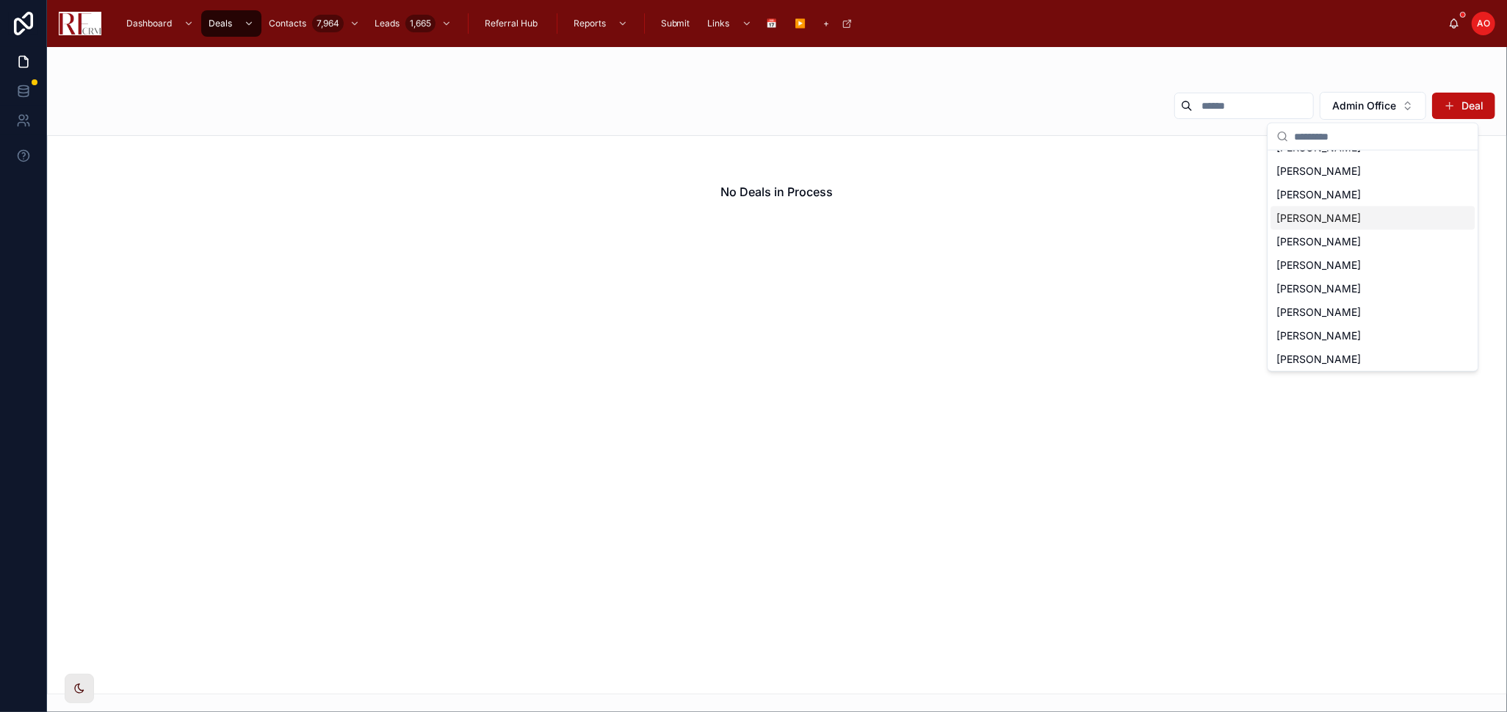
scroll to position [82, 0]
click at [1357, 313] on div "[PERSON_NAME]" at bounding box center [1373, 319] width 204 height 24
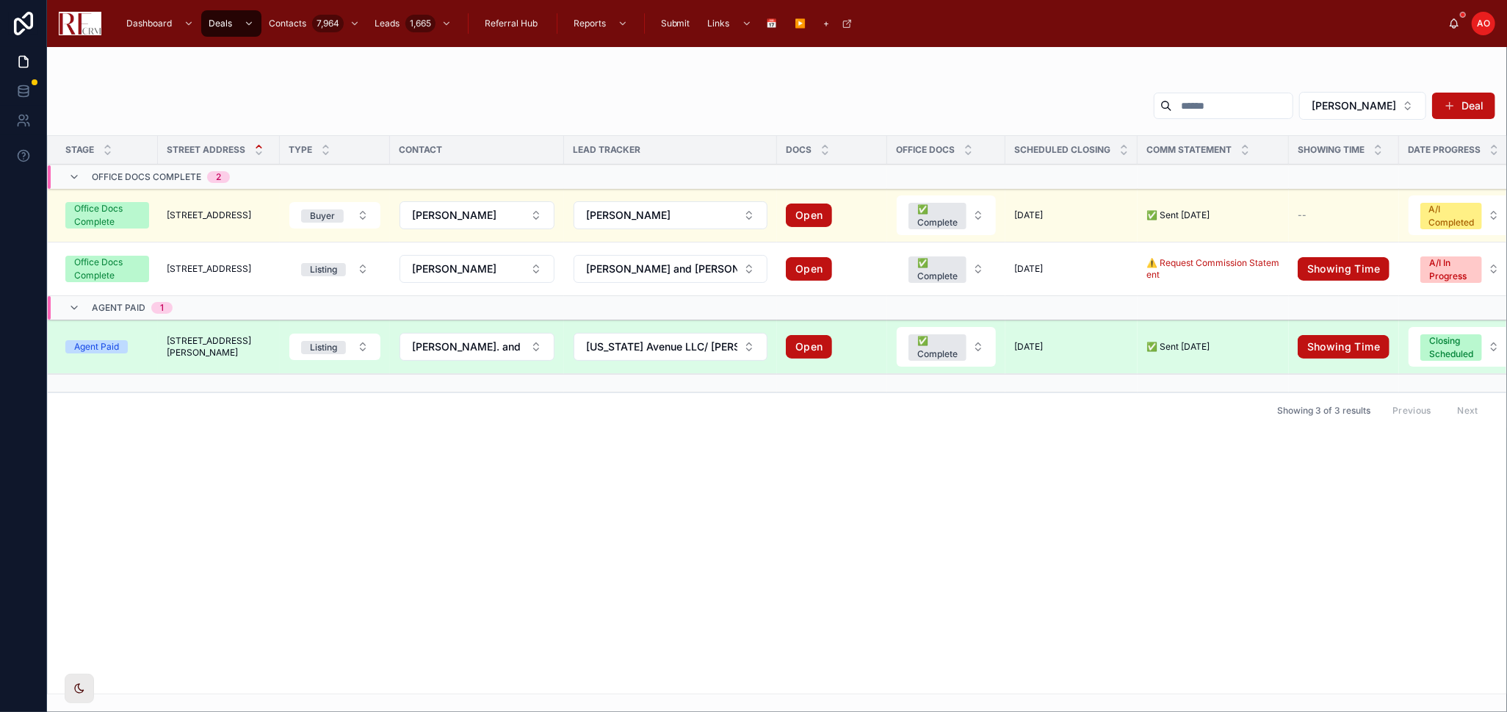
click at [187, 347] on span "223 Gareth Lane" at bounding box center [219, 347] width 104 height 24
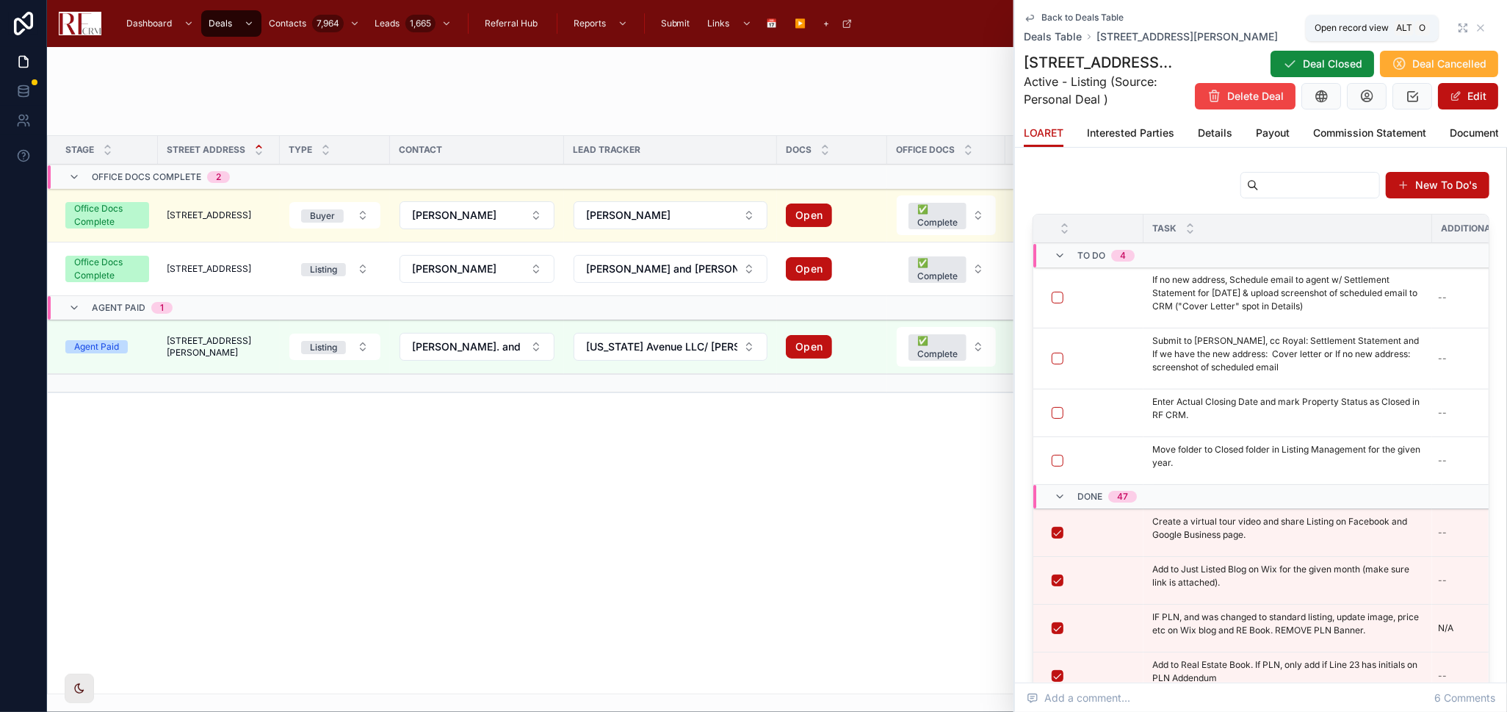
click at [1460, 24] on icon at bounding box center [1461, 25] width 2 height 2
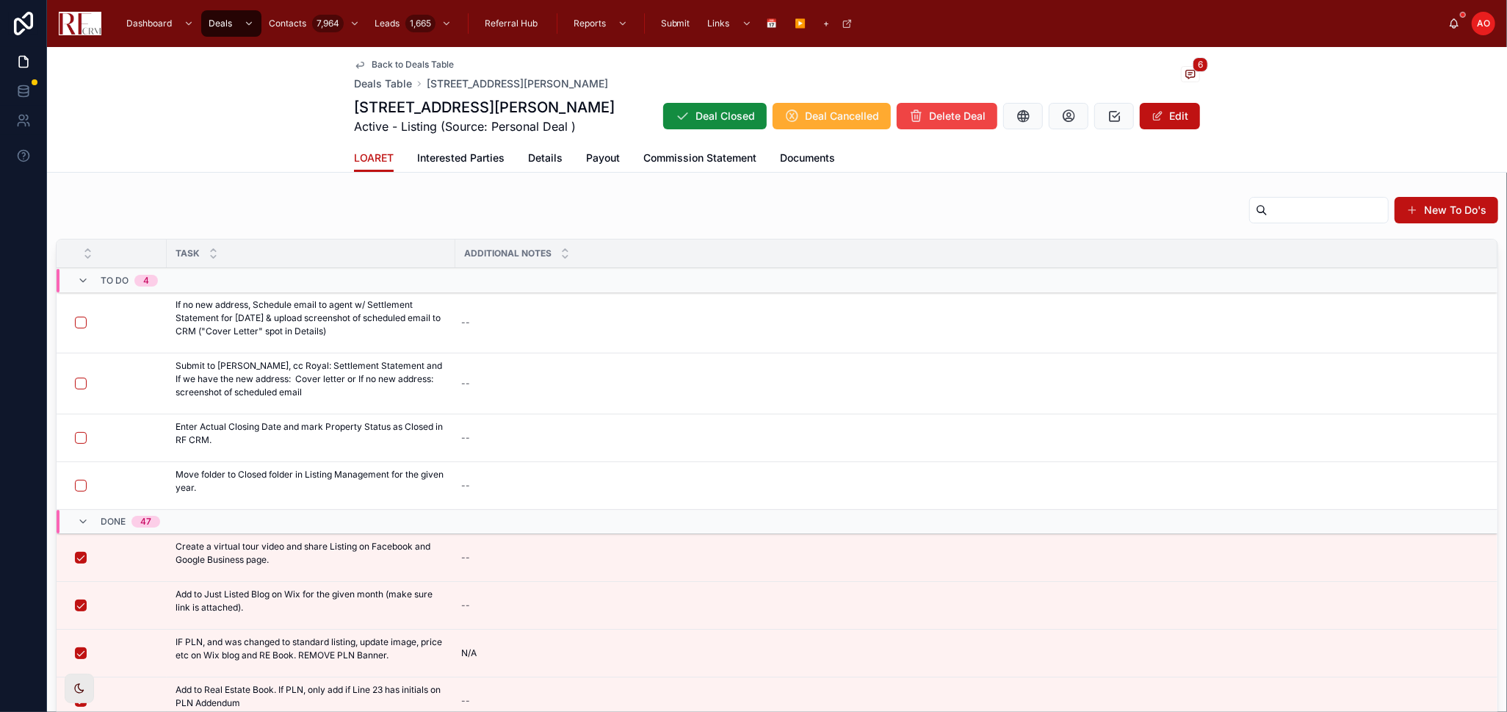
click at [448, 158] on span "Interested Parties" at bounding box center [460, 158] width 87 height 15
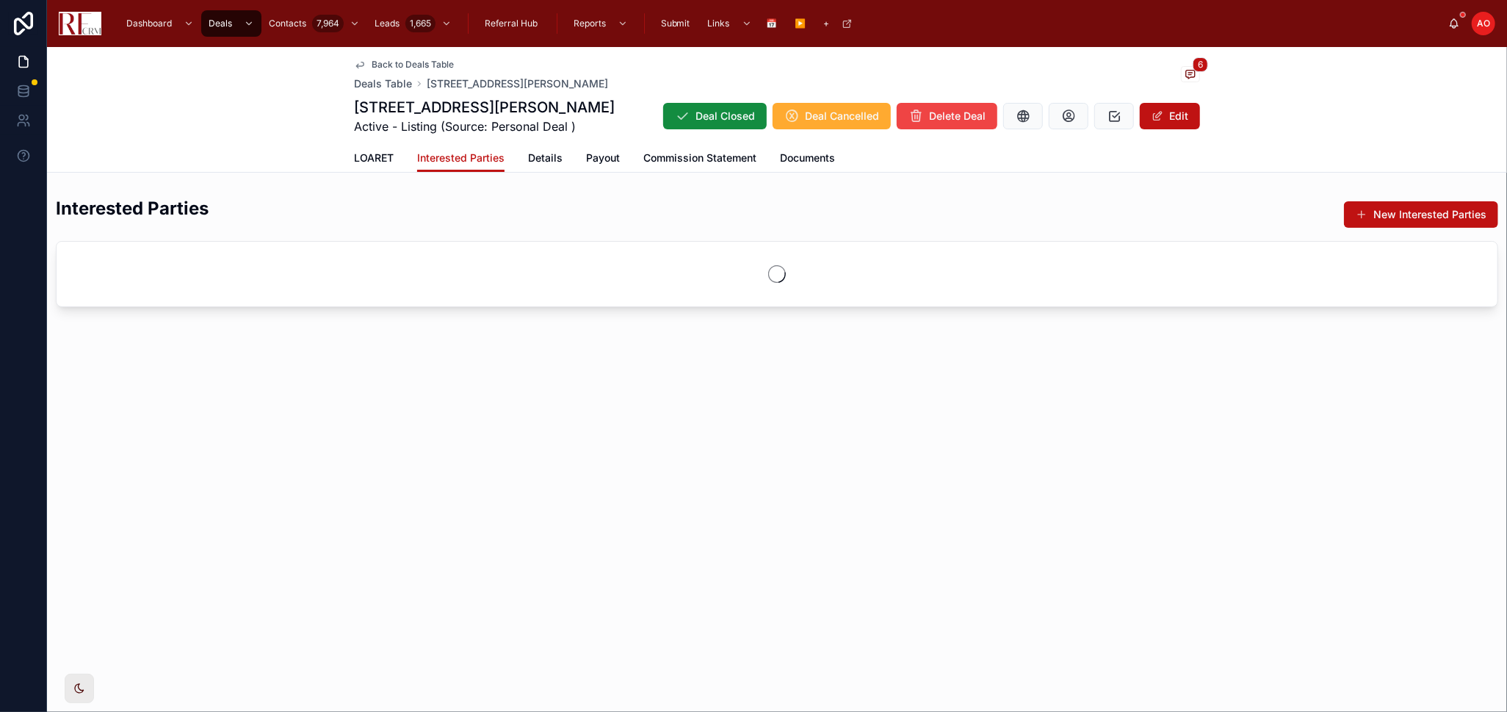
click at [549, 161] on span "Details" at bounding box center [545, 158] width 35 height 15
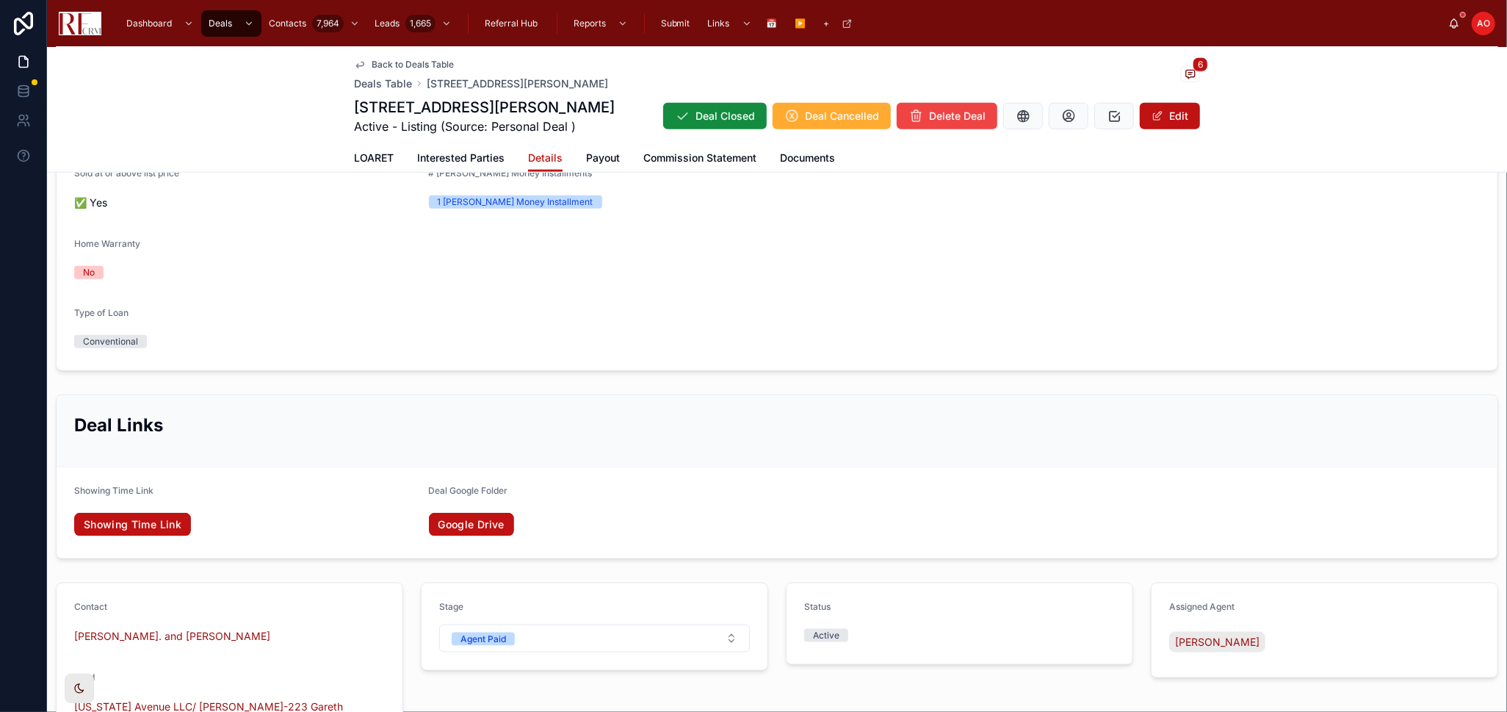
scroll to position [1551, 0]
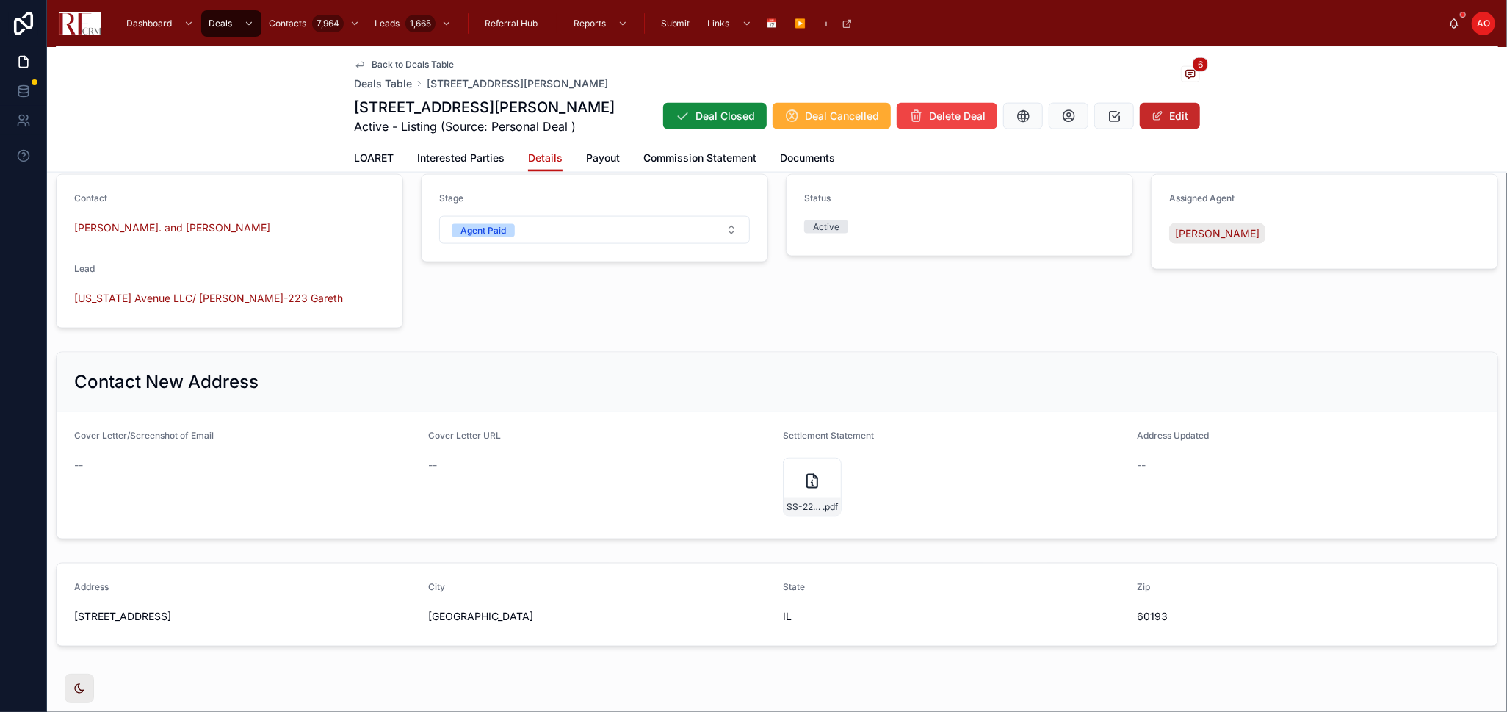
click at [1166, 118] on button "Edit" at bounding box center [1170, 116] width 60 height 26
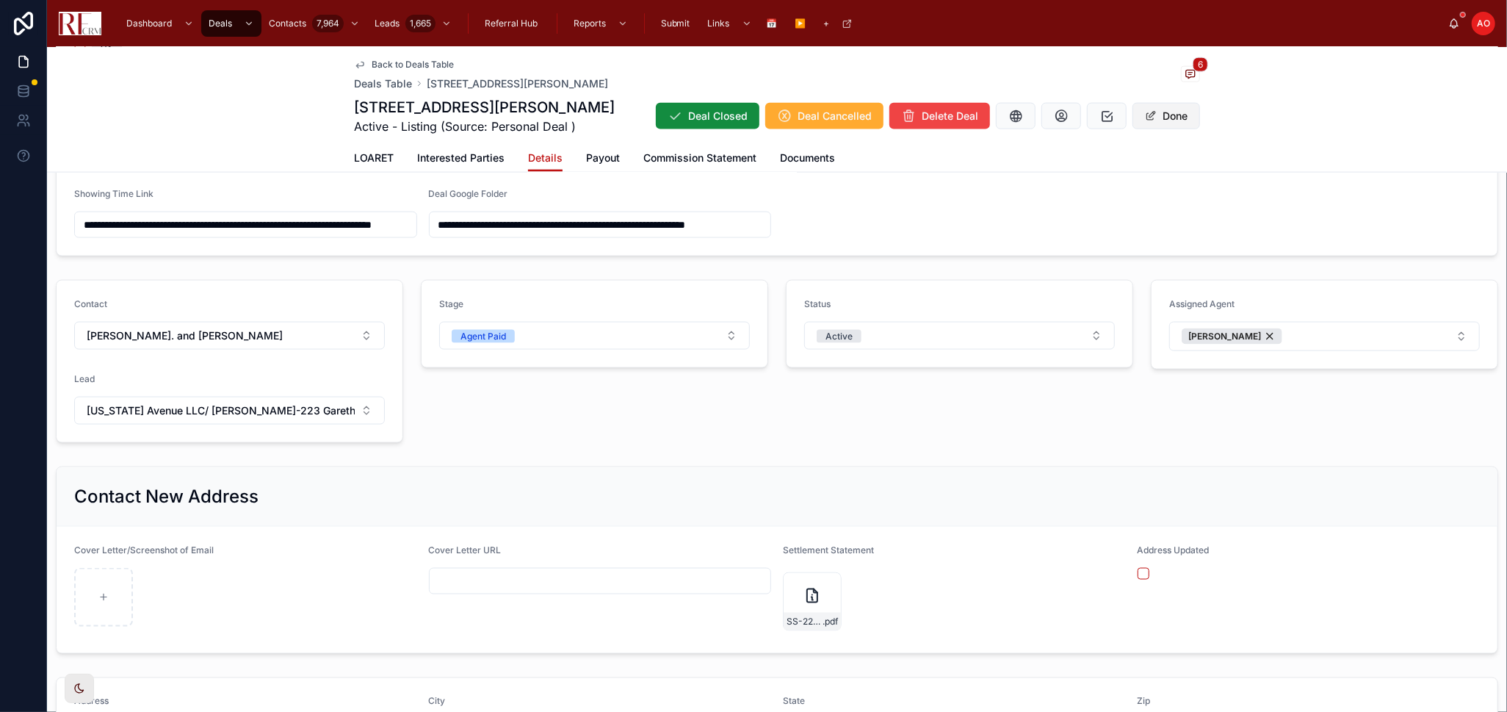
scroll to position [1662, 0]
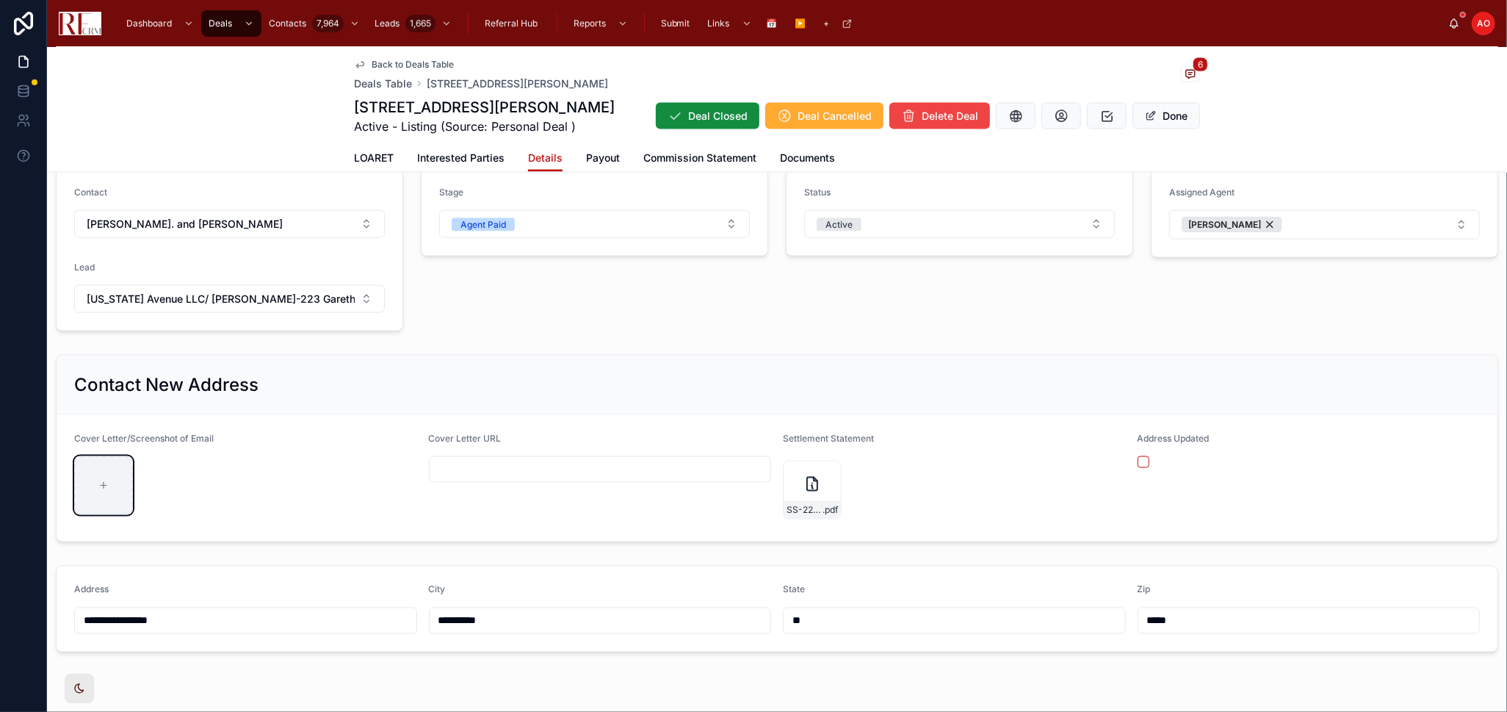
click at [114, 487] on div at bounding box center [103, 485] width 59 height 59
type input "**********"
drag, startPoint x: 1175, startPoint y: 107, endPoint x: 1146, endPoint y: 335, distance: 229.5
click at [1175, 108] on button "Done" at bounding box center [1167, 116] width 68 height 26
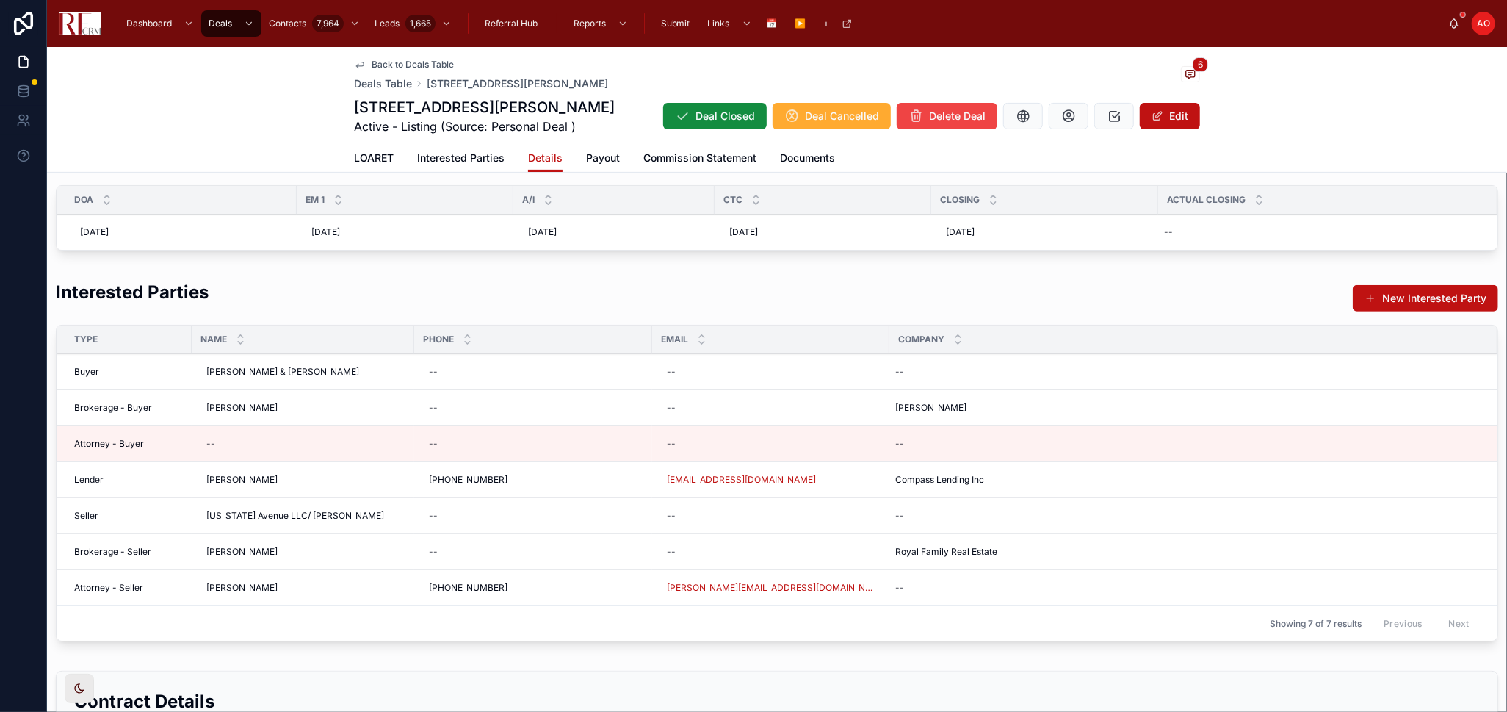
scroll to position [0, 0]
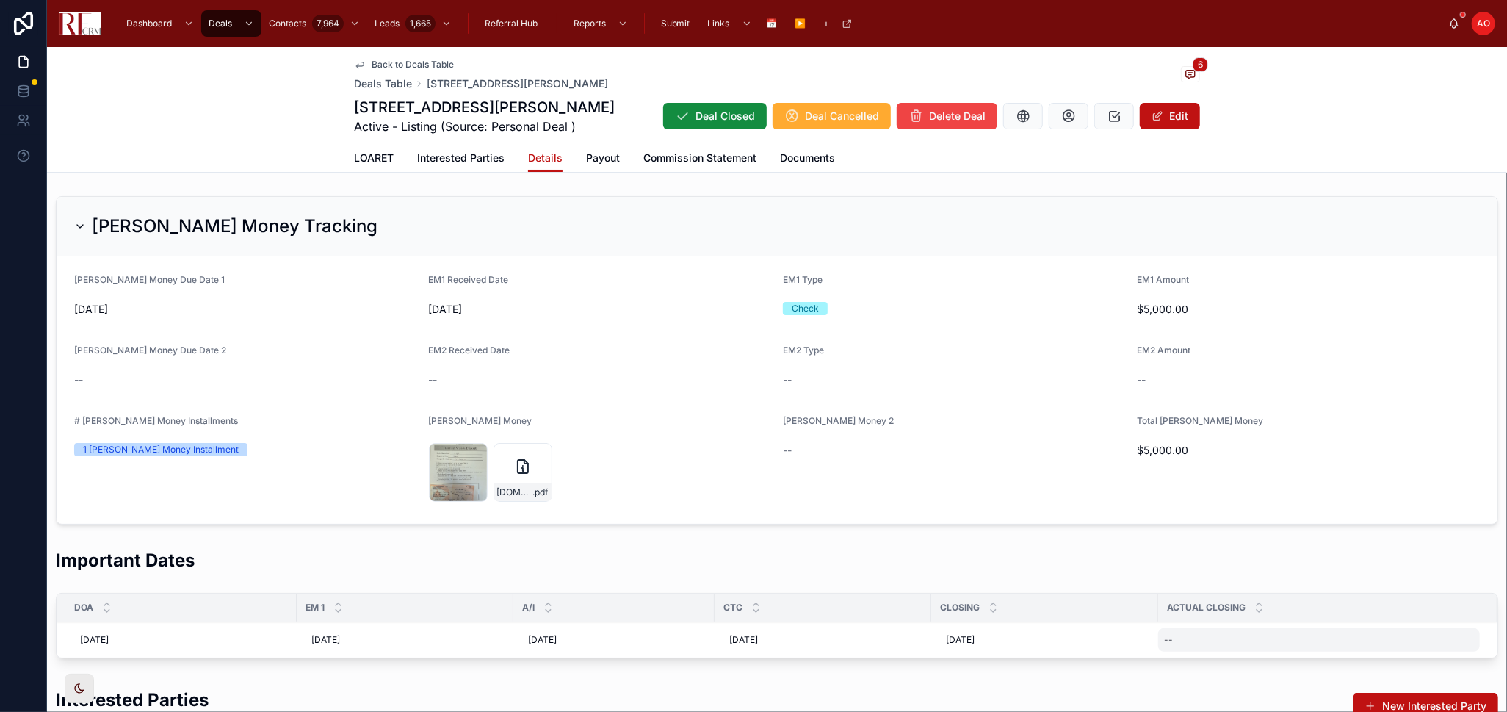
click at [1210, 630] on div "--" at bounding box center [1319, 640] width 322 height 24
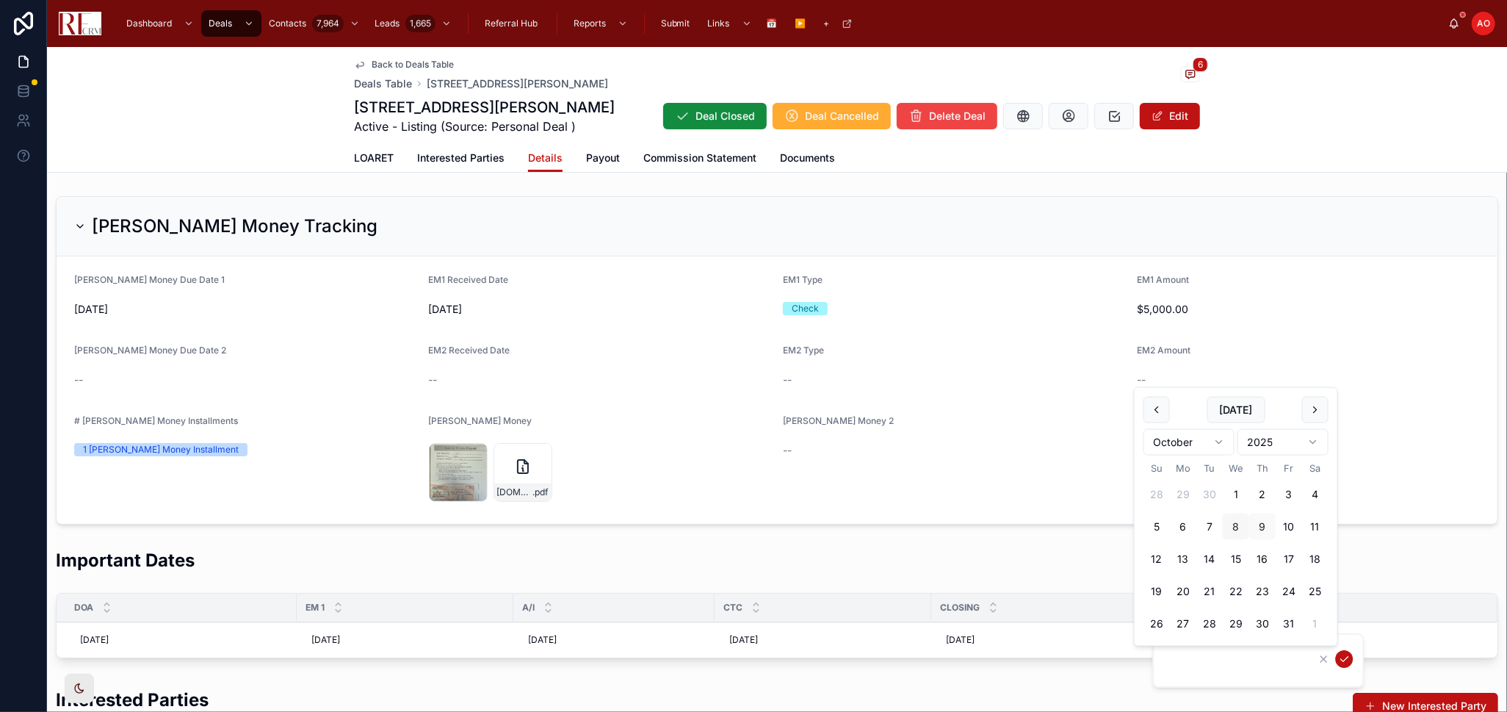
click at [1235, 524] on button "8" at bounding box center [1236, 527] width 26 height 26
type input "*********"
click at [1344, 661] on icon "submit" at bounding box center [1344, 659] width 12 height 12
click at [362, 167] on link "LOARET" at bounding box center [374, 159] width 40 height 29
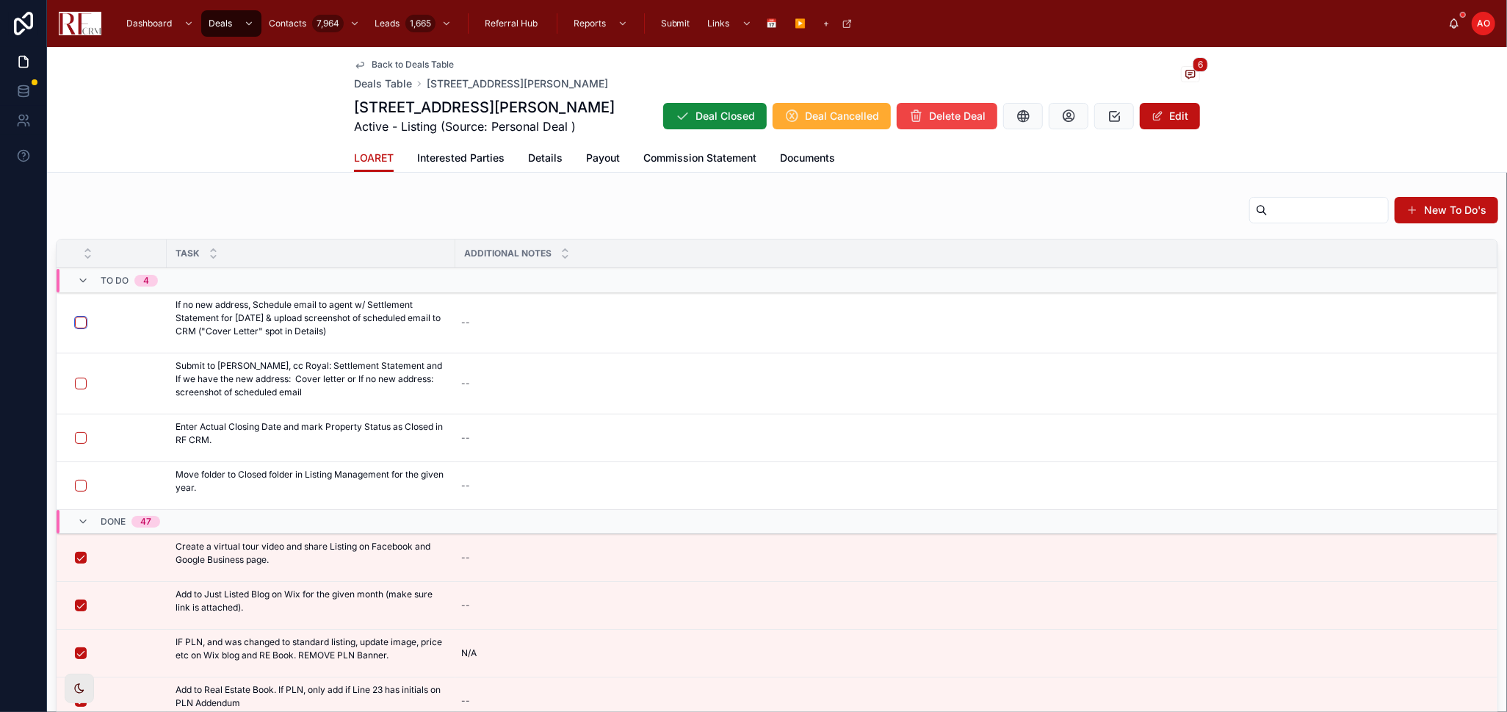
click at [81, 318] on button "button" at bounding box center [81, 323] width 12 height 12
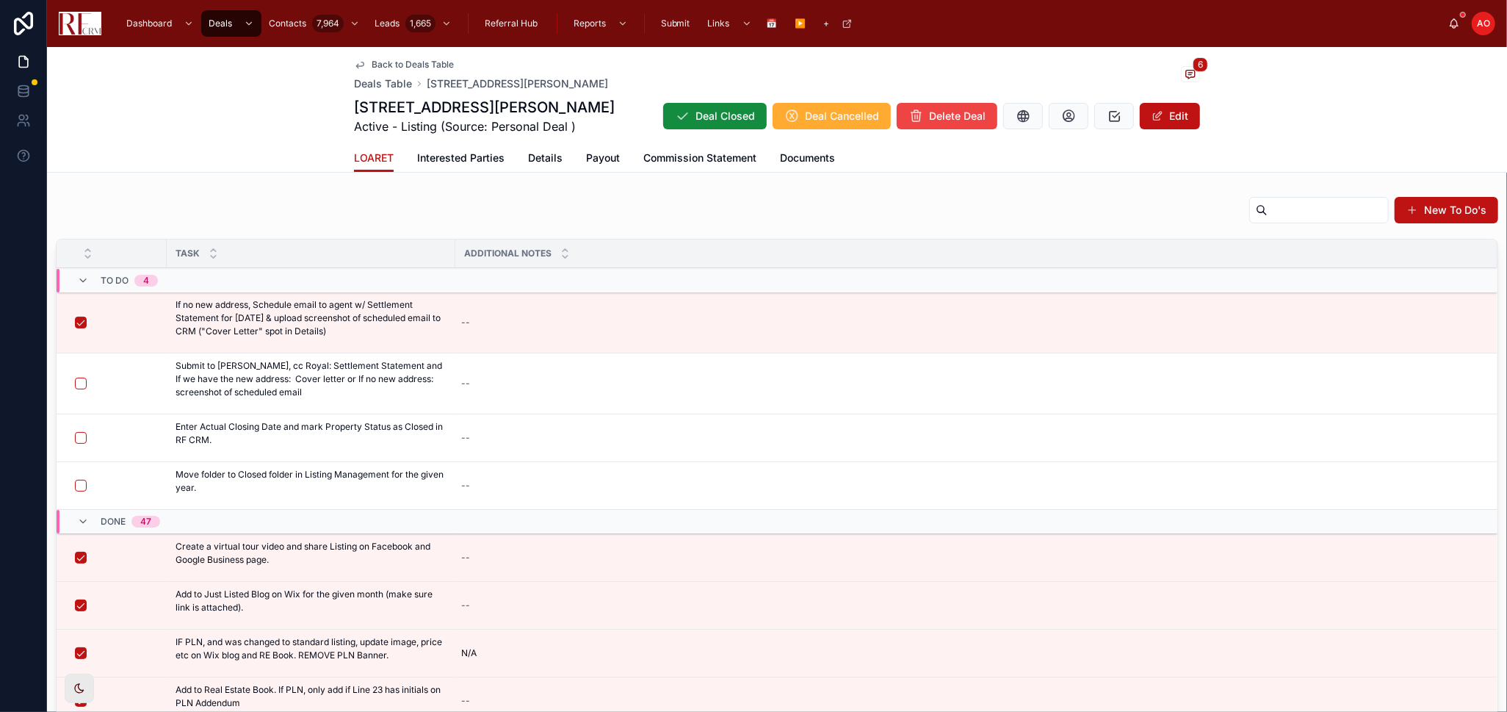
click at [0, 0] on span "Email Isaac" at bounding box center [0, 0] width 0 height 0
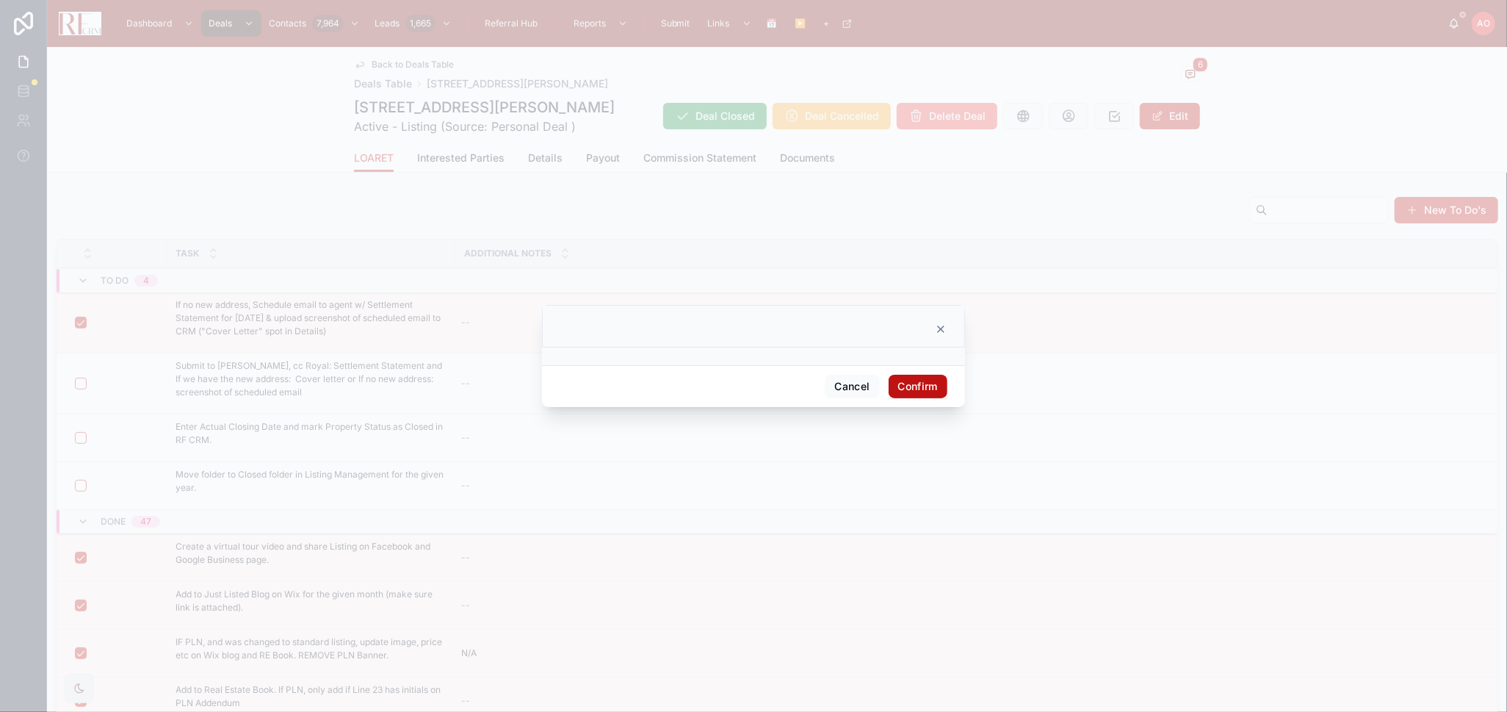
click at [920, 391] on button "Confirm" at bounding box center [918, 387] width 59 height 24
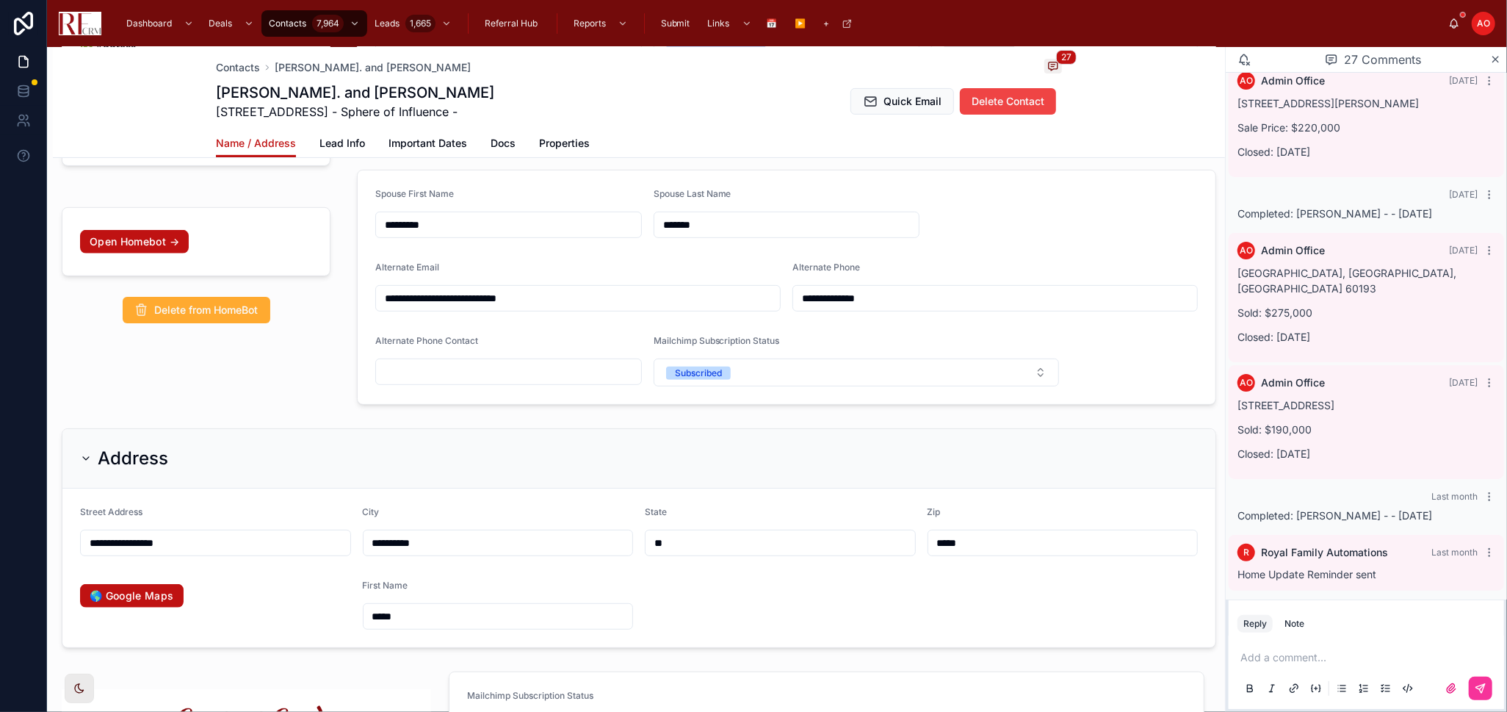
scroll to position [571, 0]
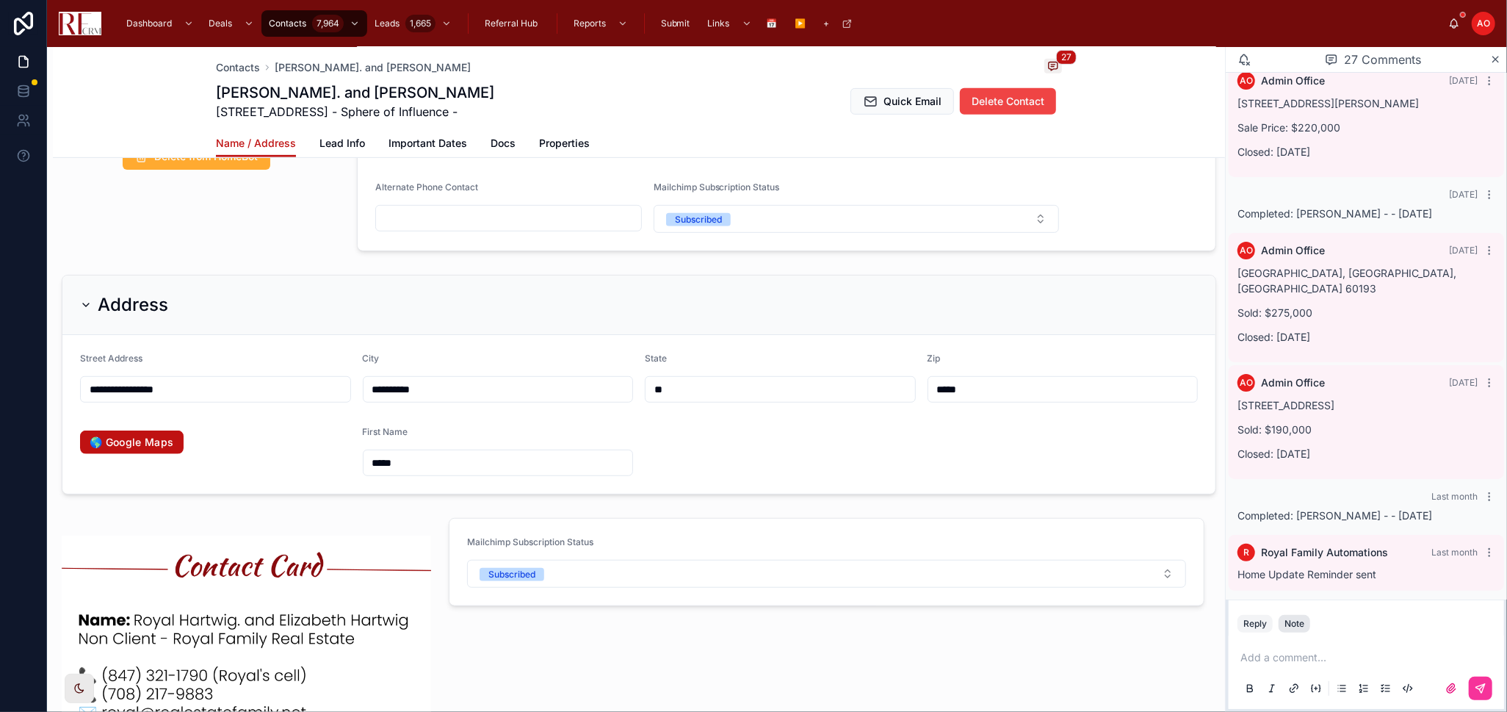
click at [1302, 618] on div "Note" at bounding box center [1295, 624] width 20 height 12
click at [1253, 652] on p at bounding box center [1370, 657] width 258 height 15
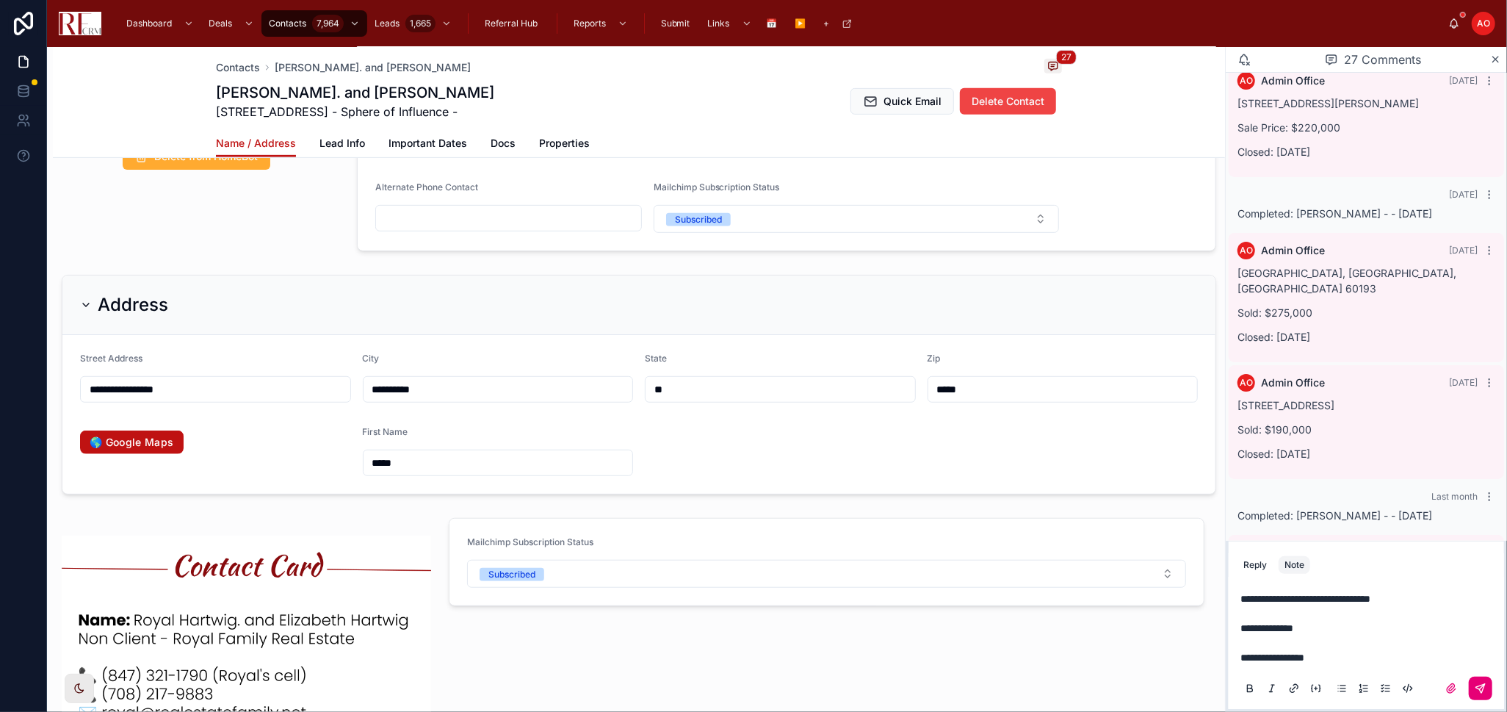
click at [1491, 688] on button at bounding box center [1481, 689] width 24 height 24
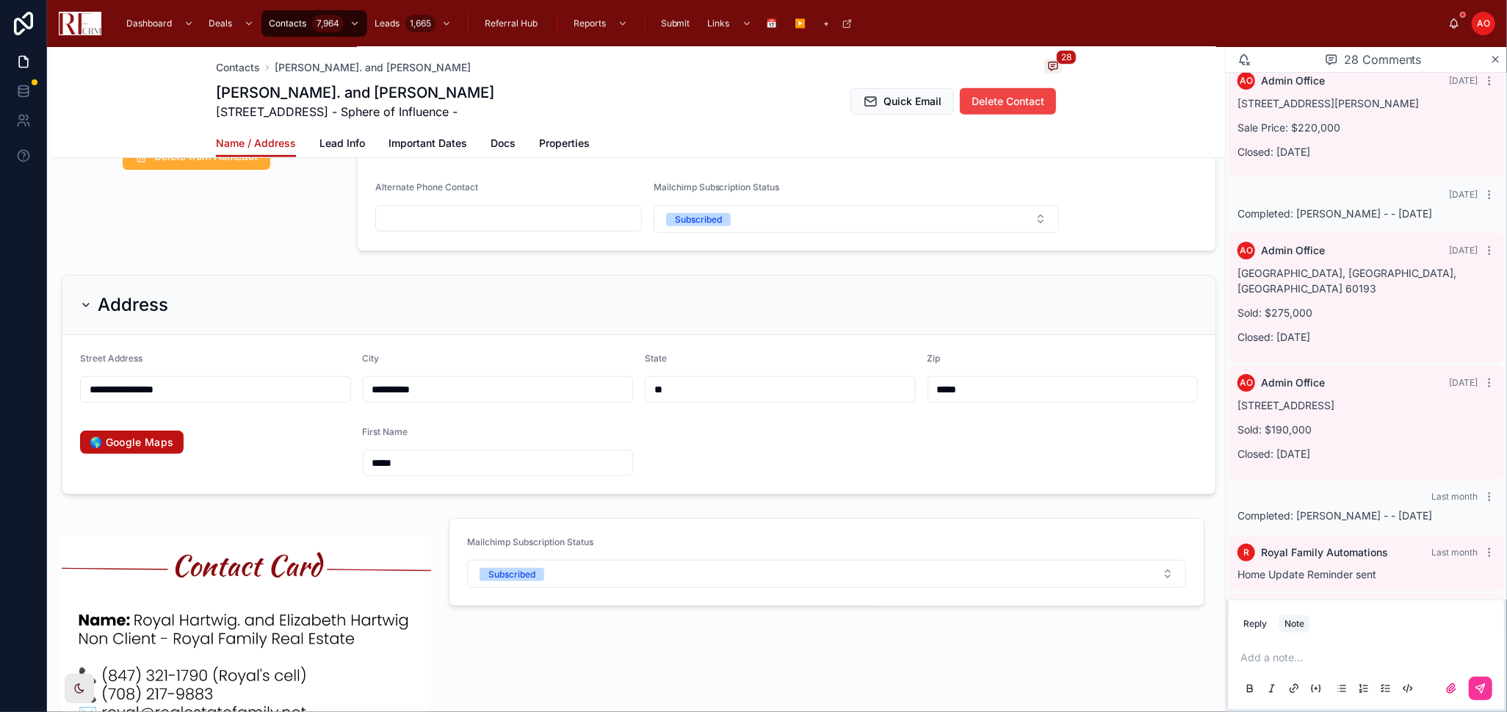
click at [680, 458] on form "**********" at bounding box center [638, 414] width 1153 height 159
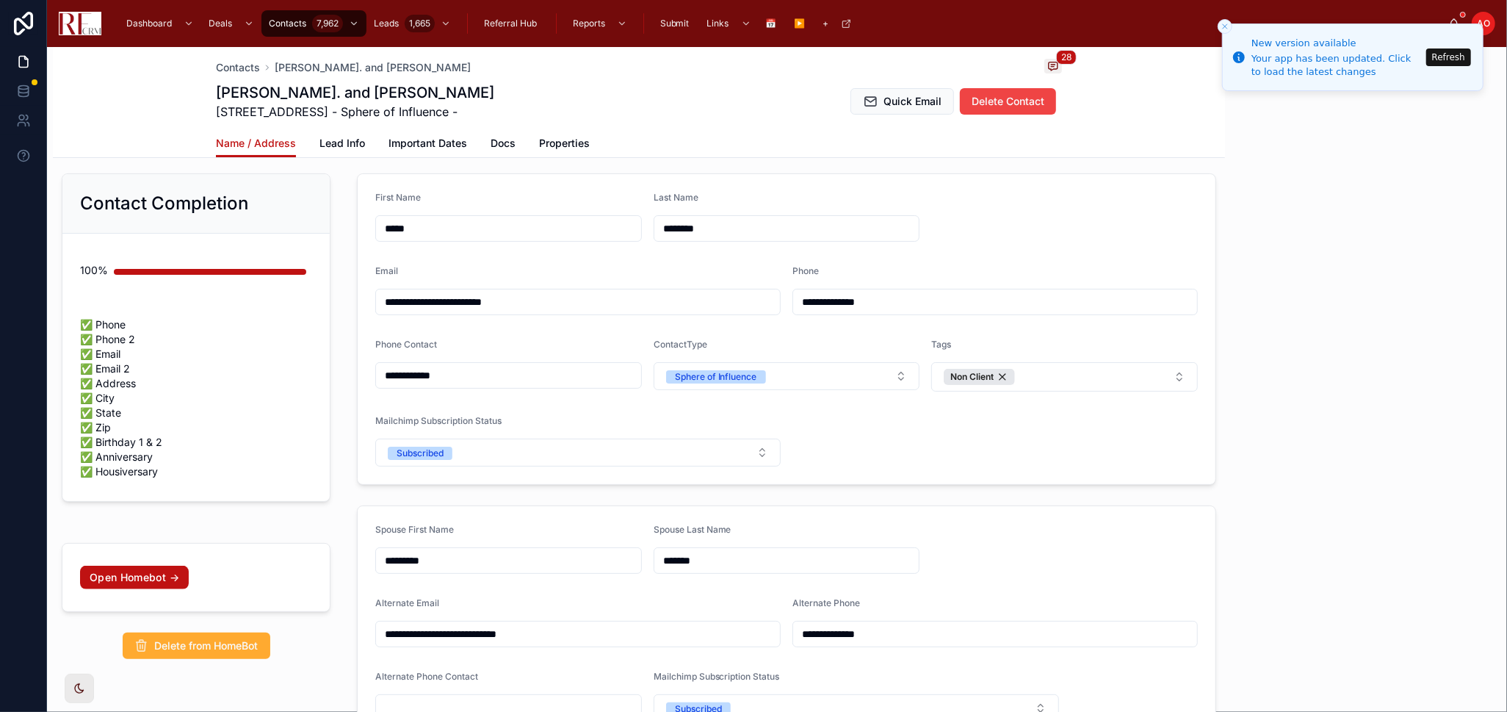
scroll to position [1150, 0]
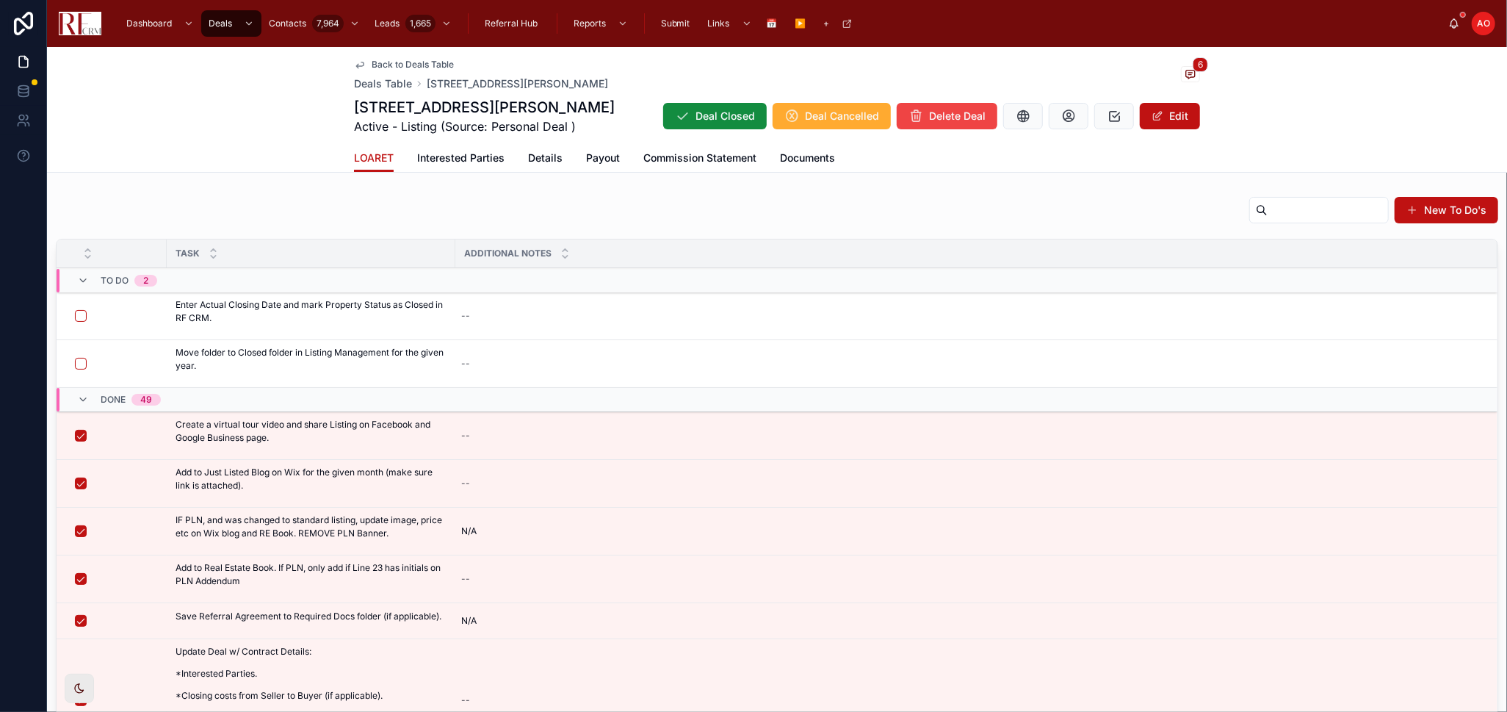
click at [77, 358] on button "button" at bounding box center [81, 364] width 12 height 12
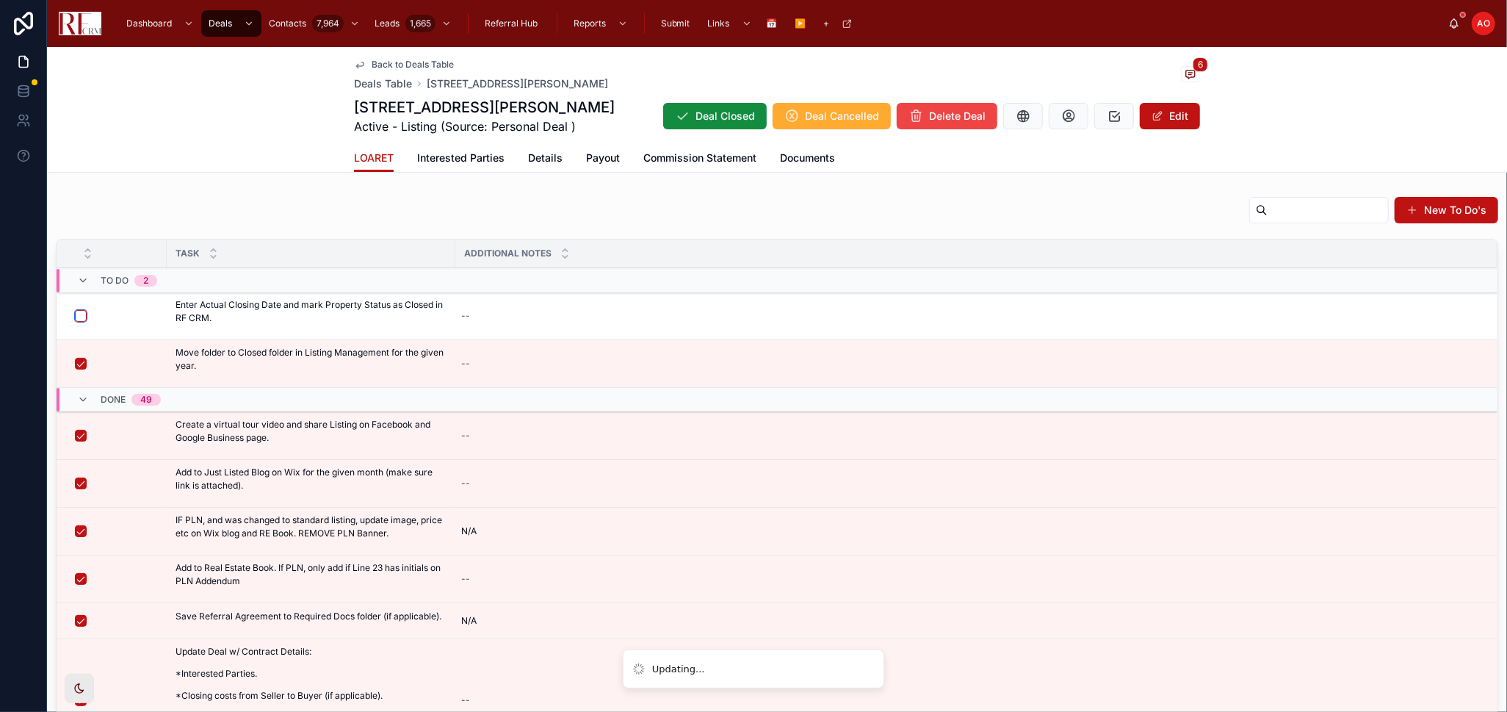
click at [79, 314] on button "button" at bounding box center [81, 316] width 12 height 12
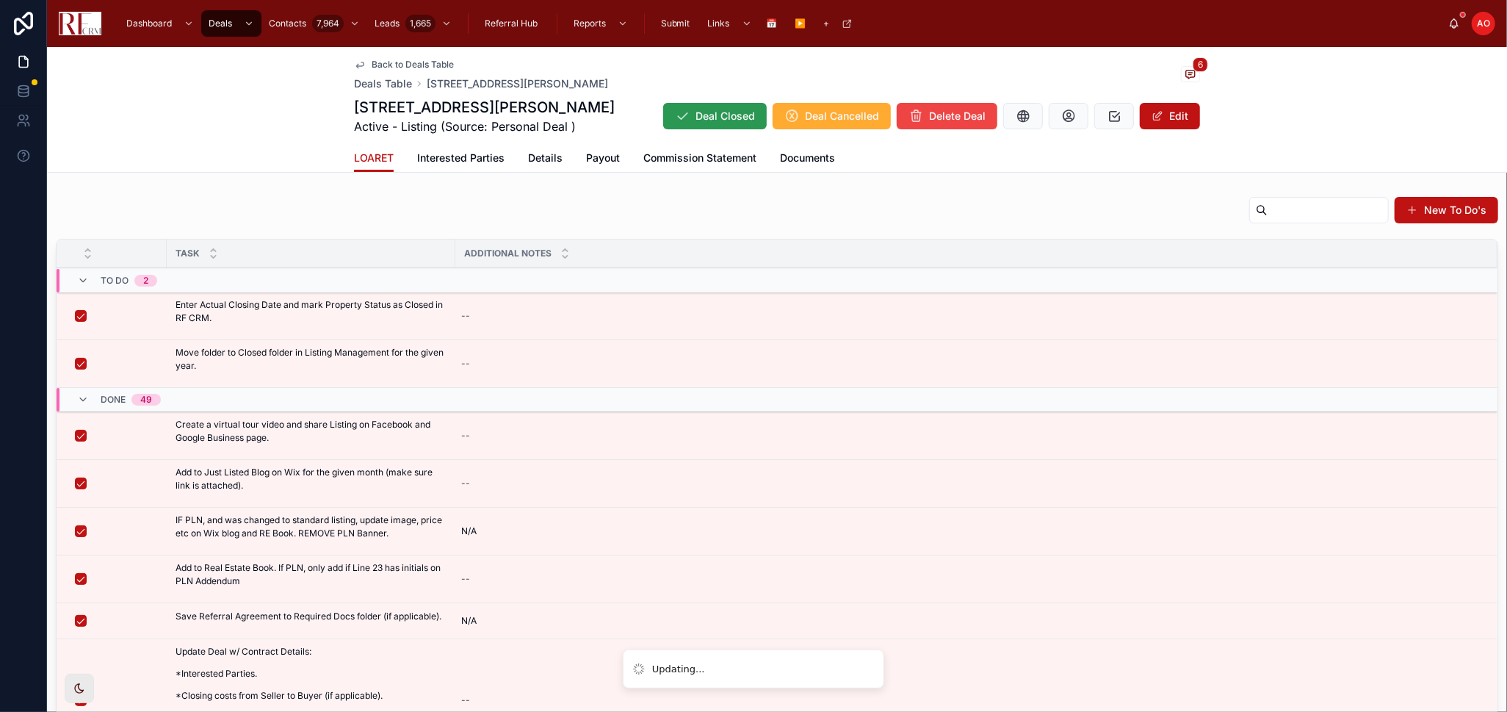
click at [731, 111] on span "Deal Closed" at bounding box center [726, 116] width 60 height 15
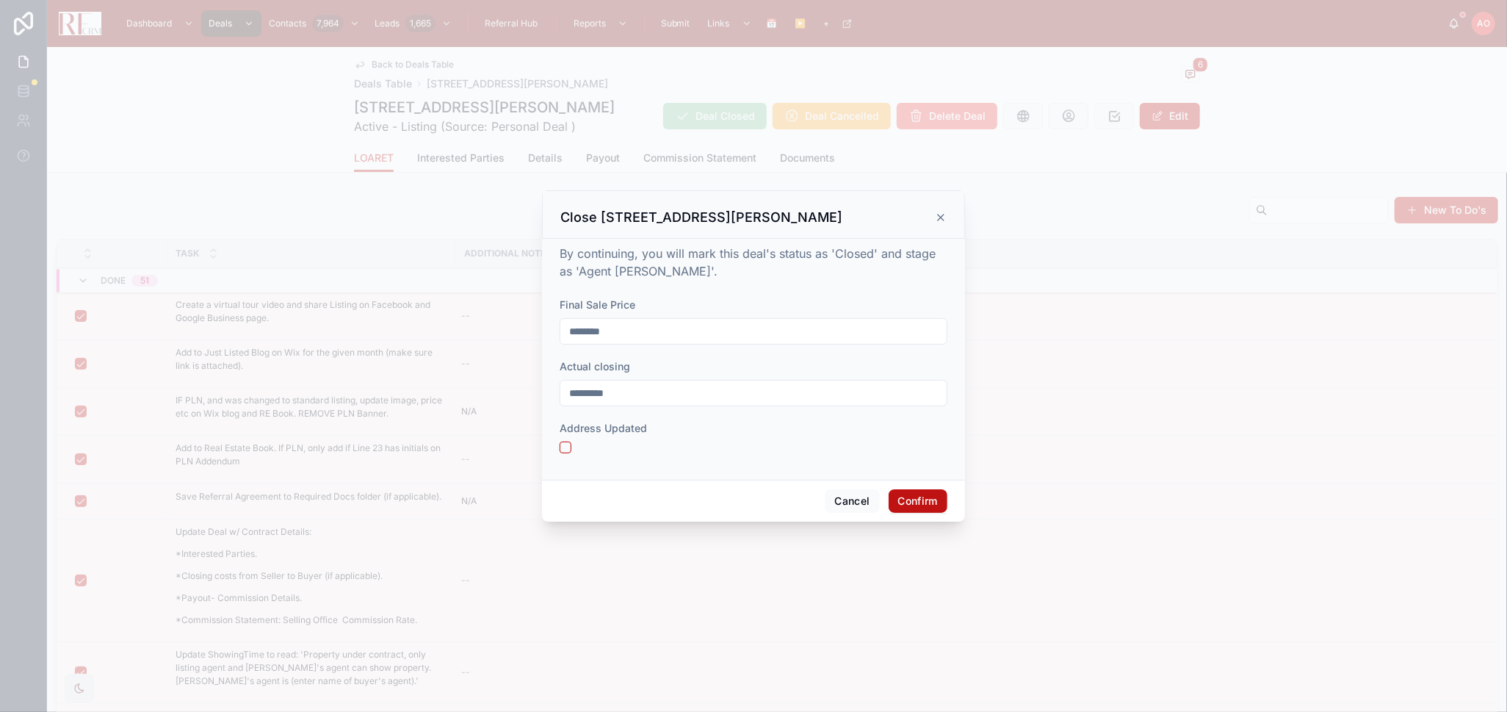
click at [929, 504] on button "Confirm" at bounding box center [918, 501] width 59 height 24
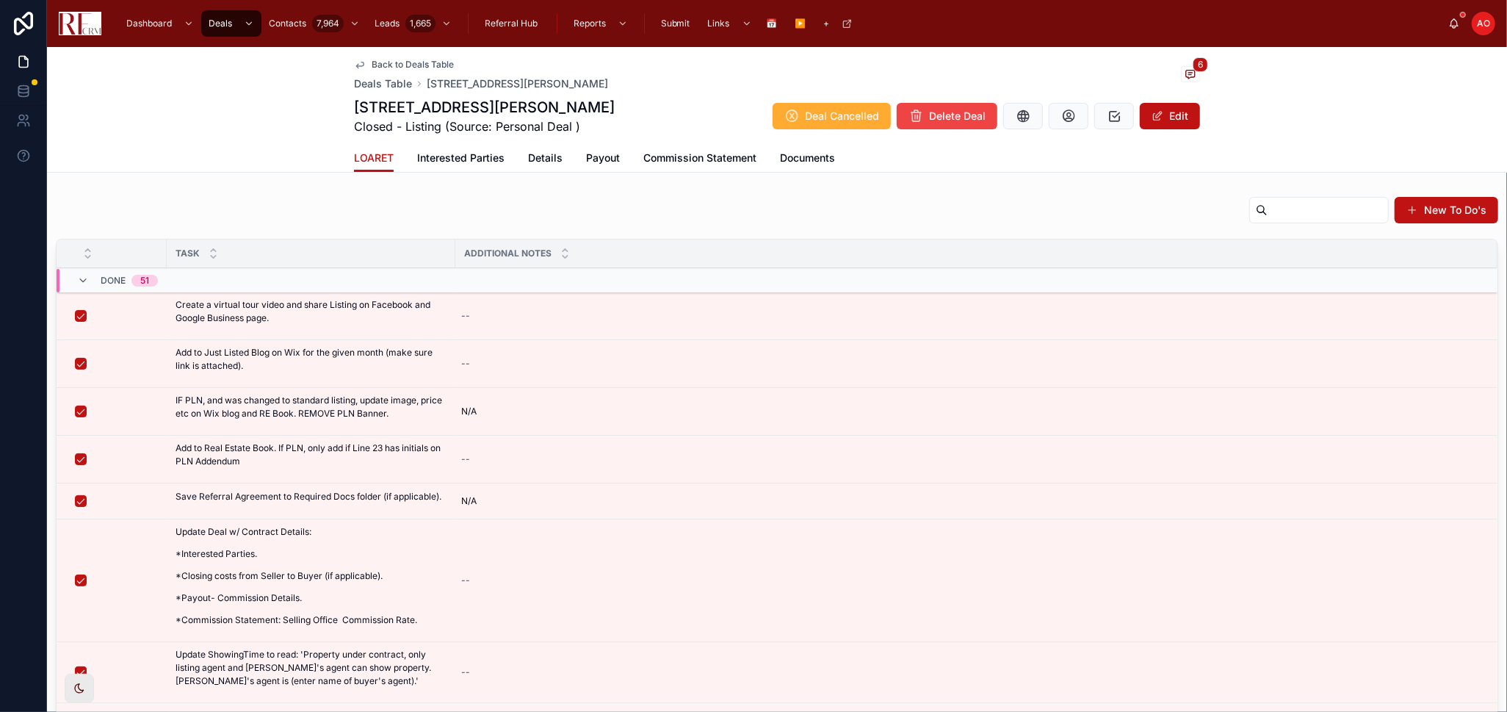
click at [428, 65] on span "Back to Deals Table" at bounding box center [413, 65] width 82 height 12
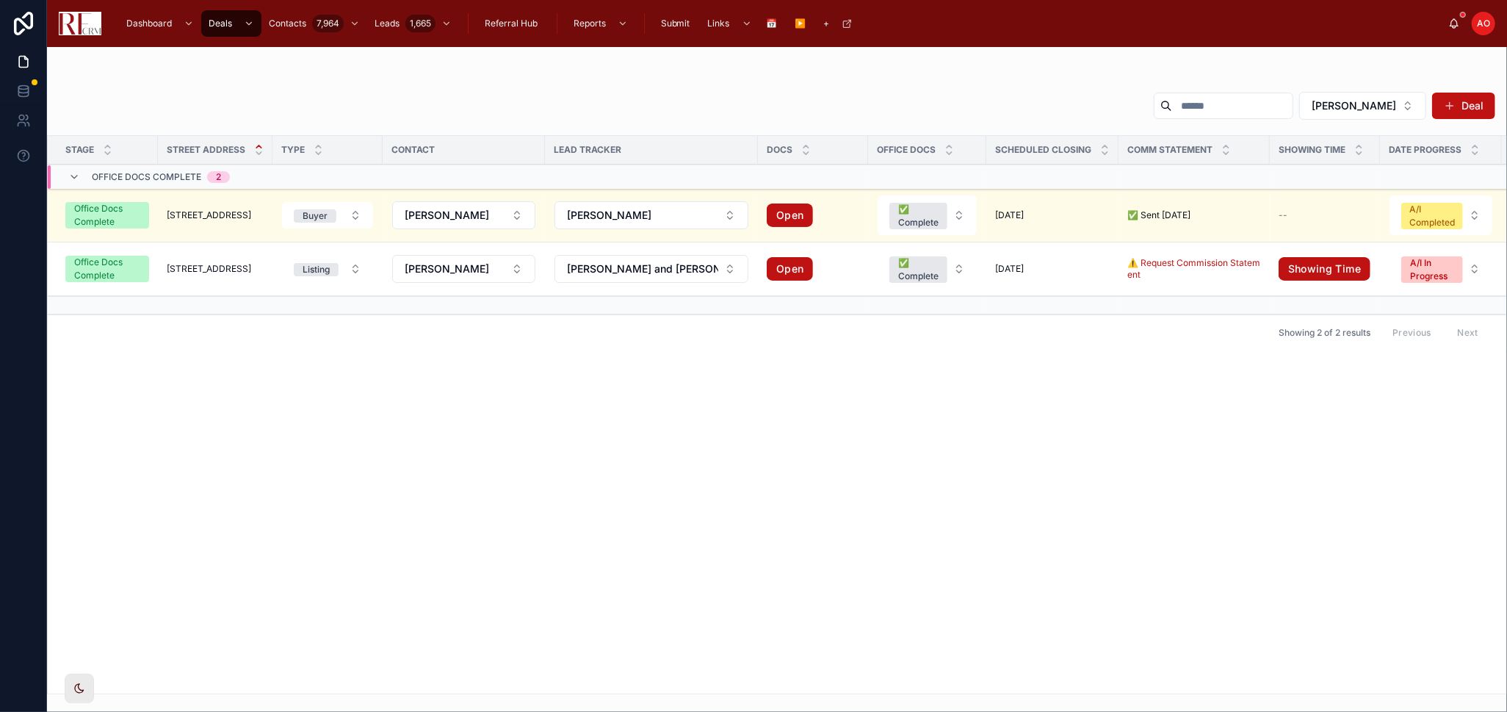
click at [1005, 511] on div "Stage Street Address Type Contact Lead Tracker Docs Office Docs Scheduled closi…" at bounding box center [777, 415] width 1459 height 558
click at [1356, 104] on span "[PERSON_NAME]" at bounding box center [1354, 105] width 84 height 15
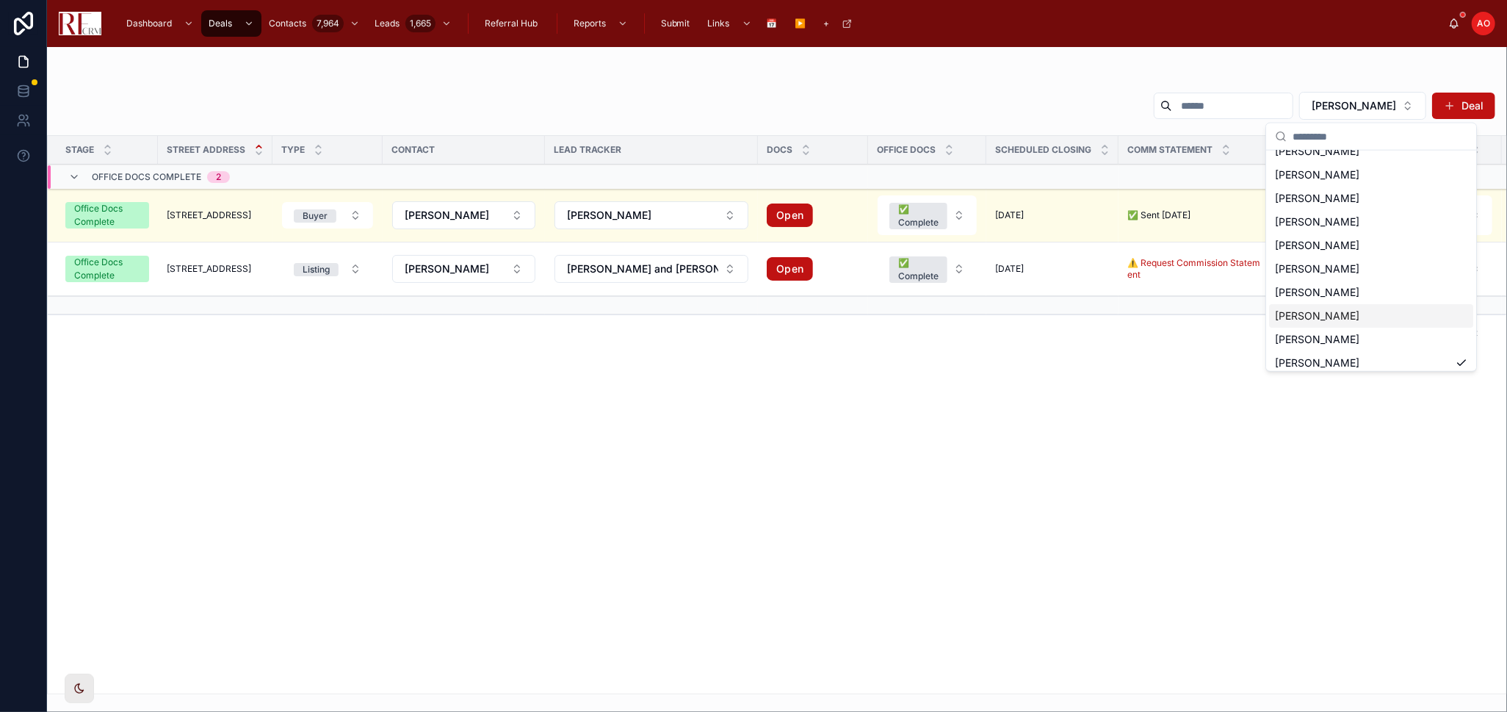
scroll to position [67, 0]
click at [1350, 312] on div "[PERSON_NAME]" at bounding box center [1371, 310] width 204 height 24
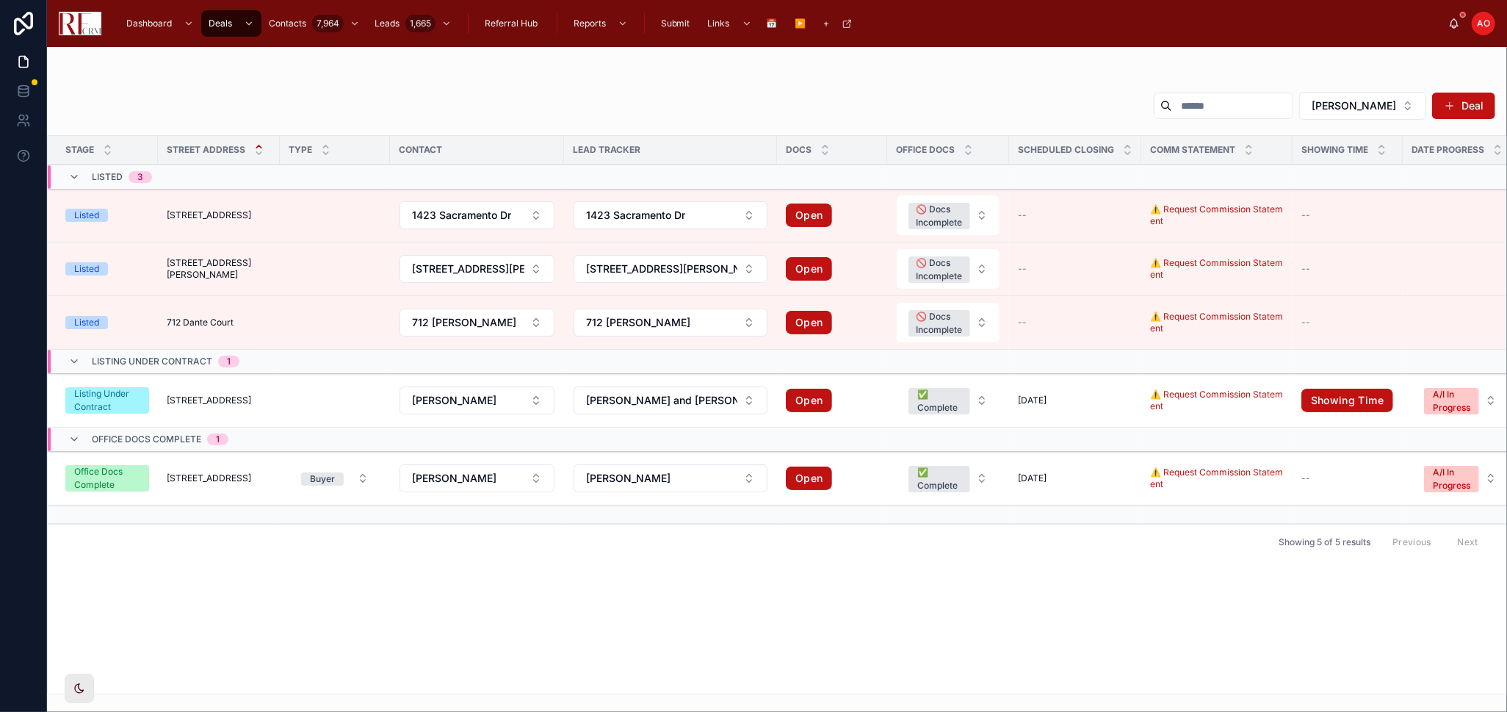
click at [430, 627] on div "Stage Street Address Type Contact Lead Tracker Docs Office Docs Scheduled closi…" at bounding box center [777, 415] width 1459 height 558
click at [212, 211] on span "[STREET_ADDRESS]" at bounding box center [209, 215] width 84 height 12
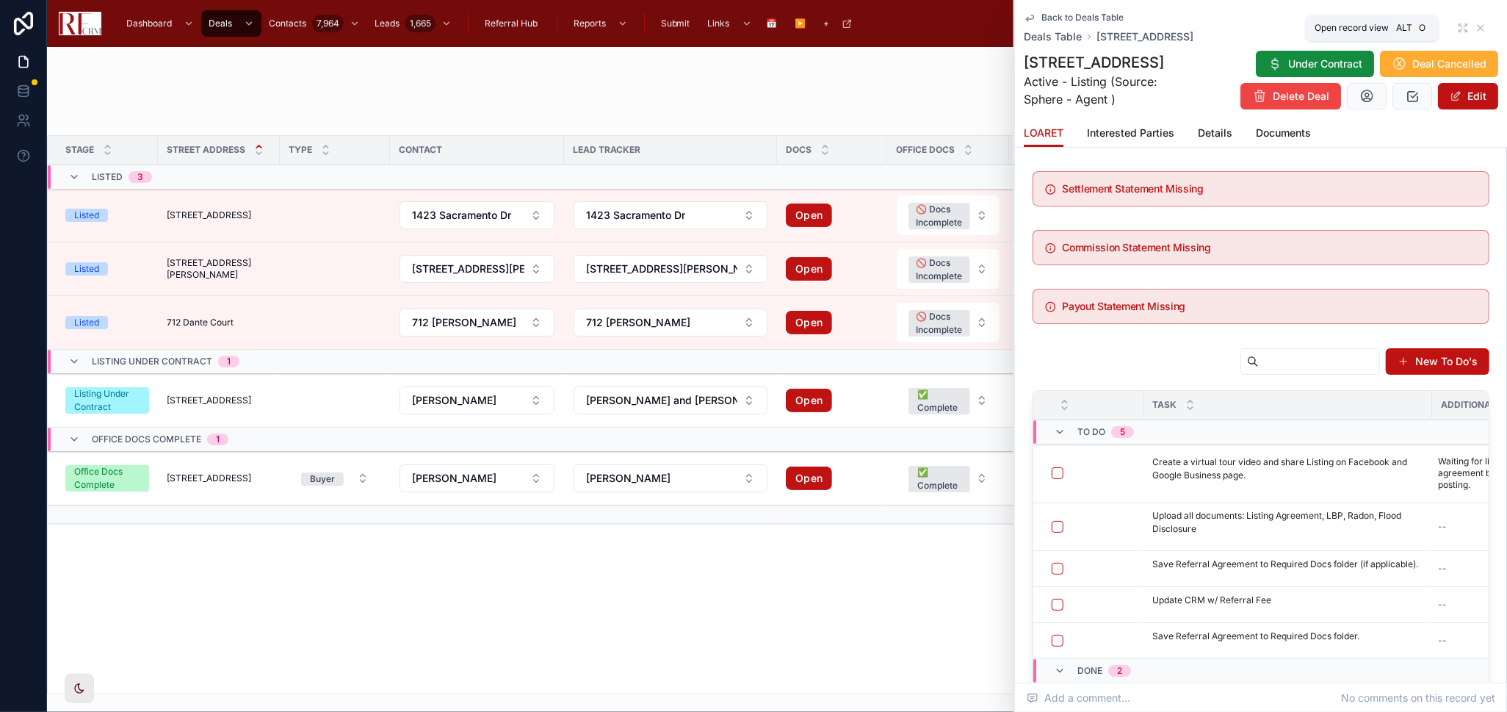
click at [1356, 24] on icon at bounding box center [1463, 28] width 12 height 12
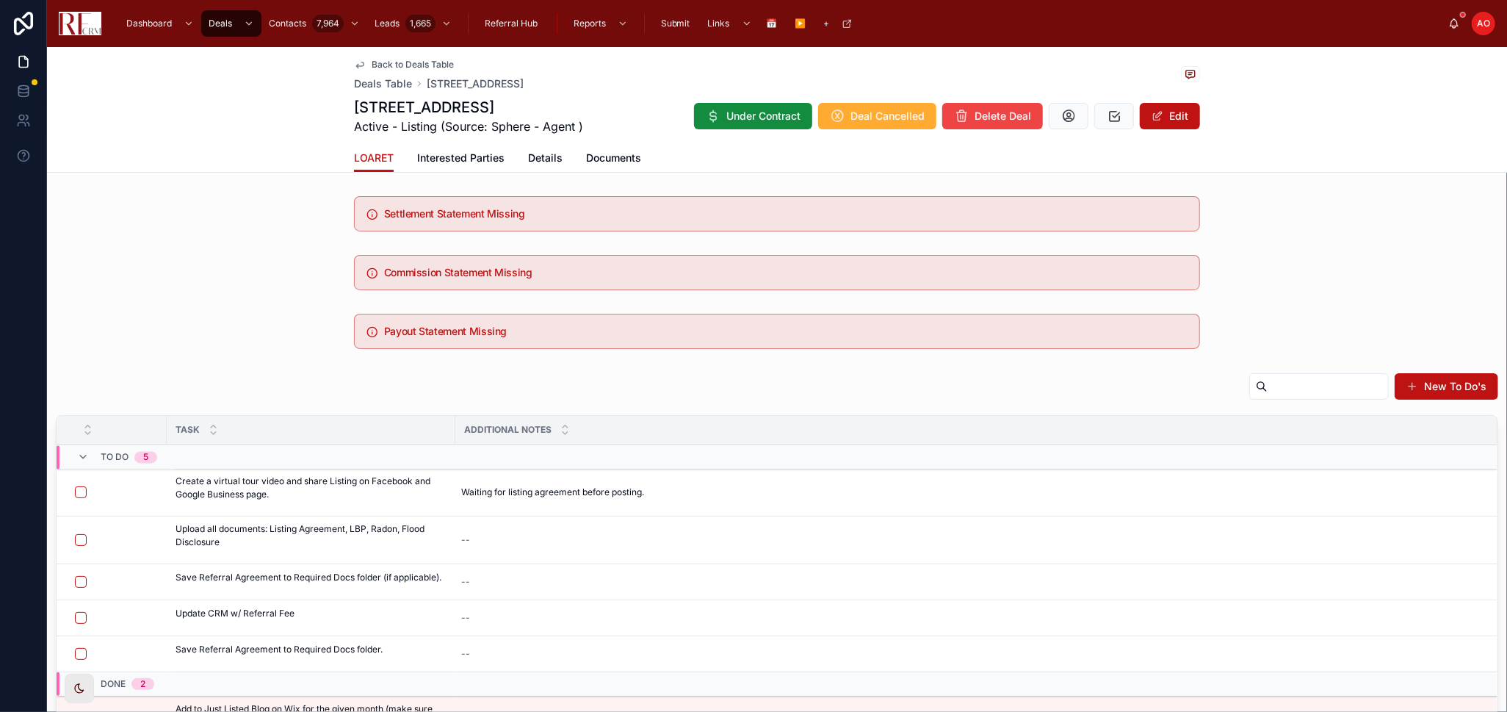
click at [625, 374] on div "New To Do's" at bounding box center [777, 389] width 1443 height 34
click at [202, 312] on div "Payout Statement Missing" at bounding box center [777, 331] width 1460 height 47
click at [0, 0] on button at bounding box center [0, 0] width 0 height 0
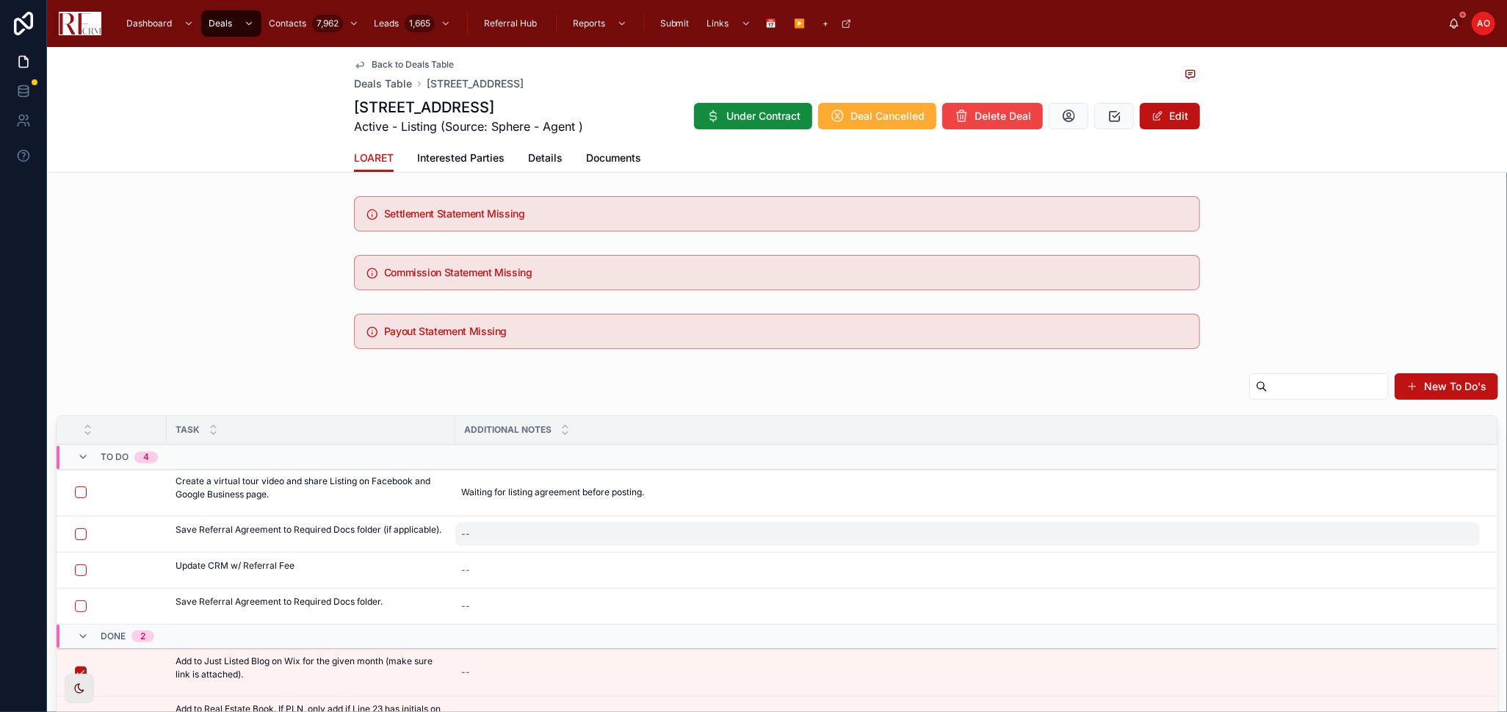
click at [574, 533] on div "--" at bounding box center [967, 534] width 1025 height 24
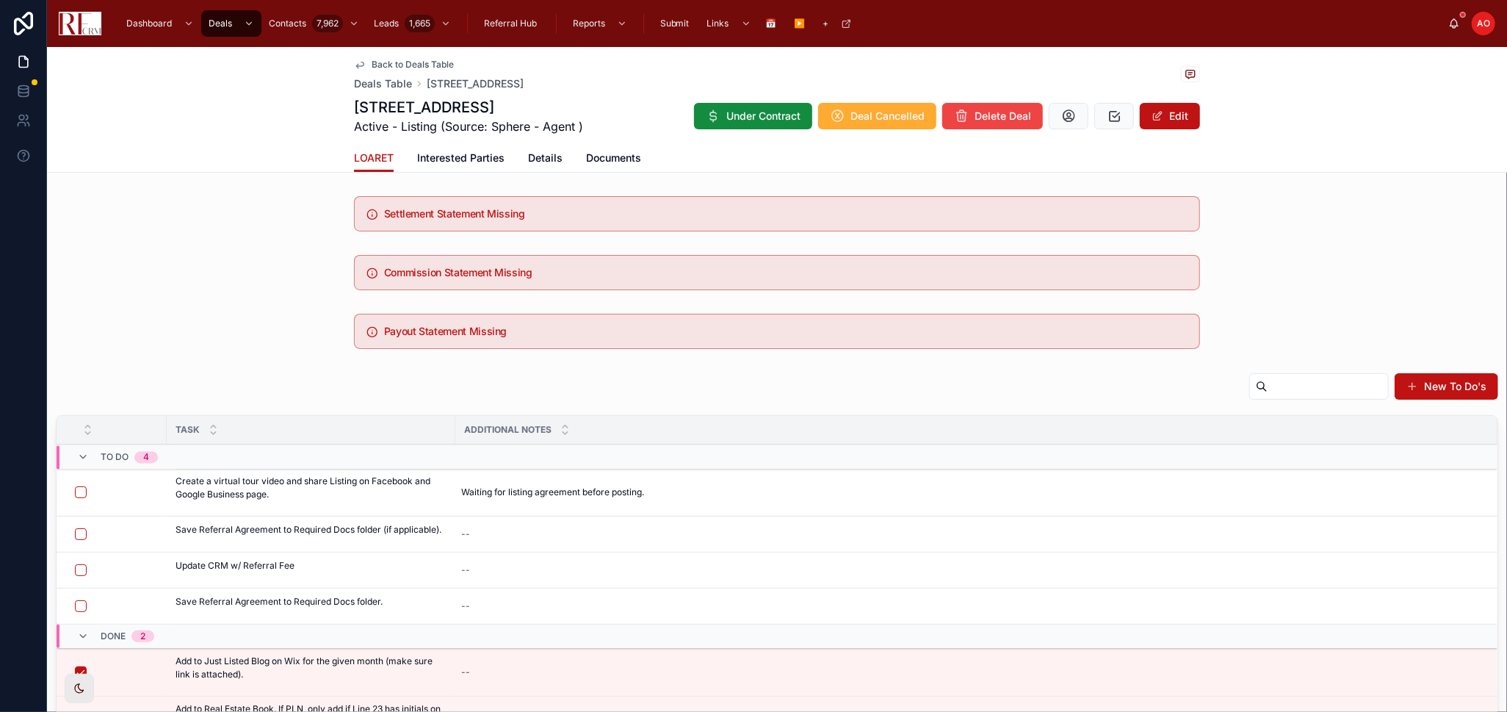
click at [574, 533] on div "--" at bounding box center [967, 534] width 1025 height 24
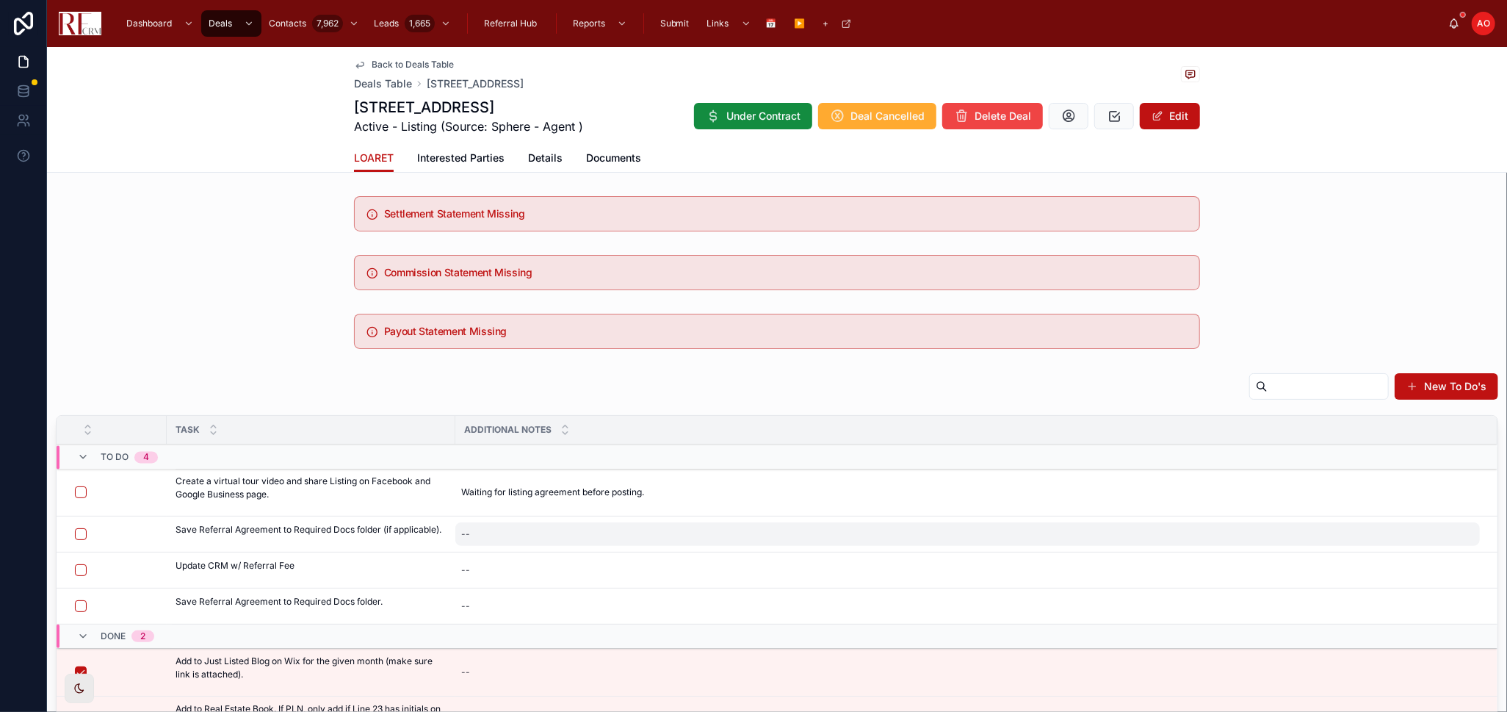
click at [555, 530] on div "--" at bounding box center [967, 534] width 1025 height 24
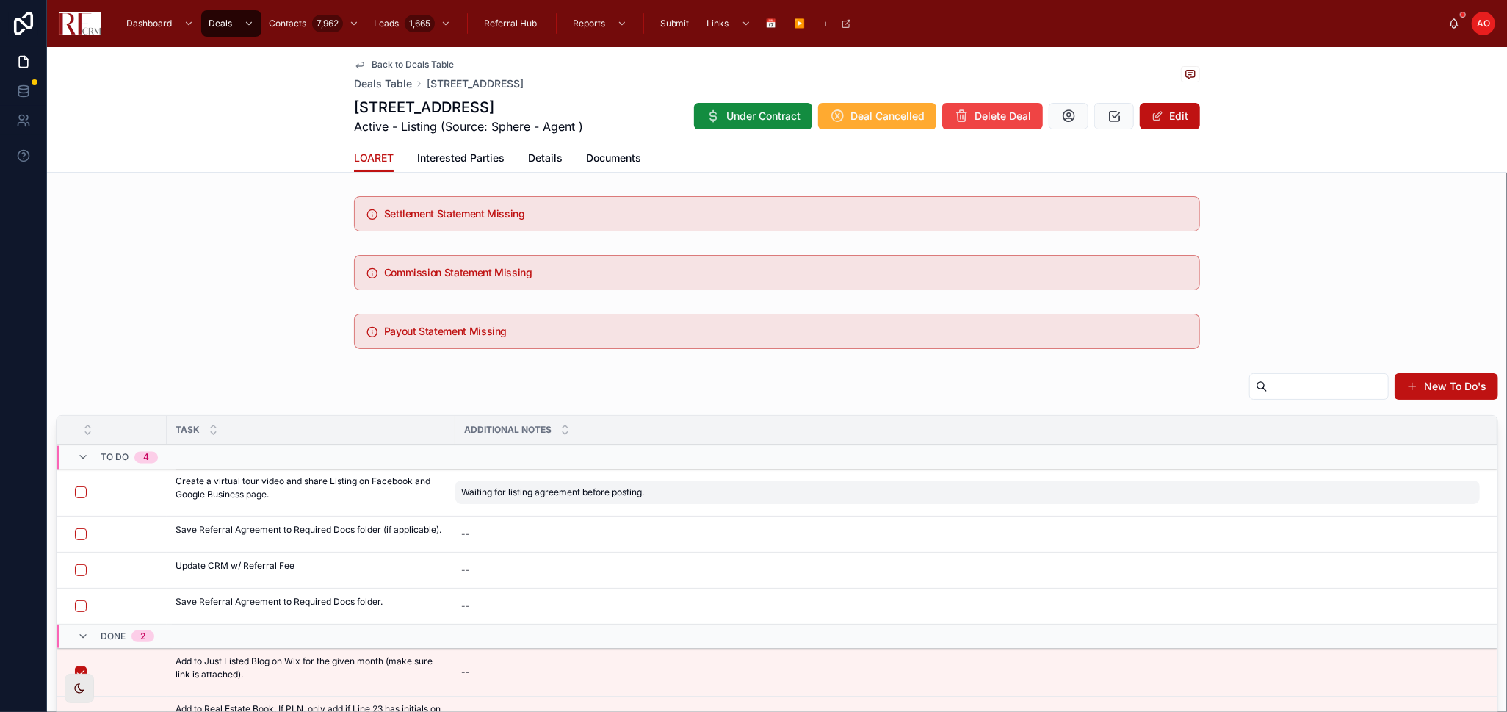
click at [588, 489] on span "Waiting for listing agreement before posting." at bounding box center [552, 492] width 183 height 12
click at [588, 489] on div "**********" at bounding box center [556, 535] width 212 height 98
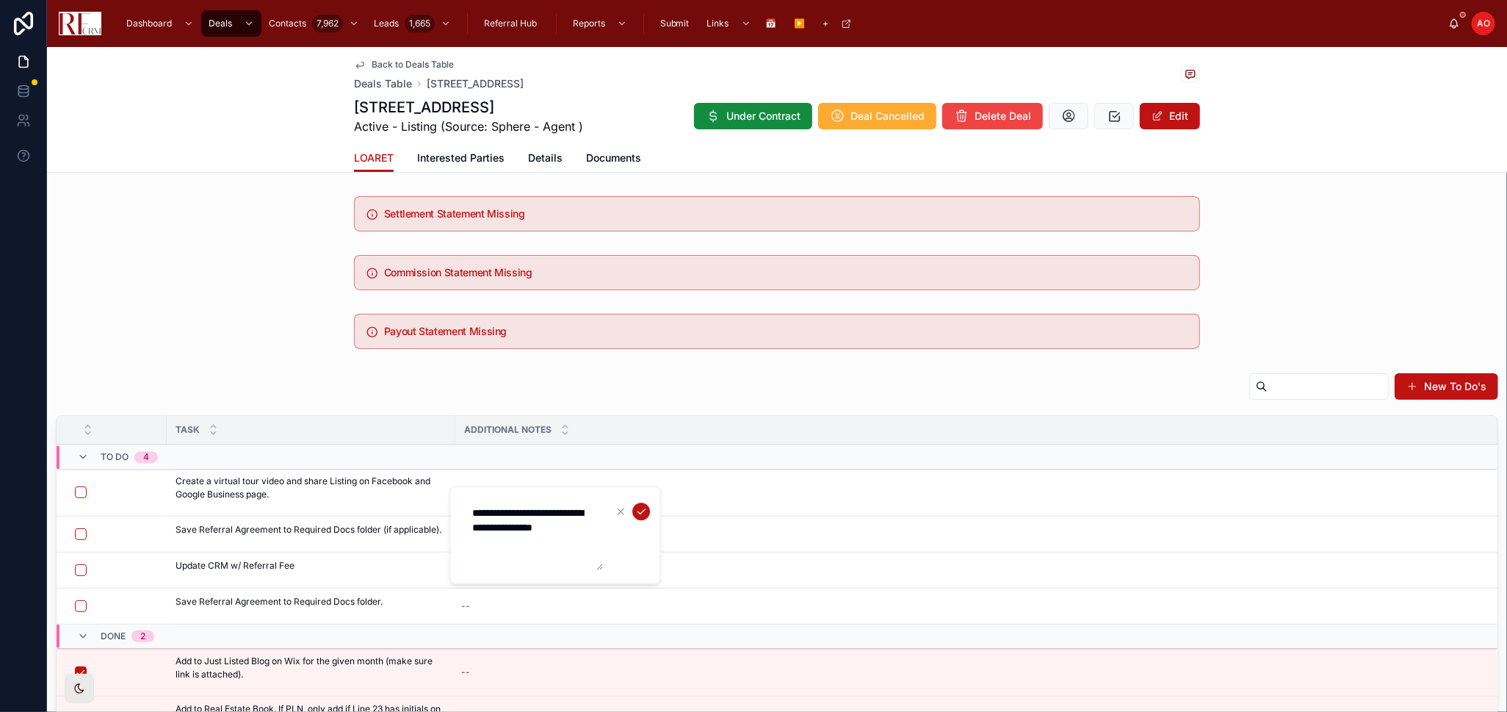
click at [534, 516] on textarea "**********" at bounding box center [534, 535] width 140 height 71
type textarea "***"
click at [641, 507] on icon "submit" at bounding box center [641, 511] width 12 height 12
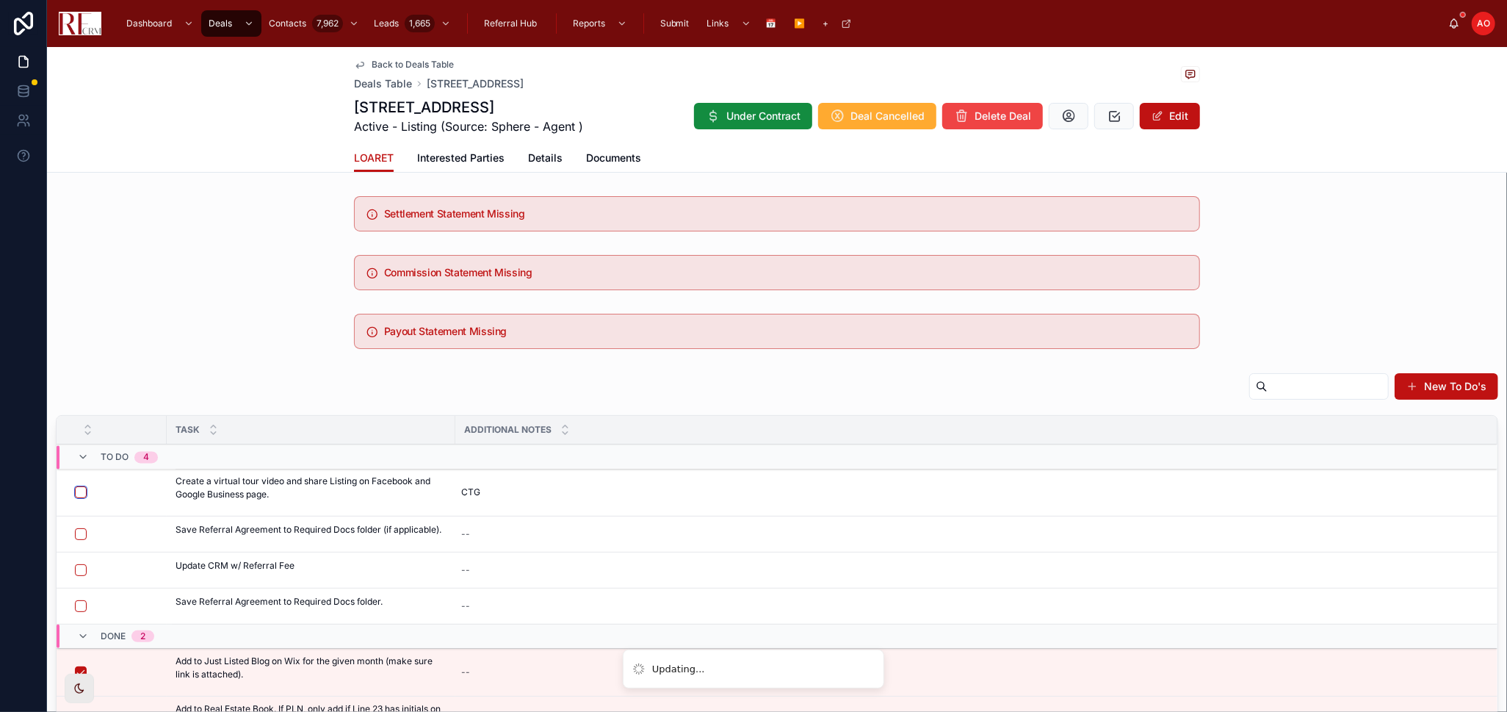
click at [82, 494] on button "button" at bounding box center [81, 492] width 12 height 12
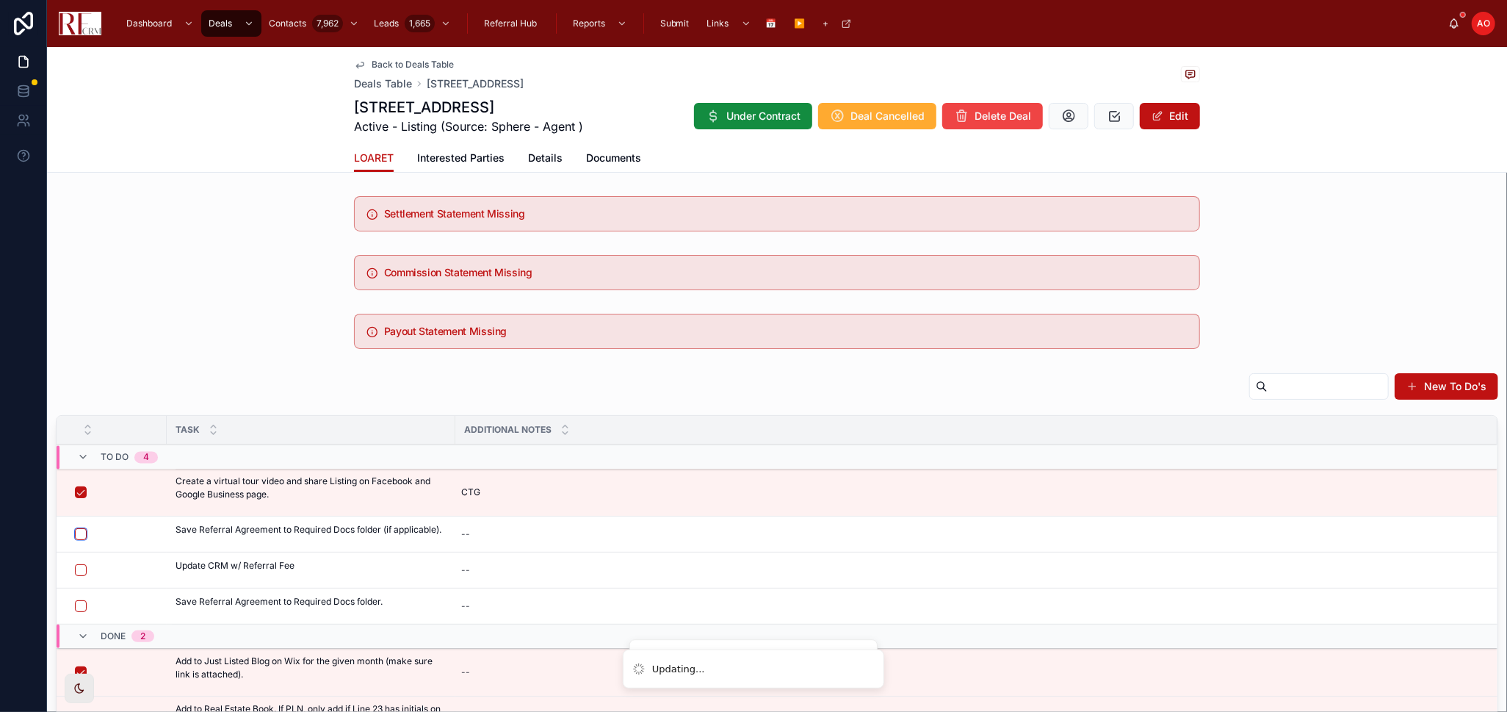
click at [79, 533] on button "button" at bounding box center [81, 534] width 12 height 12
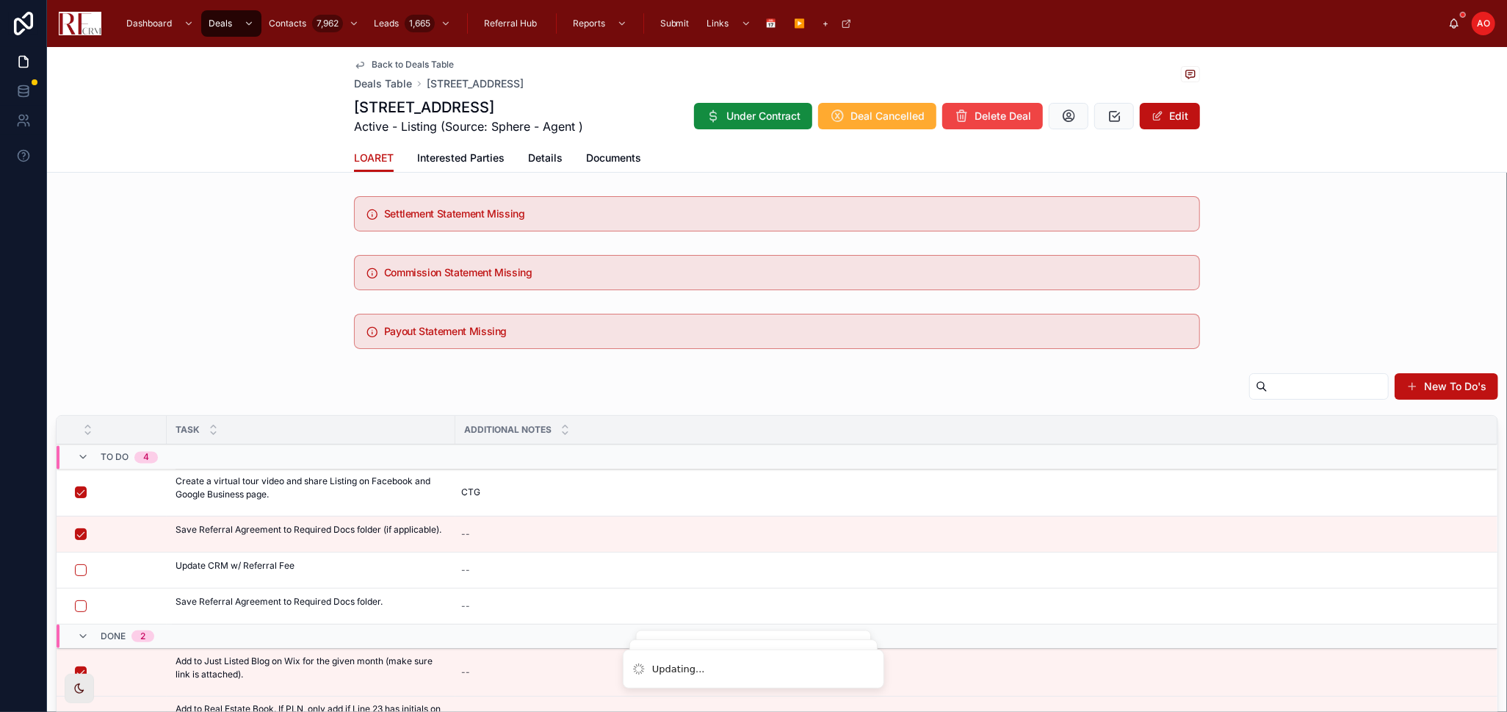
click at [81, 569] on button "button" at bounding box center [81, 570] width 12 height 12
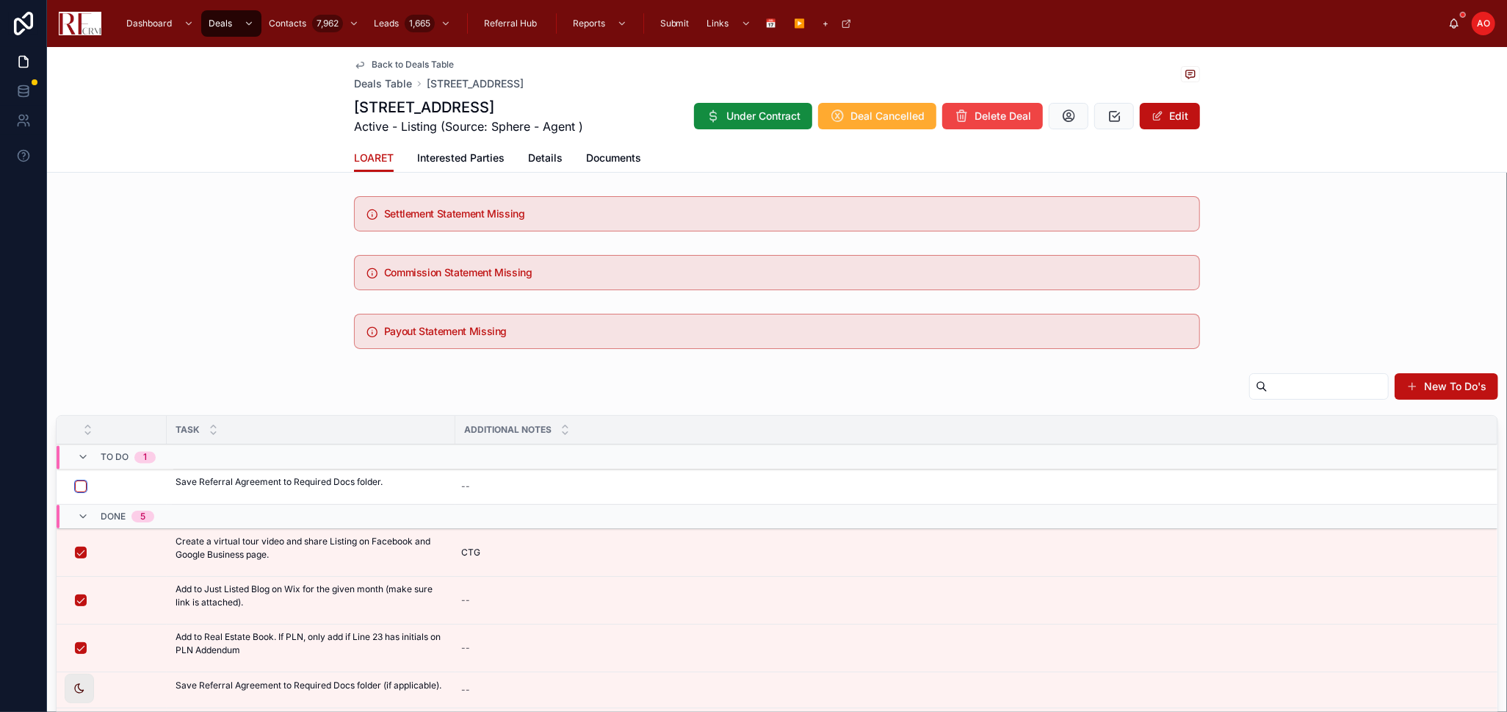
click at [82, 486] on button "button" at bounding box center [81, 486] width 12 height 12
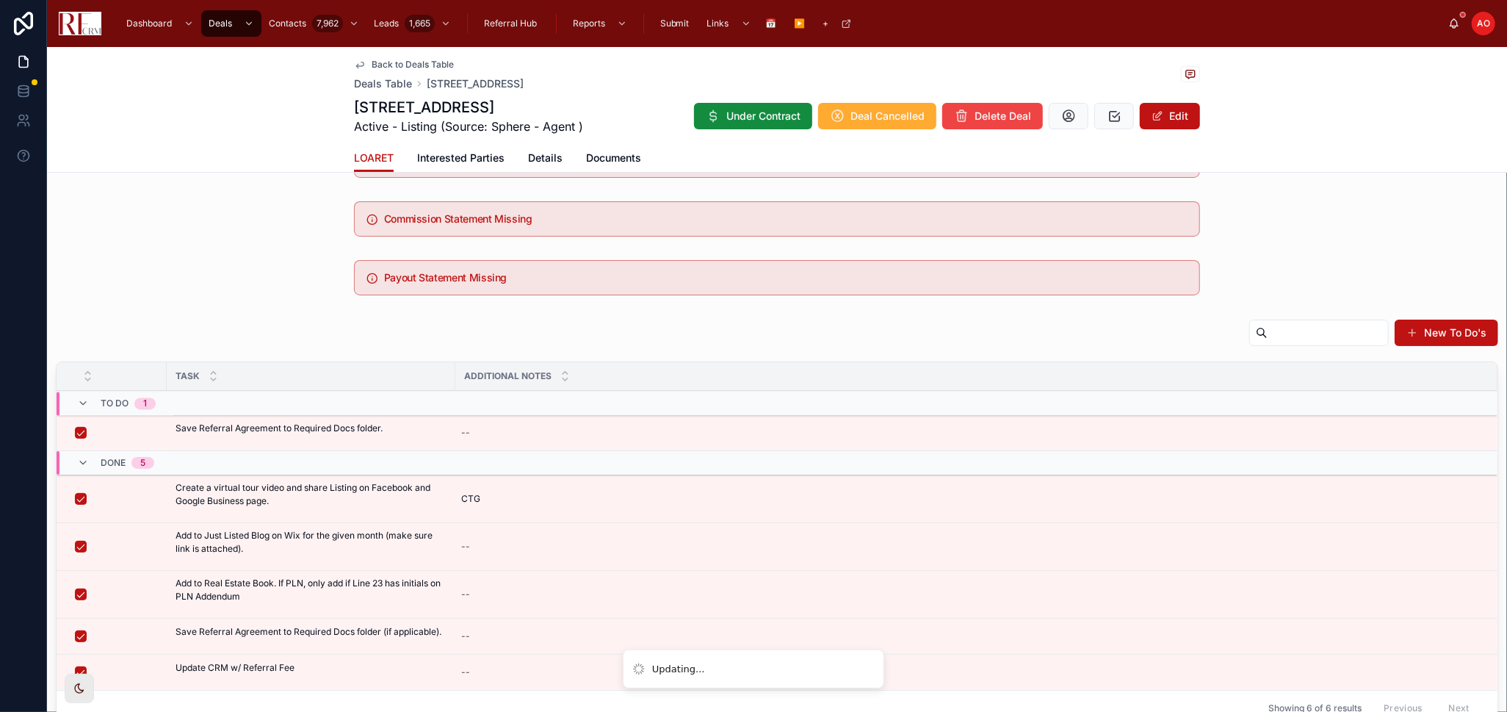
scroll to position [82, 0]
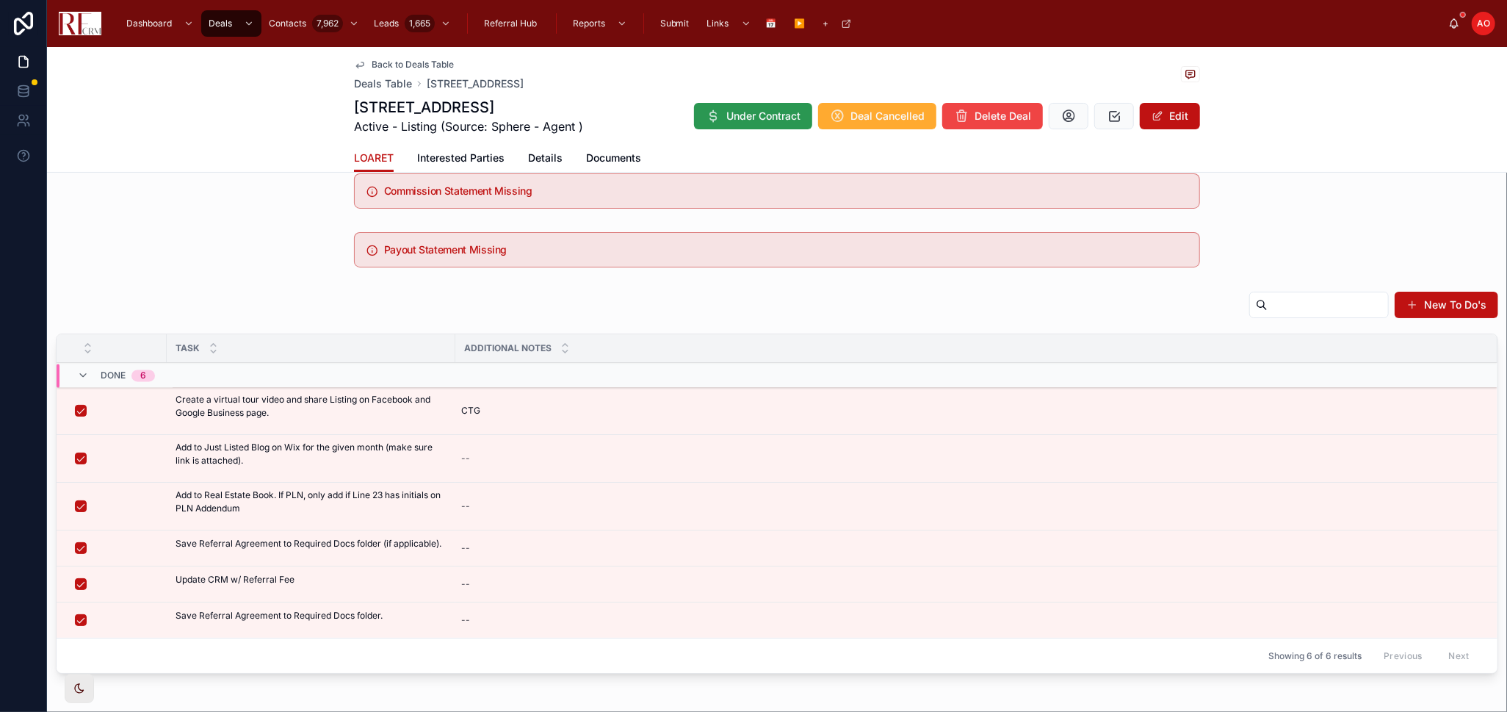
click at [758, 125] on button "Under Contract" at bounding box center [753, 116] width 118 height 26
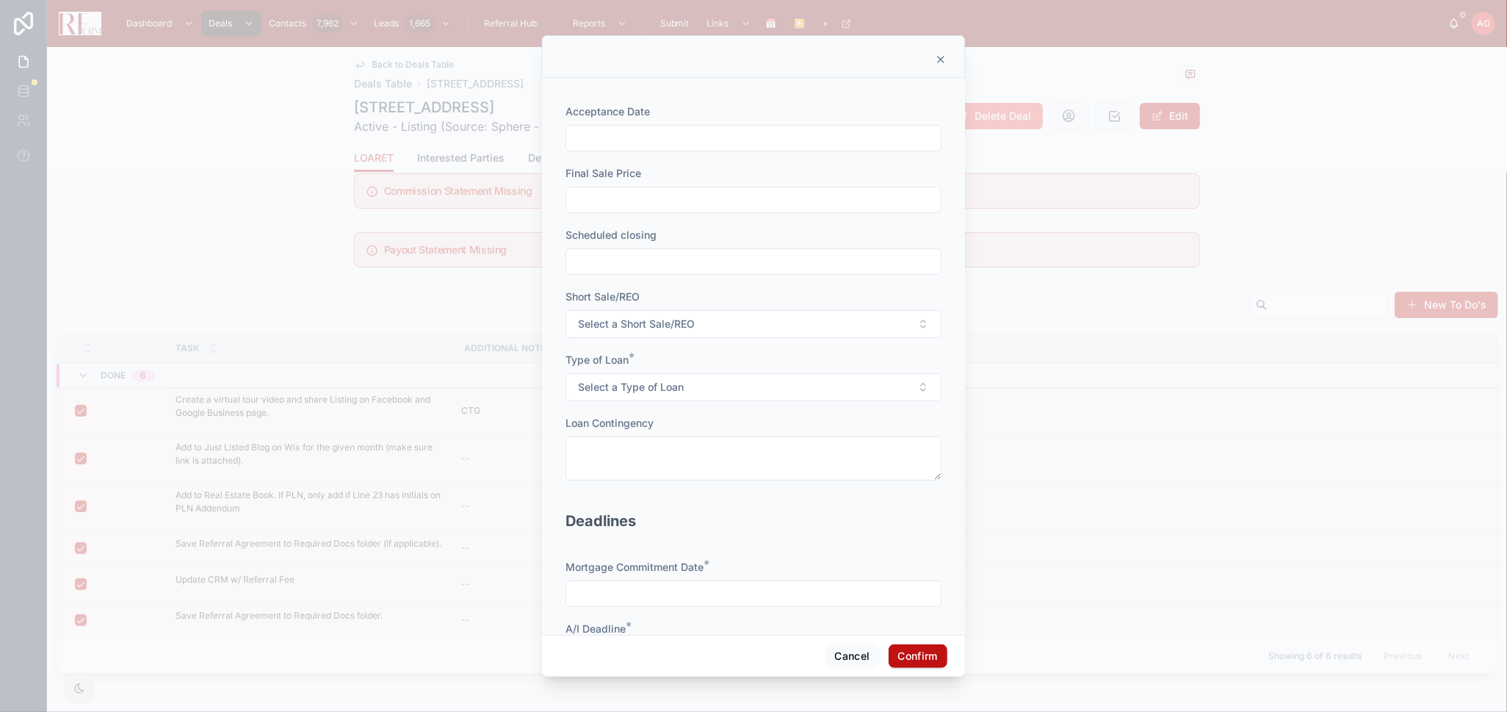
click at [661, 140] on input "text" at bounding box center [753, 138] width 375 height 21
click at [715, 289] on button "7" at bounding box center [720, 291] width 26 height 26
type input "*********"
click at [607, 202] on input "text" at bounding box center [753, 200] width 375 height 21
click at [629, 197] on input "text" at bounding box center [753, 200] width 375 height 21
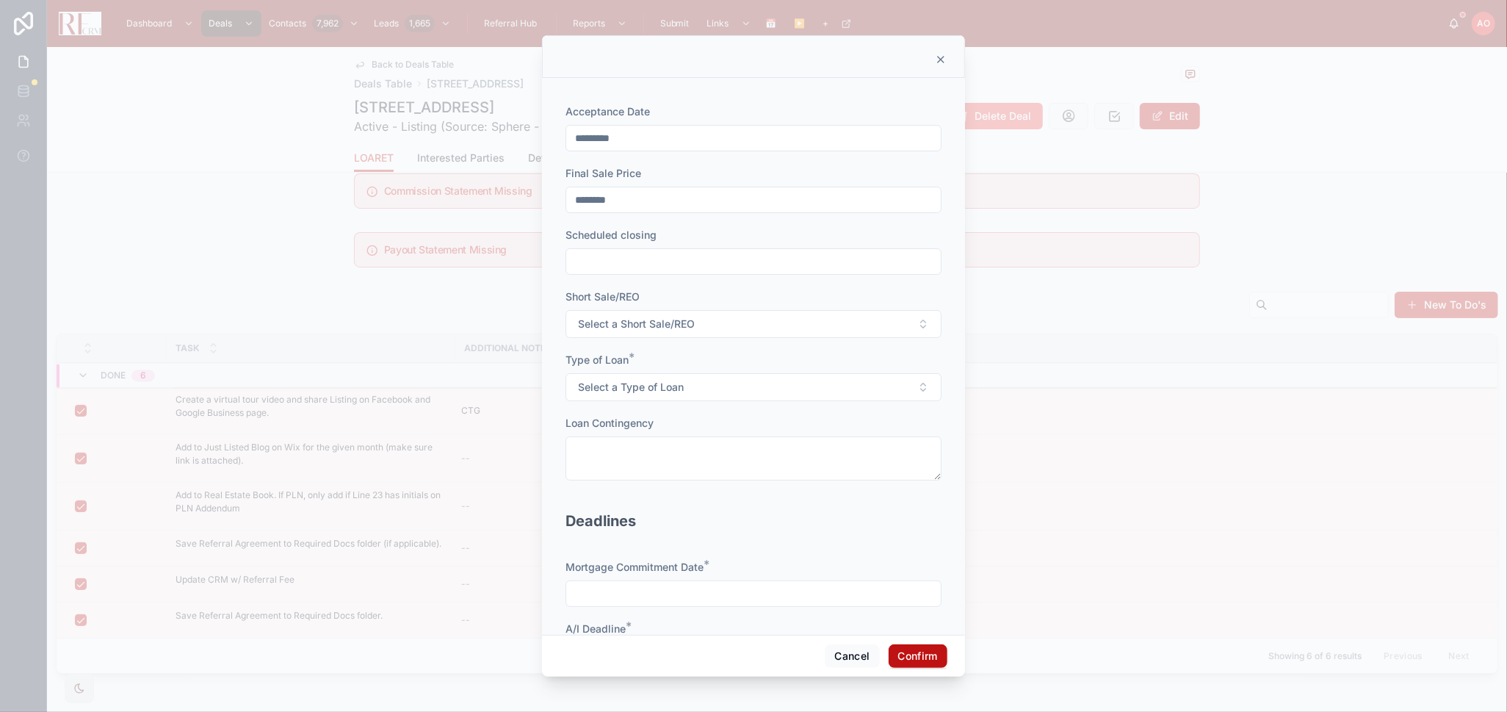
type input "********"
click at [596, 270] on input "text" at bounding box center [753, 261] width 375 height 21
click at [828, 300] on button at bounding box center [826, 298] width 26 height 26
click at [749, 418] on button "5" at bounding box center [747, 415] width 26 height 26
type input "*********"
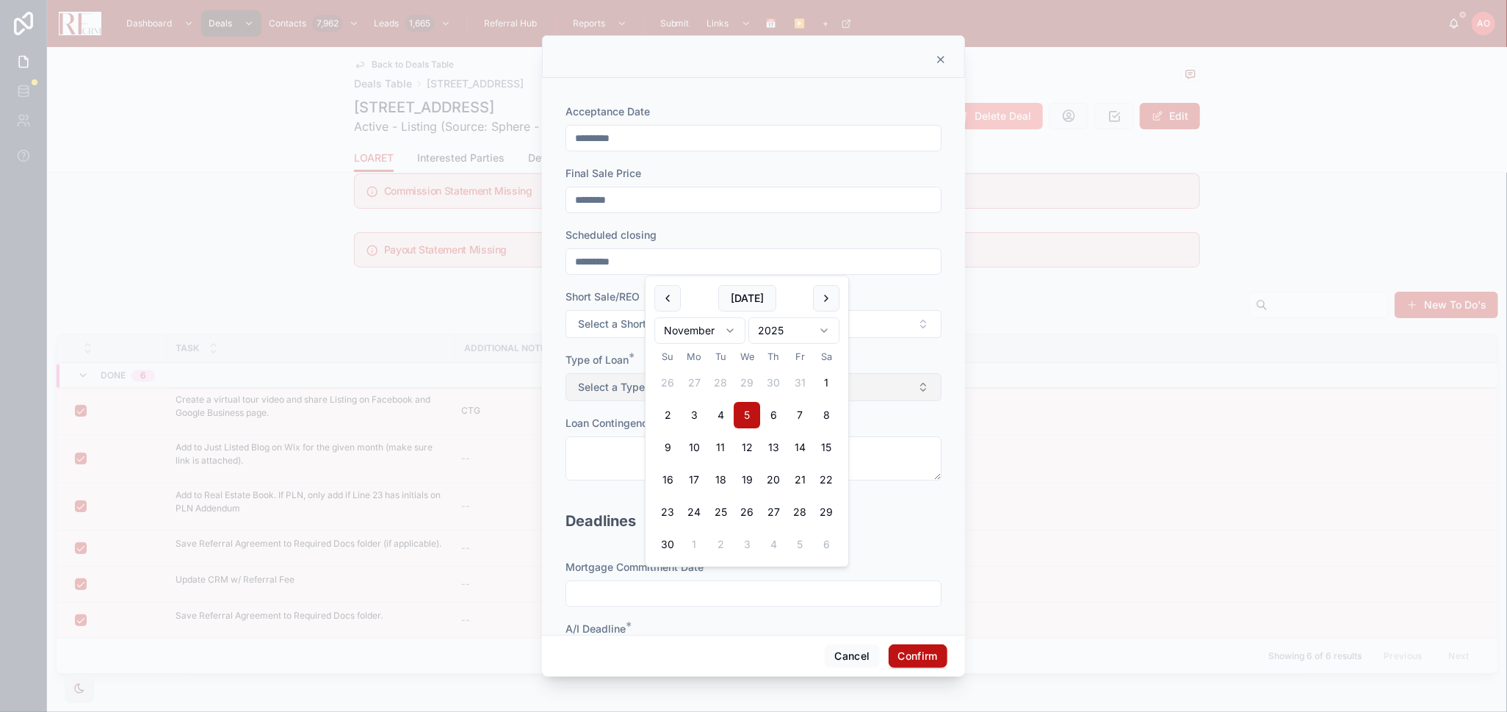
click at [616, 392] on span "Select a Type of Loan" at bounding box center [631, 387] width 106 height 15
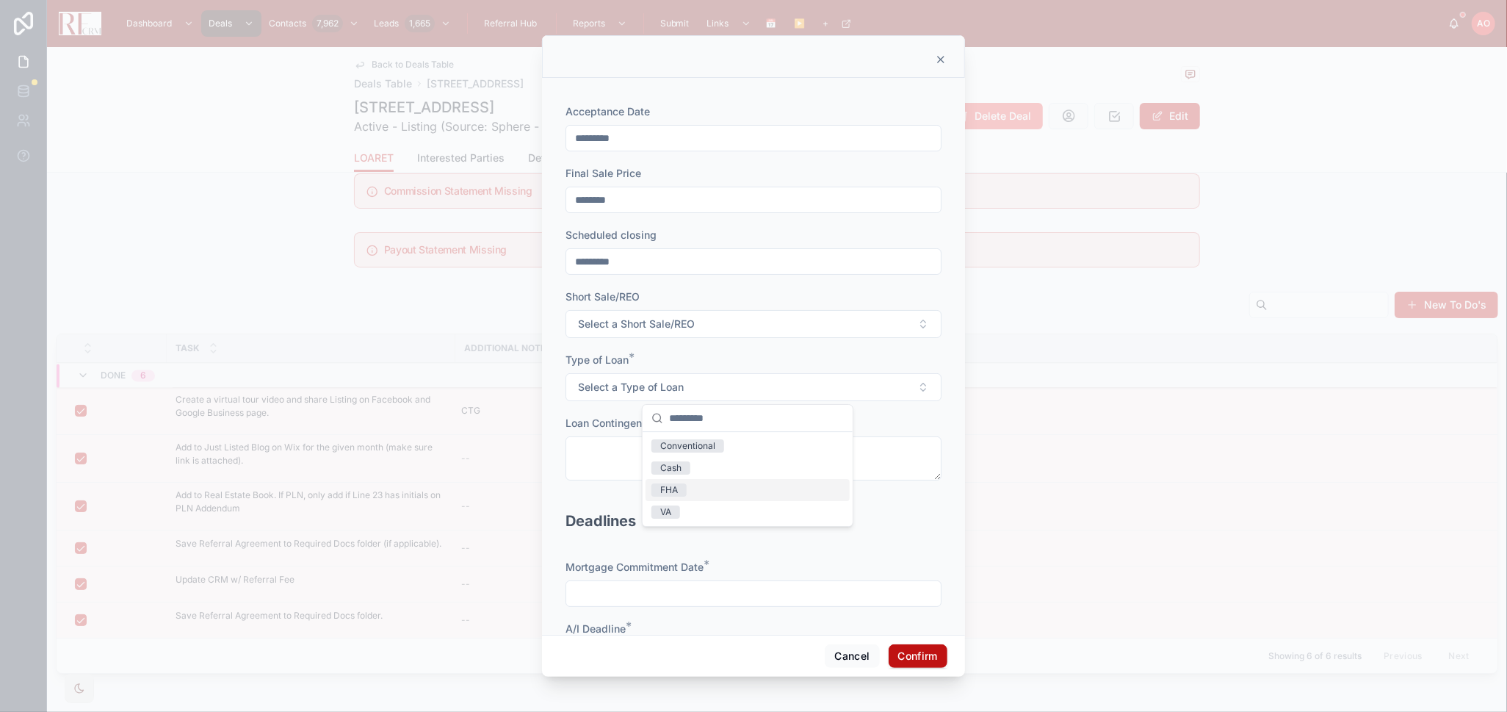
click at [674, 488] on div "FHA" at bounding box center [669, 489] width 18 height 13
click at [705, 538] on div "Deadlines" at bounding box center [754, 527] width 376 height 35
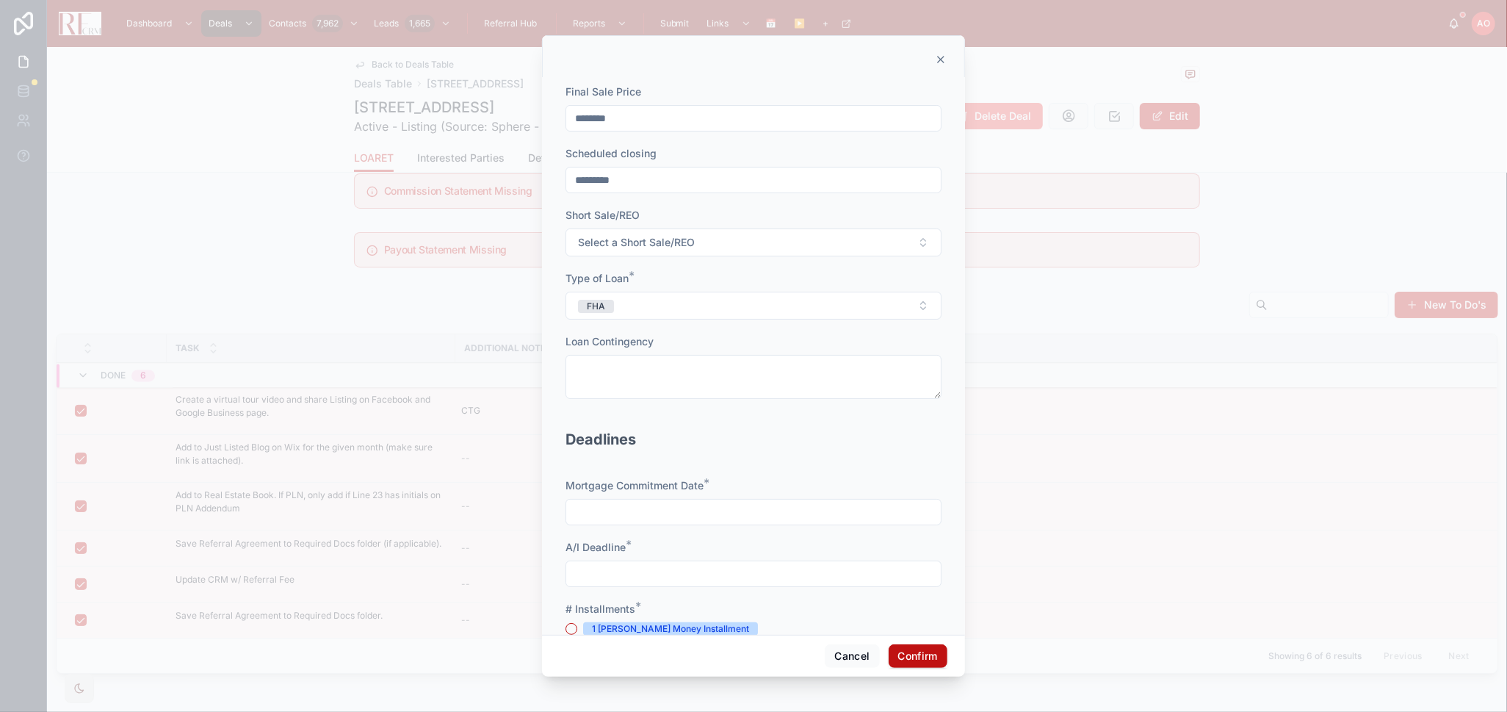
click at [744, 513] on input "text" at bounding box center [753, 512] width 375 height 21
click at [820, 253] on button at bounding box center [826, 262] width 26 height 26
click at [749, 311] on button "29" at bounding box center [747, 314] width 26 height 26
type input "**********"
click at [692, 580] on input "text" at bounding box center [753, 573] width 375 height 21
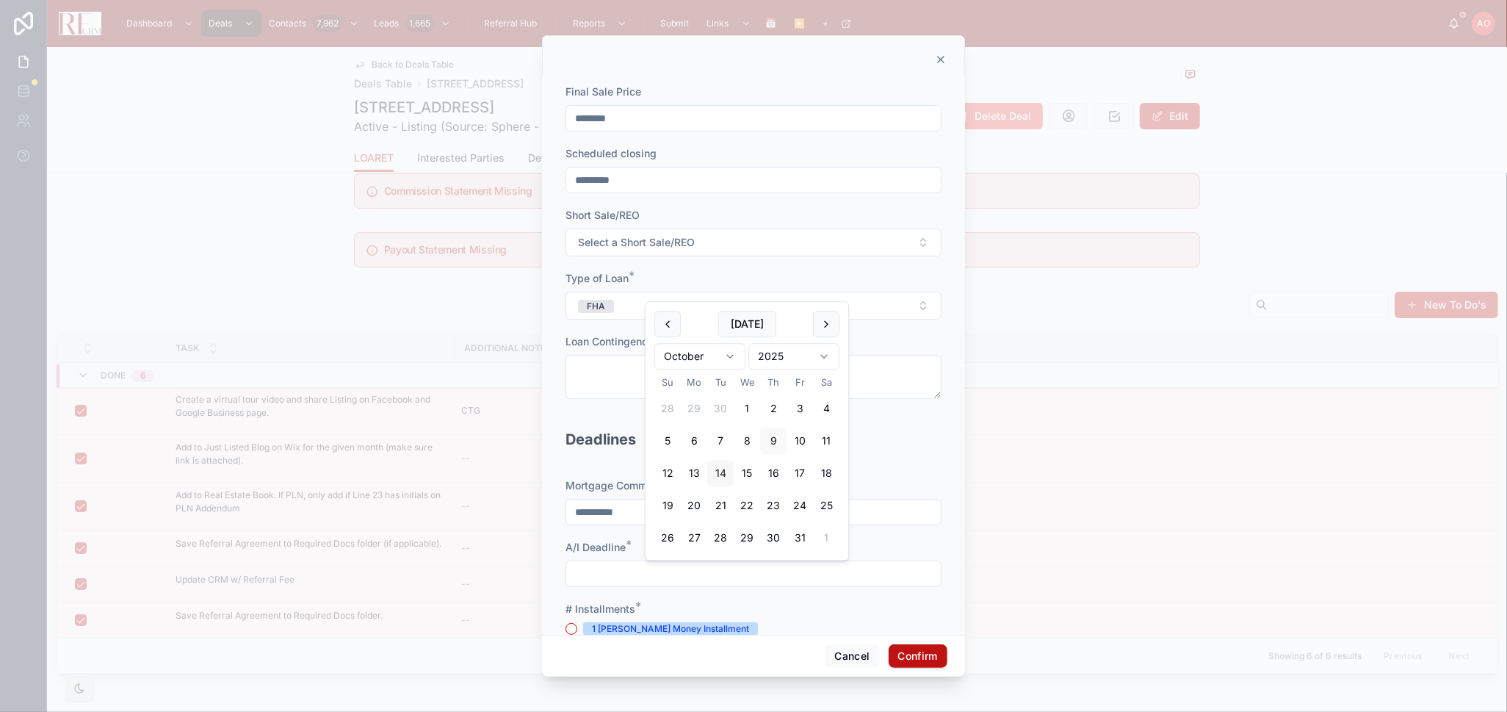
click at [710, 473] on button "14" at bounding box center [720, 473] width 26 height 26
type input "**********"
click at [790, 599] on div "**********" at bounding box center [754, 586] width 376 height 216
click at [655, 627] on div "1 Earnest Money Installment" at bounding box center [670, 628] width 157 height 13
click at [577, 627] on button "1 Earnest Money Installment" at bounding box center [572, 629] width 12 height 12
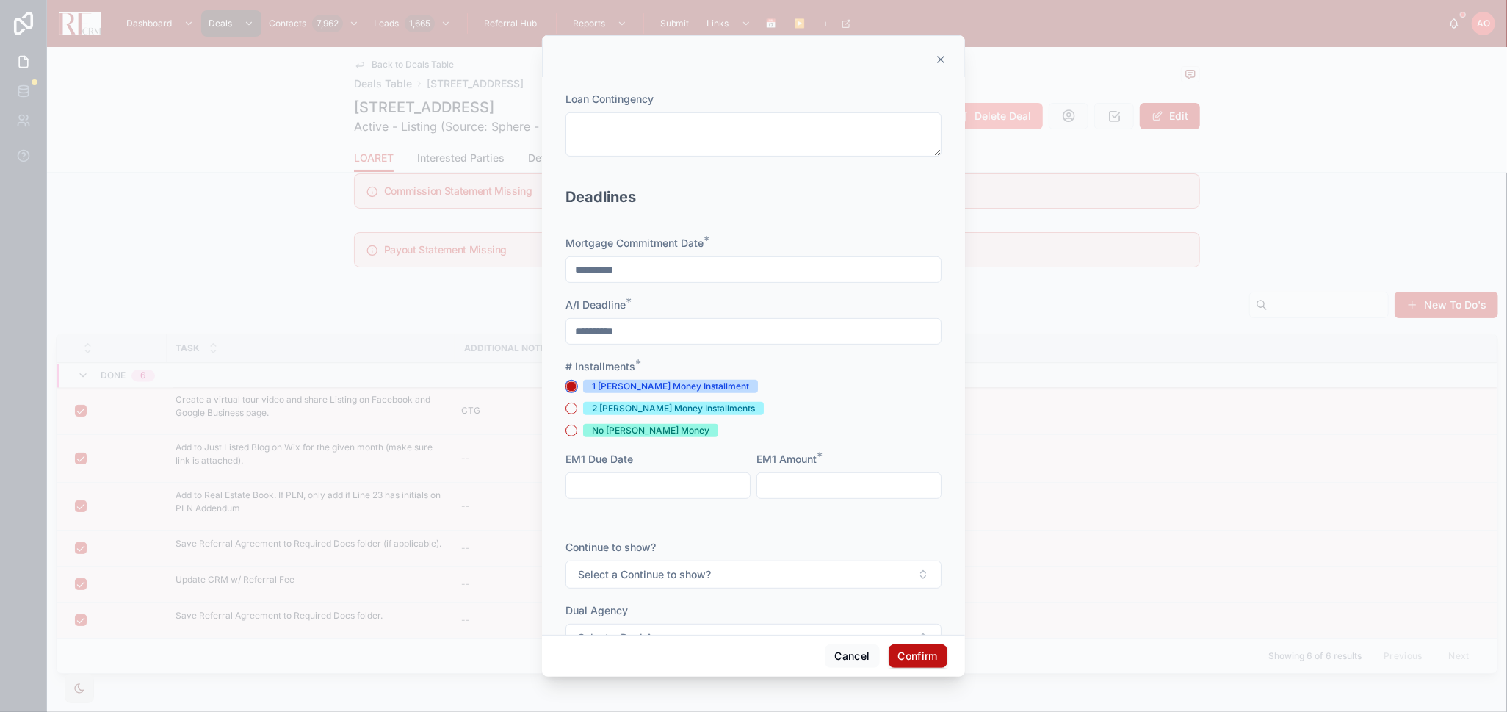
scroll to position [326, 0]
click at [644, 483] on input "text" at bounding box center [658, 483] width 184 height 21
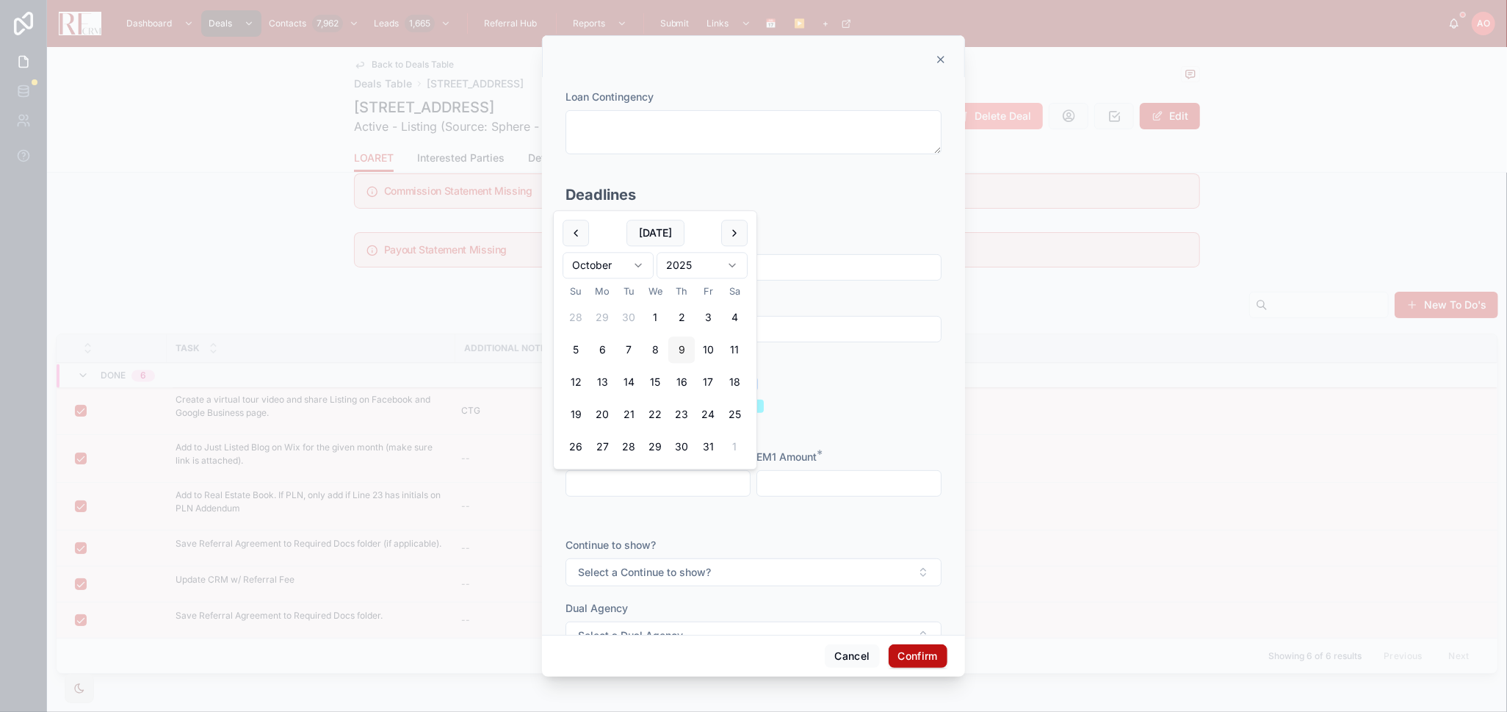
click at [682, 349] on button "9" at bounding box center [682, 350] width 26 height 26
type input "*********"
click at [778, 481] on input "text" at bounding box center [849, 483] width 184 height 21
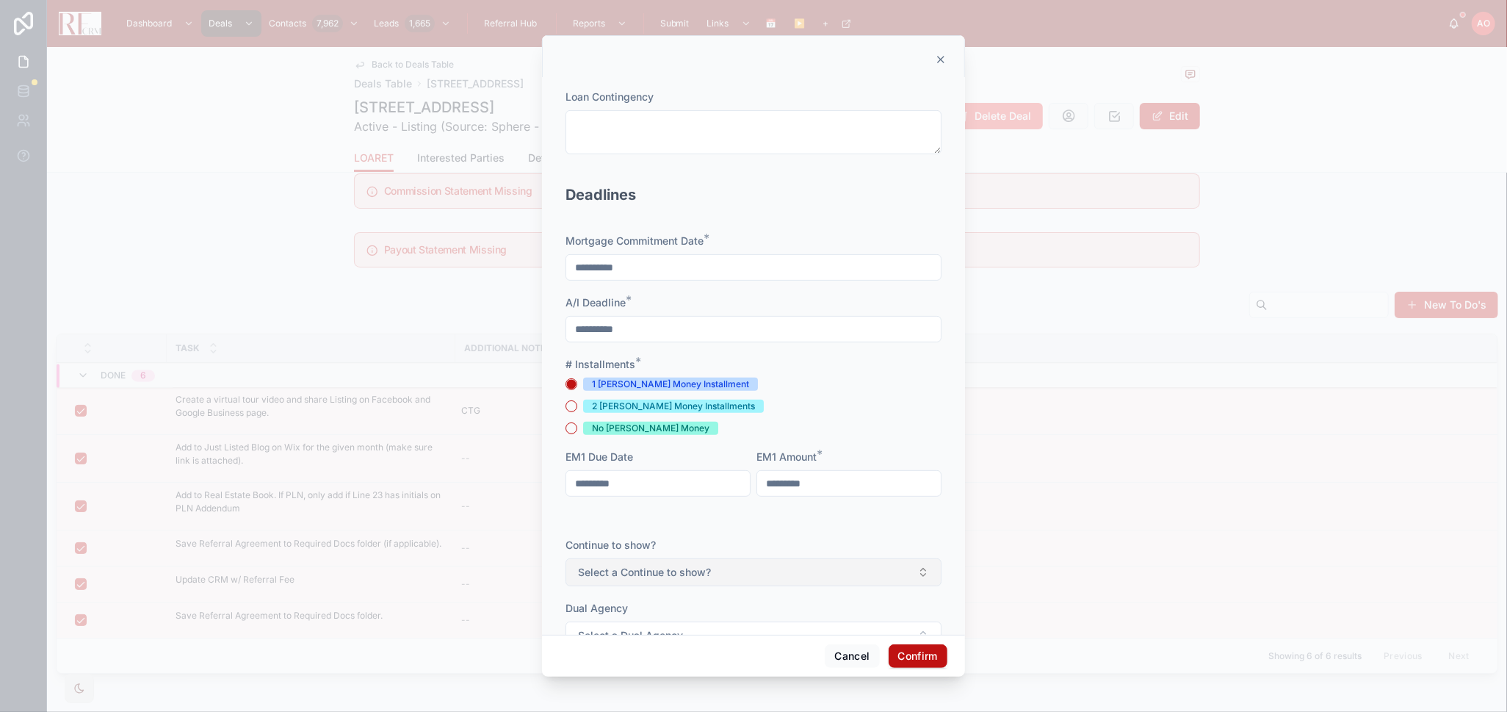
type input "*********"
click at [812, 565] on button "Select a Continue to show?" at bounding box center [754, 572] width 376 height 28
click at [708, 627] on div "Yes" at bounding box center [748, 631] width 204 height 22
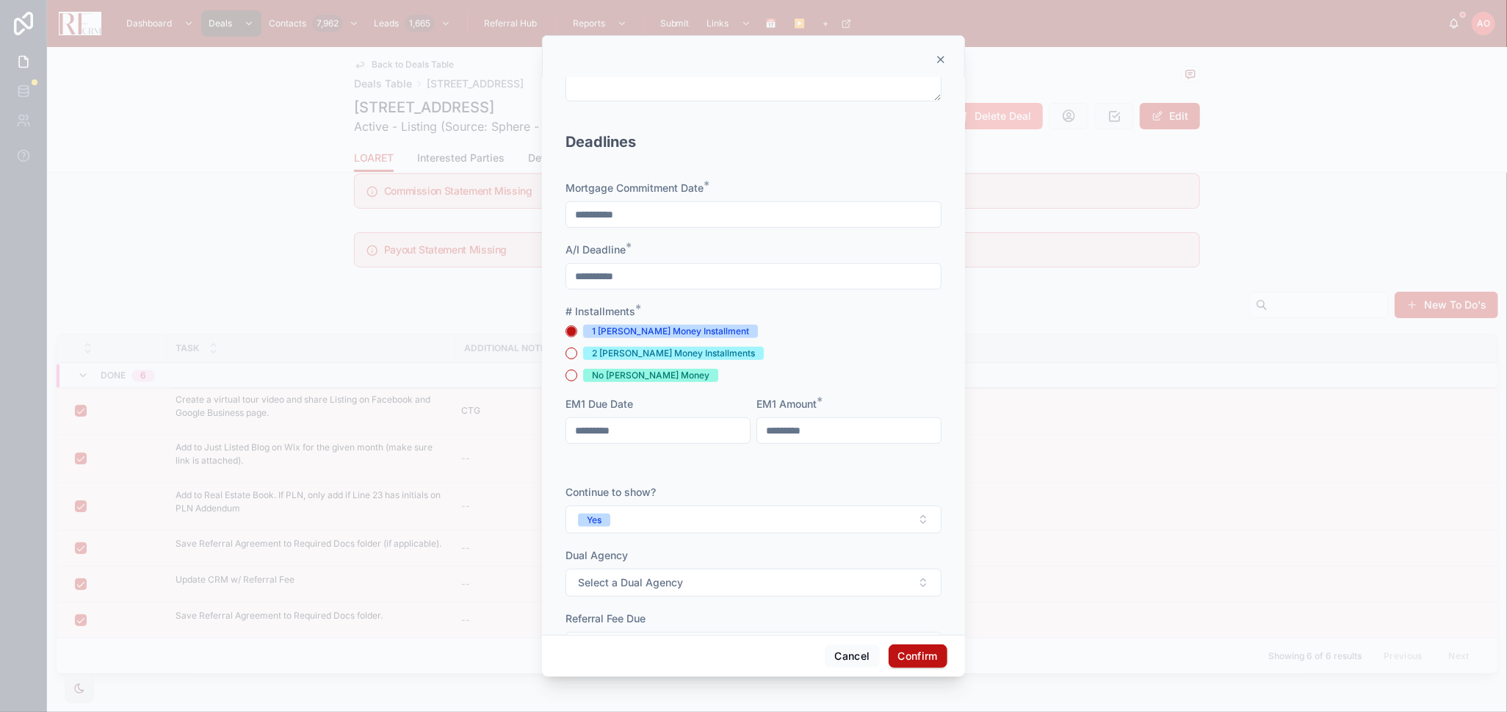
scroll to position [408, 0]
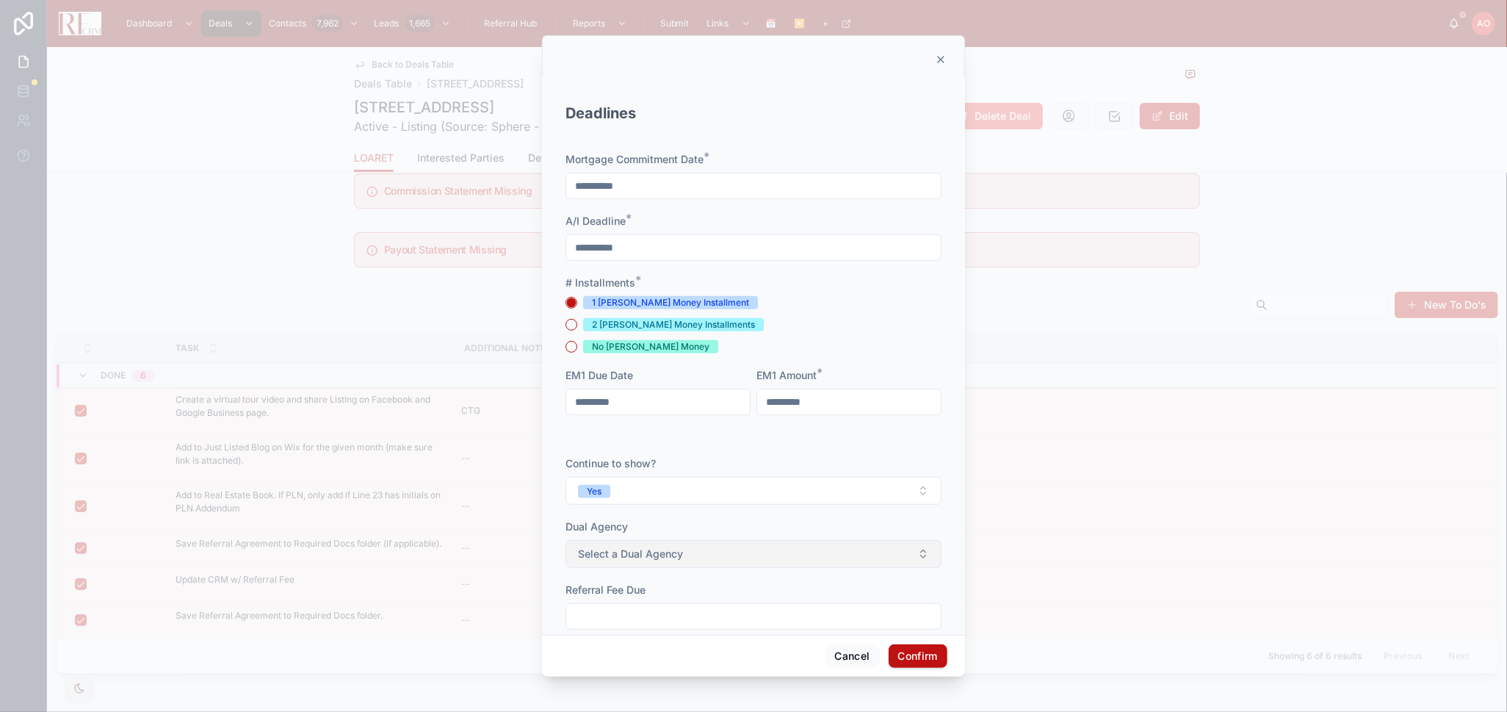
click at [749, 552] on button "Select a Dual Agency" at bounding box center [754, 554] width 376 height 28
click at [710, 626] on div "No" at bounding box center [748, 635] width 204 height 22
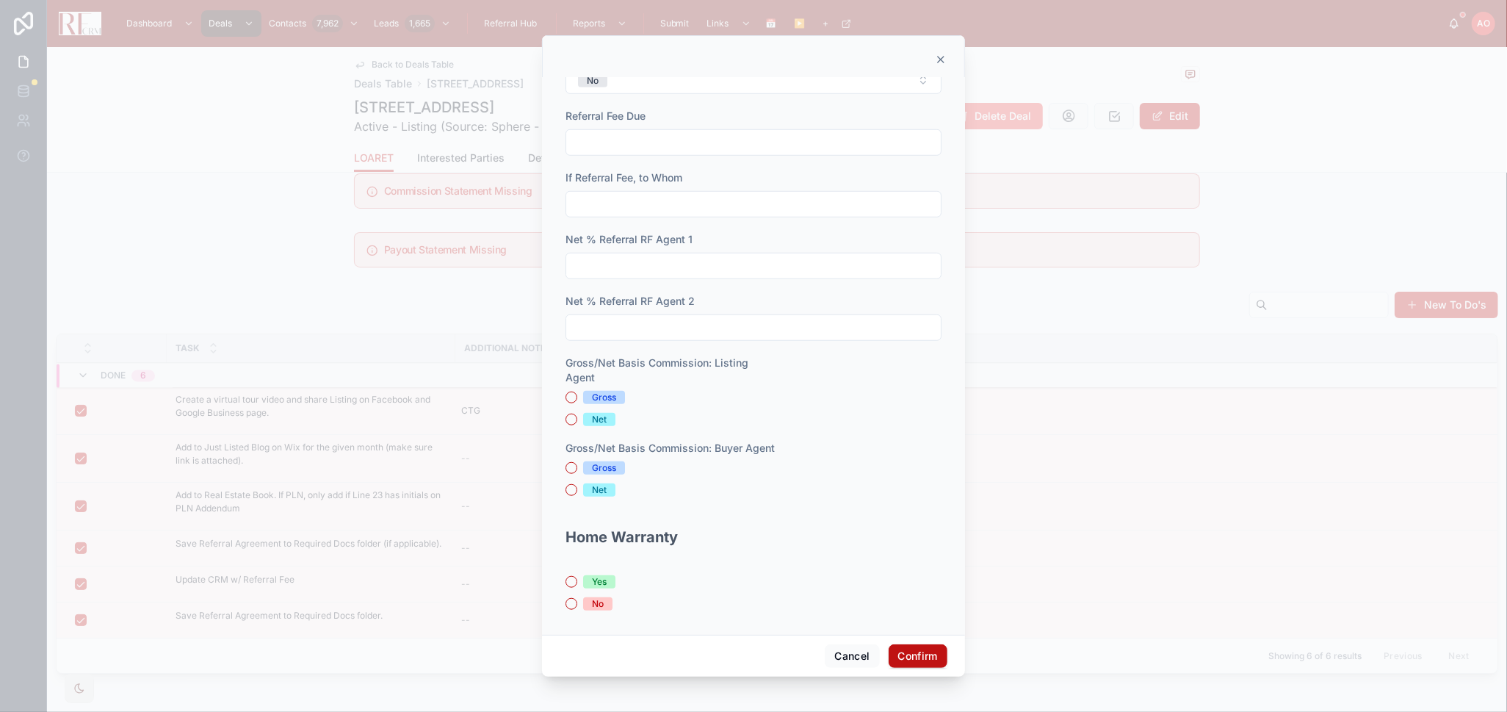
scroll to position [890, 0]
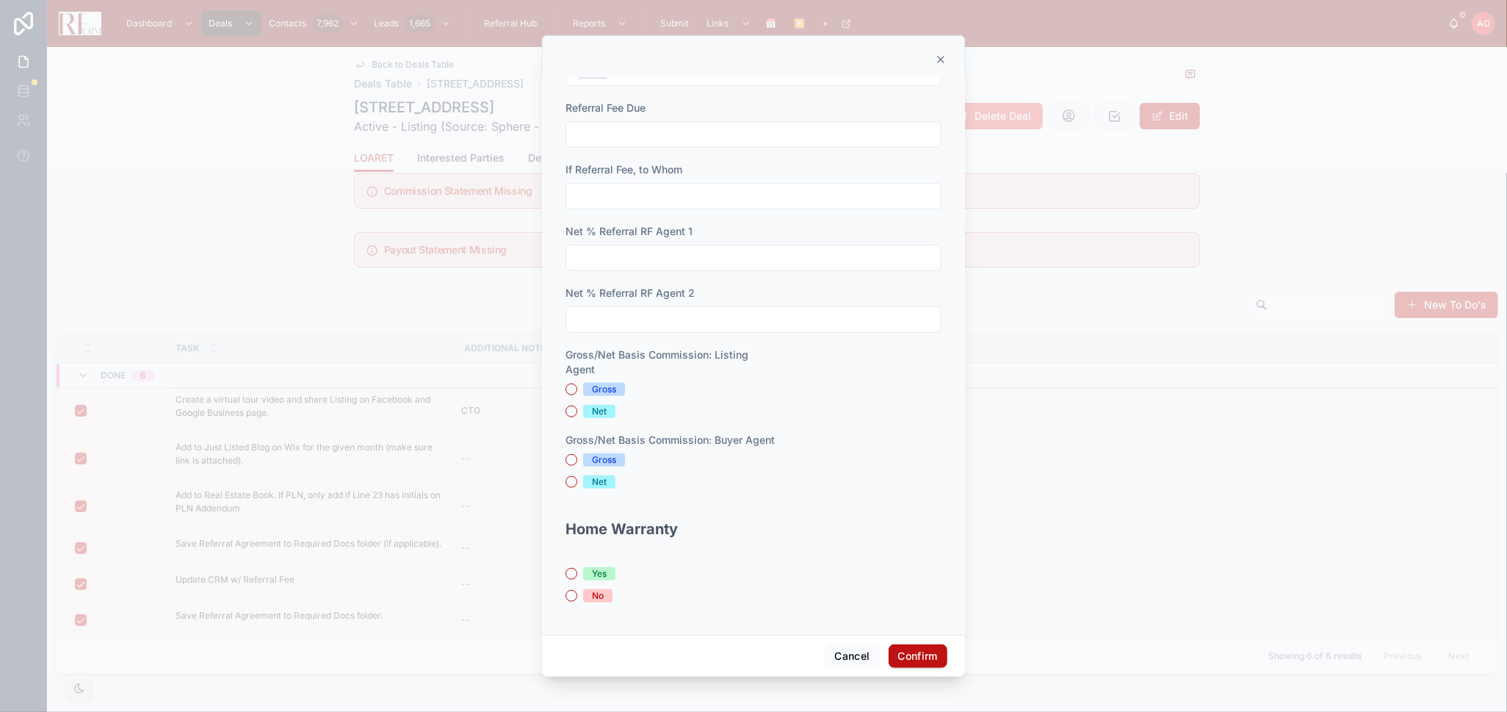
click at [598, 392] on div "Gross" at bounding box center [604, 389] width 24 height 13
click at [577, 392] on button "Gross" at bounding box center [572, 389] width 12 height 12
click at [608, 456] on div "Gross" at bounding box center [604, 459] width 24 height 13
click at [577, 456] on button "Gross" at bounding box center [572, 460] width 12 height 12
click at [590, 596] on span "No" at bounding box center [597, 595] width 29 height 13
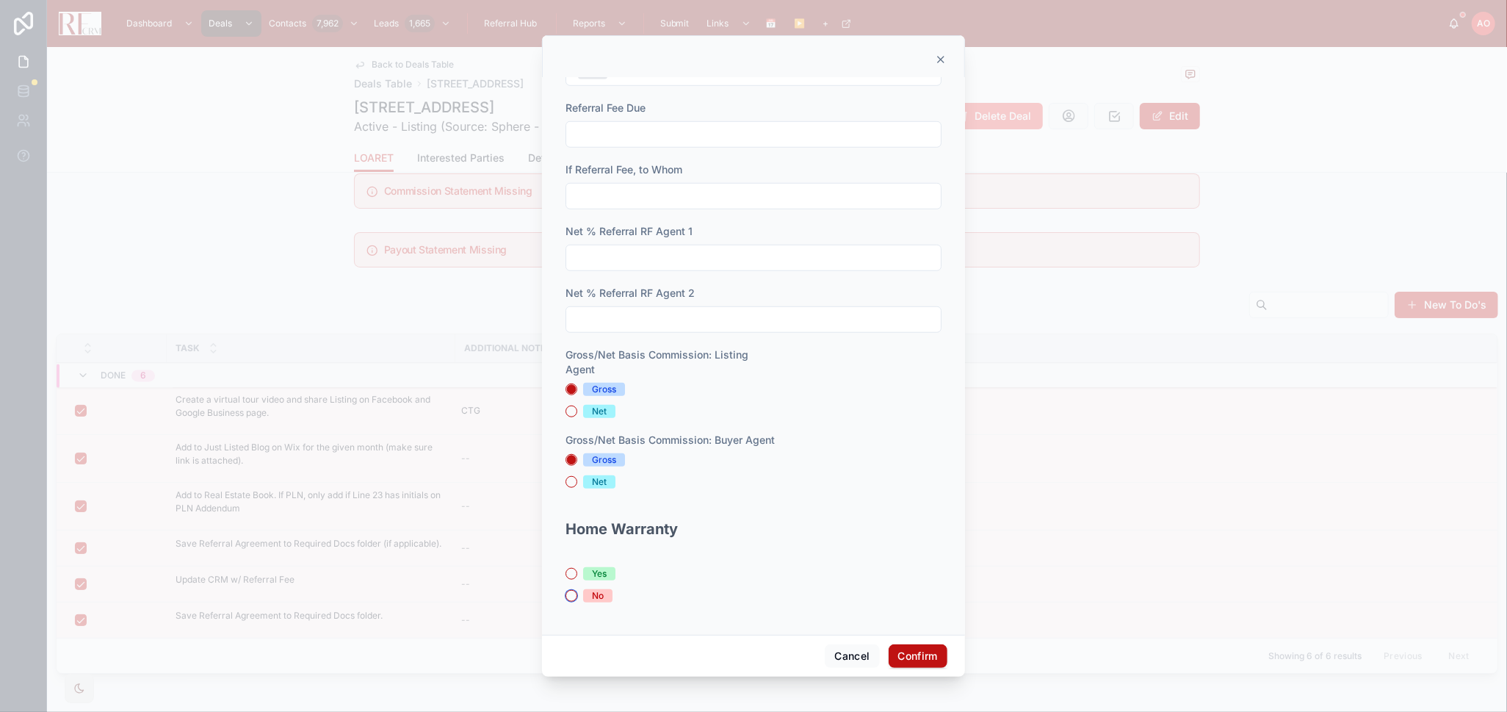
click at [577, 596] on button "No" at bounding box center [572, 596] width 12 height 12
click at [913, 640] on button "Confirm" at bounding box center [918, 656] width 59 height 24
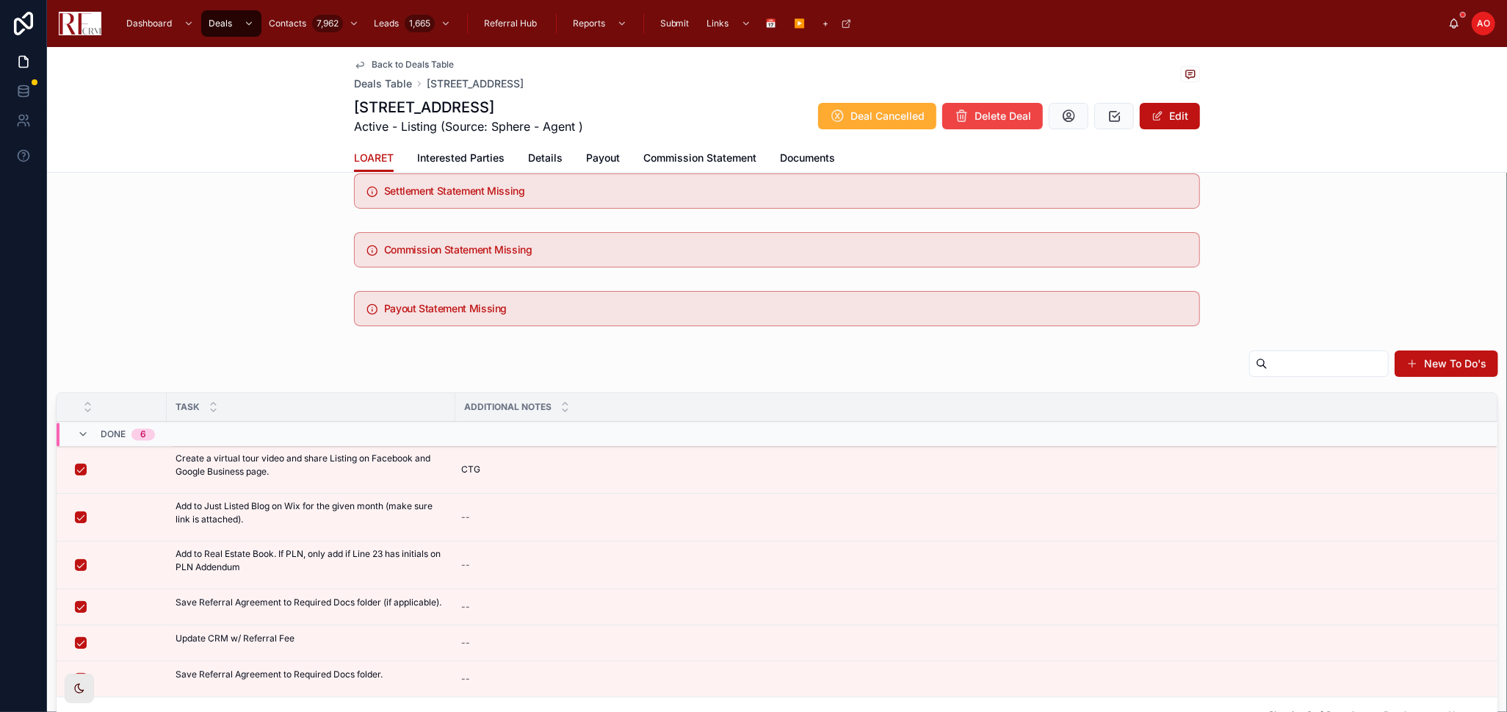
click at [795, 156] on span "Documents" at bounding box center [807, 158] width 55 height 15
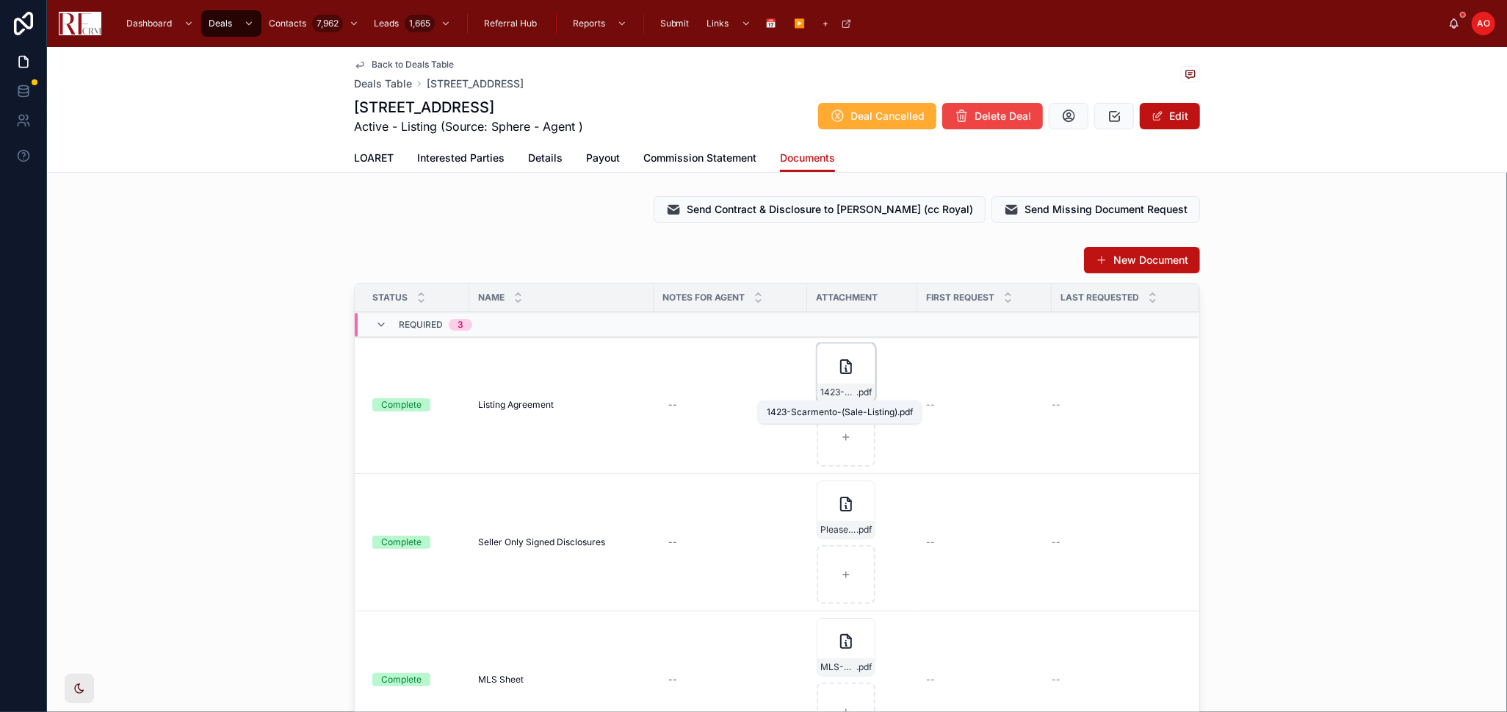
click at [857, 394] on span ".pdf" at bounding box center [864, 392] width 15 height 12
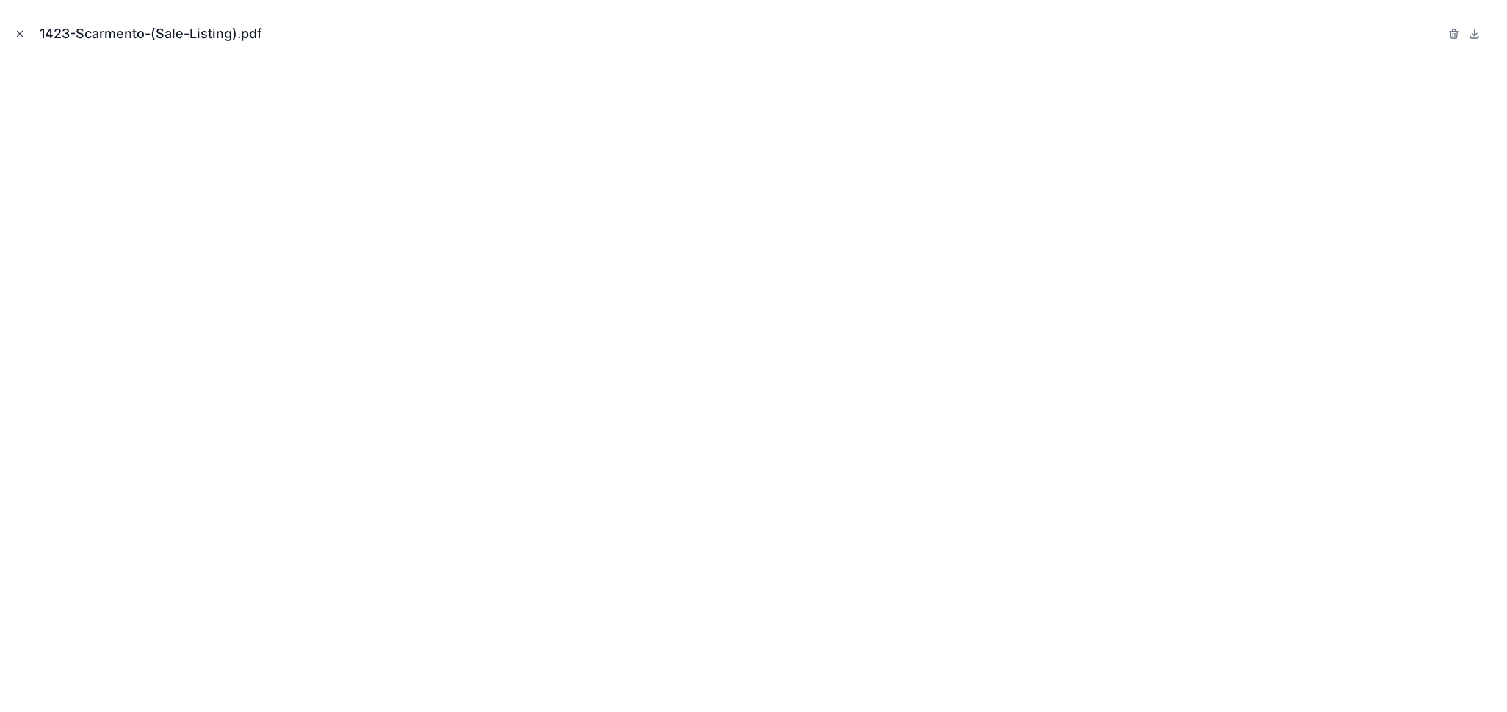
click at [19, 35] on icon "Close modal" at bounding box center [20, 34] width 10 height 10
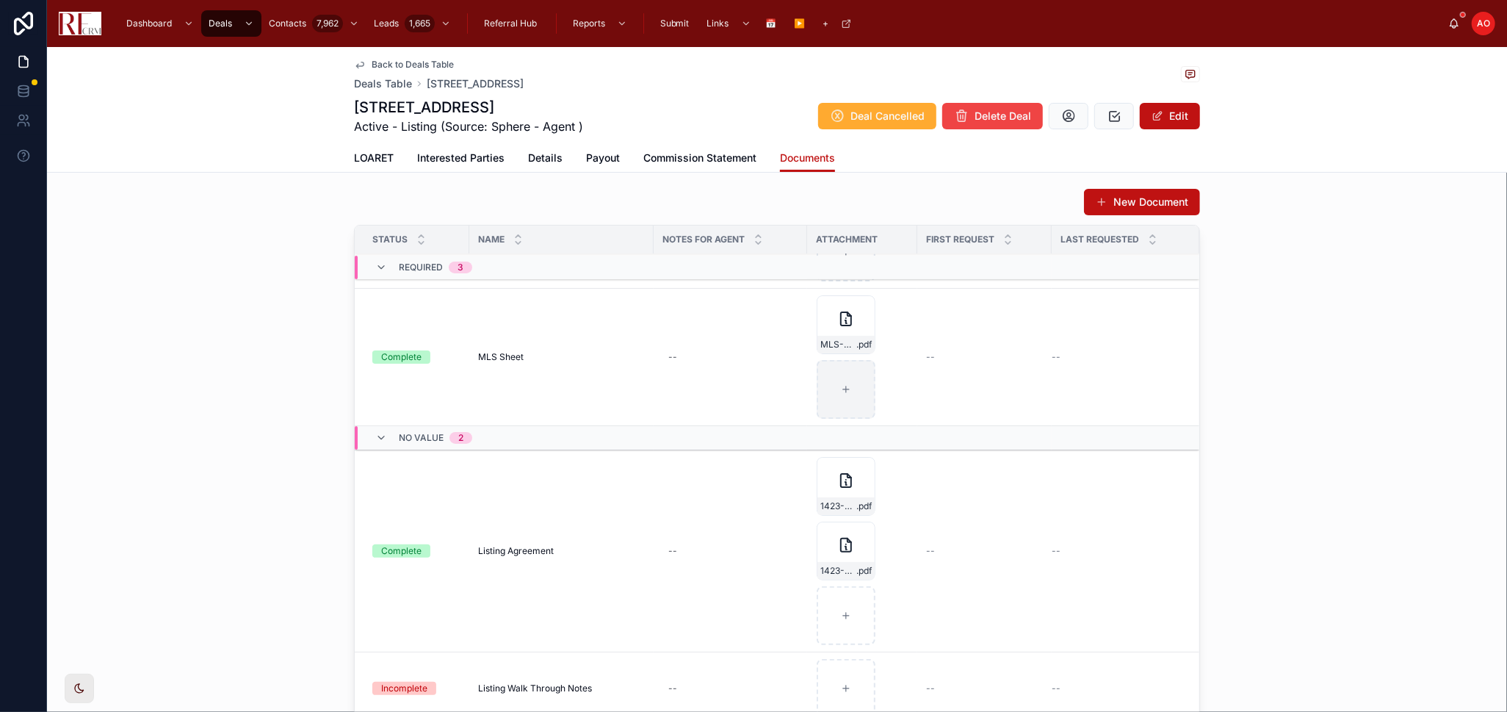
scroll to position [82, 0]
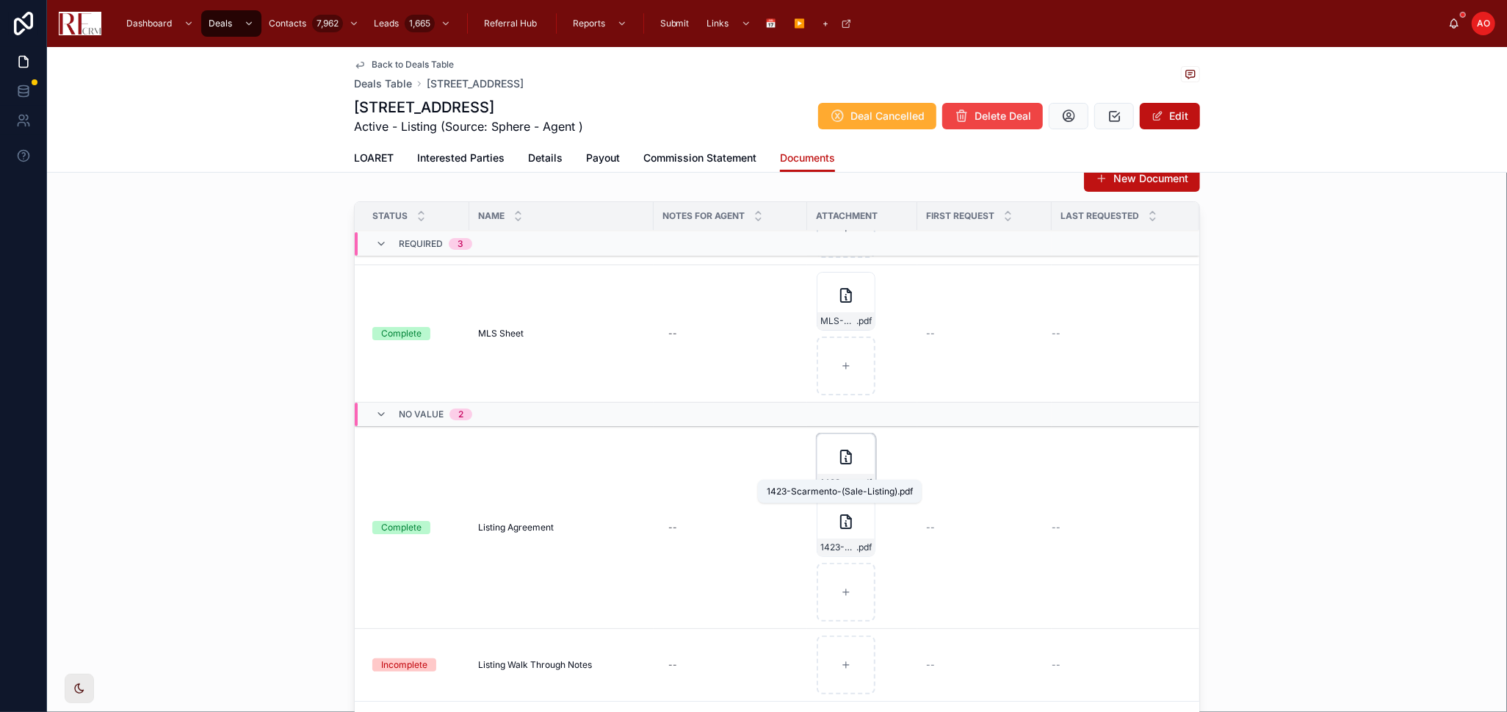
click at [846, 477] on span "1423-Scarmento-(Sale-Listing)" at bounding box center [839, 483] width 36 height 12
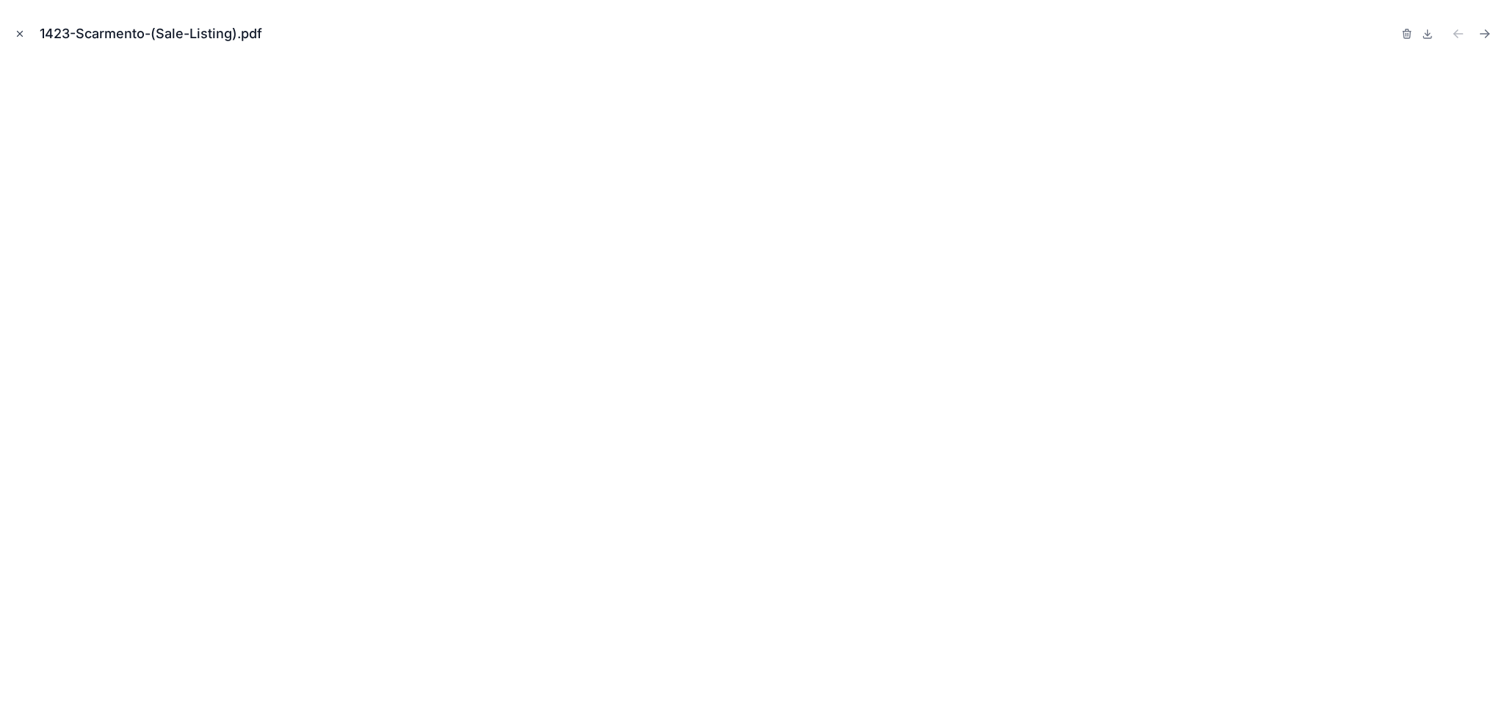
click at [18, 33] on icon "Close modal" at bounding box center [20, 34] width 10 height 10
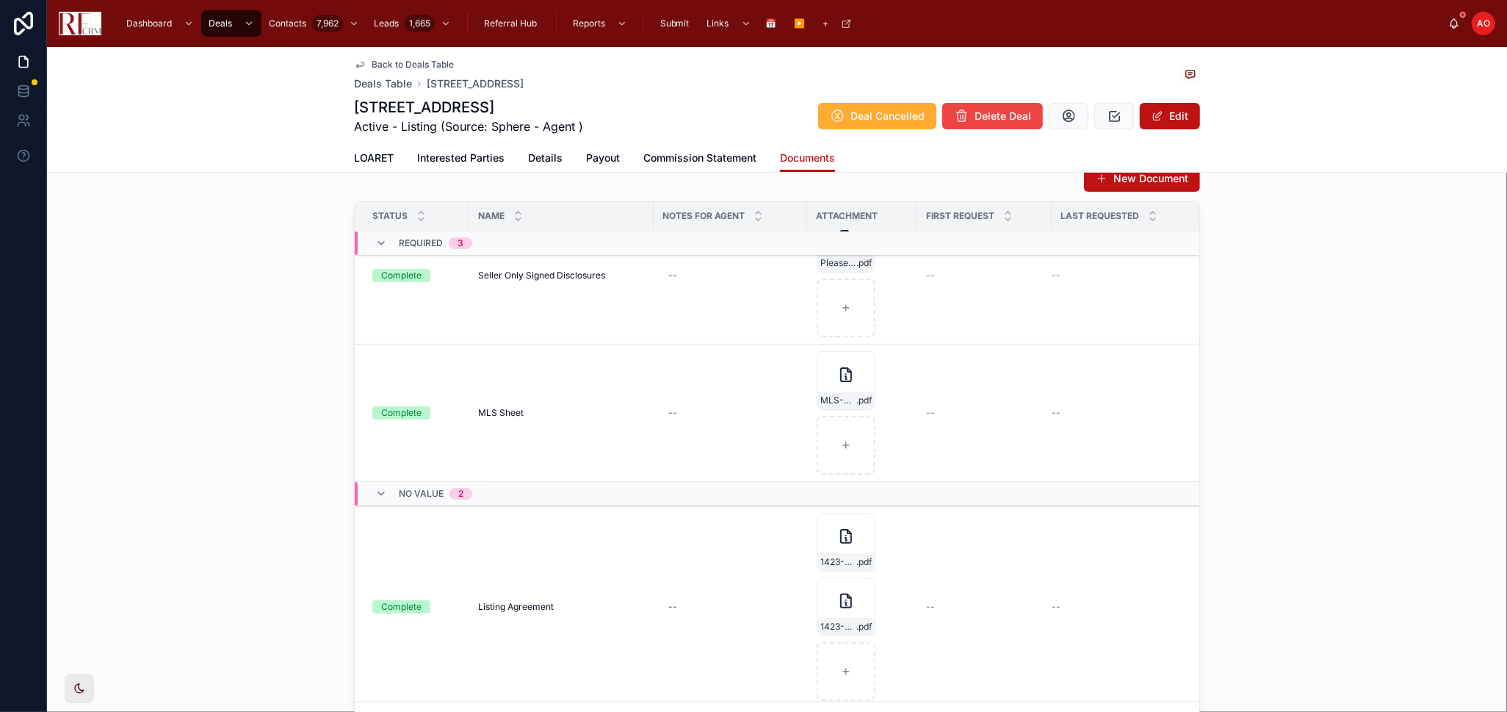
scroll to position [245, 0]
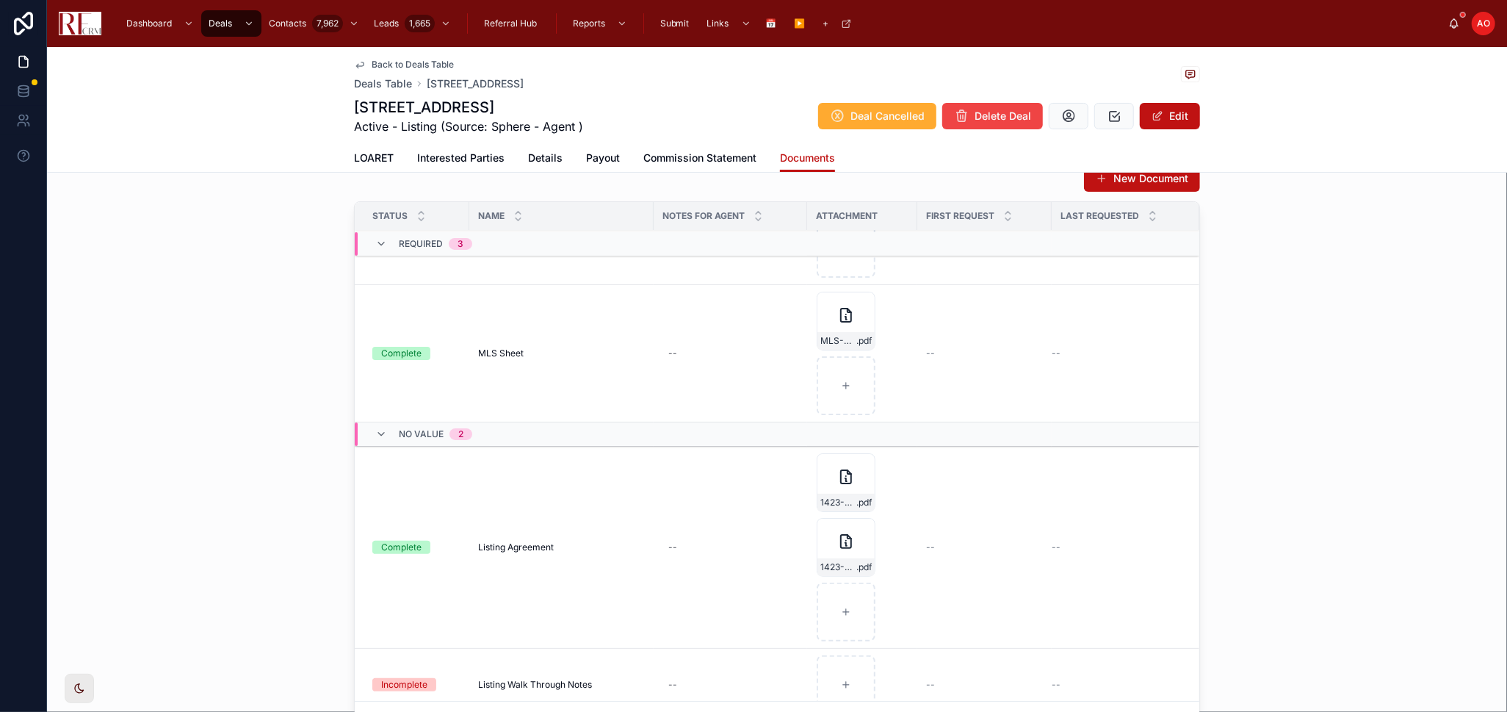
click at [0, 0] on icon at bounding box center [0, 0] width 0 height 0
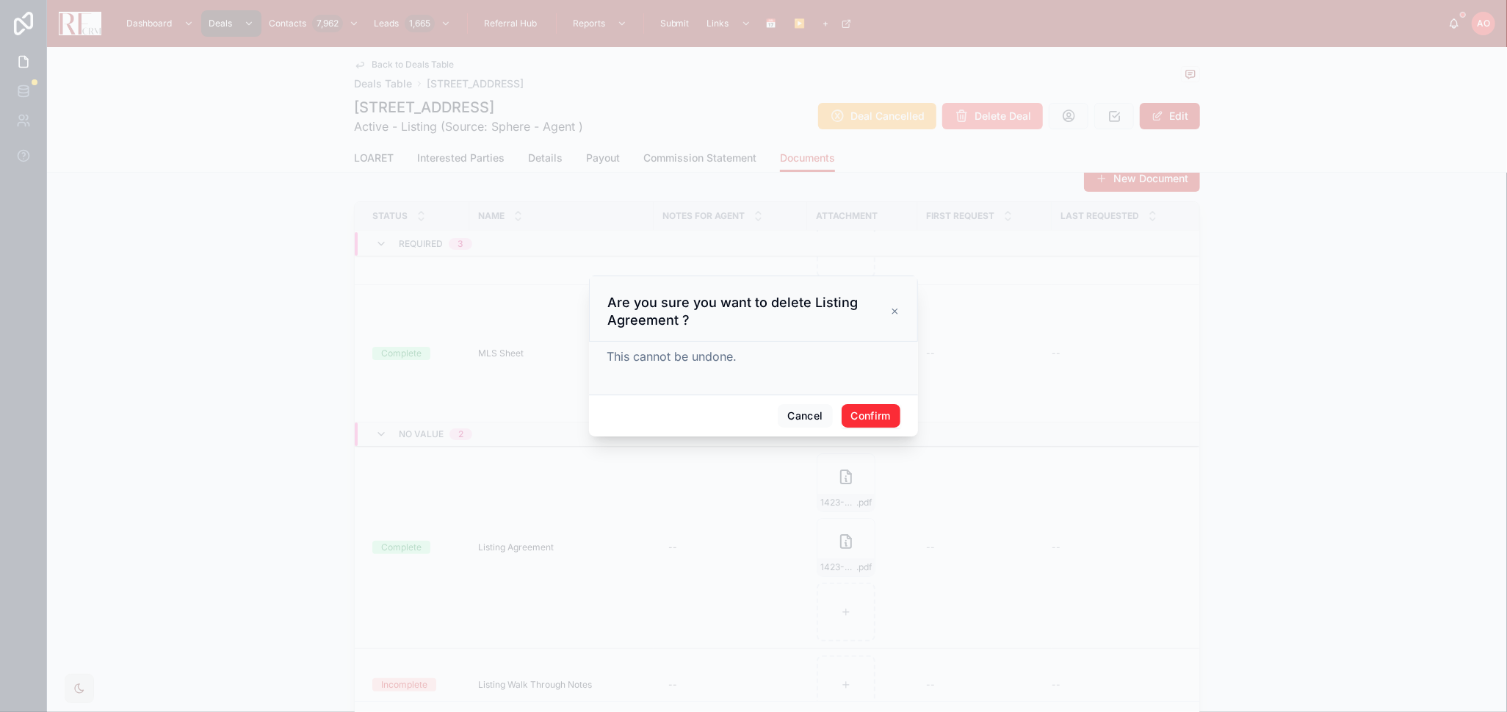
click at [873, 425] on button "Confirm" at bounding box center [871, 416] width 59 height 24
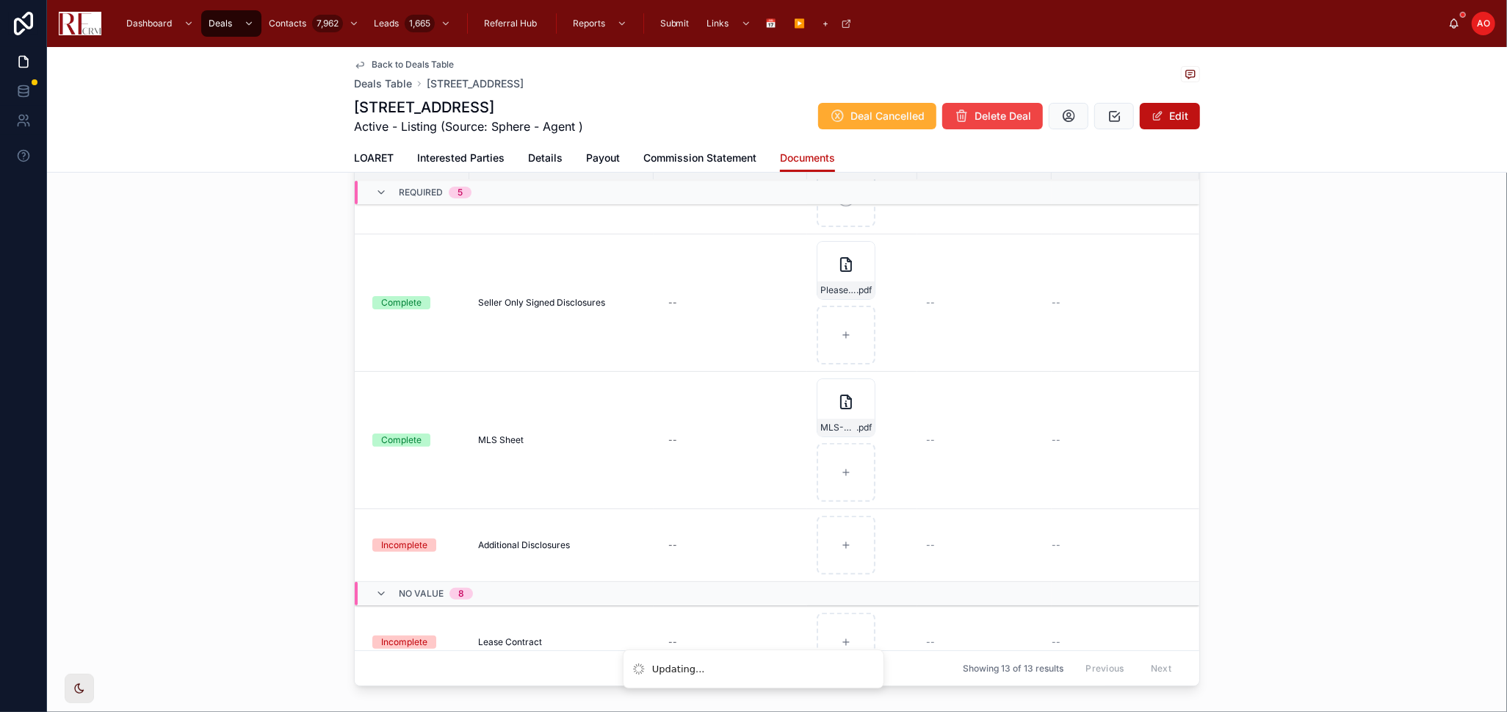
click at [514, 543] on span "Additional Disclosures" at bounding box center [524, 545] width 92 height 12
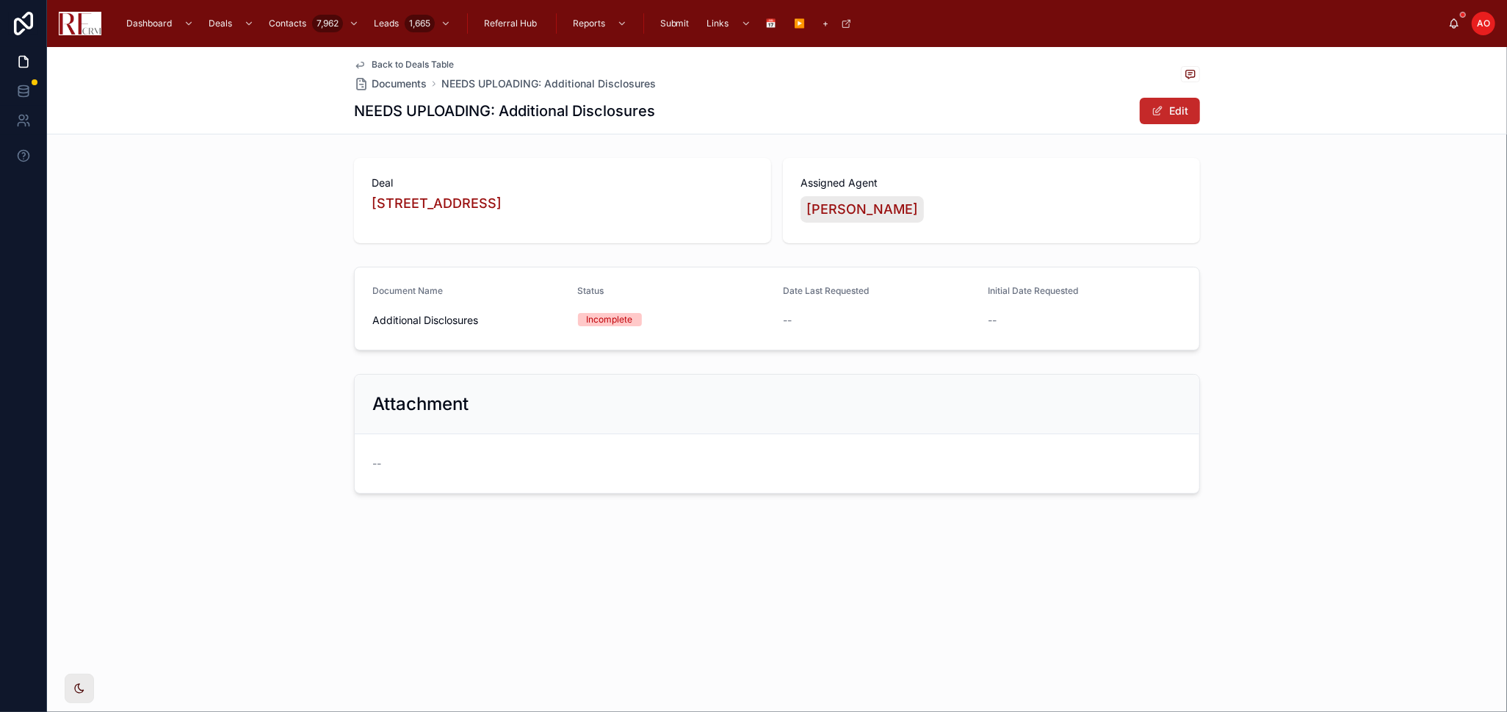
click at [1171, 107] on button "Edit" at bounding box center [1170, 111] width 60 height 26
click at [392, 324] on input "**********" at bounding box center [469, 321] width 192 height 21
type input "**********"
click at [1150, 116] on span at bounding box center [1151, 111] width 12 height 12
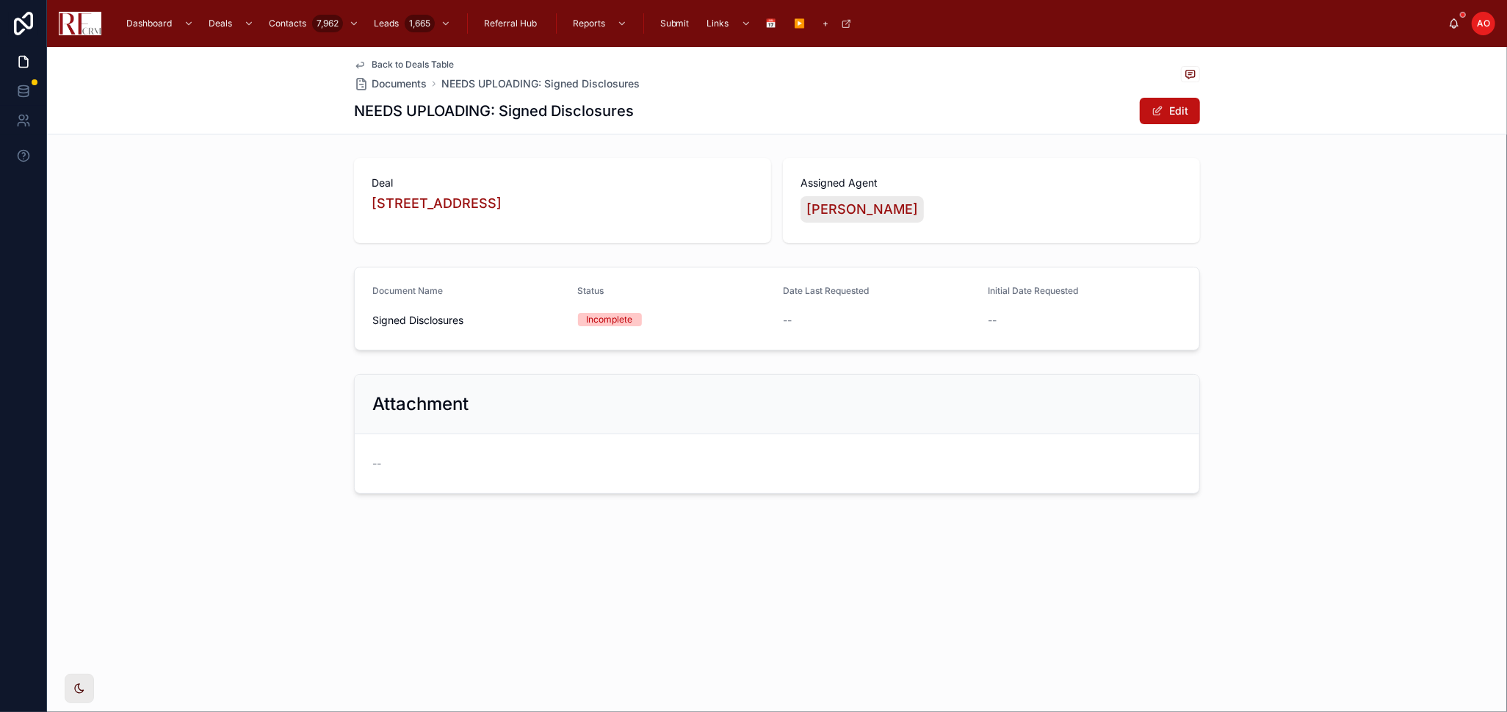
click at [408, 62] on span "Back to Deals Table" at bounding box center [413, 65] width 82 height 12
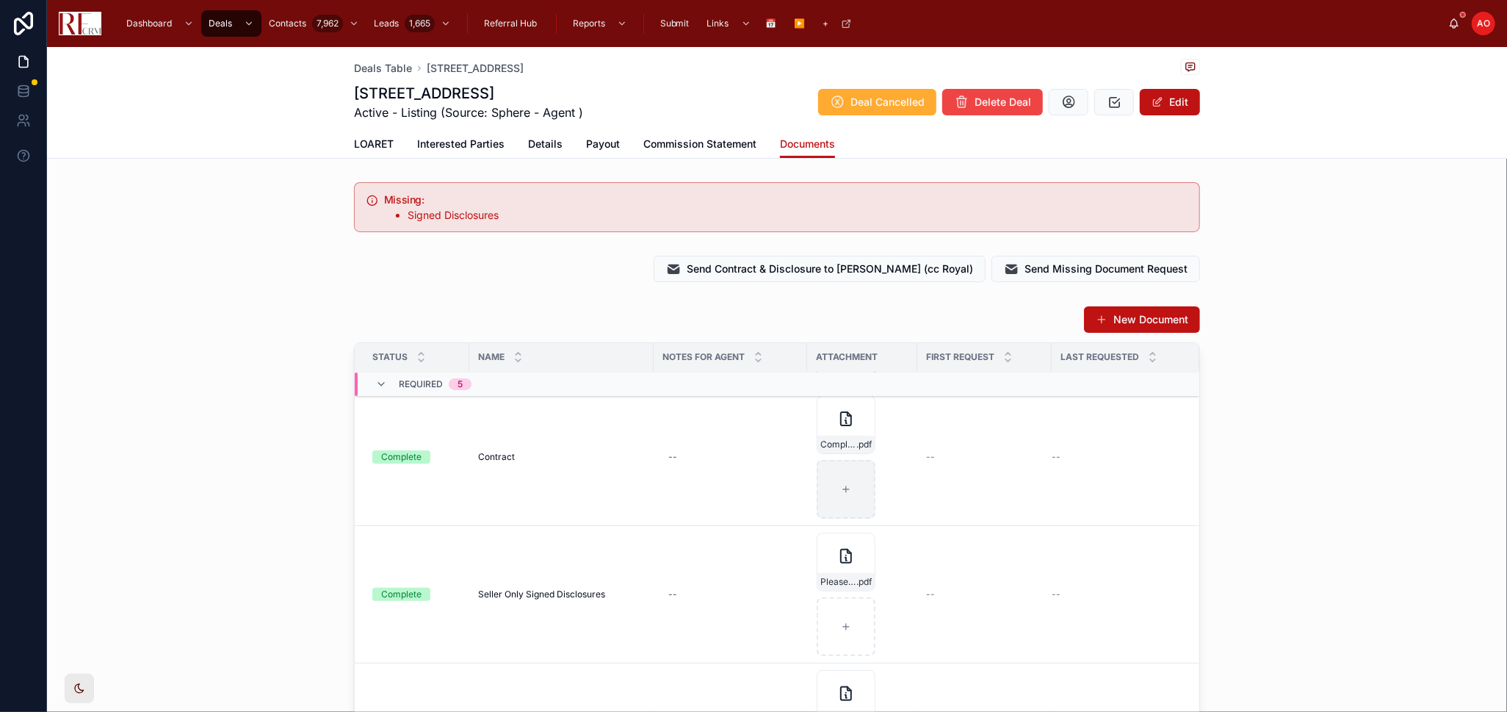
scroll to position [163, 0]
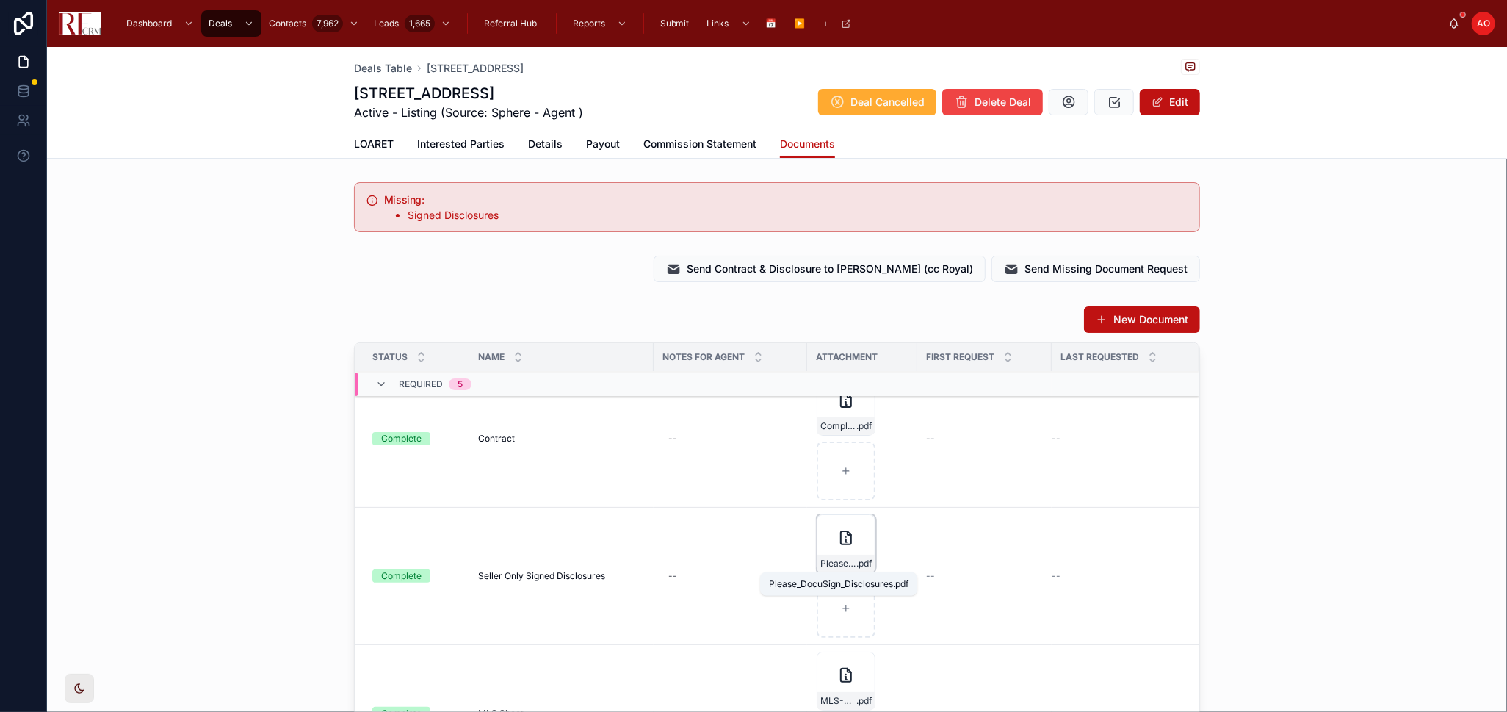
click at [862, 564] on span ".pdf" at bounding box center [864, 564] width 15 height 12
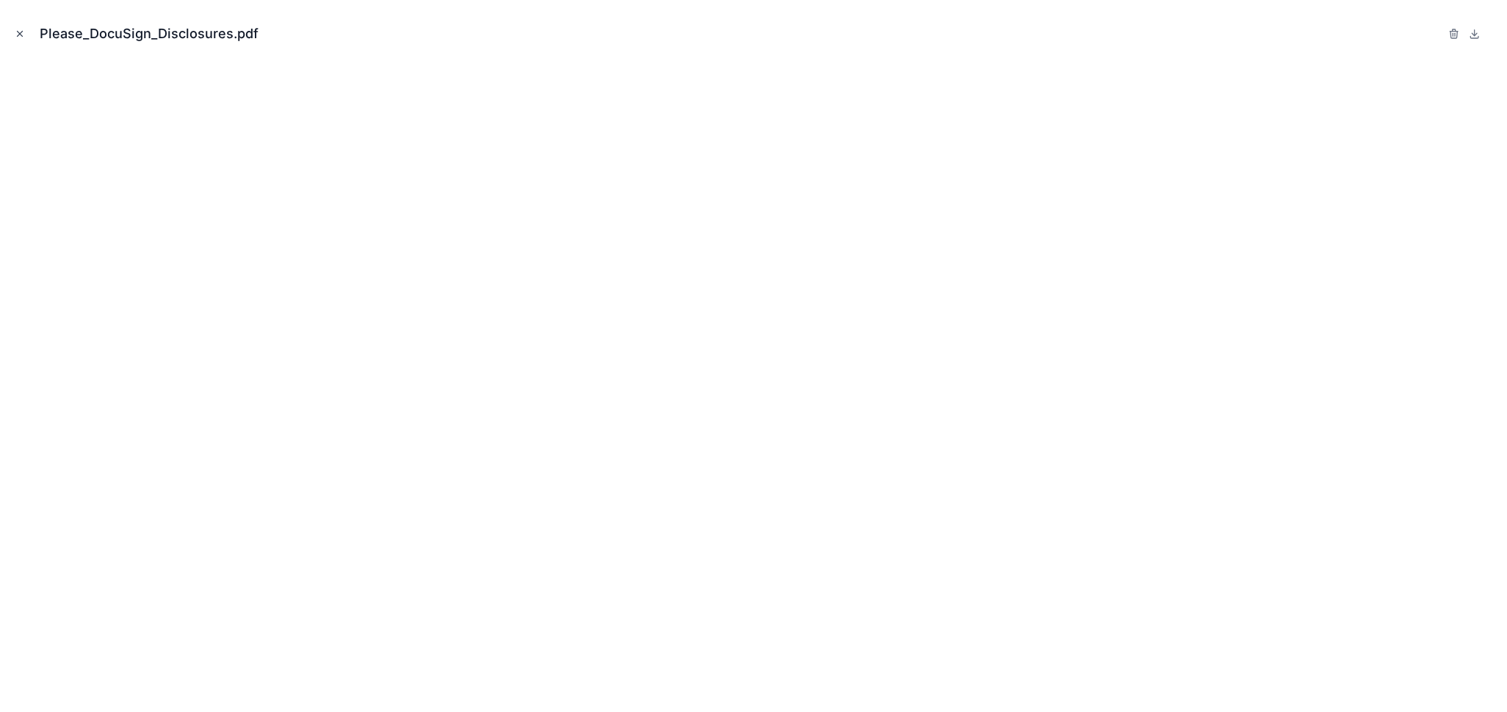
click at [19, 32] on icon "Close modal" at bounding box center [20, 34] width 10 height 10
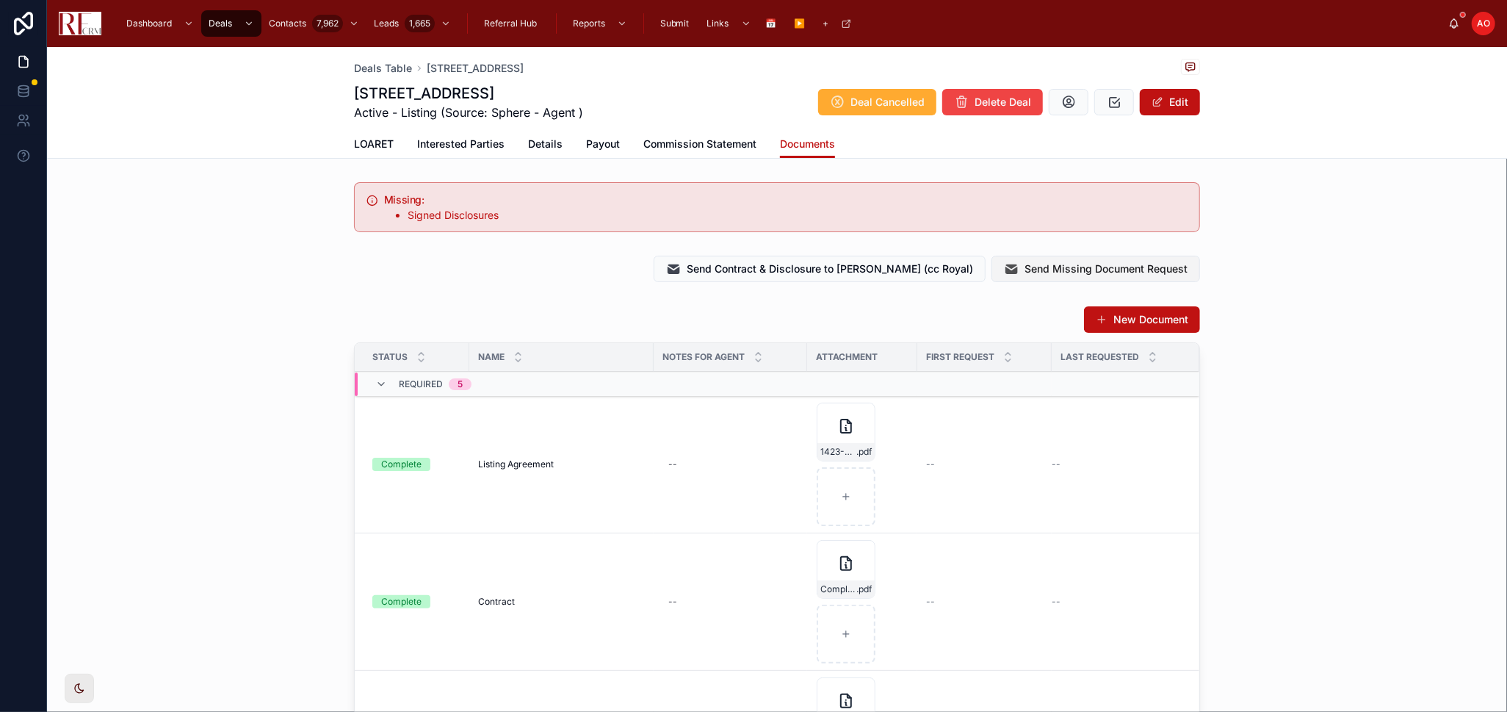
click at [1102, 262] on span "Send Missing Document Request" at bounding box center [1106, 269] width 163 height 15
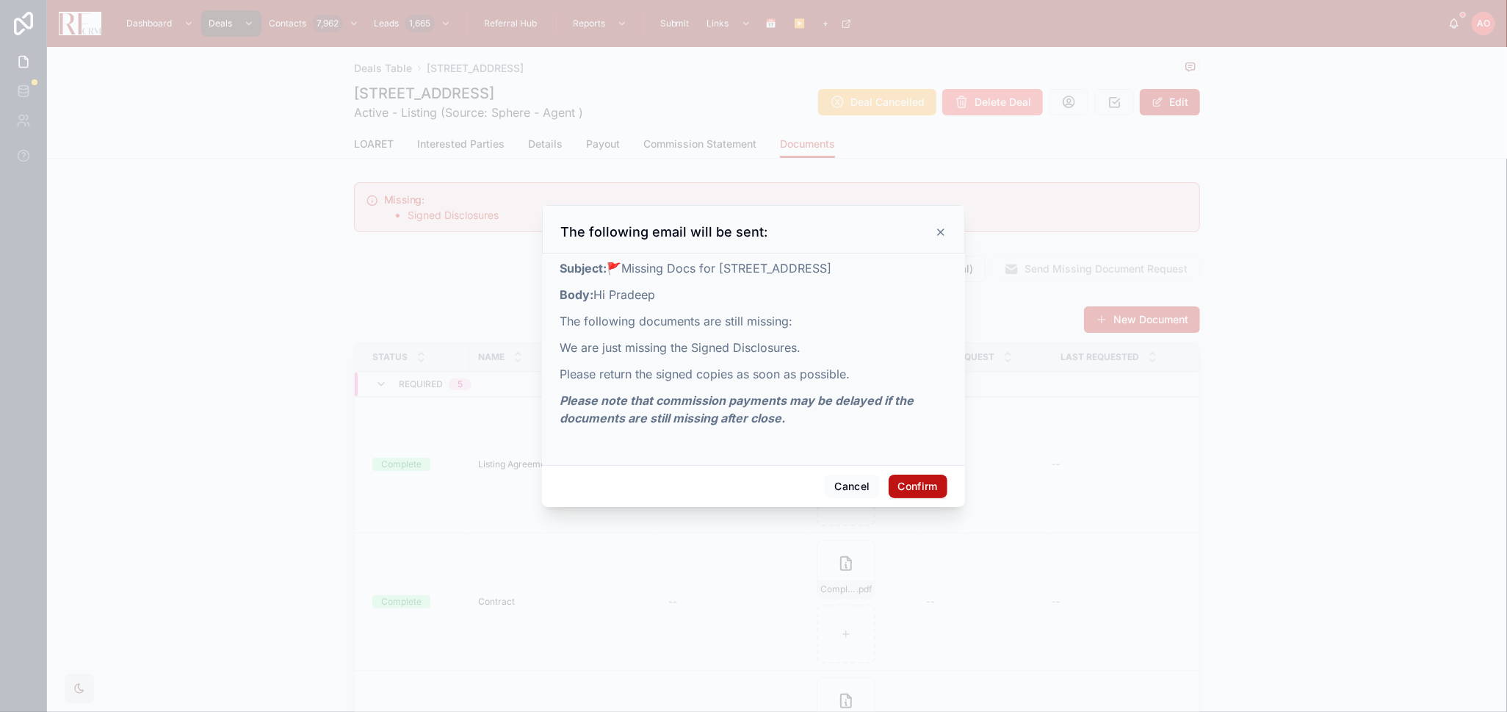
click at [908, 490] on button "Confirm" at bounding box center [918, 487] width 59 height 24
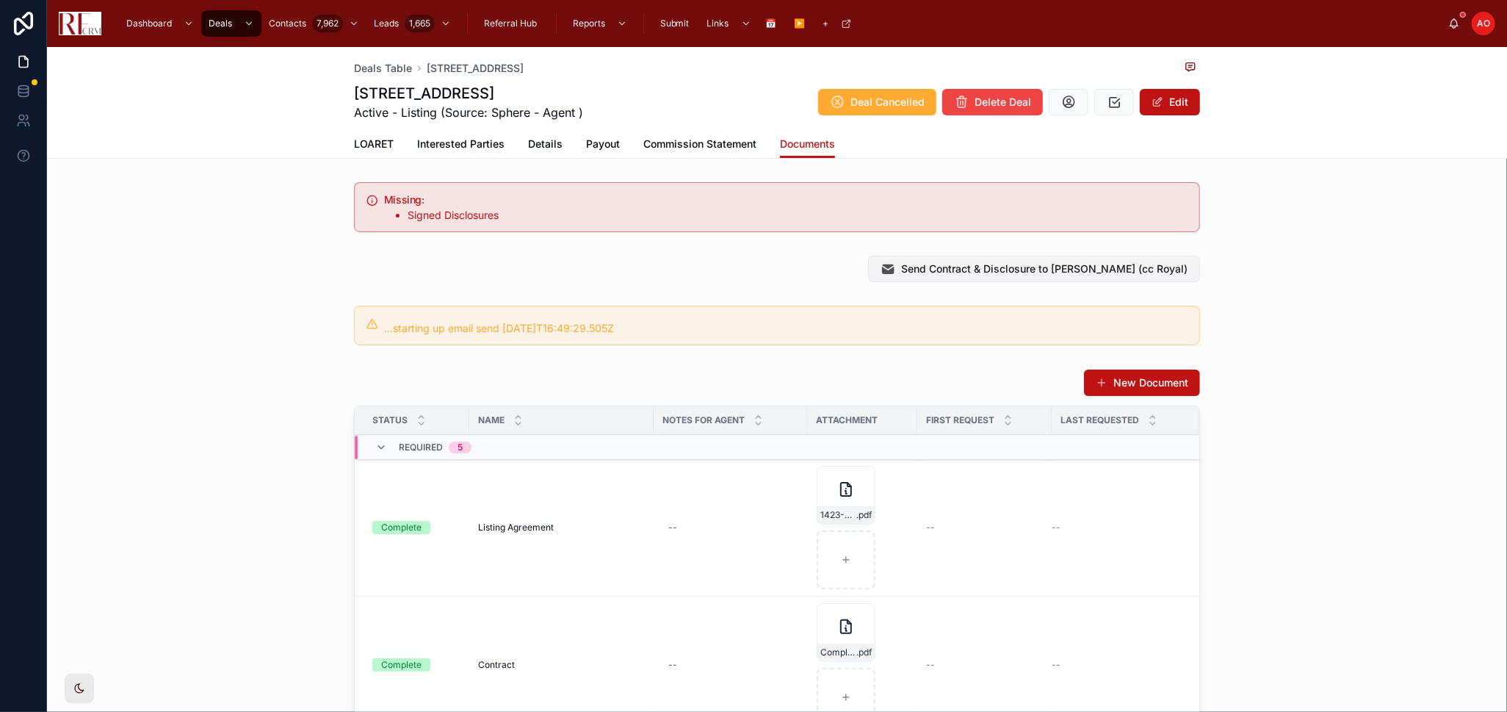
click at [974, 274] on span "Send Contract & Disclosure to Isaac (cc Royal)" at bounding box center [1044, 269] width 287 height 15
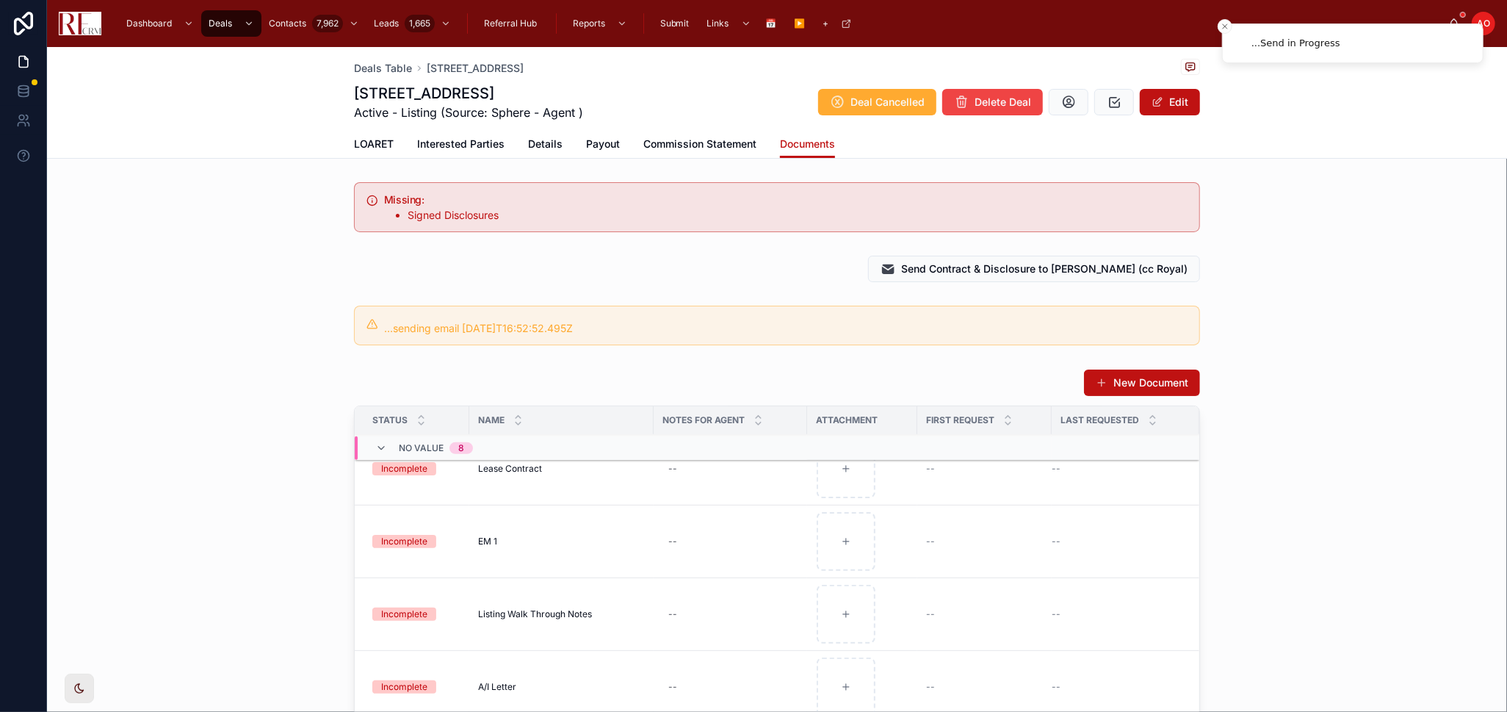
scroll to position [489, 0]
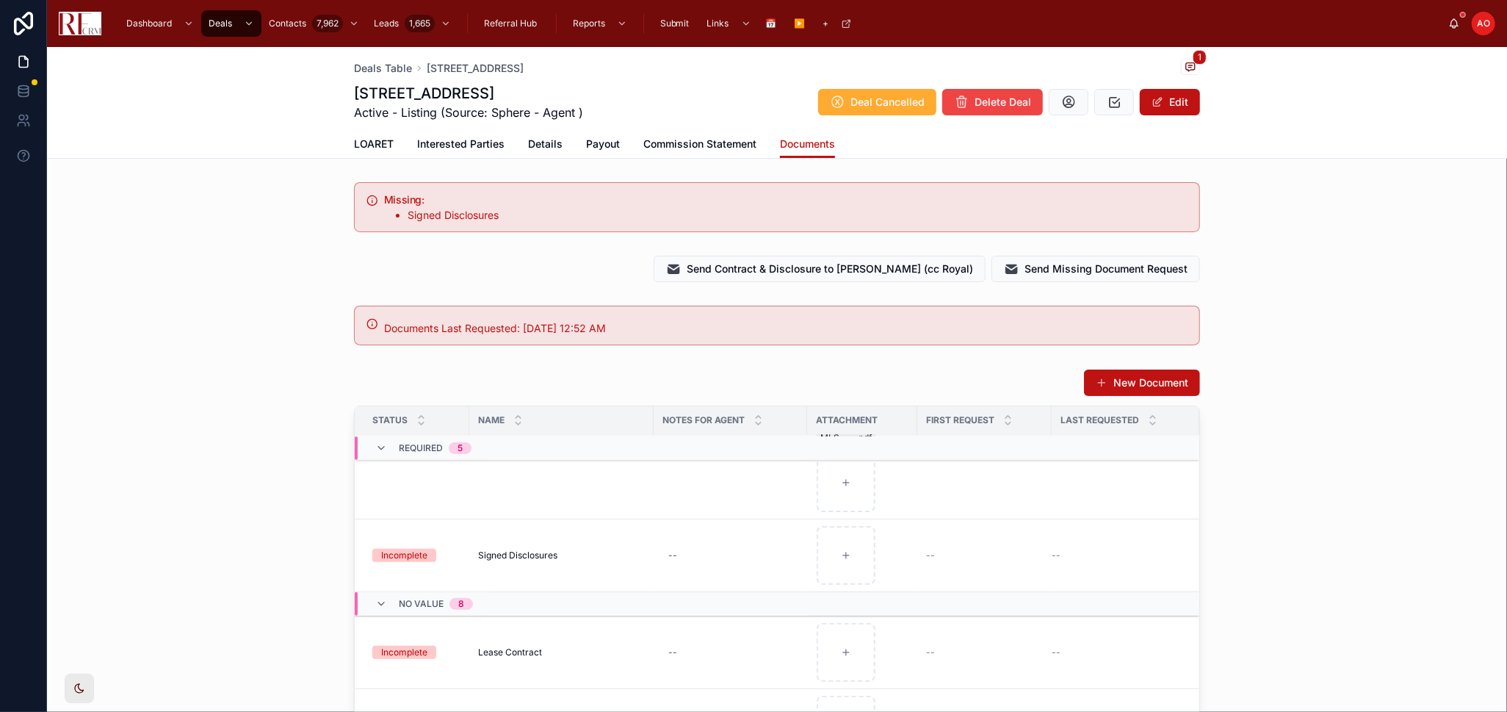
click at [371, 145] on span "LOARET" at bounding box center [374, 144] width 40 height 15
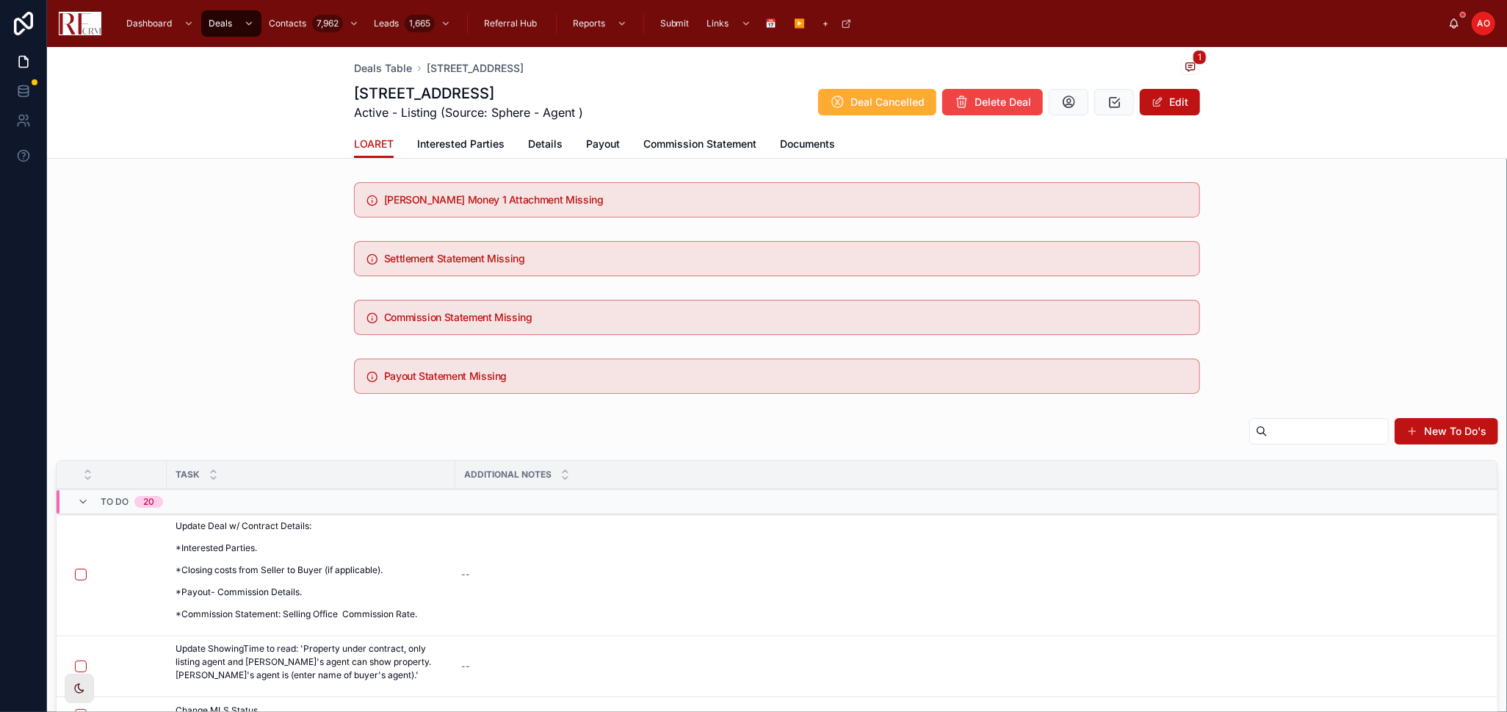
scroll to position [82, 0]
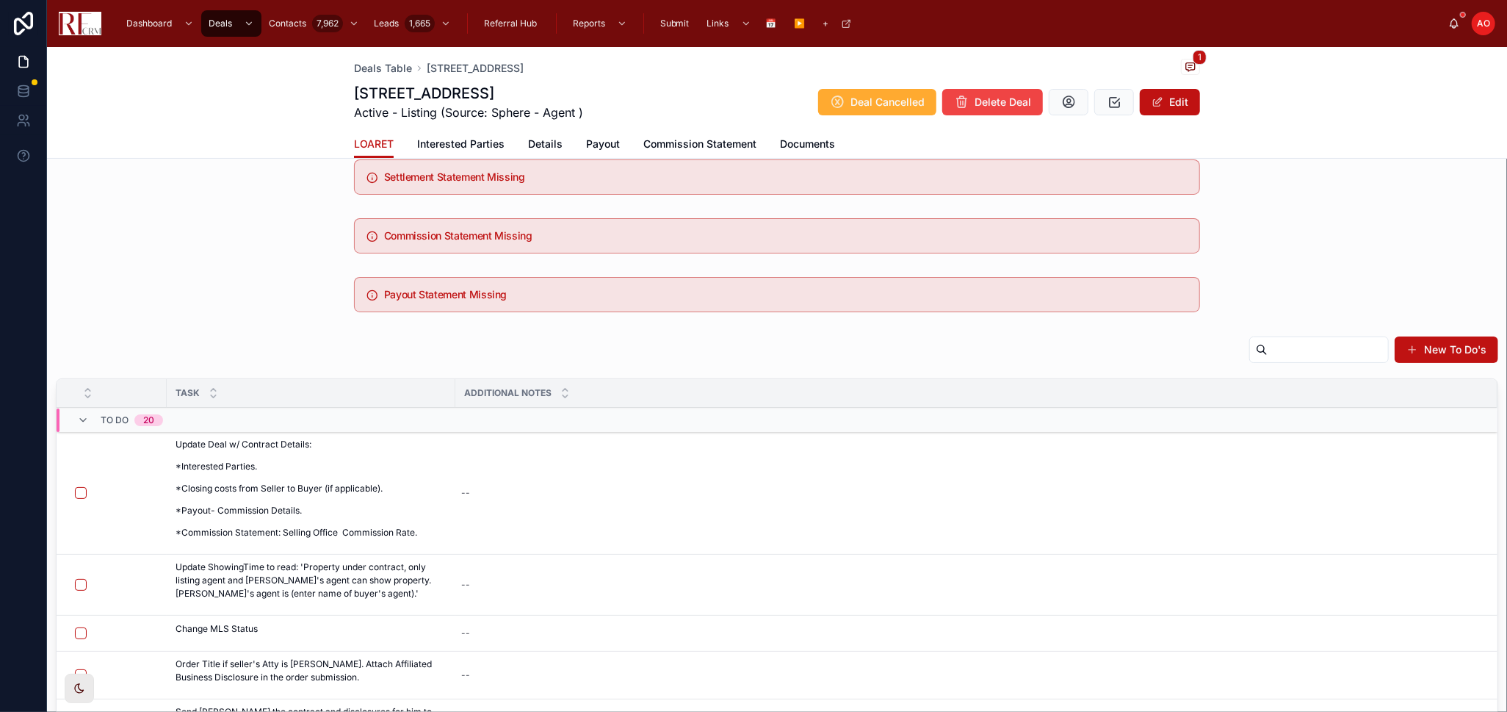
click at [544, 142] on span "Details" at bounding box center [545, 144] width 35 height 15
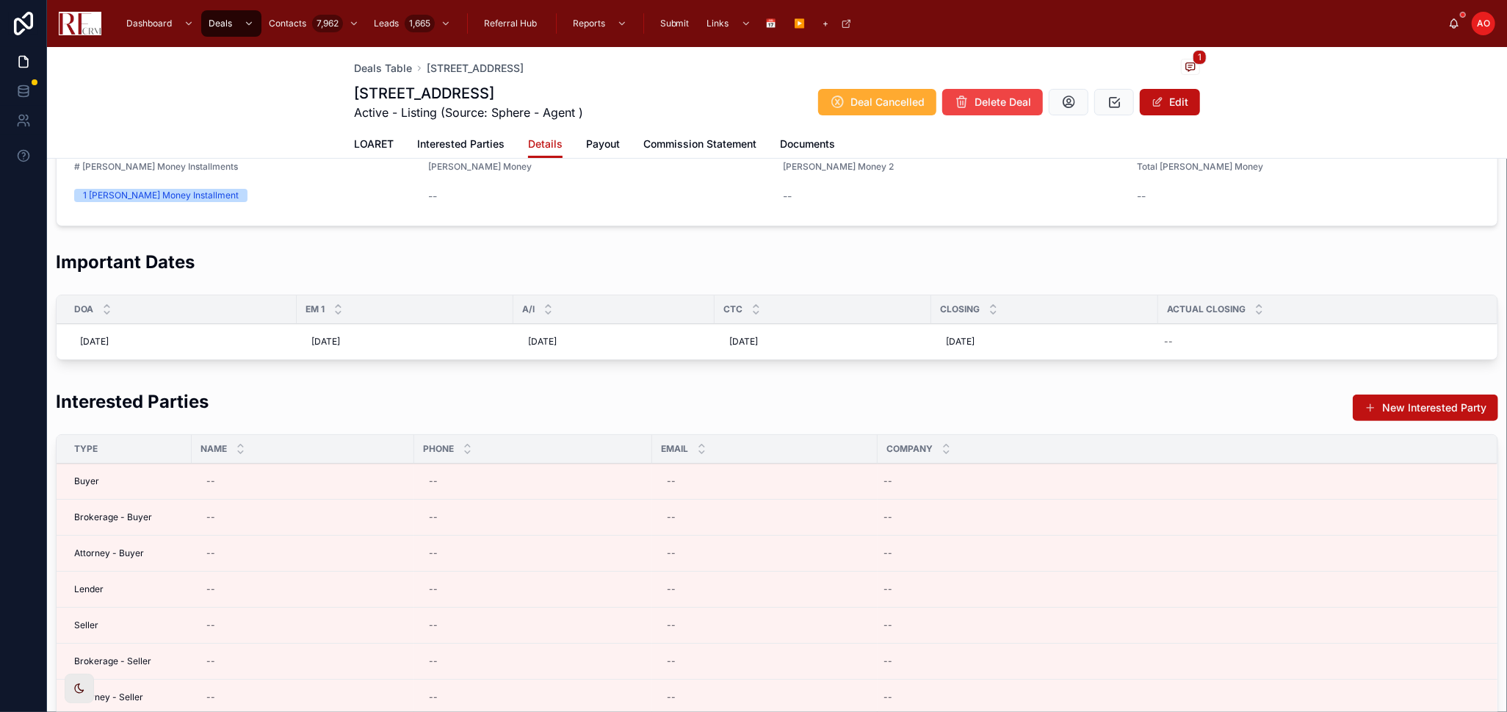
scroll to position [245, 0]
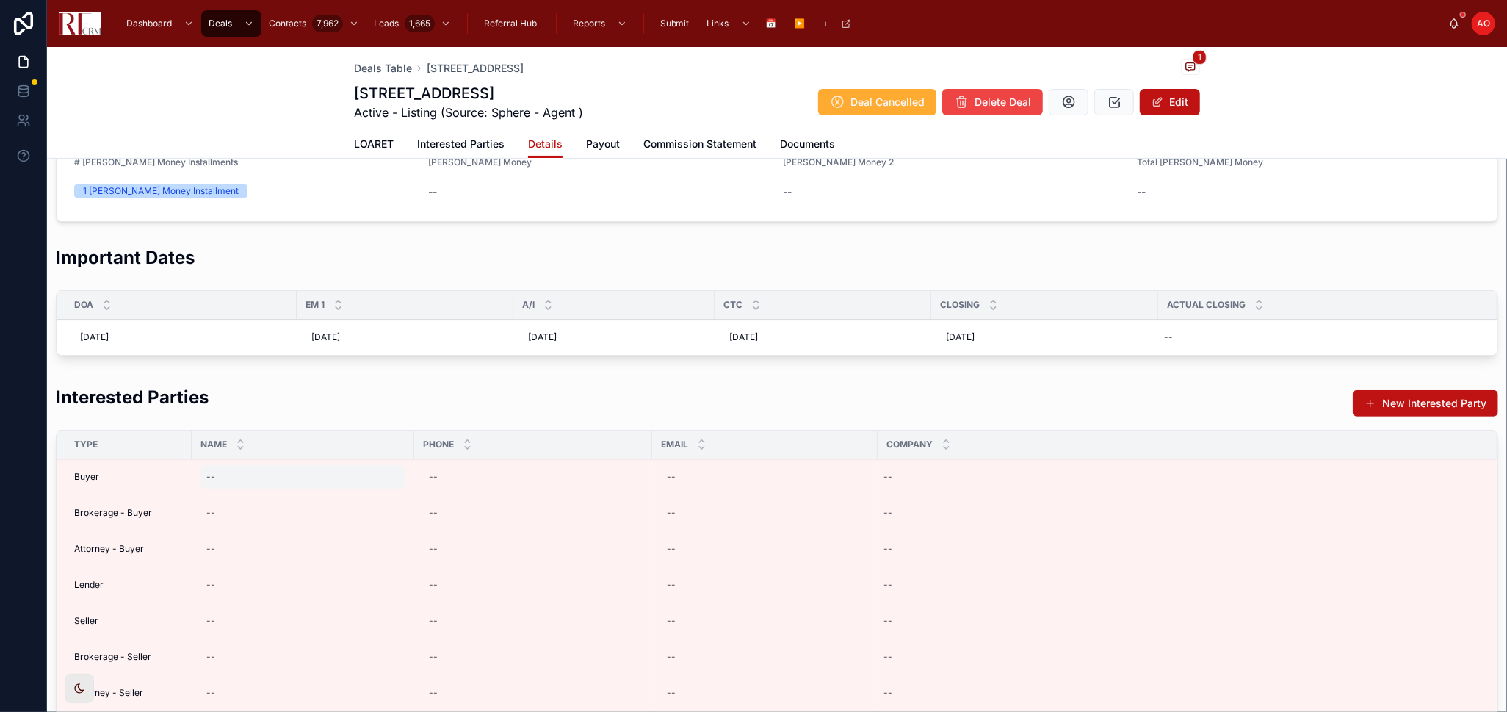
click at [306, 486] on div "--" at bounding box center [303, 477] width 205 height 24
click at [306, 488] on input "text" at bounding box center [279, 498] width 140 height 21
type input "**********"
click at [387, 494] on icon "submit" at bounding box center [387, 497] width 12 height 12
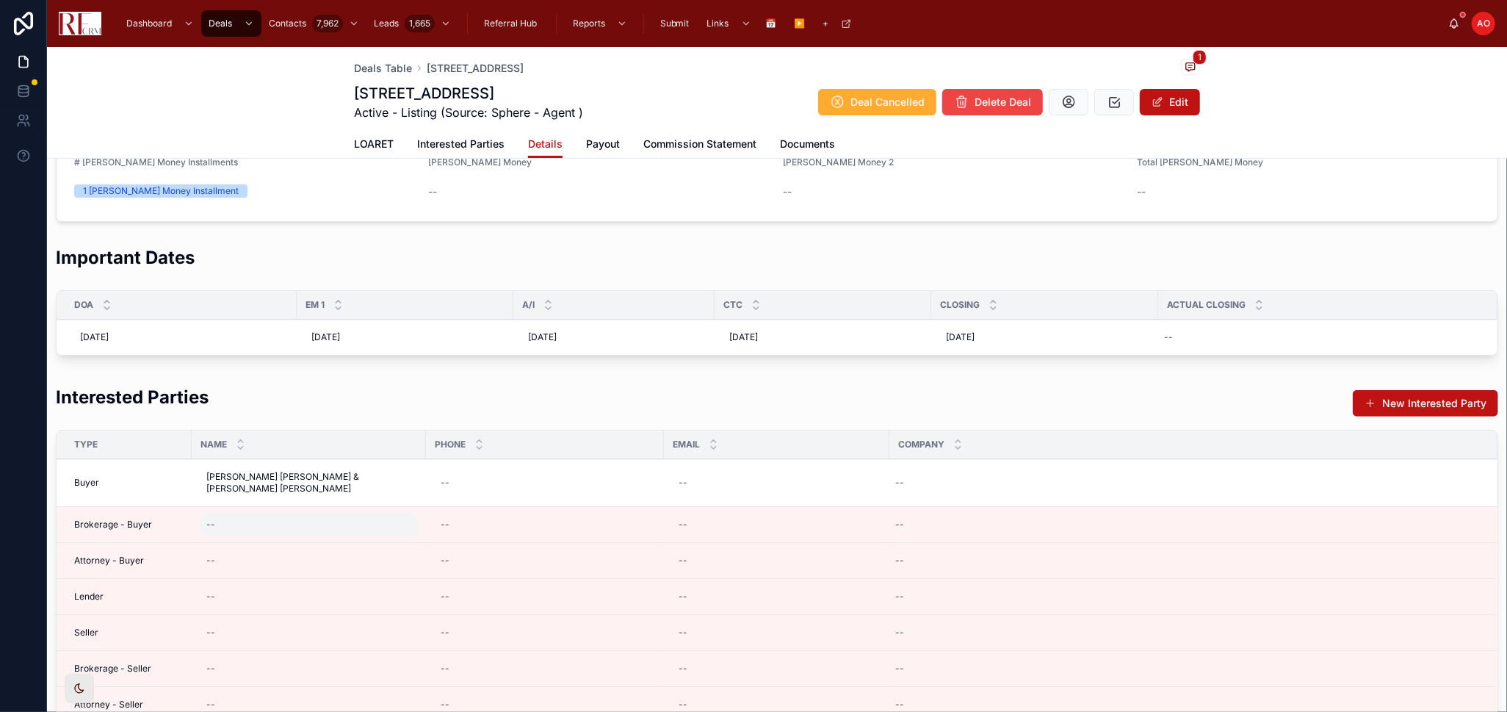
click at [314, 523] on div "--" at bounding box center [309, 525] width 217 height 24
click at [235, 540] on input "text" at bounding box center [279, 546] width 140 height 21
click at [218, 546] on input "text" at bounding box center [279, 546] width 140 height 21
type input "**********"
click at [381, 548] on icon "submit" at bounding box center [387, 544] width 12 height 12
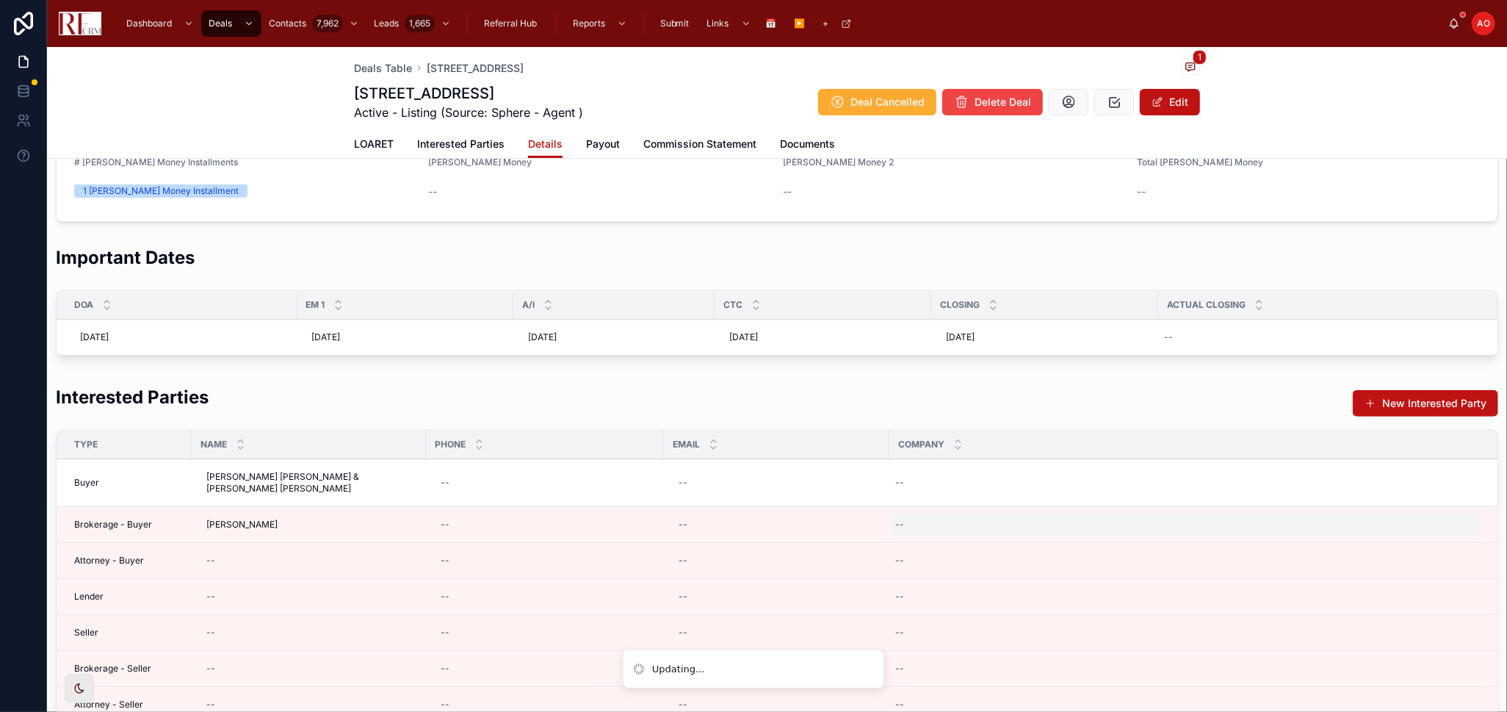
click at [937, 525] on div "--" at bounding box center [1185, 525] width 591 height 24
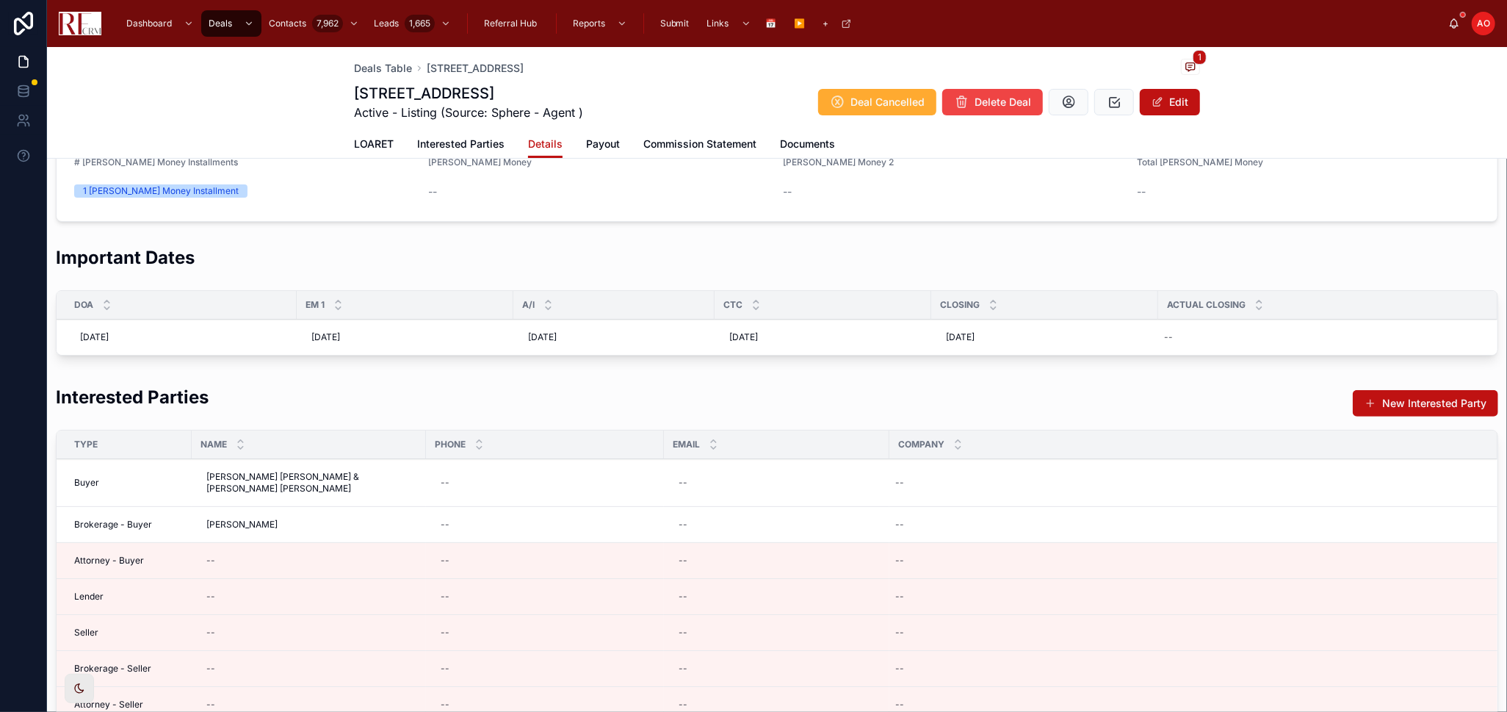
click at [937, 525] on div "--" at bounding box center [1185, 525] width 591 height 24
type input "*"
type input "**********"
click at [1074, 540] on icon "submit" at bounding box center [1076, 544] width 12 height 12
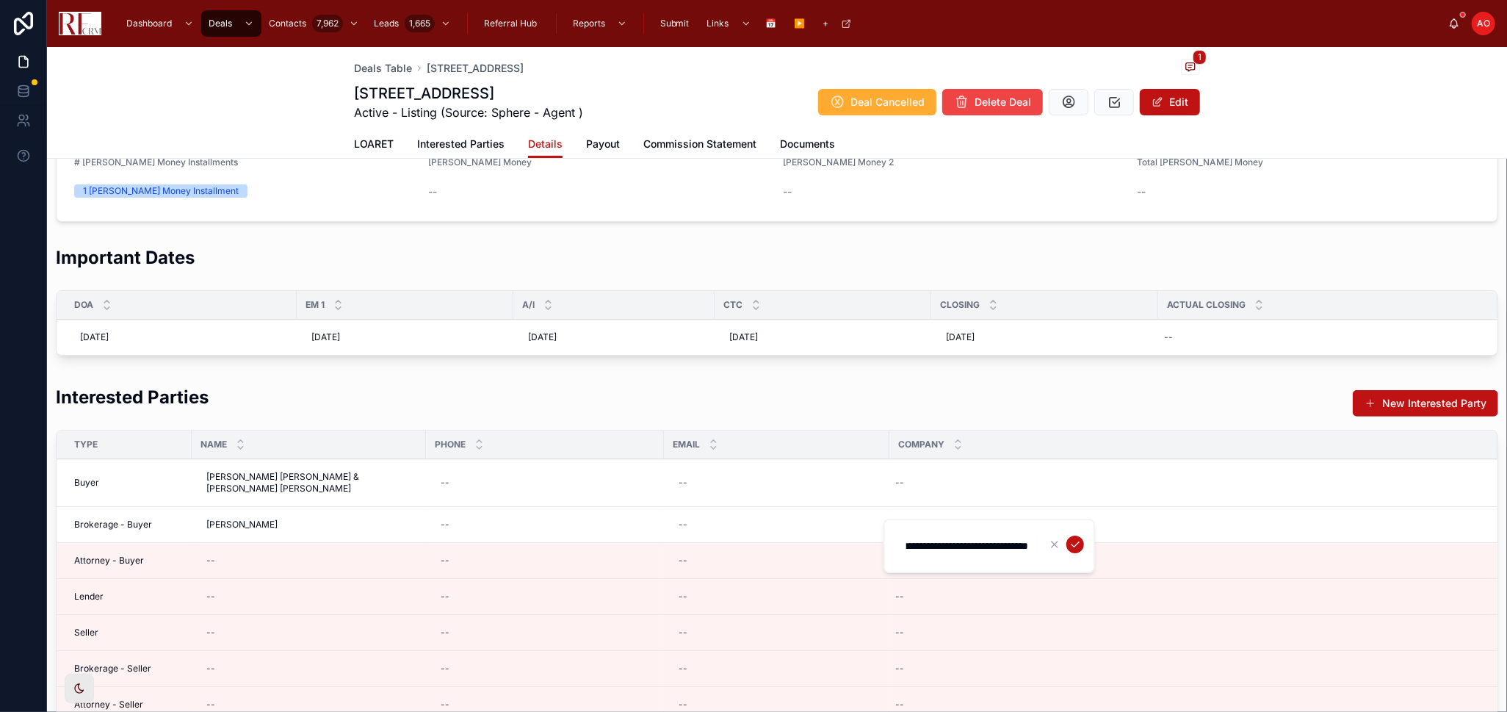
scroll to position [0, 0]
click at [268, 634] on div "--" at bounding box center [309, 633] width 217 height 24
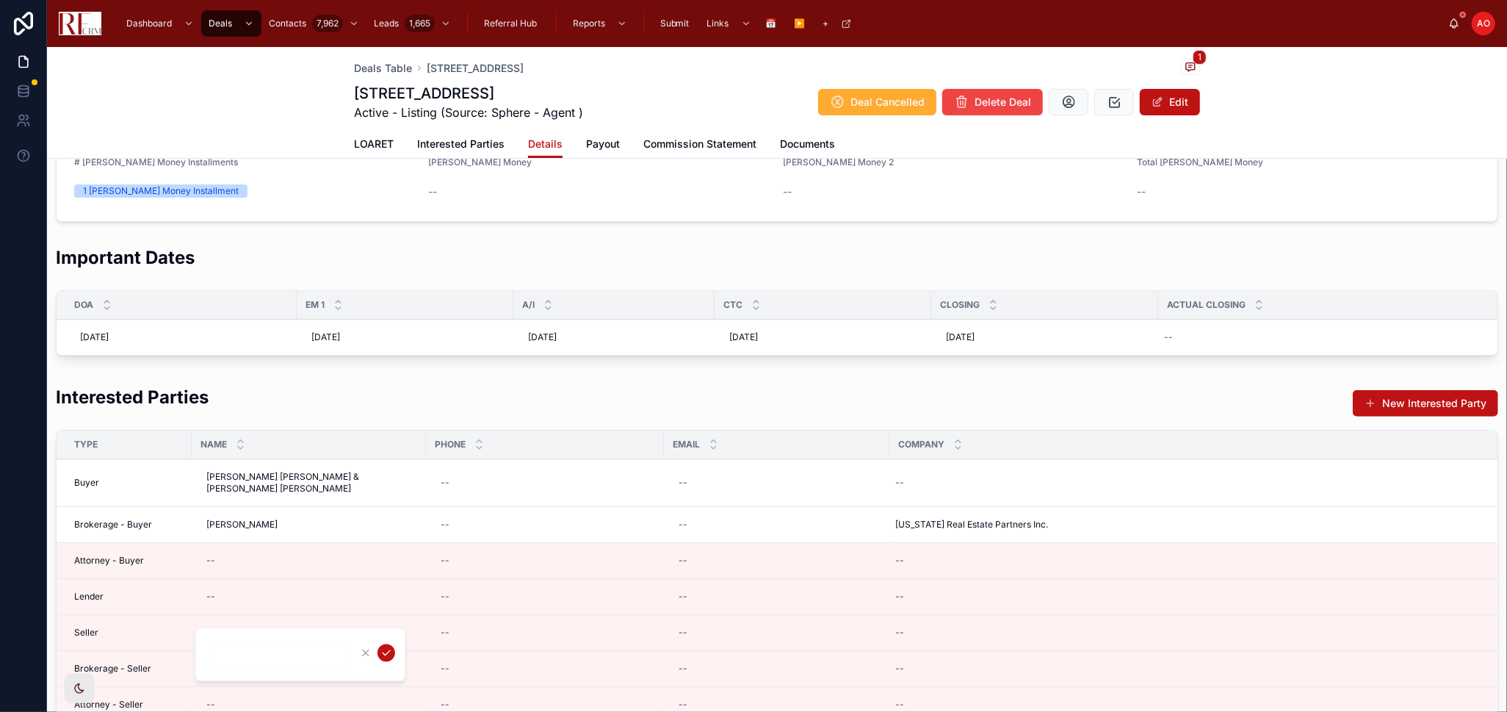
click at [231, 640] on input "text" at bounding box center [279, 654] width 140 height 21
type input "**********"
click at [386, 640] on icon "submit" at bounding box center [387, 653] width 12 height 12
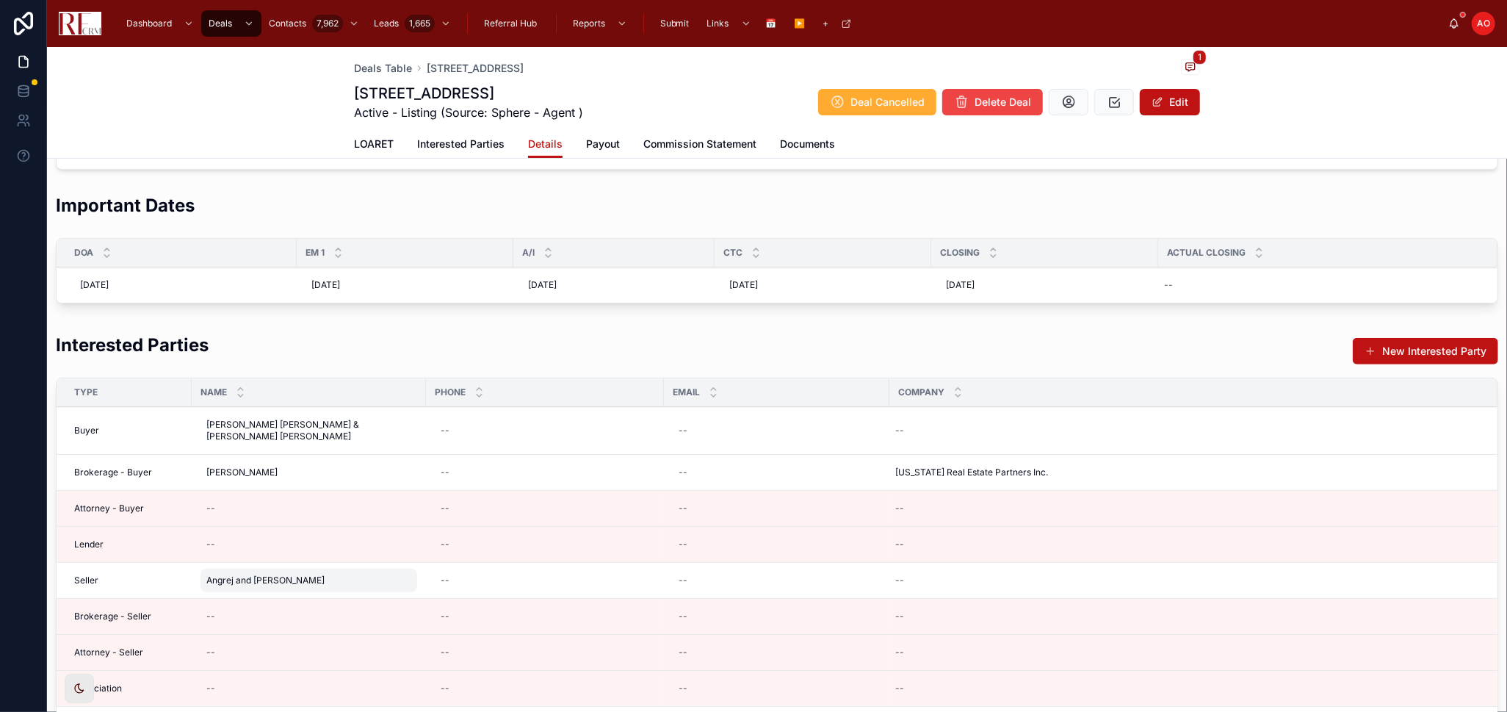
scroll to position [326, 0]
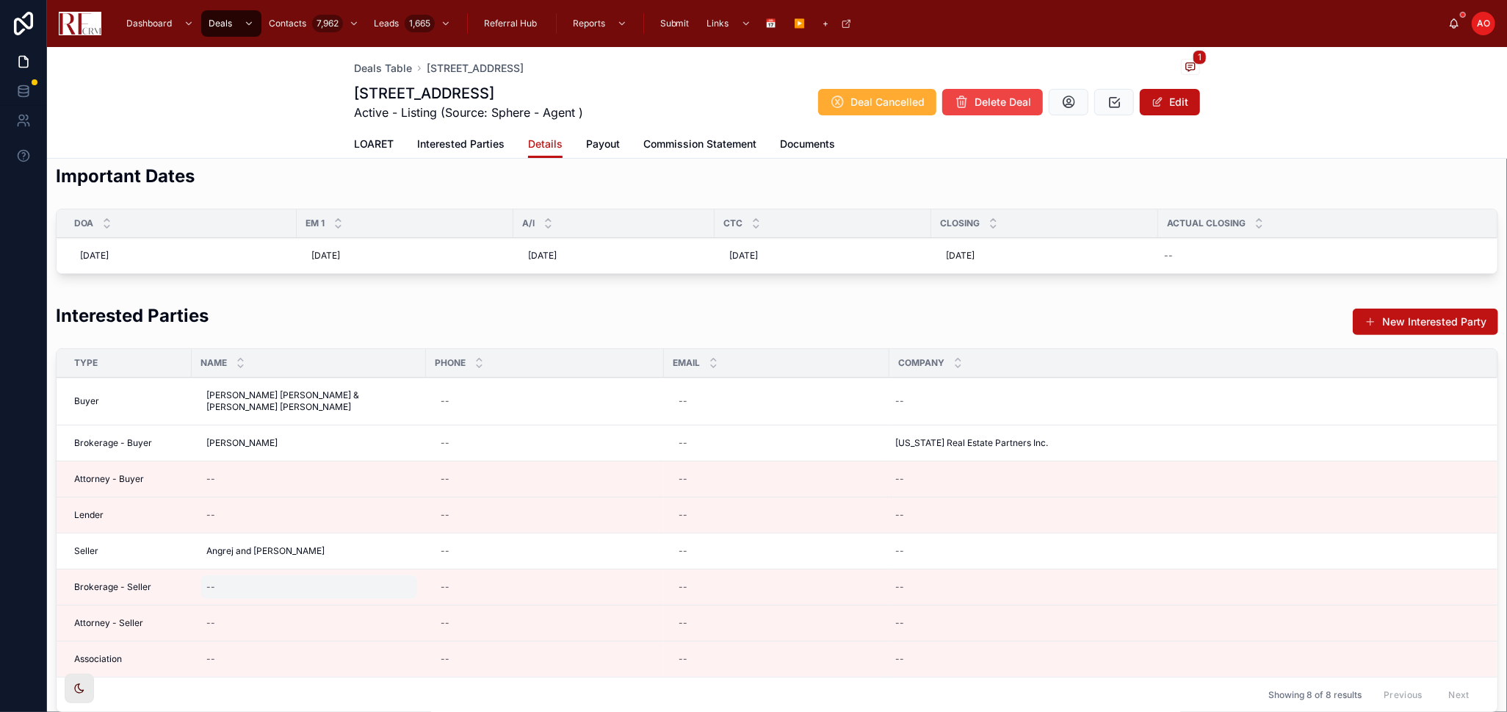
click at [287, 589] on div "--" at bounding box center [309, 587] width 217 height 24
type input "**********"
click at [382, 604] on icon "submit" at bounding box center [387, 608] width 12 height 12
click at [961, 588] on div "--" at bounding box center [1185, 587] width 591 height 24
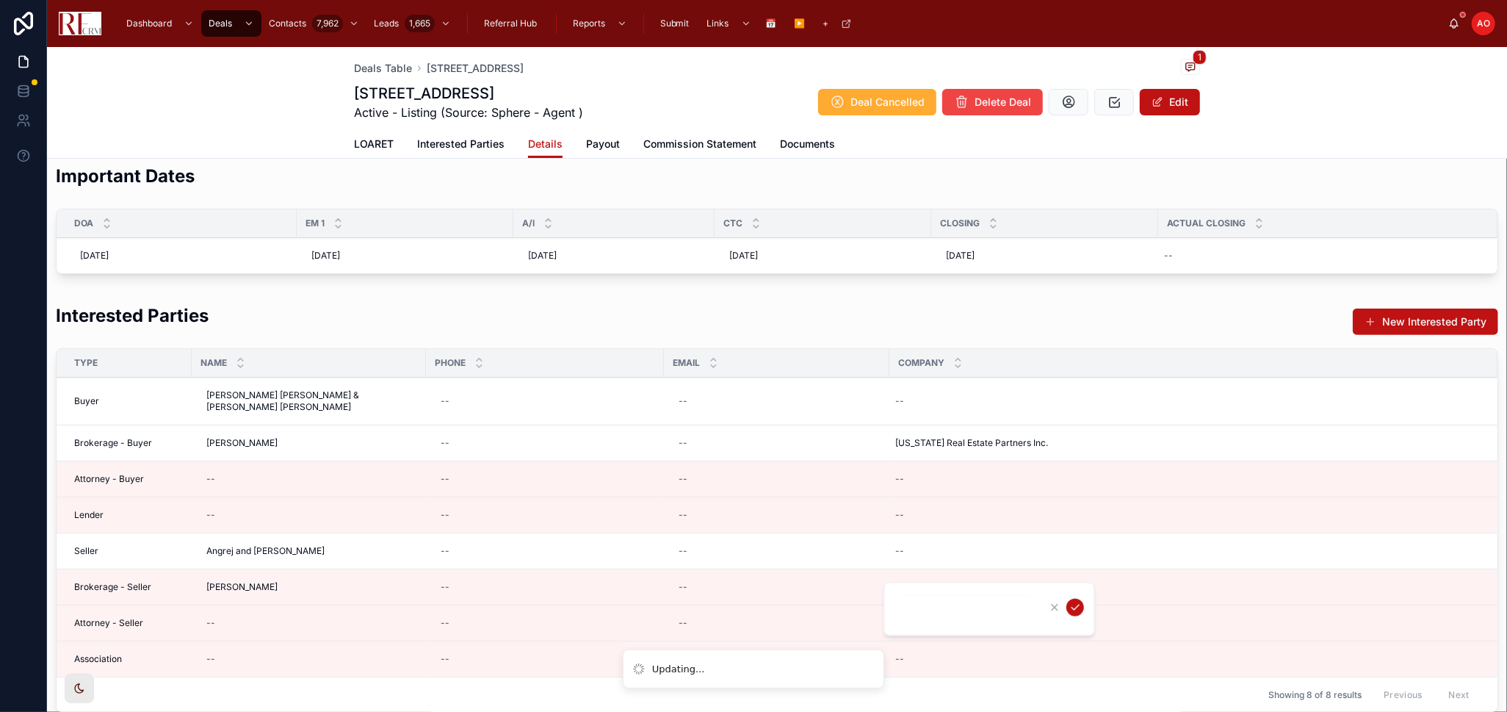
click at [965, 602] on input "text" at bounding box center [968, 609] width 140 height 21
type input "**"
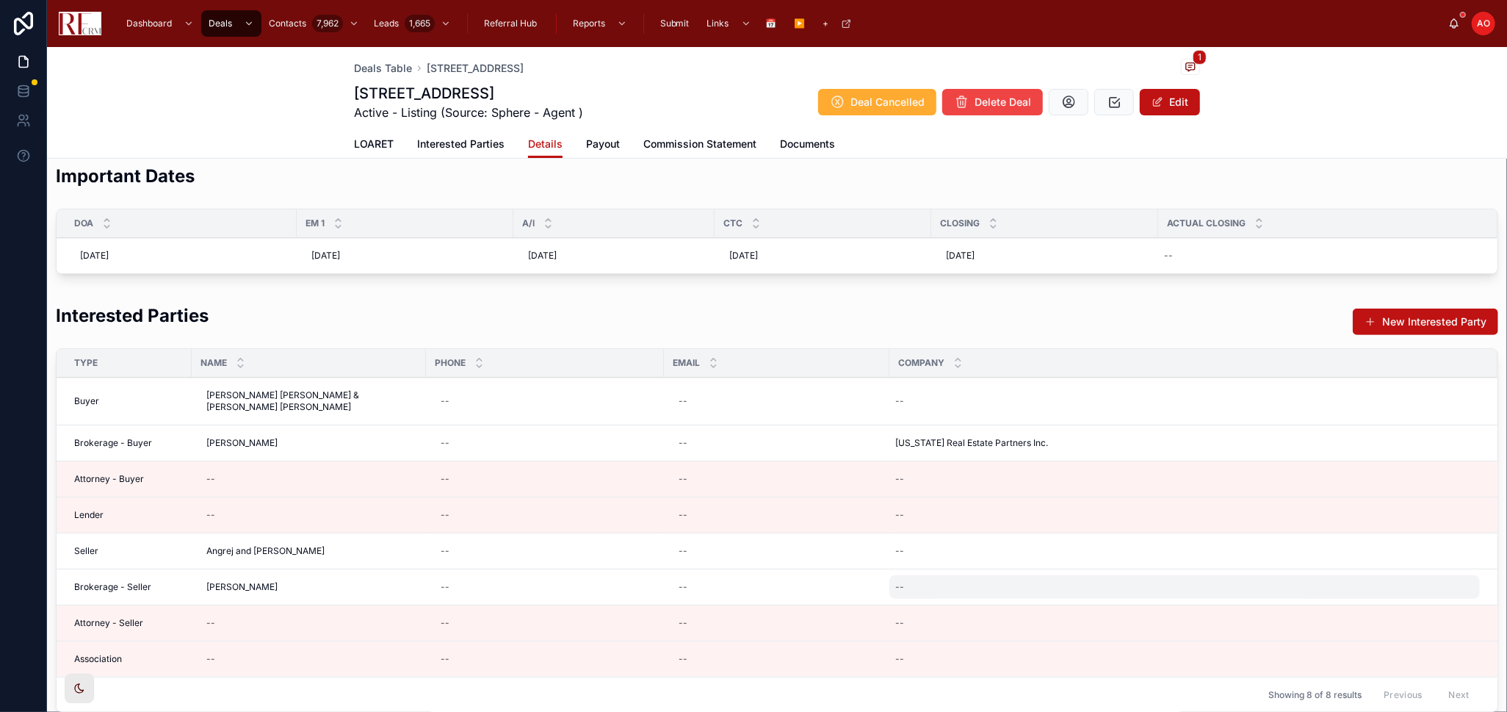
click at [980, 585] on div "--" at bounding box center [1185, 587] width 591 height 24
click at [965, 599] on input "**" at bounding box center [968, 609] width 140 height 21
type input "**********"
click at [1075, 603] on icon "submit" at bounding box center [1076, 608] width 12 height 12
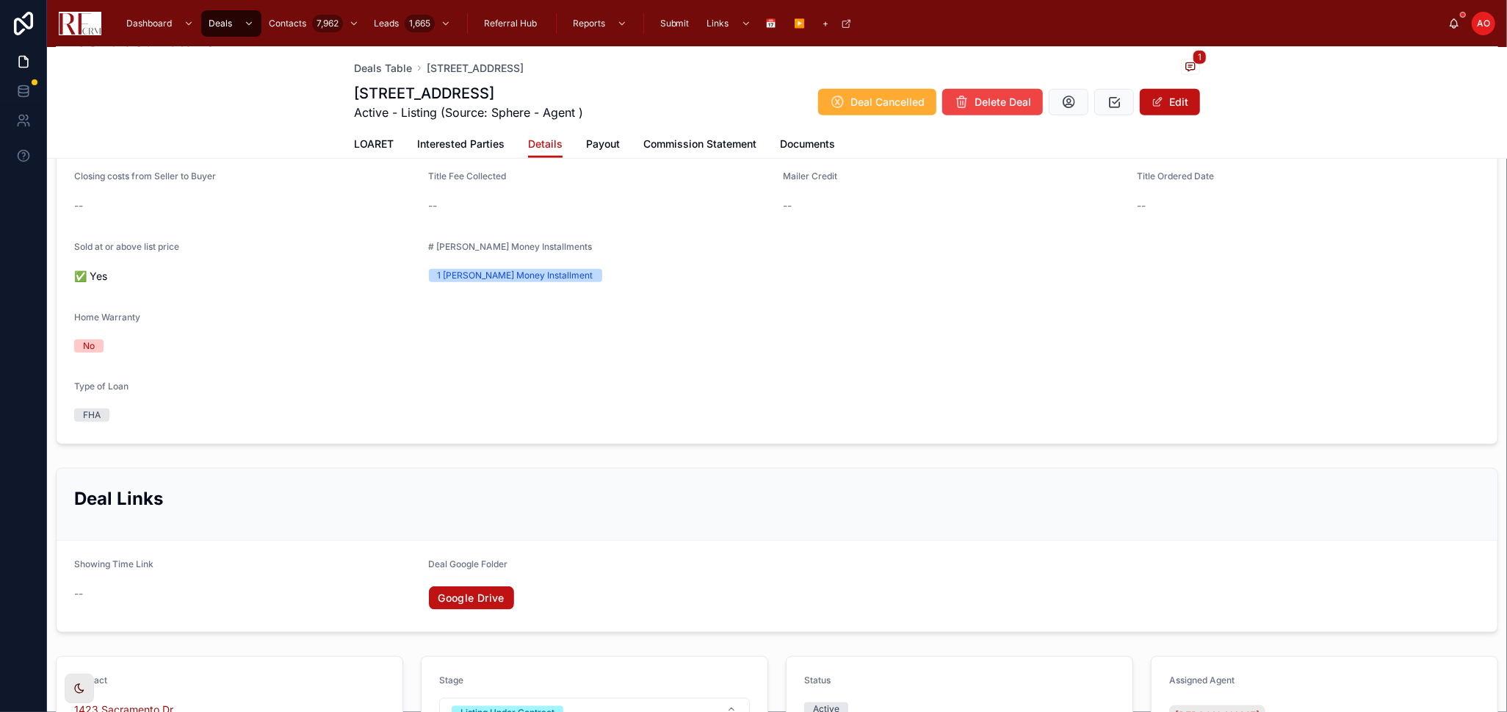
scroll to position [1142, 0]
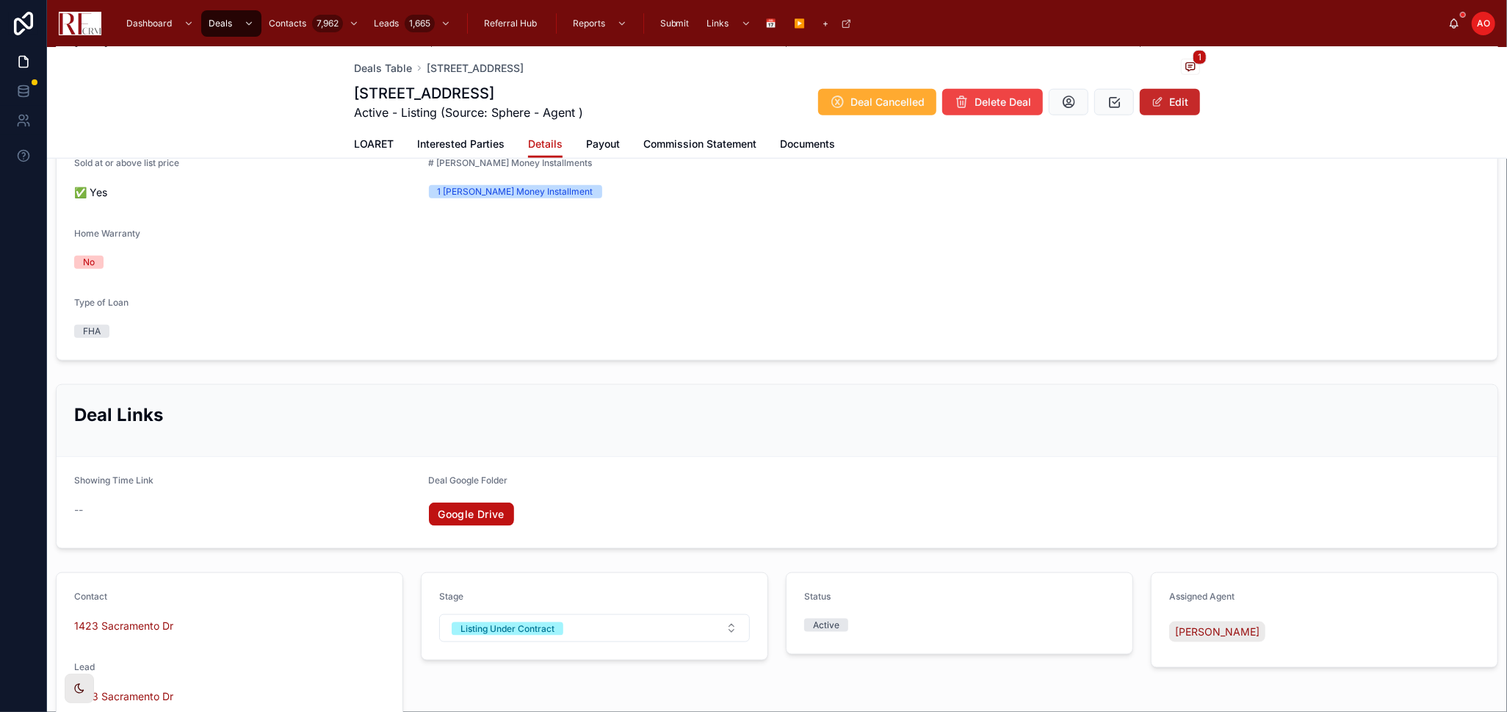
click at [1178, 91] on button "Edit" at bounding box center [1170, 102] width 60 height 26
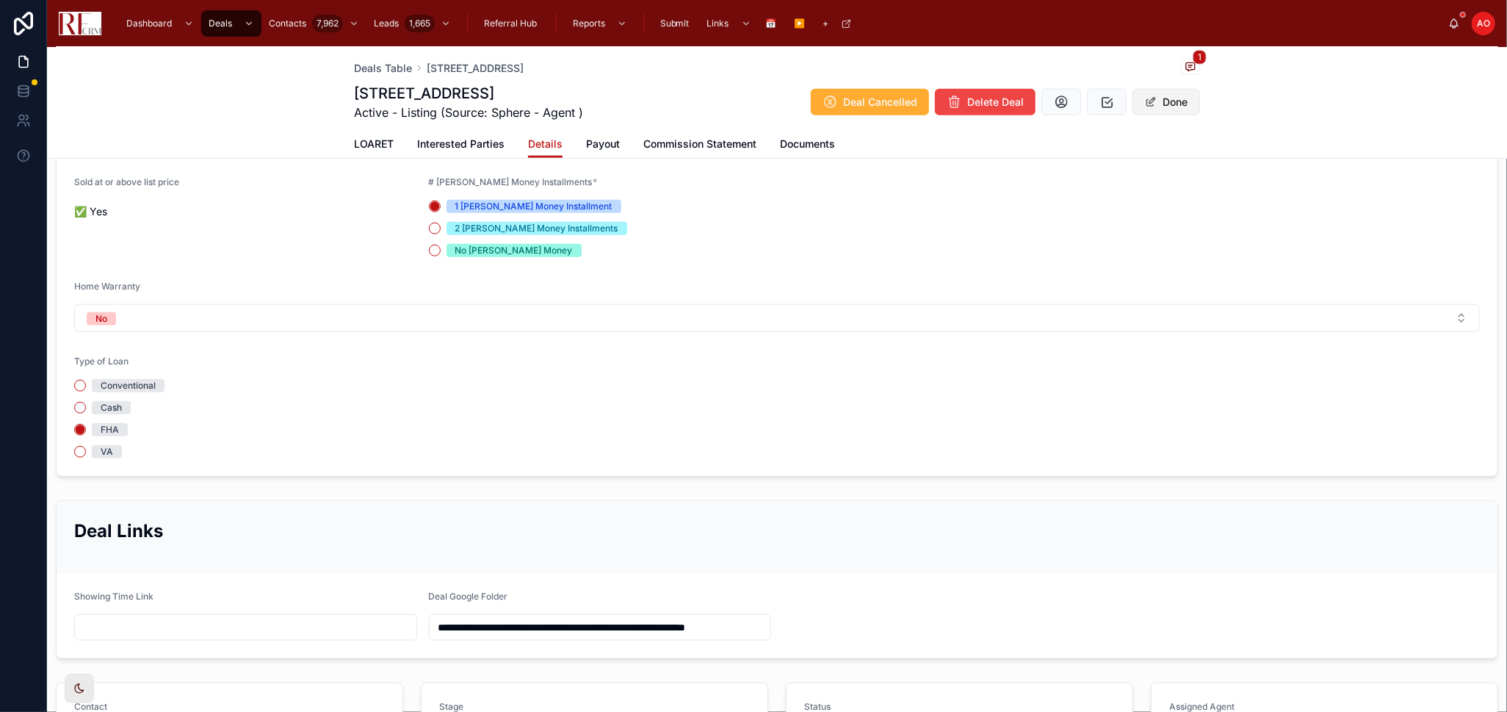
scroll to position [1156, 0]
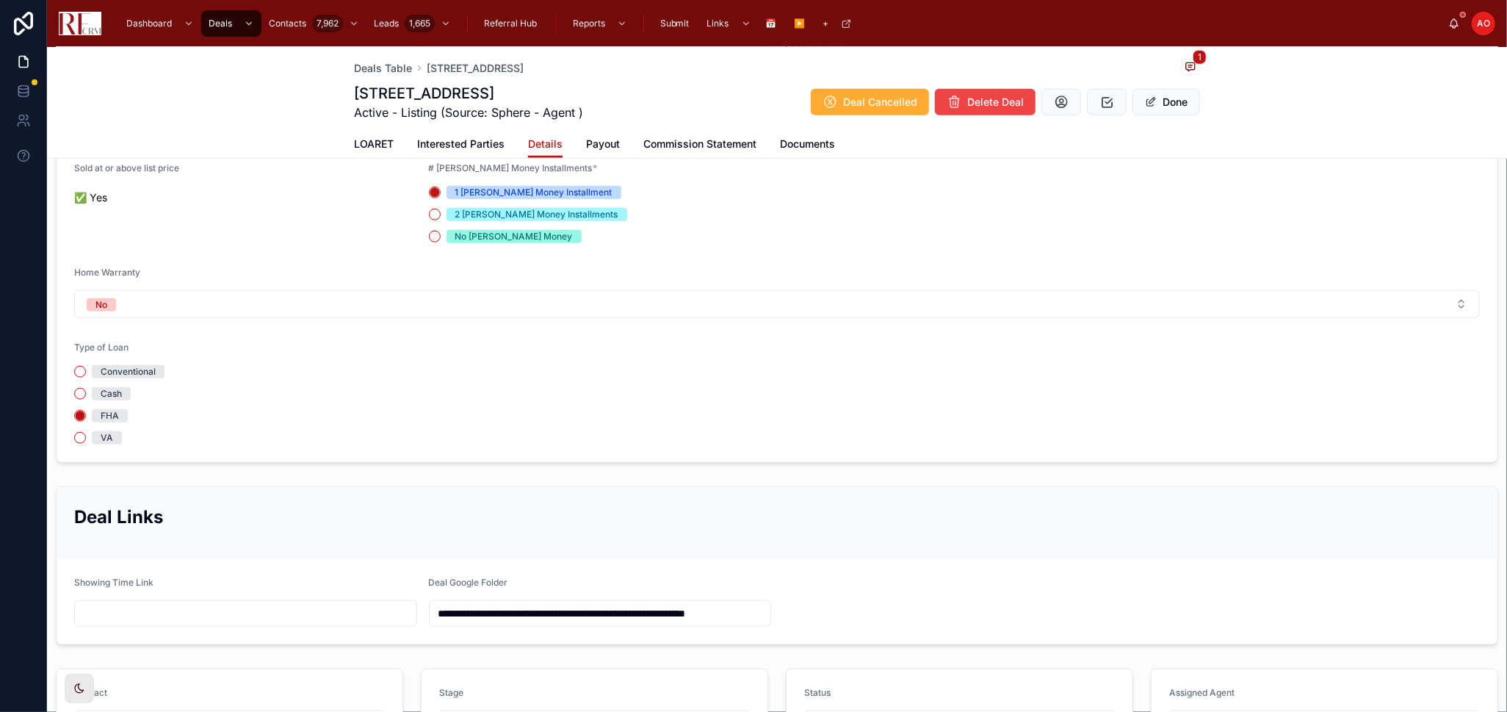
click at [218, 610] on input "text" at bounding box center [246, 613] width 342 height 21
paste input "**********"
type input "**********"
click at [283, 431] on div "VA" at bounding box center [245, 437] width 343 height 13
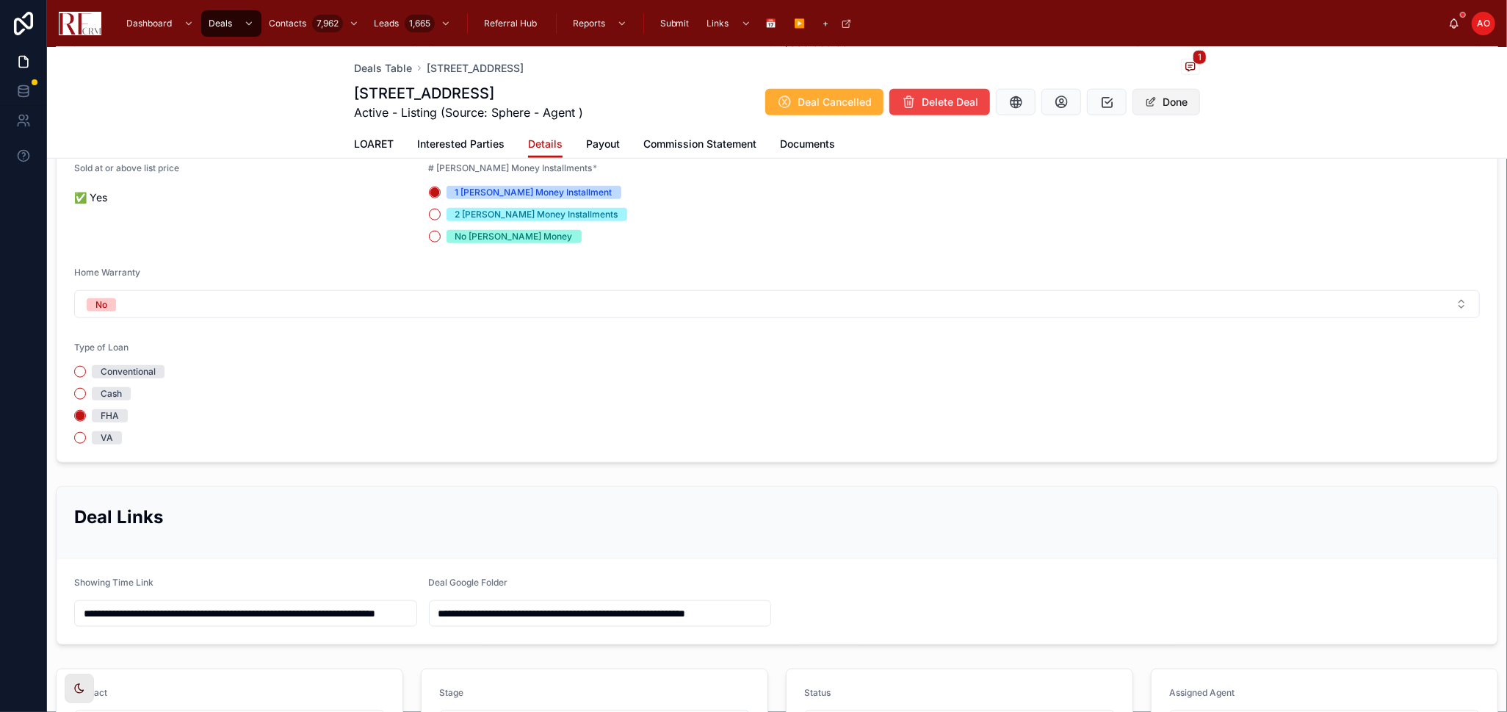
click at [1177, 102] on button "Done" at bounding box center [1167, 102] width 68 height 26
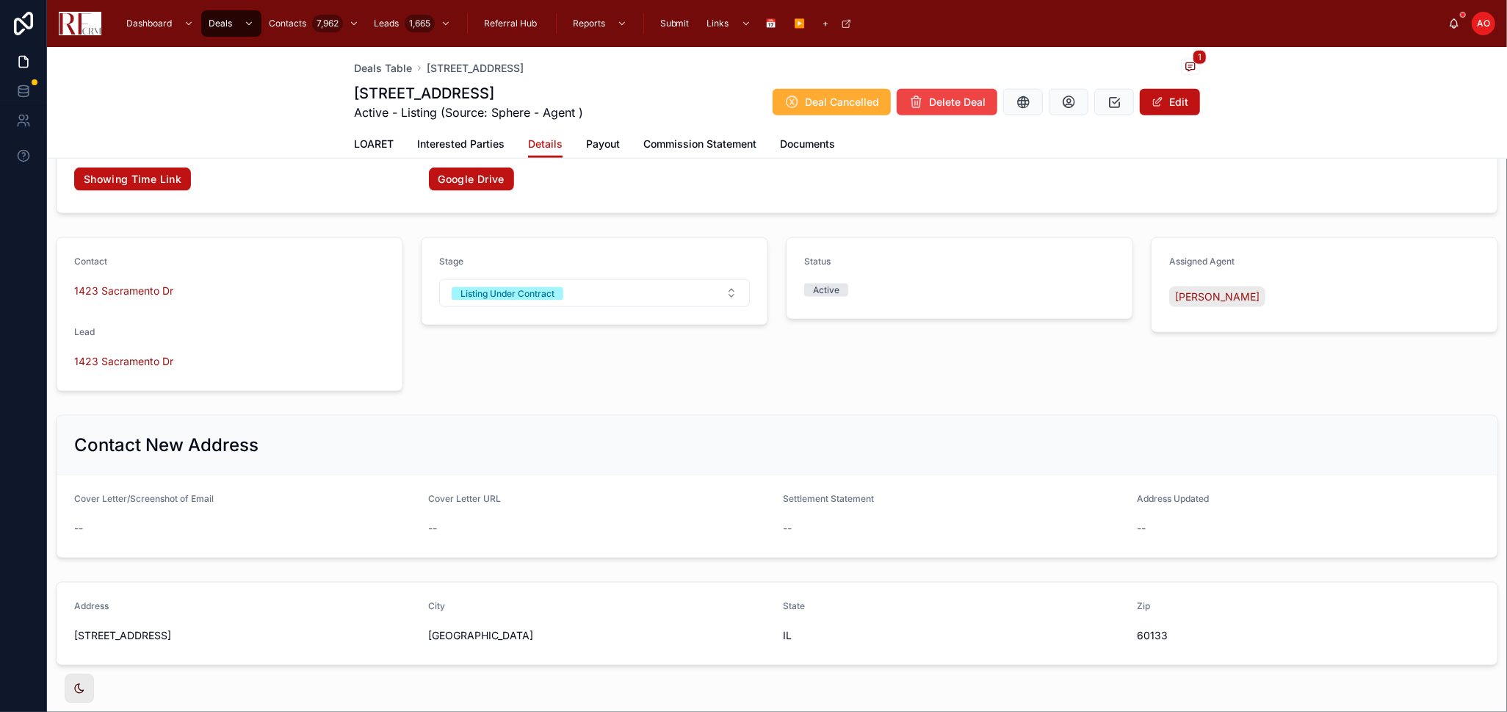
scroll to position [1529, 0]
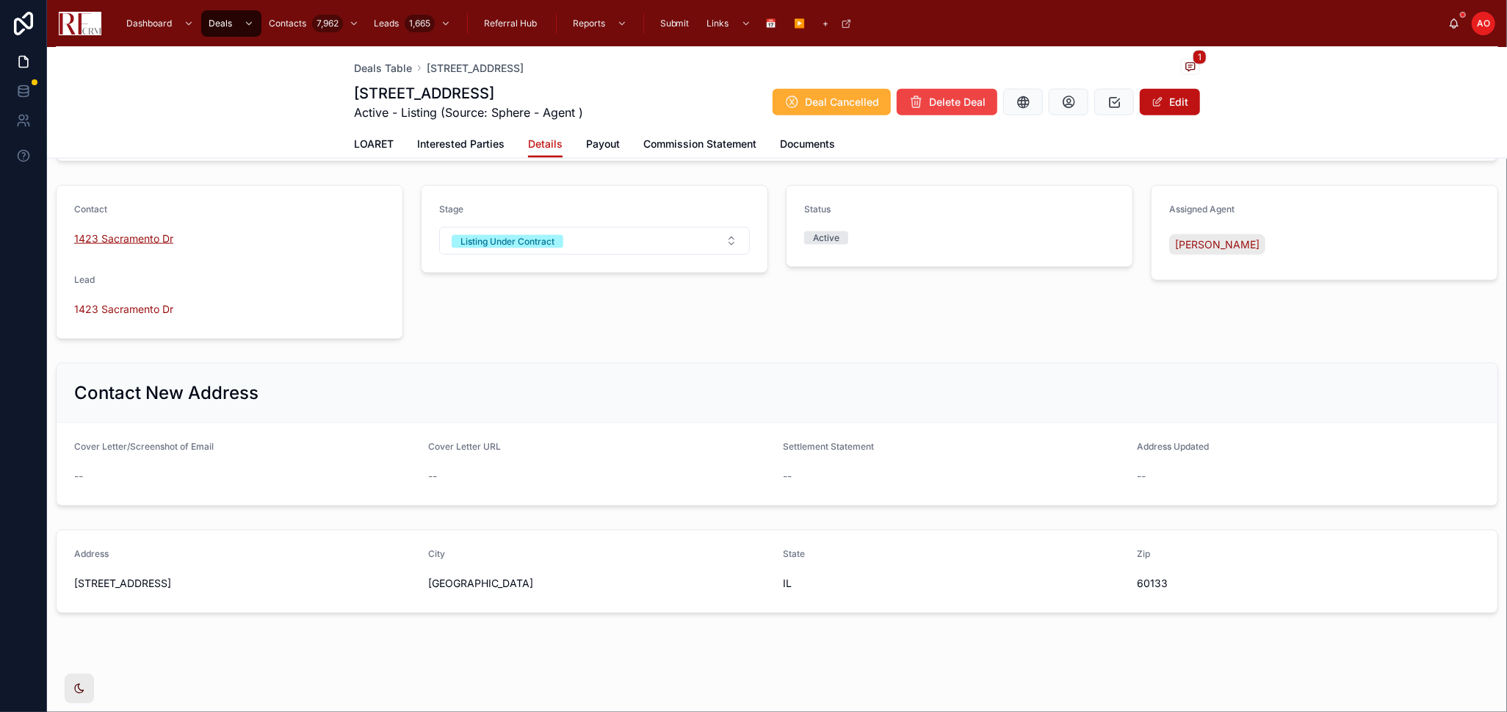
click at [118, 236] on span "1423 Sacramento Dr" at bounding box center [123, 238] width 99 height 15
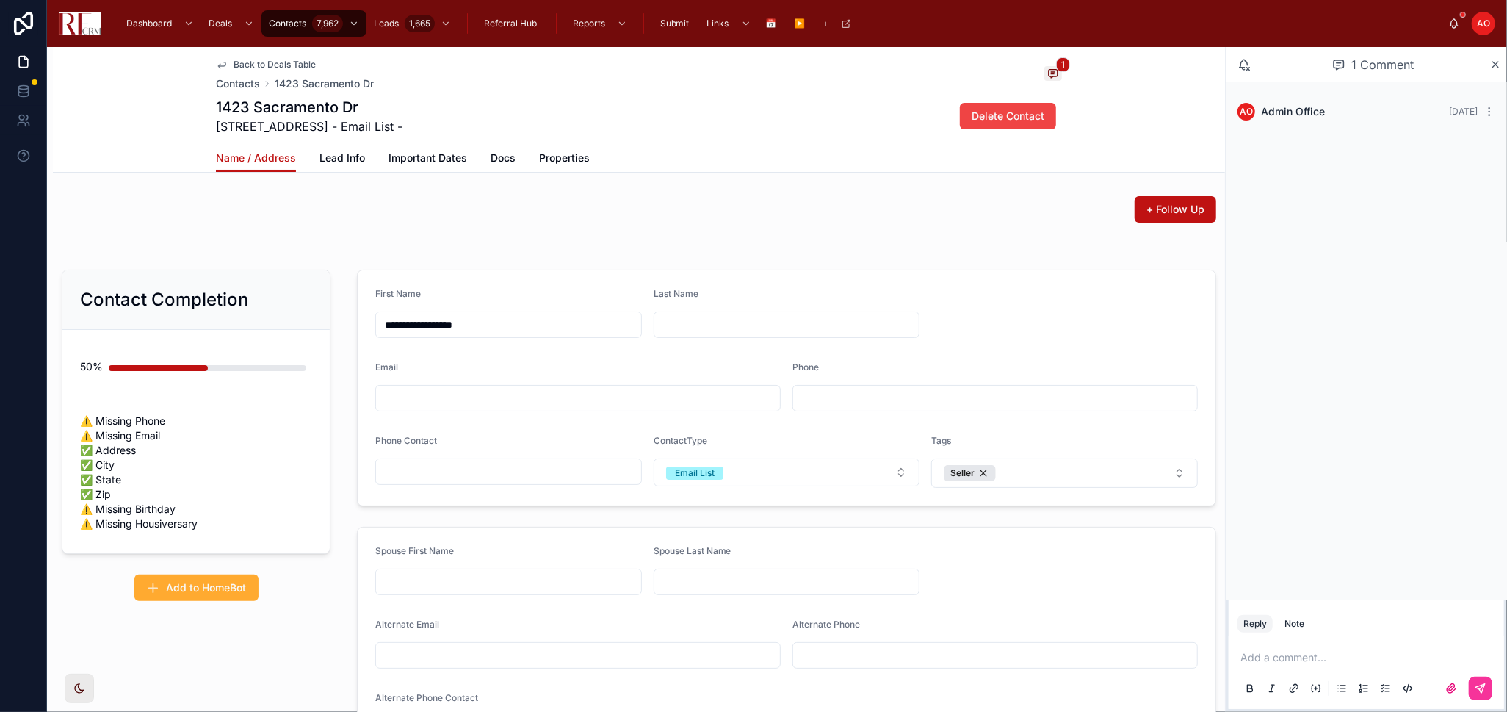
click at [463, 323] on input "**********" at bounding box center [508, 324] width 265 height 21
type input "*"
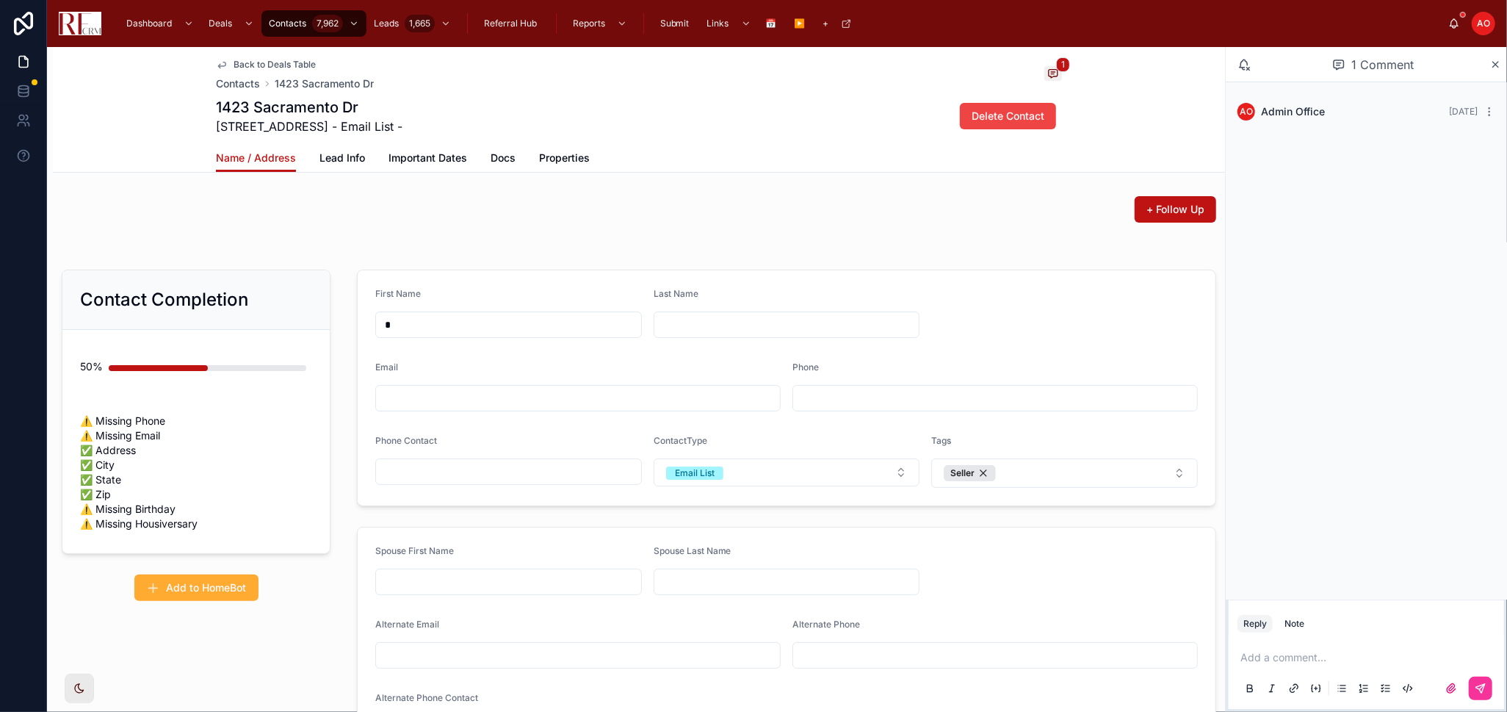
type input "**"
type input "***"
type input "*****"
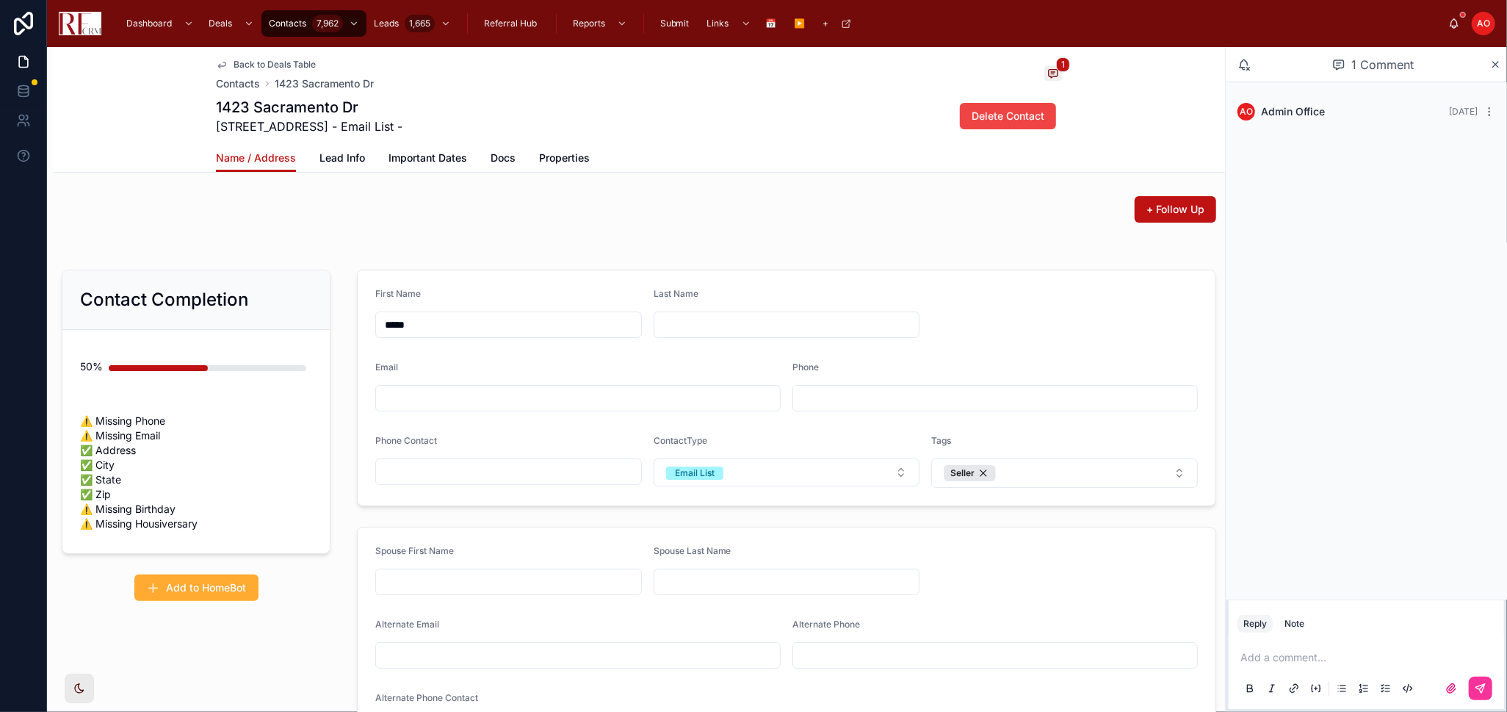
type input "*****"
type input "******"
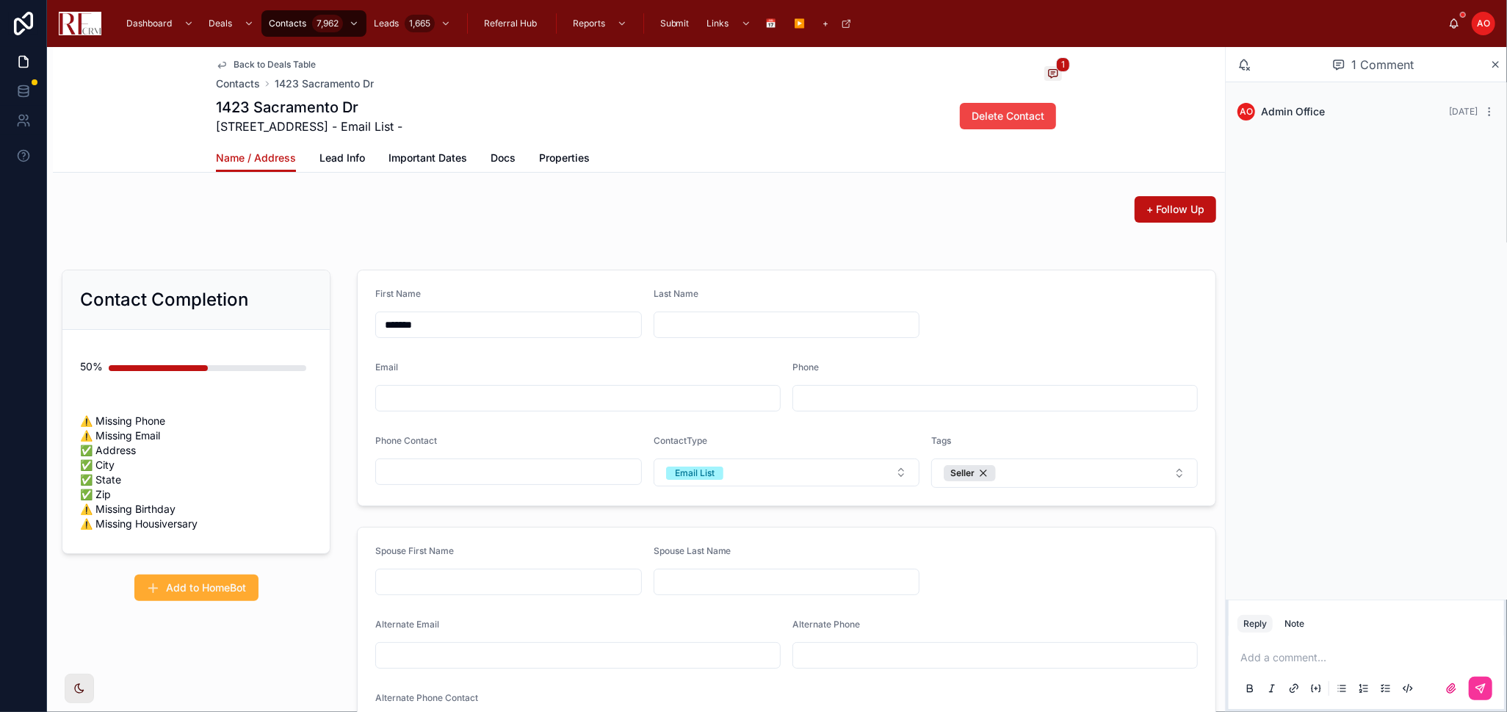
type input "******"
click at [690, 315] on input "text" at bounding box center [787, 324] width 265 height 21
type input "******"
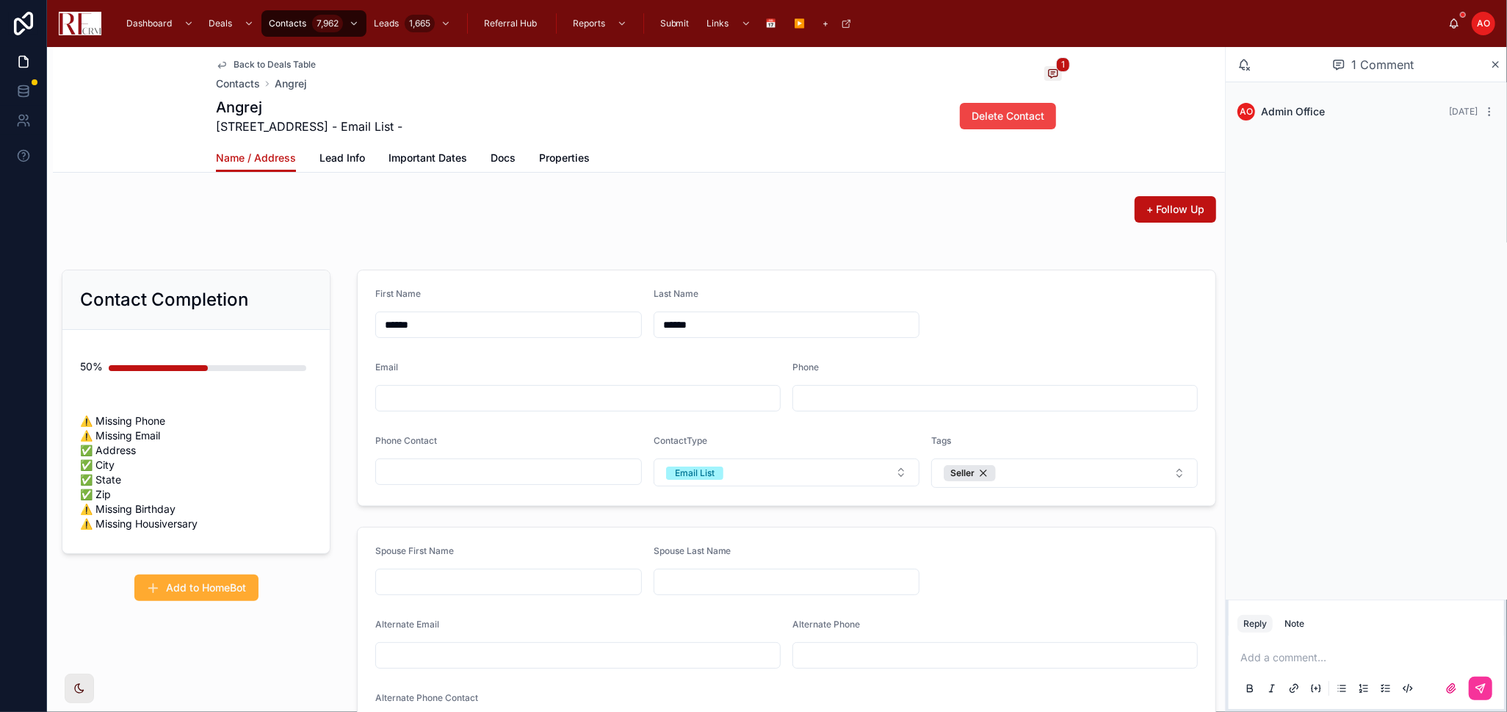
click at [454, 569] on div at bounding box center [508, 582] width 267 height 26
click at [464, 580] on input "text" at bounding box center [508, 582] width 265 height 21
type input "*"
type input "*******"
click at [682, 579] on input "text" at bounding box center [787, 582] width 265 height 21
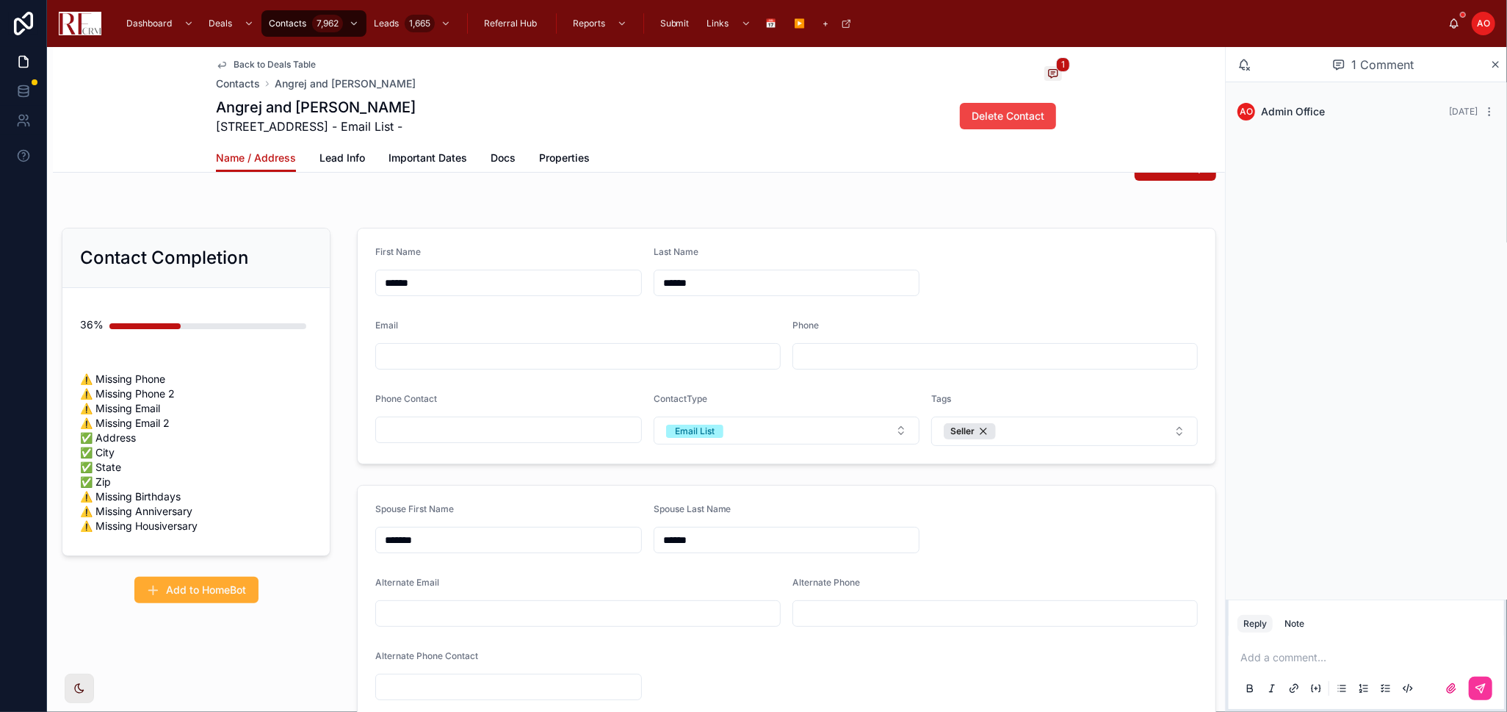
scroll to position [82, 0]
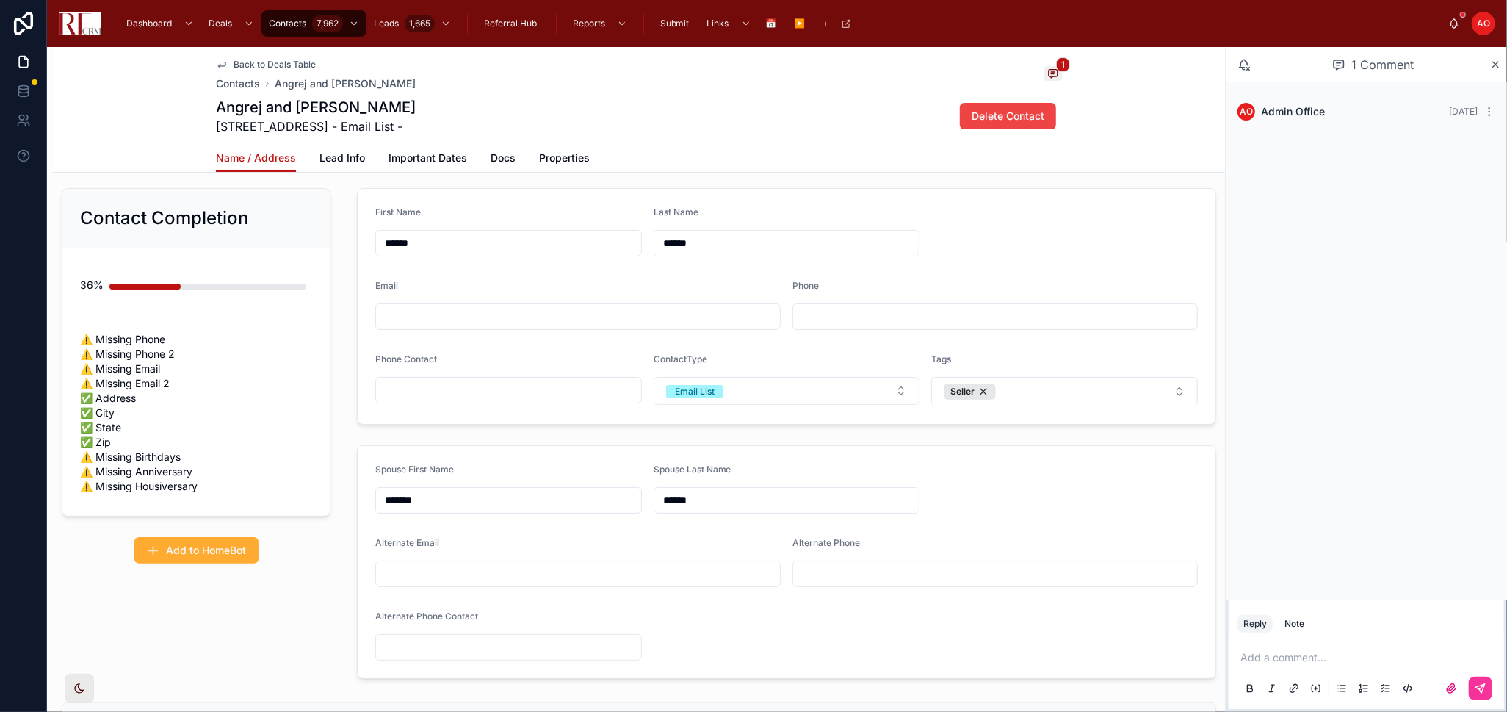
type input "******"
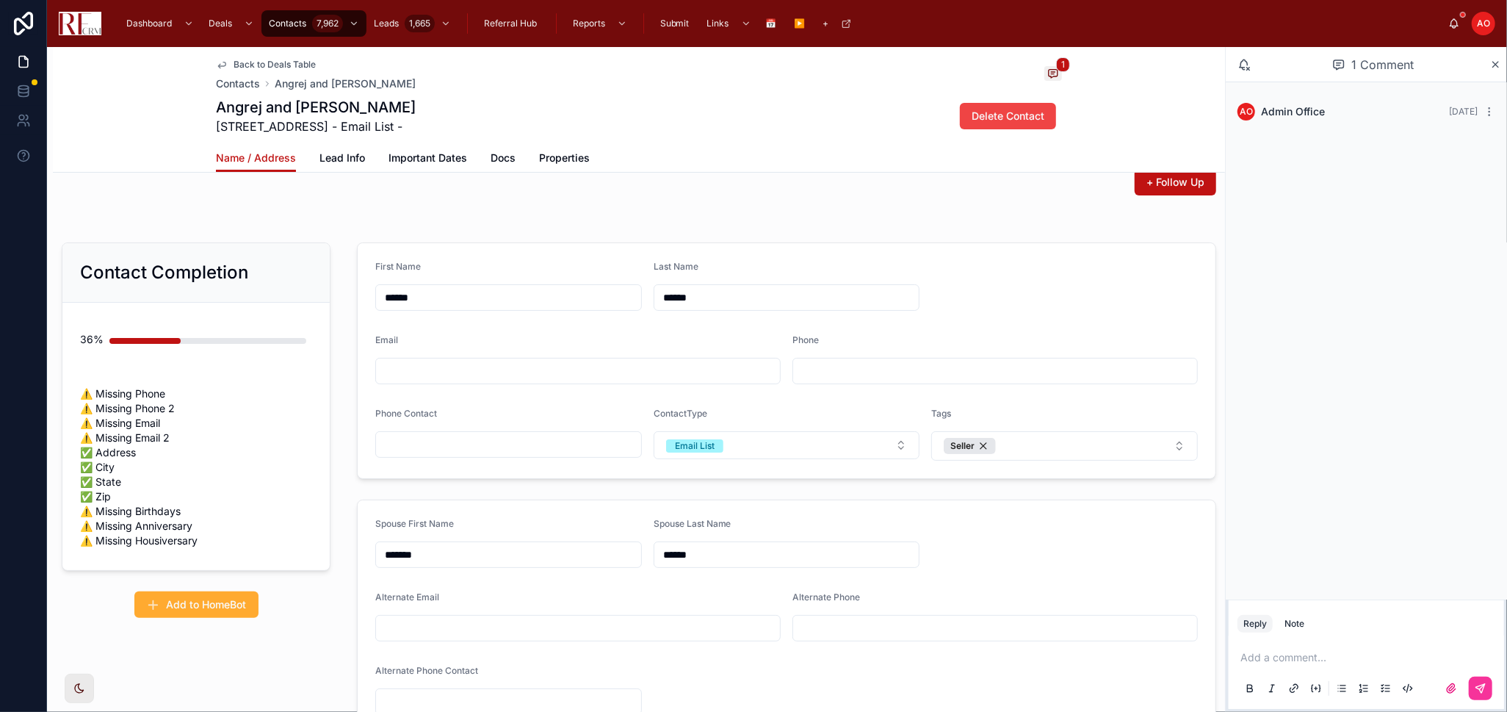
scroll to position [0, 0]
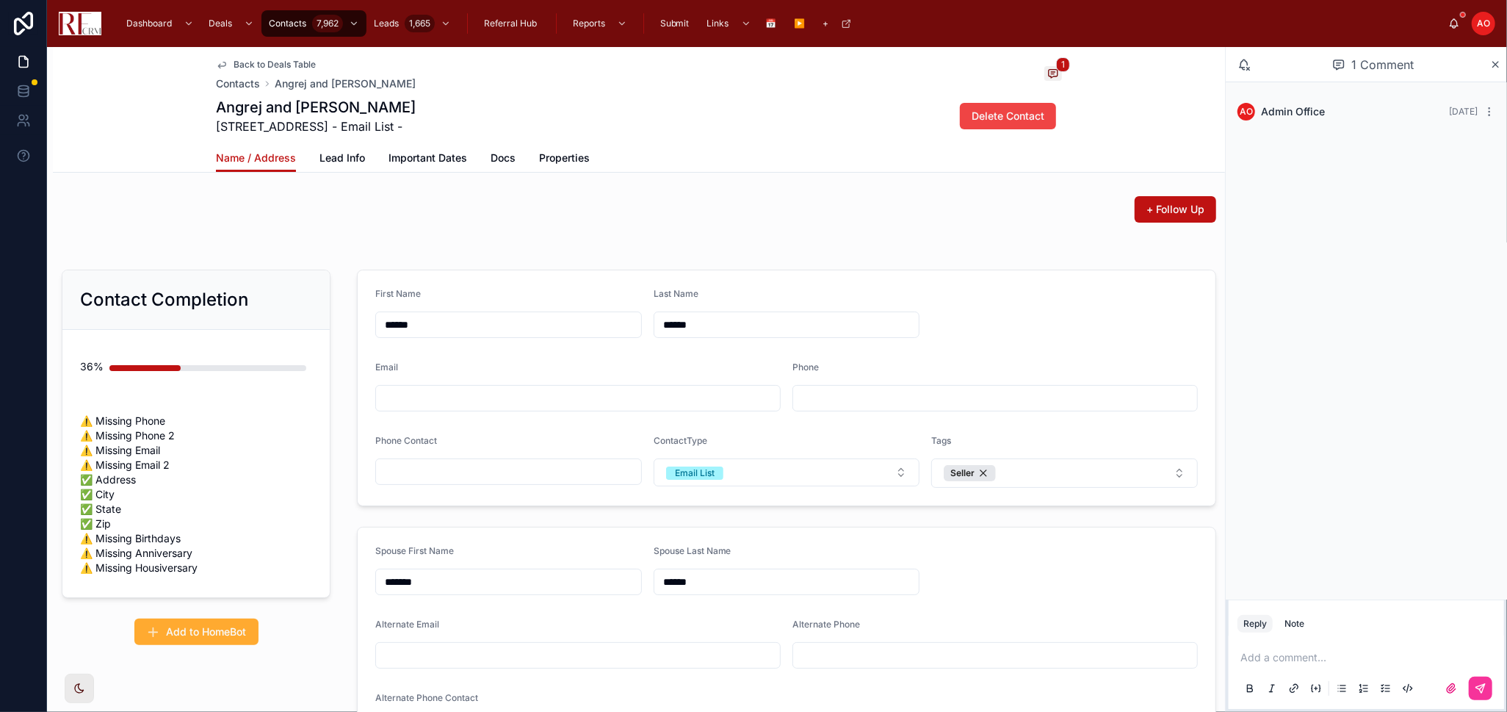
click at [226, 62] on link "Back to Deals Table" at bounding box center [266, 65] width 100 height 12
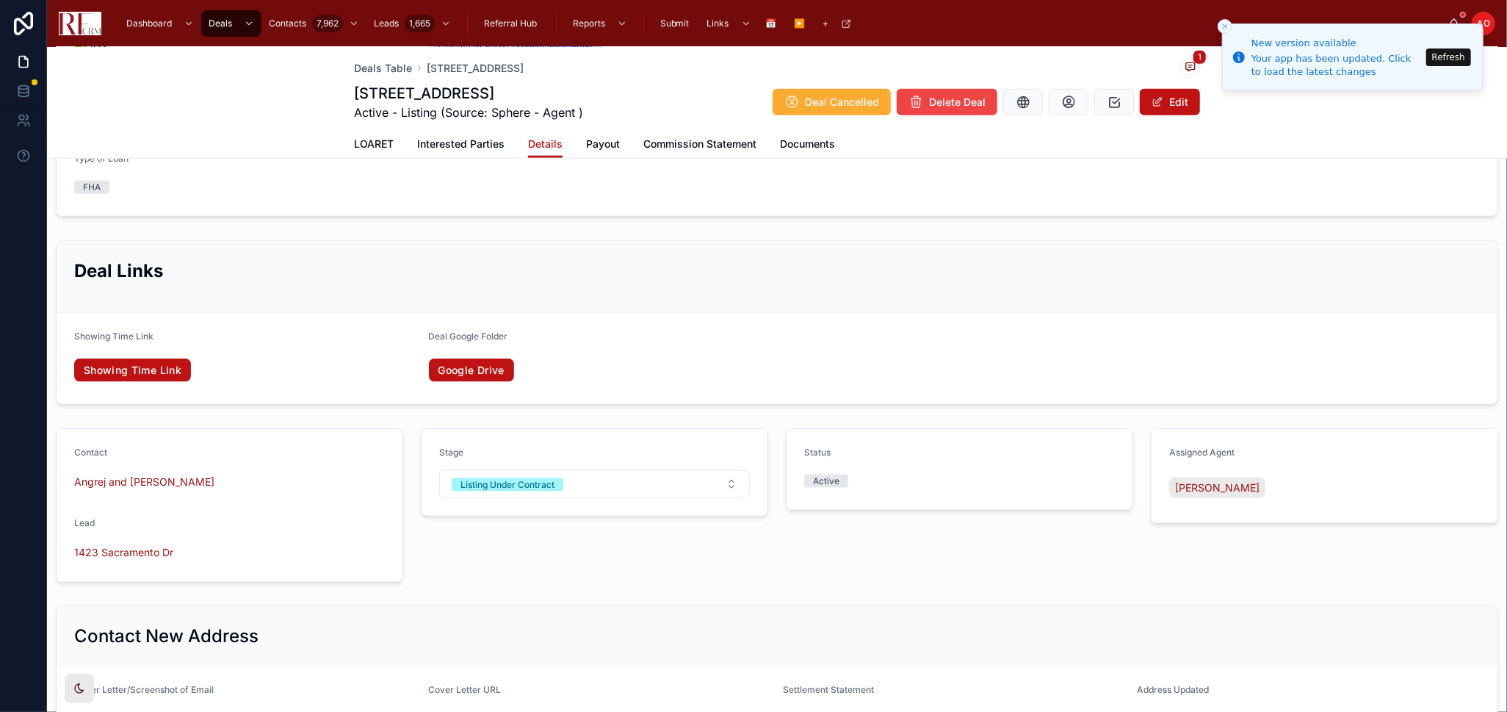
scroll to position [1305, 0]
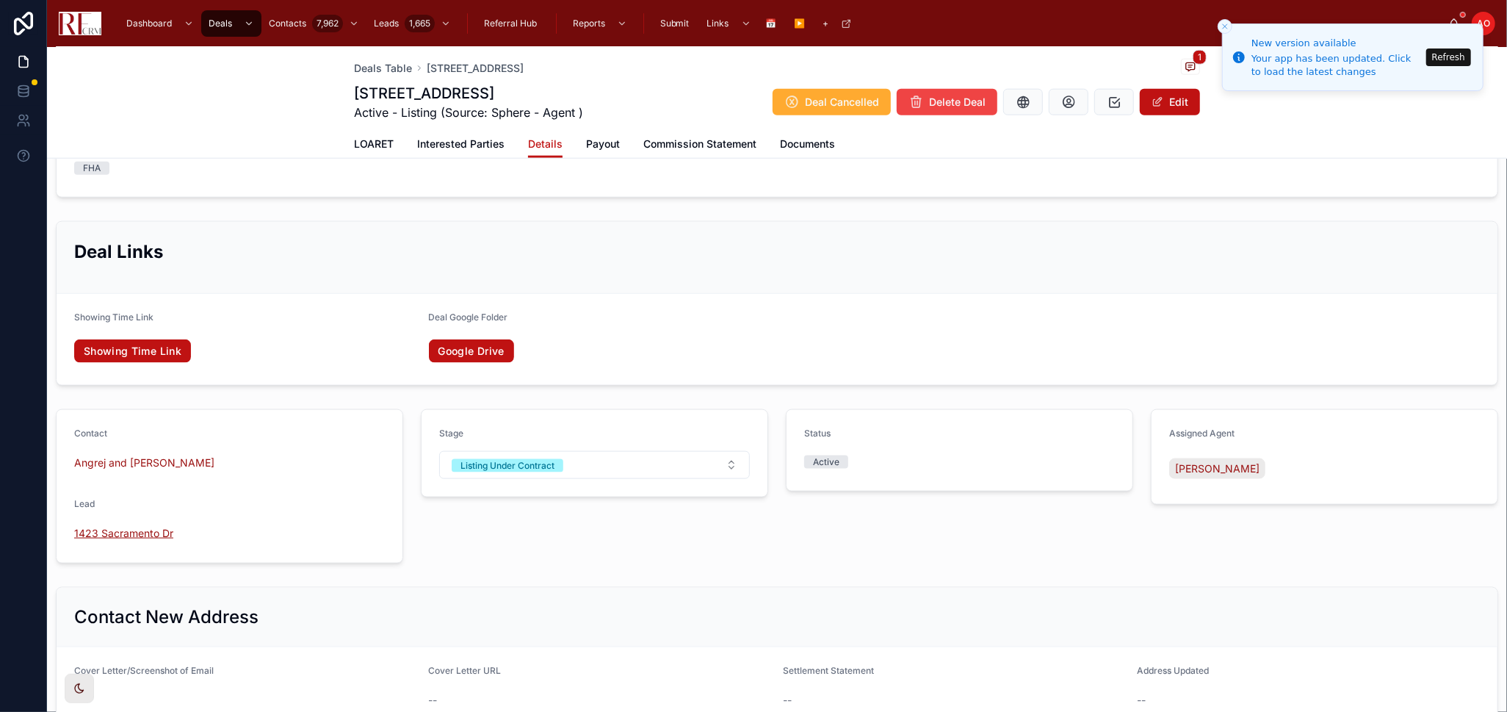
click at [105, 527] on span "1423 Sacramento Dr" at bounding box center [123, 533] width 99 height 15
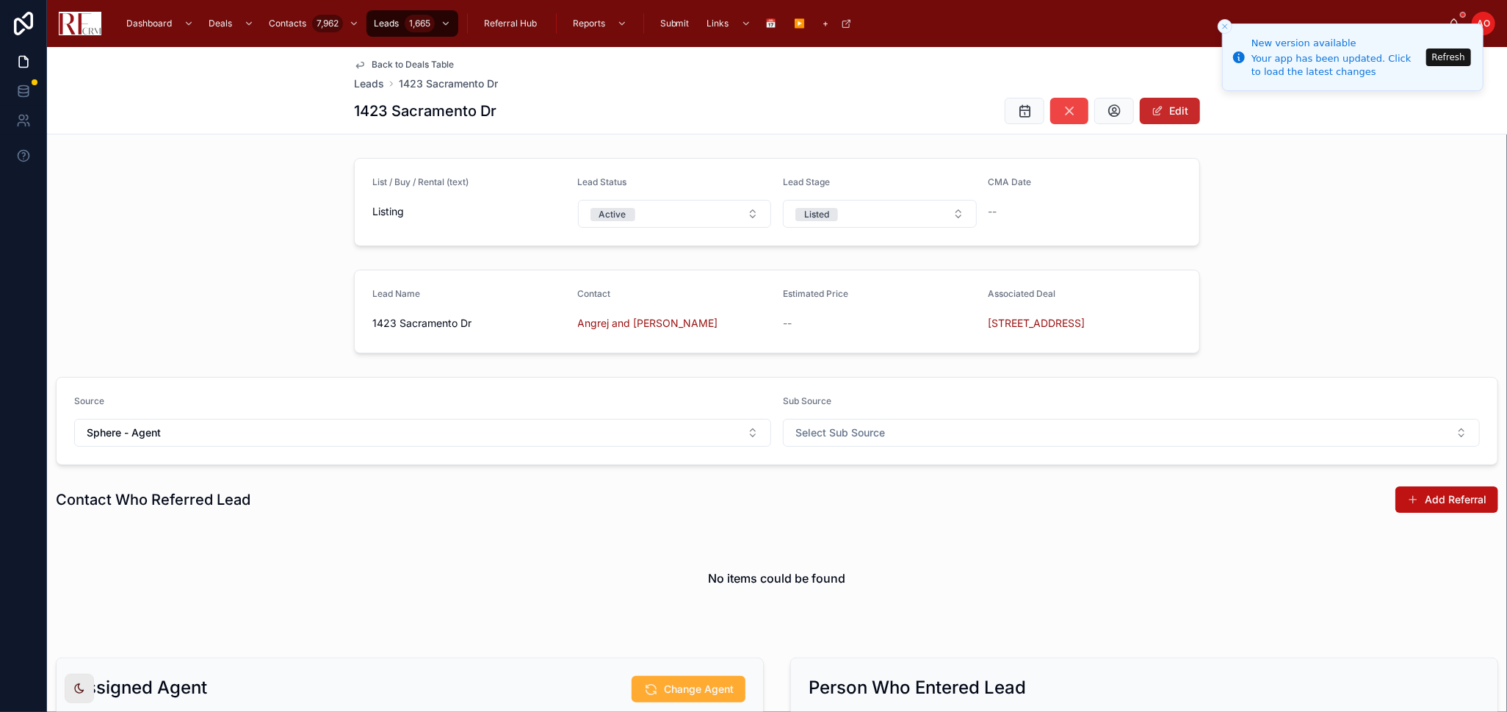
click at [1166, 113] on button "Edit" at bounding box center [1170, 111] width 60 height 26
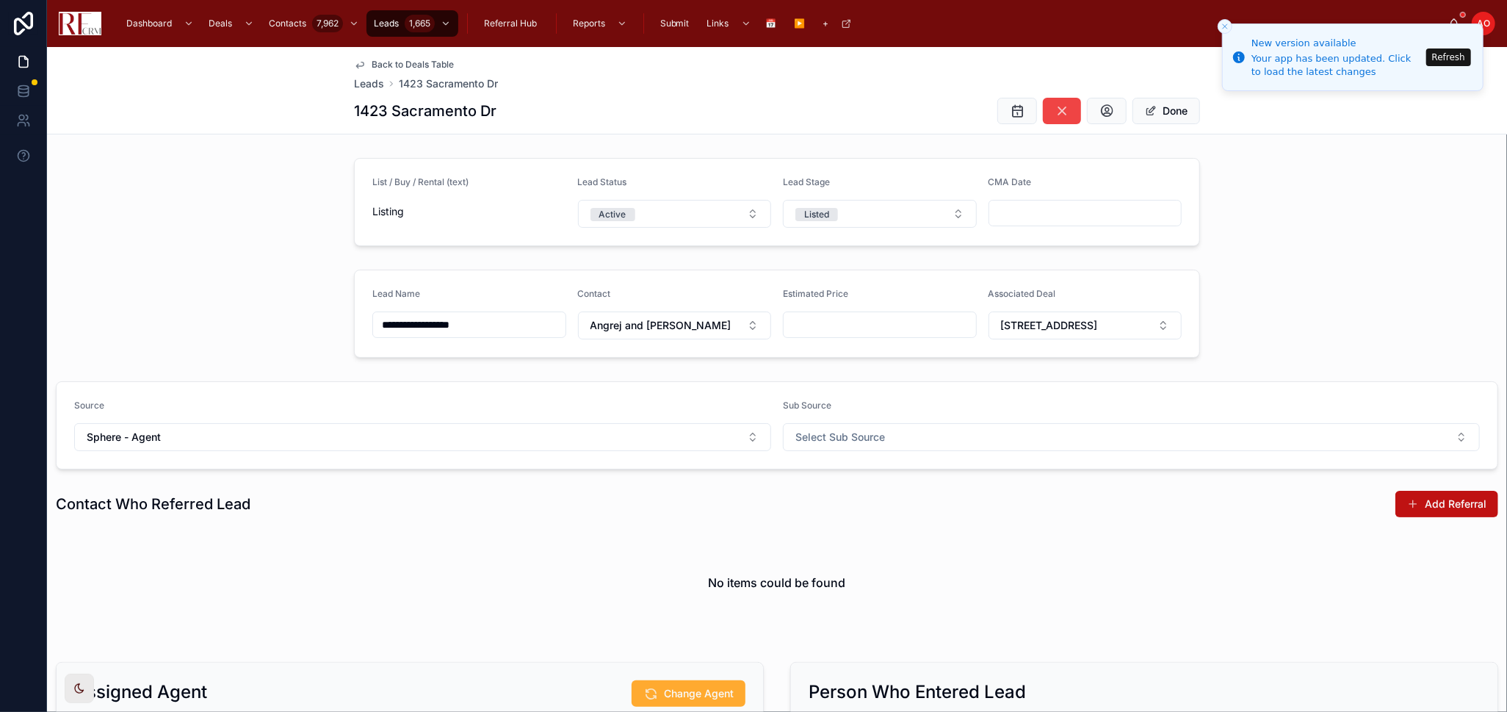
click at [814, 325] on input "text" at bounding box center [880, 324] width 192 height 21
click at [645, 320] on span "Angrej and Pradeep Samagh" at bounding box center [661, 325] width 141 height 15
click at [644, 322] on span "Angrej and Pradeep Samagh" at bounding box center [661, 325] width 141 height 15
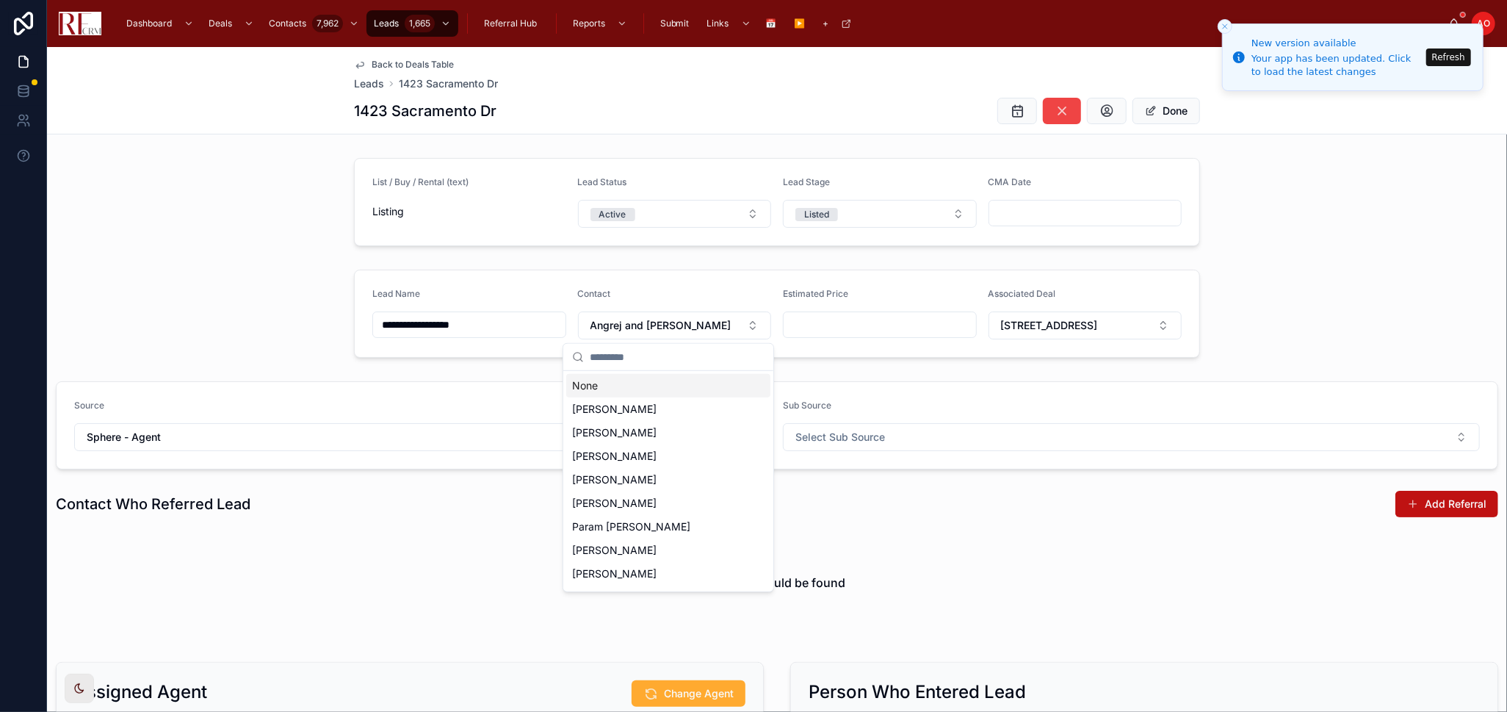
click at [640, 275] on form "**********" at bounding box center [777, 313] width 845 height 87
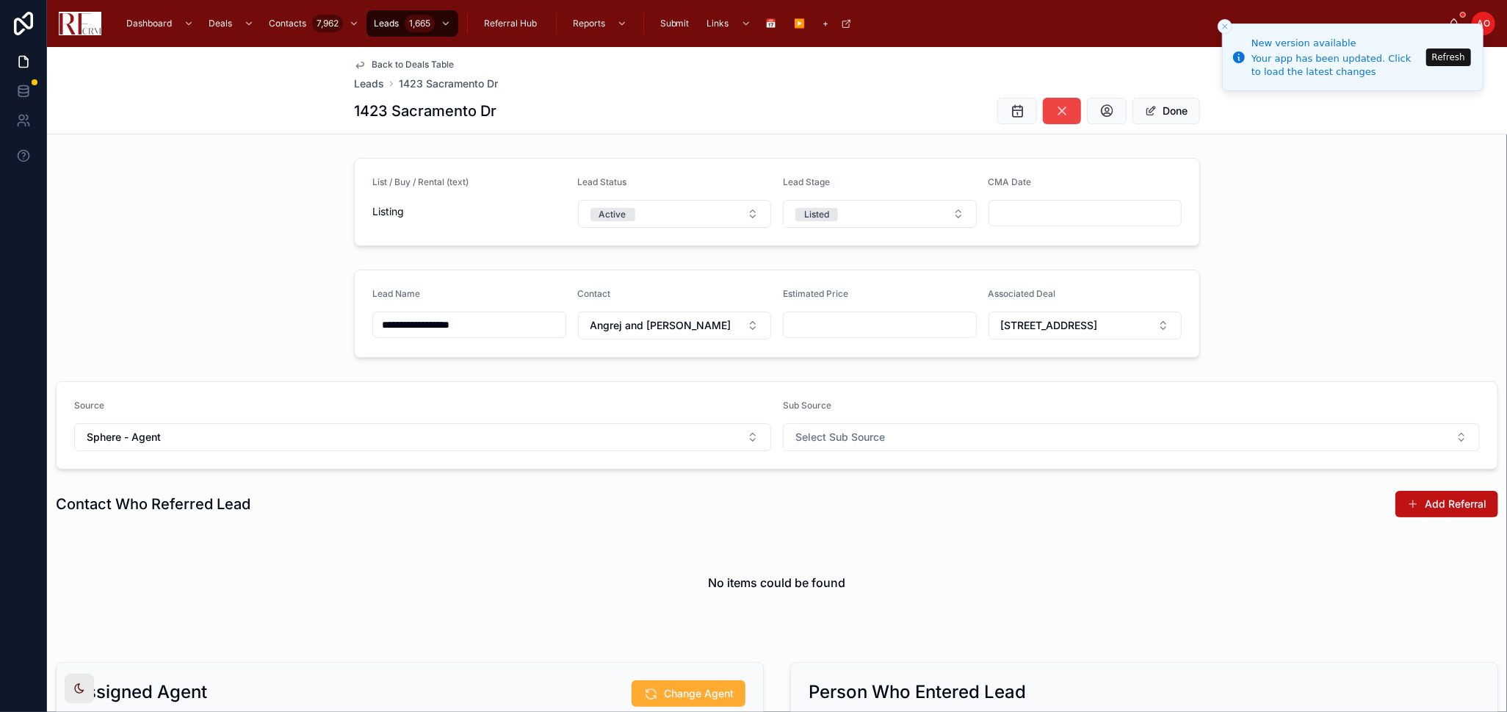
click at [806, 322] on input "text" at bounding box center [880, 324] width 192 height 21
click at [806, 323] on input "text" at bounding box center [880, 324] width 192 height 21
click at [512, 375] on div "Source Sphere - Agent Sub Source Select Sub Source" at bounding box center [777, 425] width 1460 height 100
click at [918, 425] on button "Select Sub Source" at bounding box center [1131, 437] width 697 height 28
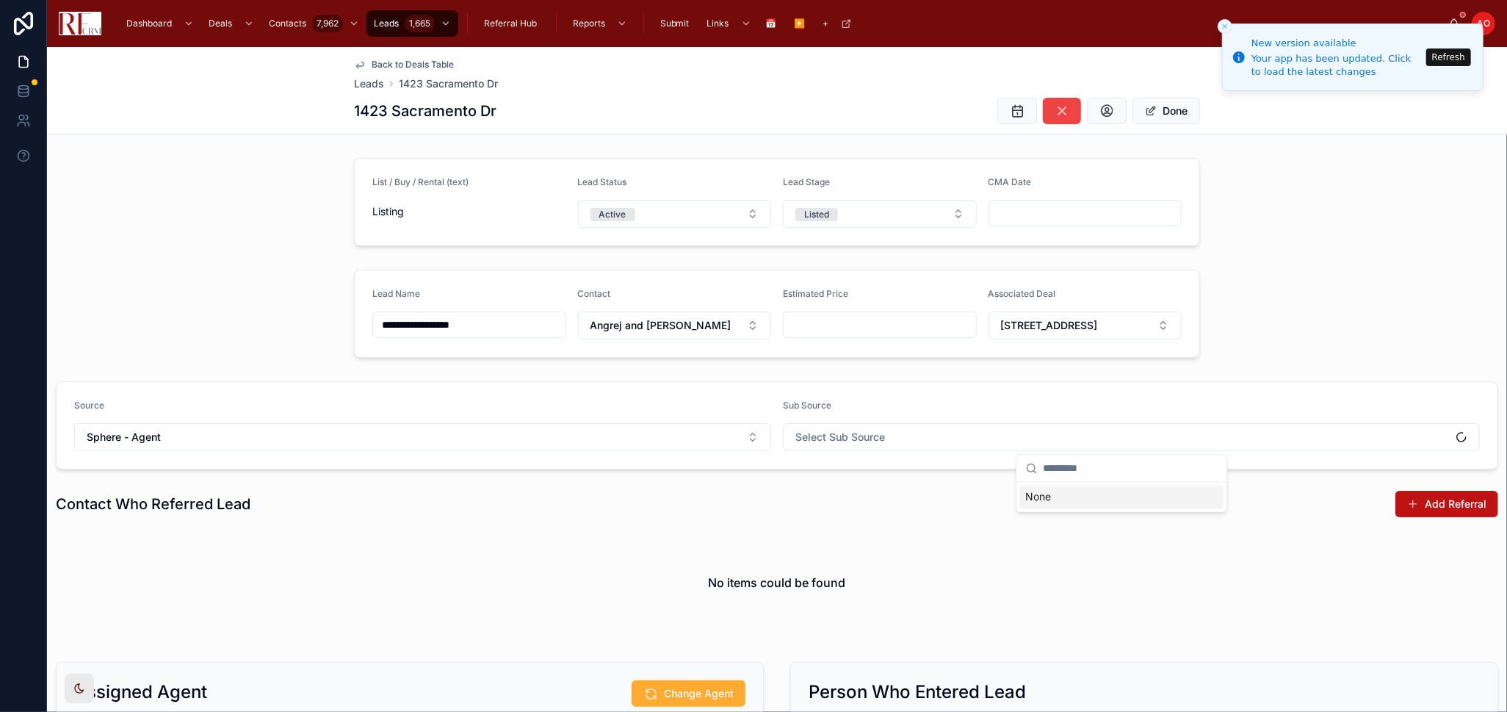
click at [893, 490] on div "Contact Who Referred Lead Add Referral" at bounding box center [777, 504] width 1443 height 28
click at [441, 323] on input "**********" at bounding box center [469, 324] width 192 height 21
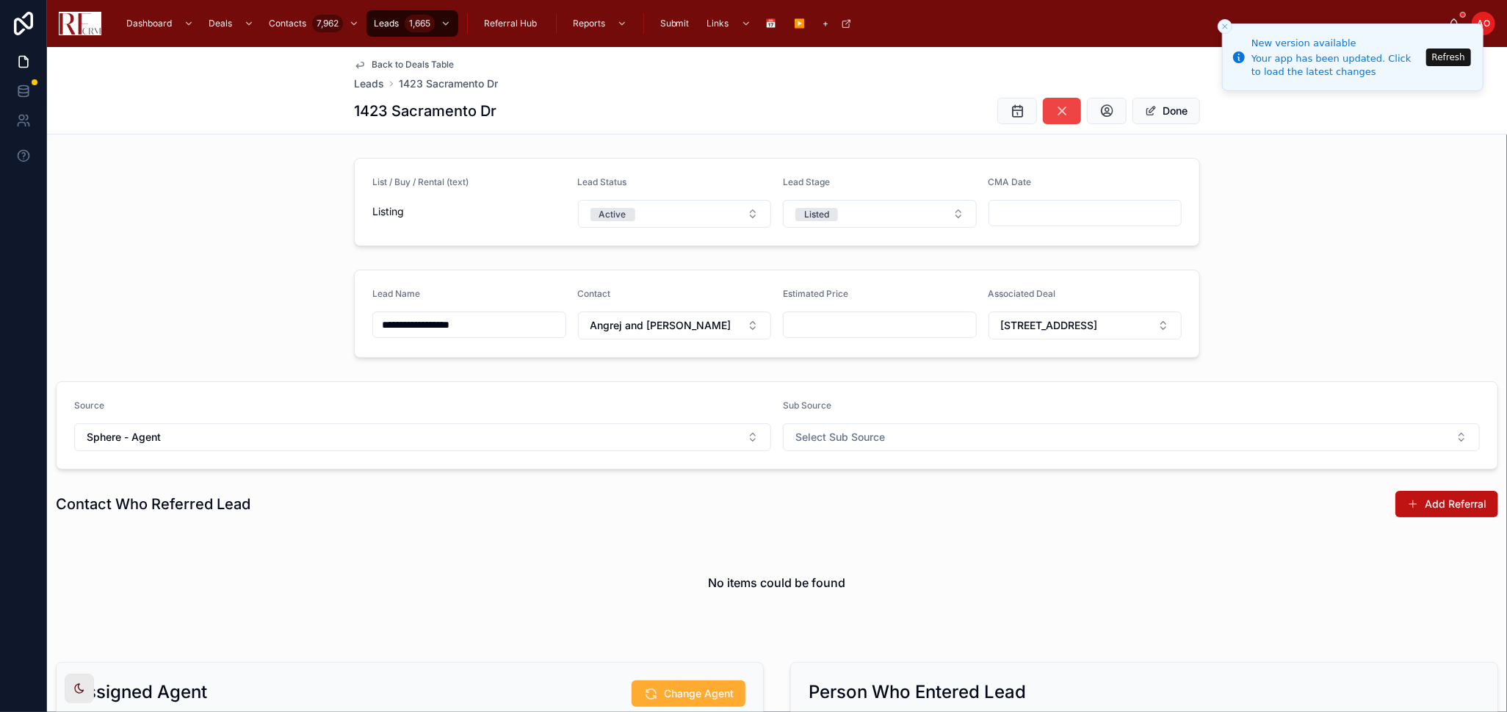
click at [441, 323] on input "**********" at bounding box center [469, 324] width 192 height 21
click at [457, 325] on input "**********" at bounding box center [469, 324] width 192 height 21
type input "**********"
click at [1175, 105] on button "Done" at bounding box center [1167, 111] width 68 height 26
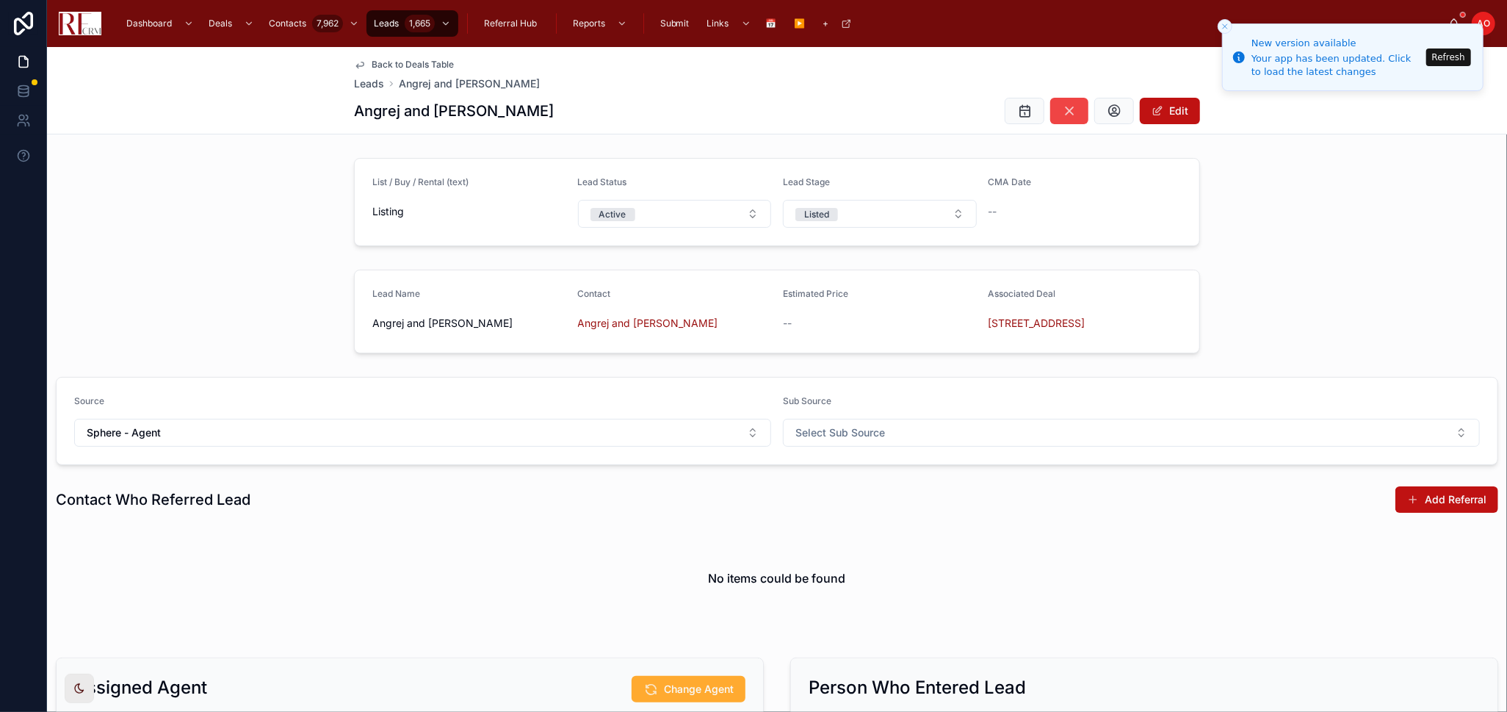
click at [279, 300] on div "Lead Name Angrej and Pradeep Samagh Contact Angrej and Pradeep Samagh Estimated…" at bounding box center [777, 312] width 1460 height 96
click at [403, 62] on span "Back to Deals Table" at bounding box center [413, 65] width 82 height 12
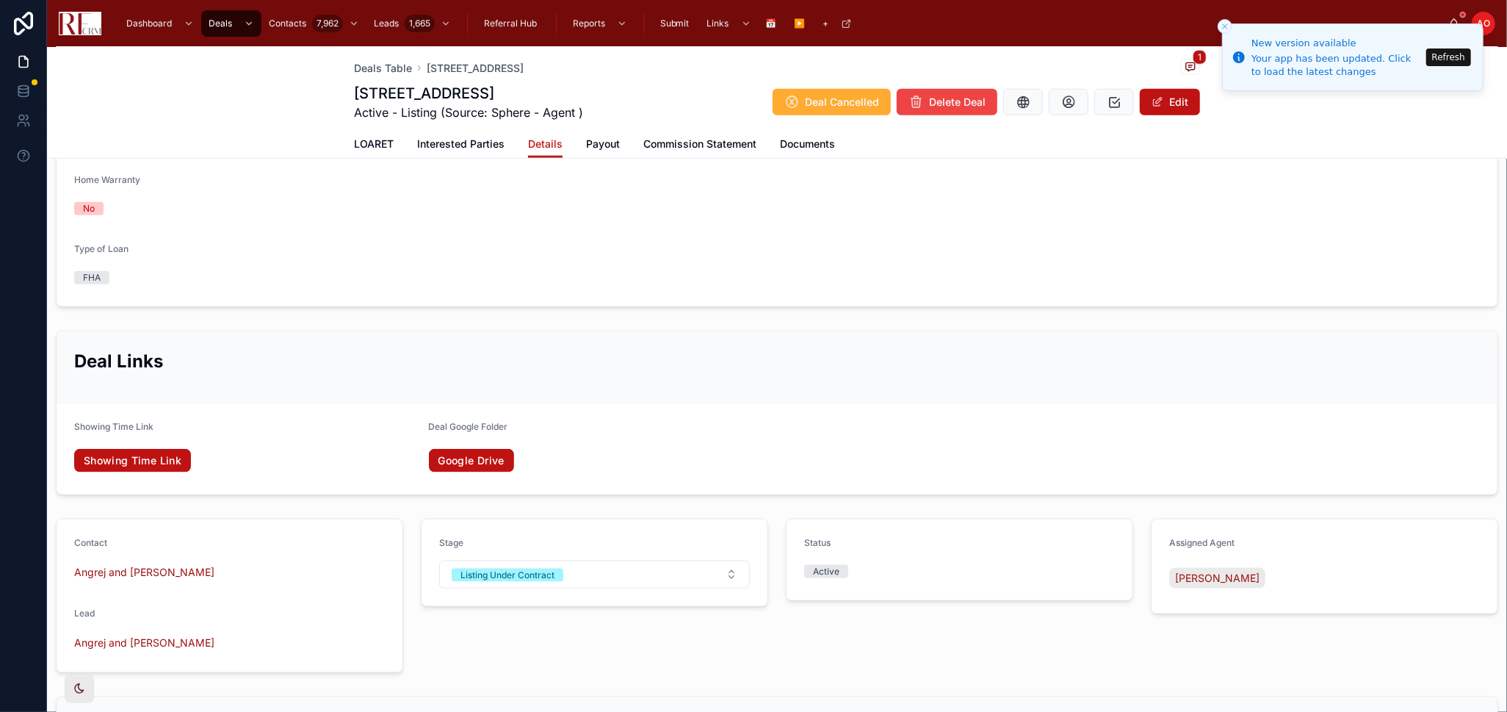
scroll to position [1224, 0]
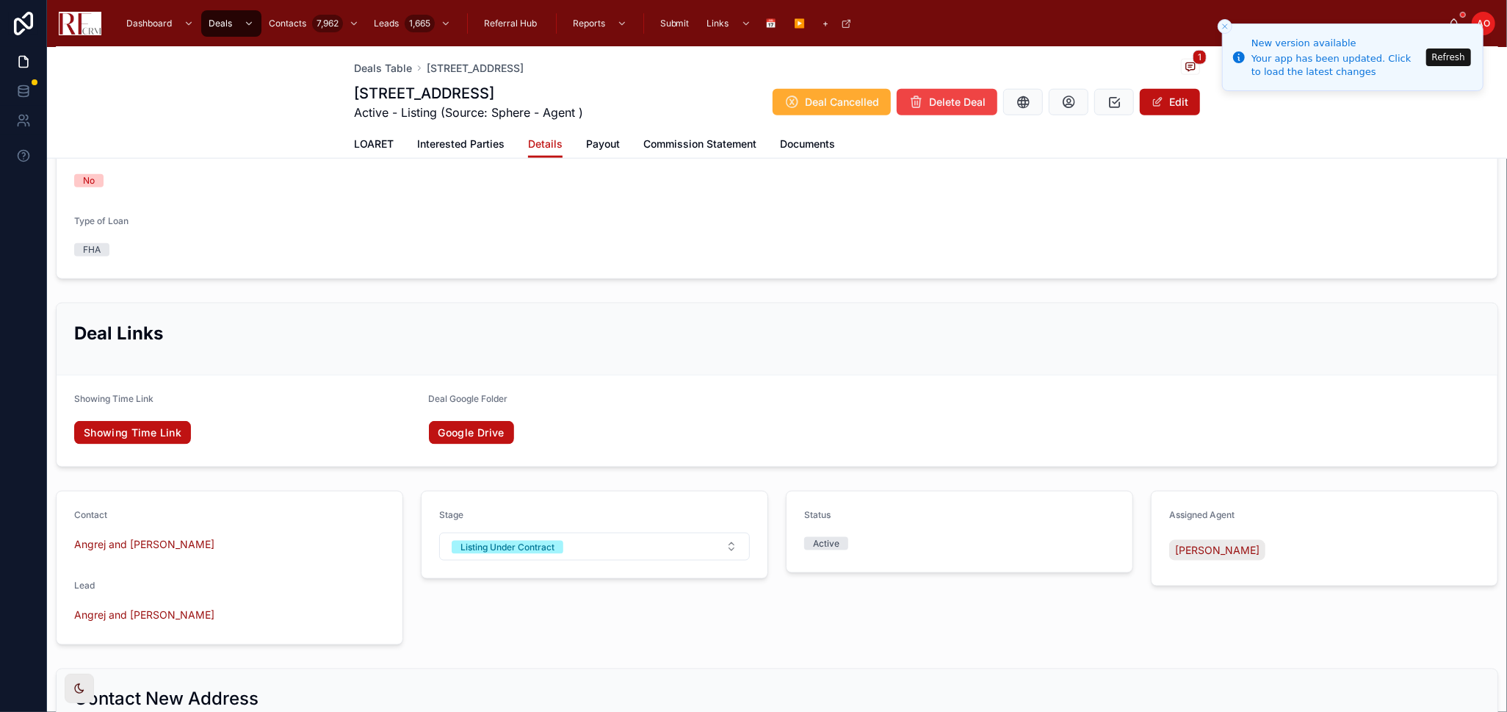
click at [588, 149] on span "Payout" at bounding box center [603, 144] width 34 height 15
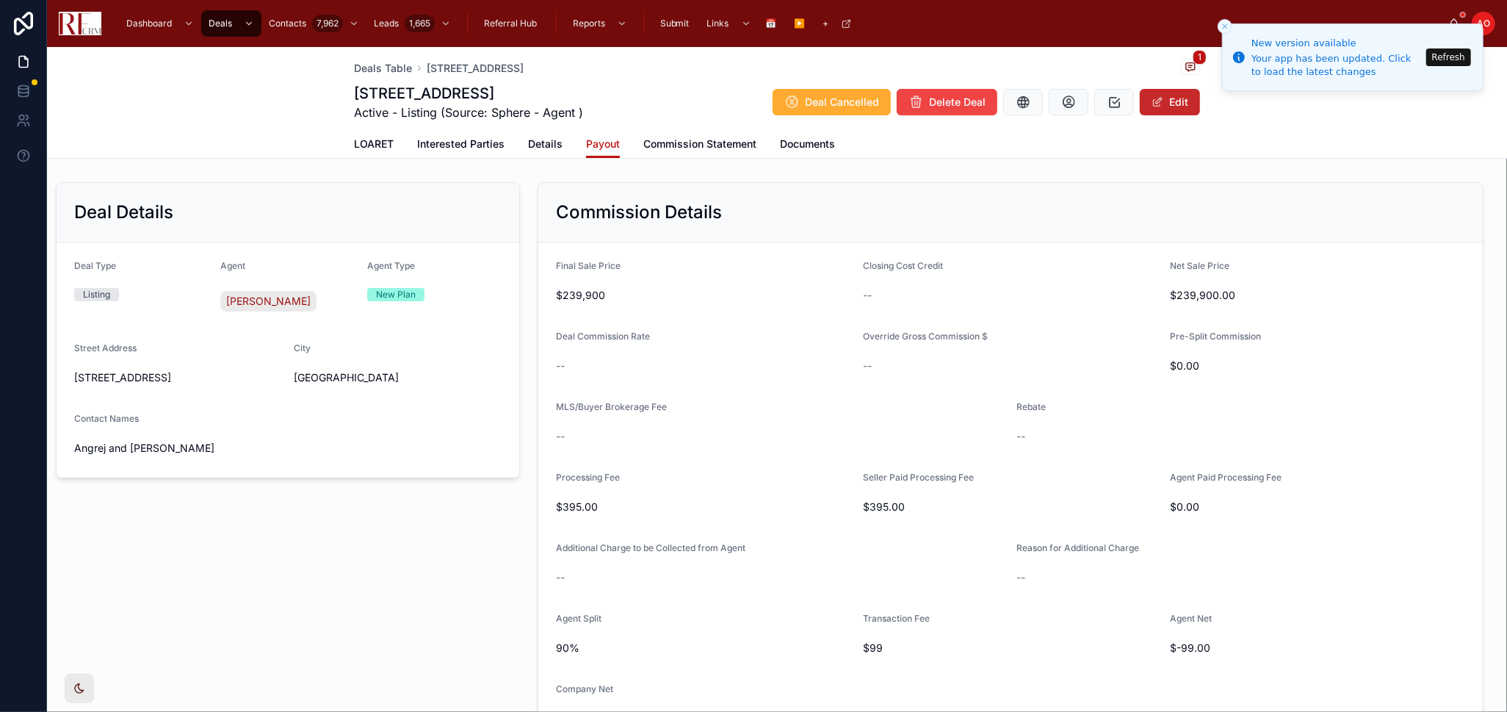
click at [1171, 106] on button "Edit" at bounding box center [1170, 102] width 60 height 26
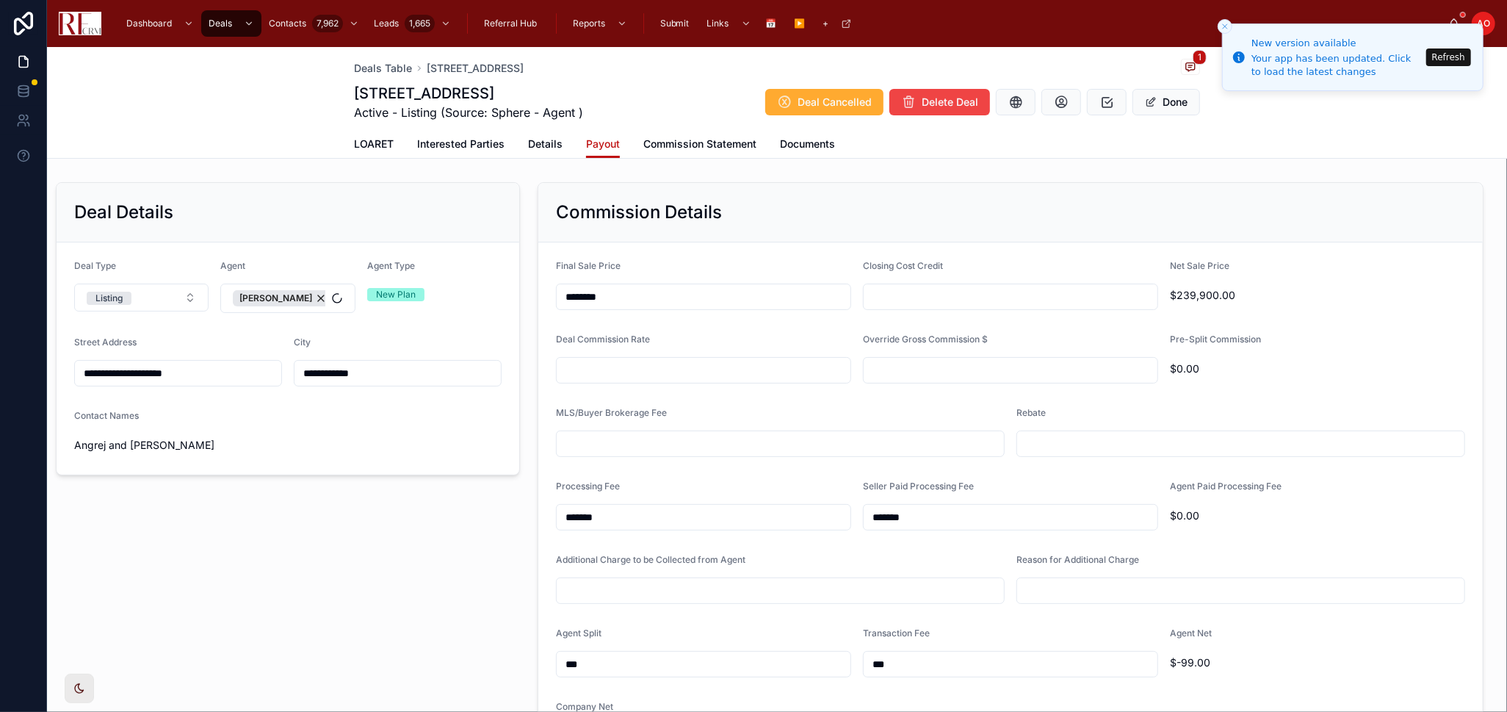
click at [968, 290] on input "text" at bounding box center [1011, 297] width 294 height 21
type input "*****"
click at [618, 361] on input "text" at bounding box center [704, 370] width 294 height 21
click at [671, 378] on input "text" at bounding box center [704, 370] width 294 height 21
type input "*****"
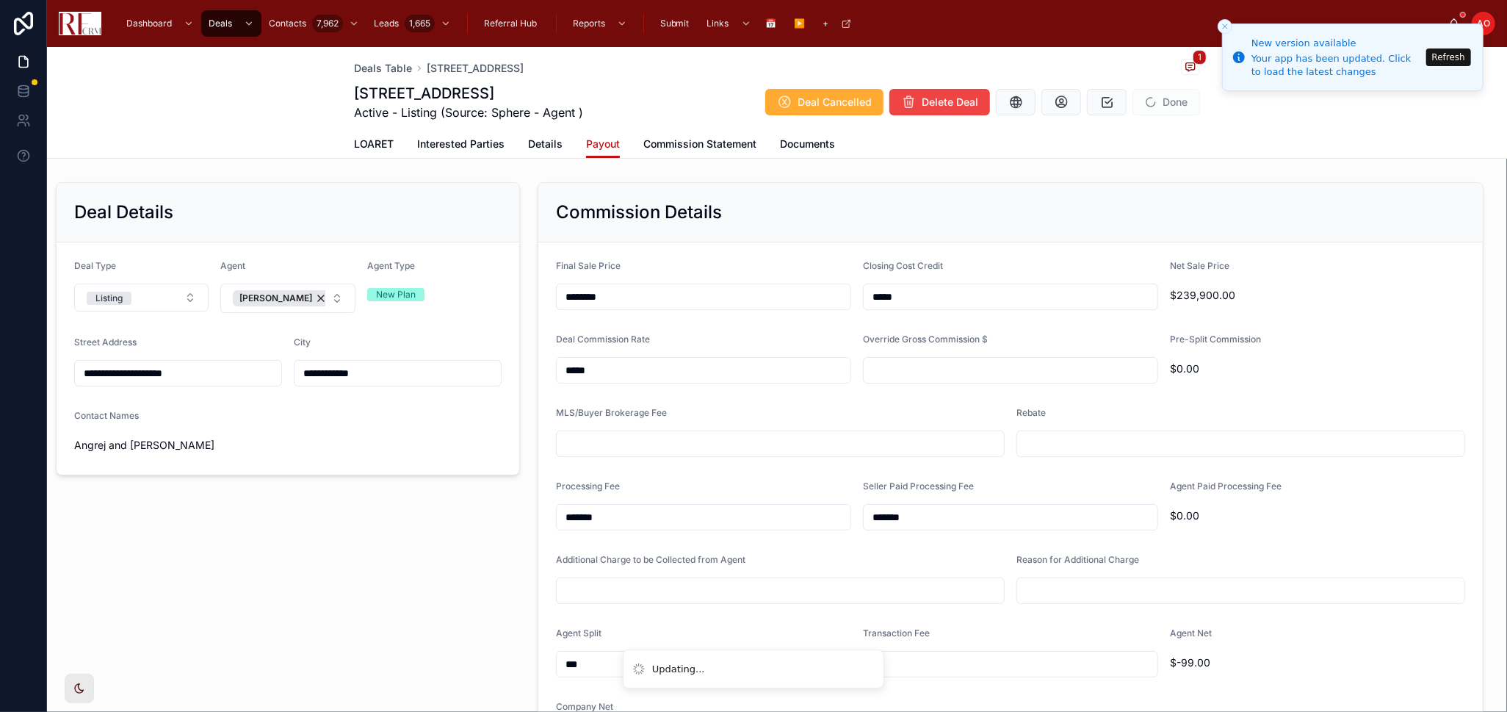
click at [713, 446] on input "text" at bounding box center [780, 443] width 447 height 21
type input "*****"
click at [1192, 439] on input "text" at bounding box center [1240, 443] width 447 height 21
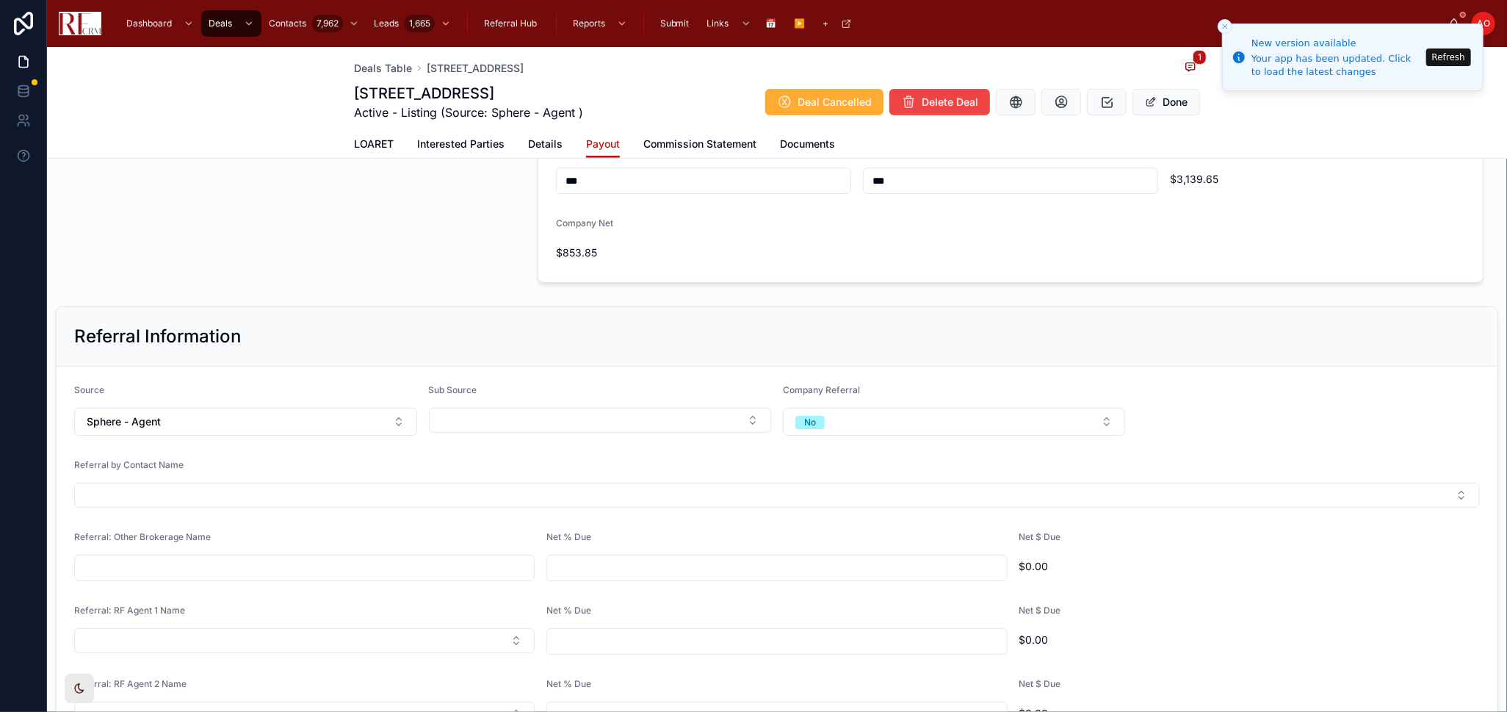
scroll to position [489, 0]
type input "*****"
click at [696, 134] on link "Commission Statement" at bounding box center [700, 145] width 113 height 29
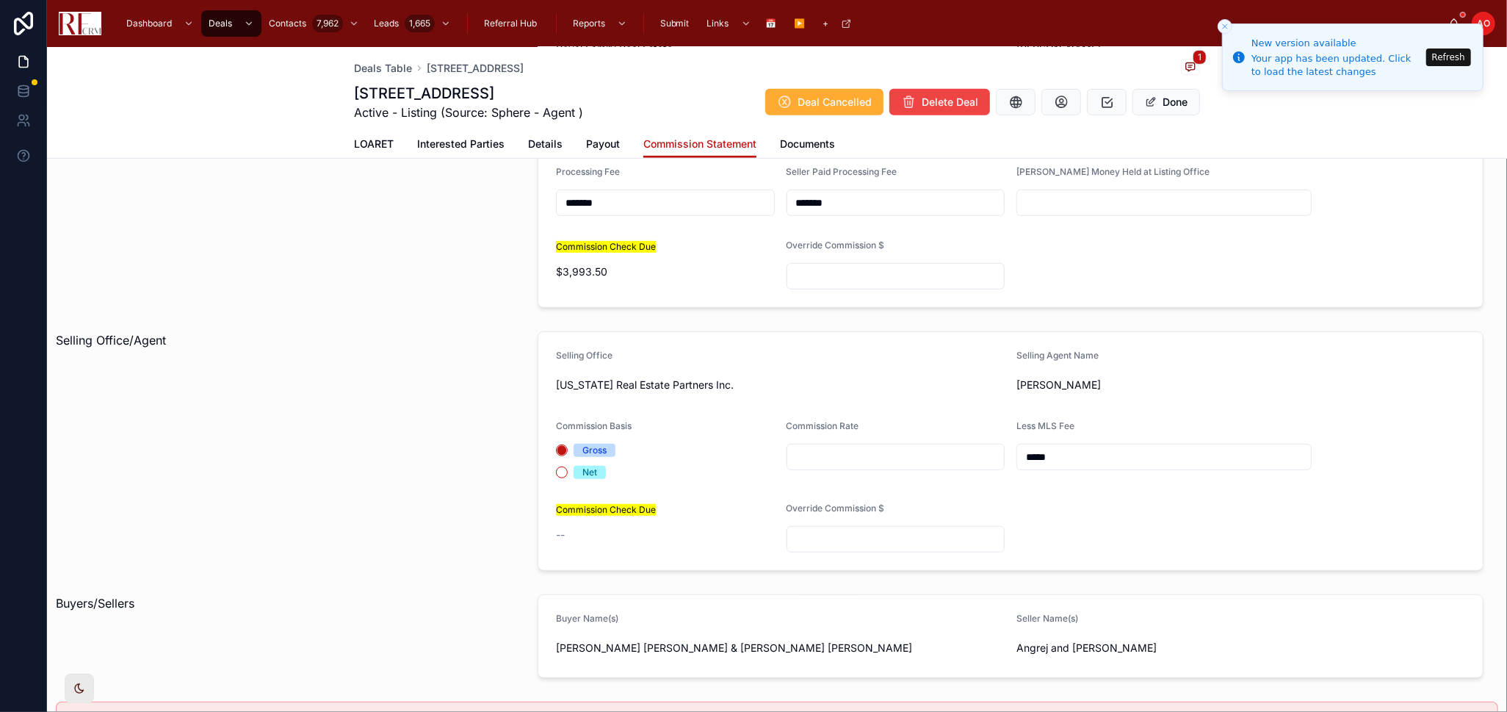
scroll to position [571, 0]
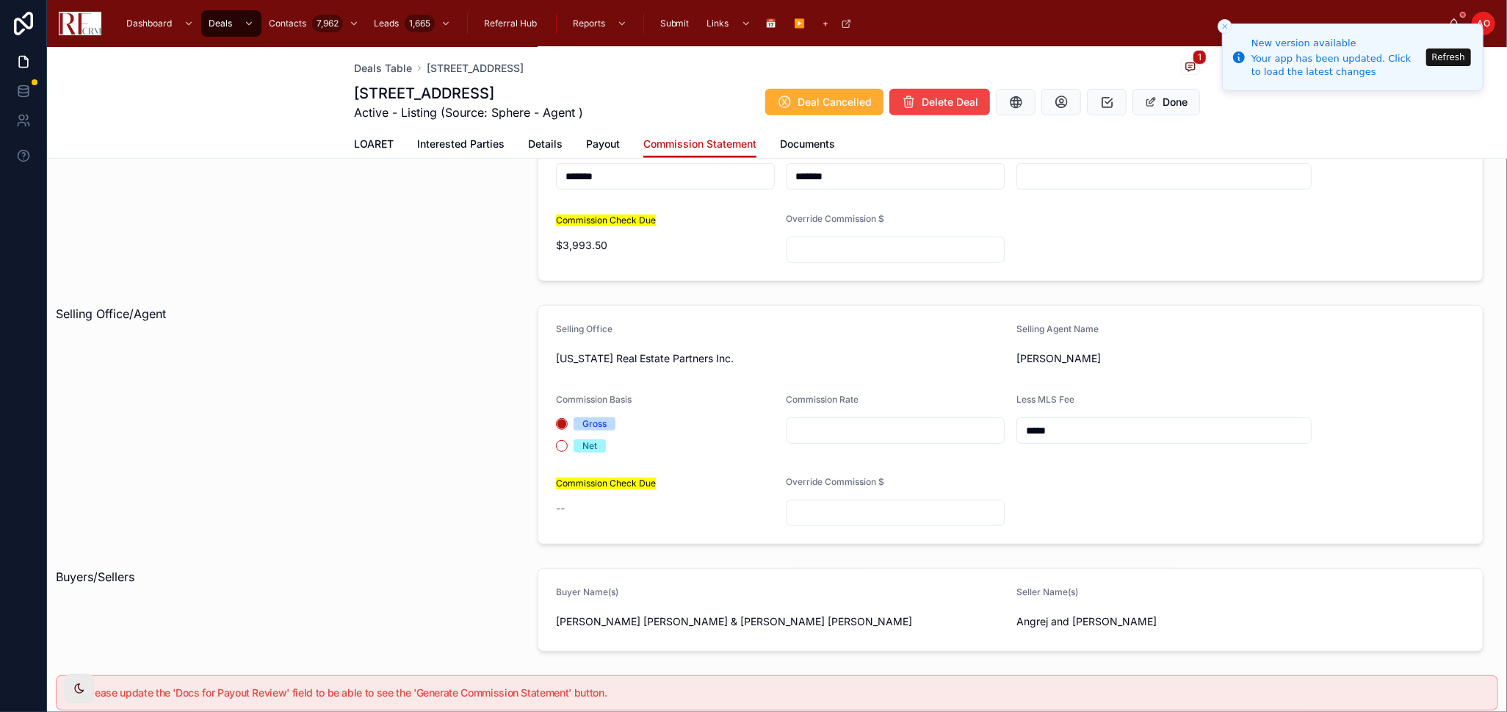
click at [842, 427] on input "text" at bounding box center [896, 430] width 217 height 21
type input "*****"
click at [1161, 104] on button "Done" at bounding box center [1167, 102] width 68 height 26
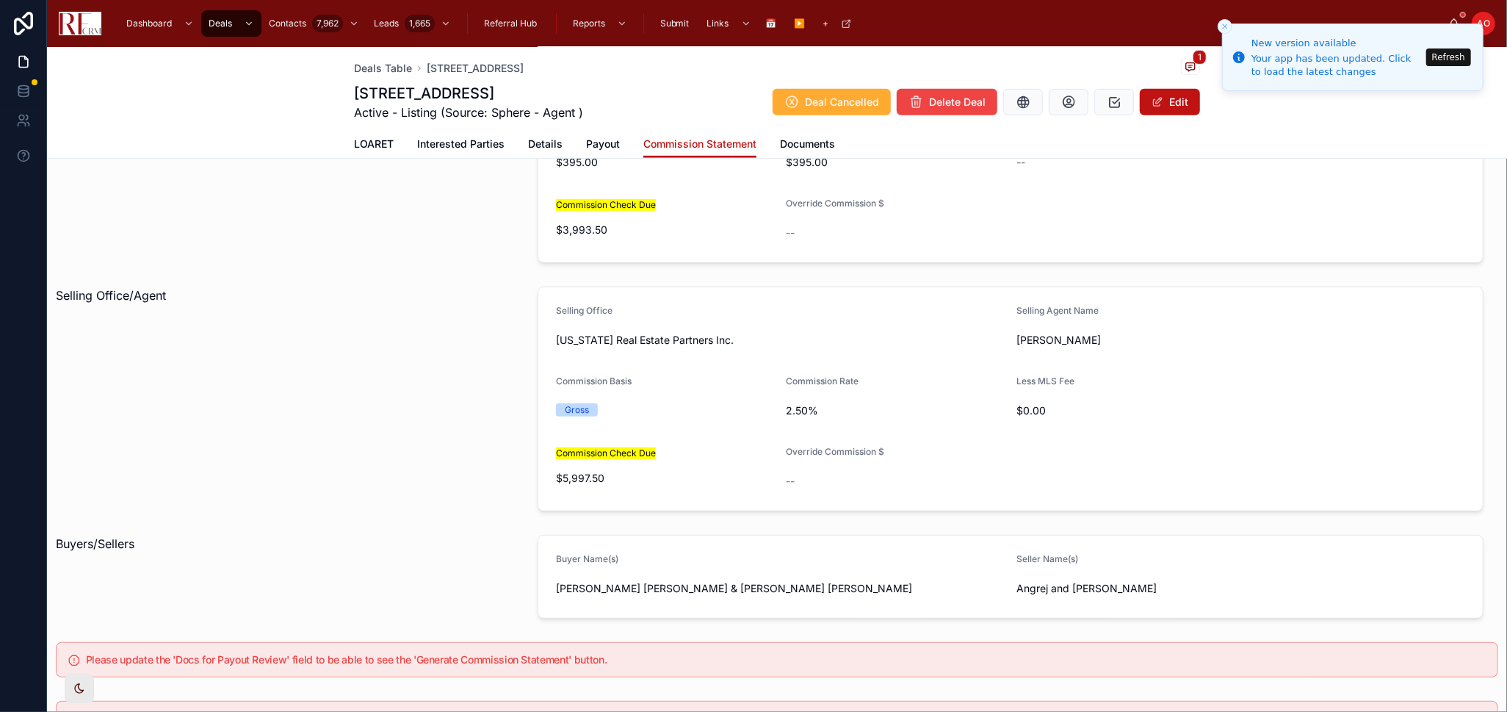
click at [374, 140] on span "LOARET" at bounding box center [374, 144] width 40 height 15
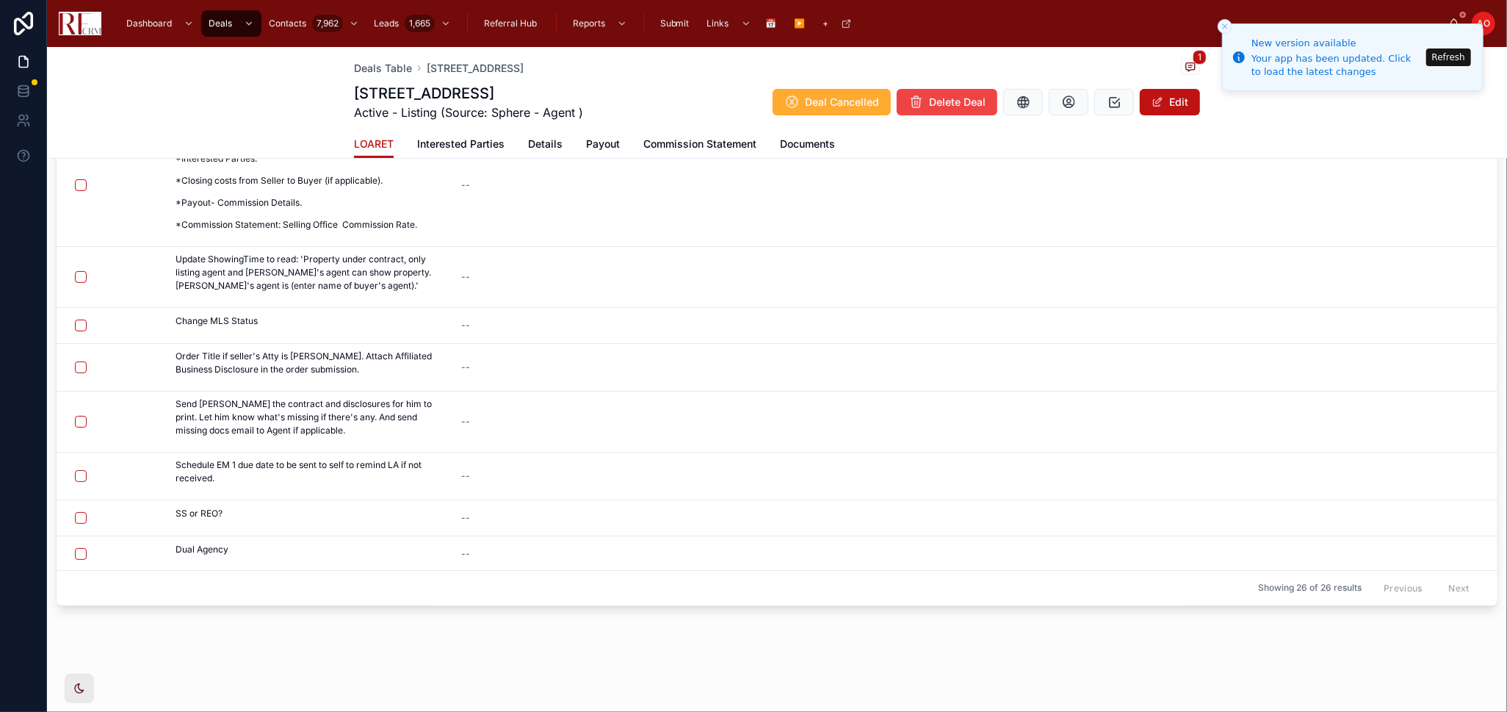
scroll to position [308, 0]
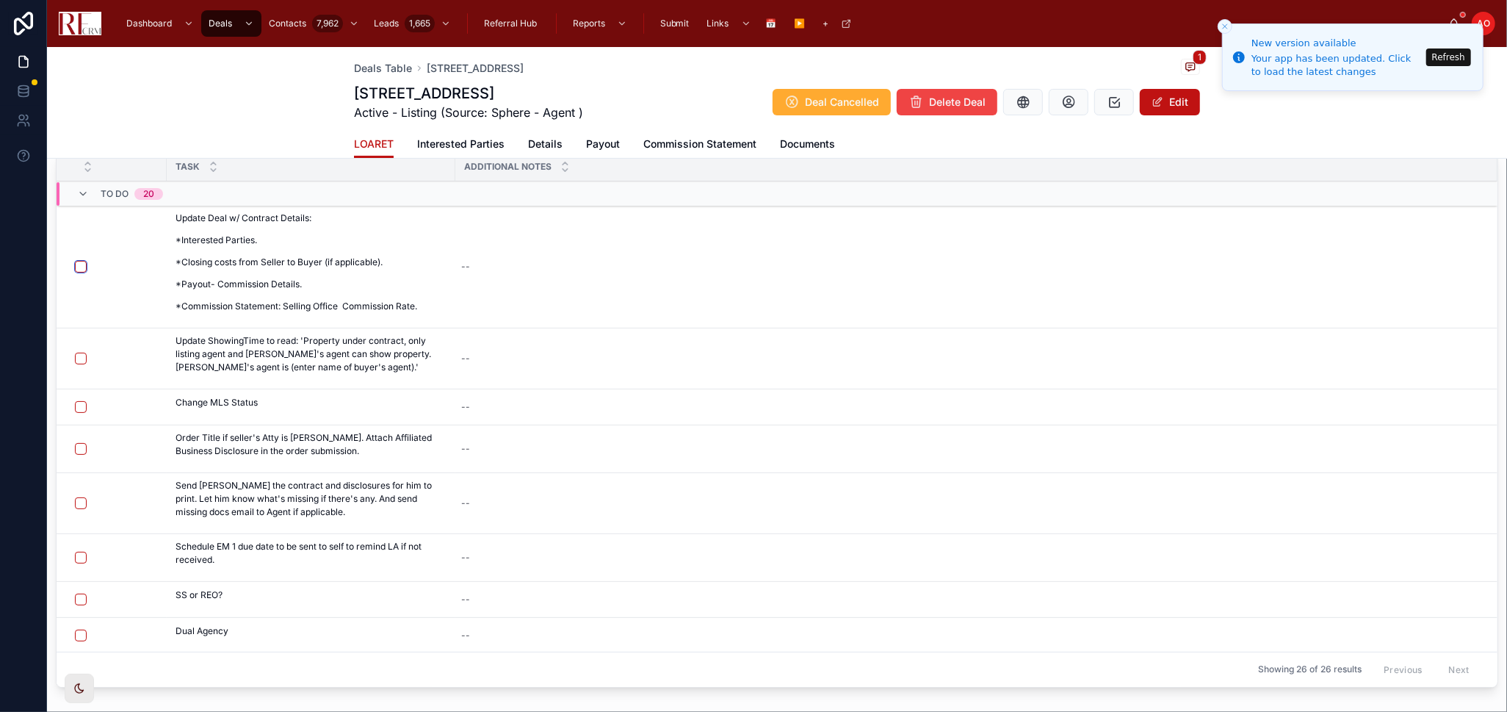
click at [76, 262] on button "button" at bounding box center [81, 267] width 12 height 12
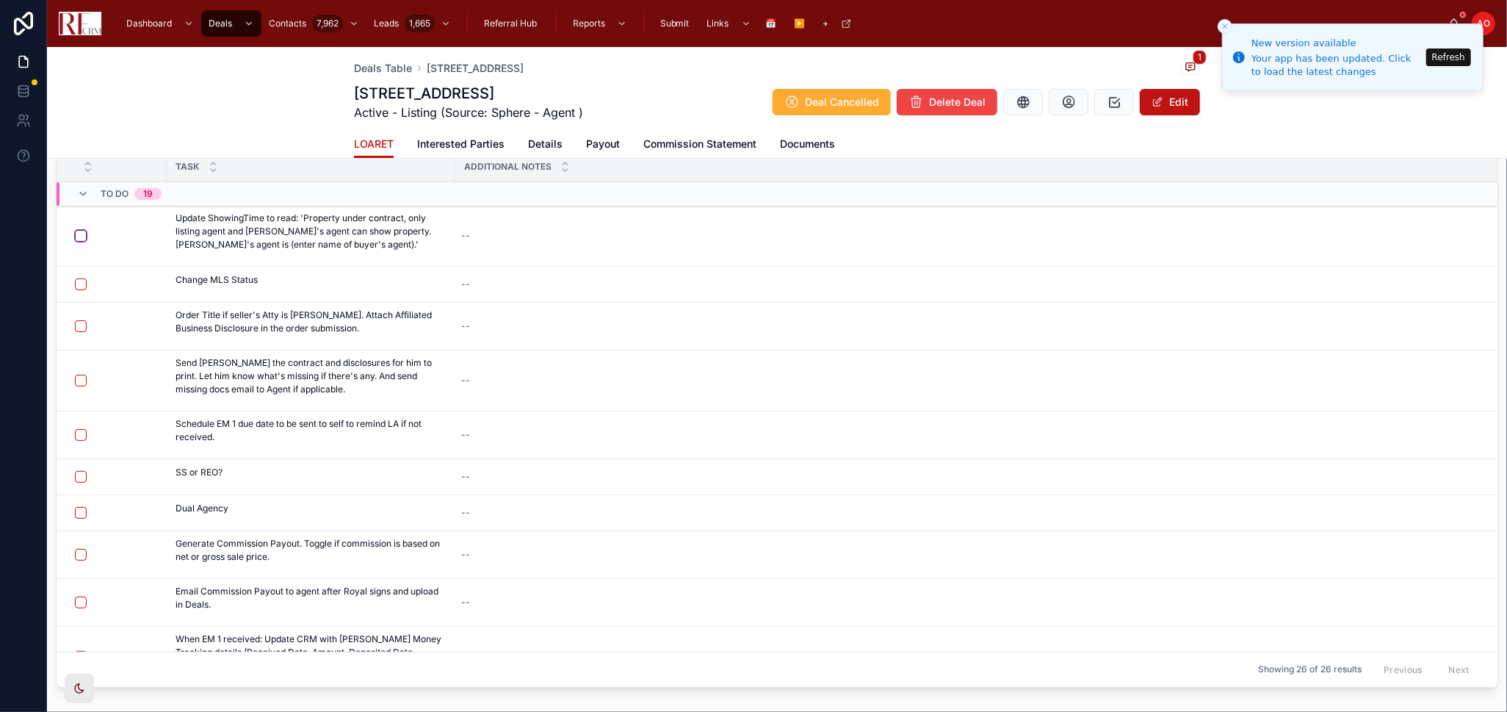
click at [78, 236] on button "button" at bounding box center [81, 236] width 12 height 12
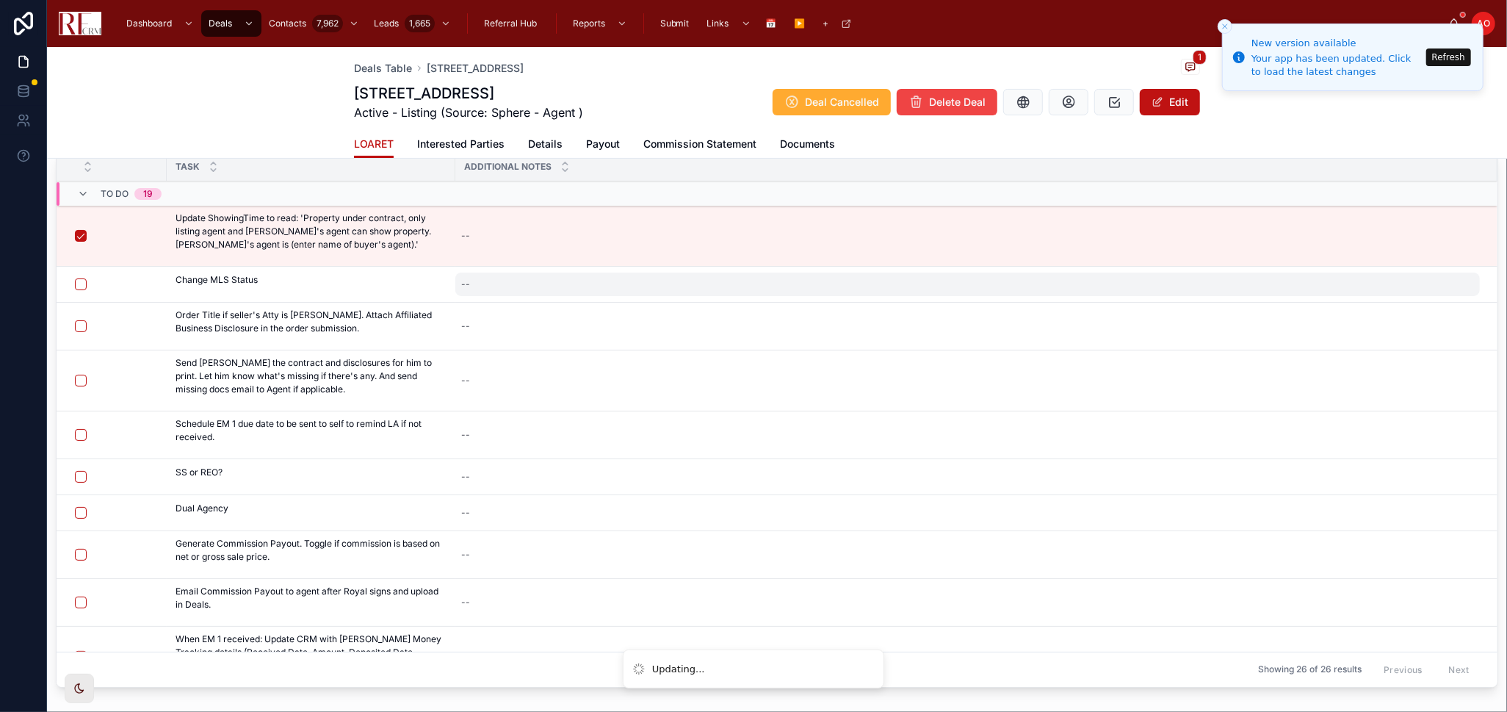
click at [511, 284] on div "--" at bounding box center [967, 285] width 1025 height 24
click at [508, 298] on textarea at bounding box center [534, 314] width 140 height 44
type textarea "***"
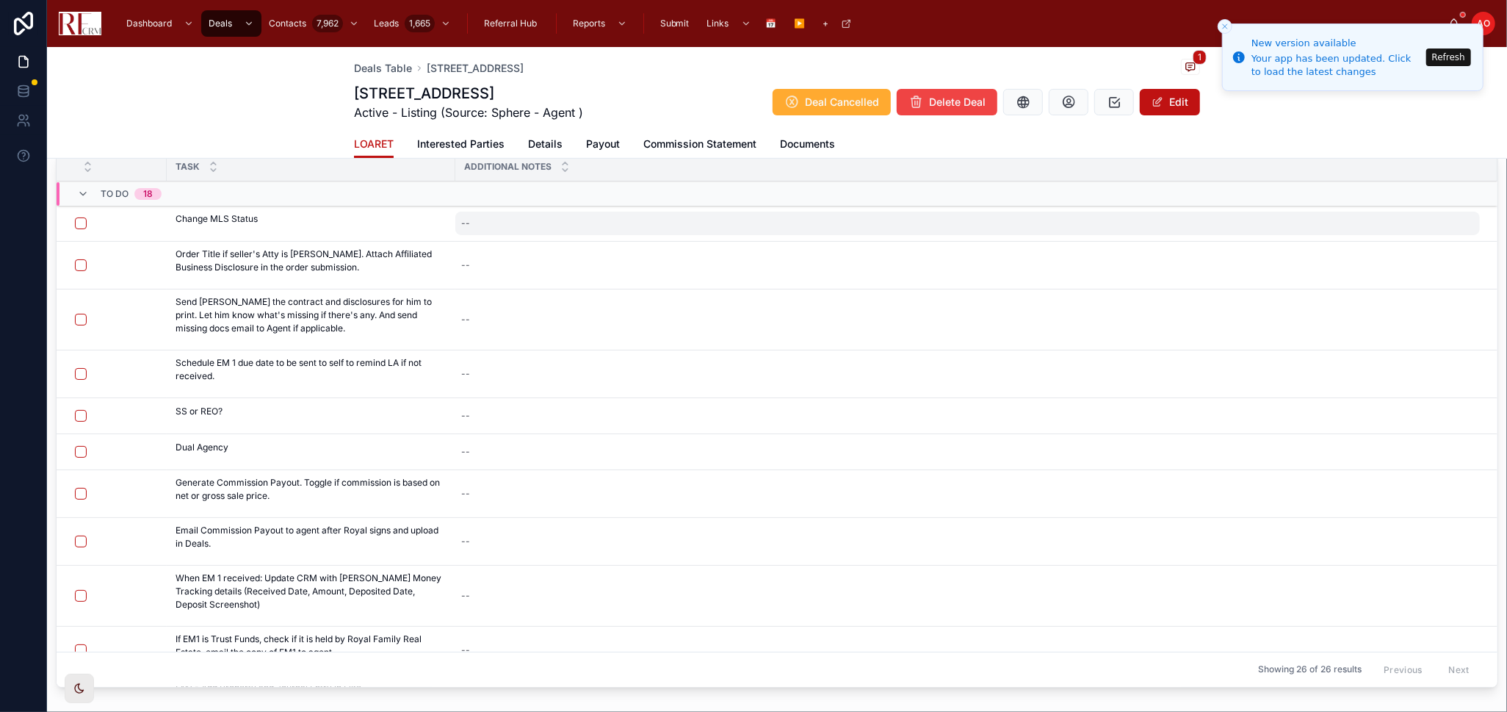
click at [541, 222] on div "--" at bounding box center [967, 224] width 1025 height 24
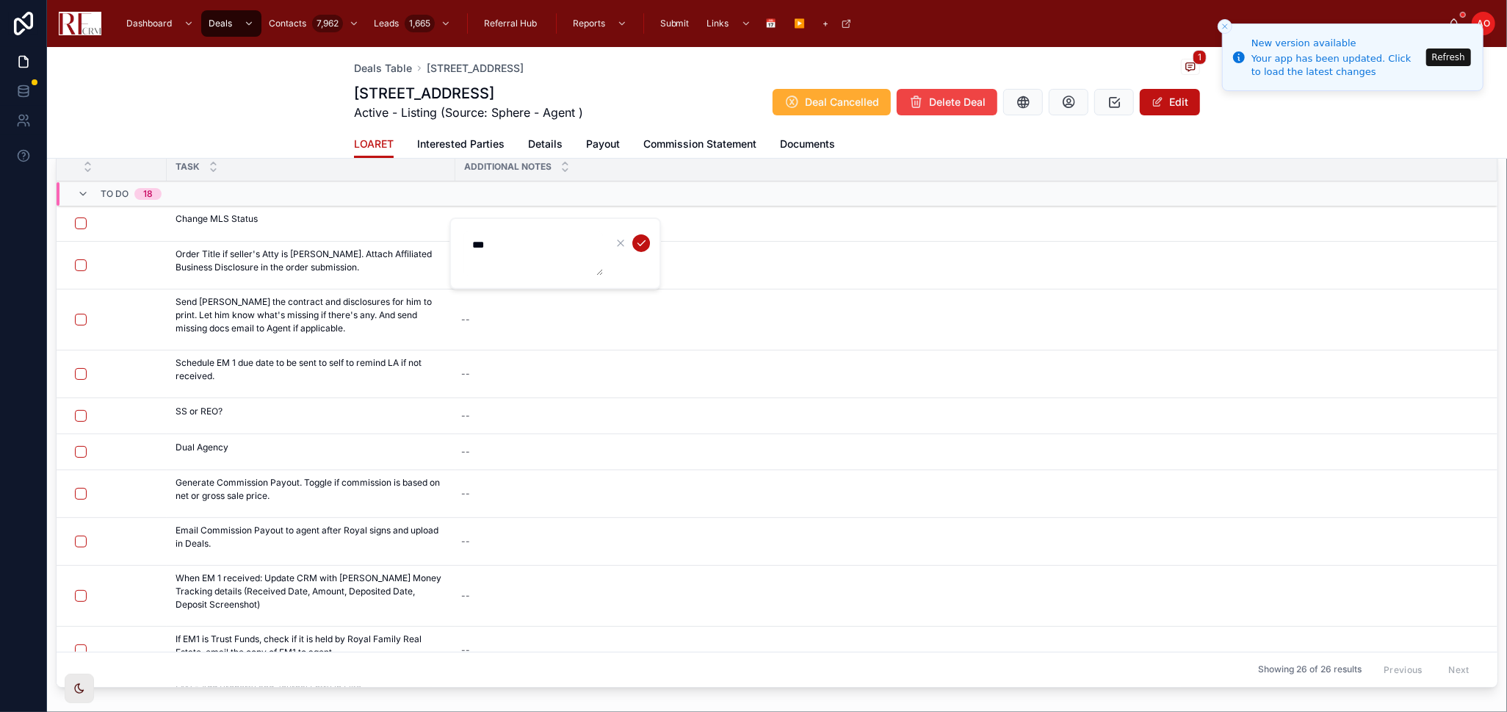
click at [640, 237] on icon "submit" at bounding box center [641, 243] width 12 height 12
click at [82, 221] on button "button" at bounding box center [81, 223] width 12 height 12
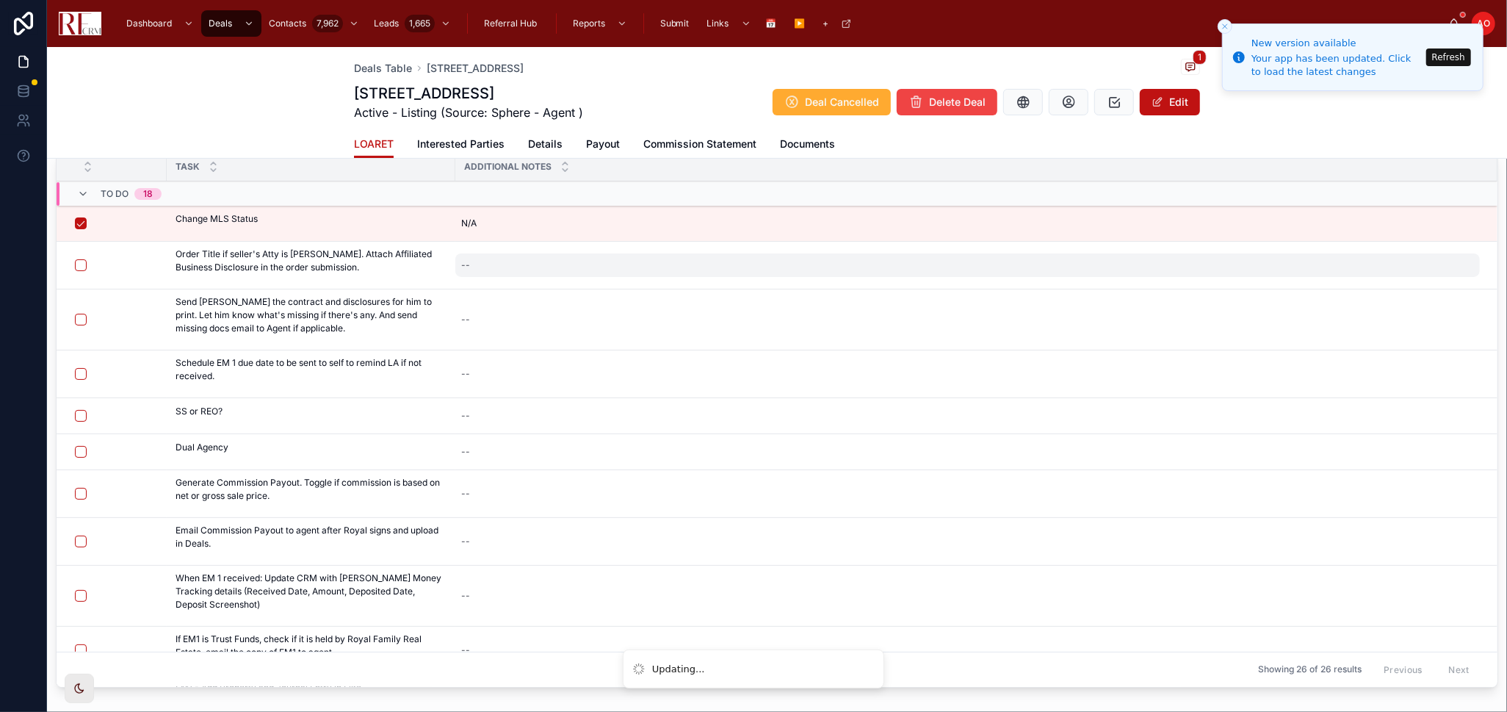
click at [511, 267] on div "--" at bounding box center [967, 265] width 1025 height 24
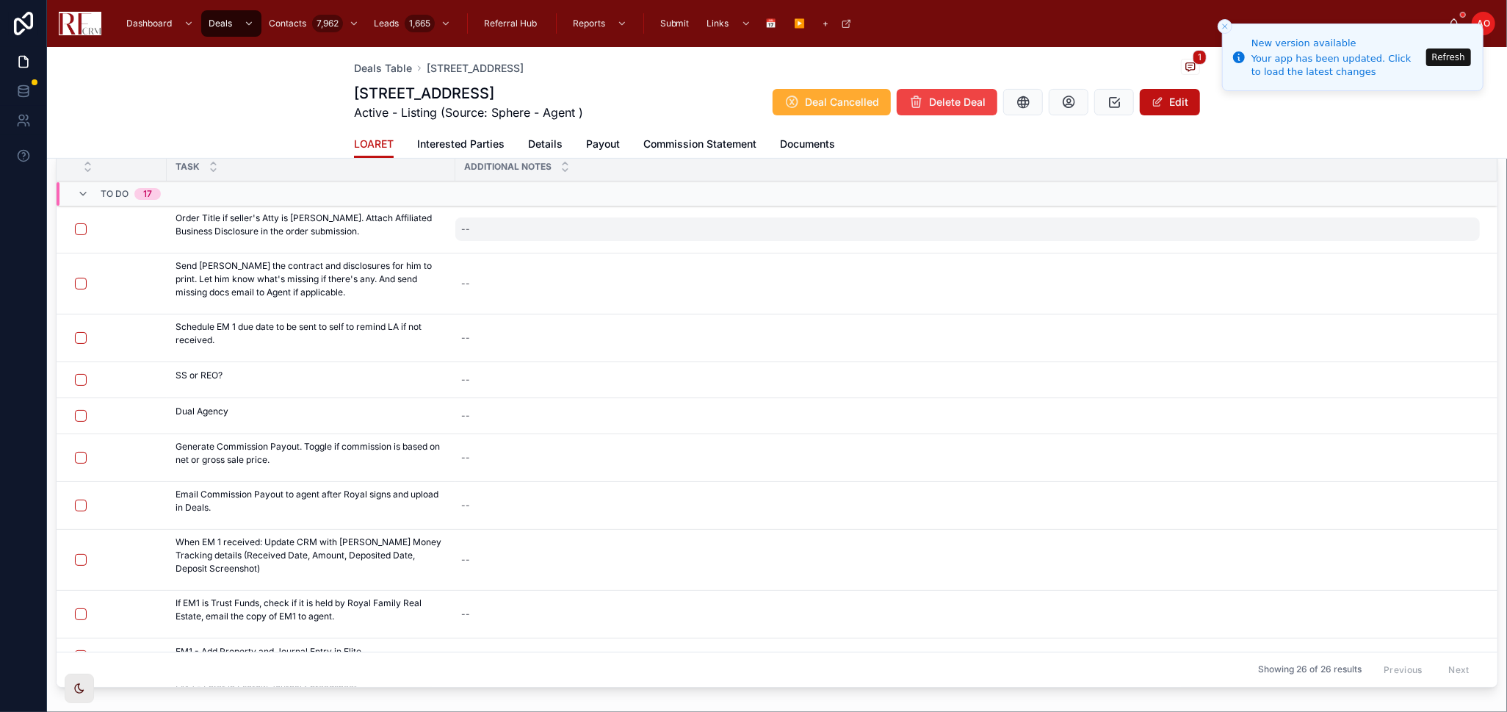
click at [501, 236] on div "--" at bounding box center [967, 229] width 1025 height 24
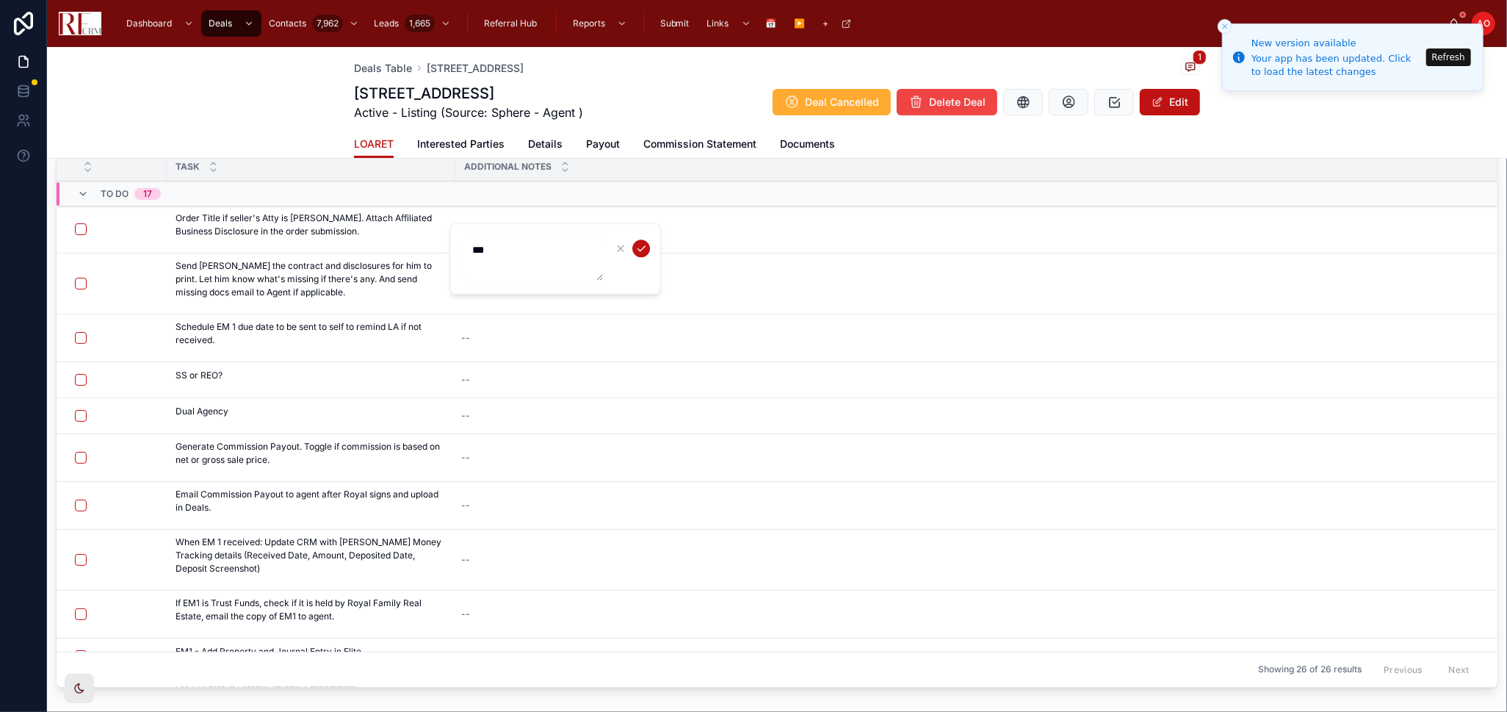
type textarea "***"
click at [646, 245] on icon "submit" at bounding box center [641, 248] width 12 height 12
click at [82, 228] on button "button" at bounding box center [81, 229] width 12 height 12
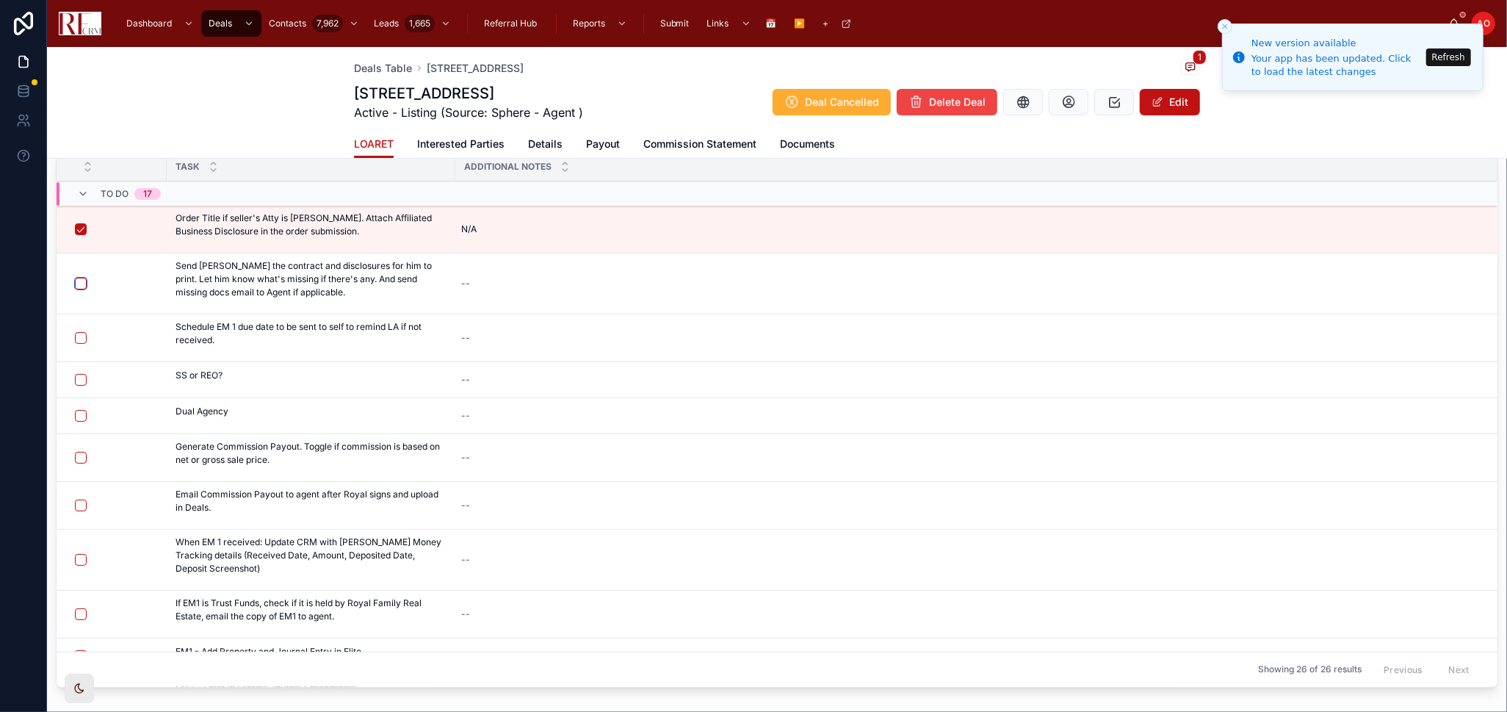
click at [77, 280] on button "button" at bounding box center [81, 284] width 12 height 12
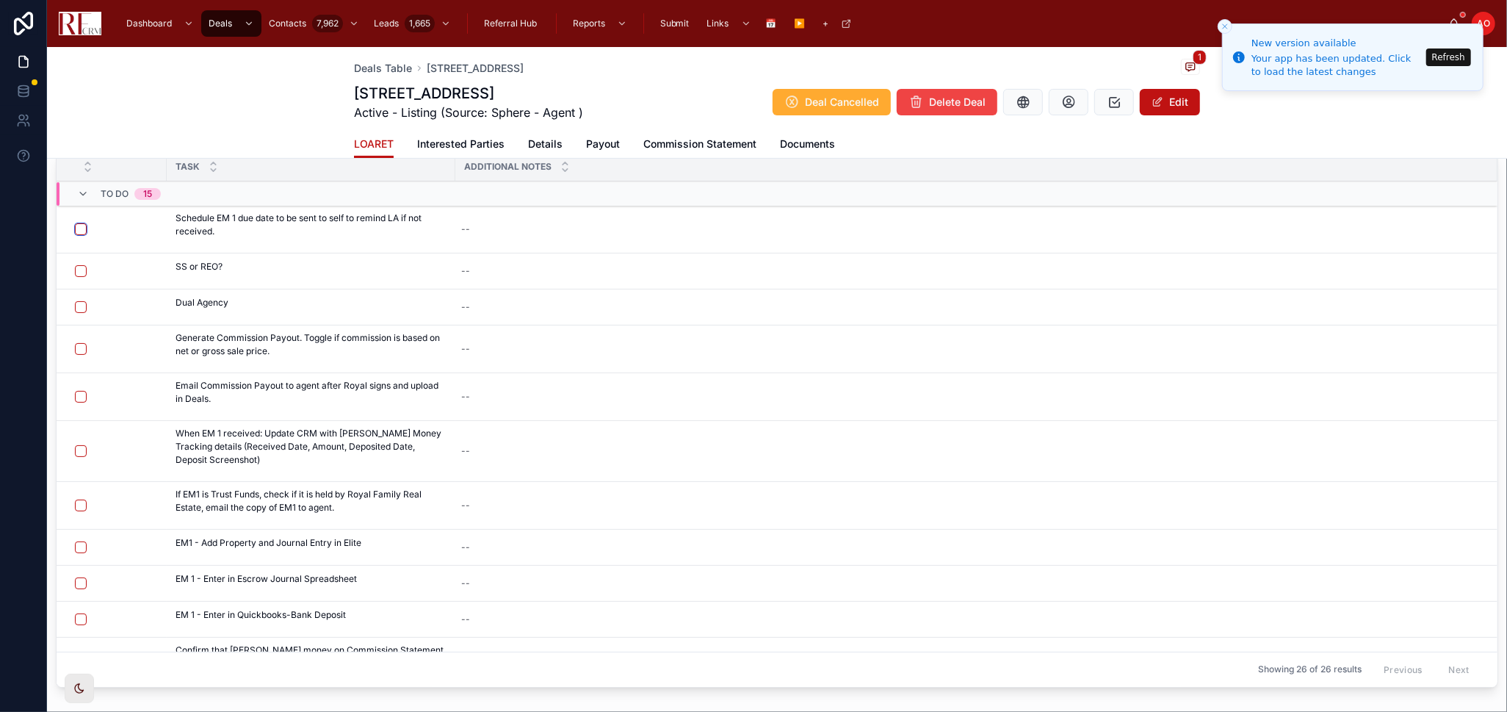
click at [78, 225] on button "button" at bounding box center [81, 229] width 12 height 12
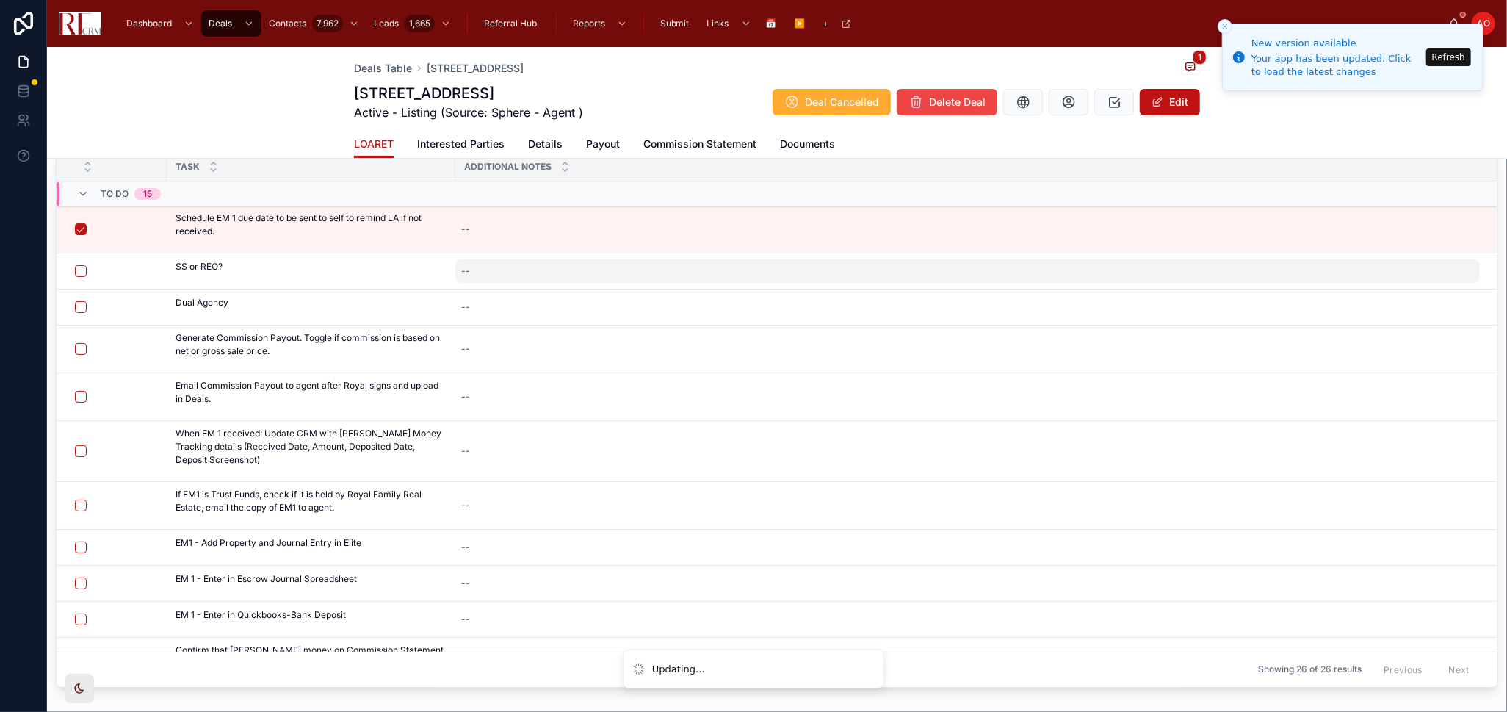
click at [509, 275] on div "--" at bounding box center [967, 271] width 1025 height 24
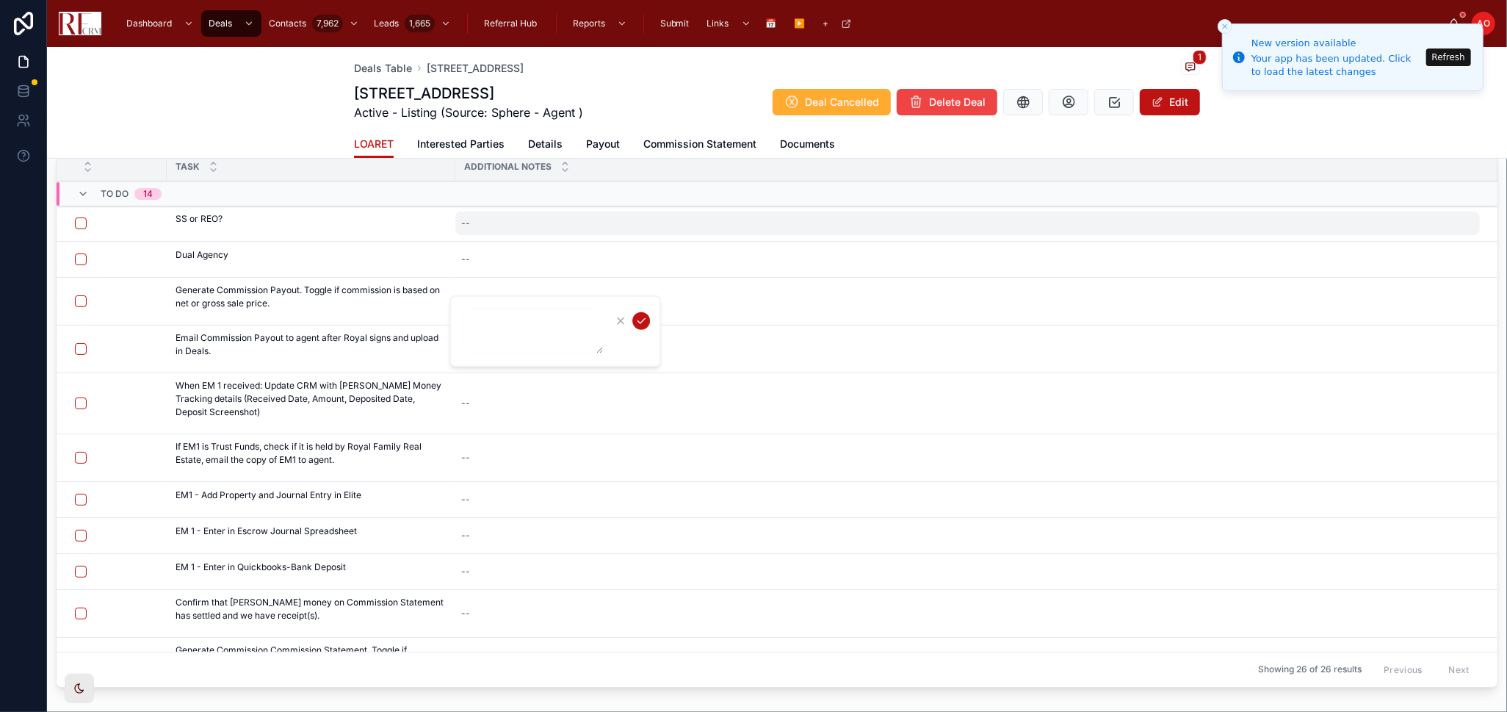
click at [506, 215] on div "--" at bounding box center [967, 224] width 1025 height 24
type textarea "*"
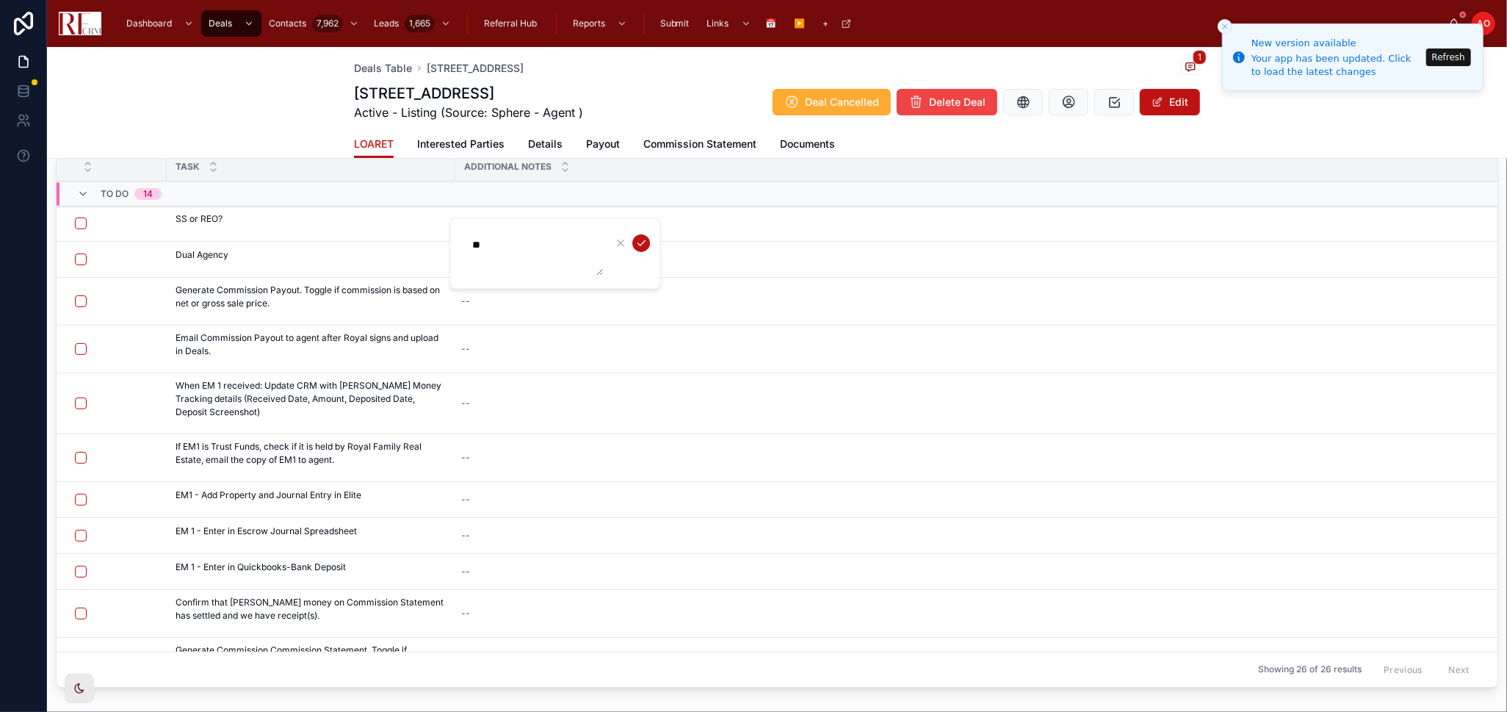
type textarea "**"
click at [644, 244] on icon "submit" at bounding box center [641, 243] width 12 height 12
click at [76, 220] on button "button" at bounding box center [81, 223] width 12 height 12
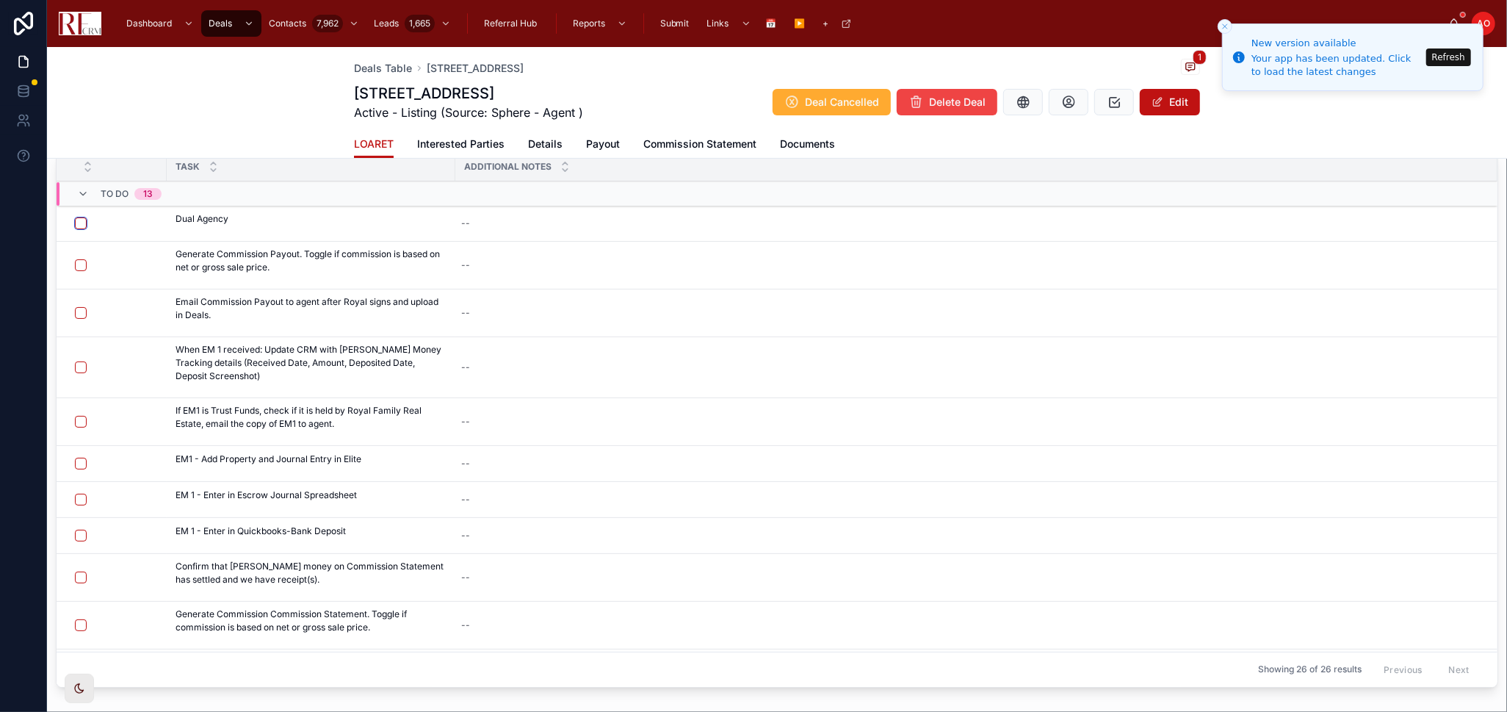
click at [84, 223] on button "button" at bounding box center [81, 223] width 12 height 12
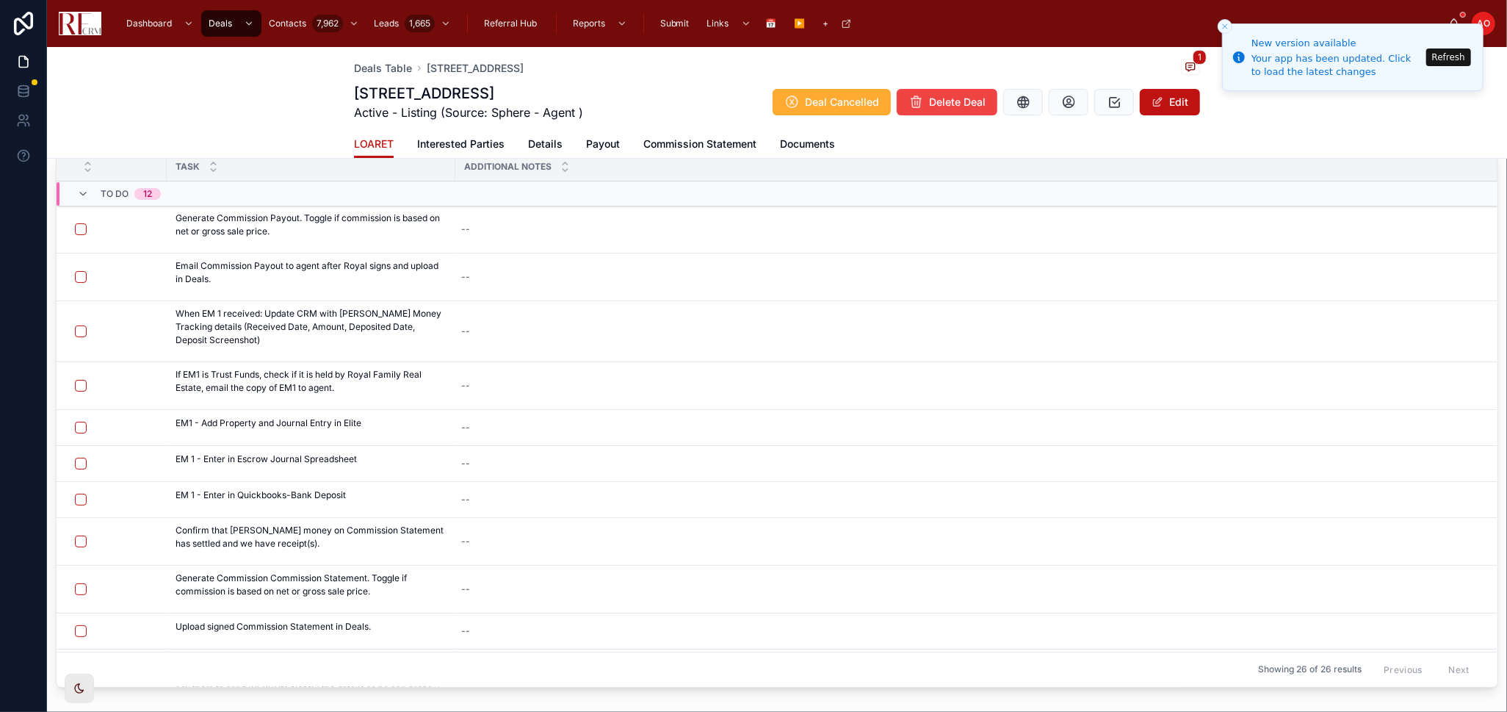
click at [528, 140] on span "Details" at bounding box center [545, 144] width 35 height 15
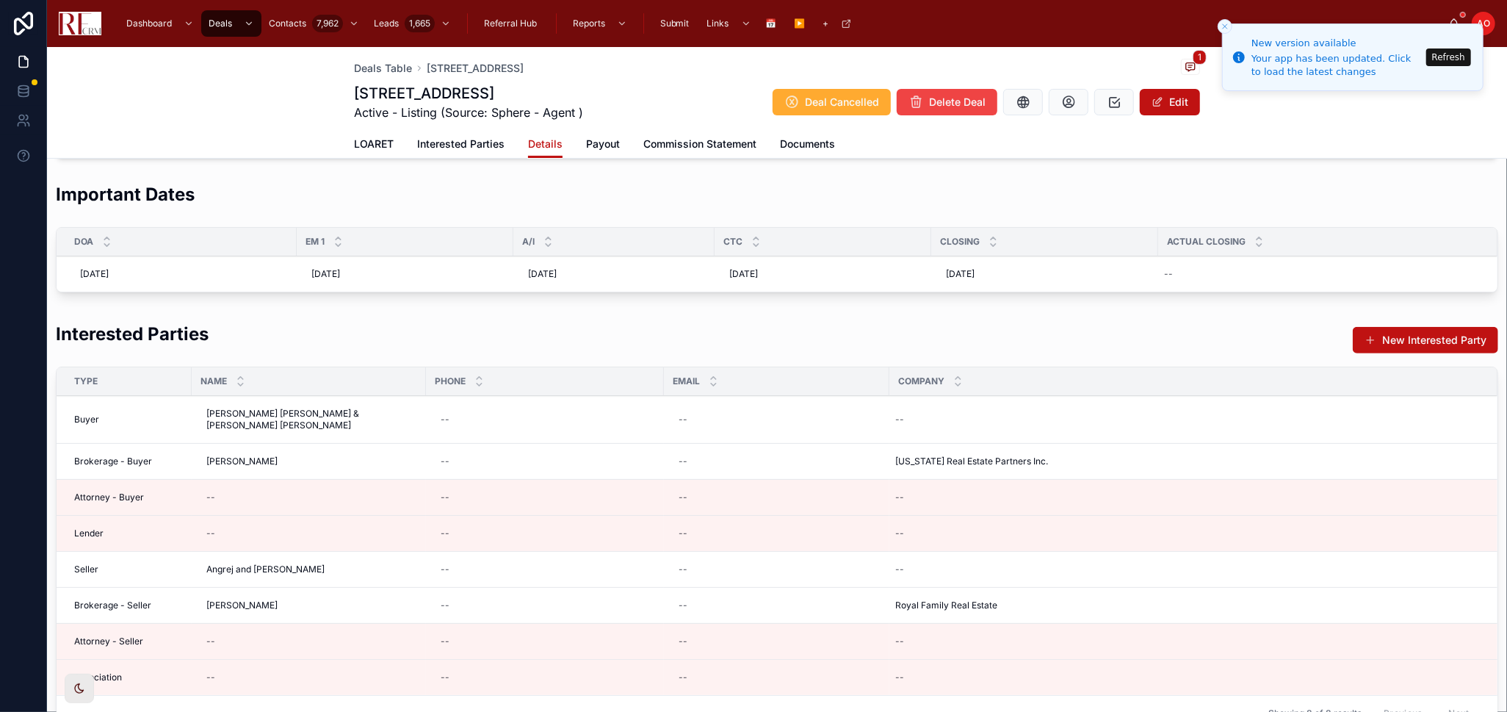
click at [586, 143] on span "Payout" at bounding box center [603, 144] width 34 height 15
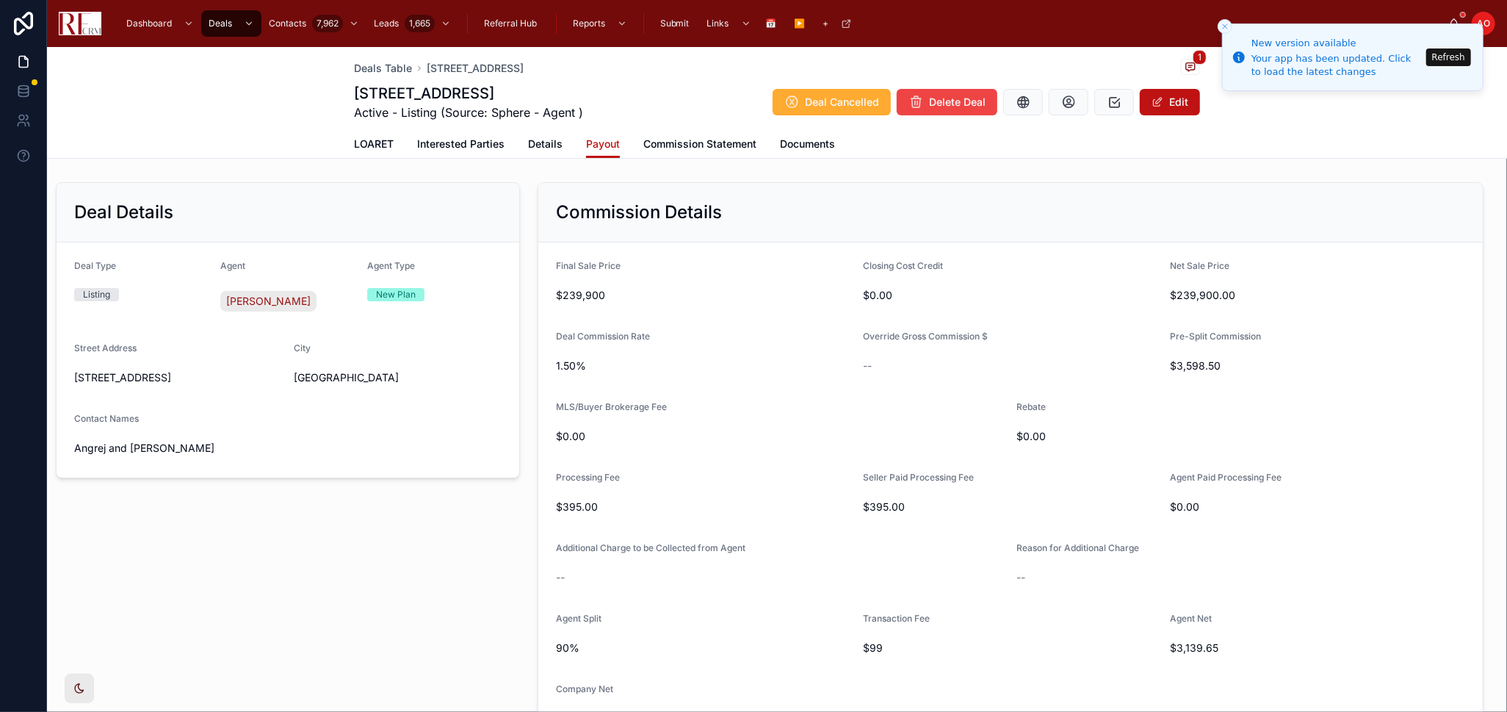
click at [342, 553] on div "Deal Details Deal Type Listing Agent Pradeep Singh Agent Type New Plan Street A…" at bounding box center [288, 465] width 482 height 578
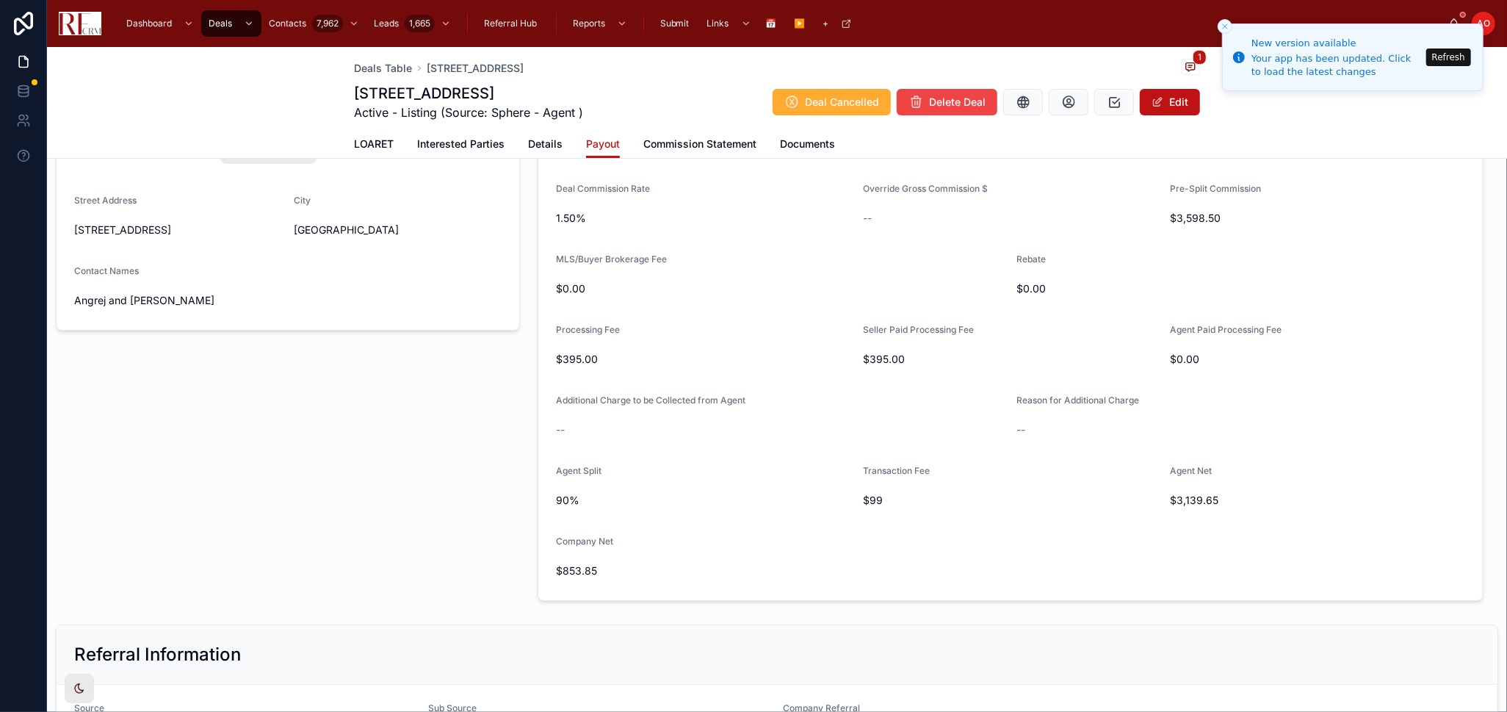
scroll to position [245, 0]
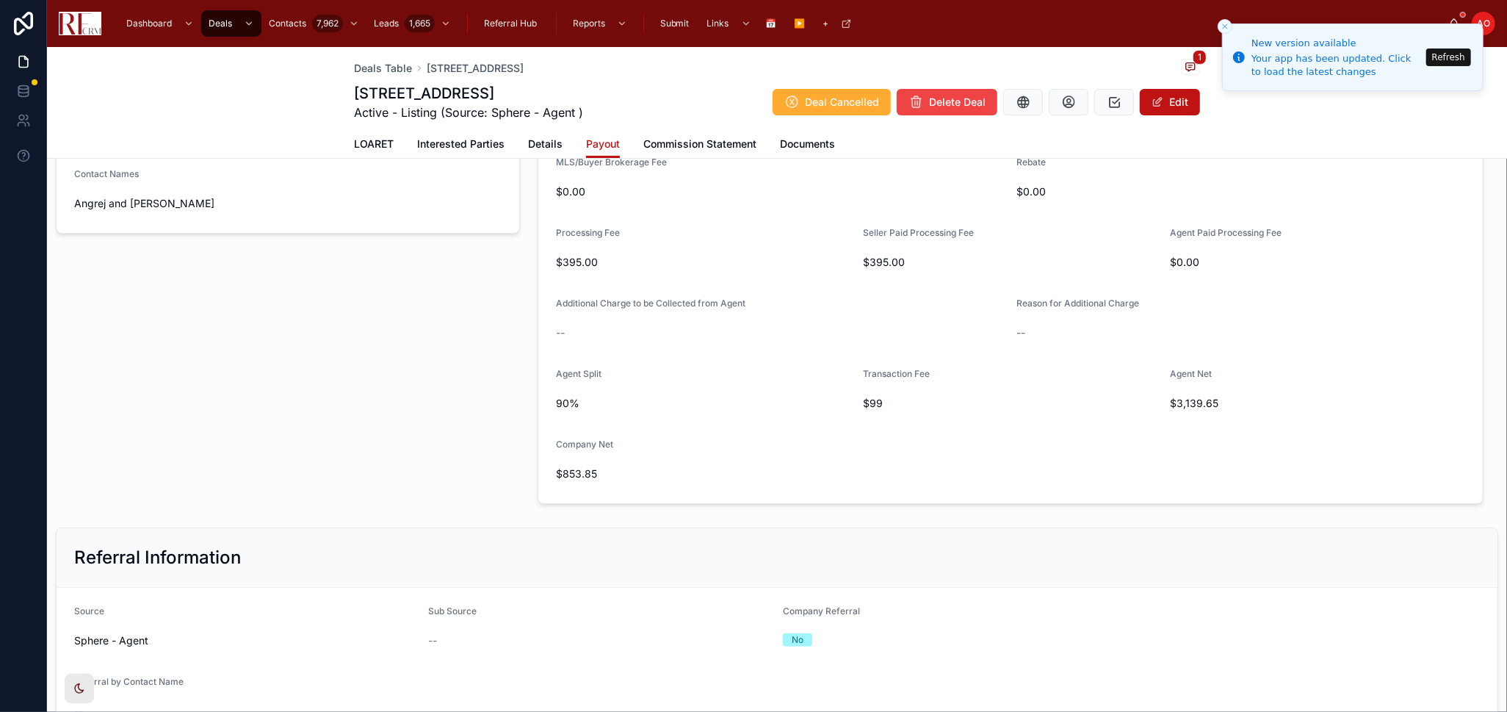
click at [1356, 107] on div "Deals Table 1423 Sacramento Drive, Hanover Park 1 1423 Sacramento Drive, Hanove…" at bounding box center [777, 103] width 1460 height 112
click at [1223, 29] on icon "Close toast" at bounding box center [1225, 26] width 9 height 9
click at [1356, 52] on button "Refresh" at bounding box center [1449, 57] width 45 height 18
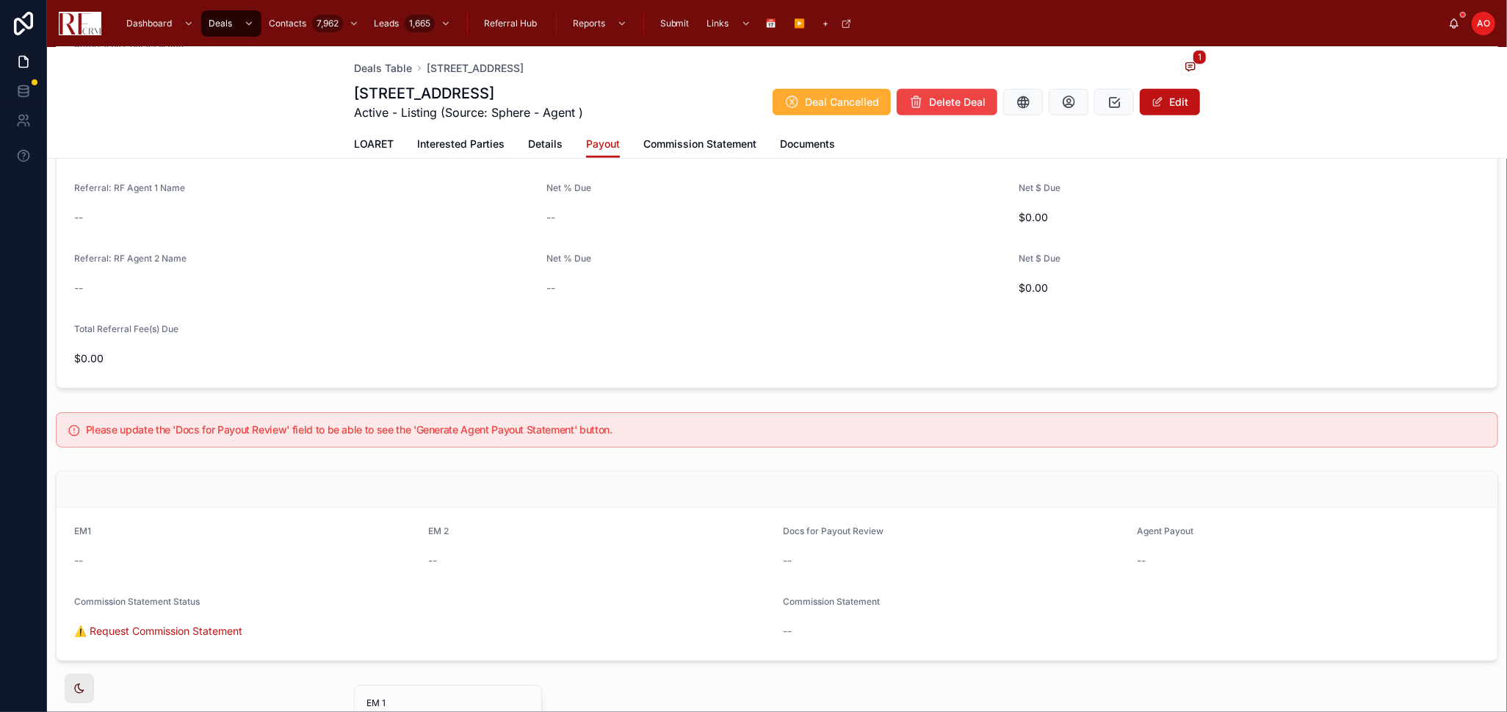
scroll to position [1061, 0]
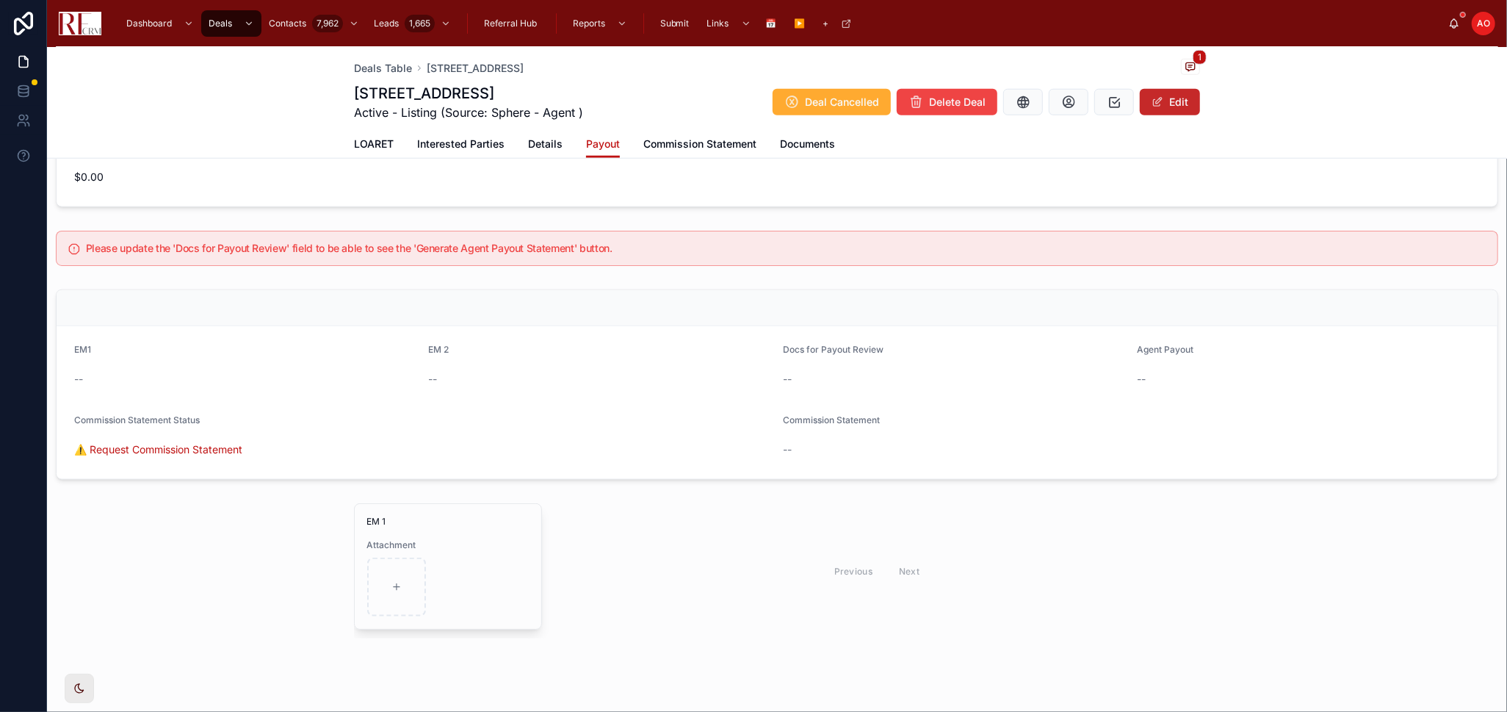
click at [1169, 104] on button "Edit" at bounding box center [1170, 102] width 60 height 26
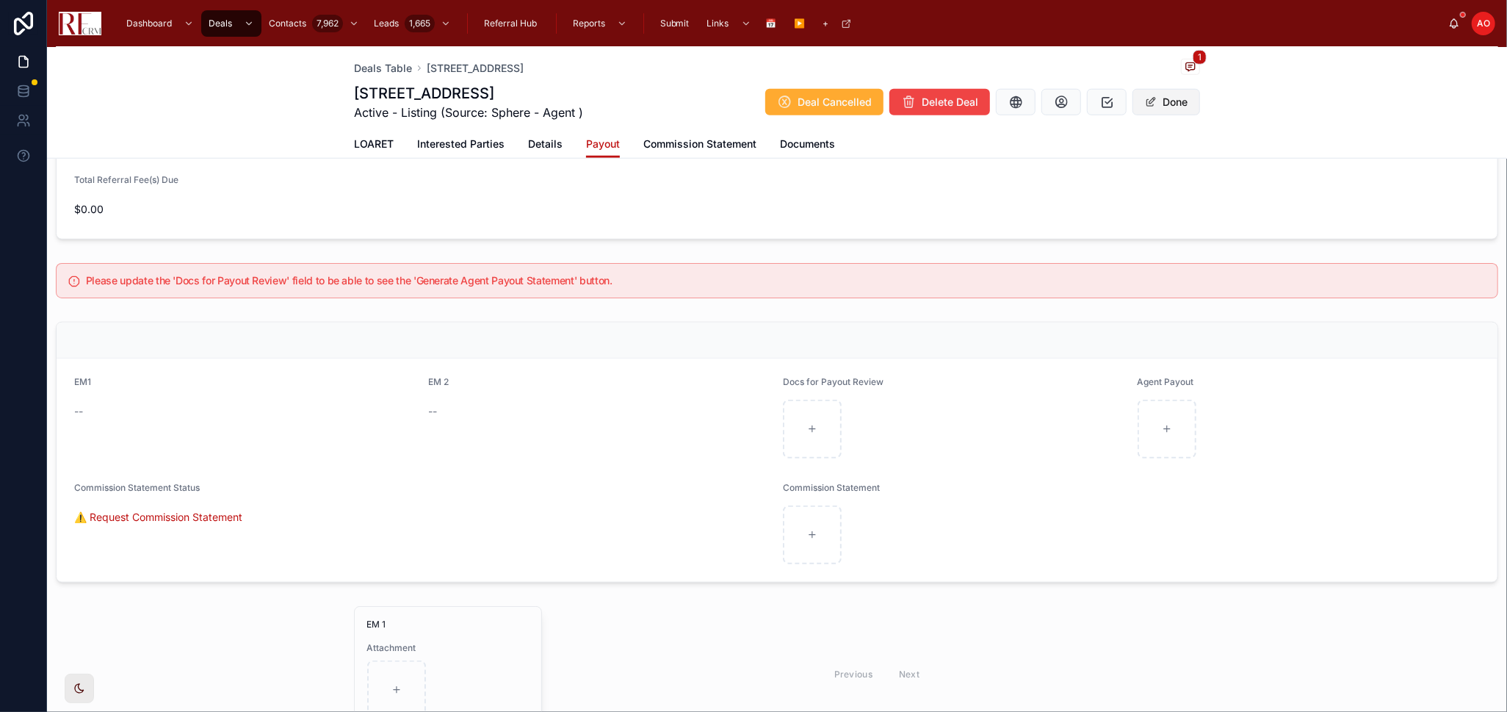
scroll to position [1087, 0]
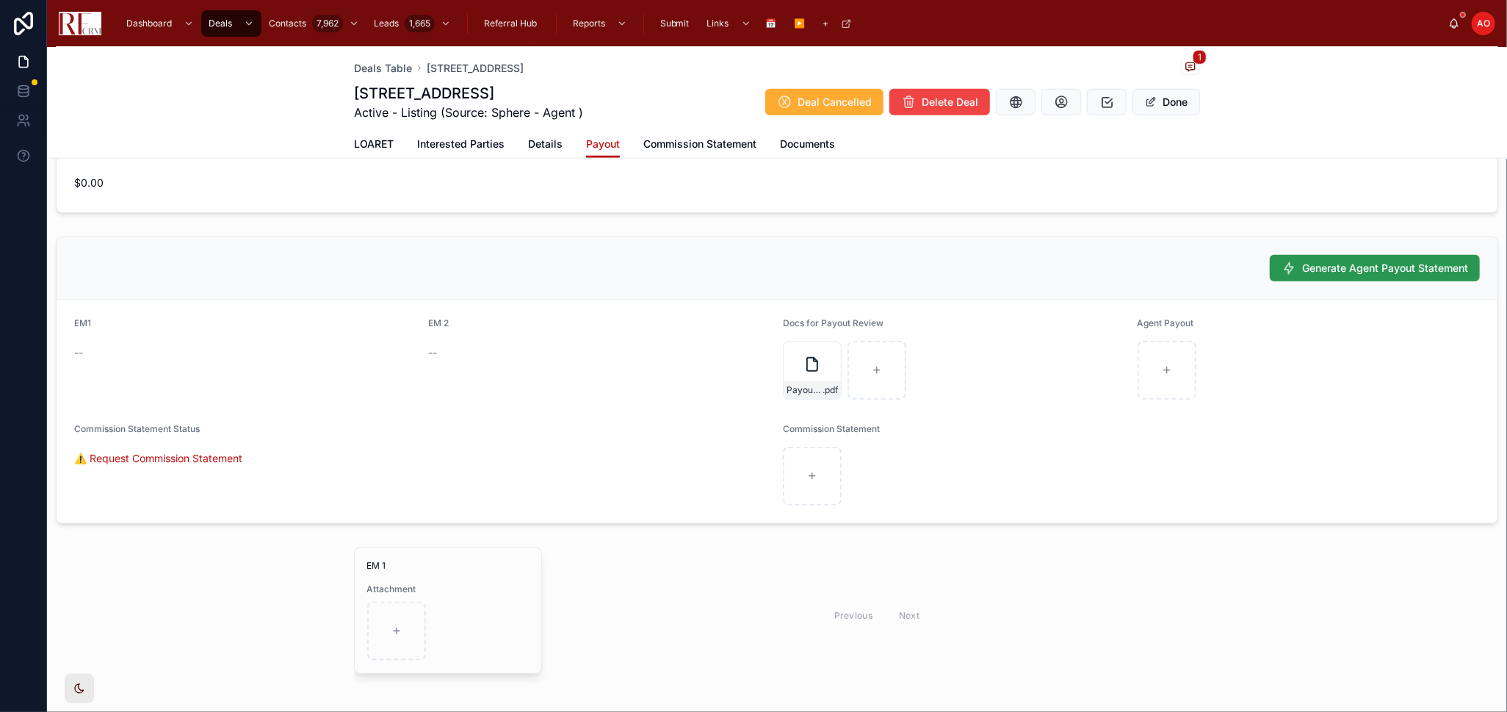
click at [1363, 262] on span "Generate Agent Payout Statement" at bounding box center [1385, 268] width 166 height 15
click at [371, 145] on span "LOARET" at bounding box center [374, 144] width 40 height 15
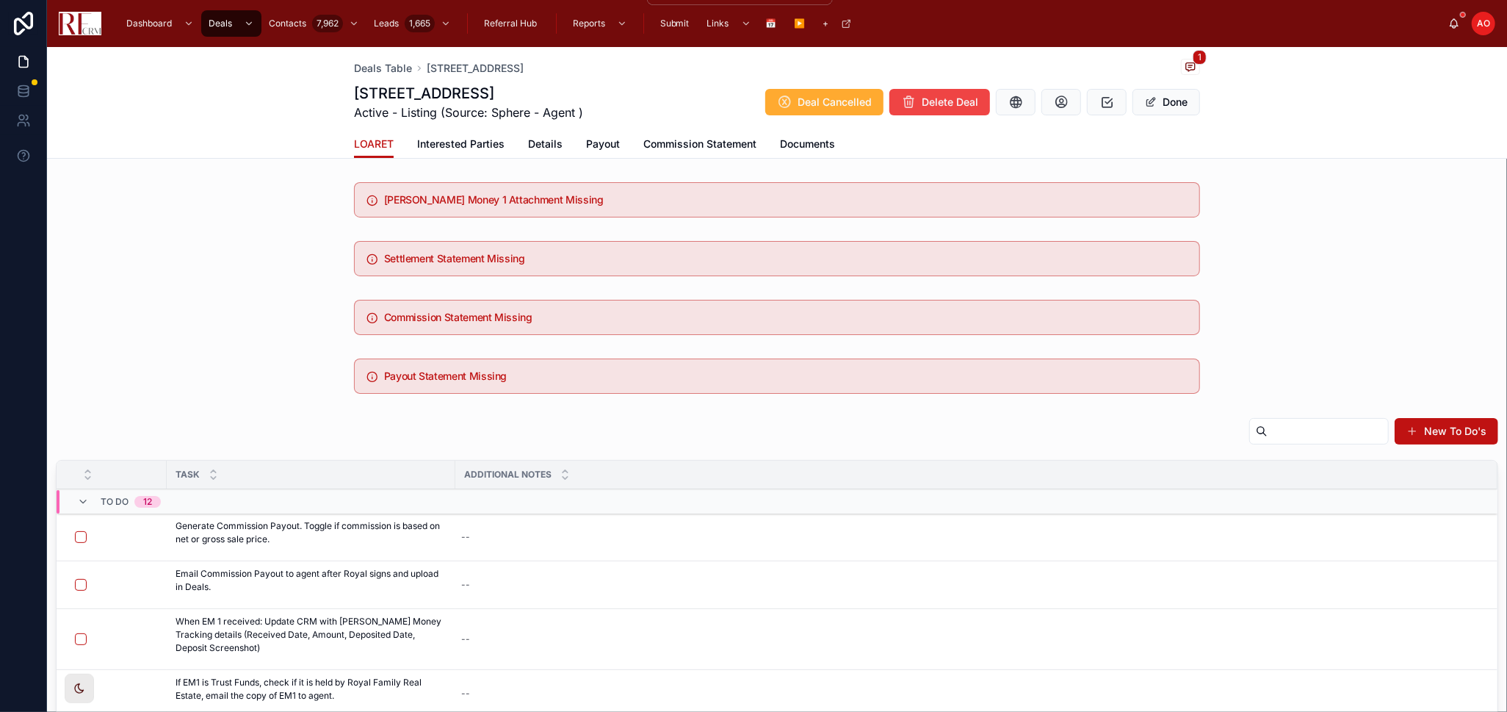
click at [617, 24] on icon "scrollable content" at bounding box center [622, 23] width 10 height 10
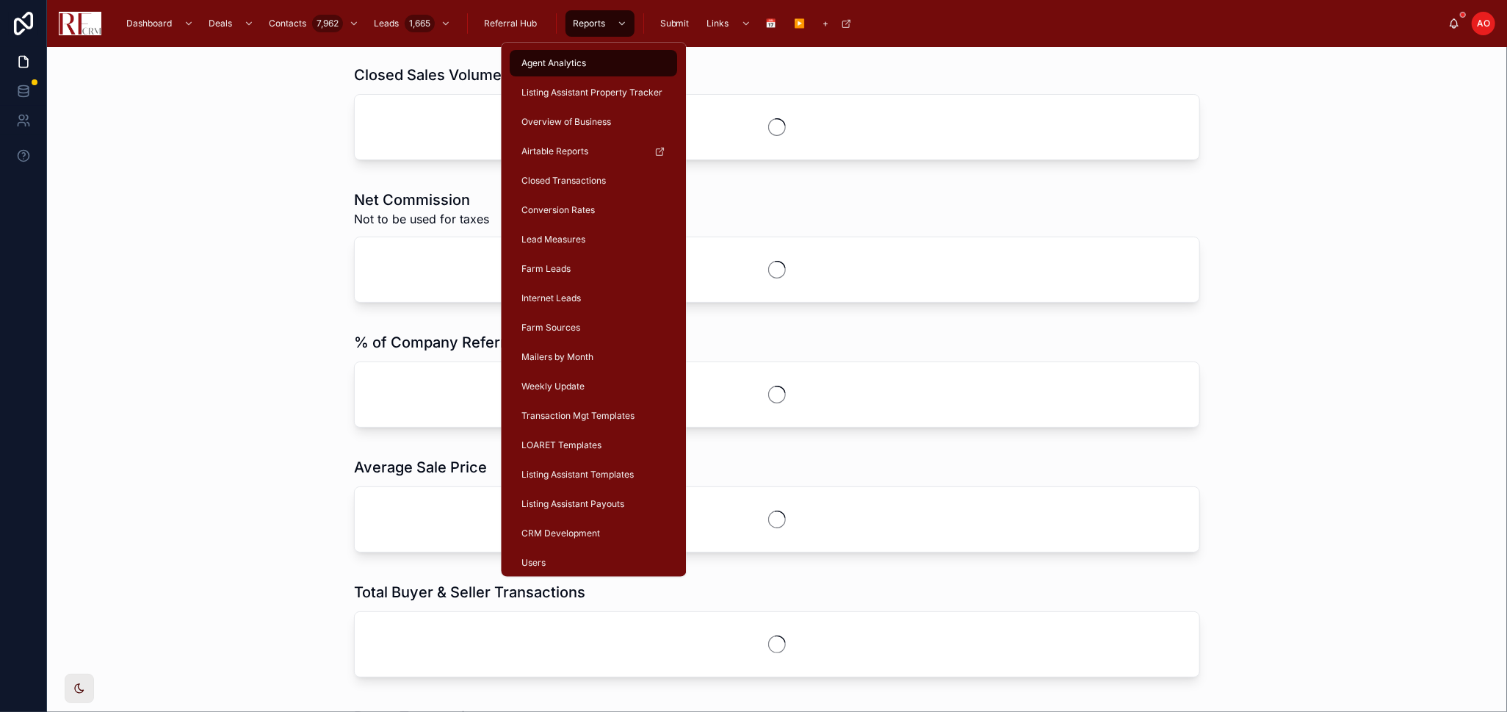
click at [553, 538] on span "CRM Development" at bounding box center [561, 533] width 79 height 12
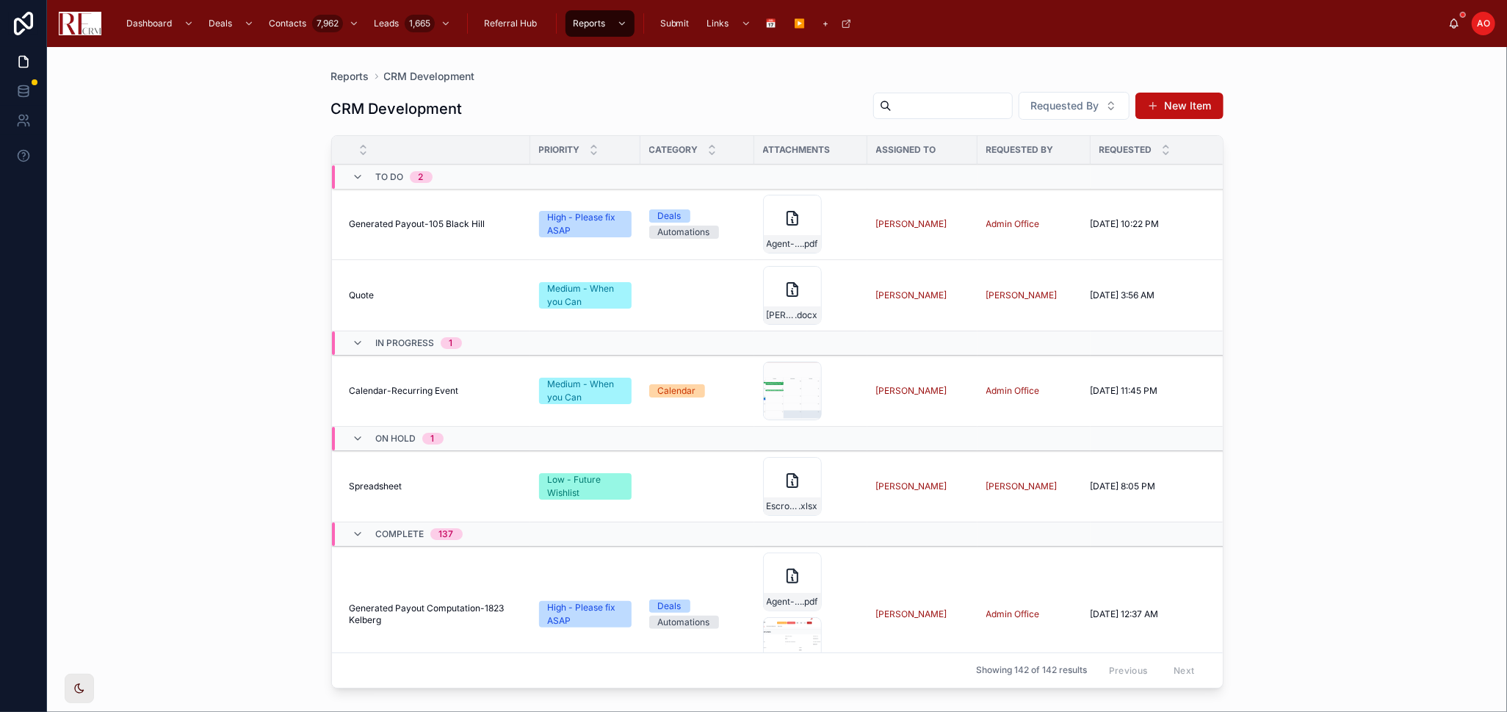
click at [417, 220] on span "Generated Payout-105 Black Hill" at bounding box center [418, 224] width 136 height 12
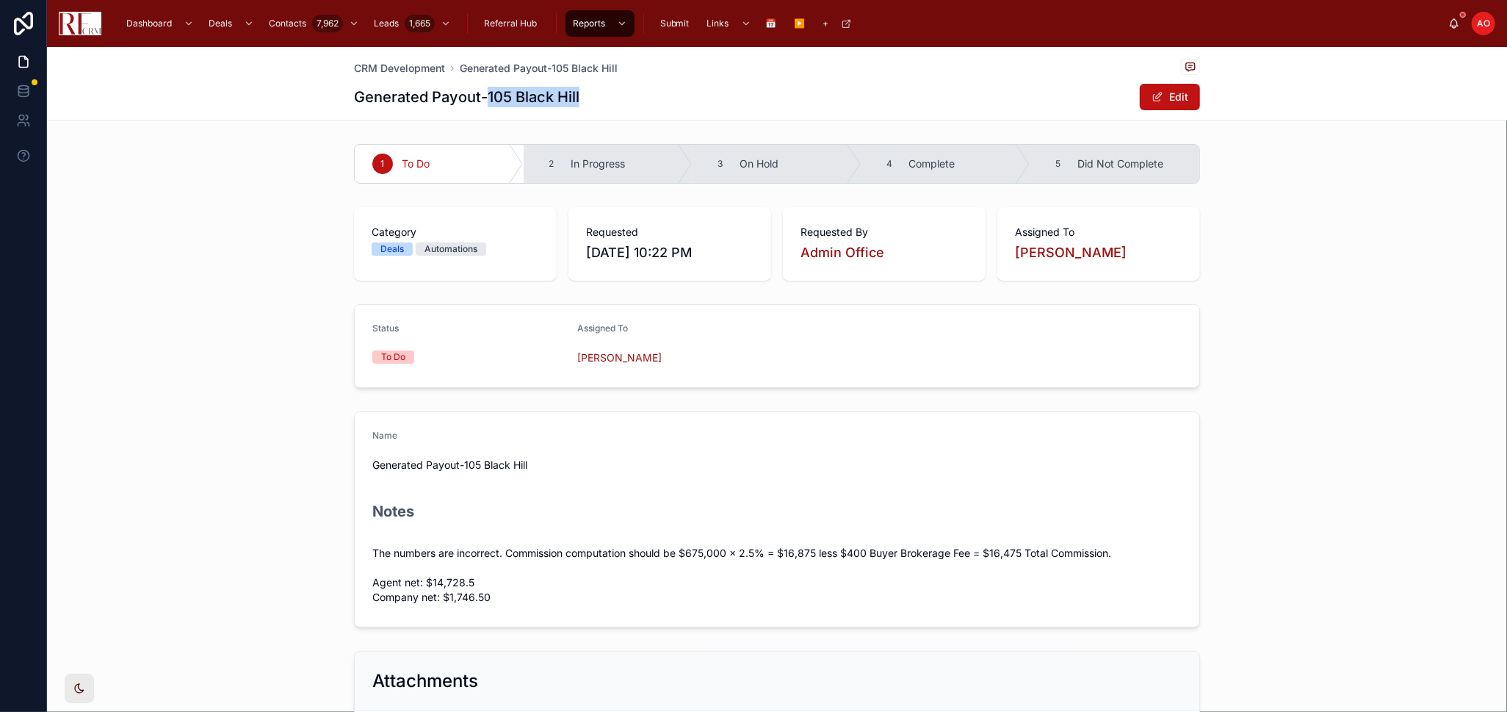
drag, startPoint x: 481, startPoint y: 91, endPoint x: 576, endPoint y: 90, distance: 94.8
click at [576, 90] on div "Generated Payout-105 Black Hill Edit" at bounding box center [777, 97] width 846 height 28
copy h1 "105 Black Hill"
click at [393, 68] on span "CRM Development" at bounding box center [399, 68] width 91 height 15
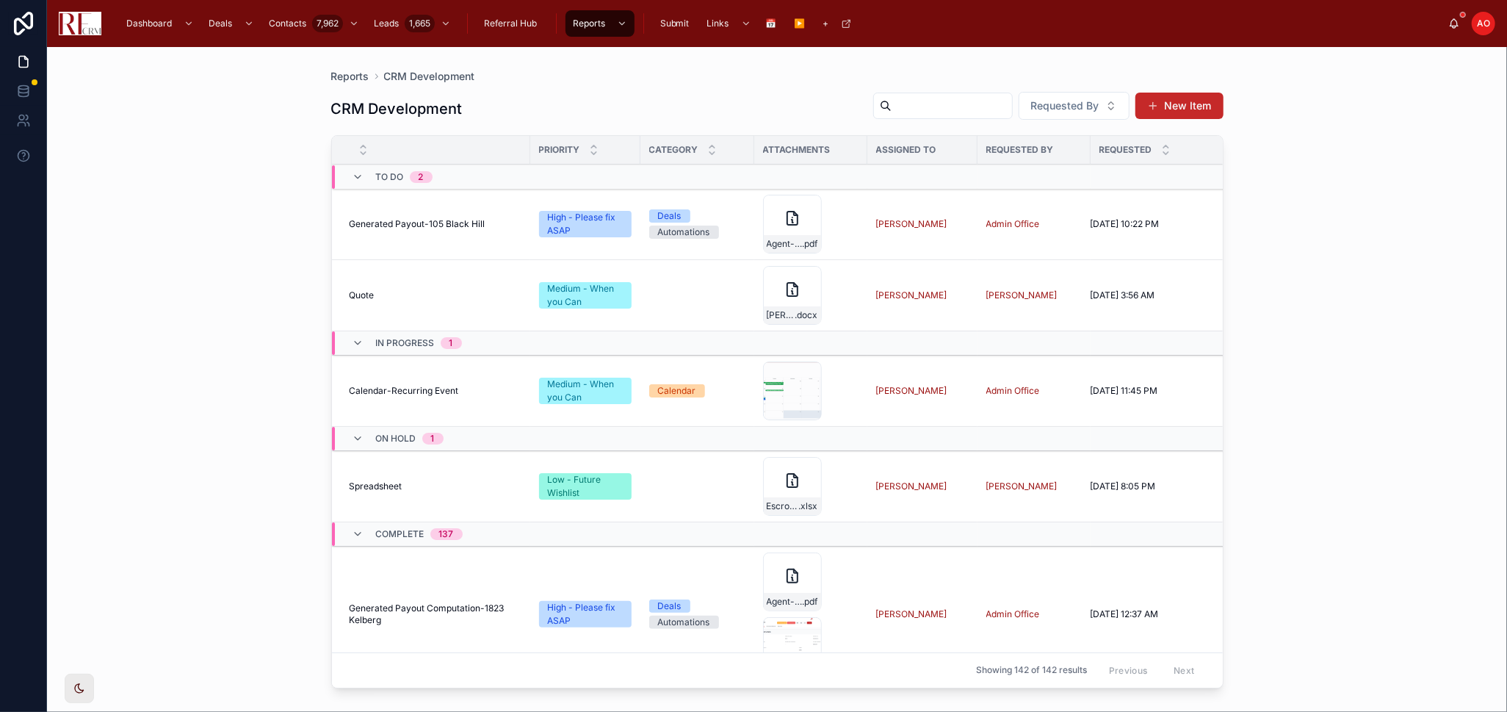
click at [1188, 106] on button "New Item" at bounding box center [1180, 106] width 88 height 26
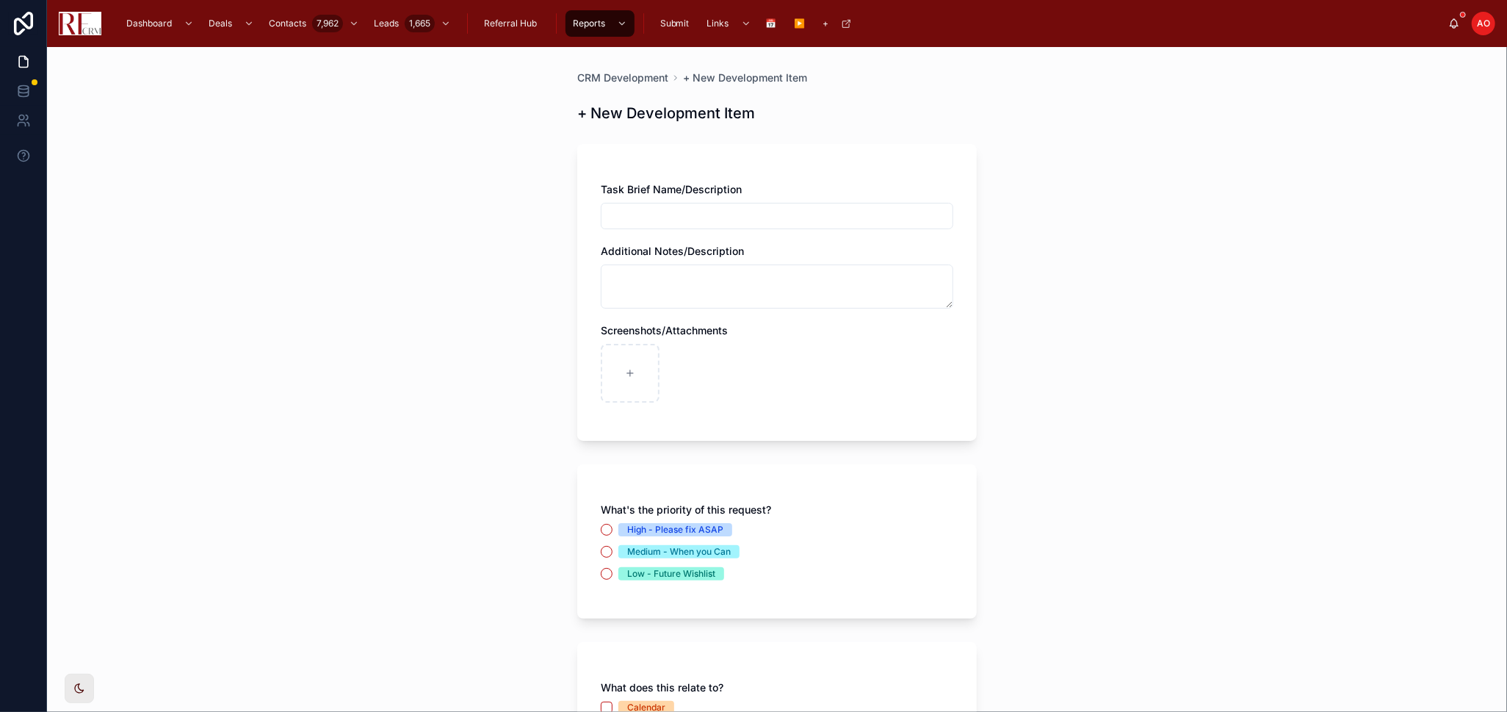
click at [649, 223] on input "text" at bounding box center [777, 216] width 351 height 21
type input "**********"
click at [697, 277] on textarea at bounding box center [777, 286] width 353 height 44
click at [697, 277] on textarea "**********" at bounding box center [777, 286] width 353 height 44
click at [796, 278] on textarea "**********" at bounding box center [777, 286] width 353 height 44
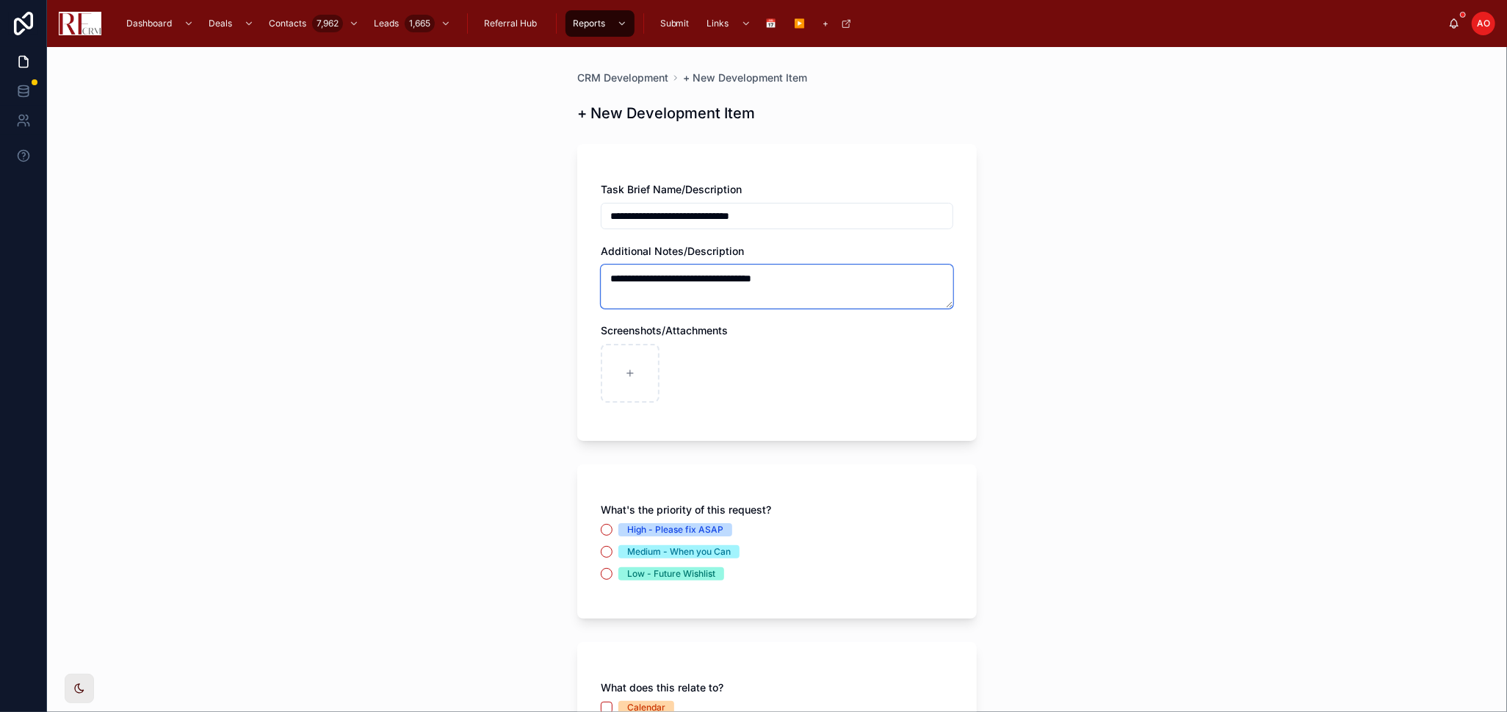
click at [812, 277] on textarea "**********" at bounding box center [777, 286] width 353 height 44
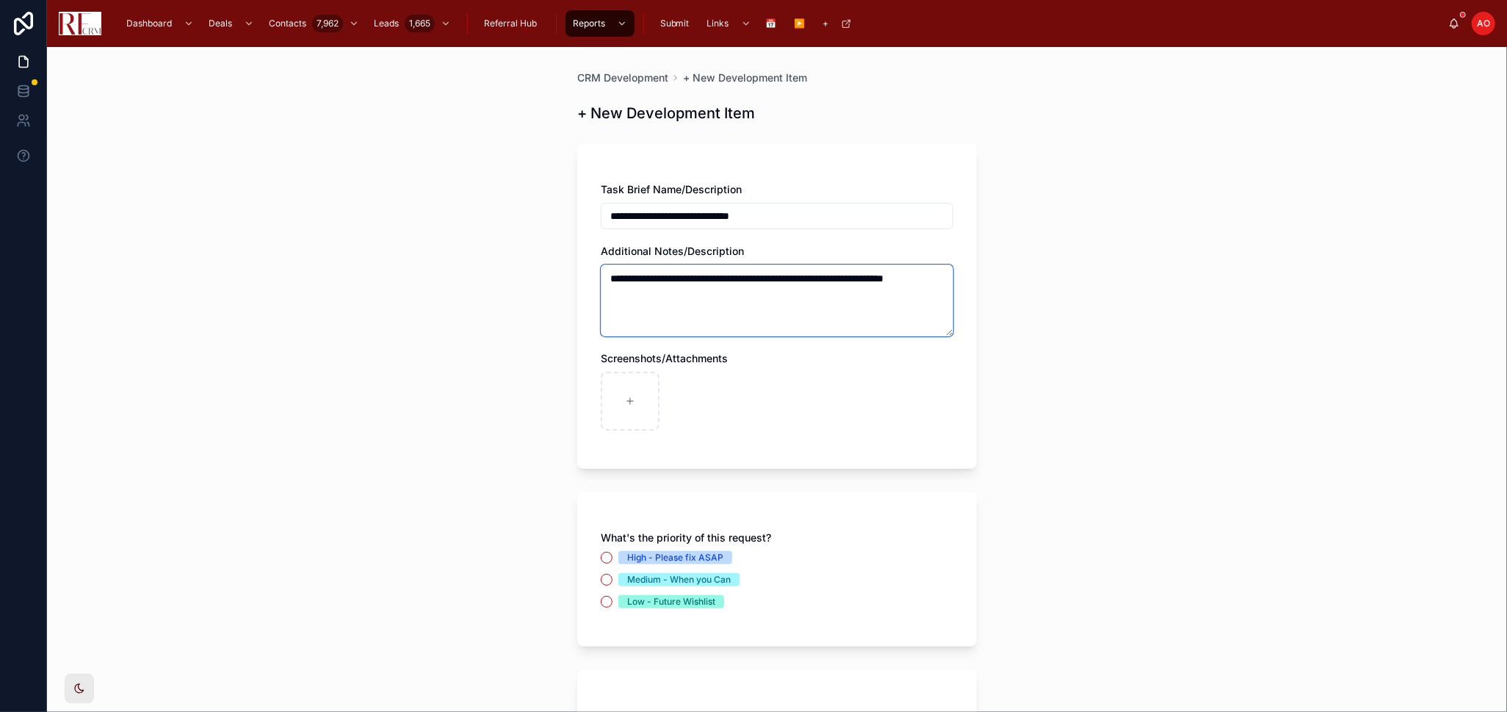
click at [812, 277] on textarea "**********" at bounding box center [777, 300] width 353 height 72
click at [754, 280] on textarea "**********" at bounding box center [777, 300] width 353 height 72
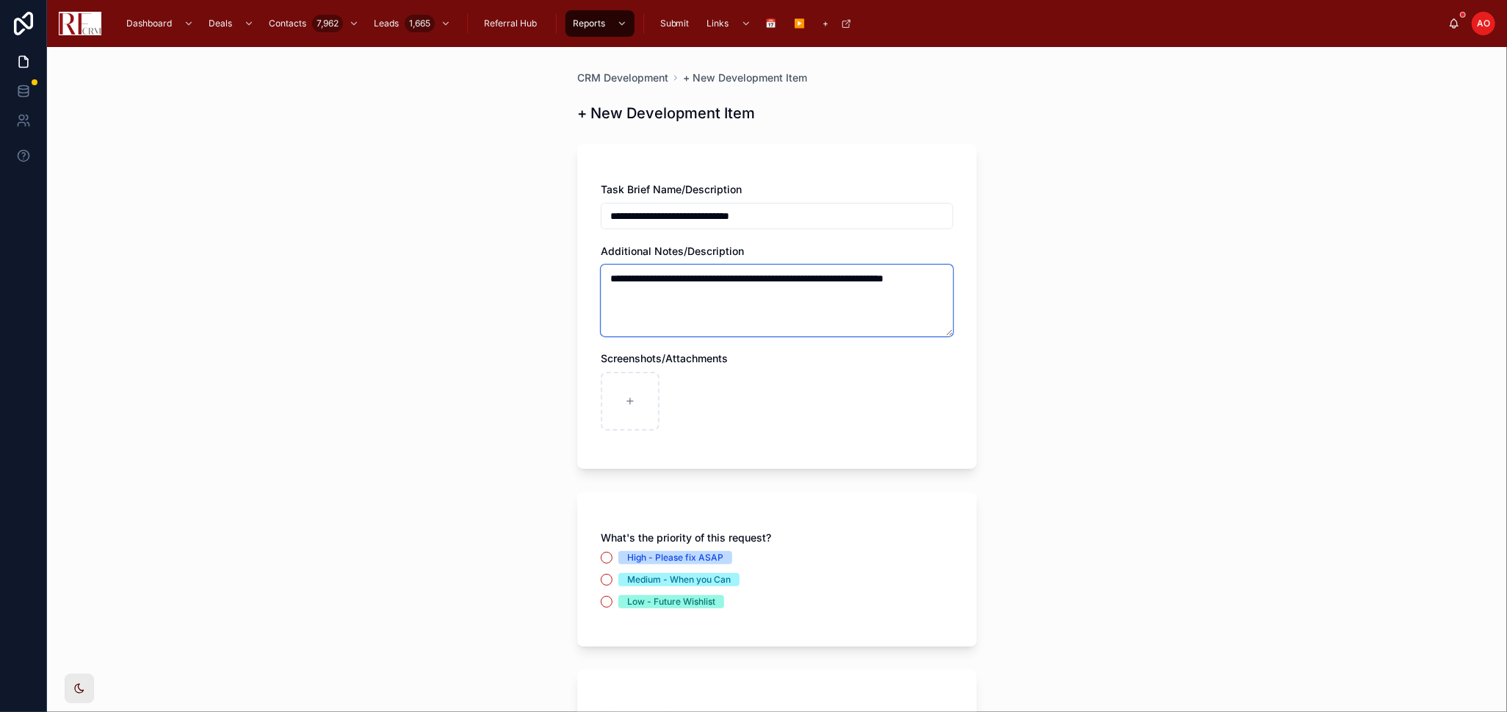
click at [754, 280] on textarea "**********" at bounding box center [777, 300] width 353 height 72
paste textarea "**********"
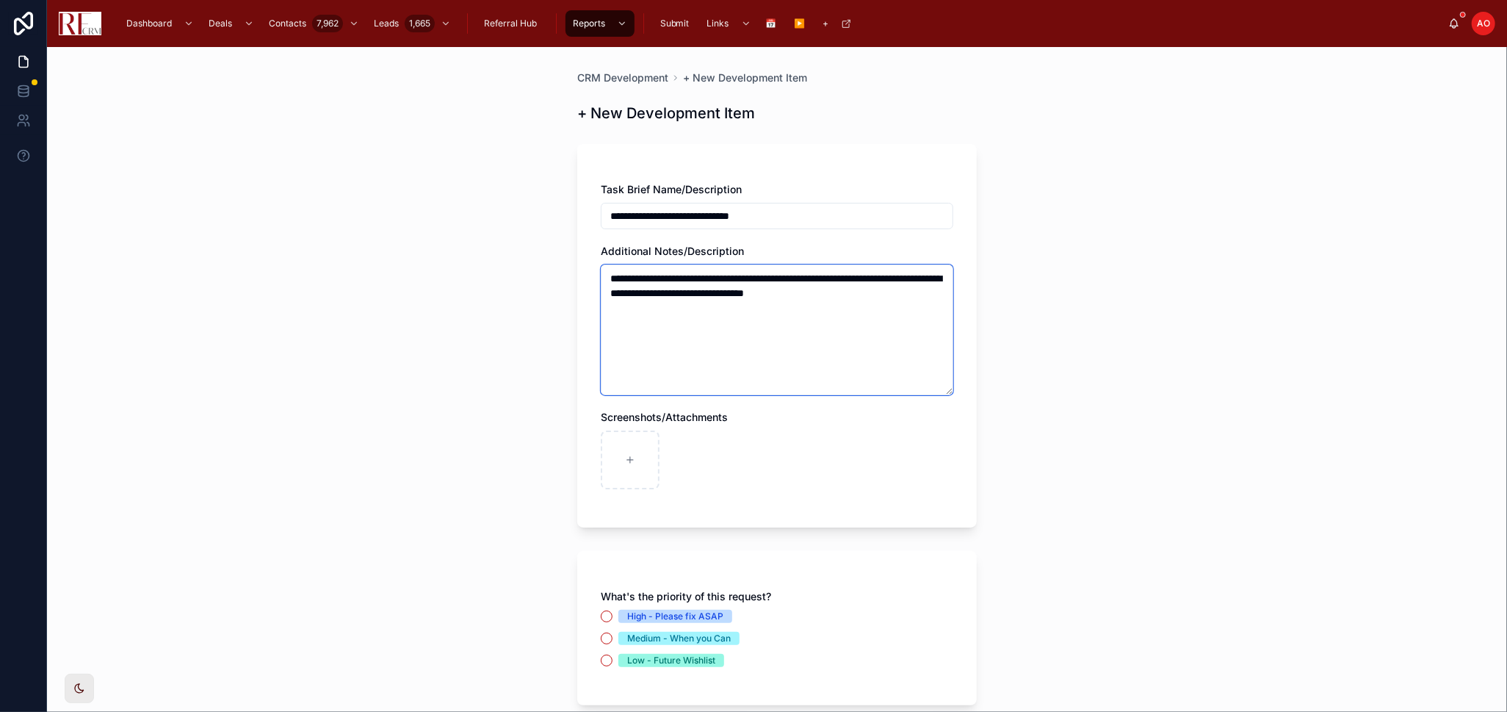
click at [799, 275] on textarea "**********" at bounding box center [777, 329] width 353 height 131
click at [630, 294] on textarea "**********" at bounding box center [777, 329] width 353 height 131
click at [672, 295] on textarea "**********" at bounding box center [777, 329] width 353 height 131
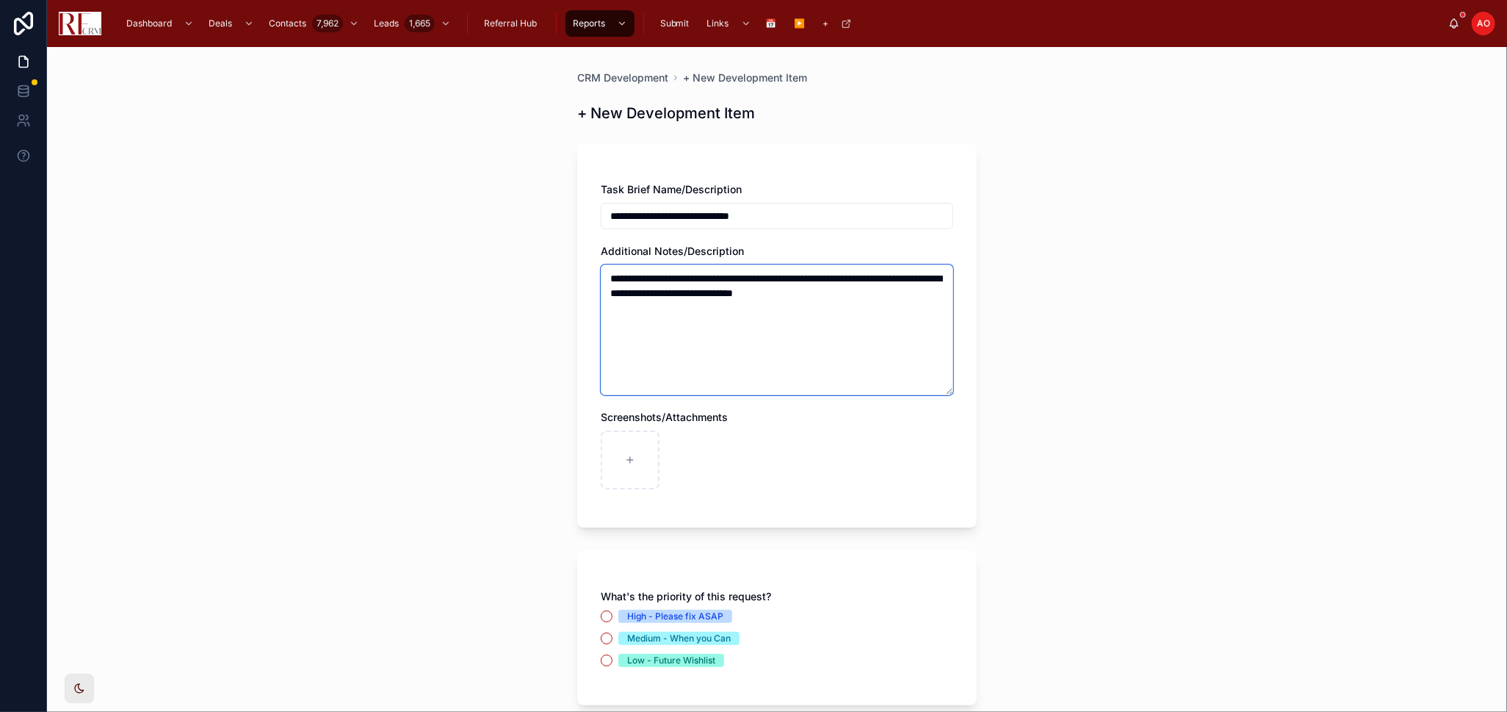
click at [674, 295] on textarea "**********" at bounding box center [777, 329] width 353 height 131
drag, startPoint x: 710, startPoint y: 291, endPoint x: 917, endPoint y: 298, distance: 206.5
click at [917, 298] on textarea "**********" at bounding box center [777, 329] width 353 height 131
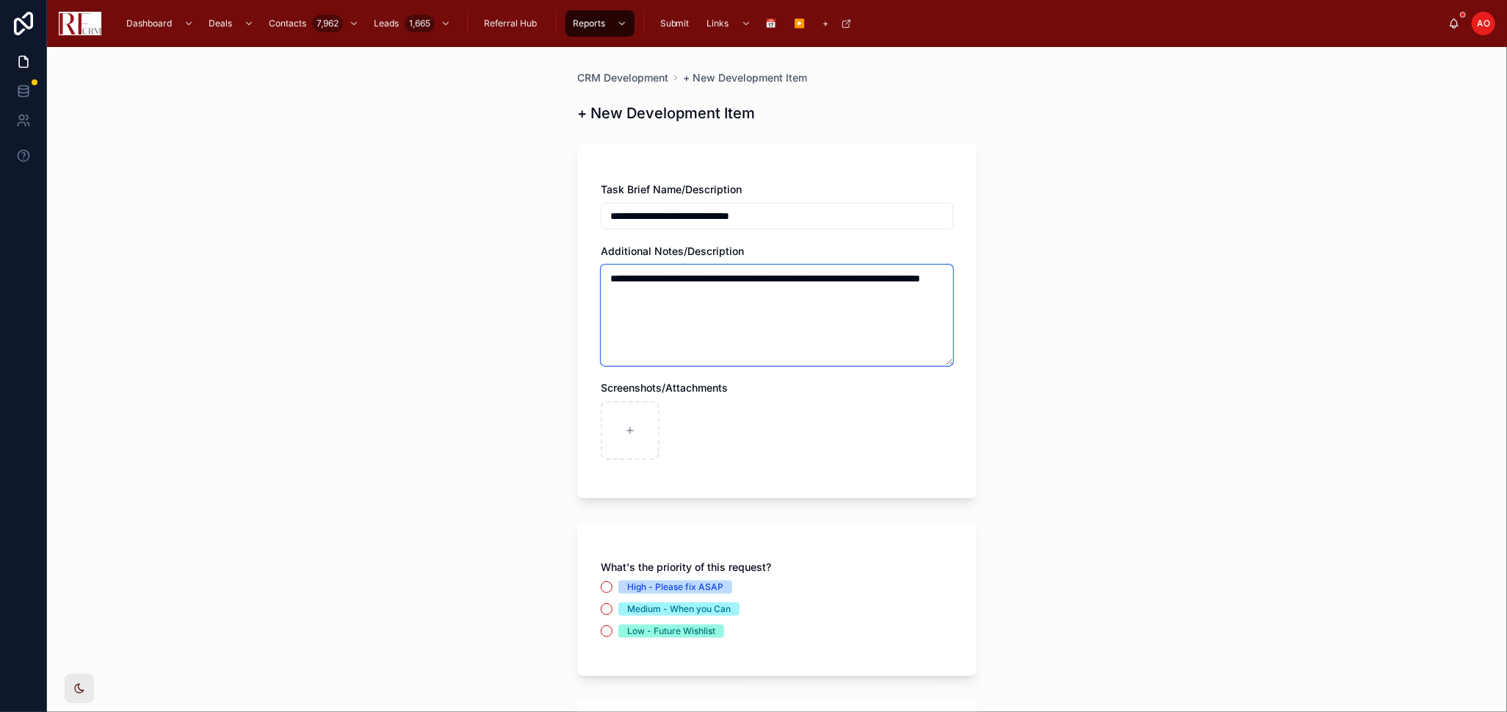
type textarea "**********"
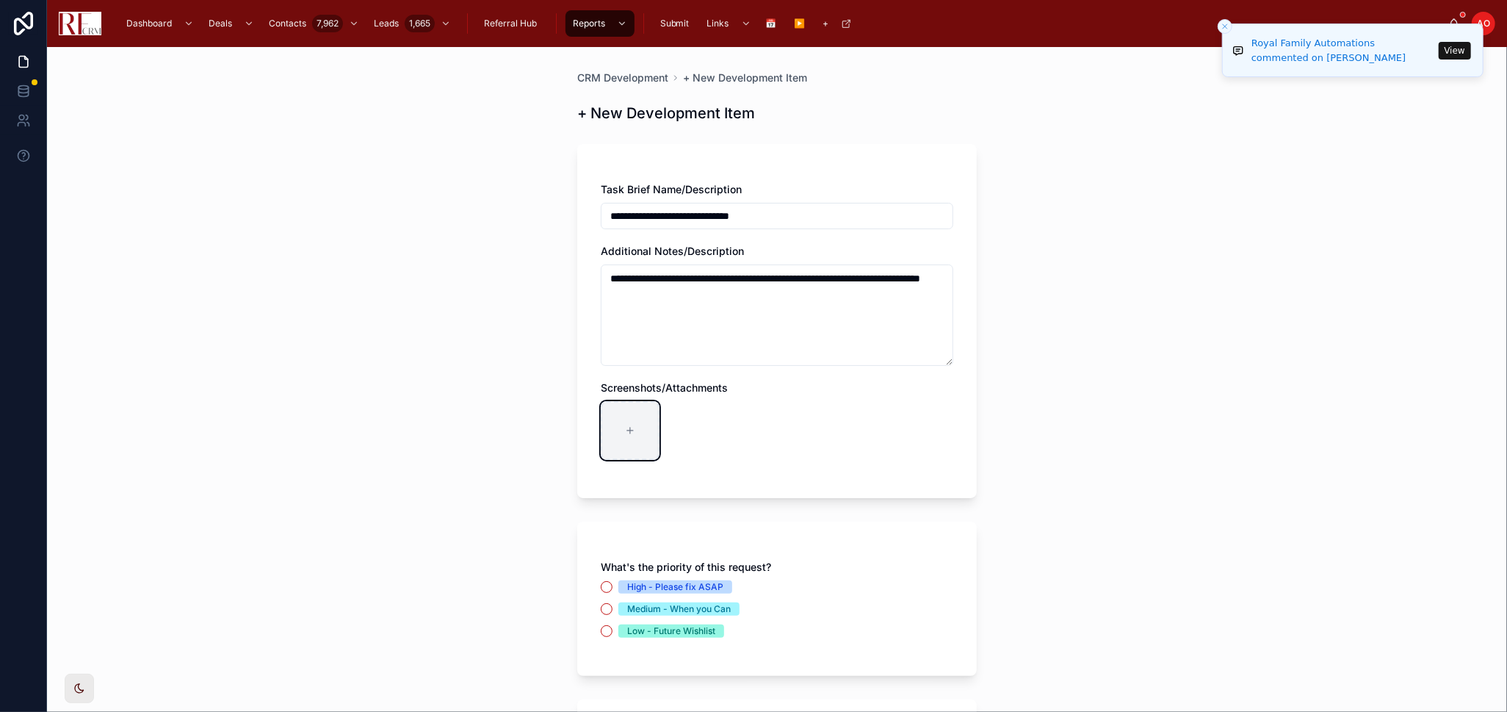
click at [625, 423] on div at bounding box center [630, 430] width 59 height 59
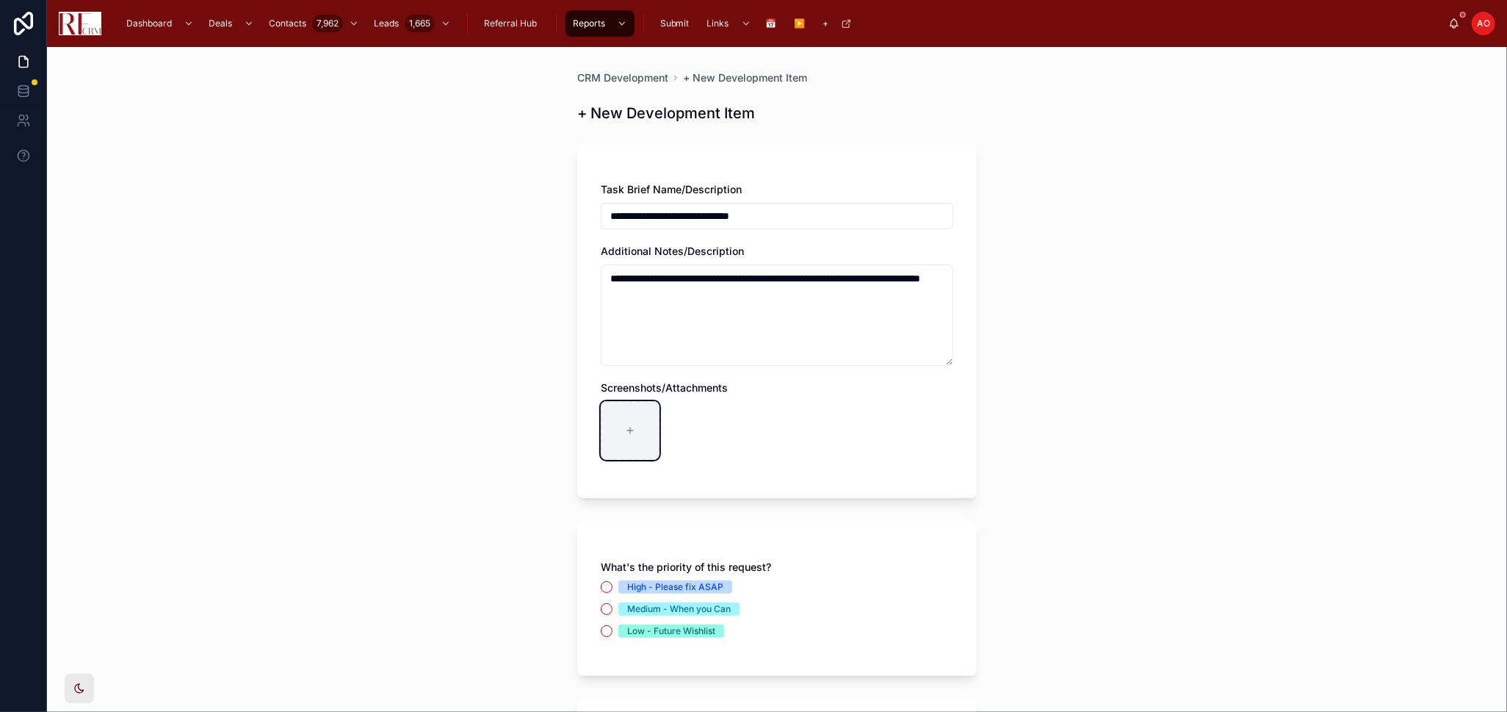
type input "**********"
click at [659, 588] on div "High - Please fix ASAP" at bounding box center [675, 586] width 96 height 13
click at [613, 588] on button "High - Please fix ASAP" at bounding box center [607, 587] width 12 height 12
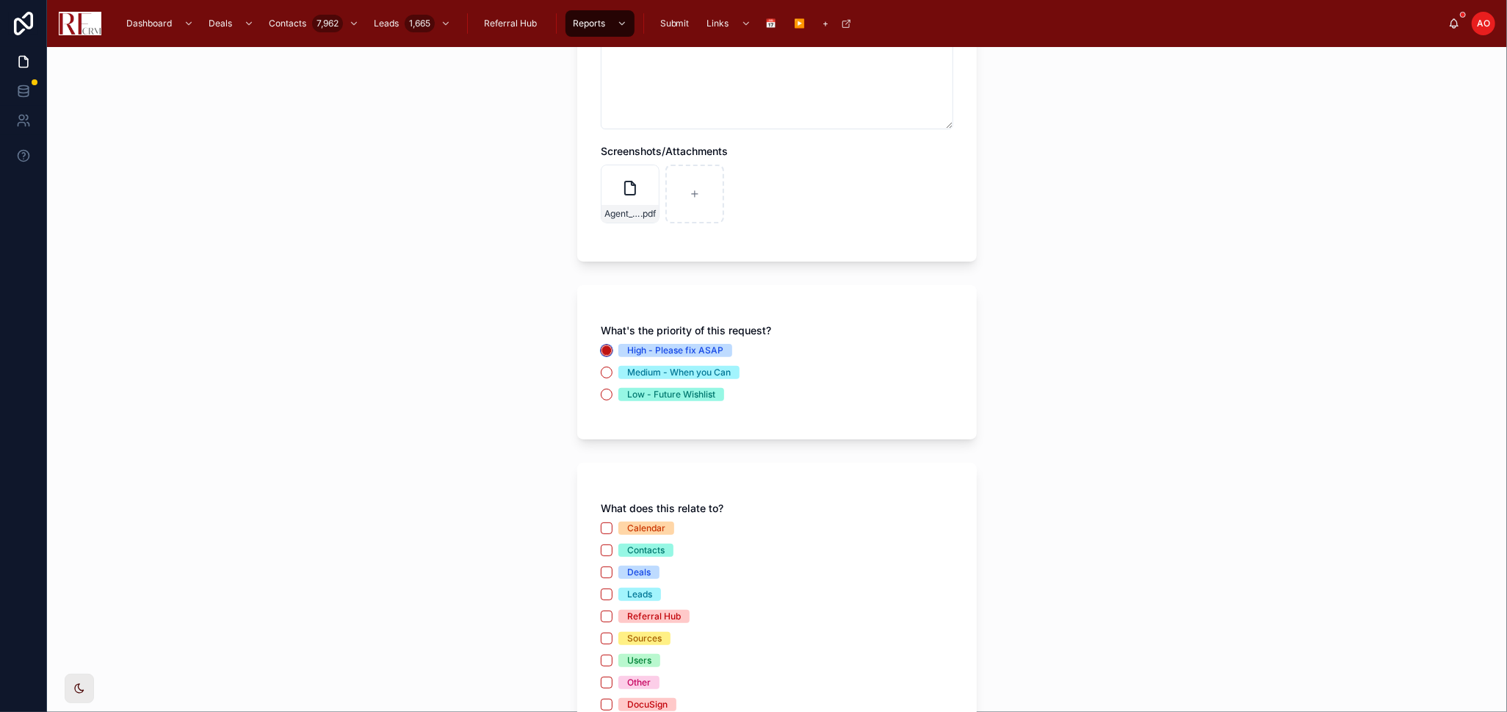
scroll to position [245, 0]
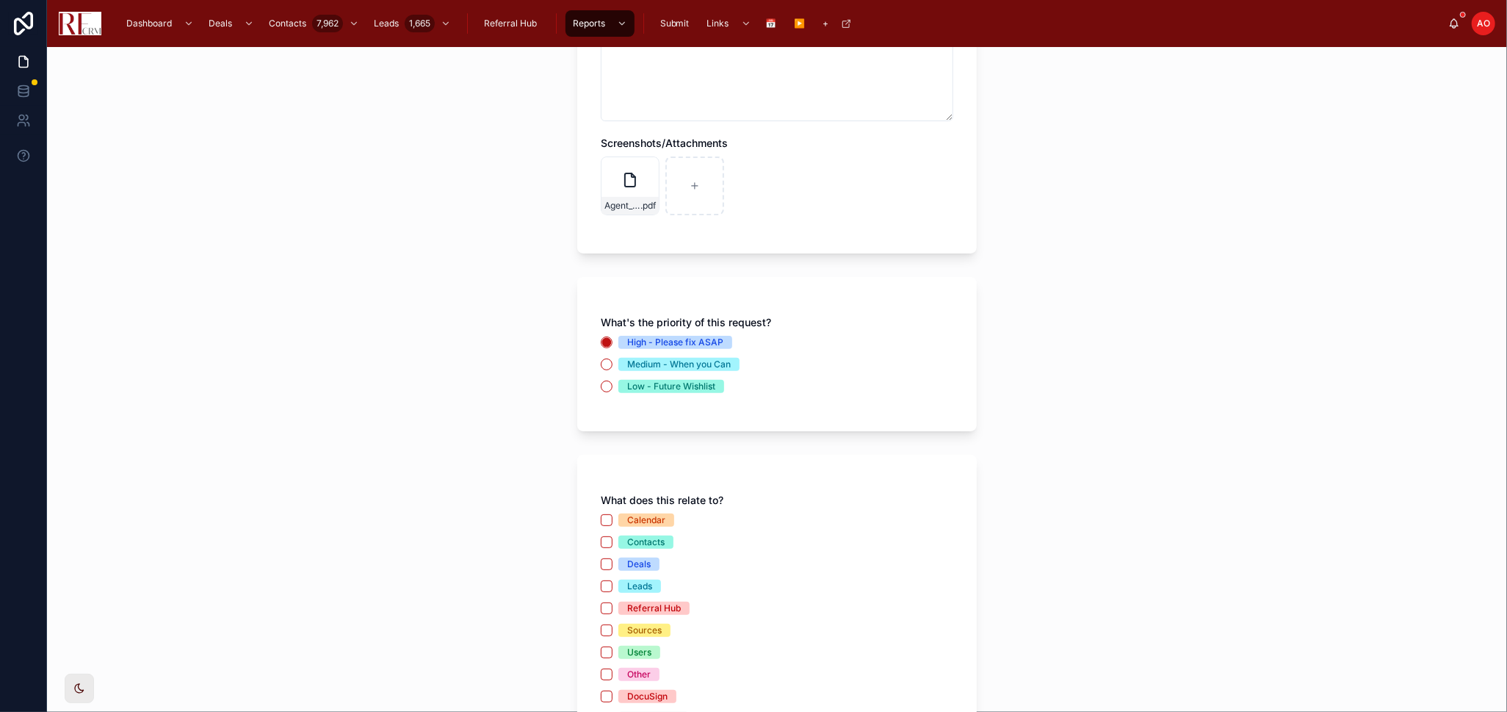
click at [627, 561] on div "Deals" at bounding box center [639, 564] width 24 height 13
click at [613, 561] on button "Deals" at bounding box center [607, 564] width 12 height 12
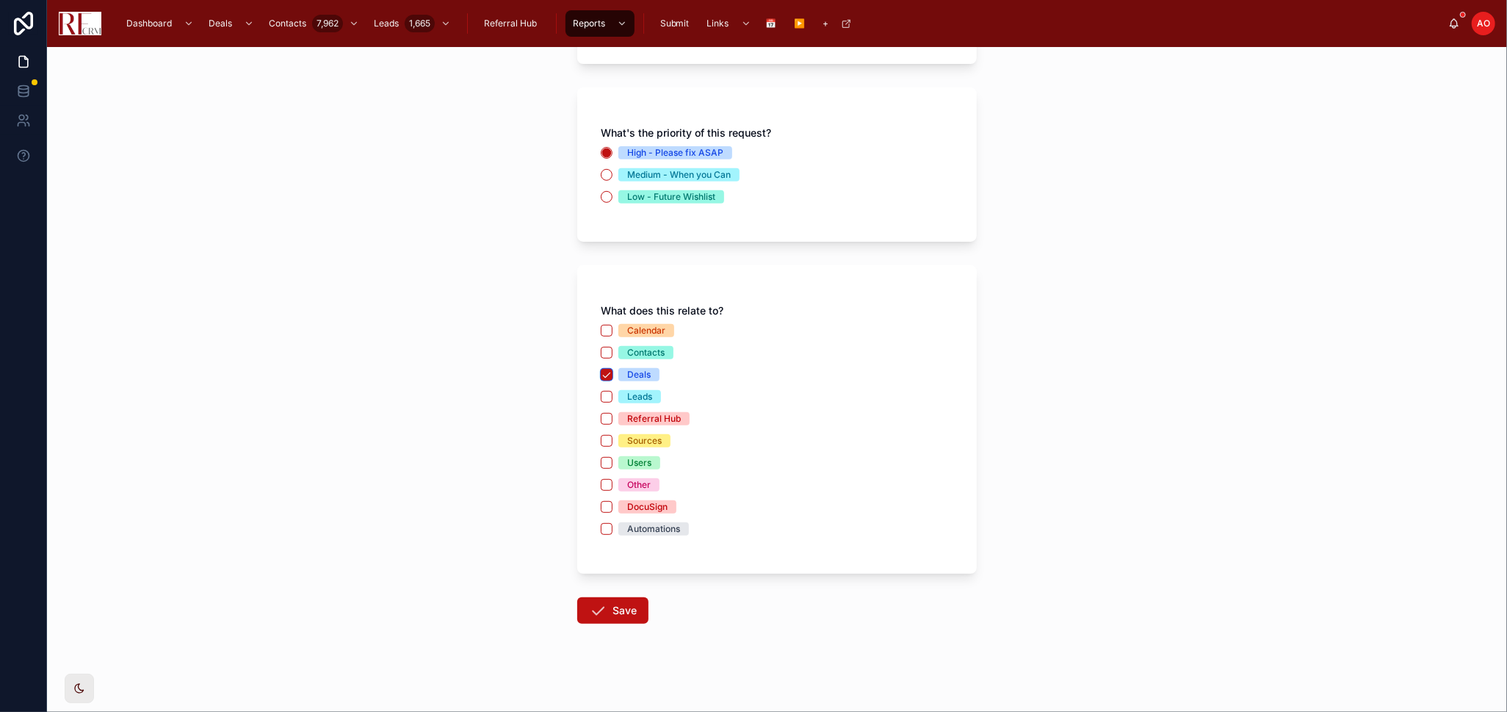
scroll to position [439, 0]
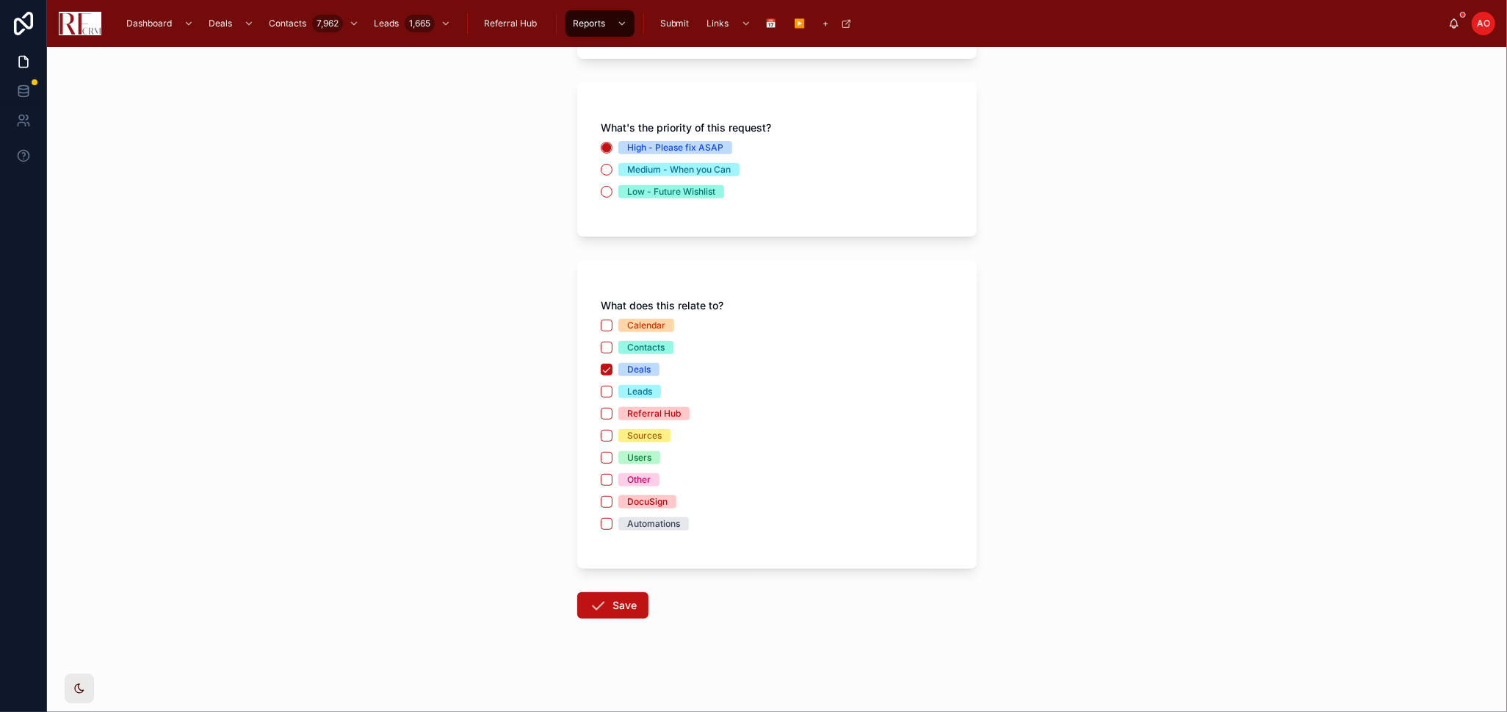
click at [637, 522] on div "Automations" at bounding box center [653, 523] width 53 height 13
click at [613, 522] on button "Automations" at bounding box center [607, 524] width 12 height 12
click at [605, 597] on button "Save" at bounding box center [612, 605] width 71 height 26
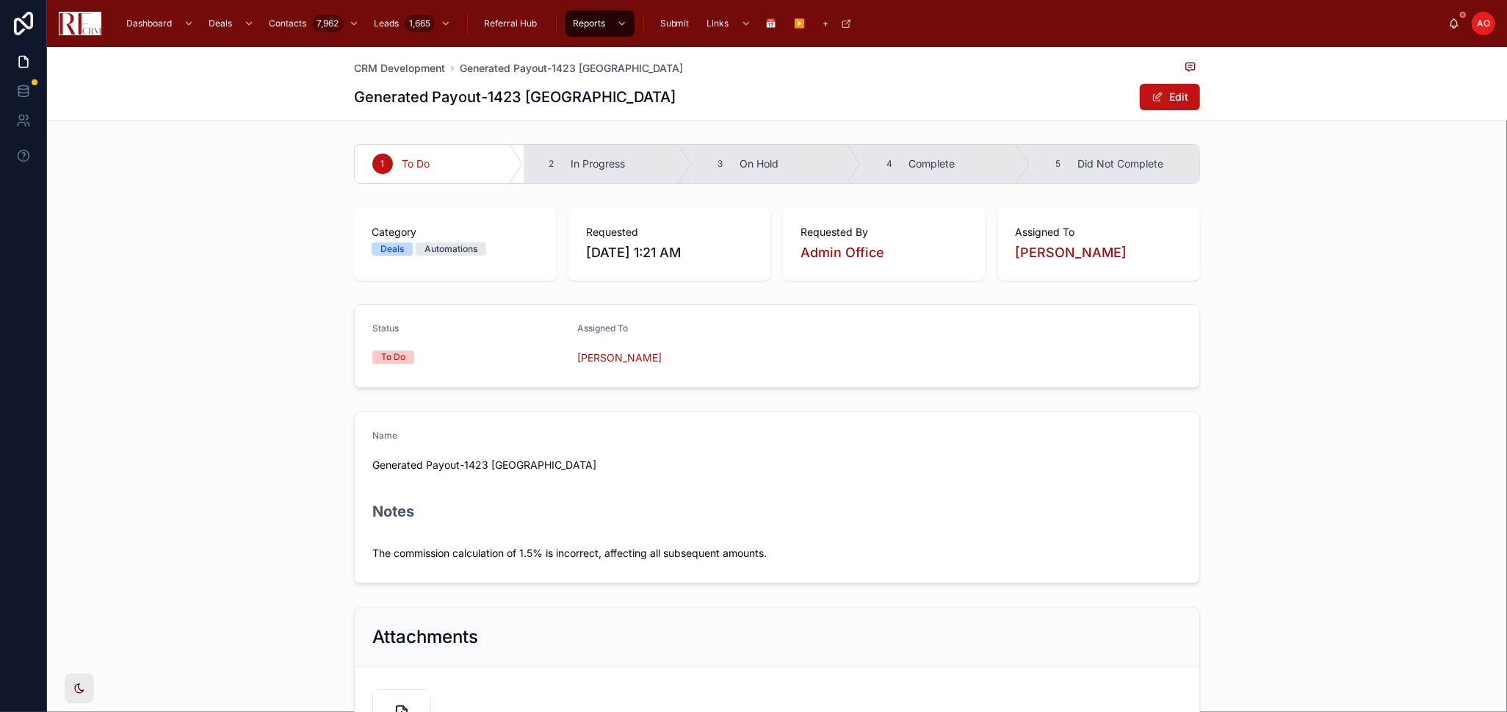
click at [288, 268] on div "Category Deals Automations Requested [DATE] 1:21 AM Requested By Admin Office A…" at bounding box center [777, 243] width 1460 height 85
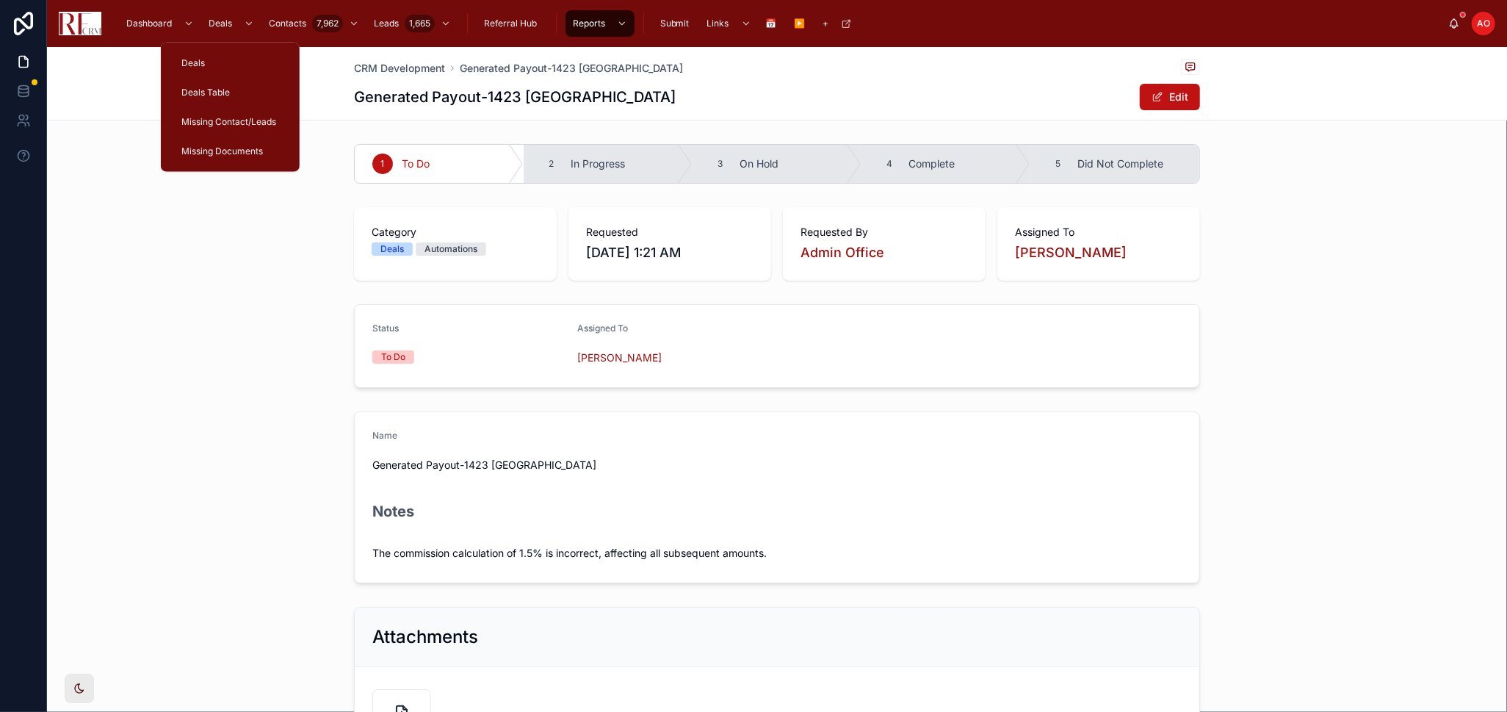
click at [239, 87] on div "Deals Table" at bounding box center [231, 93] width 104 height 24
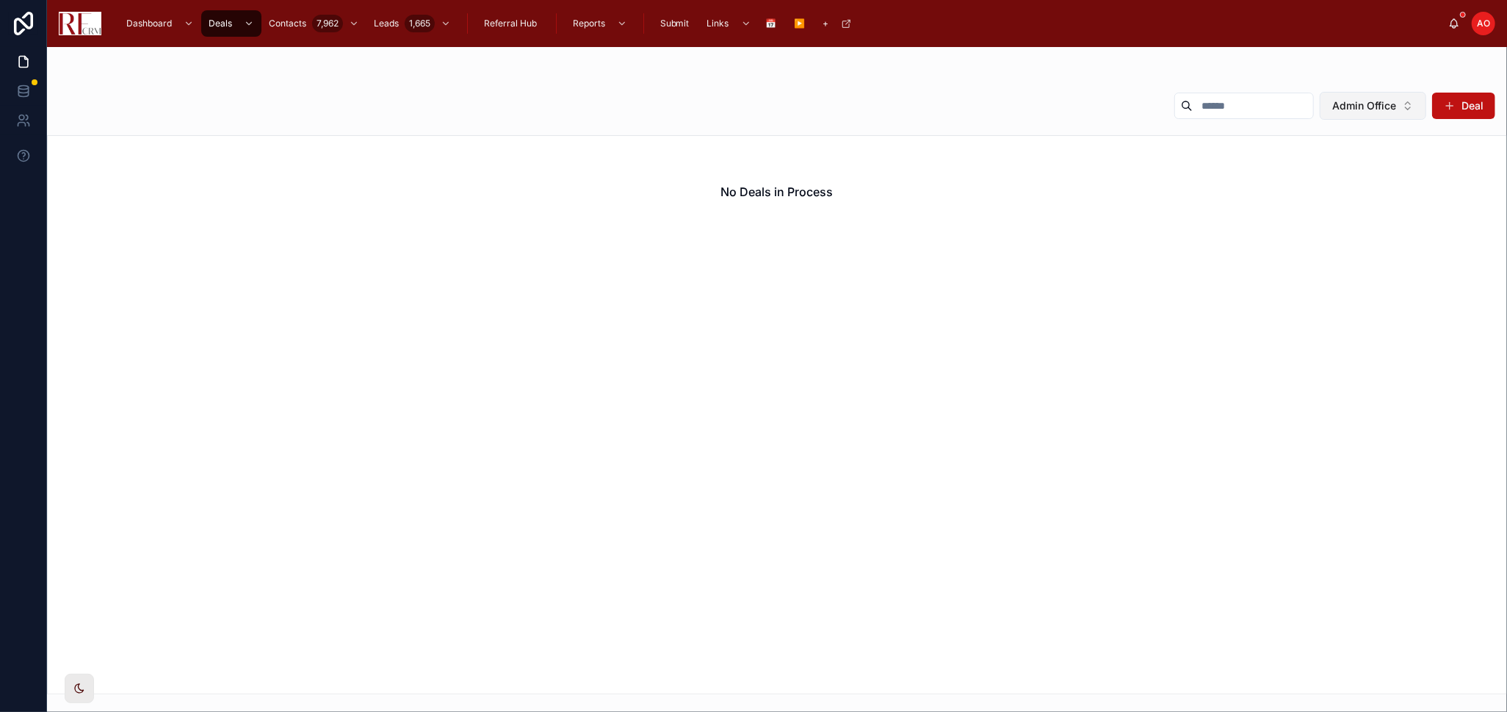
click at [1398, 110] on button "Admin Office" at bounding box center [1373, 106] width 107 height 28
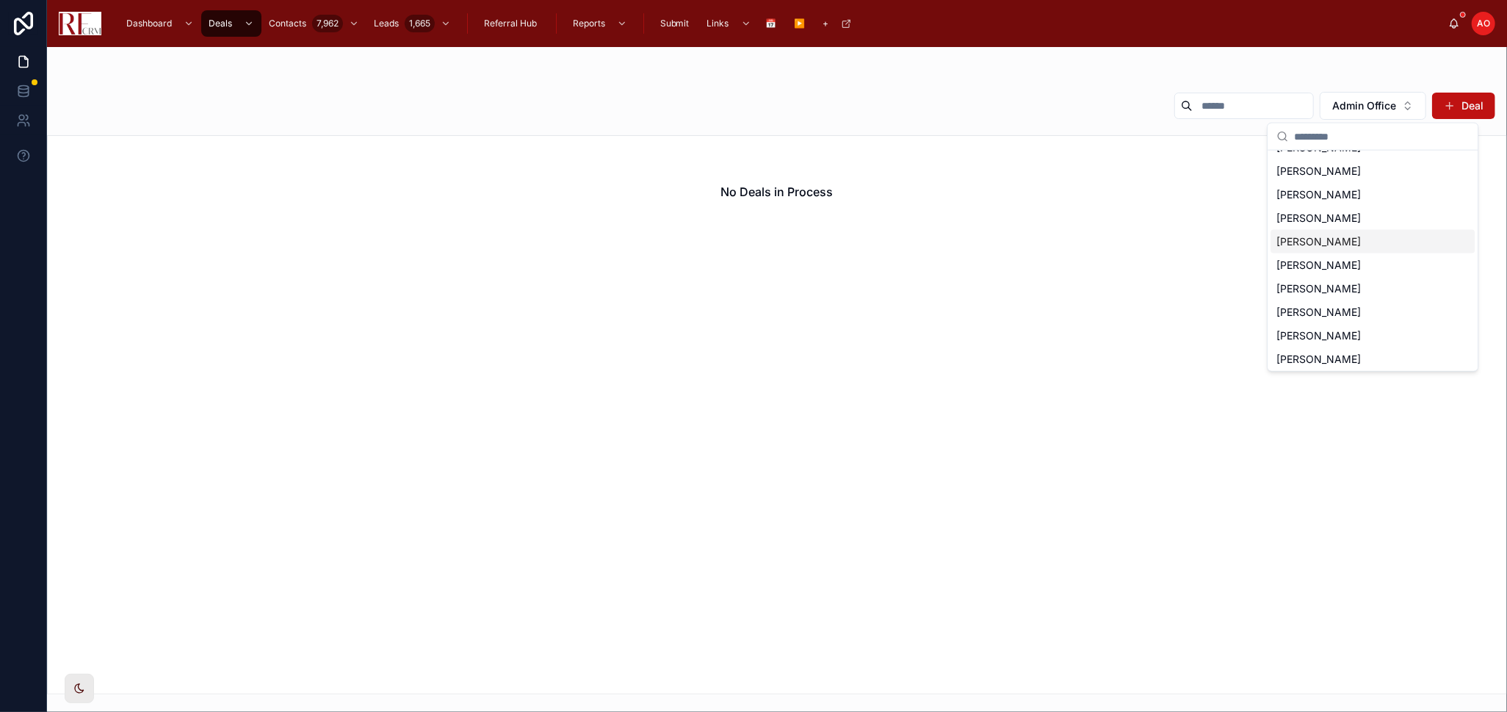
scroll to position [82, 0]
click at [1369, 291] on div "[PERSON_NAME]" at bounding box center [1373, 296] width 204 height 24
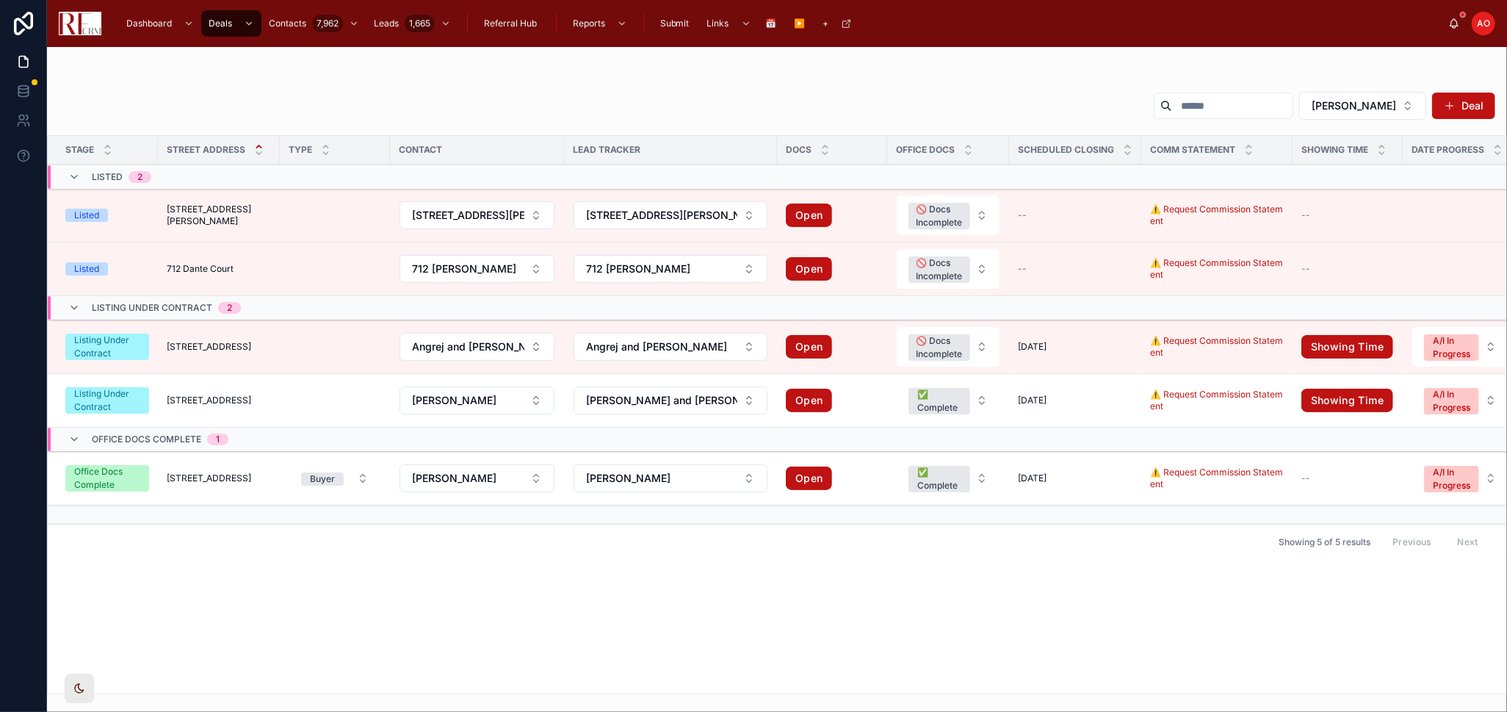
click at [788, 576] on div "Stage Street Address Type Contact Lead Tracker Docs Office Docs Scheduled closi…" at bounding box center [777, 415] width 1459 height 558
click at [217, 403] on span "[STREET_ADDRESS]" at bounding box center [209, 400] width 84 height 12
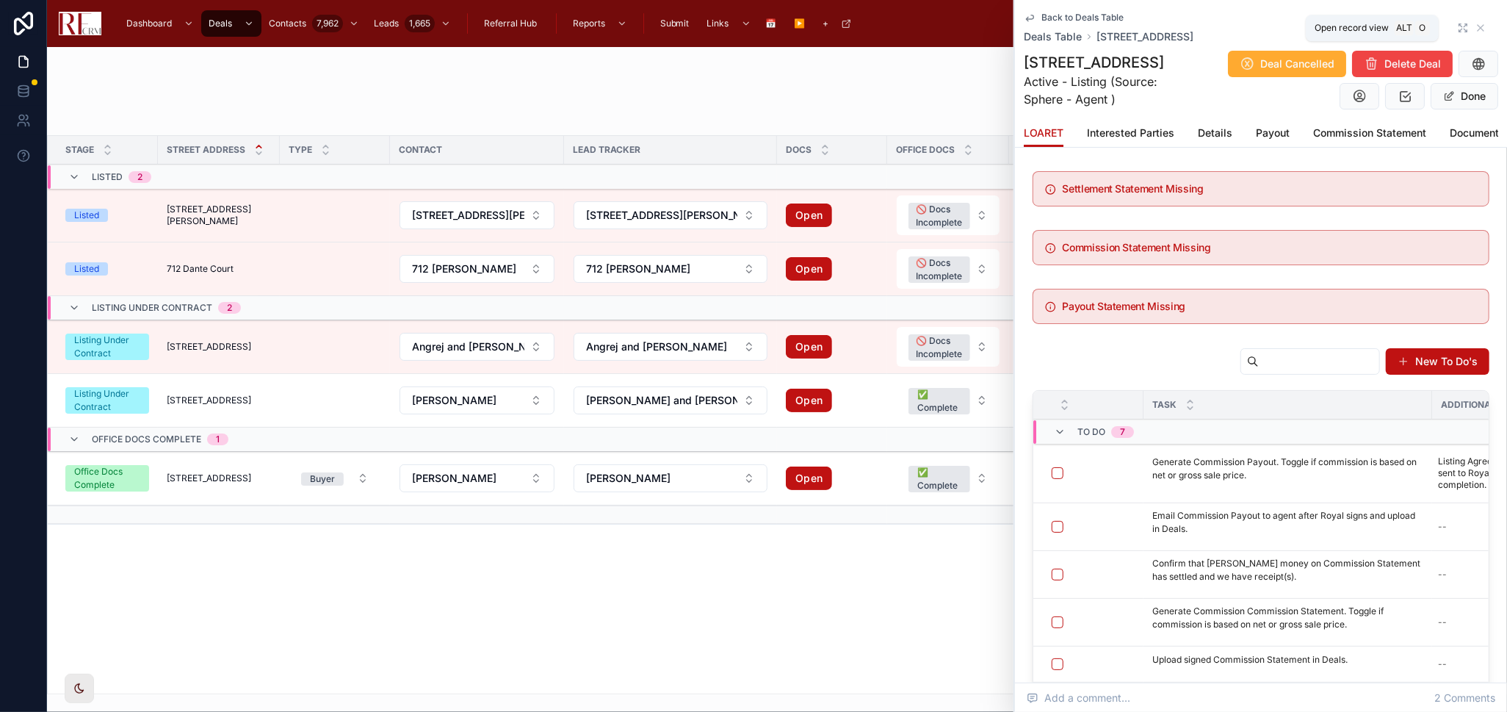
click at [1457, 28] on icon at bounding box center [1463, 28] width 12 height 12
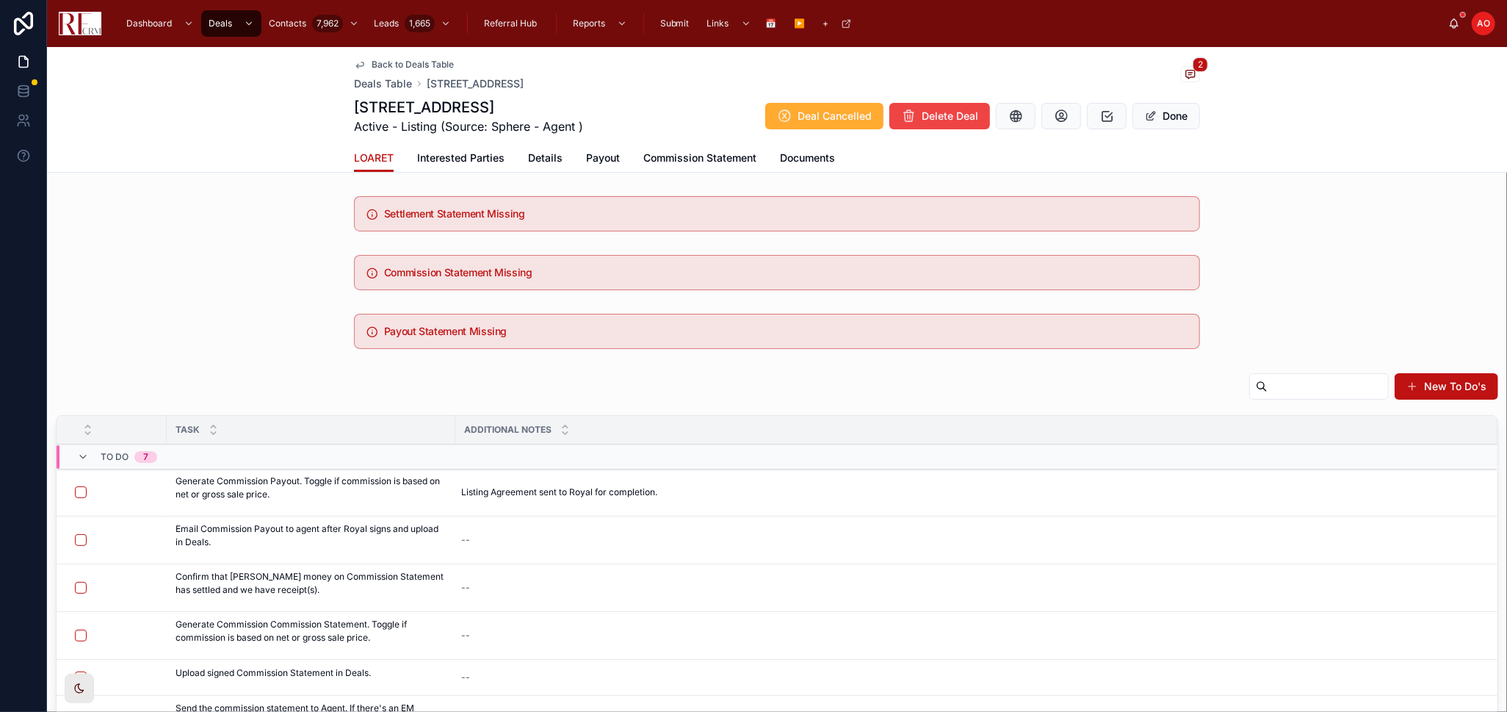
click at [799, 154] on span "Documents" at bounding box center [807, 158] width 55 height 15
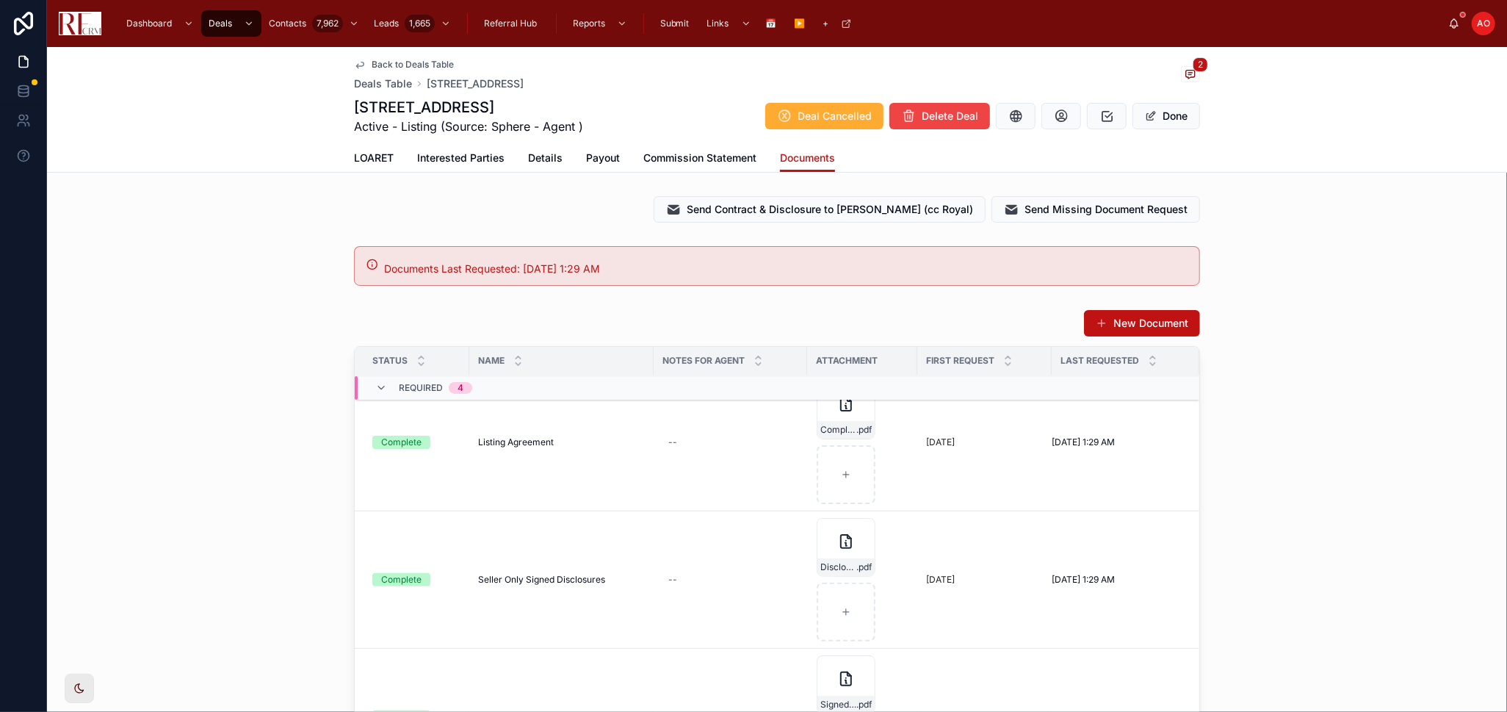
scroll to position [82, 0]
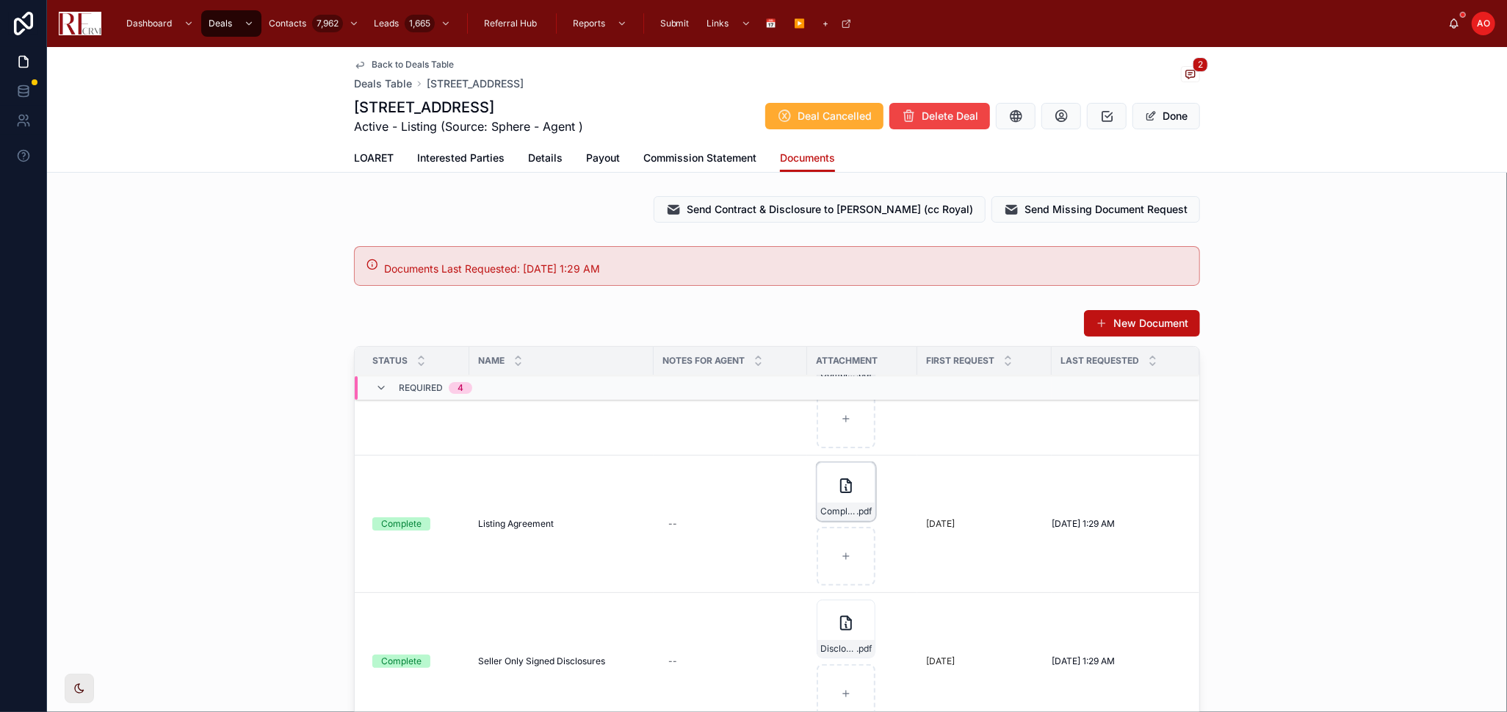
click at [0, 0] on icon "button" at bounding box center [0, 0] width 0 height 0
click at [875, 446] on icon "button" at bounding box center [874, 448] width 12 height 12
click at [0, 0] on icon at bounding box center [0, 0] width 0 height 0
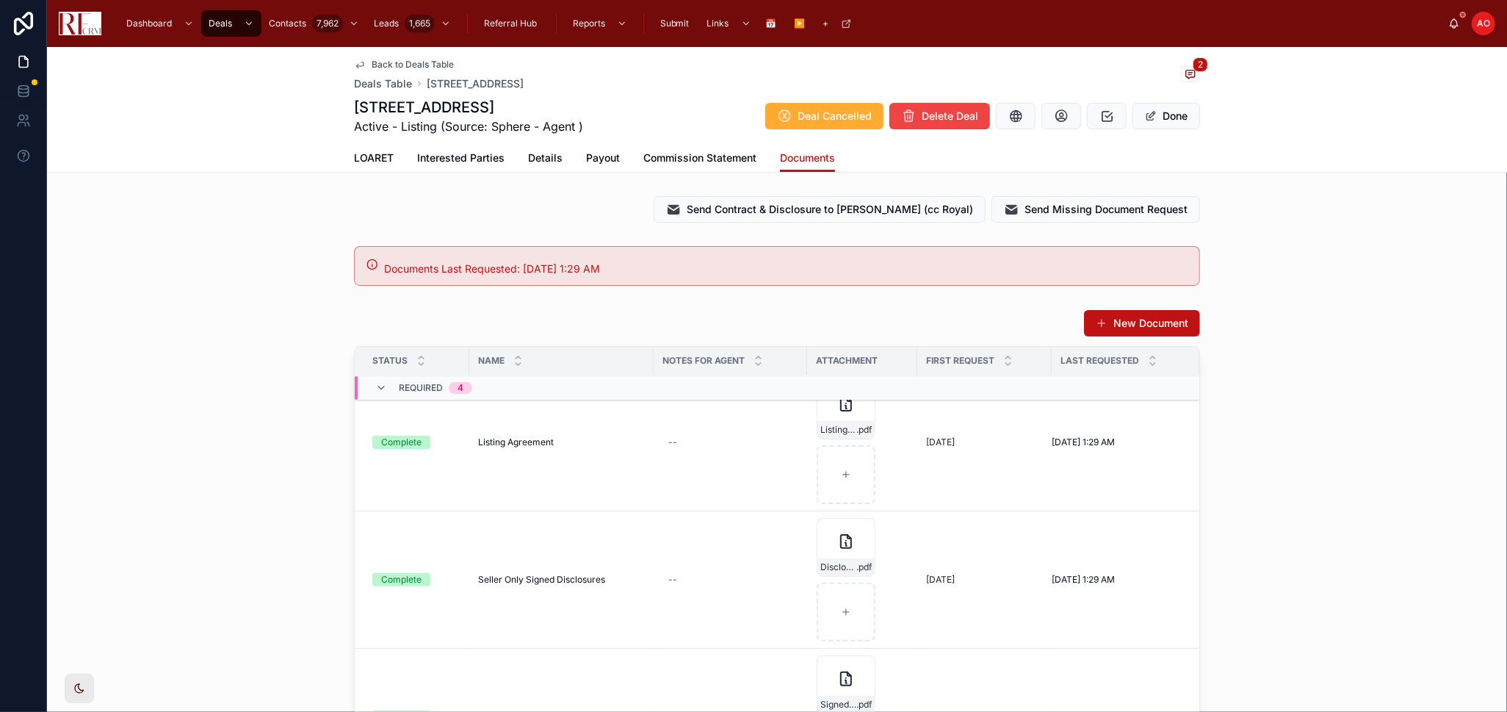
scroll to position [0, 0]
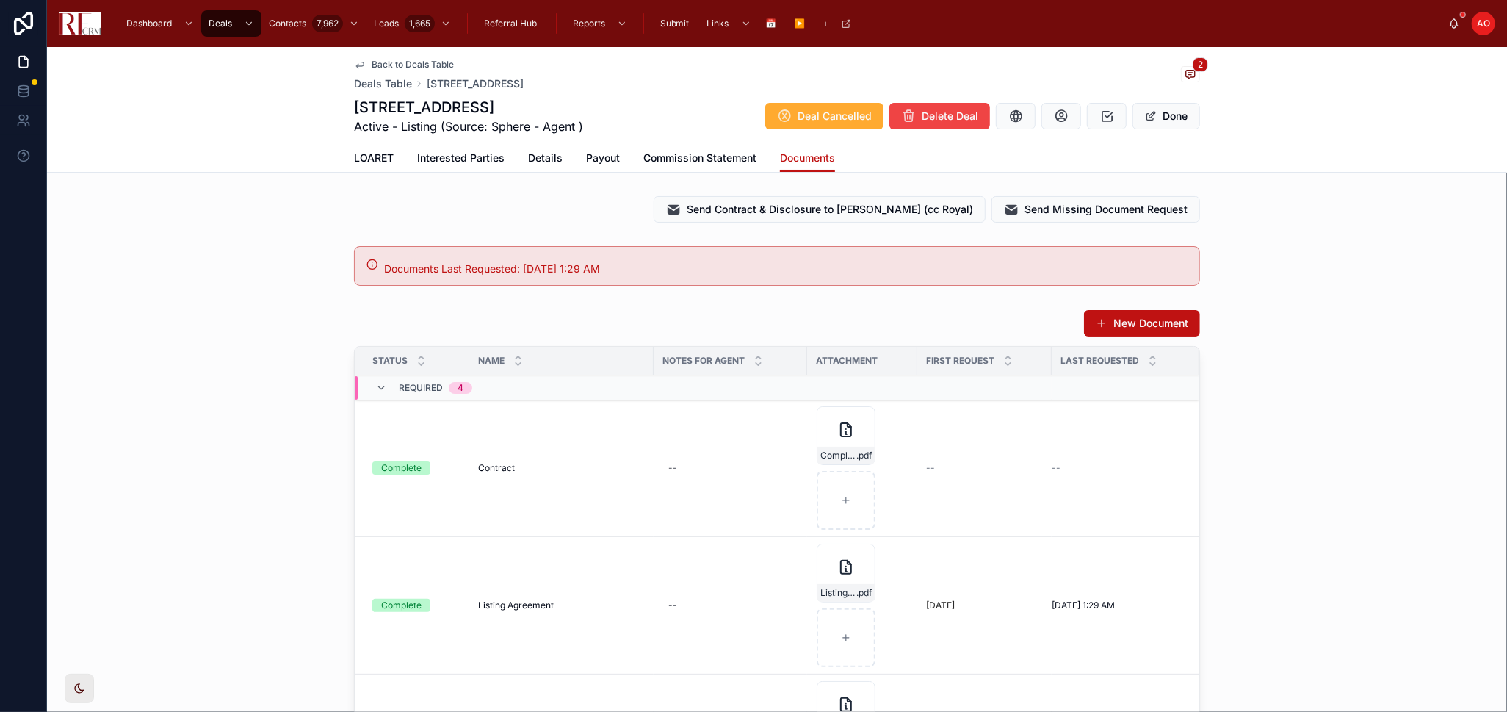
click at [371, 151] on span "LOARET" at bounding box center [374, 158] width 40 height 15
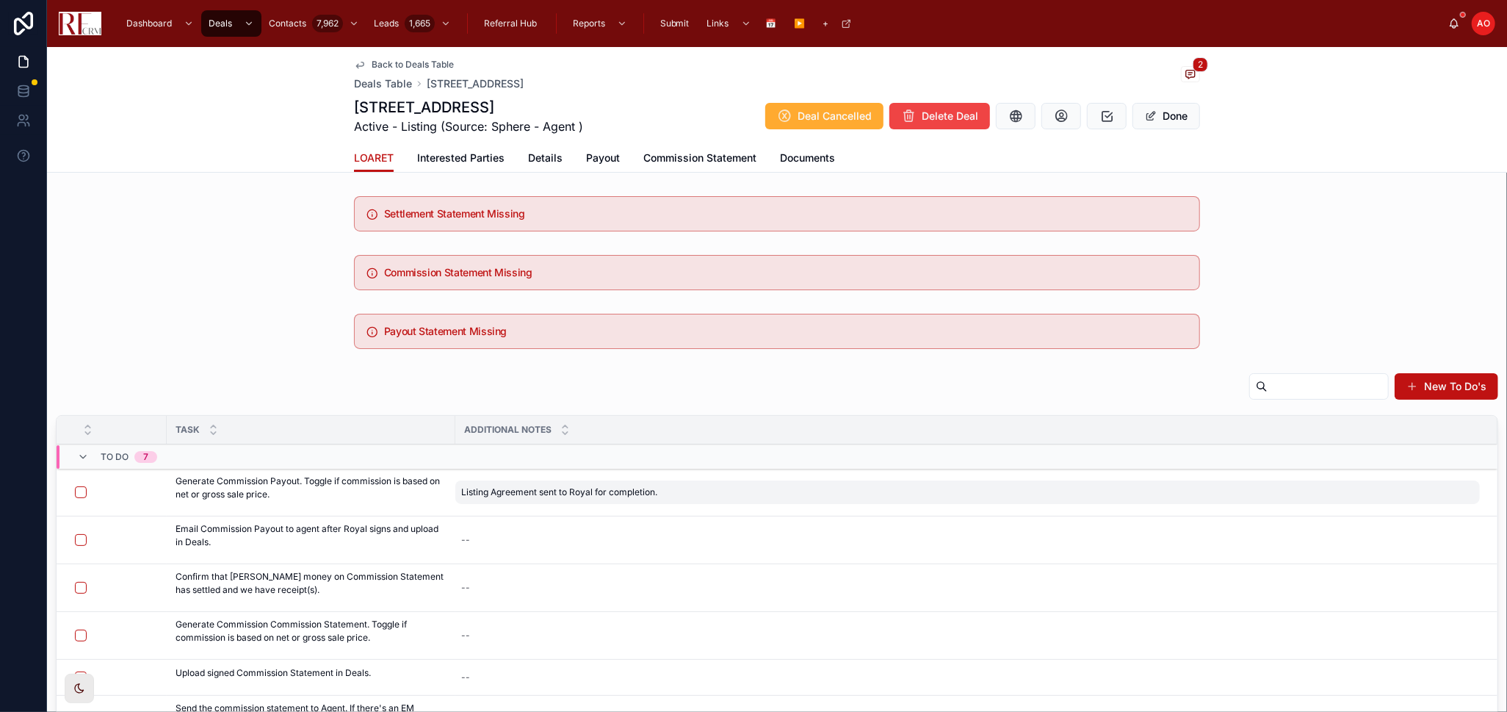
click at [519, 487] on span "Listing Agreement sent to Royal for completion." at bounding box center [559, 492] width 196 height 12
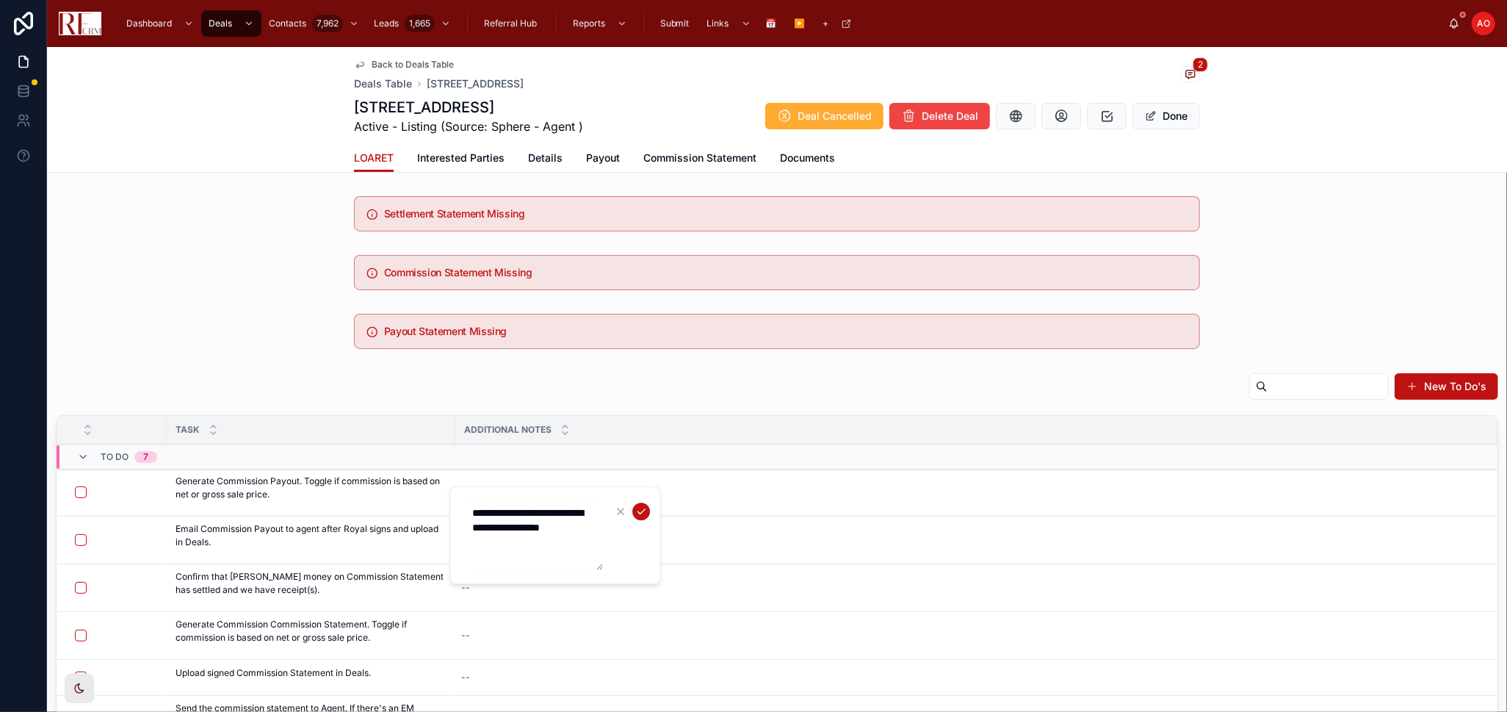
click at [533, 509] on textarea "**********" at bounding box center [534, 535] width 140 height 71
type textarea "**********"
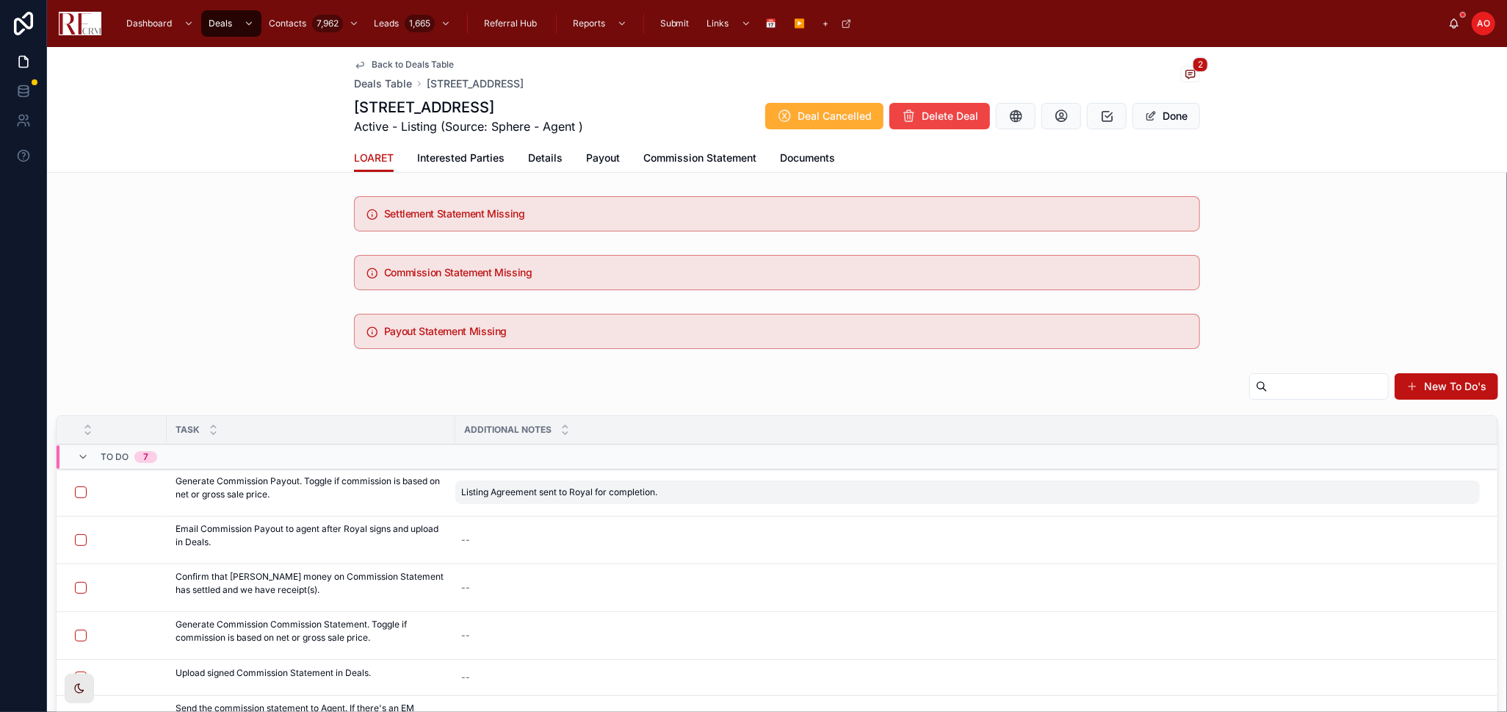
click at [547, 493] on span "Listing Agreement sent to Royal for completion." at bounding box center [559, 492] width 196 height 12
click at [561, 492] on span "Listing Agreement sent to Royal for completion." at bounding box center [559, 492] width 196 height 12
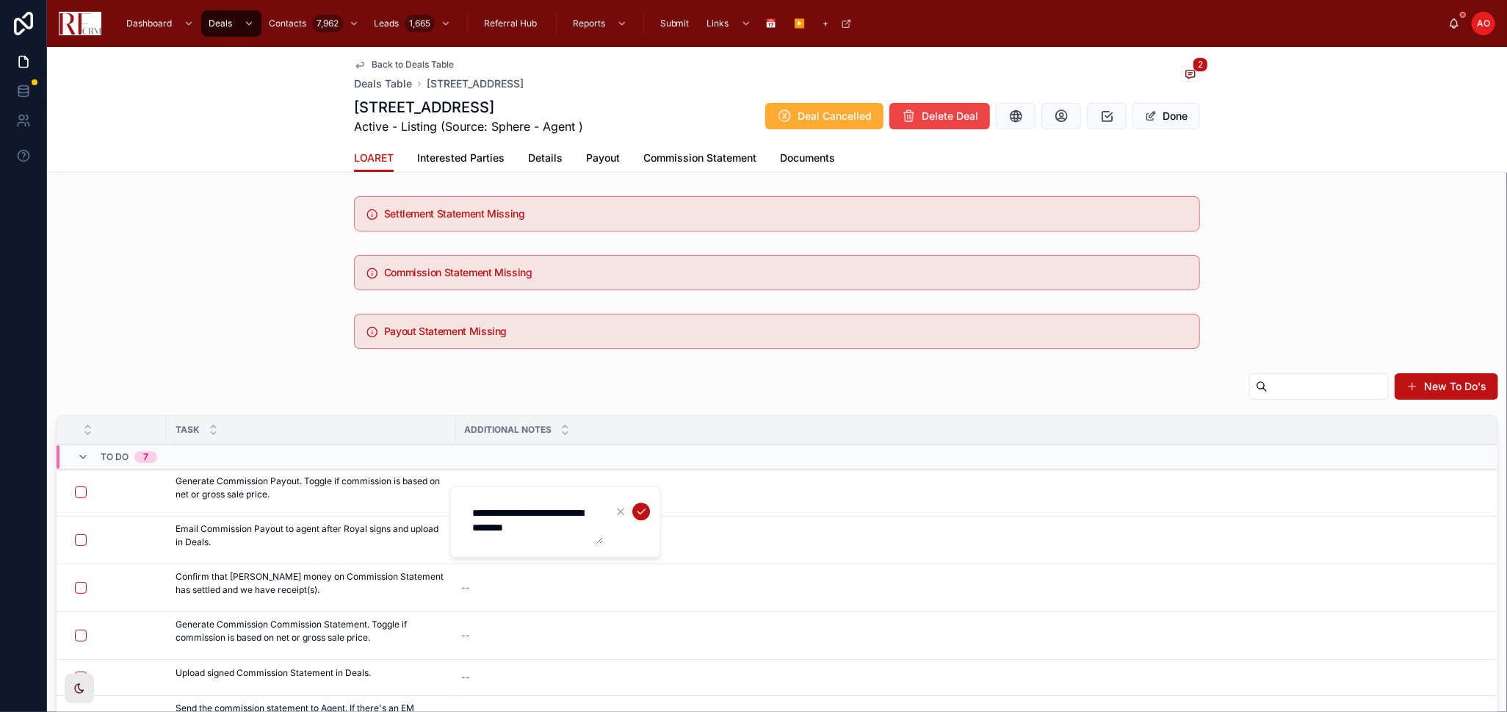
click at [549, 528] on textarea "**********" at bounding box center [534, 522] width 140 height 44
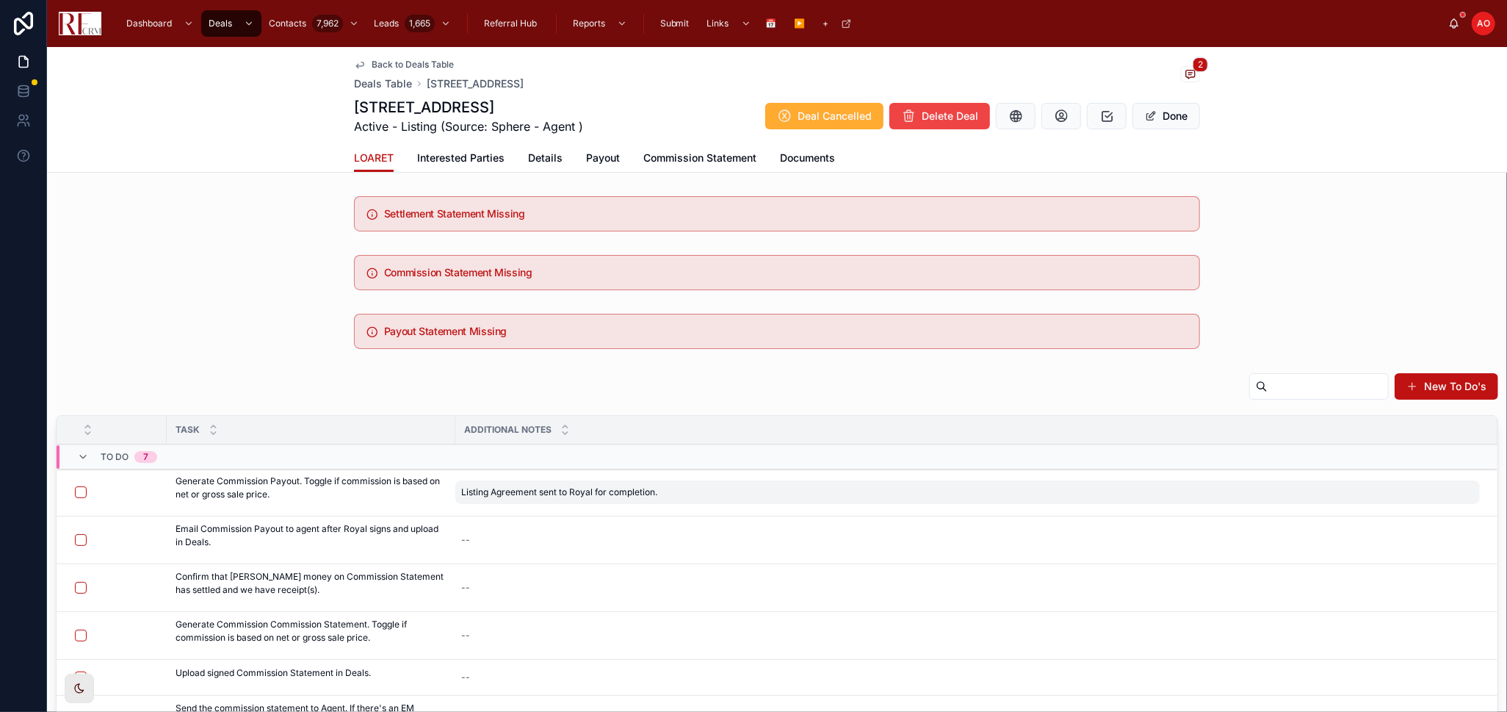
click at [574, 489] on span "Listing Agreement sent to Royal for completion." at bounding box center [559, 492] width 196 height 12
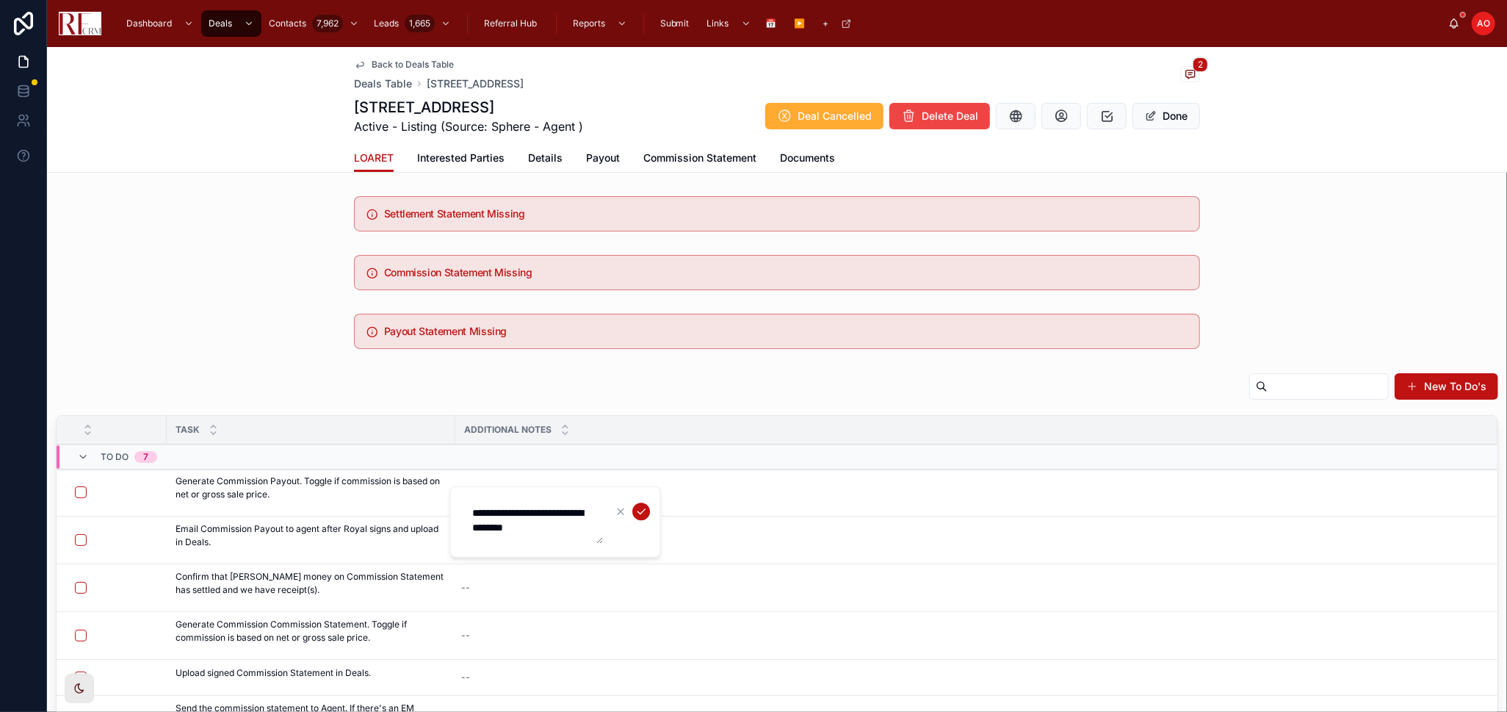
click at [552, 524] on textarea "**********" at bounding box center [534, 522] width 140 height 44
type textarea "**********"
click at [638, 509] on td "Listing Agreement sent to Royal for completion. Listing Agreement sent to Royal…" at bounding box center [976, 493] width 1042 height 48
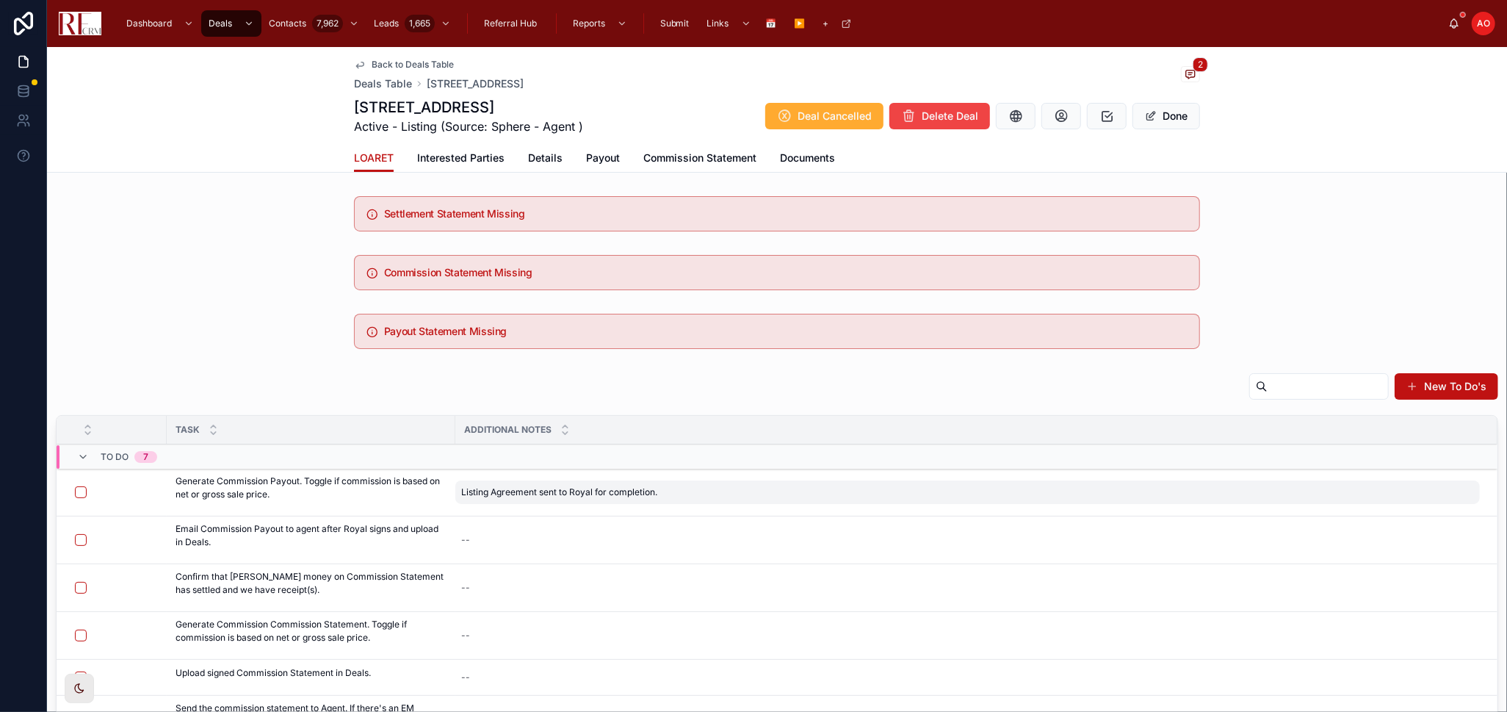
click at [633, 490] on span "Listing Agreement sent to Royal for completion." at bounding box center [559, 492] width 196 height 12
click at [652, 497] on span "Listing Agreement sent to Royal for completion." at bounding box center [559, 492] width 196 height 12
click at [641, 510] on td "Listing Agreement sent to Royal for completion. Listing Agreement sent to Royal…" at bounding box center [976, 493] width 1042 height 48
click at [660, 489] on div "Listing Agreement sent to Royal for completion. Listing Agreement sent to Royal…" at bounding box center [967, 492] width 1025 height 24
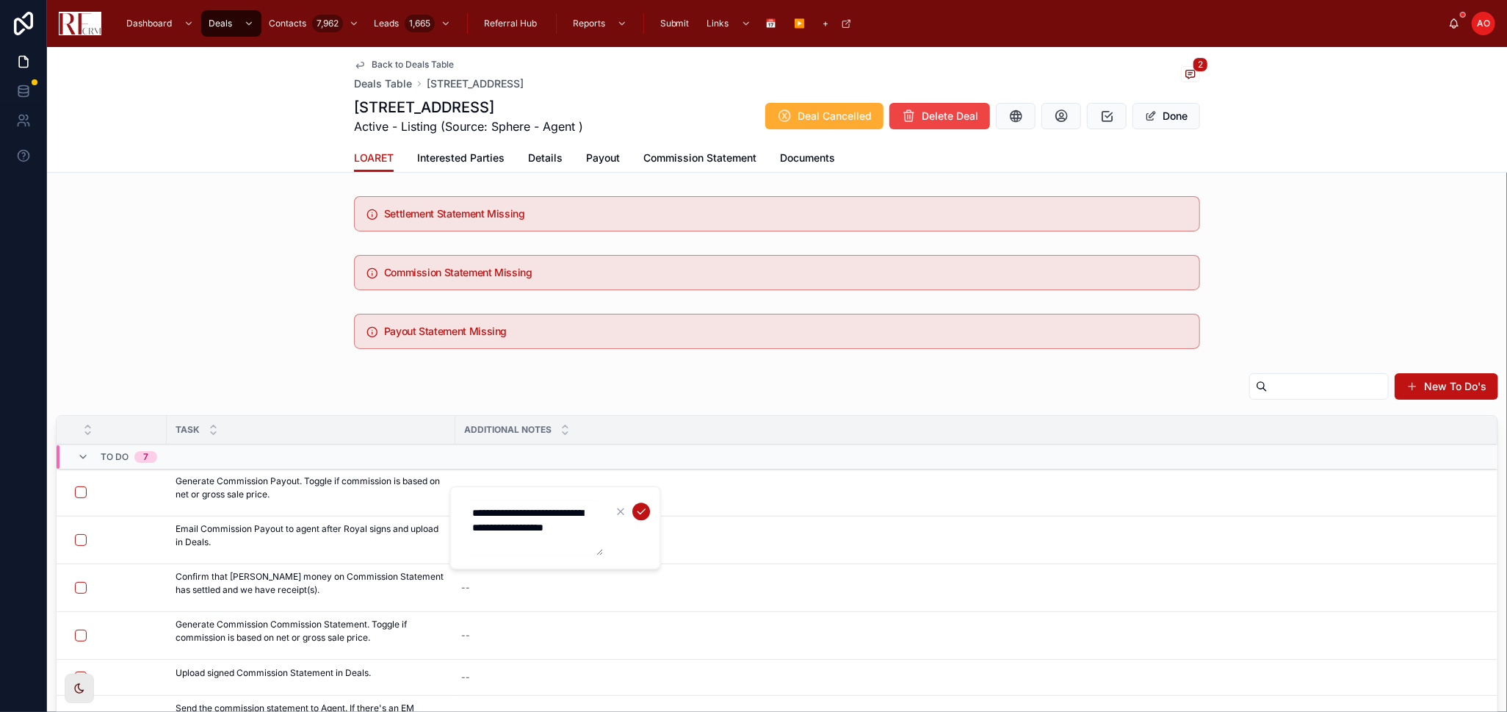
click at [640, 511] on icon "submit" at bounding box center [641, 511] width 12 height 12
click at [804, 153] on span "Documents" at bounding box center [807, 158] width 55 height 15
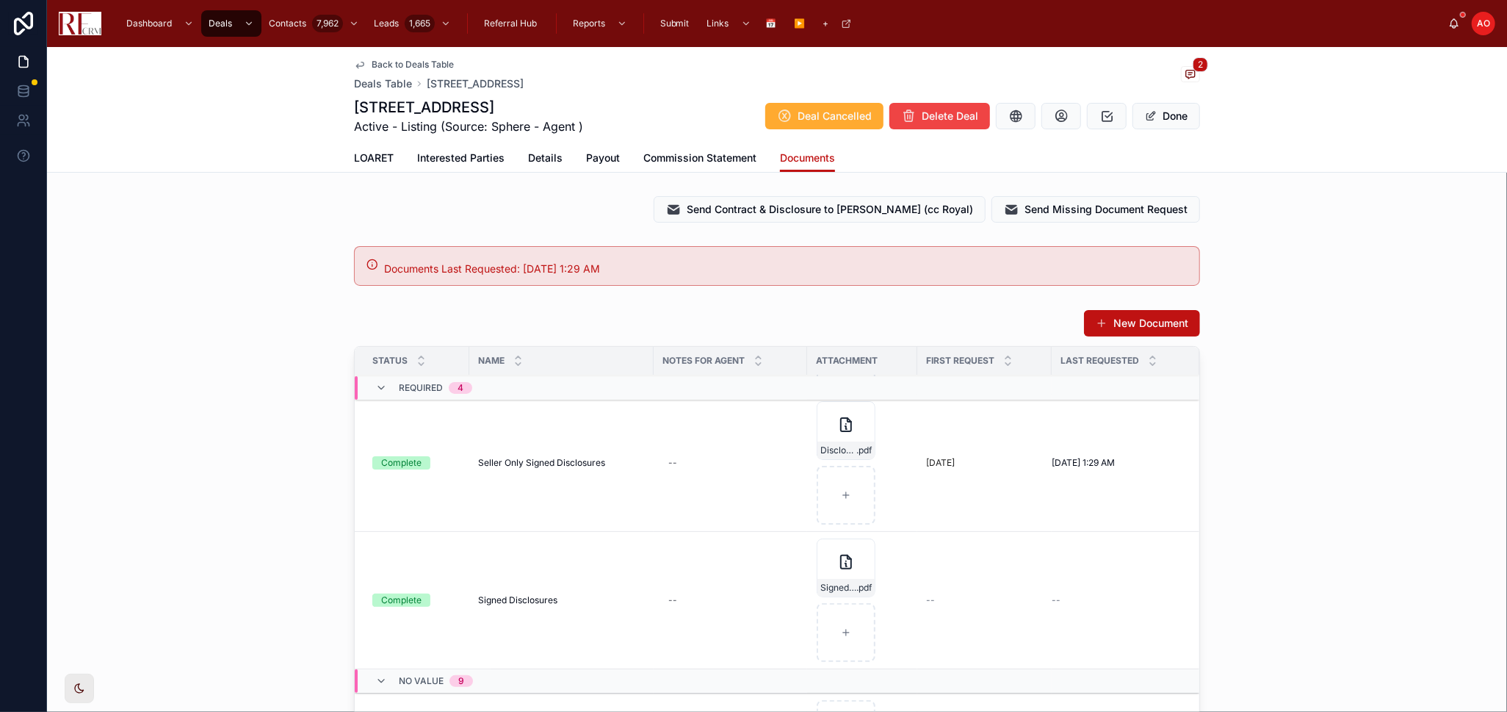
scroll to position [82, 0]
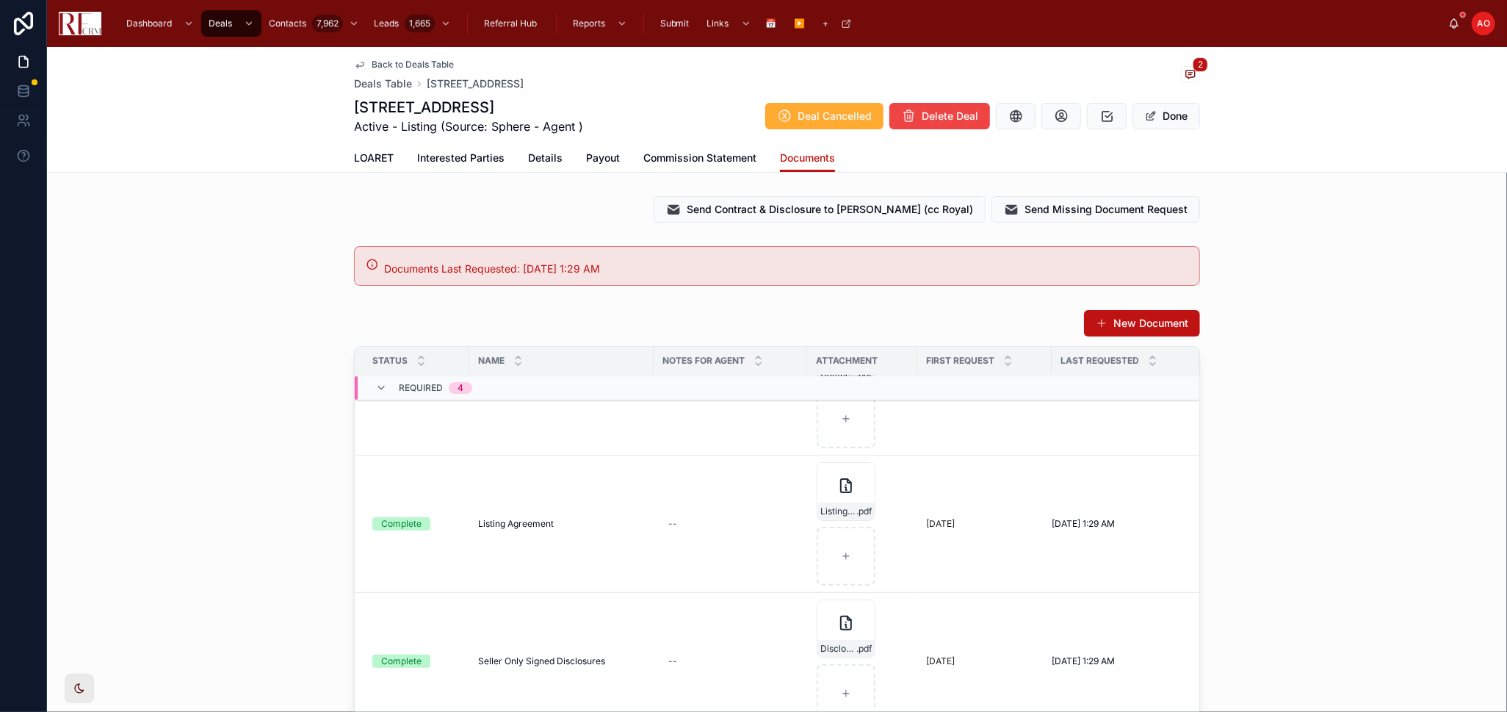
click at [374, 163] on span "LOARET" at bounding box center [374, 158] width 40 height 15
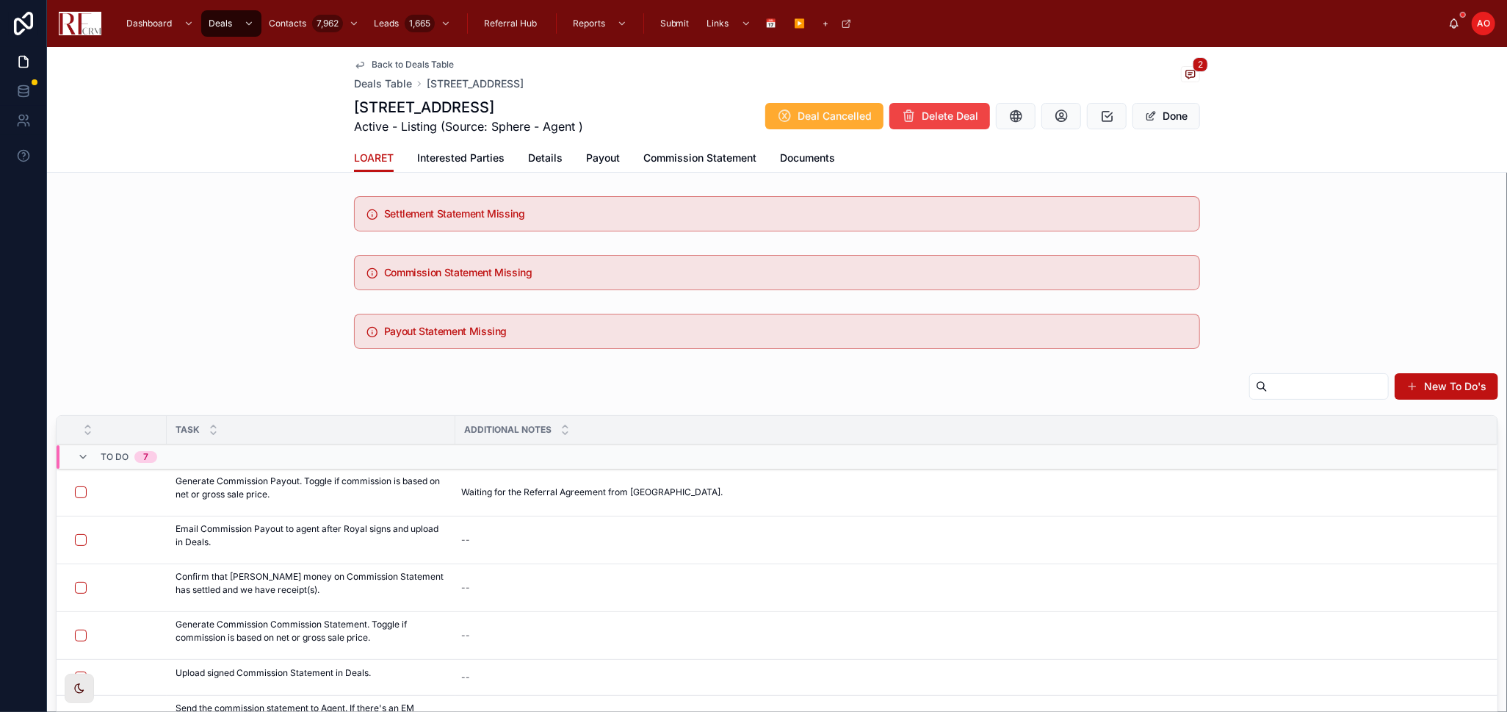
click at [393, 59] on span "Back to Deals Table" at bounding box center [413, 65] width 82 height 12
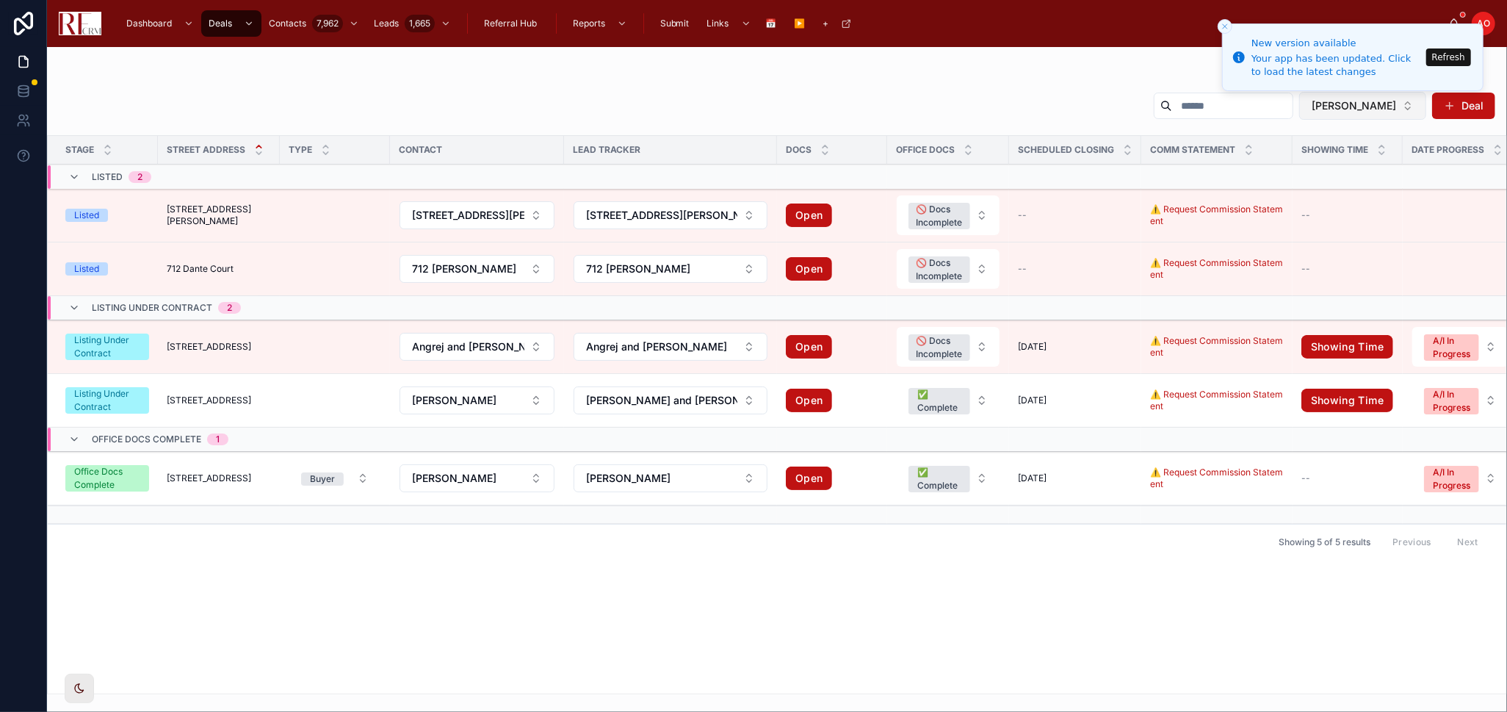
click at [1404, 104] on button "Pradeep Singh" at bounding box center [1363, 106] width 127 height 28
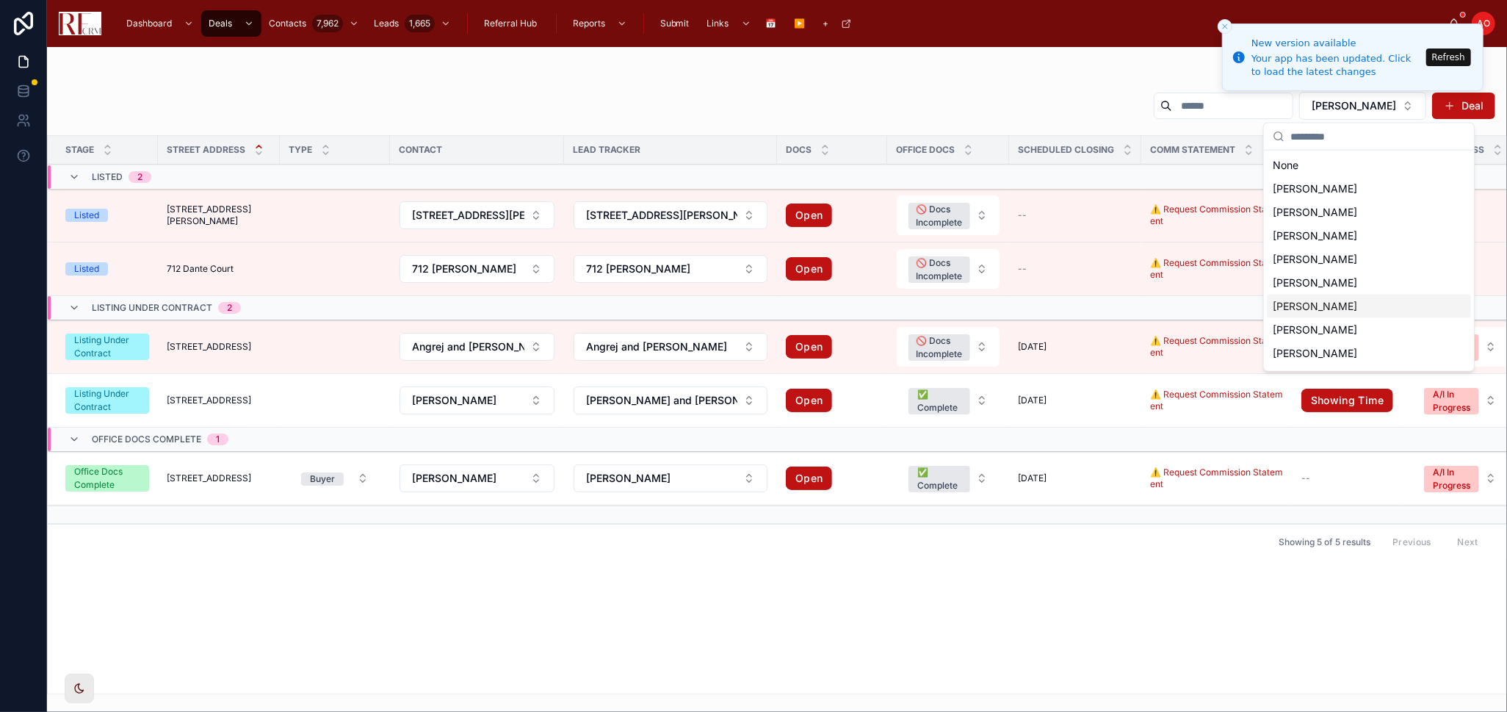
click at [1330, 300] on span "Kymberli Saragaglia" at bounding box center [1315, 306] width 84 height 15
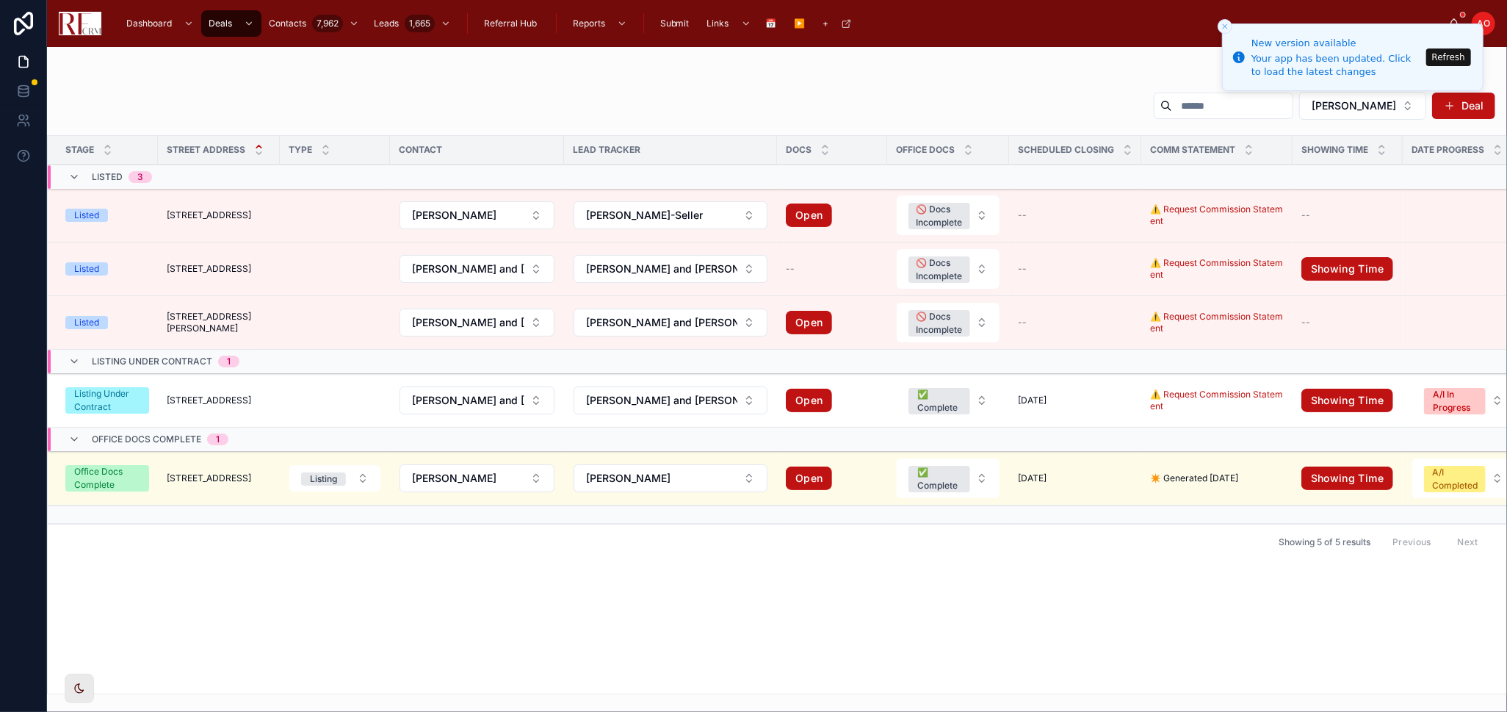
click at [196, 475] on span "3206 Turnberry Drive" at bounding box center [209, 478] width 84 height 12
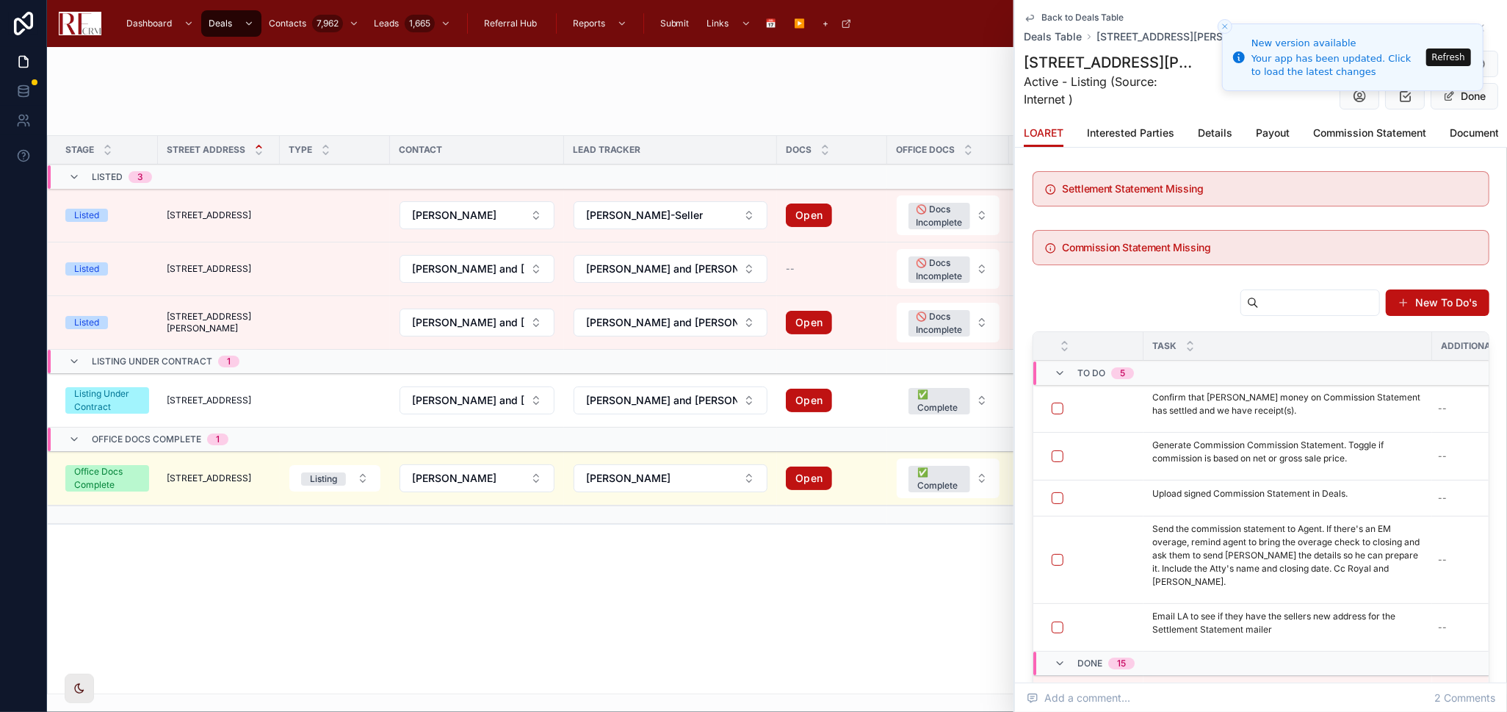
click at [1229, 24] on icon "Close toast" at bounding box center [1225, 26] width 9 height 9
click at [1225, 27] on icon "Close toast" at bounding box center [1225, 26] width 9 height 9
click at [1225, 26] on icon "Close toast" at bounding box center [1225, 26] width 9 height 9
click at [1463, 52] on button "Refresh" at bounding box center [1449, 57] width 45 height 18
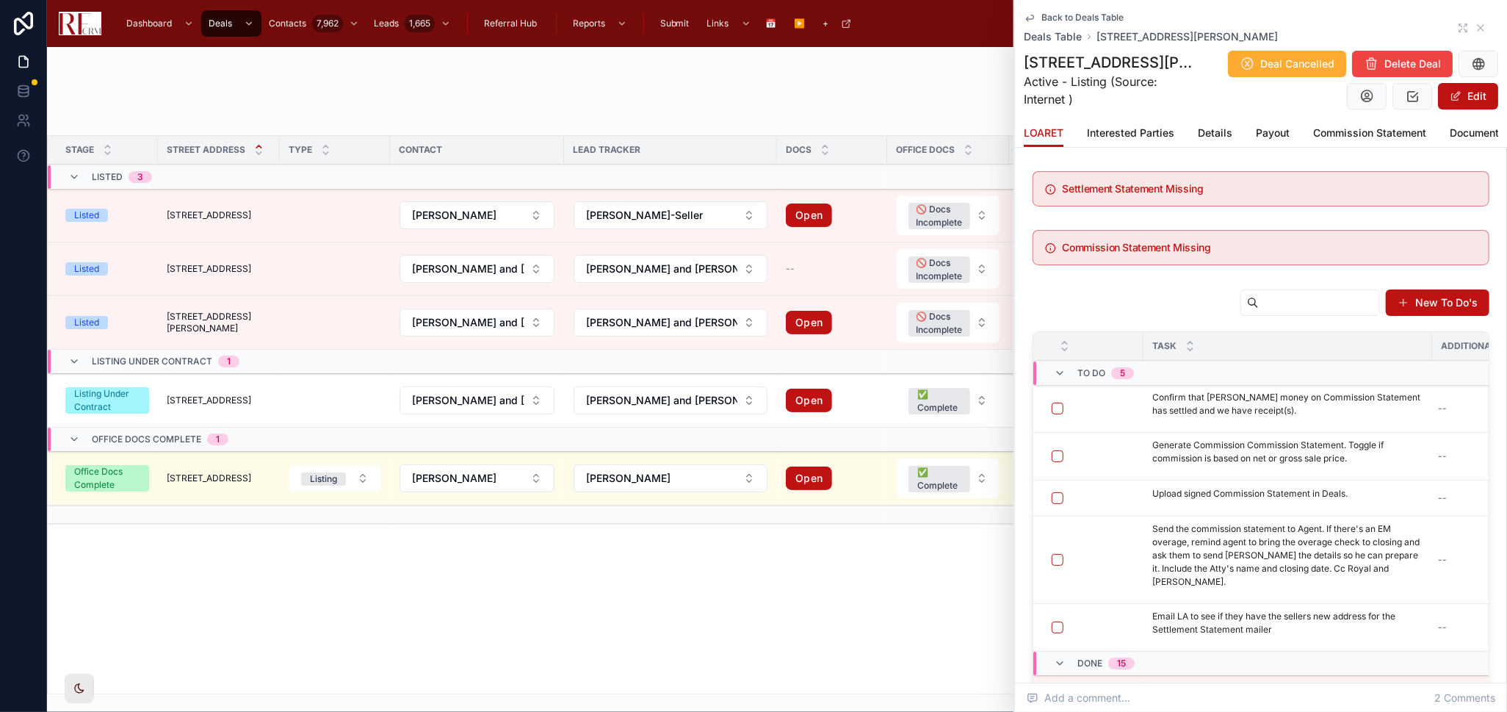
click at [1441, 21] on div "Back to Deals Table Deals Table [STREET_ADDRESS][PERSON_NAME]" at bounding box center [1261, 28] width 475 height 32
click at [1457, 25] on icon at bounding box center [1463, 28] width 12 height 12
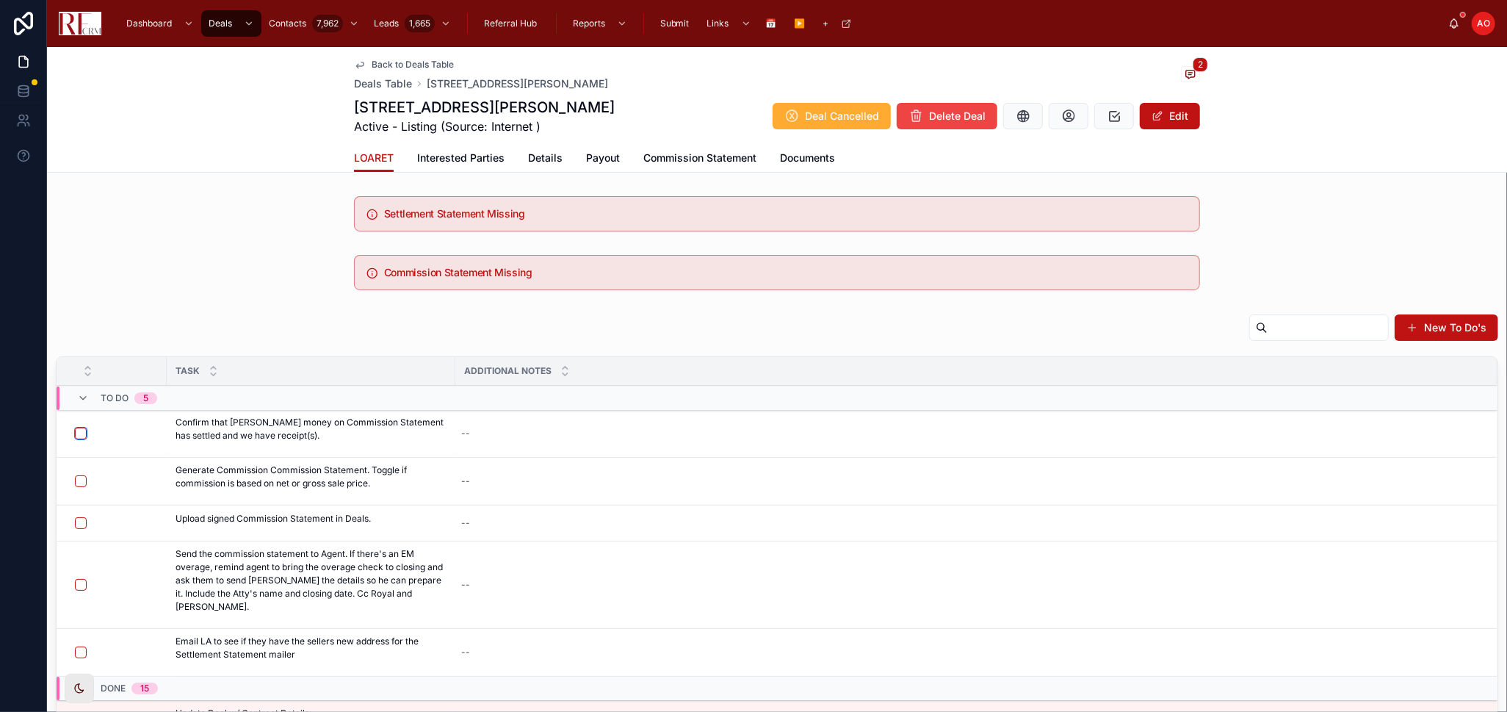
click at [84, 432] on button "button" at bounding box center [81, 434] width 12 height 12
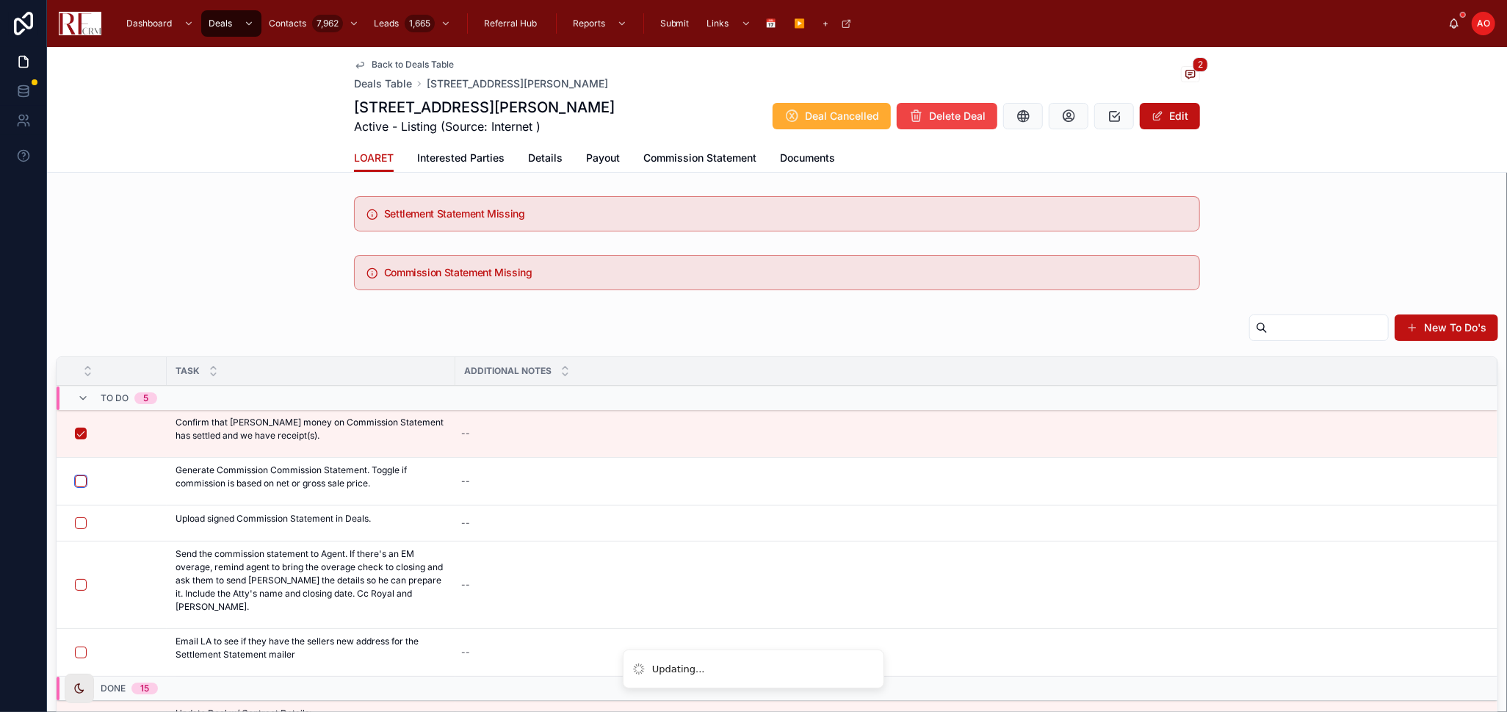
click at [82, 484] on button "button" at bounding box center [81, 481] width 12 height 12
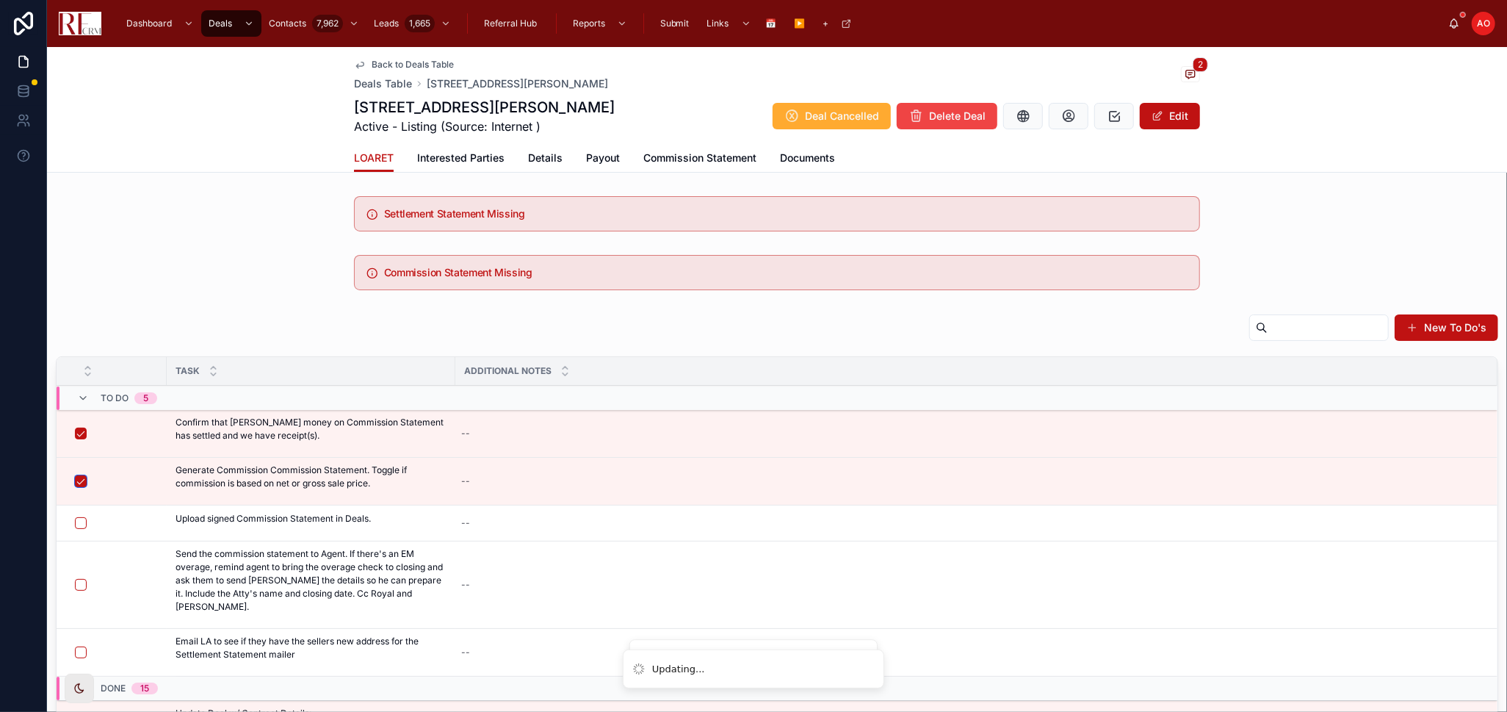
click at [82, 484] on button "button" at bounding box center [81, 481] width 12 height 12
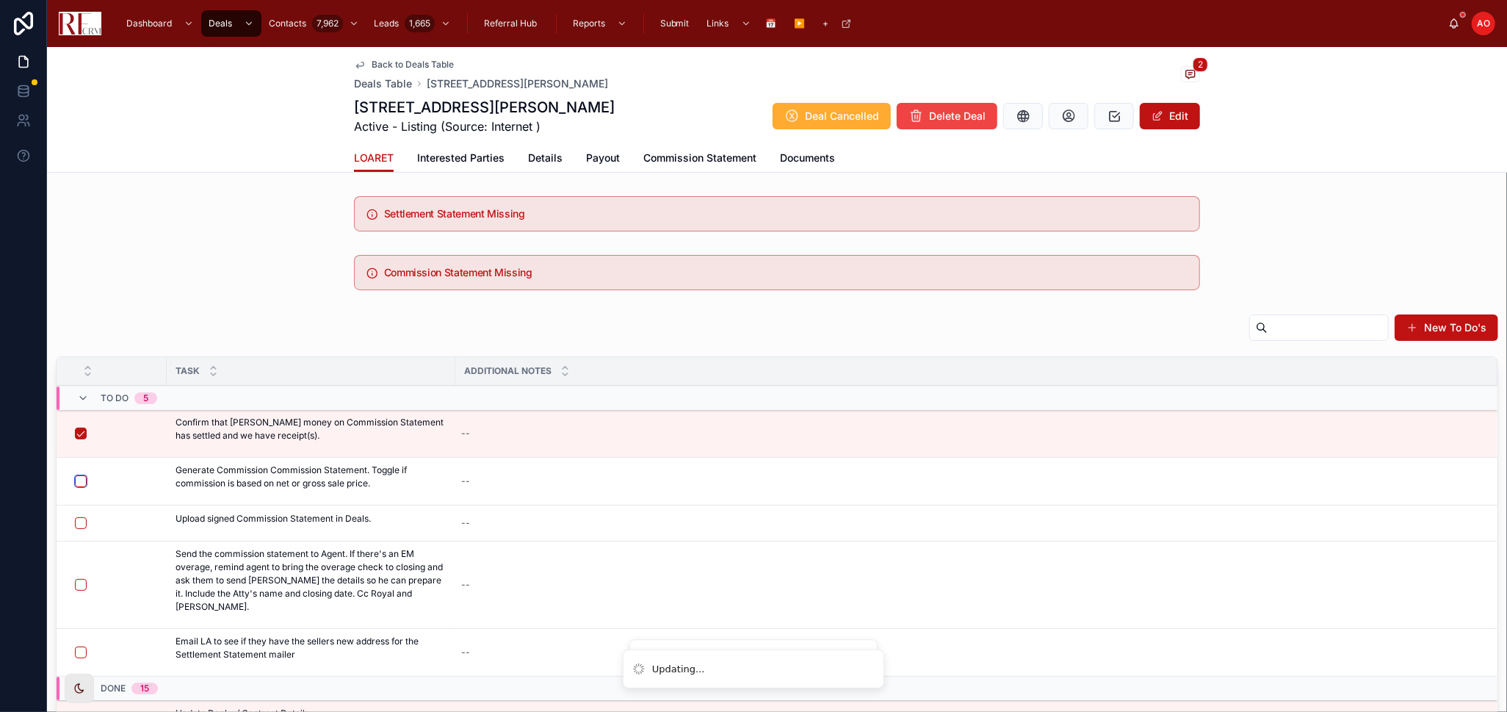
click at [82, 484] on button "button" at bounding box center [81, 481] width 12 height 12
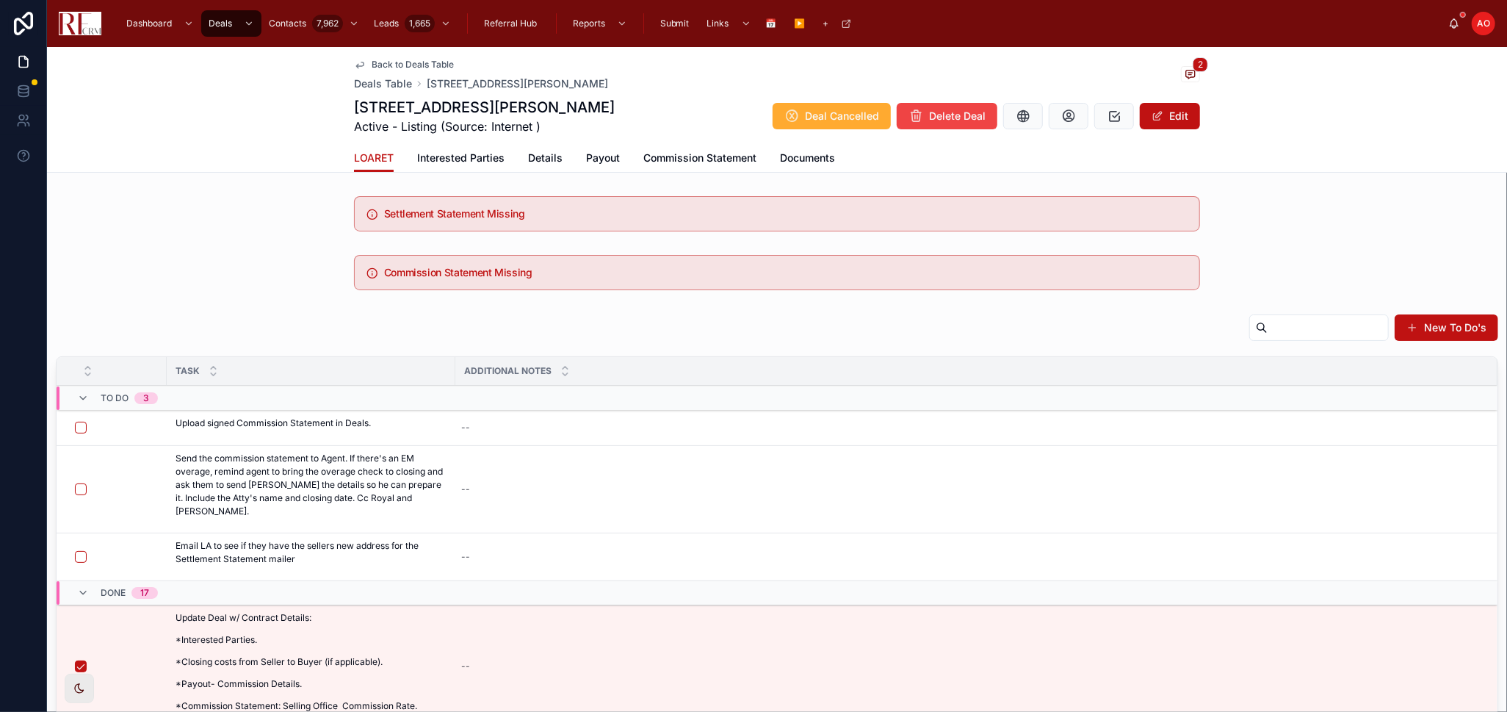
click at [691, 151] on span "Commission Statement" at bounding box center [700, 158] width 113 height 15
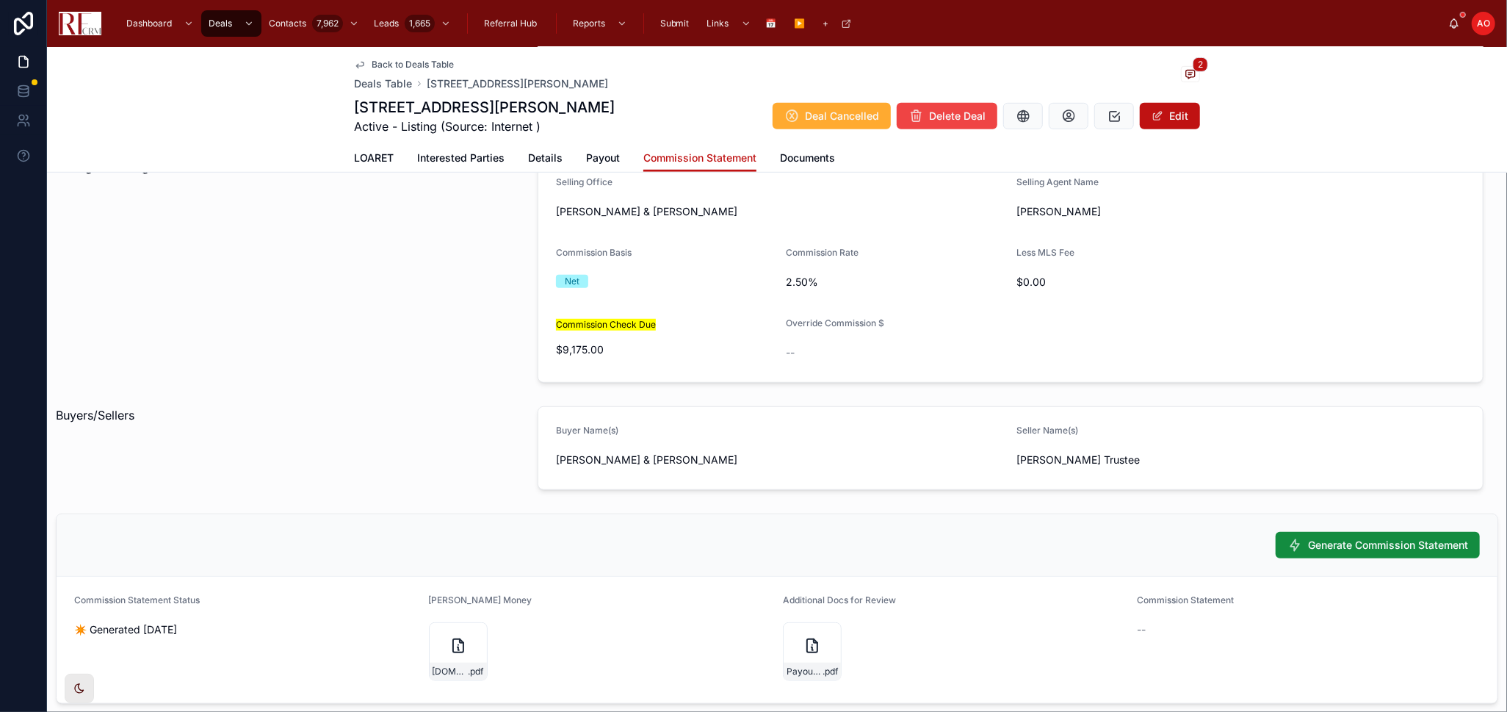
scroll to position [735, 0]
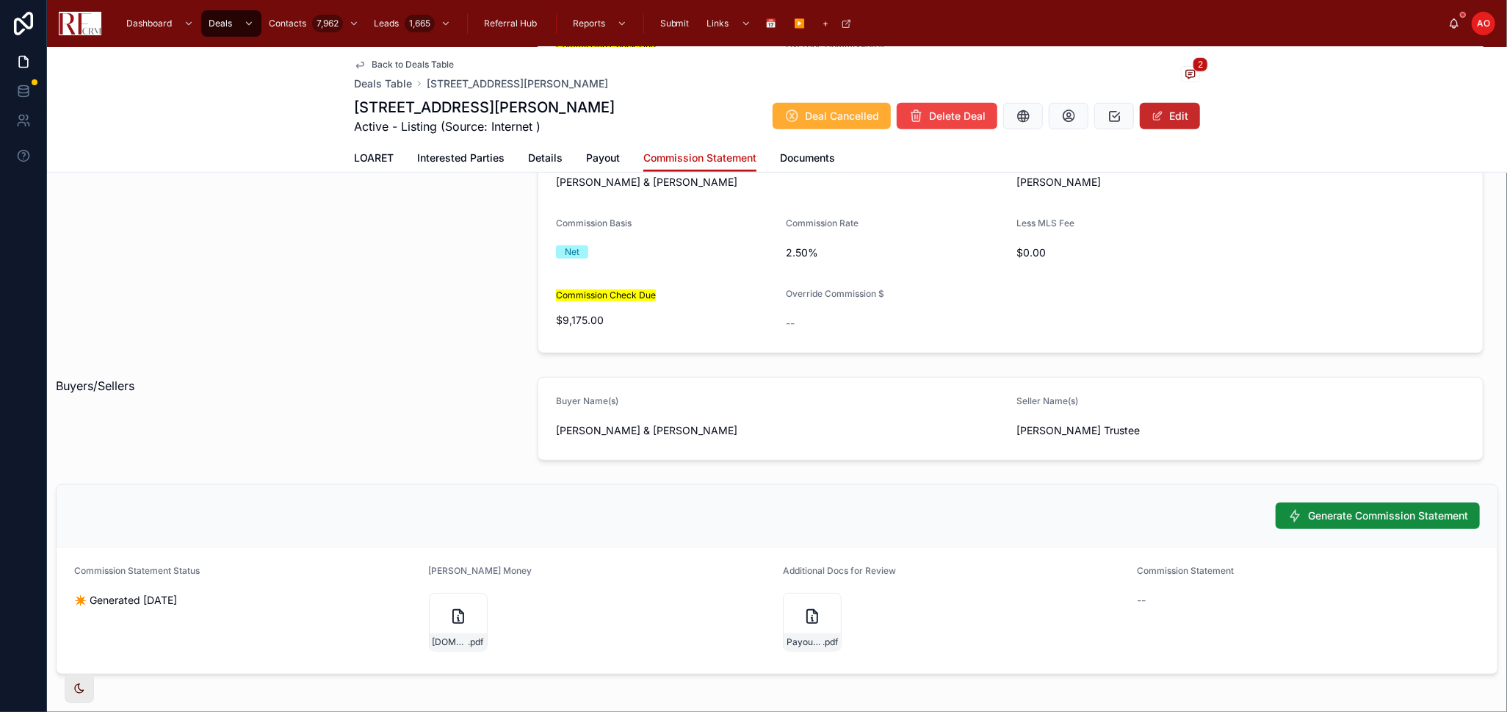
click at [1187, 107] on button "Edit" at bounding box center [1170, 116] width 60 height 26
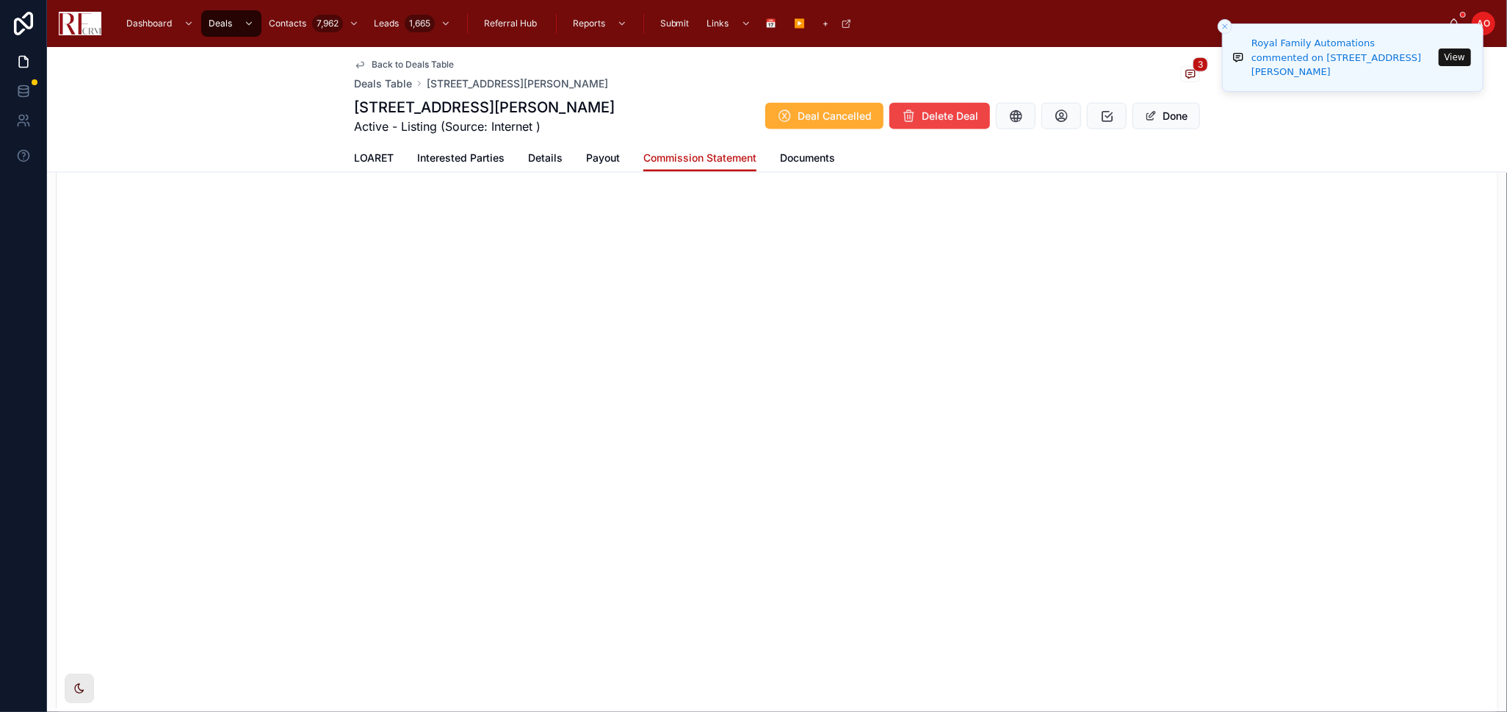
scroll to position [1535, 0]
click at [382, 156] on span "LOARET" at bounding box center [374, 158] width 40 height 15
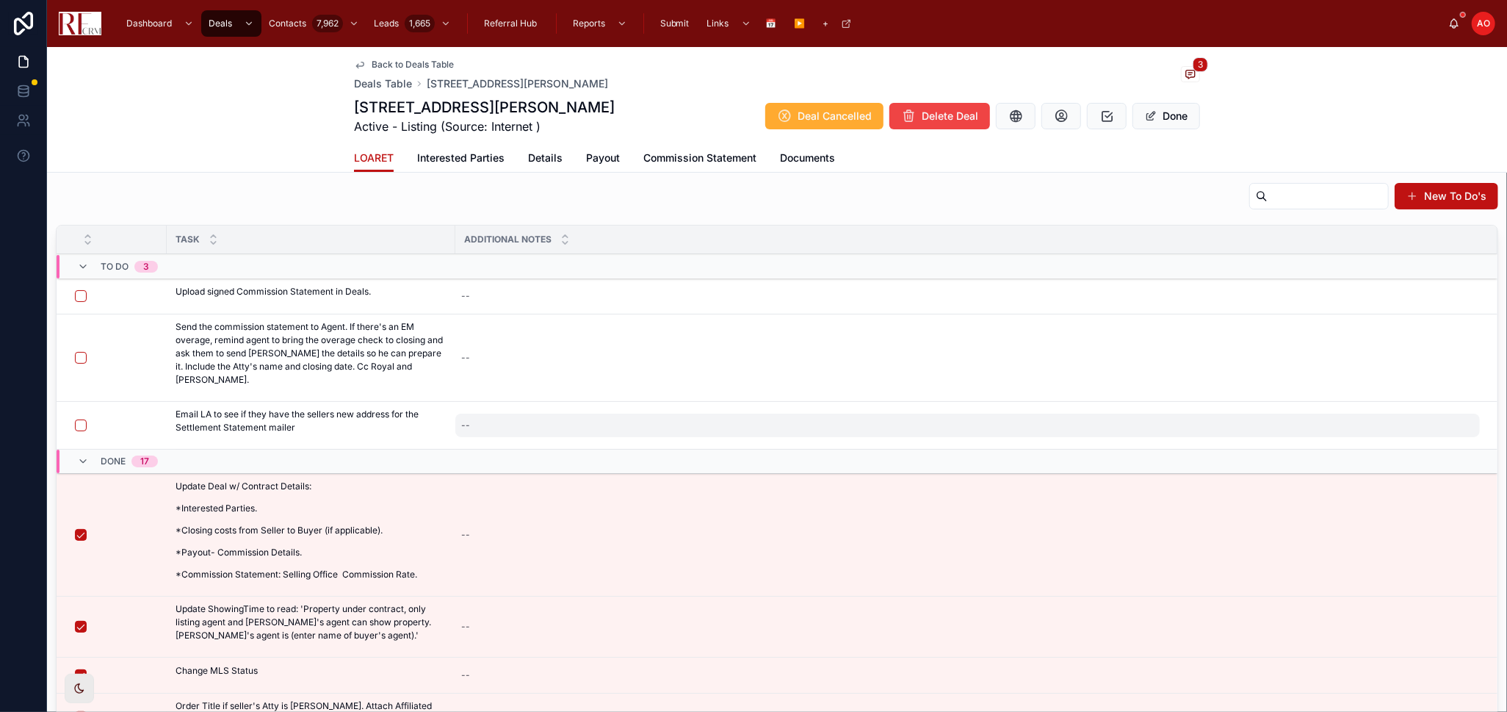
scroll to position [62, 0]
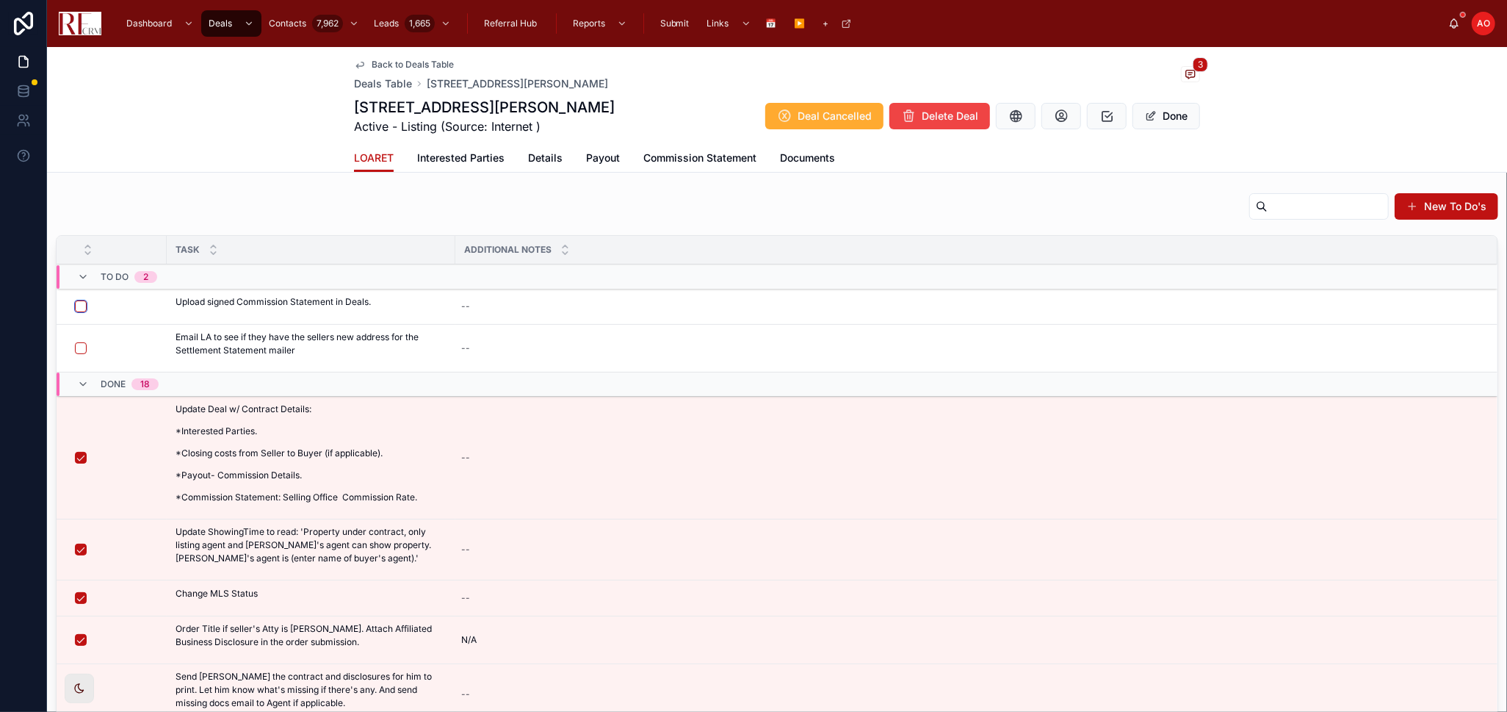
click at [78, 305] on button "button" at bounding box center [81, 306] width 12 height 12
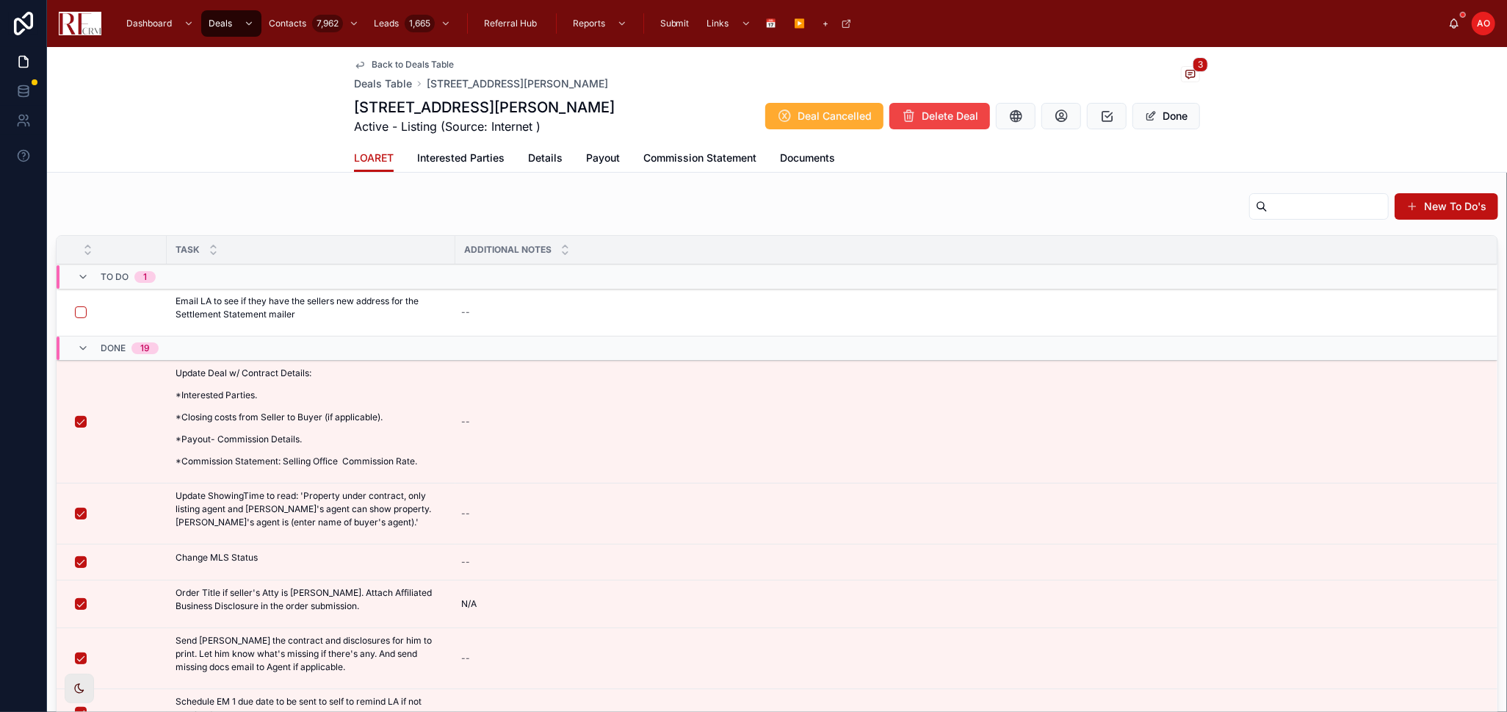
click at [0, 0] on span "Request New Seller Address" at bounding box center [0, 0] width 0 height 0
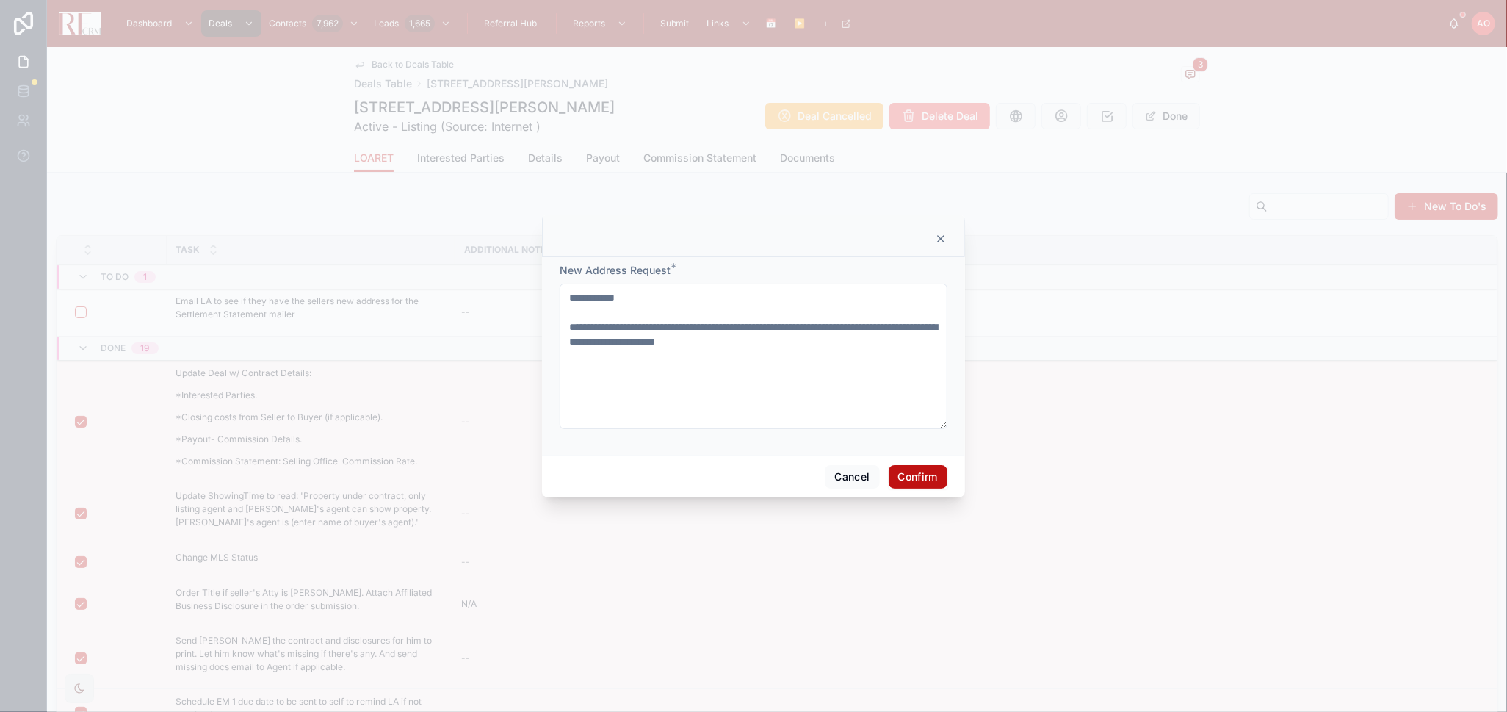
click at [915, 470] on button "Confirm" at bounding box center [918, 477] width 59 height 24
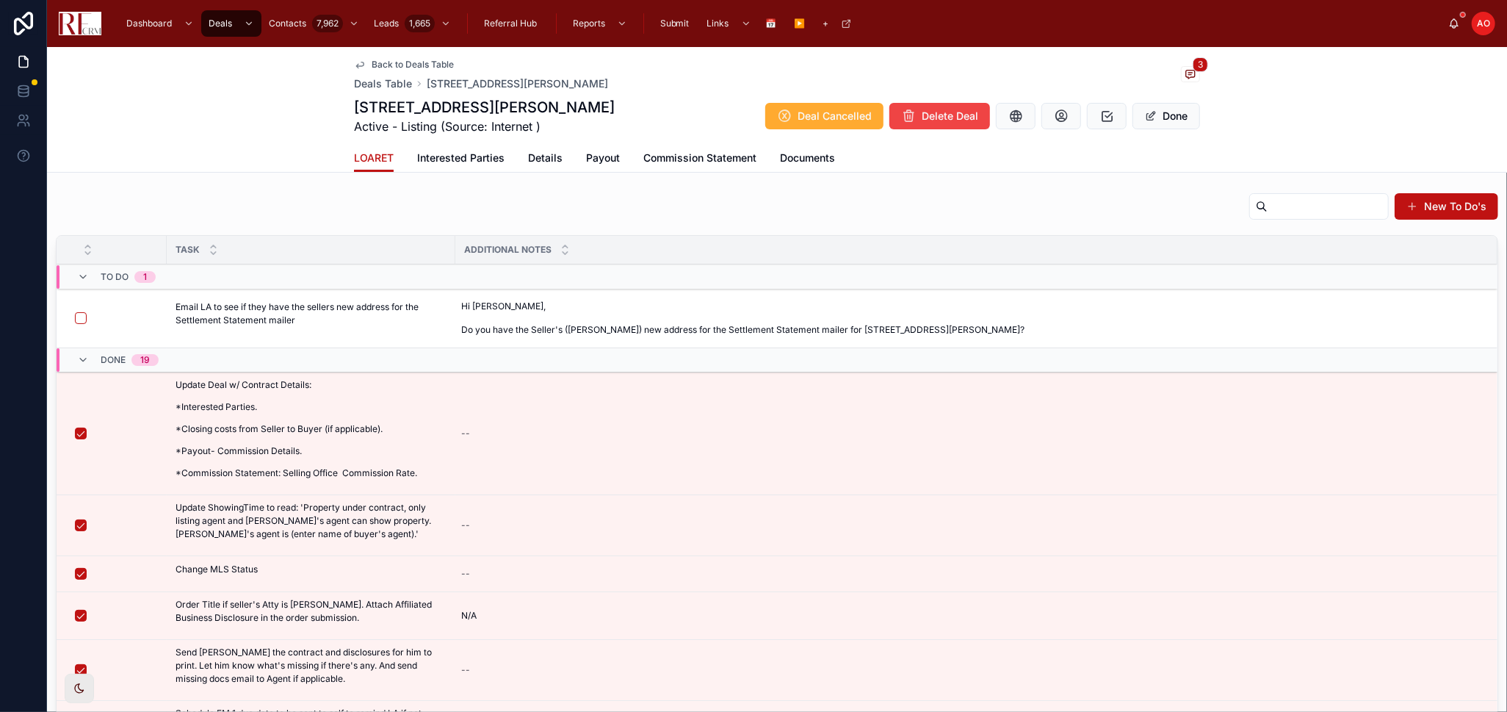
click at [542, 153] on span "Details" at bounding box center [545, 158] width 35 height 15
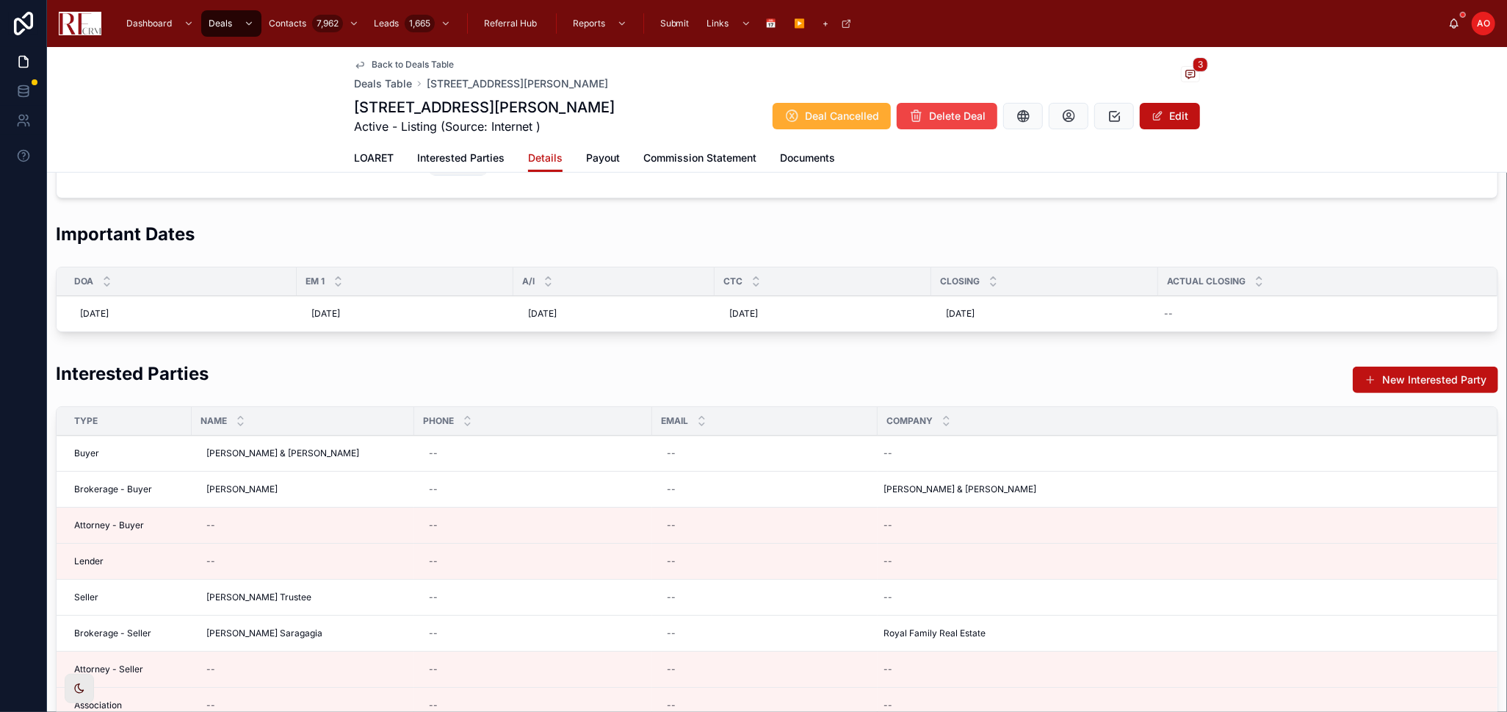
scroll to position [408, 0]
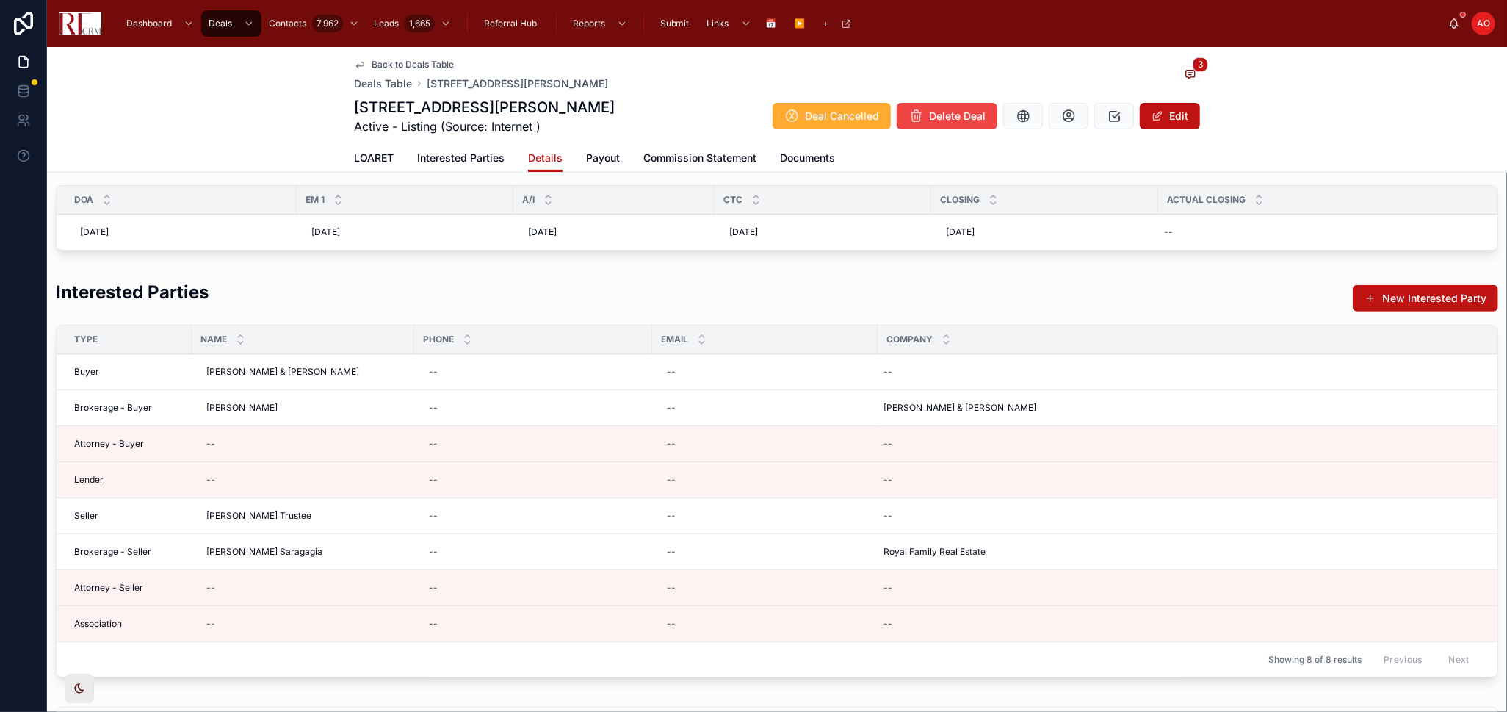
click at [371, 154] on span "LOARET" at bounding box center [374, 158] width 40 height 15
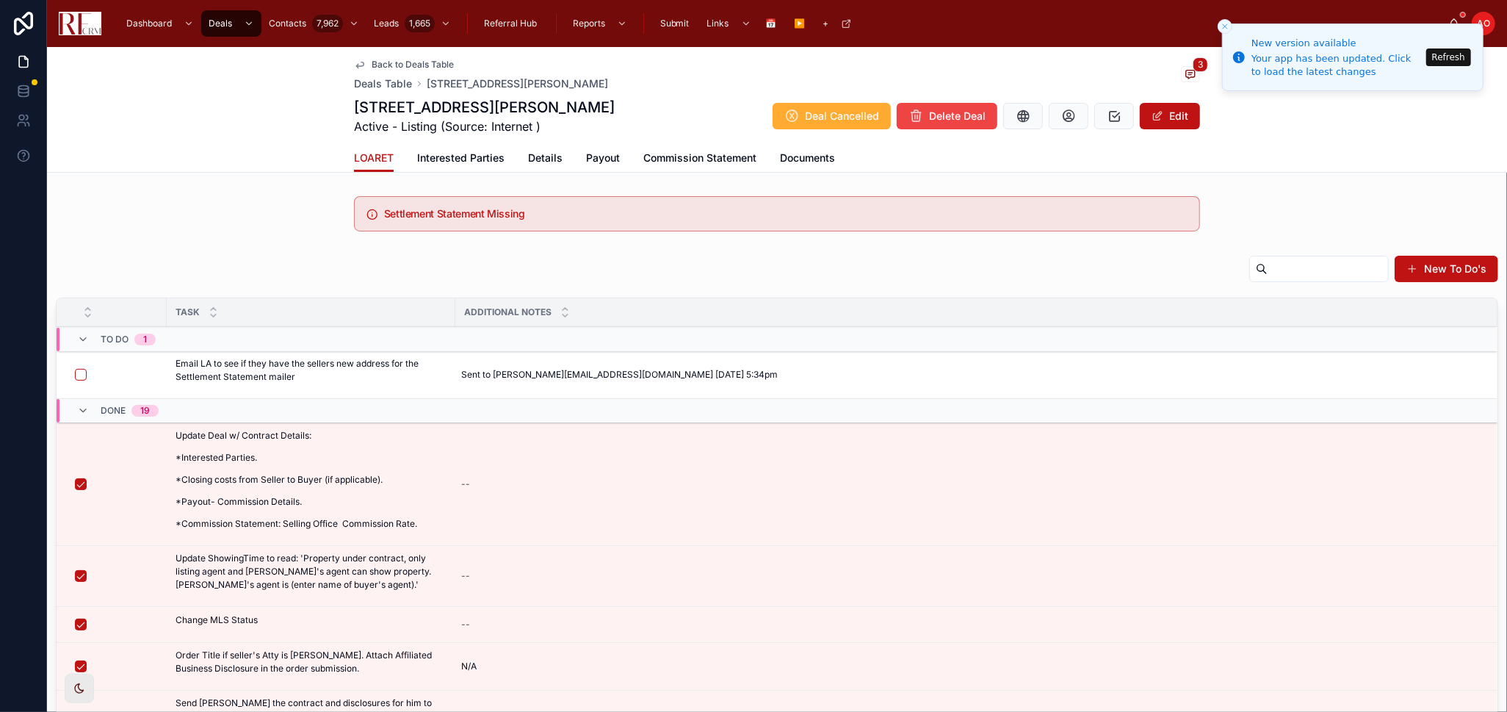
click at [1463, 53] on button "Refresh" at bounding box center [1449, 57] width 45 height 18
click at [1456, 62] on button "Refresh" at bounding box center [1449, 57] width 45 height 18
